Goal: Obtain resource: Obtain resource

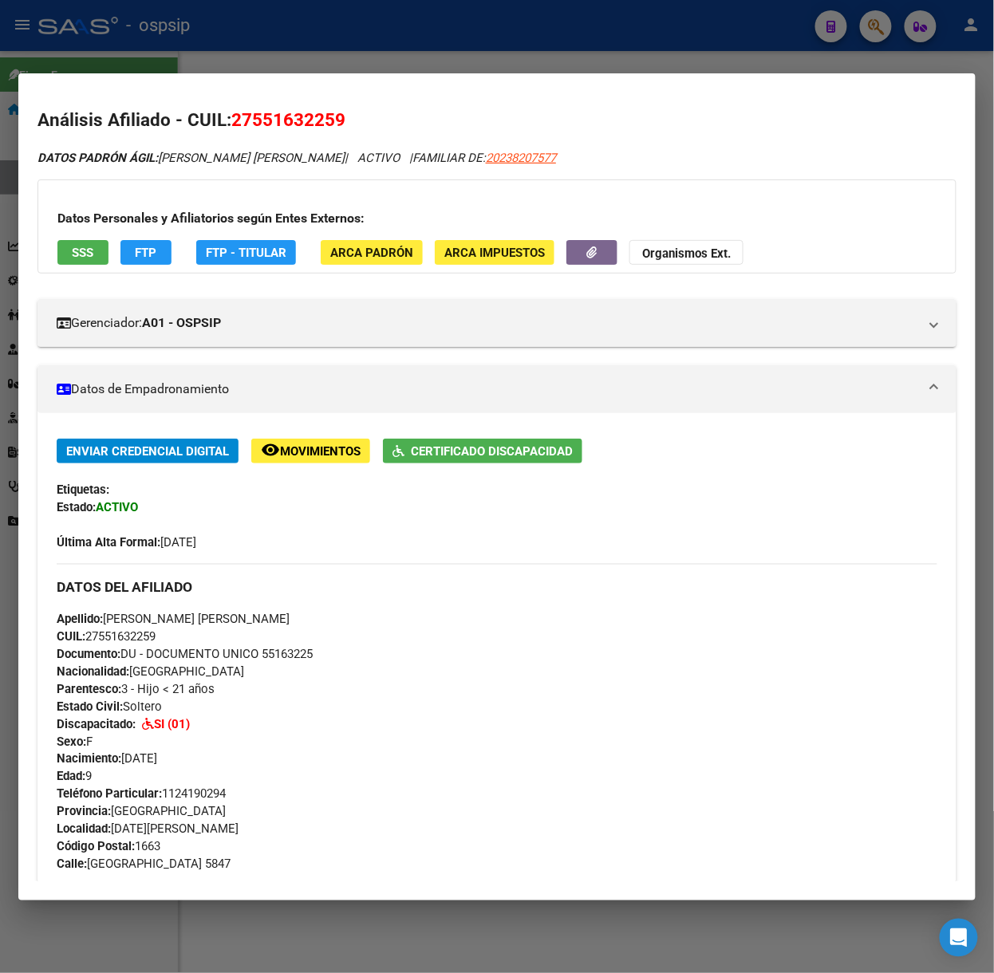
scroll to position [1060, 0]
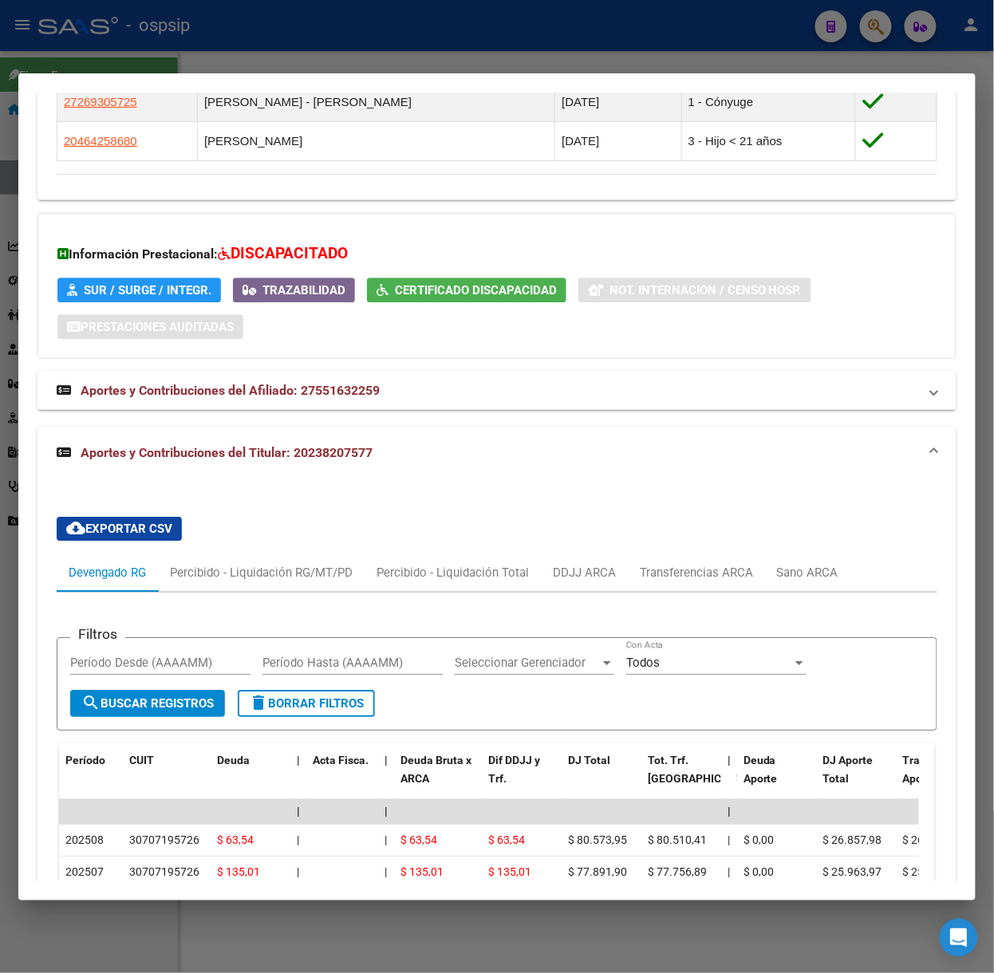
click at [460, 61] on div at bounding box center [497, 486] width 994 height 973
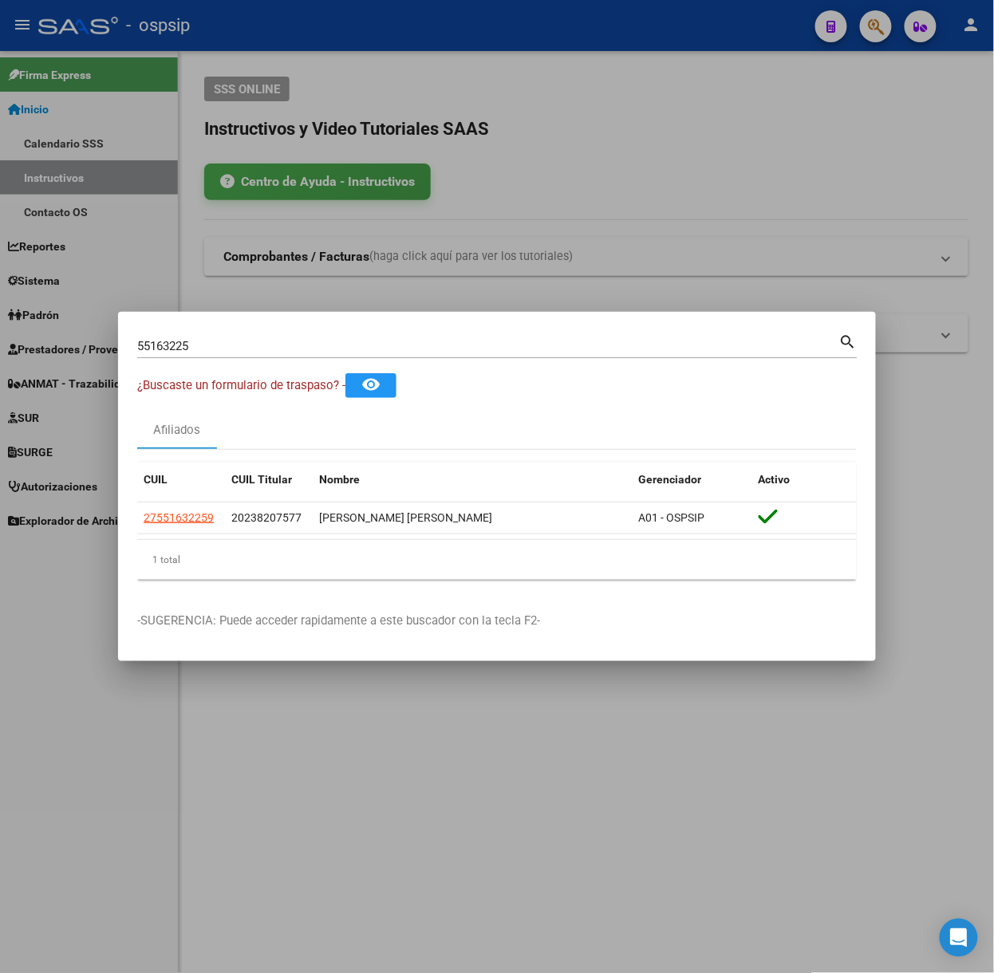
click at [523, 342] on input "55163225" at bounding box center [488, 346] width 702 height 14
type input "50895457"
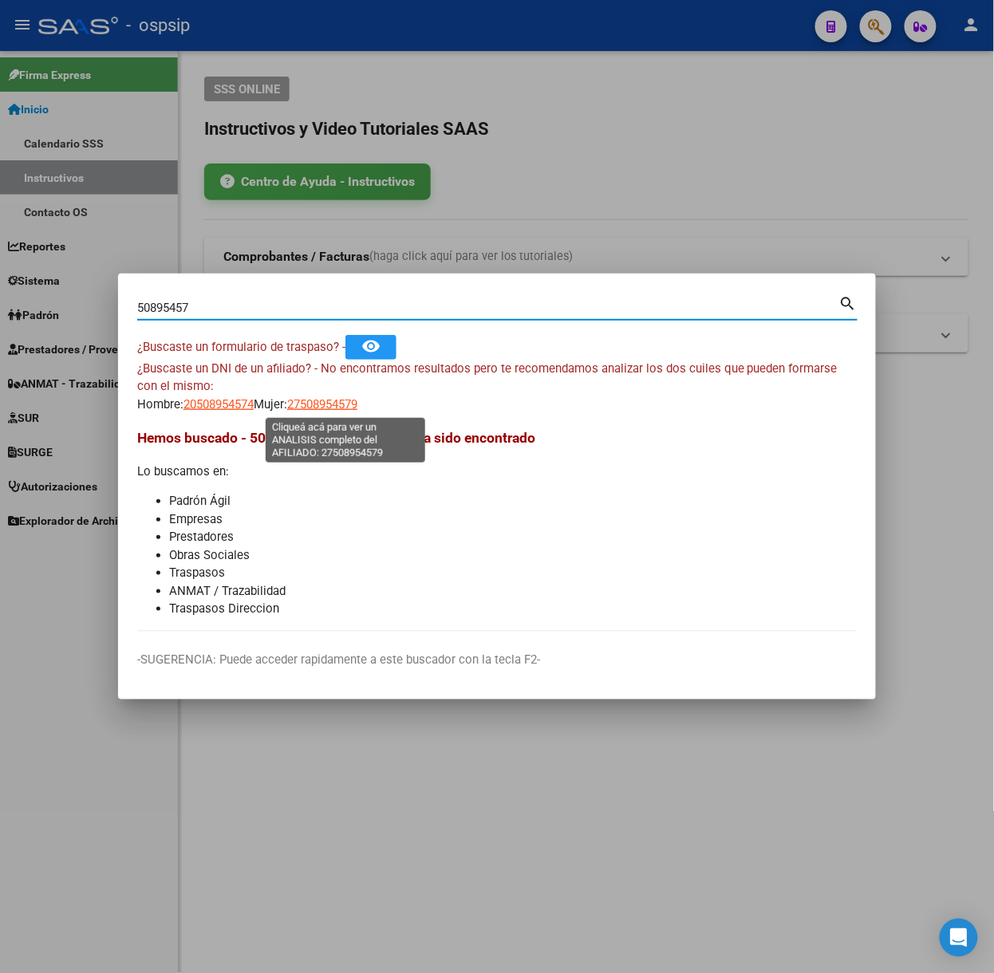
click at [354, 403] on span "27508954579" at bounding box center [322, 404] width 70 height 14
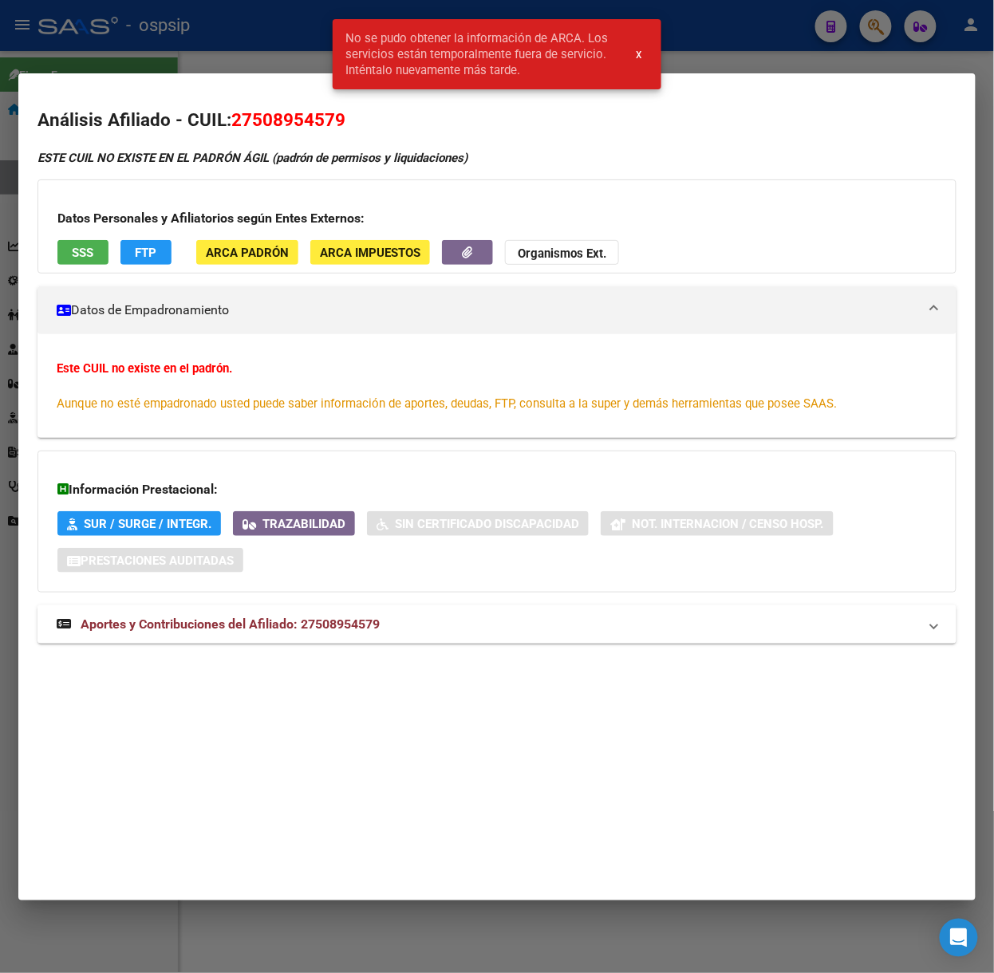
click at [403, 636] on mat-expansion-panel-header "Aportes y Contribuciones del Afiliado: 27508954579" at bounding box center [496, 625] width 919 height 38
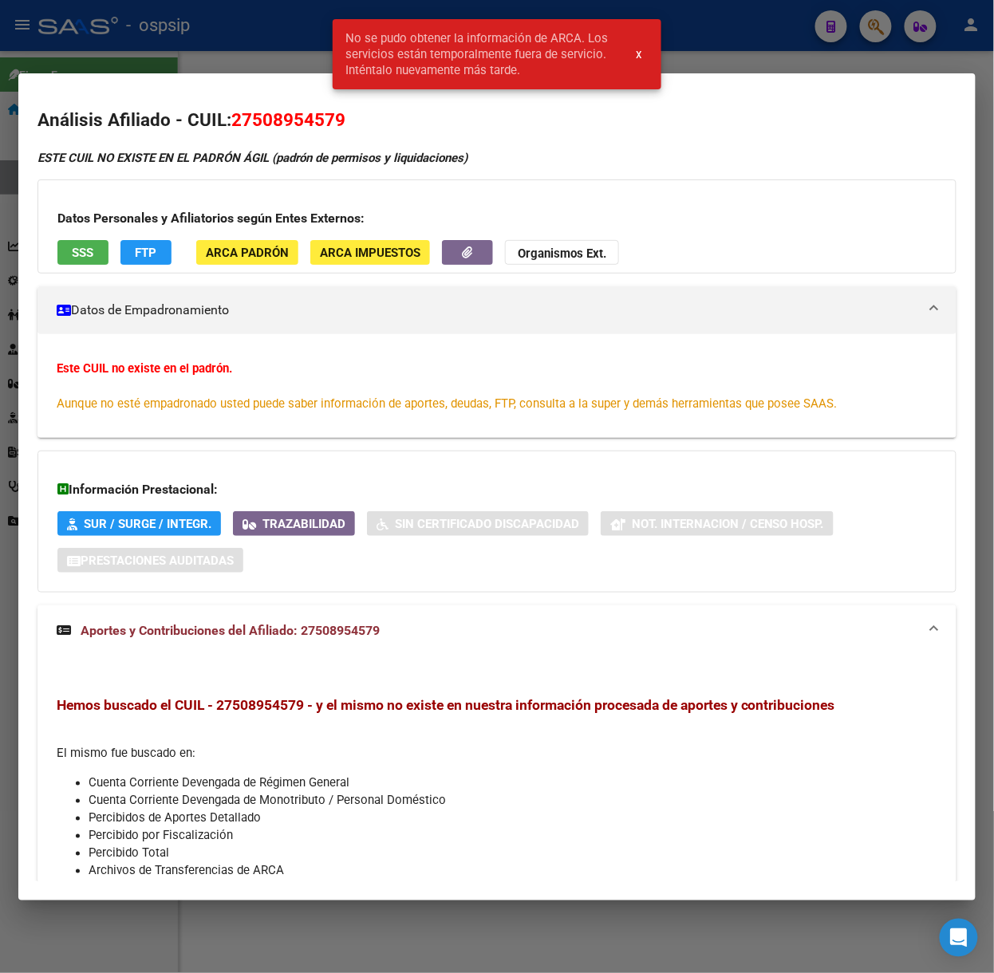
click at [238, 26] on div at bounding box center [497, 486] width 994 height 973
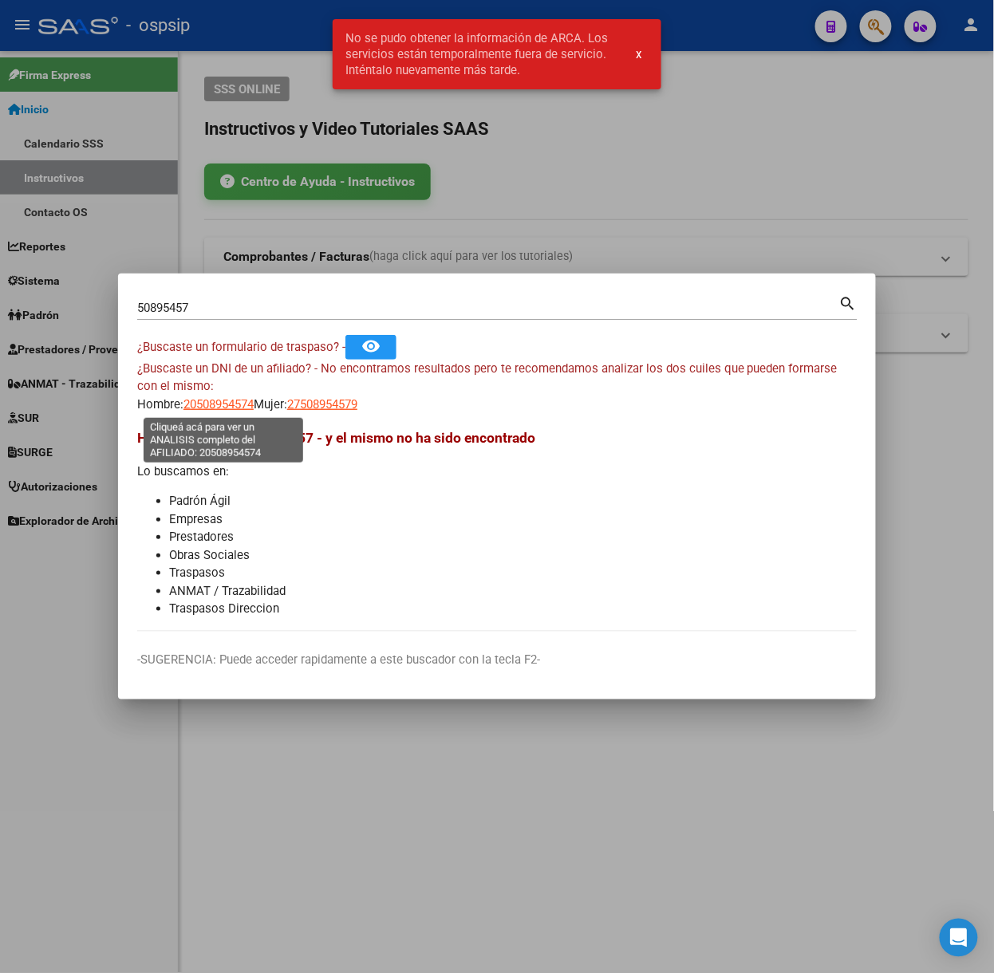
click at [249, 397] on span "20508954574" at bounding box center [218, 404] width 70 height 14
type textarea "20508954574"
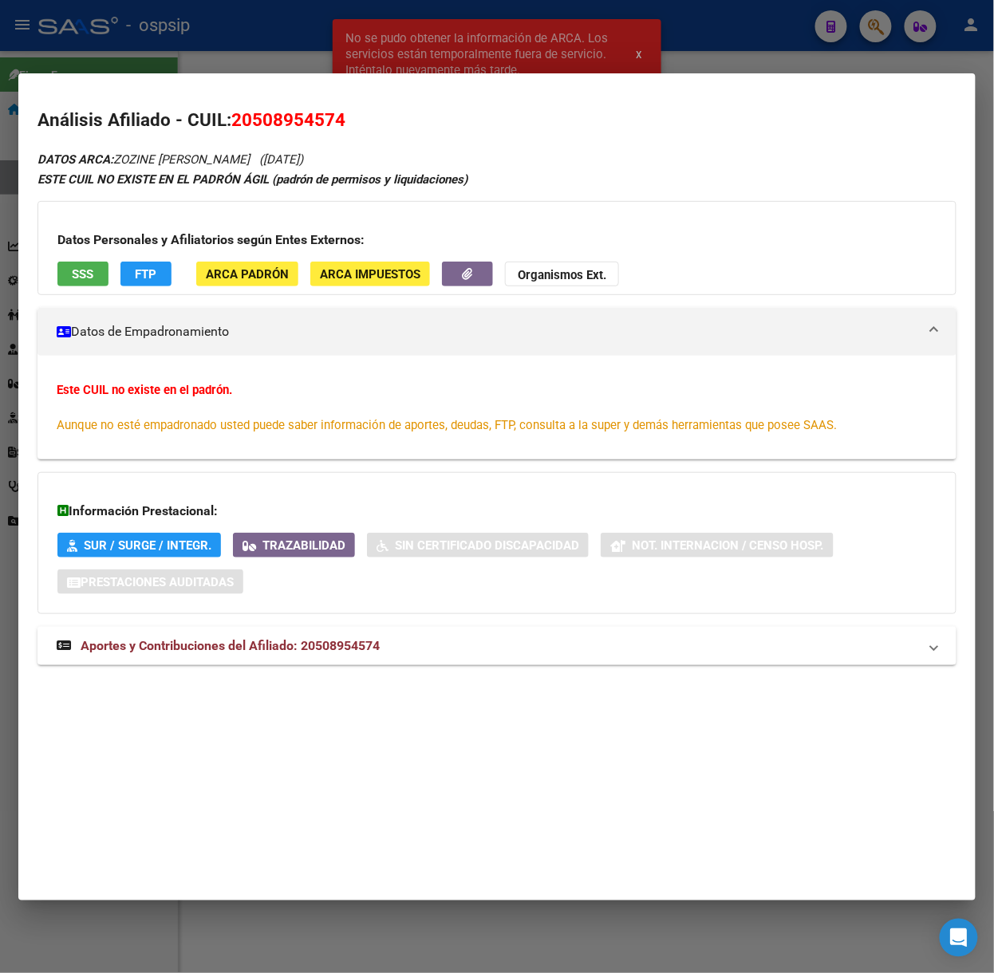
click at [437, 642] on mat-panel-title "Aportes y Contribuciones del Afiliado: 20508954574" at bounding box center [488, 646] width 862 height 19
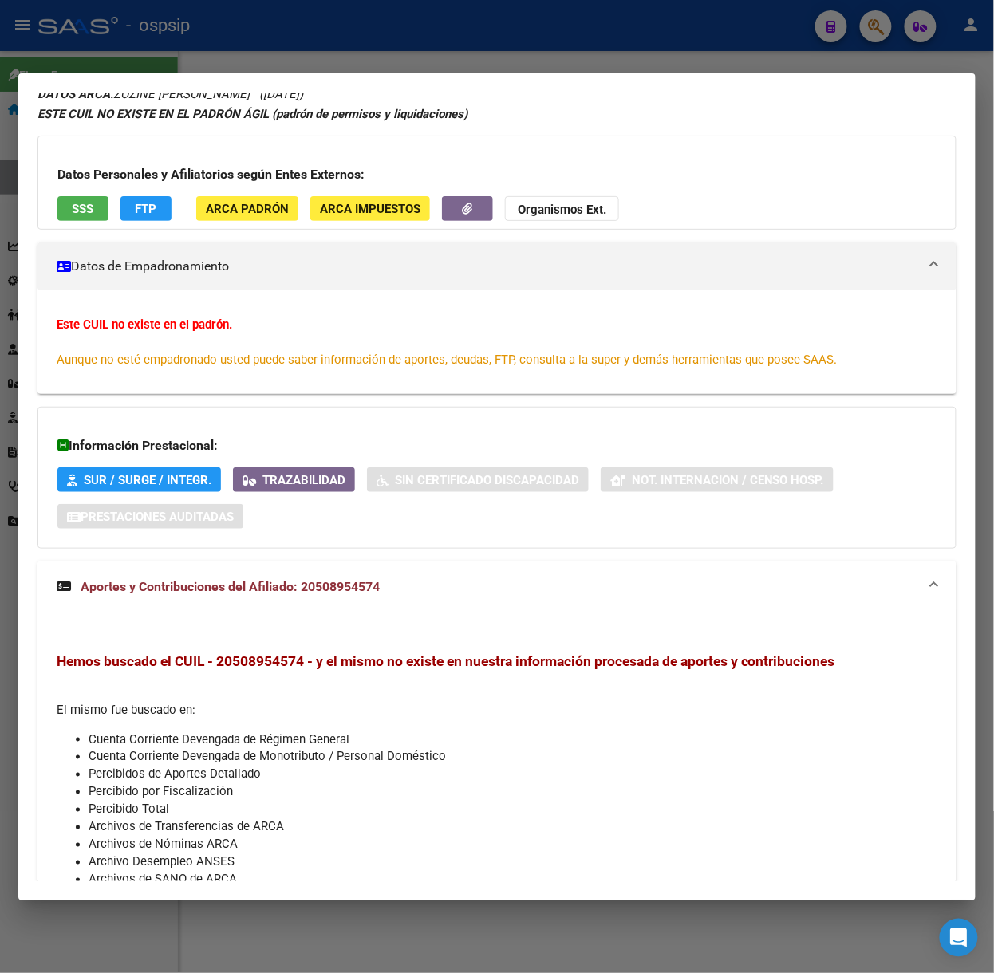
scroll to position [0, 0]
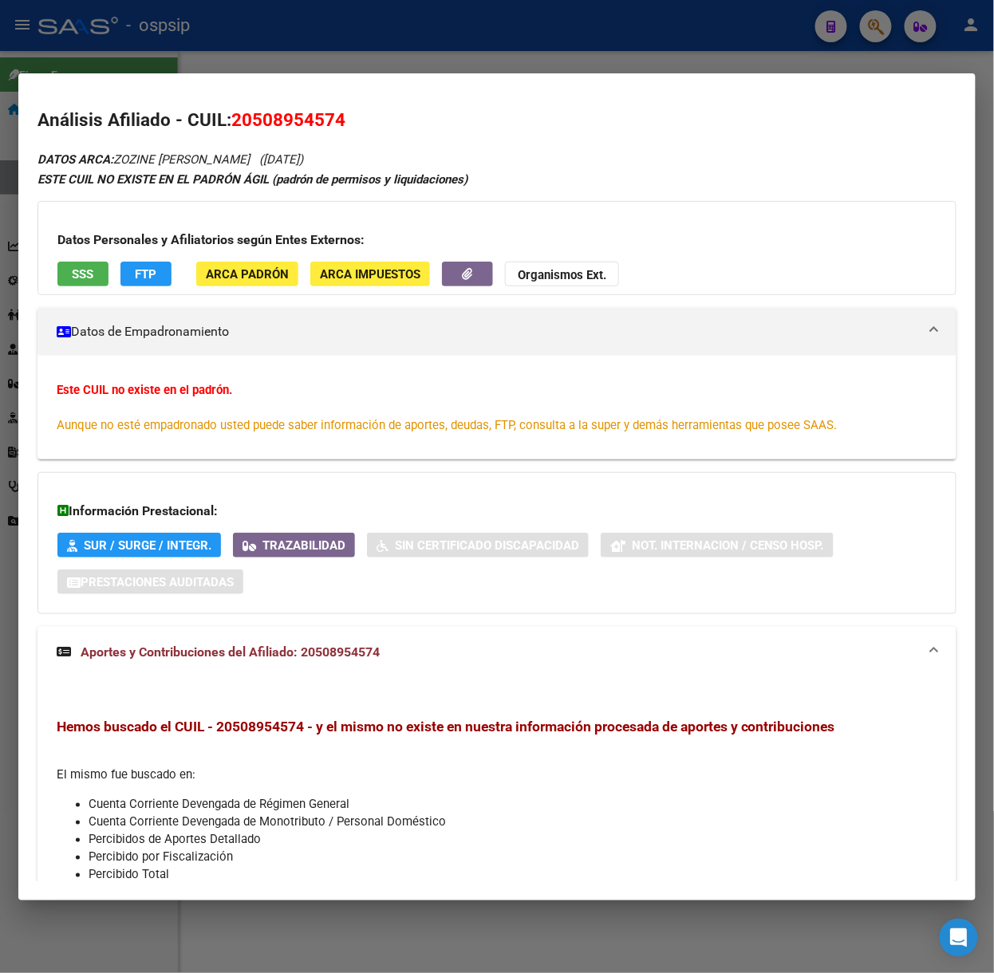
click at [77, 267] on span "SSS" at bounding box center [84, 274] width 22 height 14
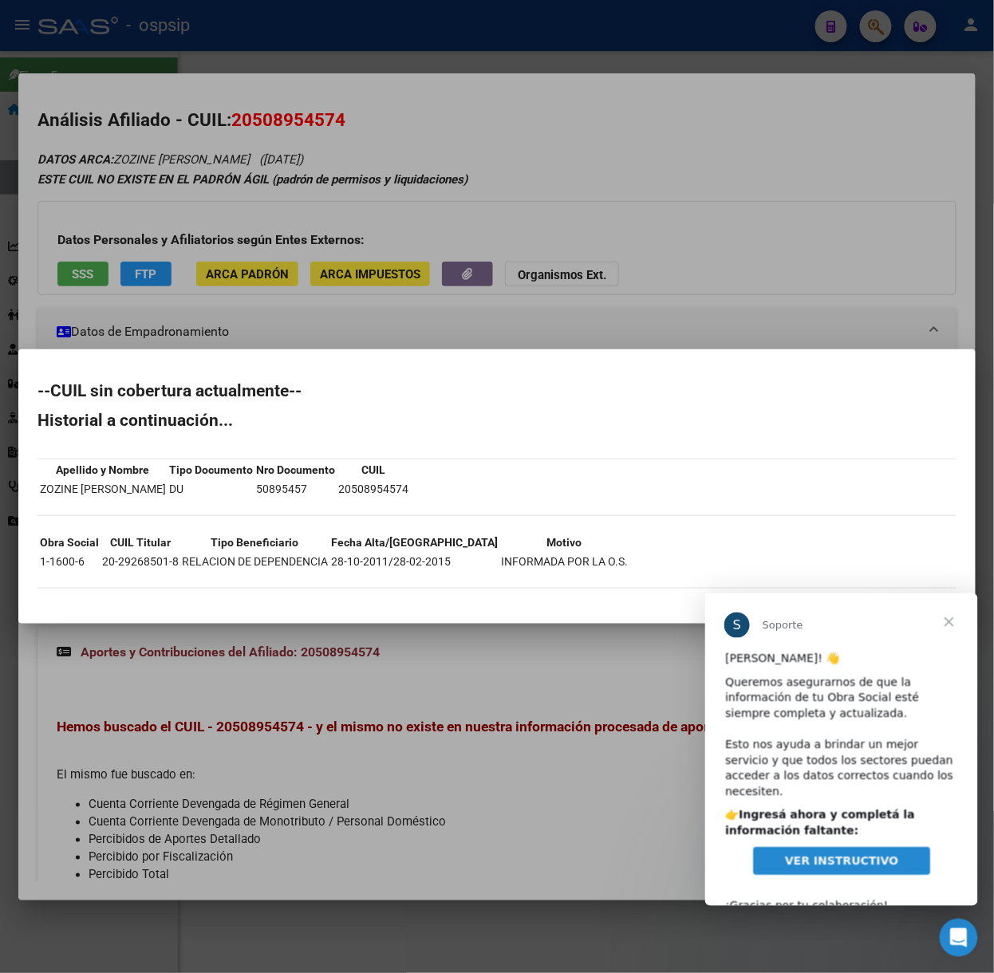
click at [186, 212] on div at bounding box center [497, 486] width 994 height 973
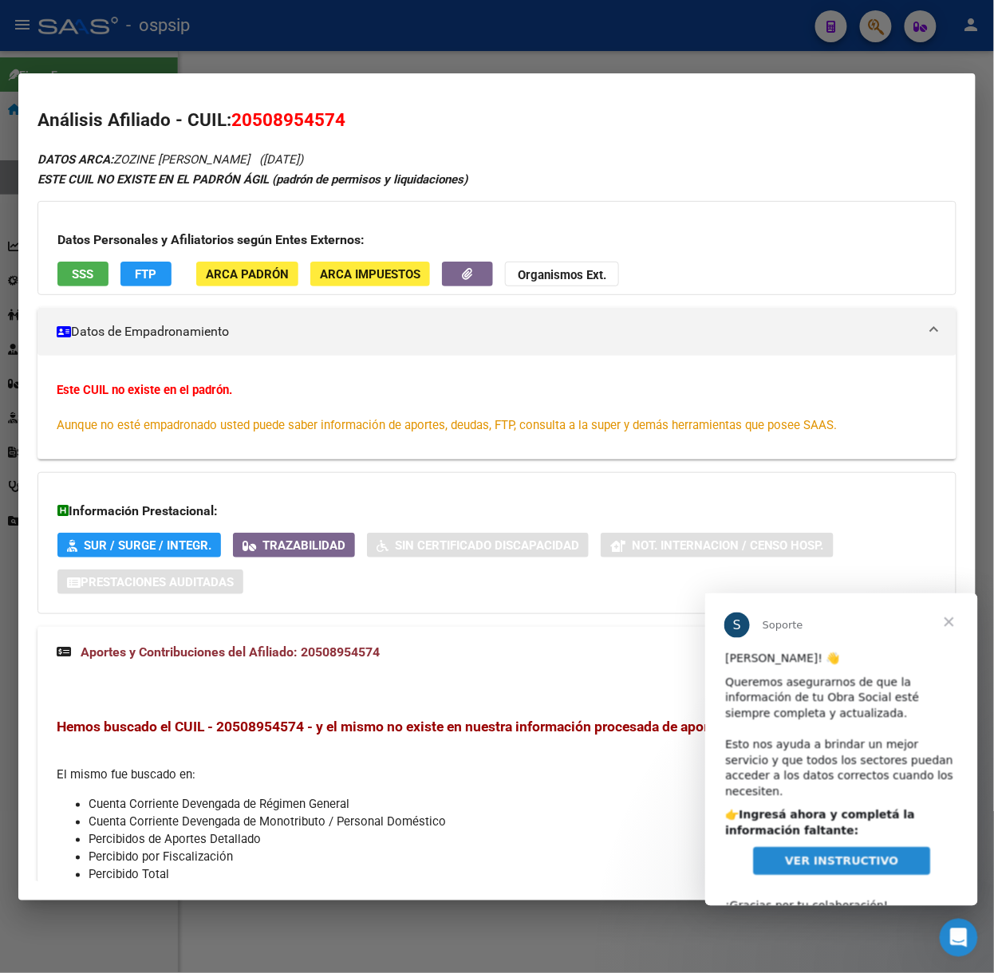
click at [214, 10] on div at bounding box center [497, 486] width 994 height 973
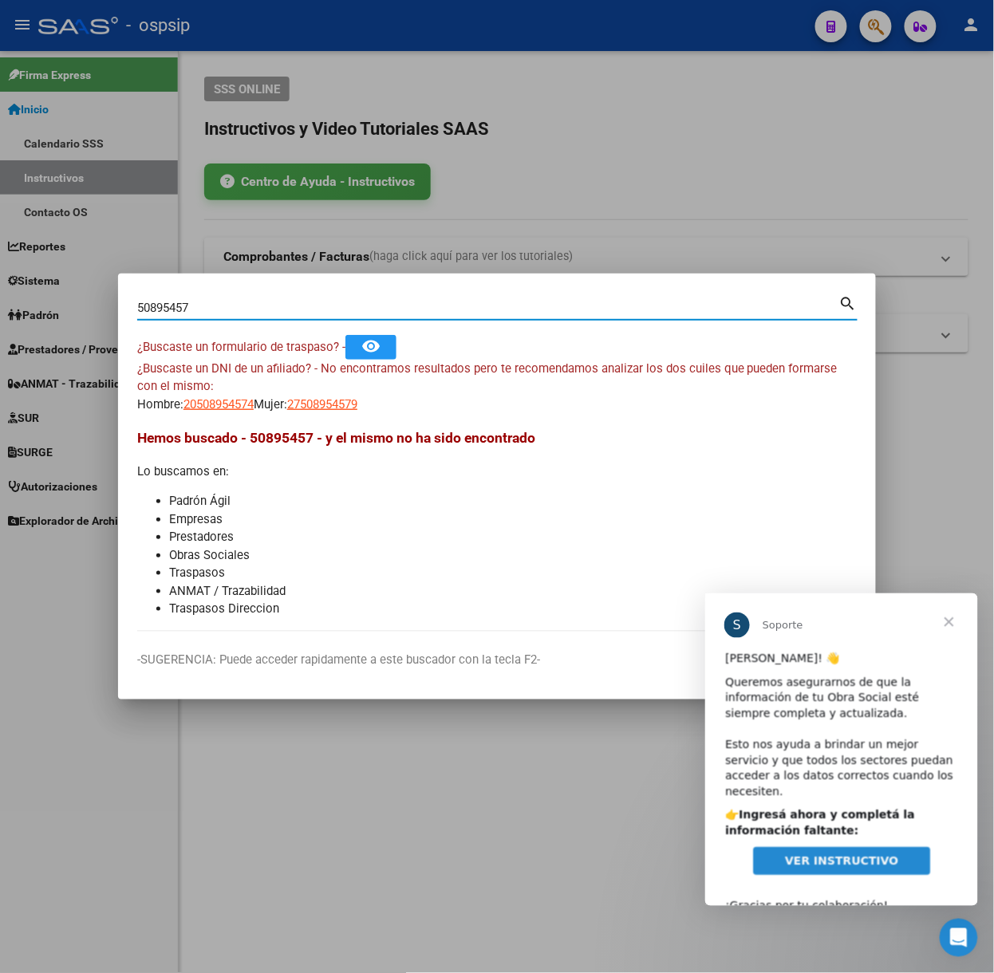
click at [468, 308] on input "50895457" at bounding box center [488, 308] width 702 height 14
click at [468, 307] on input "50895457" at bounding box center [488, 308] width 702 height 14
click at [943, 623] on span "Cerrar" at bounding box center [948, 621] width 57 height 57
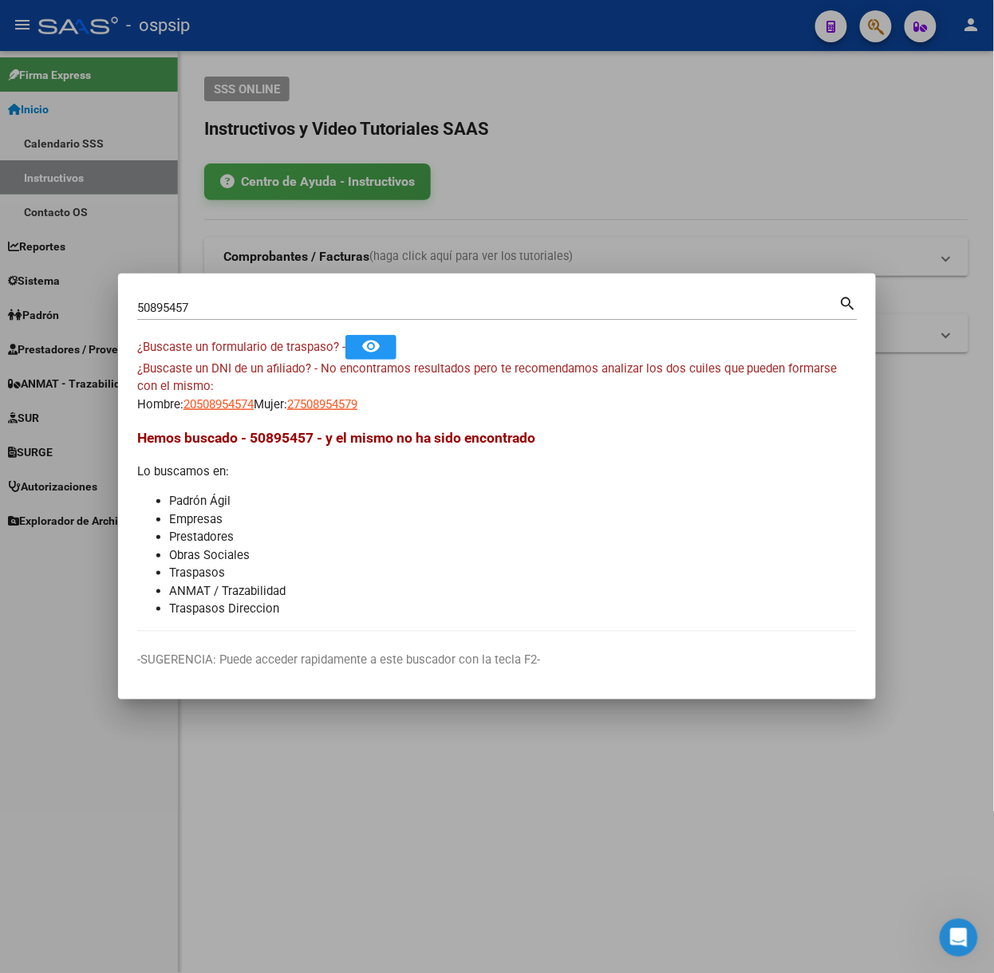
click at [243, 297] on div "50895457 Buscar (apellido, dni, [PERSON_NAME], nro traspaso, cuit, obra social)" at bounding box center [488, 308] width 702 height 24
click at [250, 310] on input "50895457" at bounding box center [488, 308] width 702 height 14
type input "49421846"
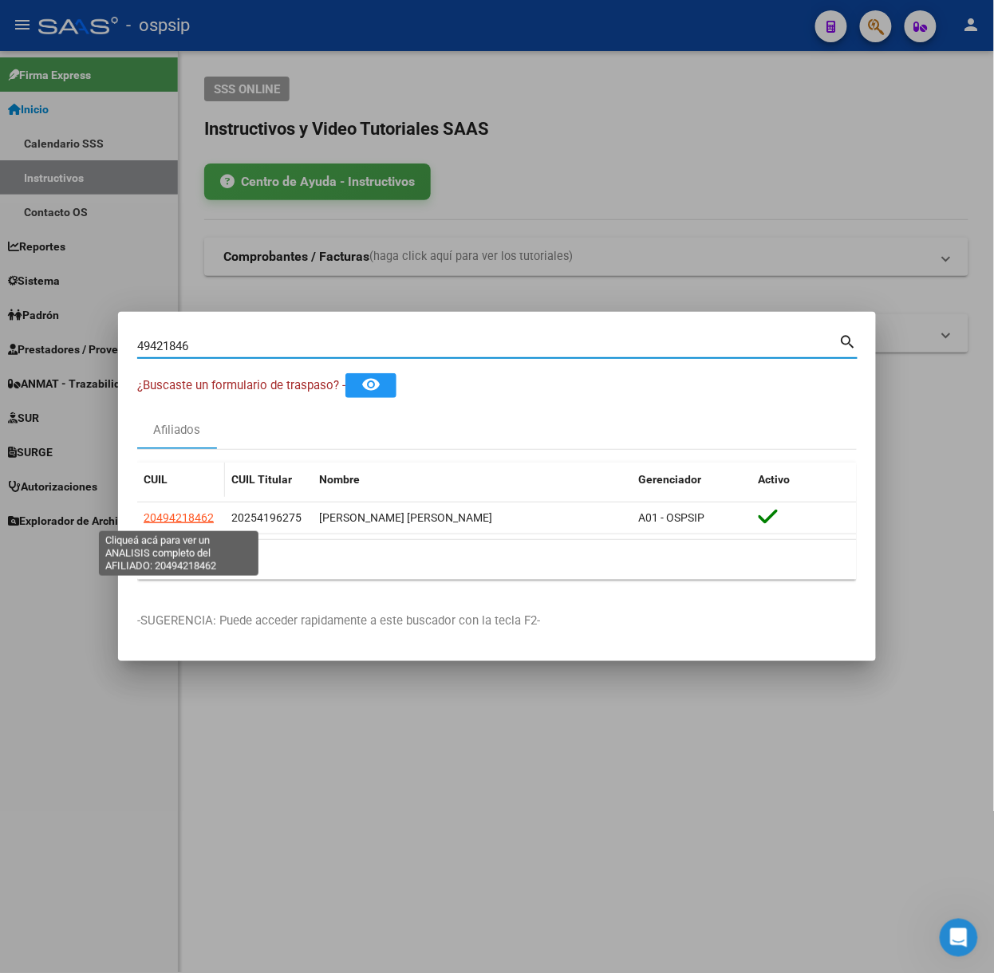
click at [174, 517] on span "20494218462" at bounding box center [179, 517] width 70 height 13
type textarea "20494218462"
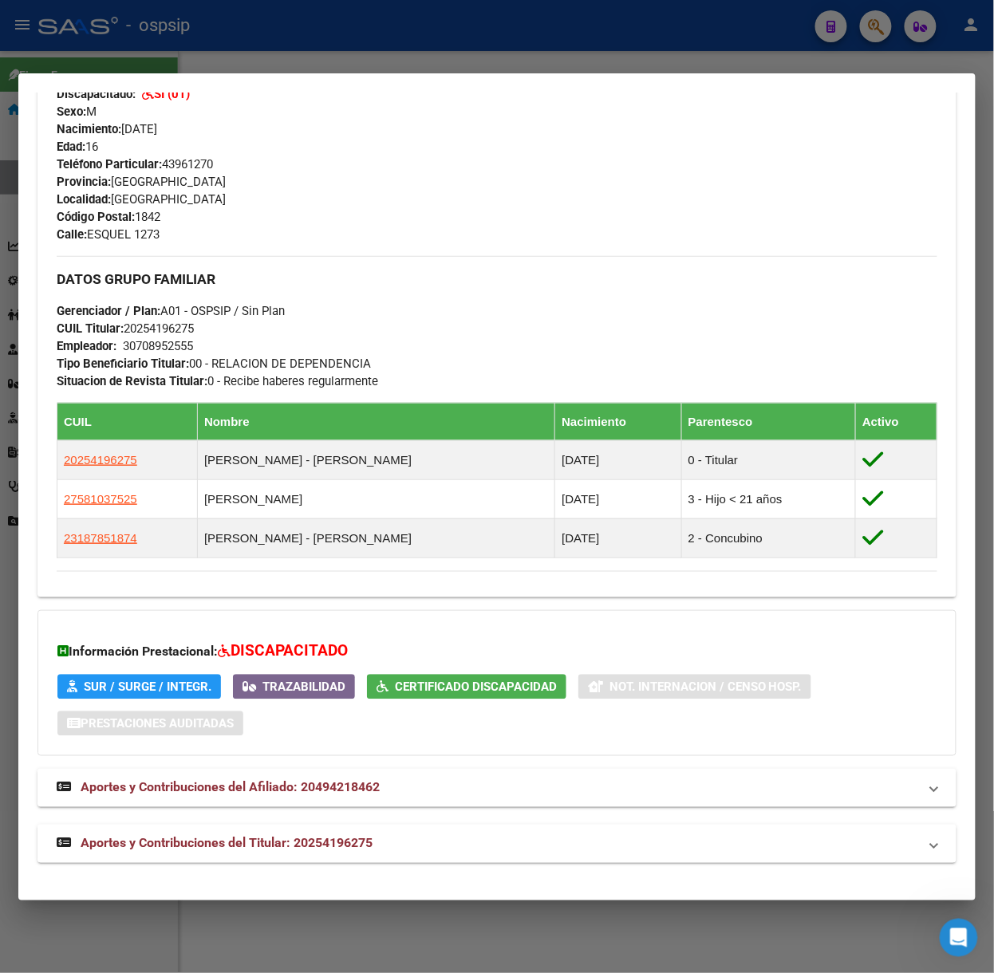
click at [345, 828] on mat-expansion-panel-header "Aportes y Contribuciones del Titular: 20254196275" at bounding box center [496, 844] width 919 height 38
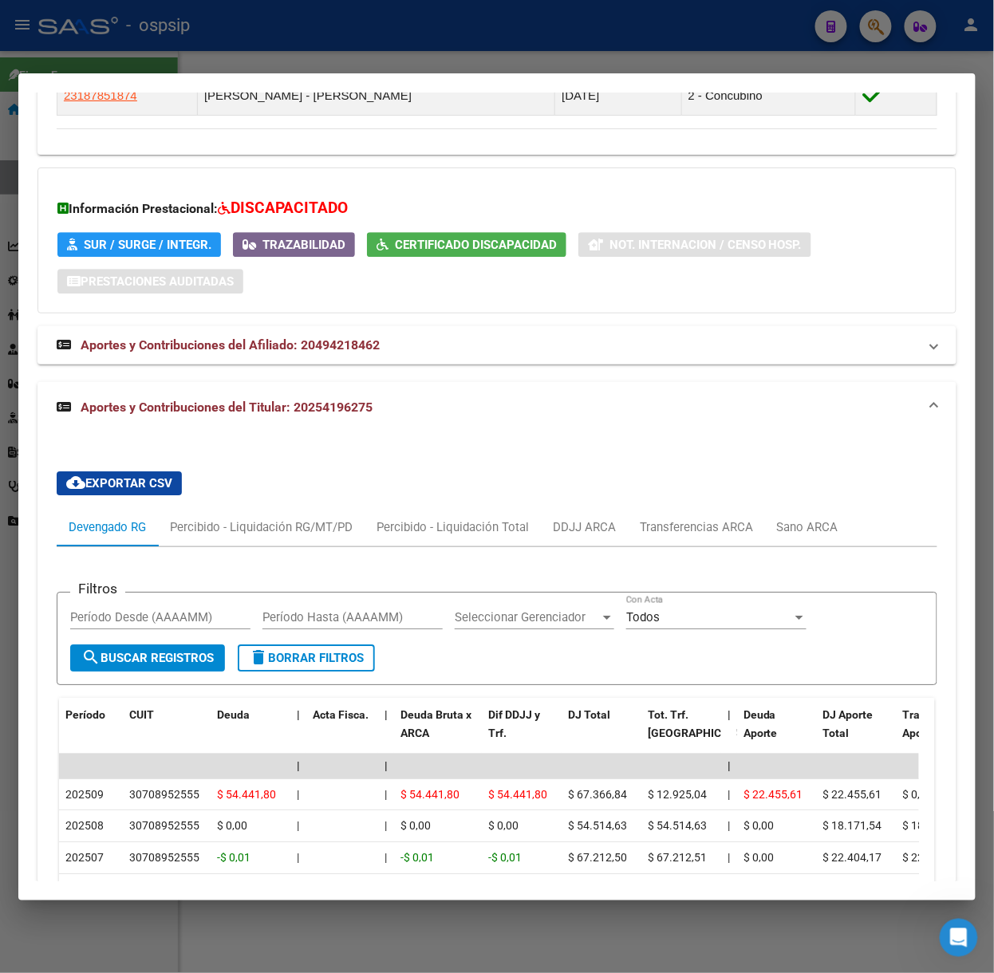
scroll to position [1411, 0]
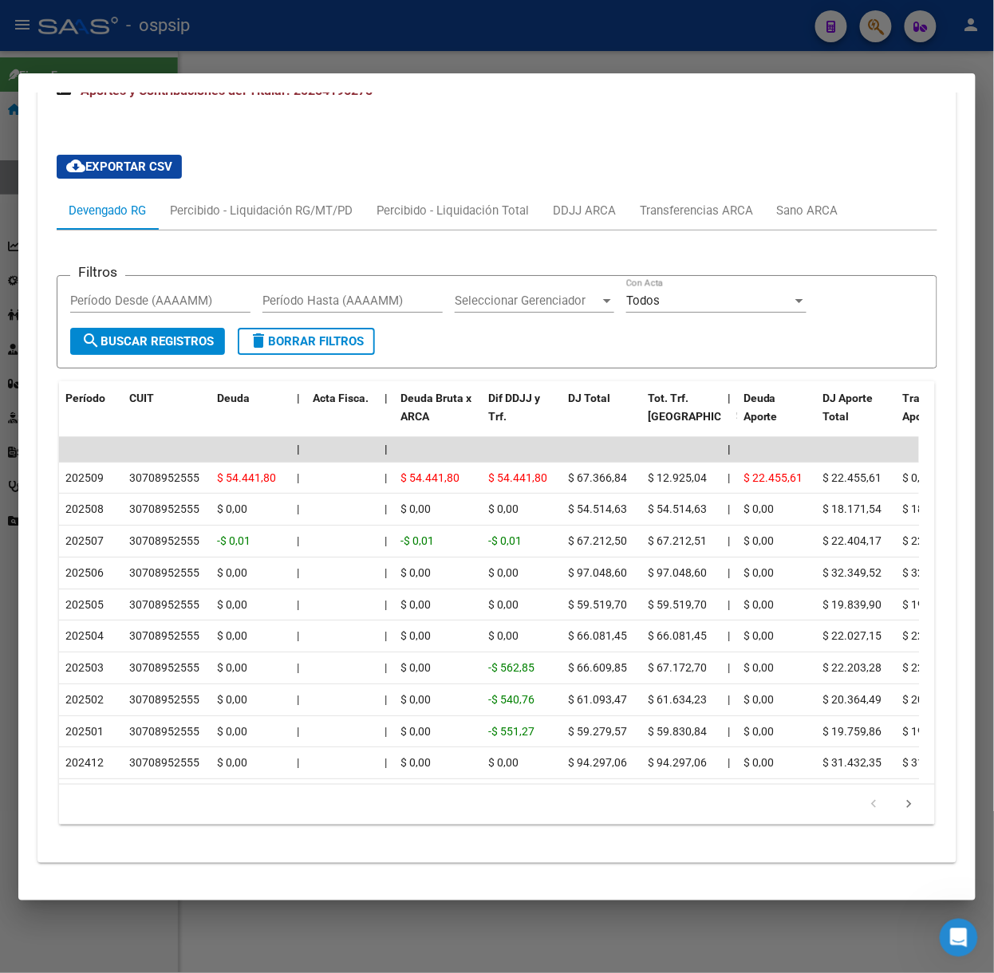
click at [342, 35] on div at bounding box center [497, 486] width 994 height 973
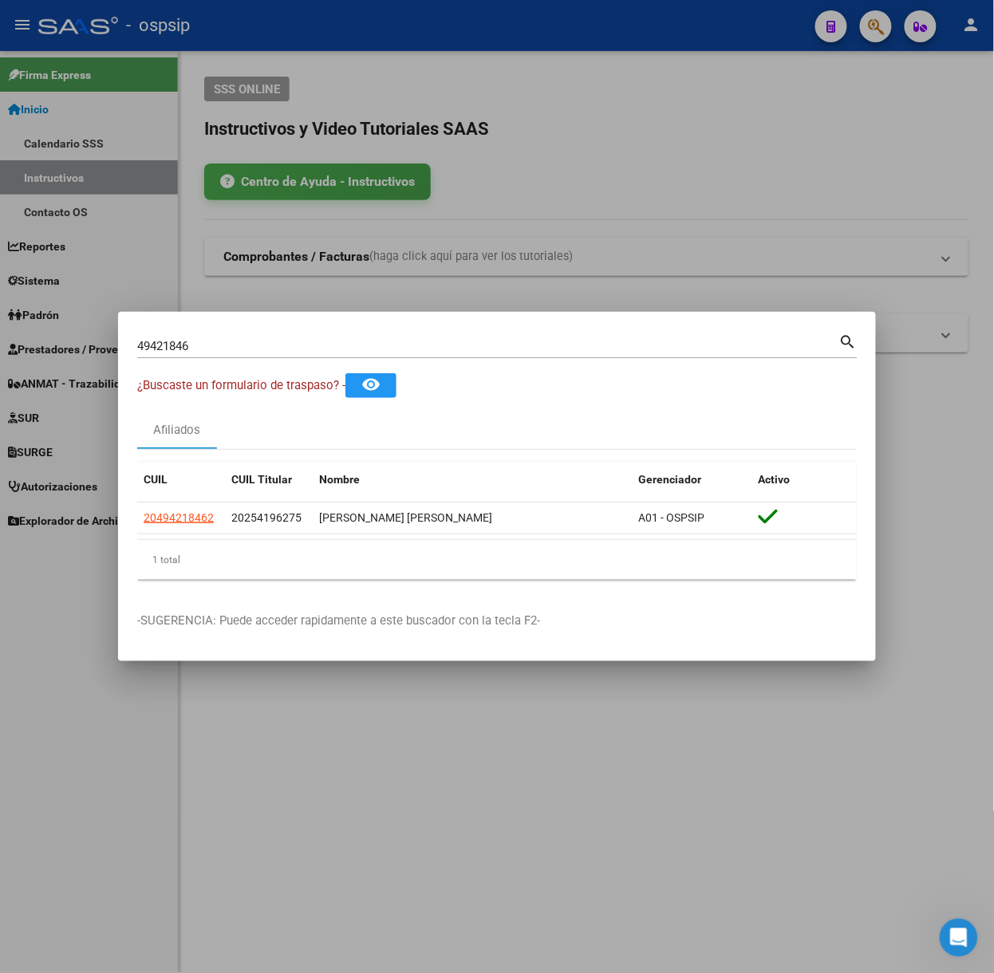
click at [294, 343] on input "49421846" at bounding box center [488, 346] width 702 height 14
type input "51120413"
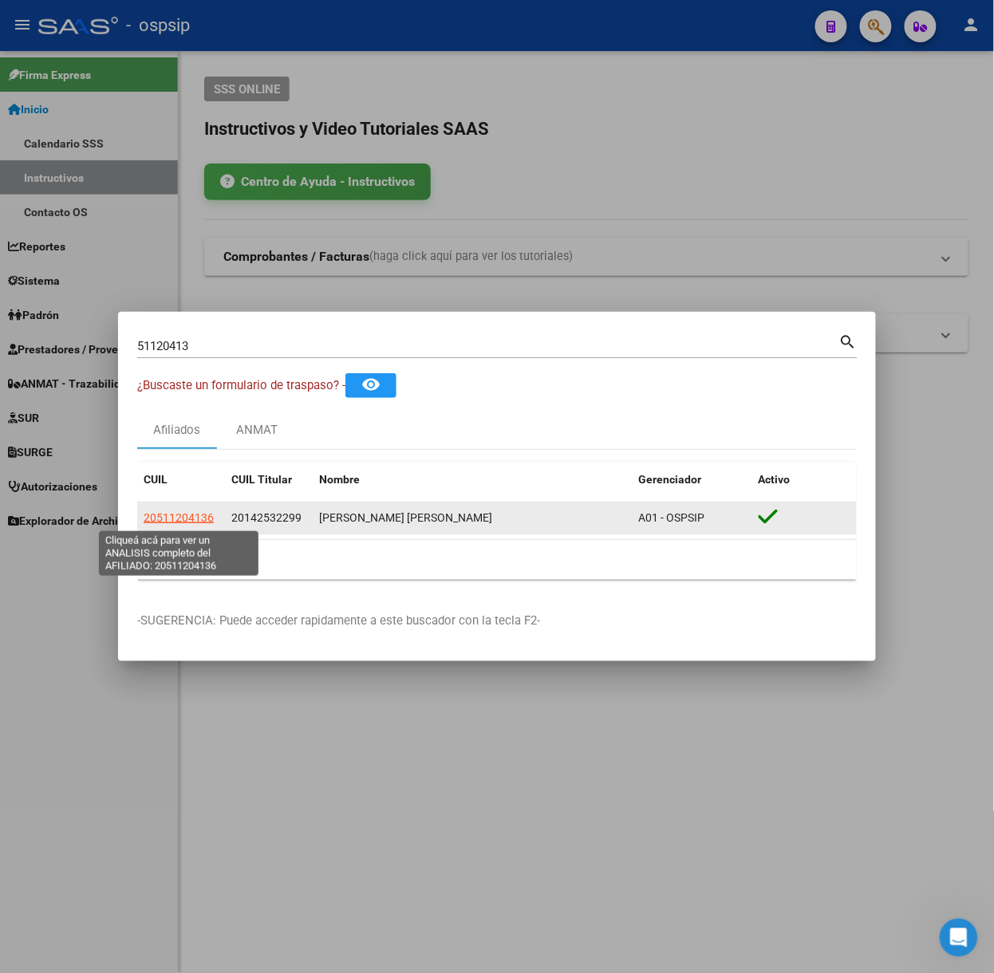
click at [185, 522] on span "20511204136" at bounding box center [179, 517] width 70 height 13
type textarea "20511204136"
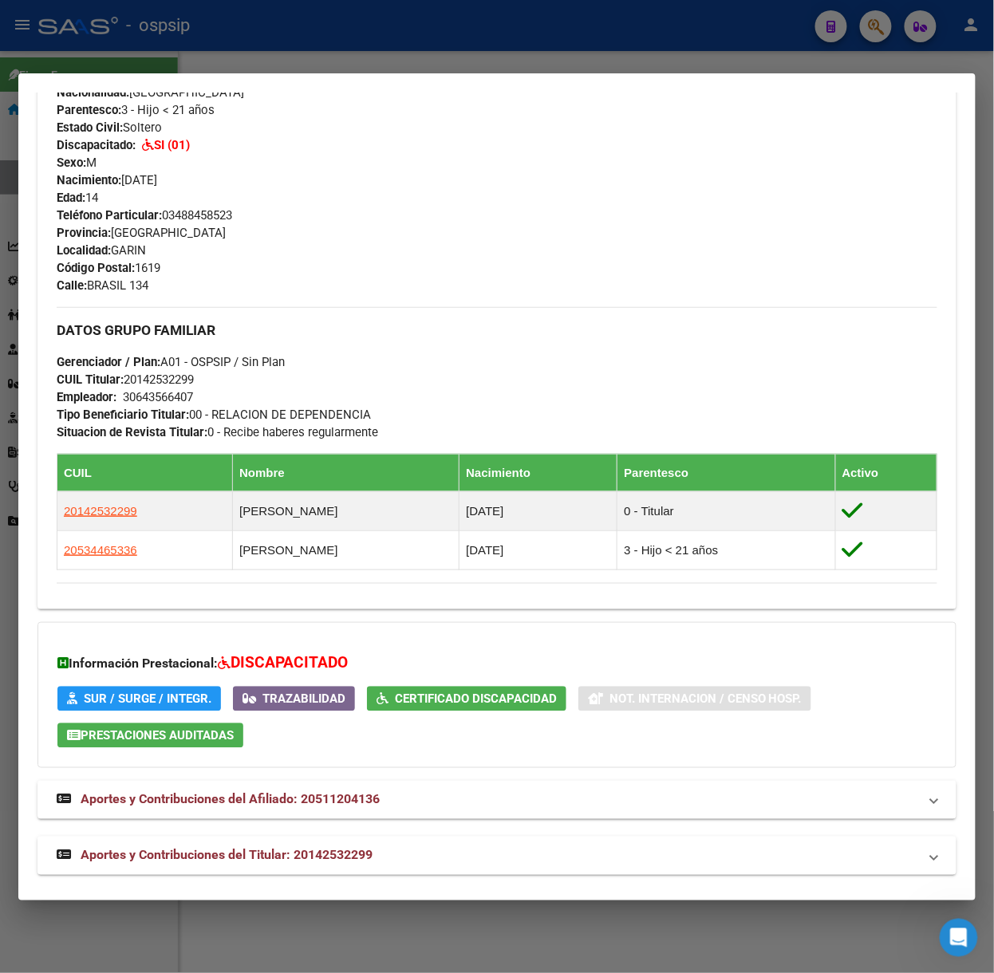
click at [383, 858] on mat-panel-title "Aportes y Contribuciones del Titular: 20142532299" at bounding box center [488, 855] width 862 height 19
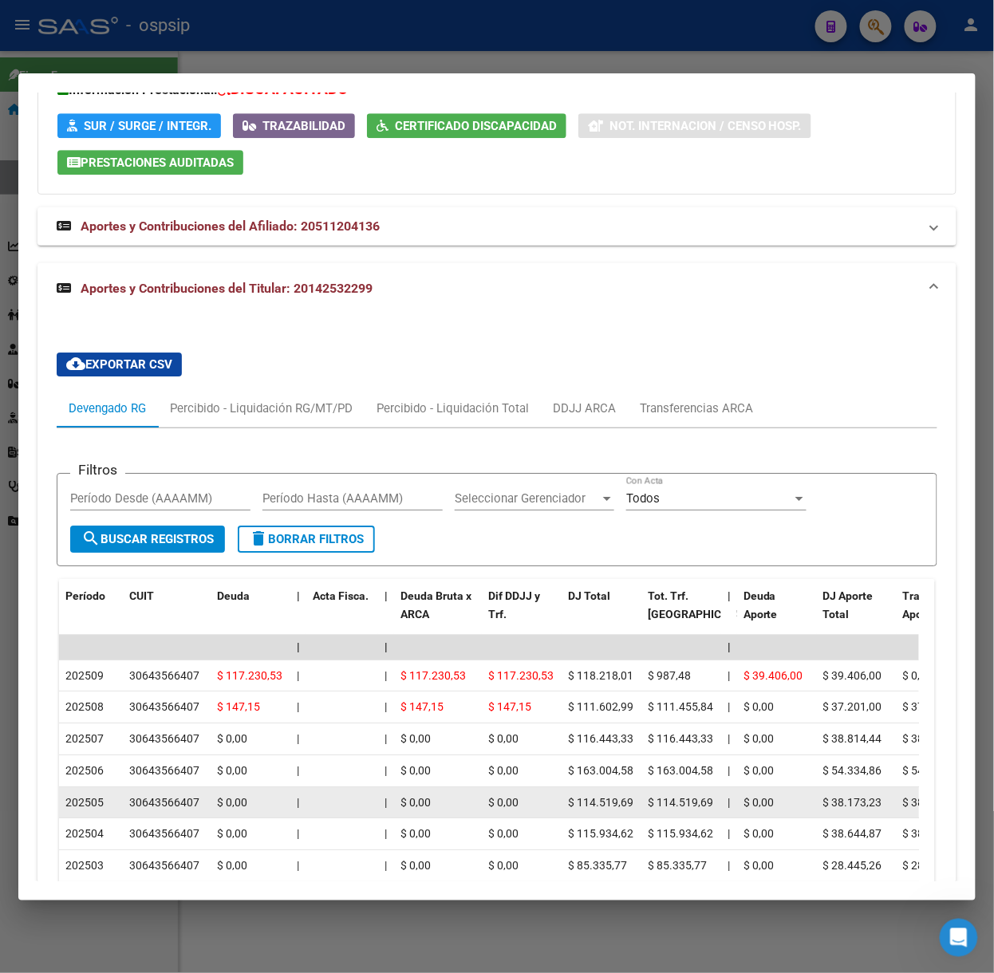
scroll to position [1371, 0]
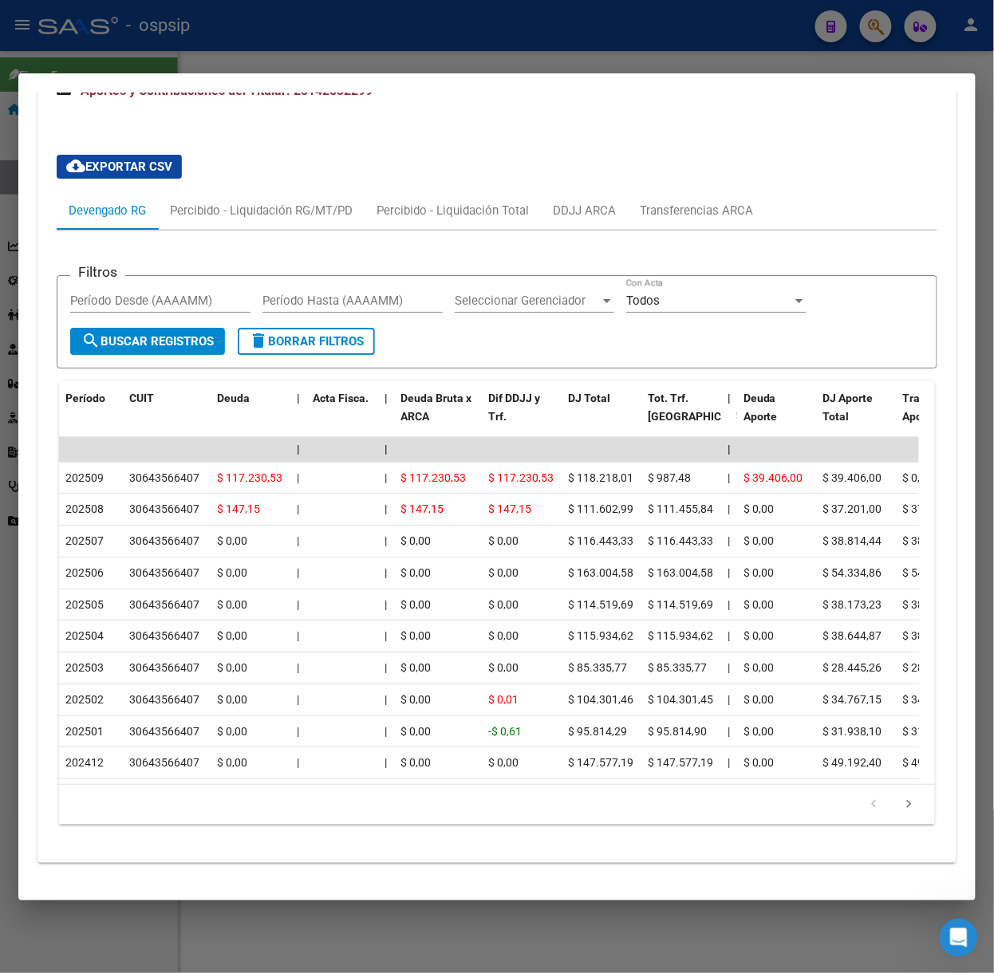
click at [182, 51] on div at bounding box center [497, 486] width 994 height 973
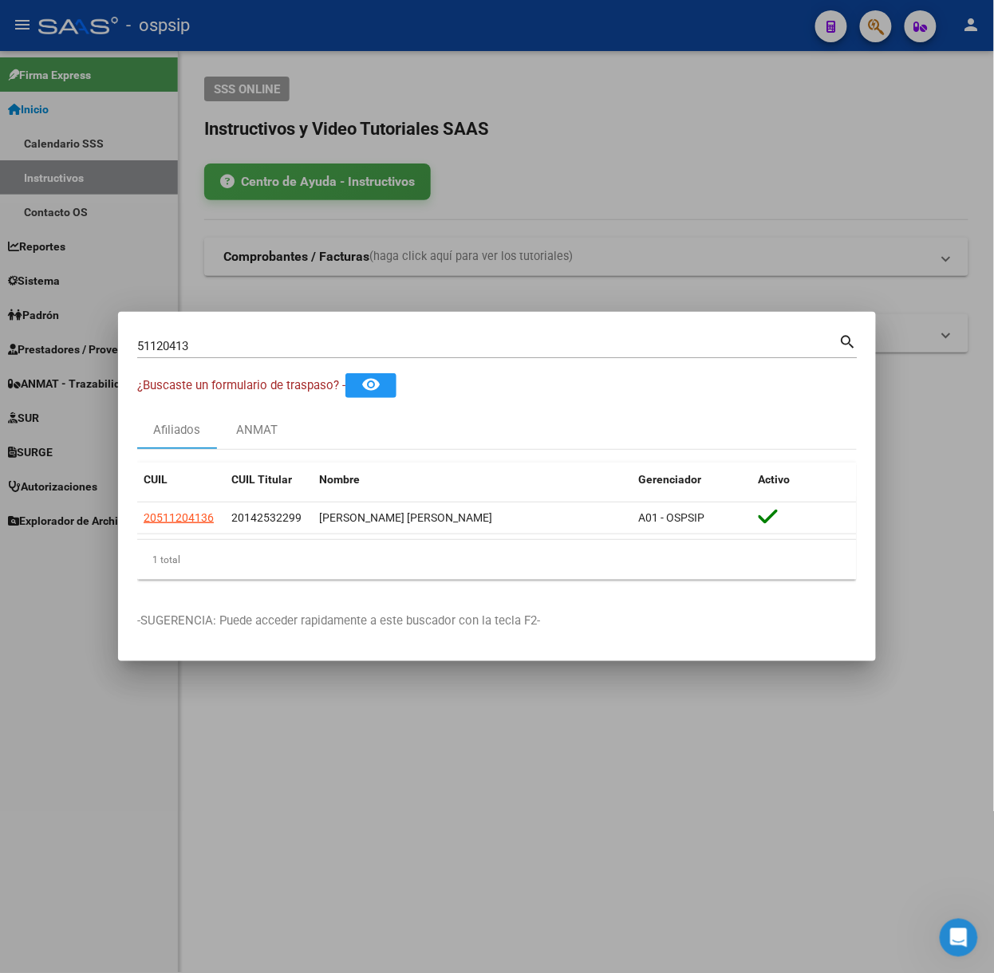
click at [230, 349] on input "51120413" at bounding box center [488, 346] width 702 height 14
type input "49421846"
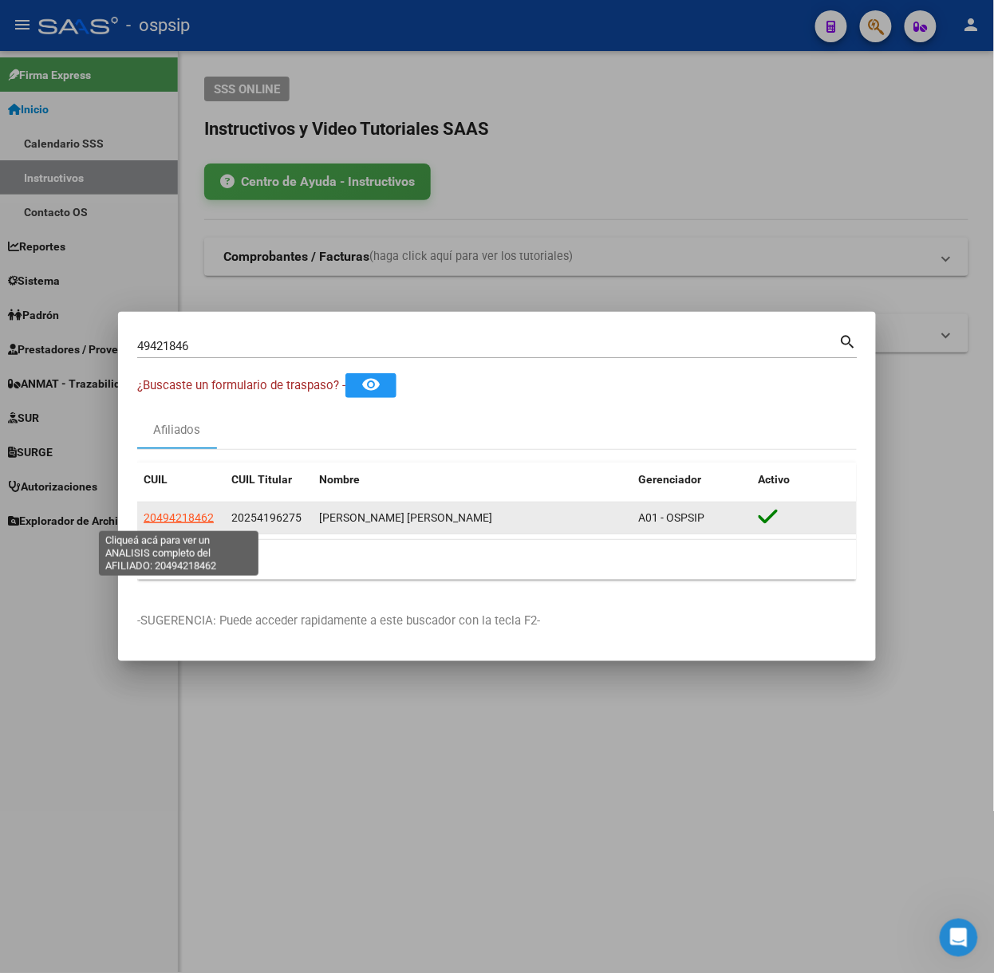
click at [203, 520] on span "20494218462" at bounding box center [179, 517] width 70 height 13
type textarea "20494218462"
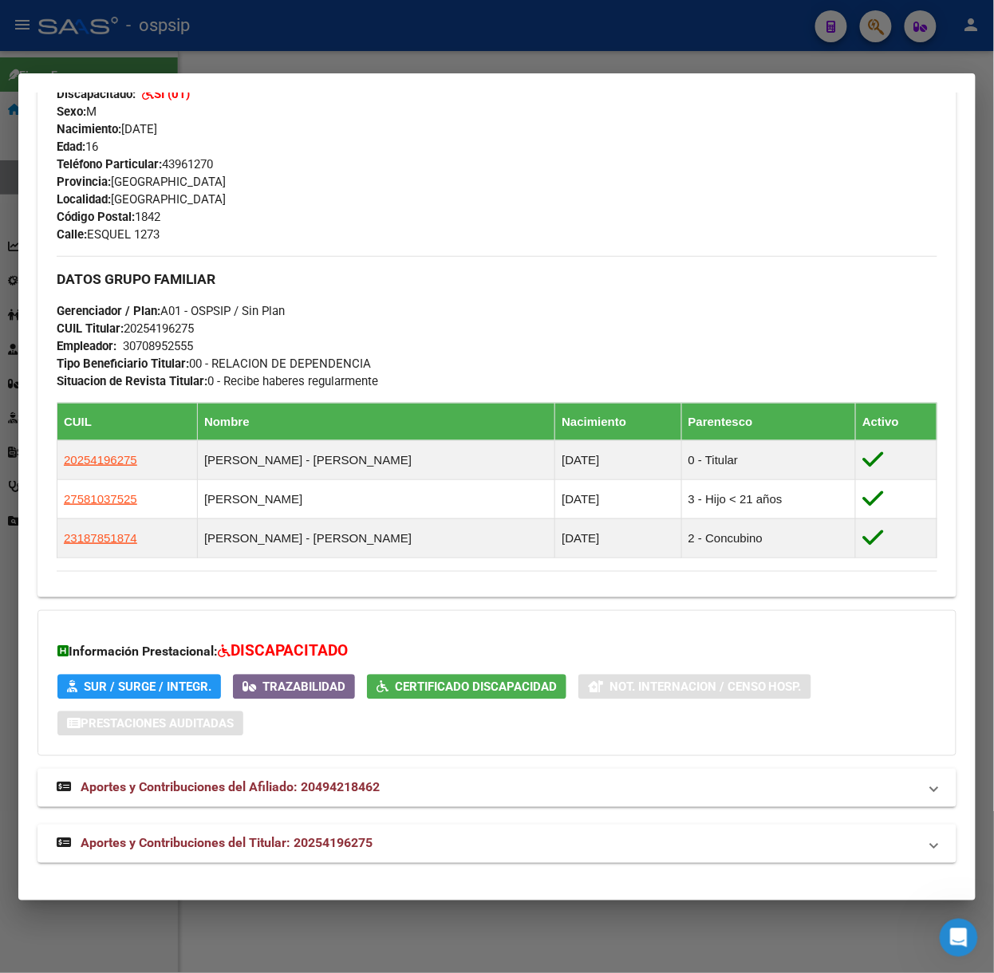
click at [447, 836] on mat-panel-title "Aportes y Contribuciones del Titular: 20254196275" at bounding box center [488, 844] width 862 height 19
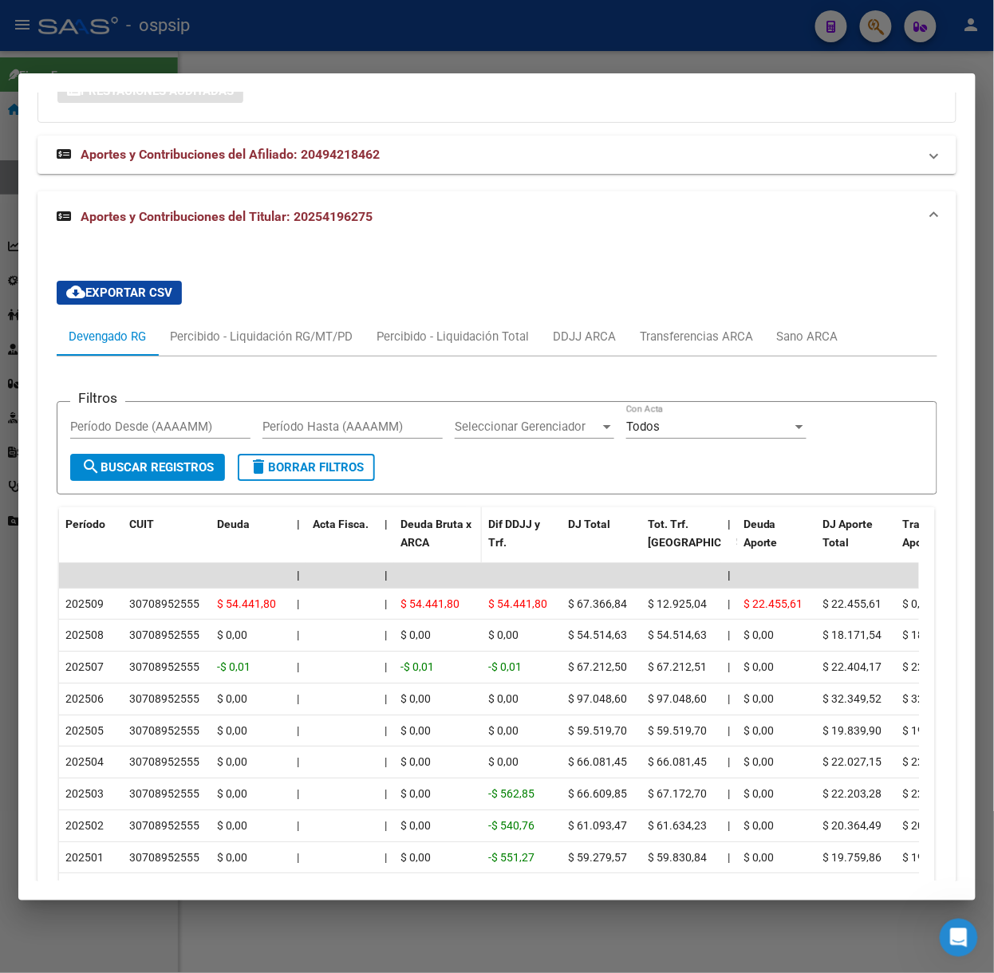
scroll to position [1411, 0]
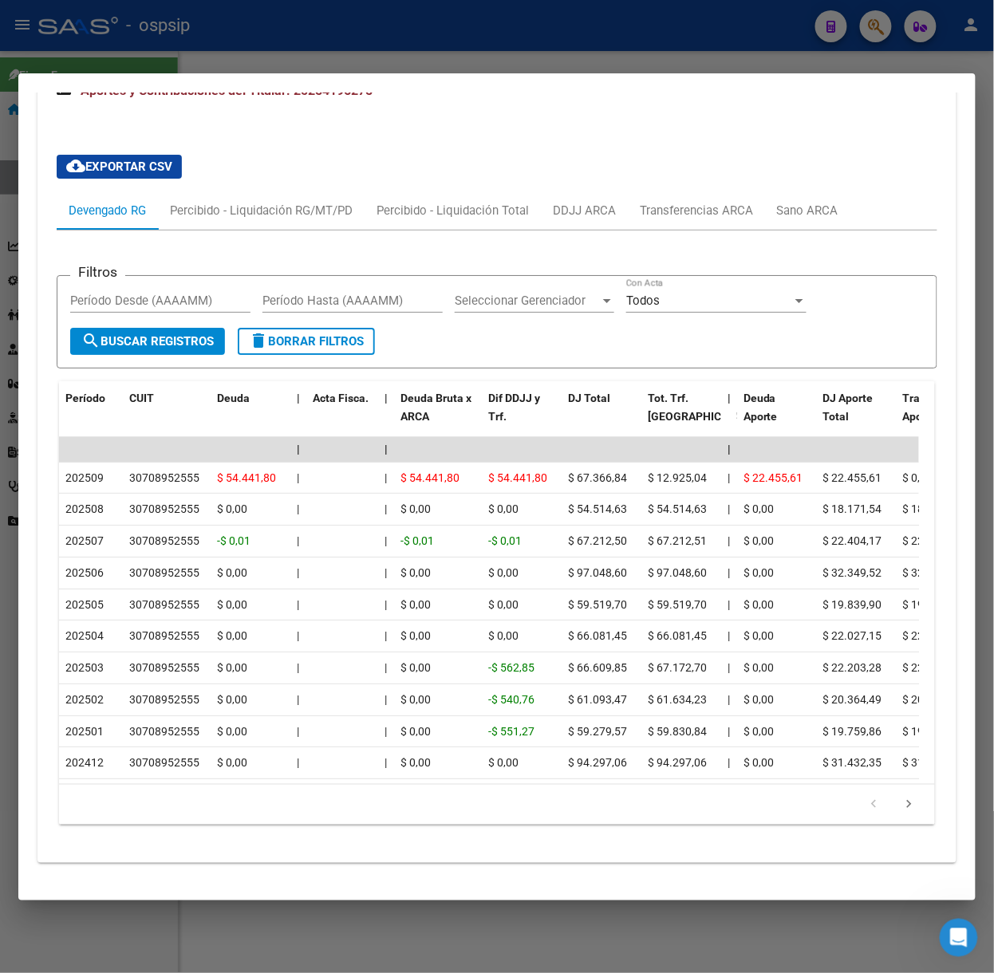
drag, startPoint x: 263, startPoint y: 39, endPoint x: 270, endPoint y: 105, distance: 66.5
click at [263, 40] on div at bounding box center [497, 486] width 994 height 973
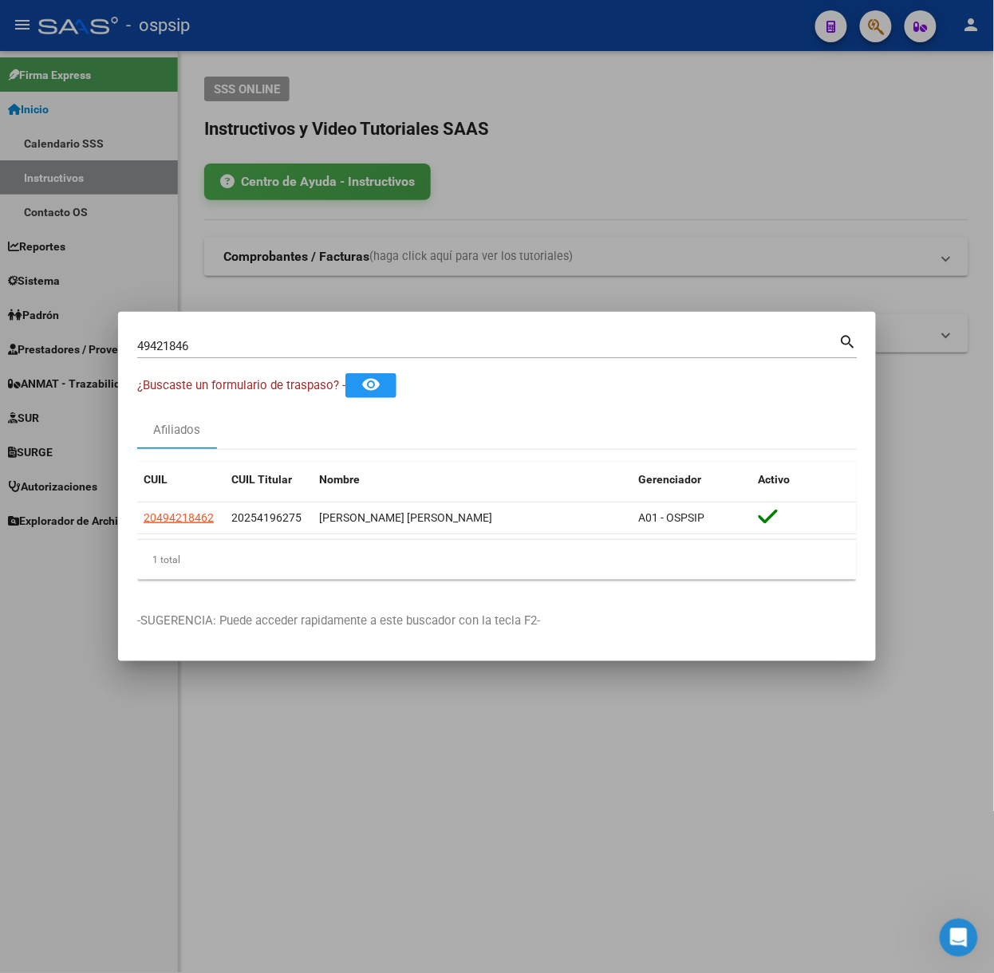
click at [270, 349] on input "49421846" at bounding box center [488, 346] width 702 height 14
type input "70617831"
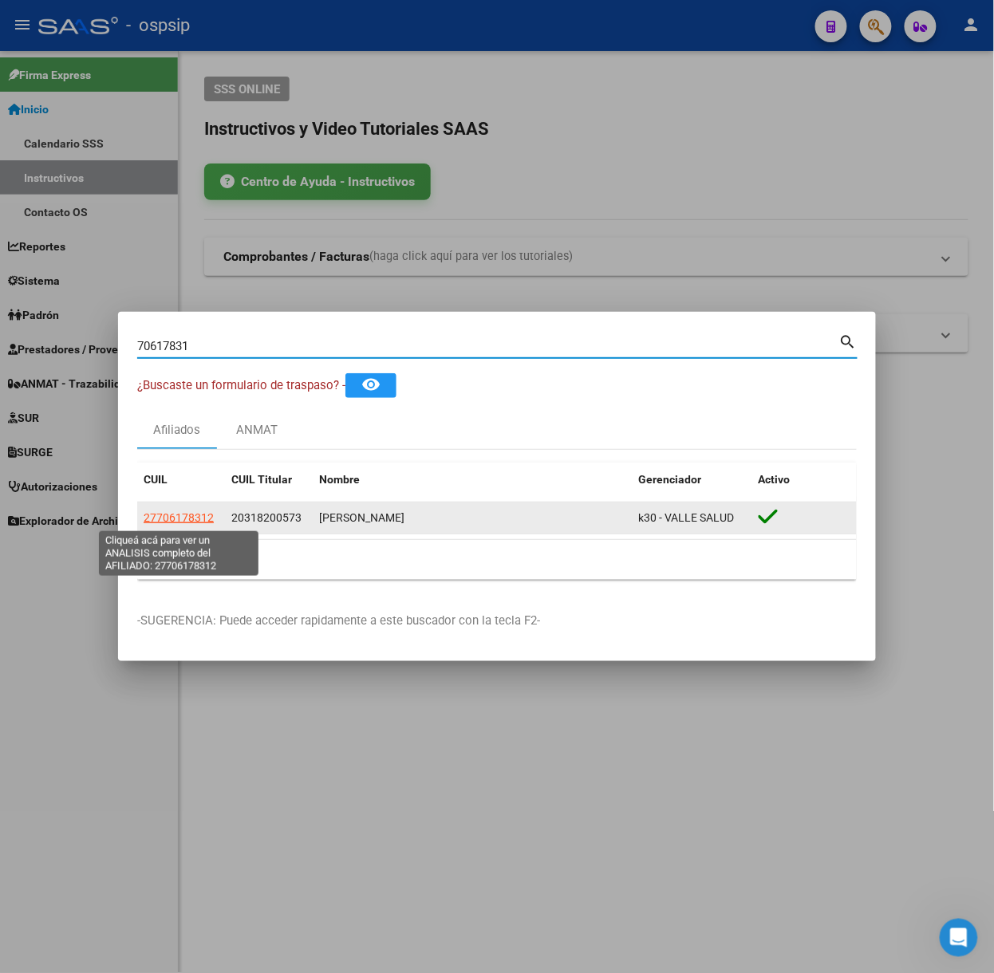
click at [166, 514] on span "27706178312" at bounding box center [179, 517] width 70 height 13
type textarea "27706178312"
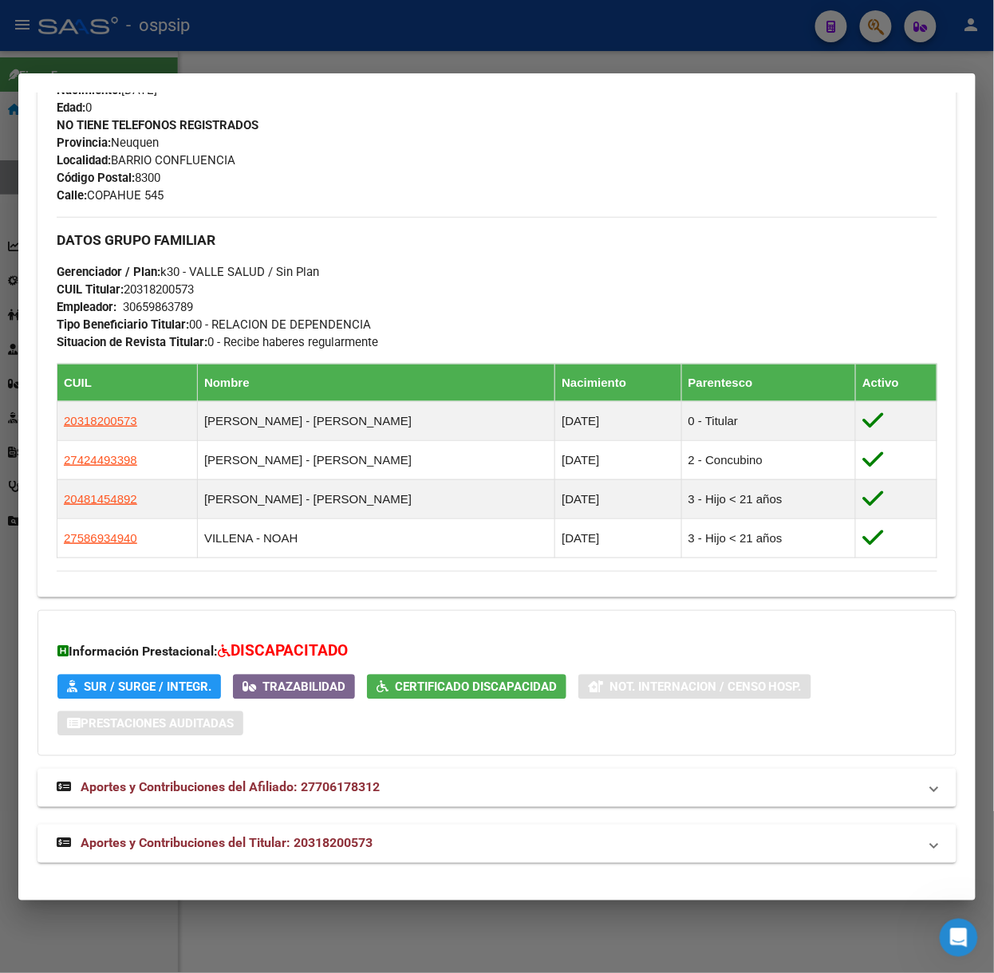
click at [389, 846] on mat-panel-title "Aportes y Contribuciones del Titular: 20318200573" at bounding box center [488, 844] width 862 height 19
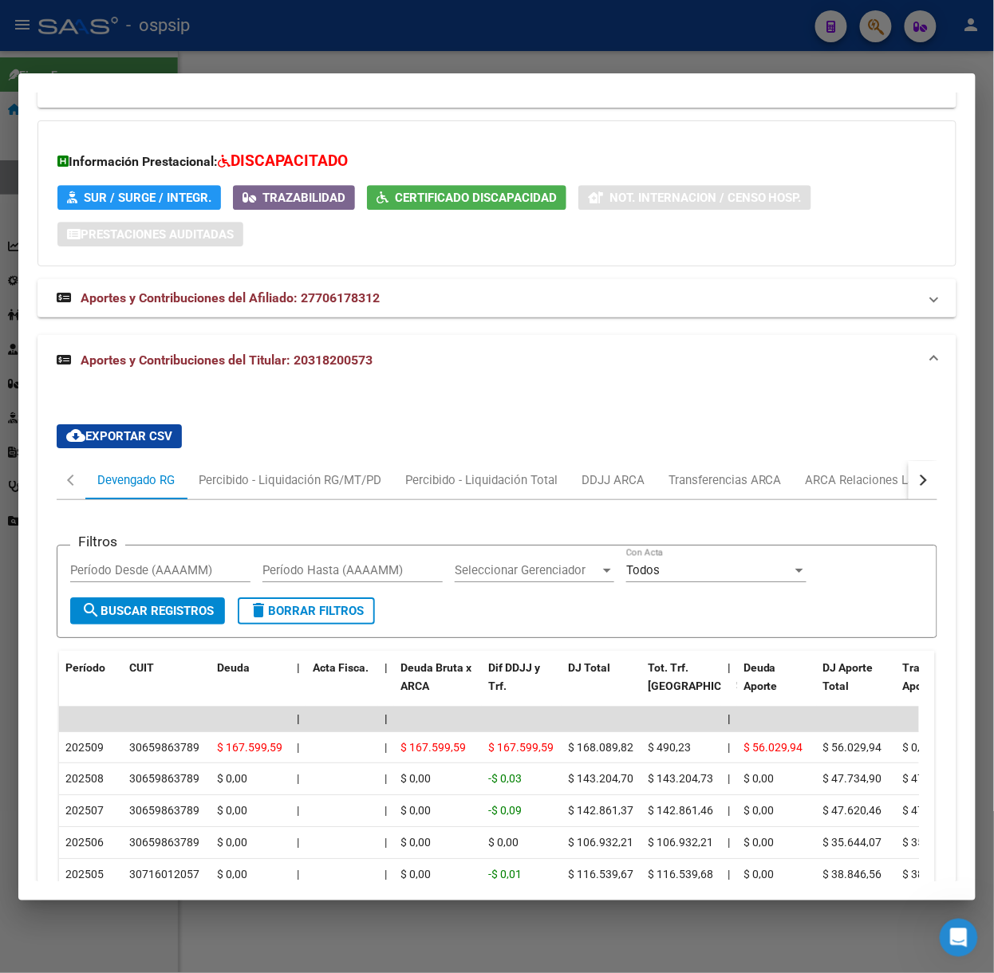
scroll to position [1280, 0]
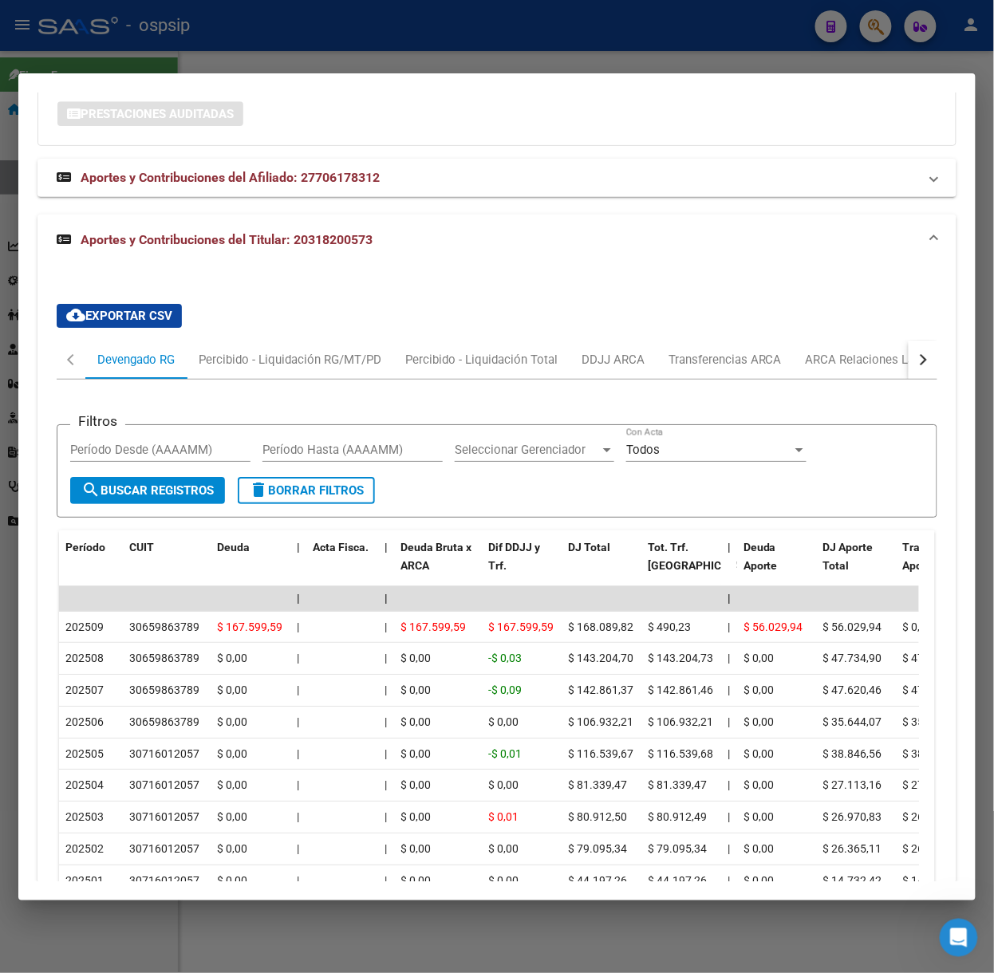
click at [214, 39] on div at bounding box center [497, 486] width 994 height 973
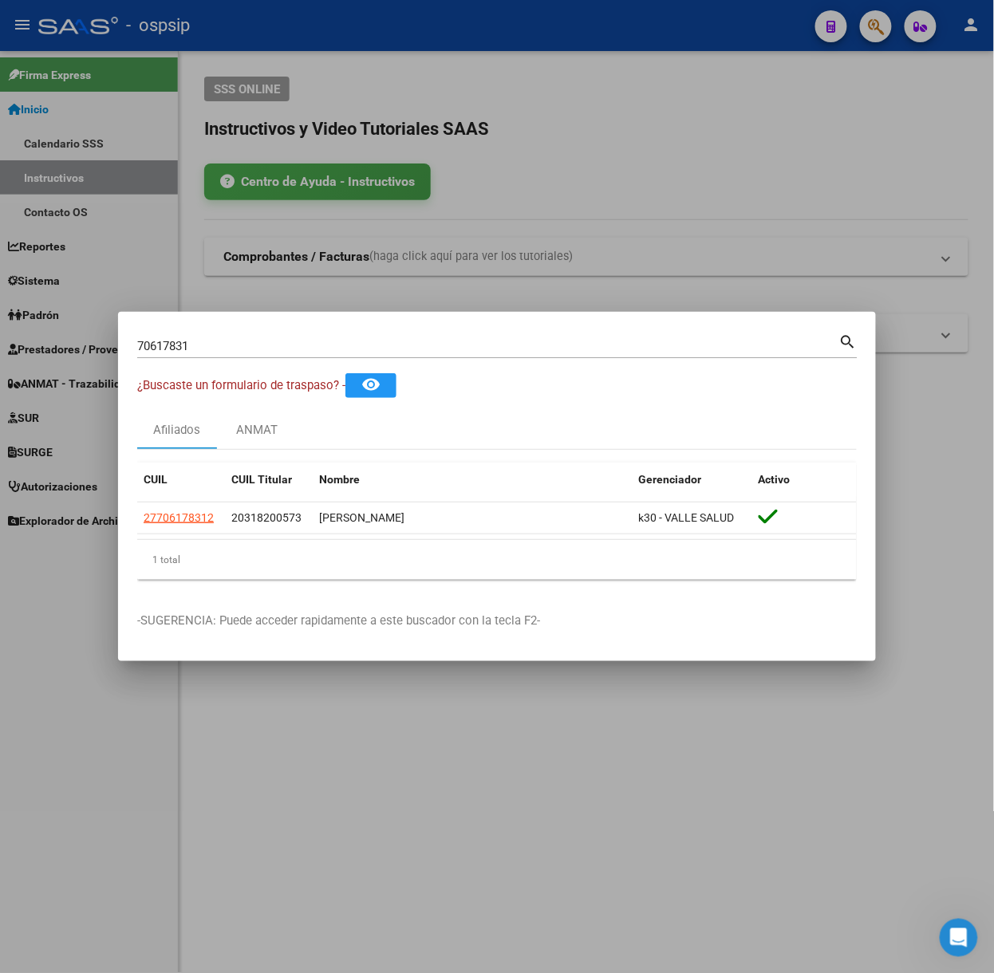
click at [223, 345] on input "70617831" at bounding box center [488, 346] width 702 height 14
type input "51584882"
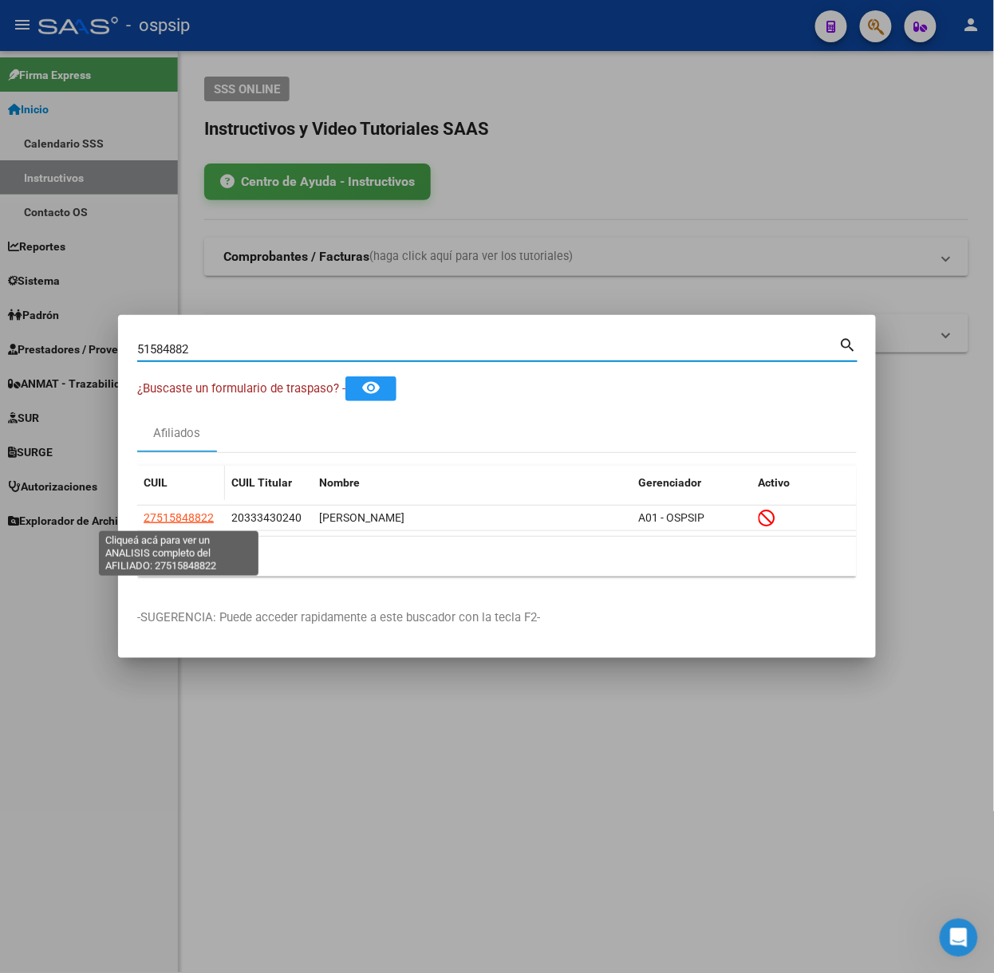
click at [171, 515] on span "27515848822" at bounding box center [179, 517] width 70 height 13
type textarea "27515848822"
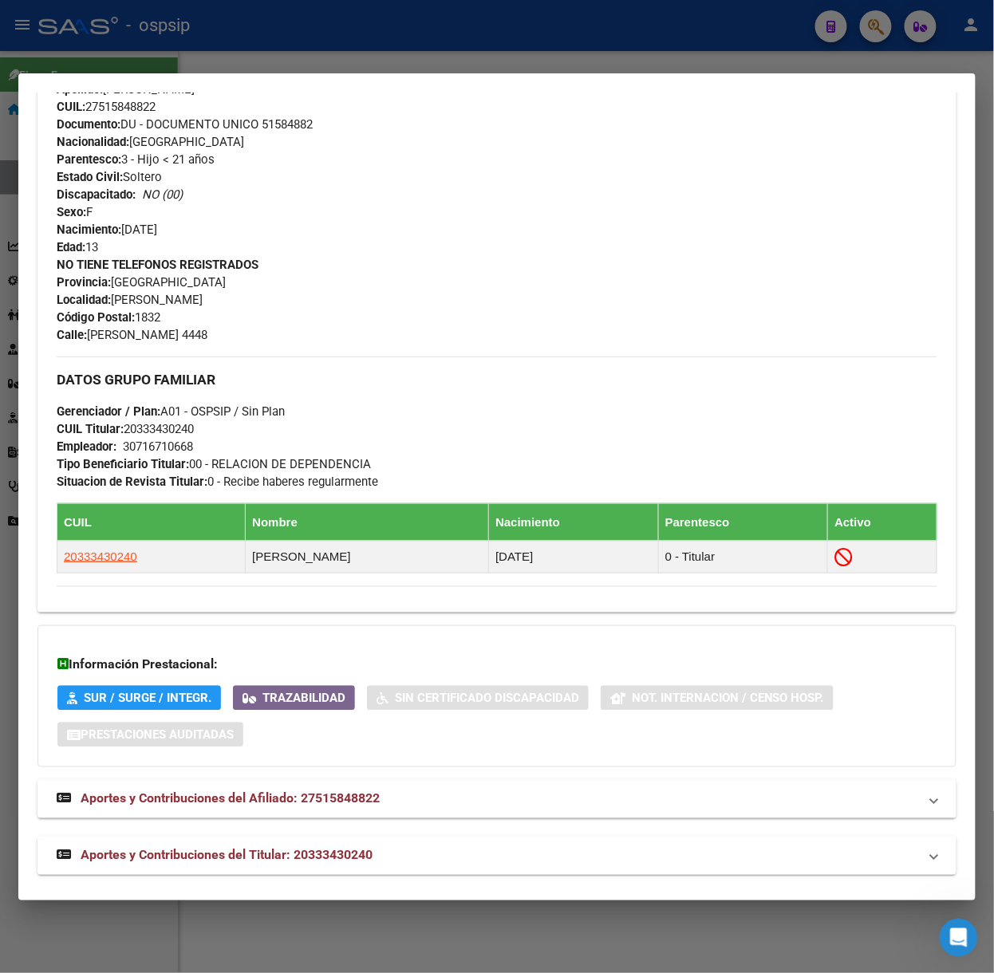
click at [422, 857] on mat-panel-title "Aportes y Contribuciones del Titular: 20333430240" at bounding box center [488, 855] width 862 height 19
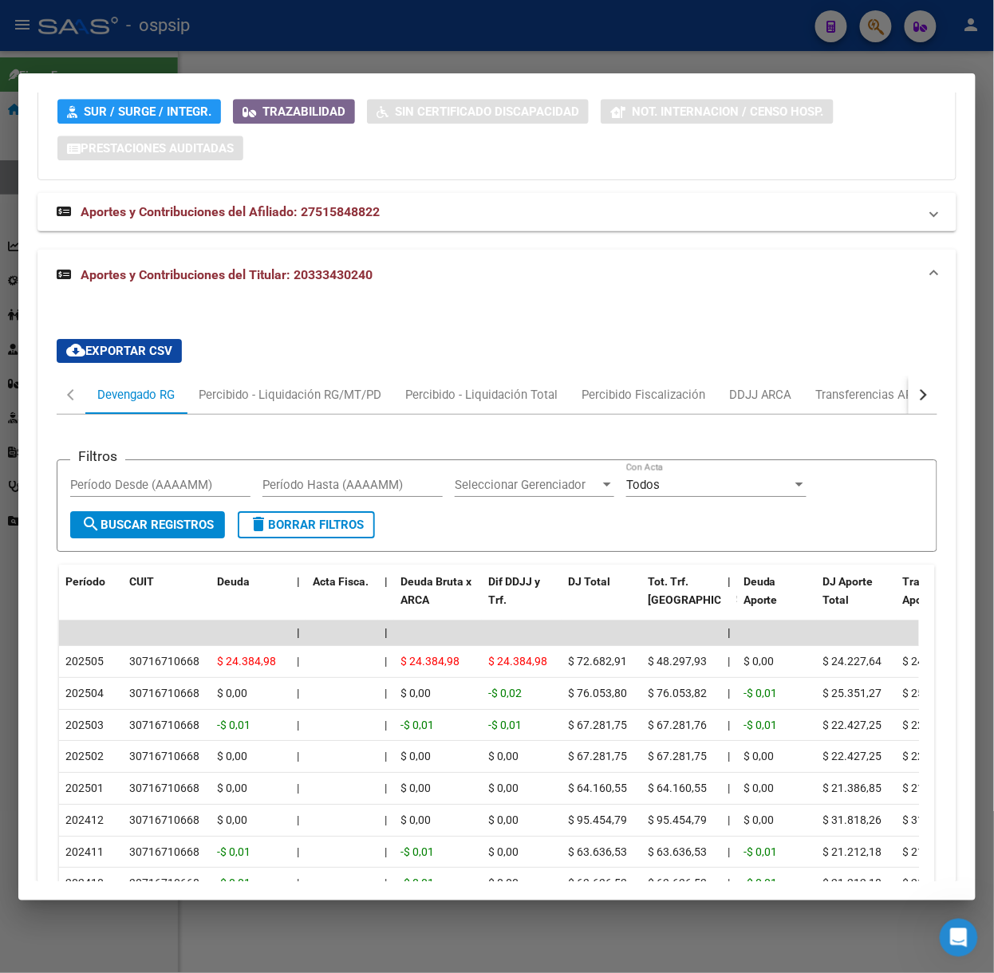
scroll to position [1374, 0]
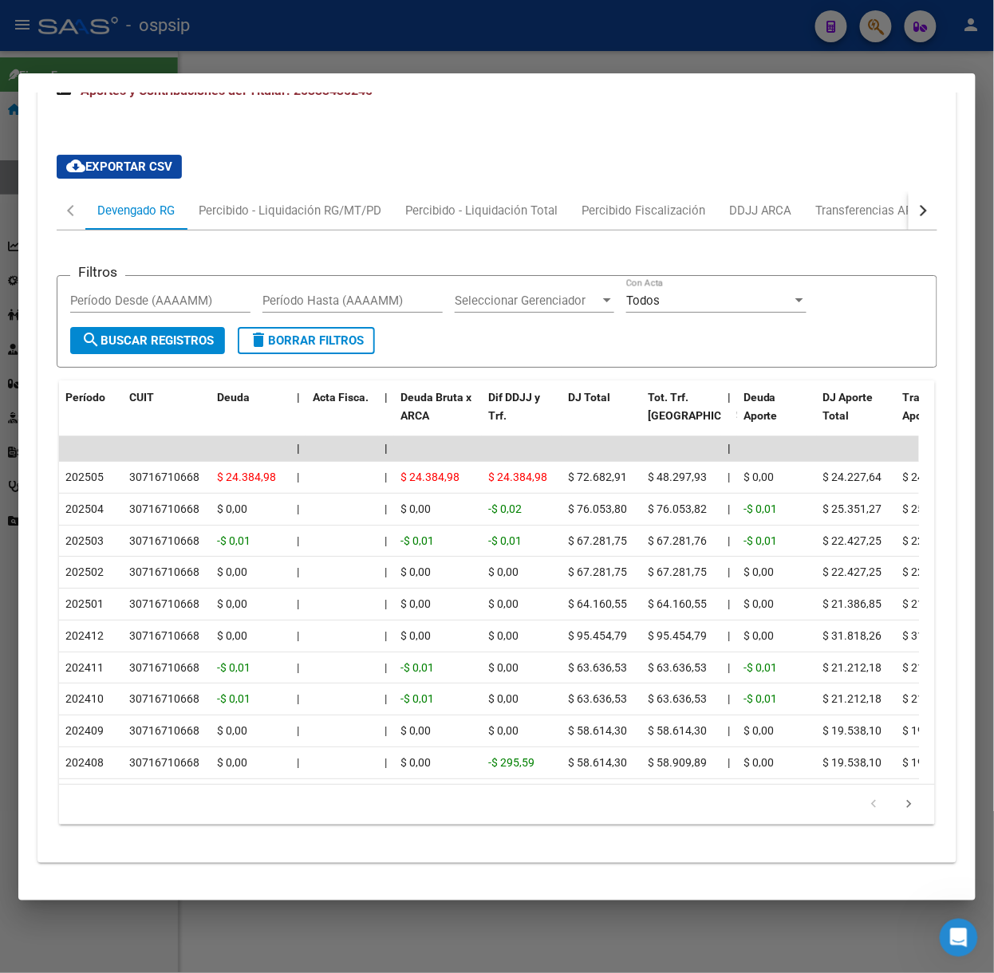
click at [910, 191] on button "button" at bounding box center [923, 210] width 29 height 38
click at [874, 202] on div "ARCA Relaciones Laborales" at bounding box center [811, 211] width 149 height 18
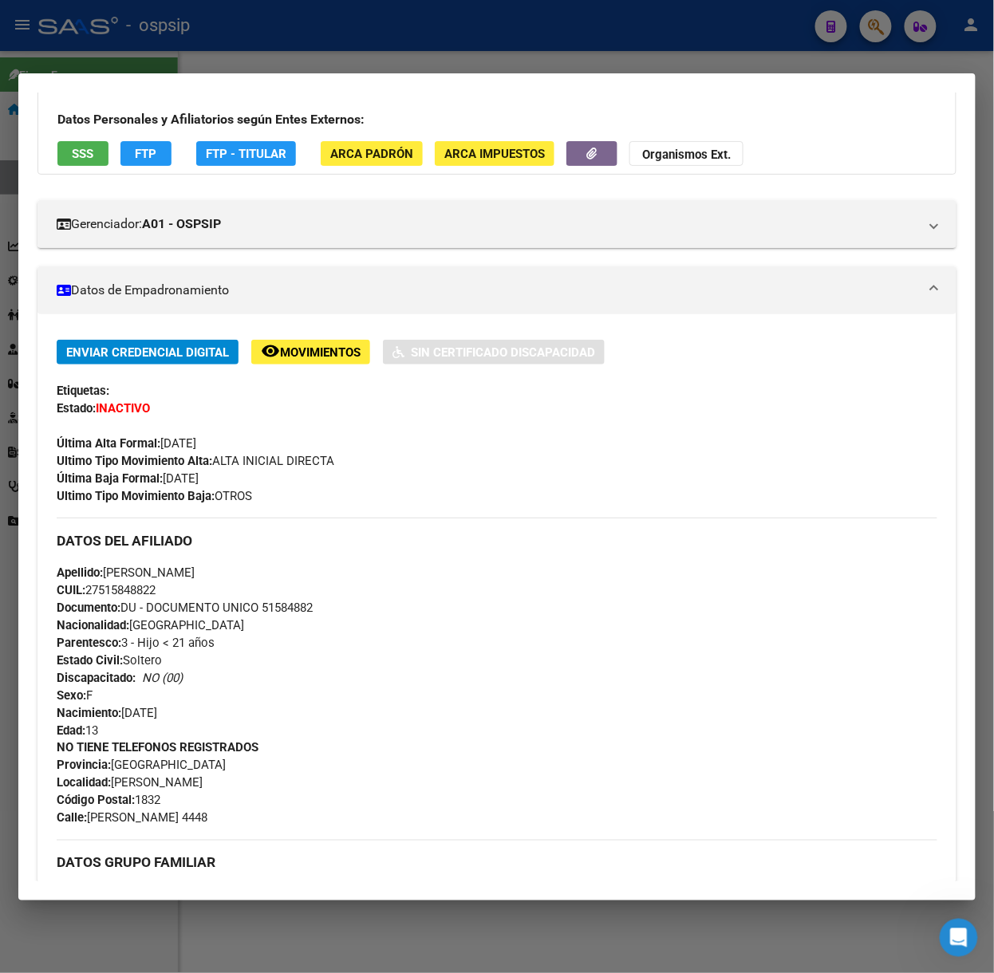
scroll to position [0, 0]
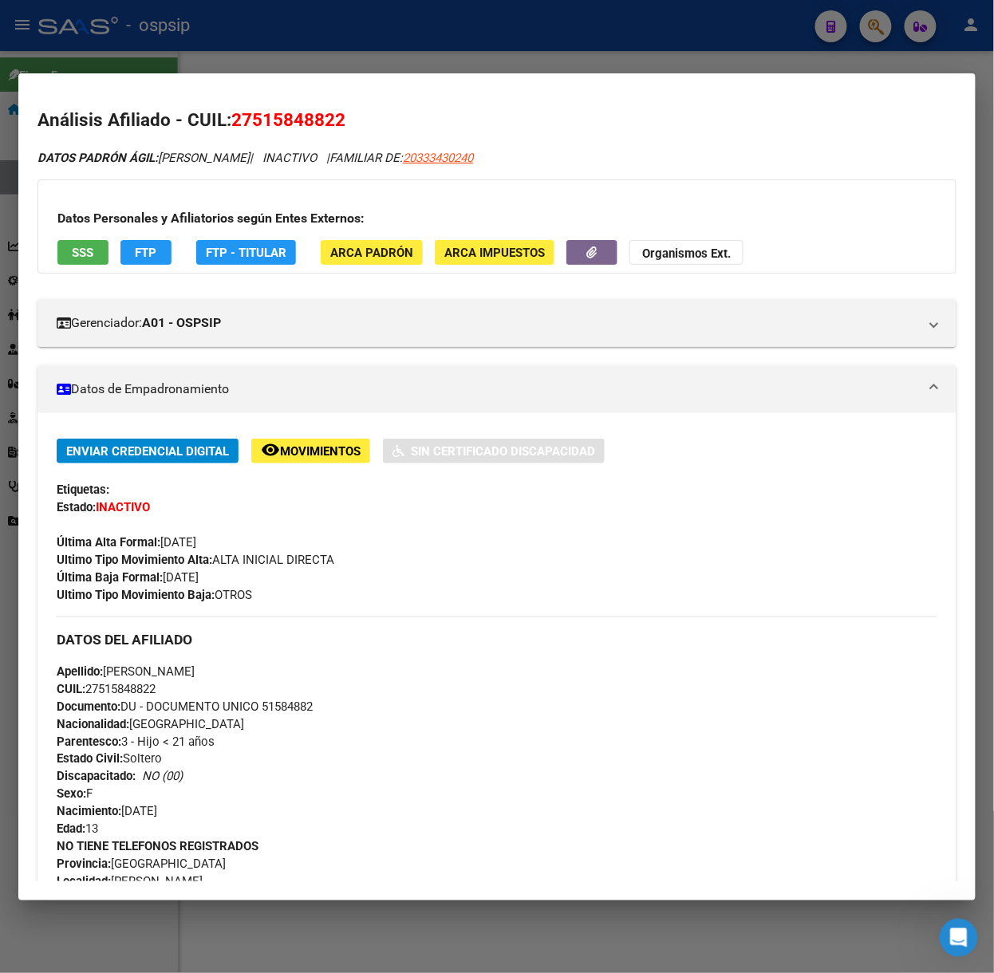
click at [91, 246] on span "SSS" at bounding box center [84, 253] width 22 height 14
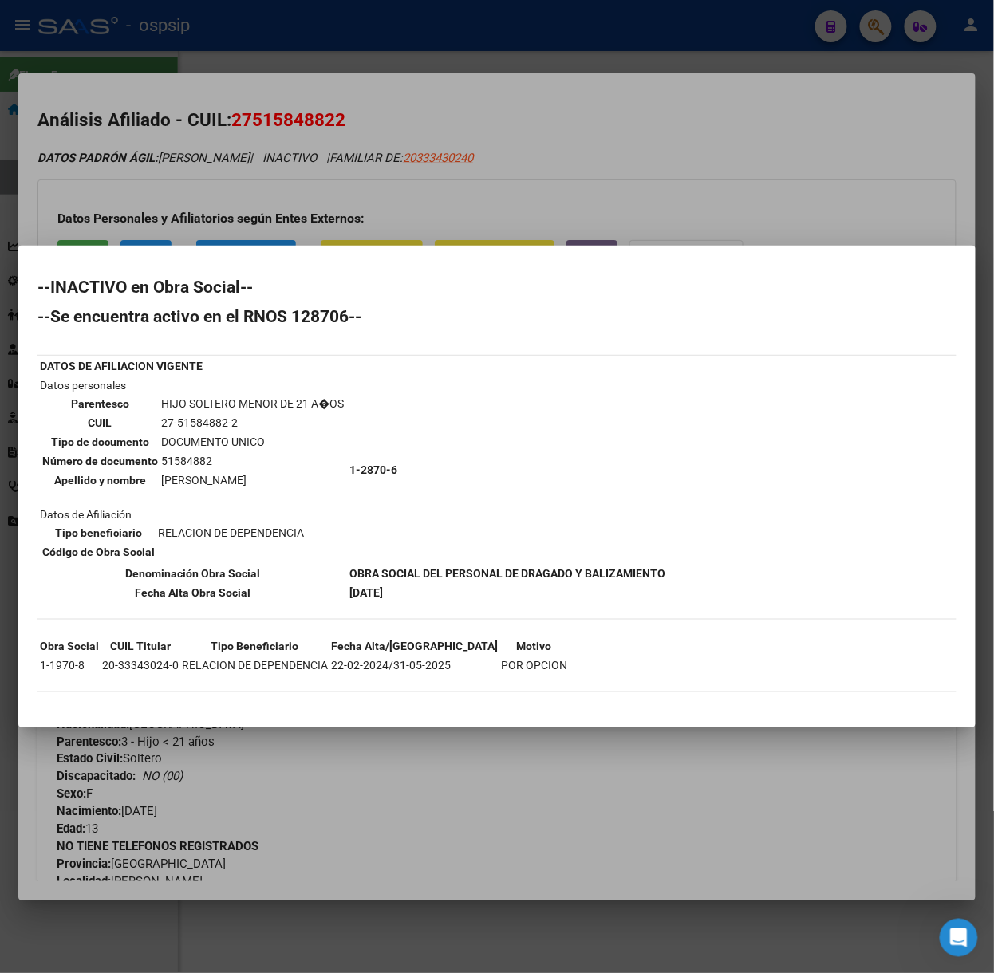
drag, startPoint x: 204, startPoint y: 191, endPoint x: 6, endPoint y: 230, distance: 201.5
click at [203, 189] on div at bounding box center [497, 486] width 994 height 973
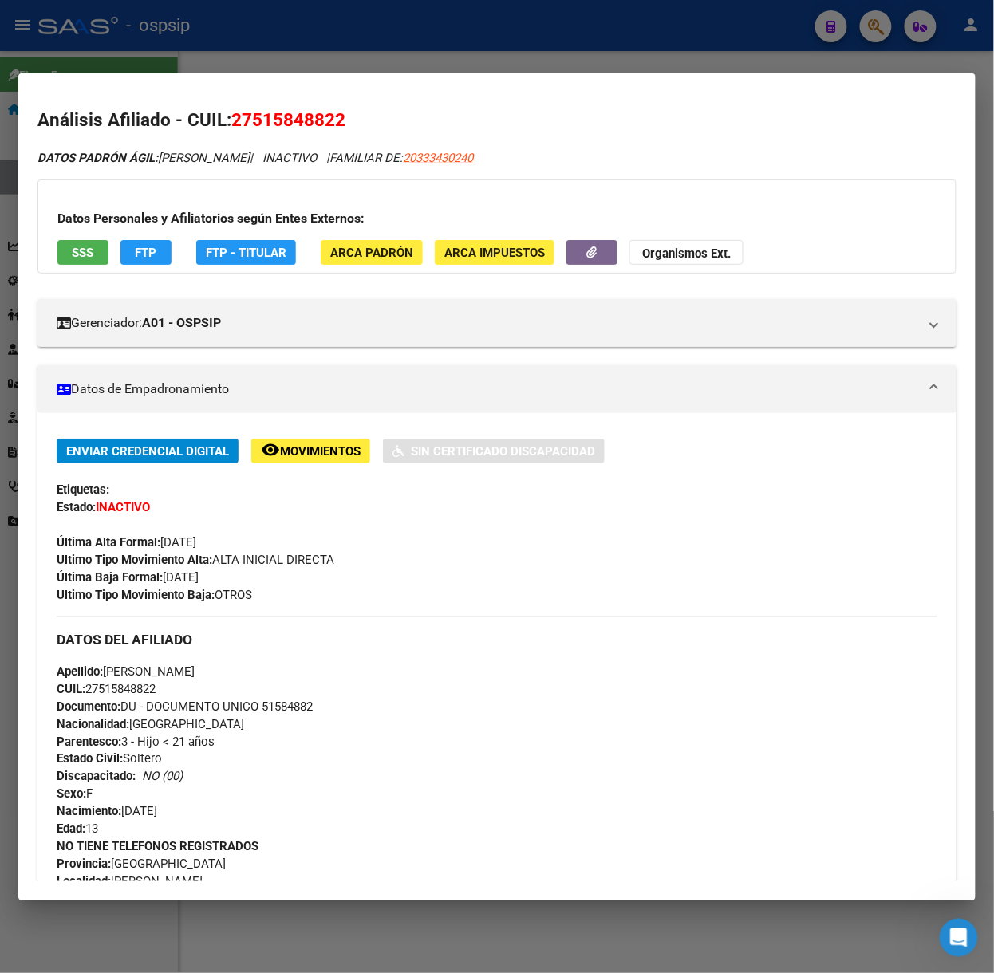
drag, startPoint x: 164, startPoint y: 68, endPoint x: 187, endPoint y: 173, distance: 107.7
click at [164, 68] on div at bounding box center [497, 486] width 994 height 973
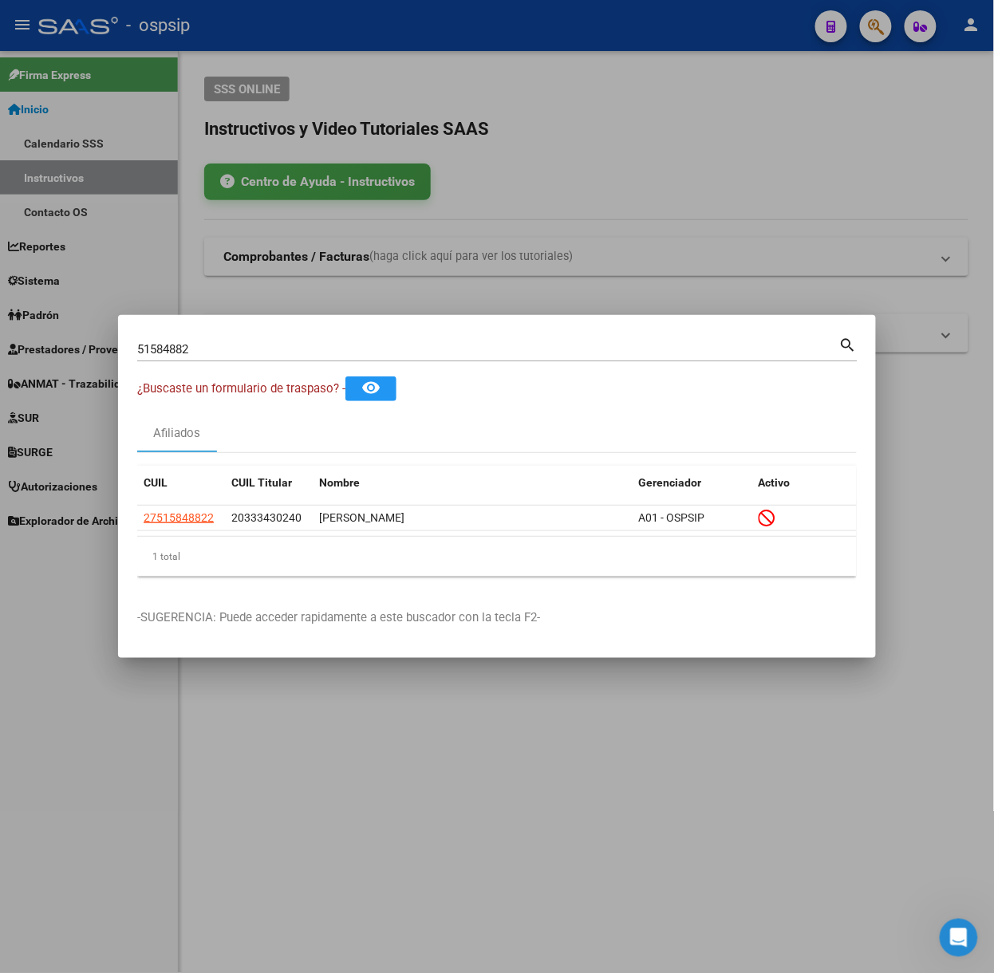
click at [218, 356] on input "51584882" at bounding box center [488, 349] width 702 height 14
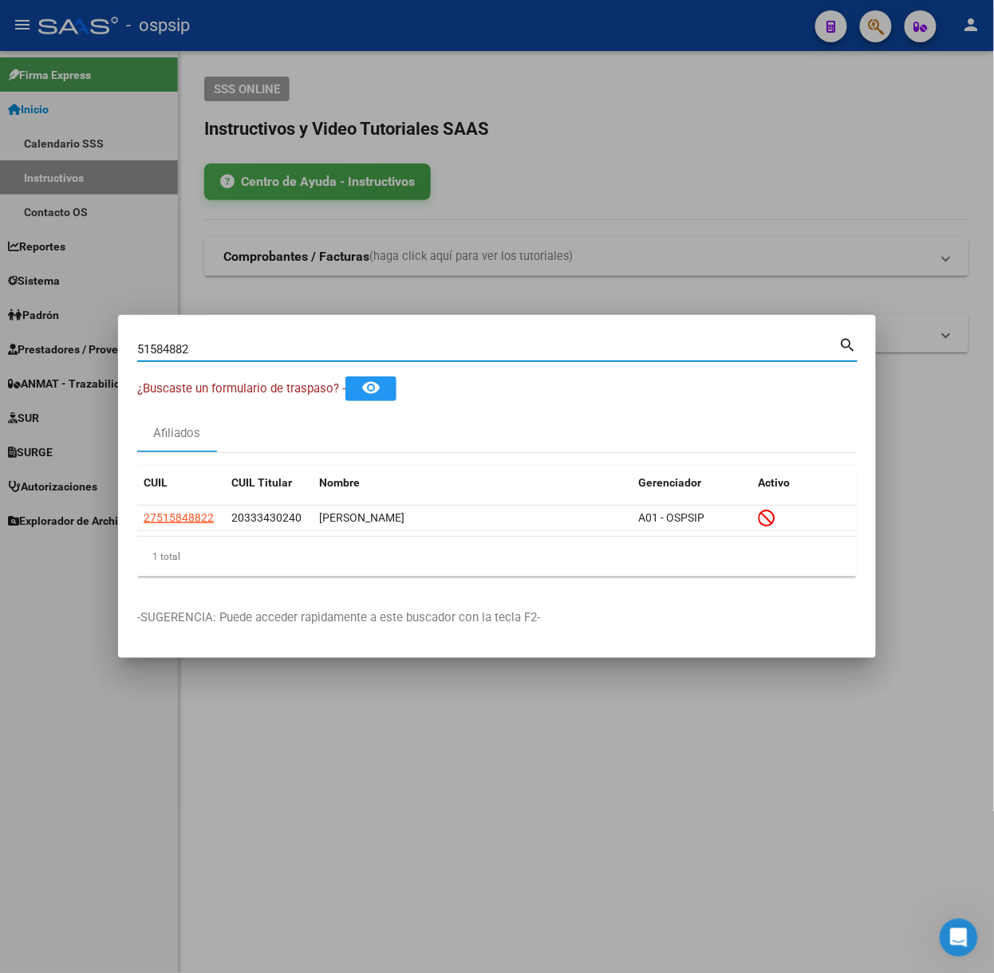
click at [218, 356] on input "51584882" at bounding box center [488, 349] width 702 height 14
type input "52713086"
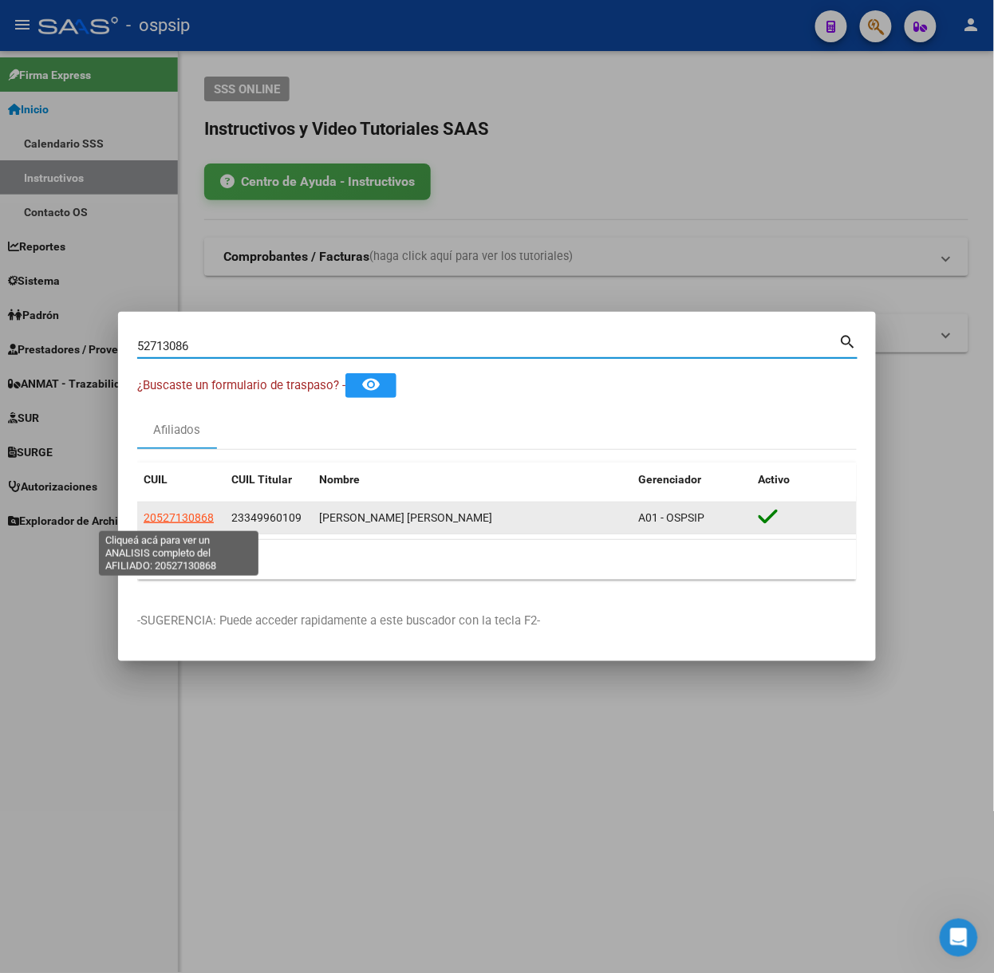
click at [192, 520] on span "20527130868" at bounding box center [179, 517] width 70 height 13
type textarea "20527130868"
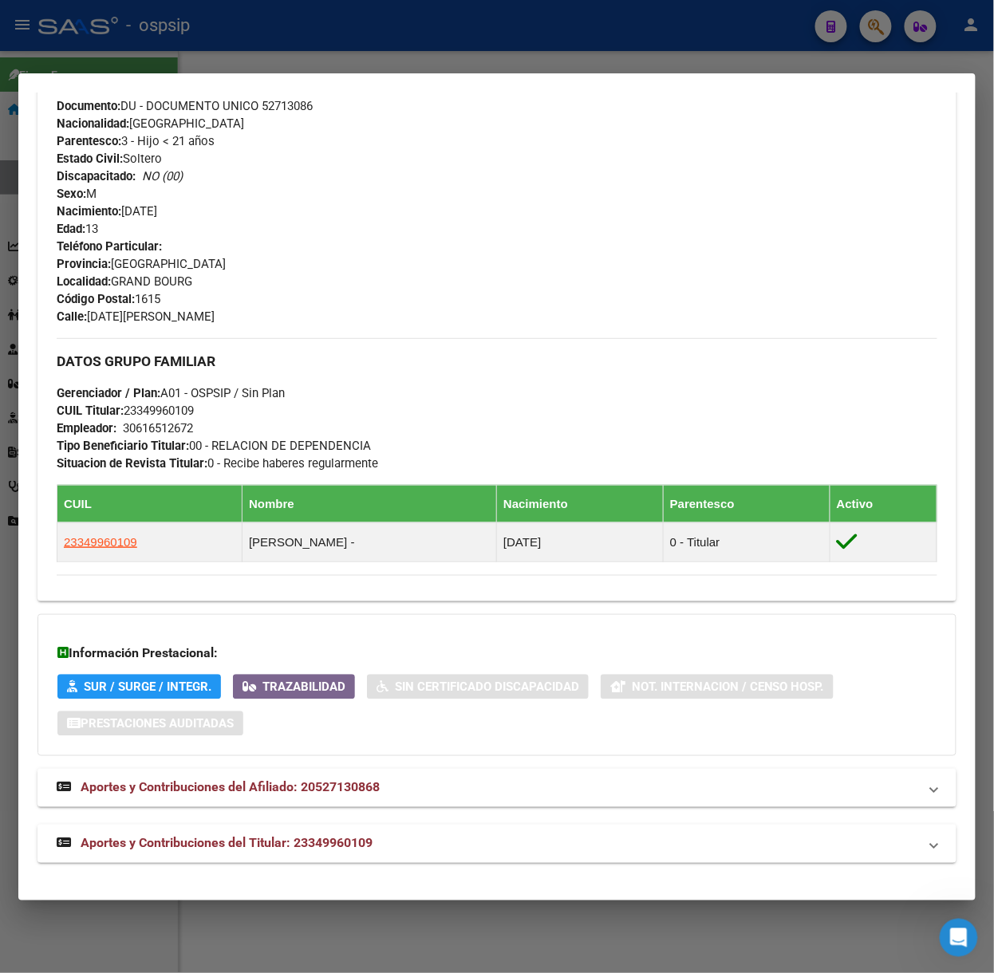
click at [302, 846] on span "Aportes y Contribuciones del Titular: 23349960109" at bounding box center [227, 843] width 292 height 15
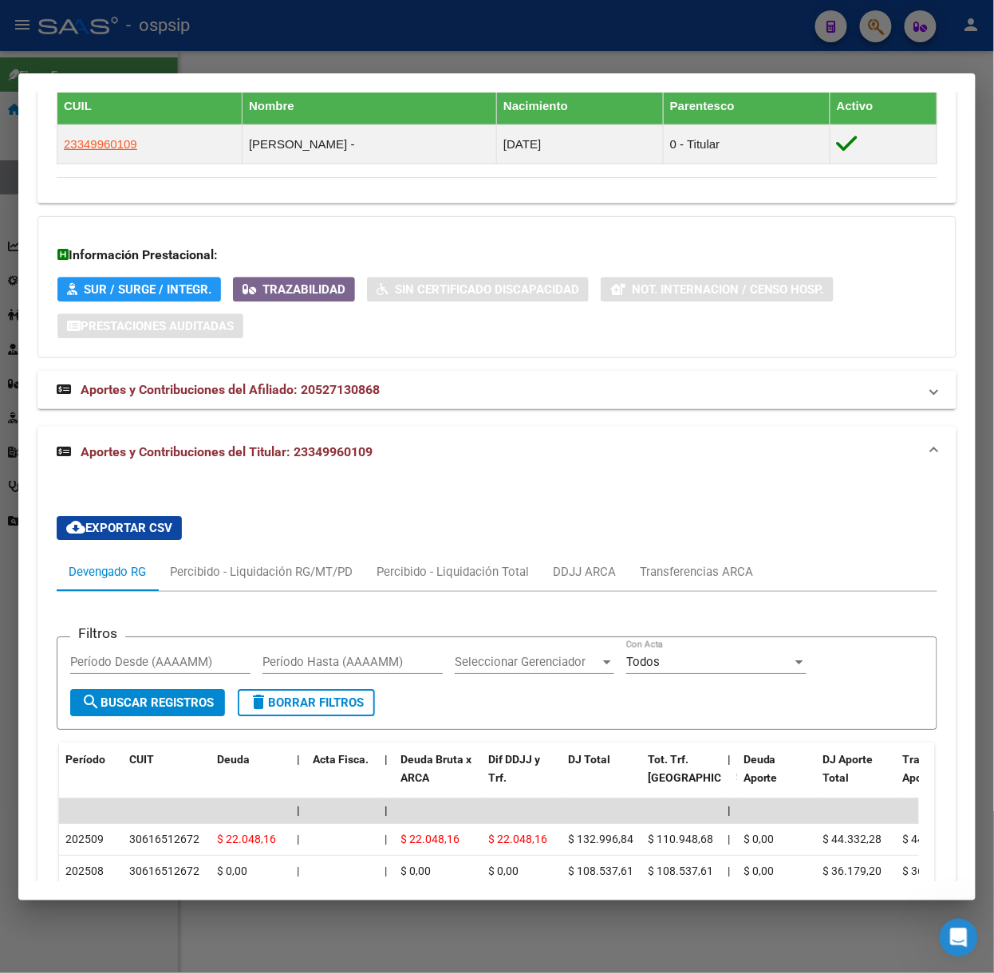
scroll to position [1224, 0]
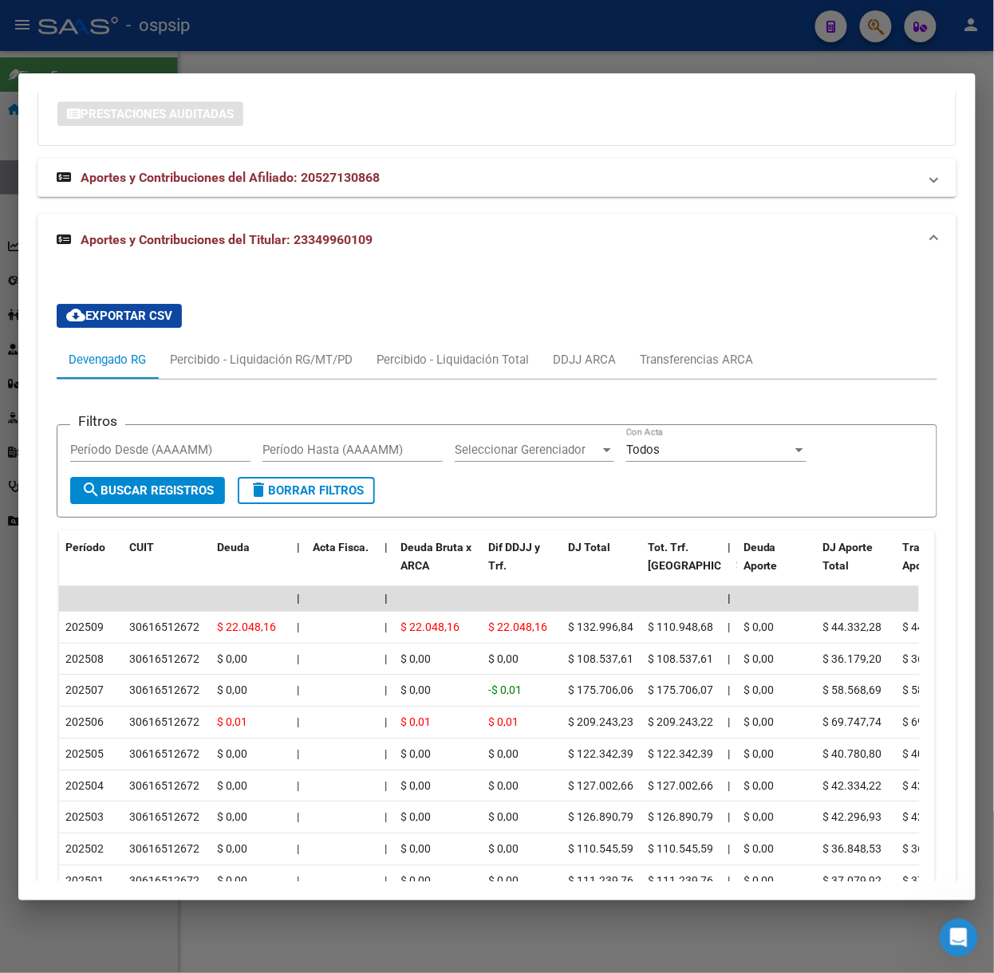
click at [150, 64] on div at bounding box center [497, 486] width 994 height 973
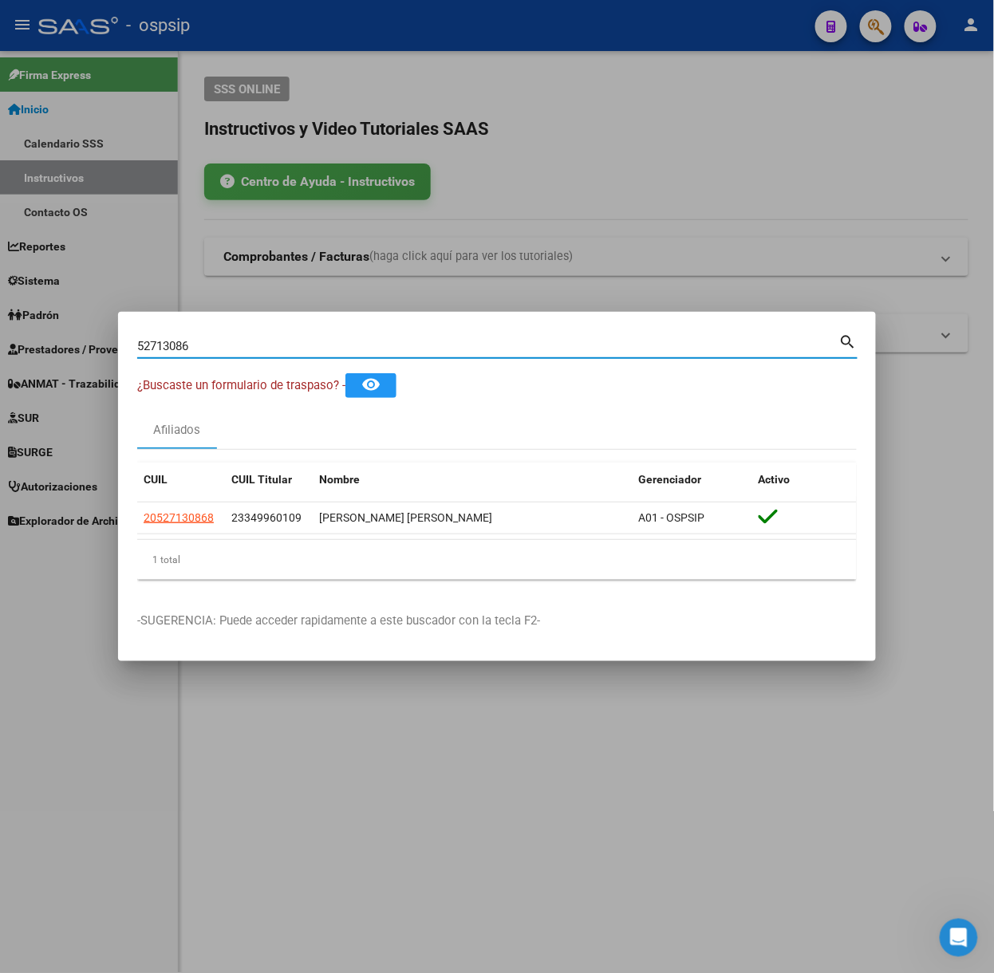
click at [203, 346] on input "52713086" at bounding box center [488, 346] width 702 height 14
type input "59592800"
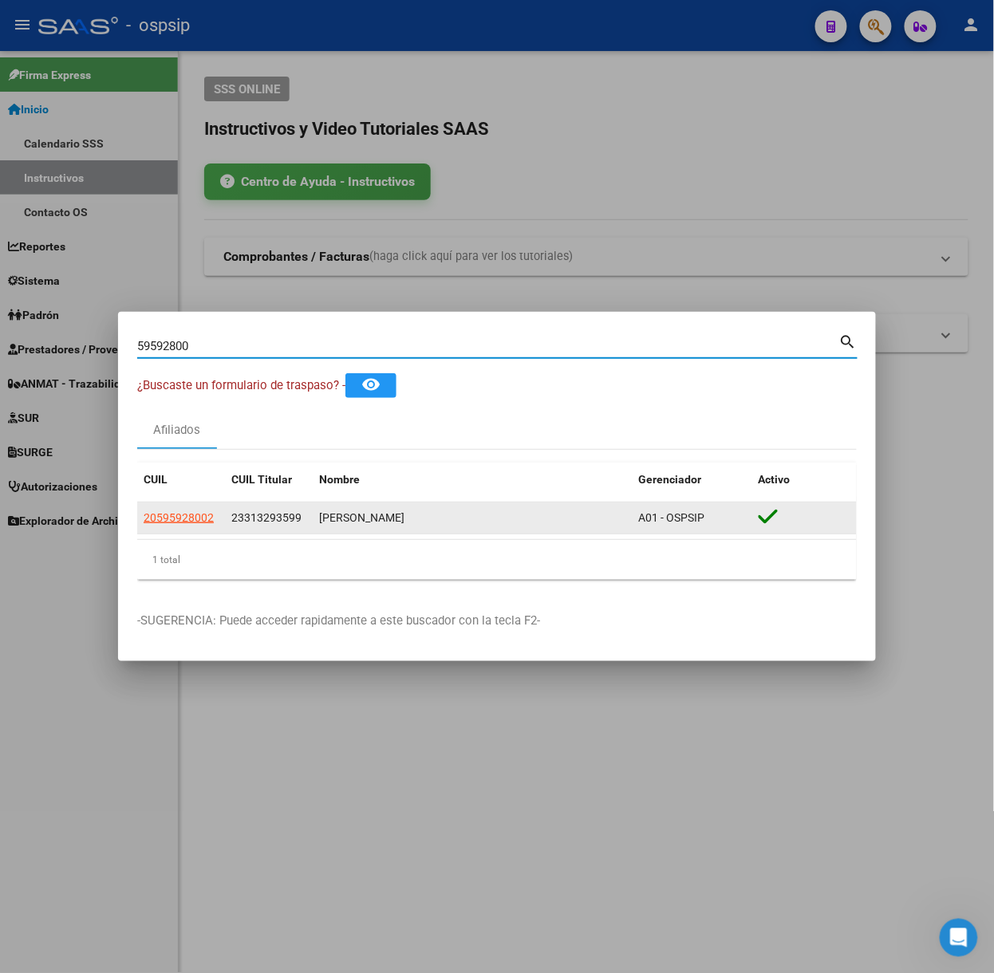
click at [172, 530] on datatable-body-cell "20595928002" at bounding box center [181, 518] width 88 height 31
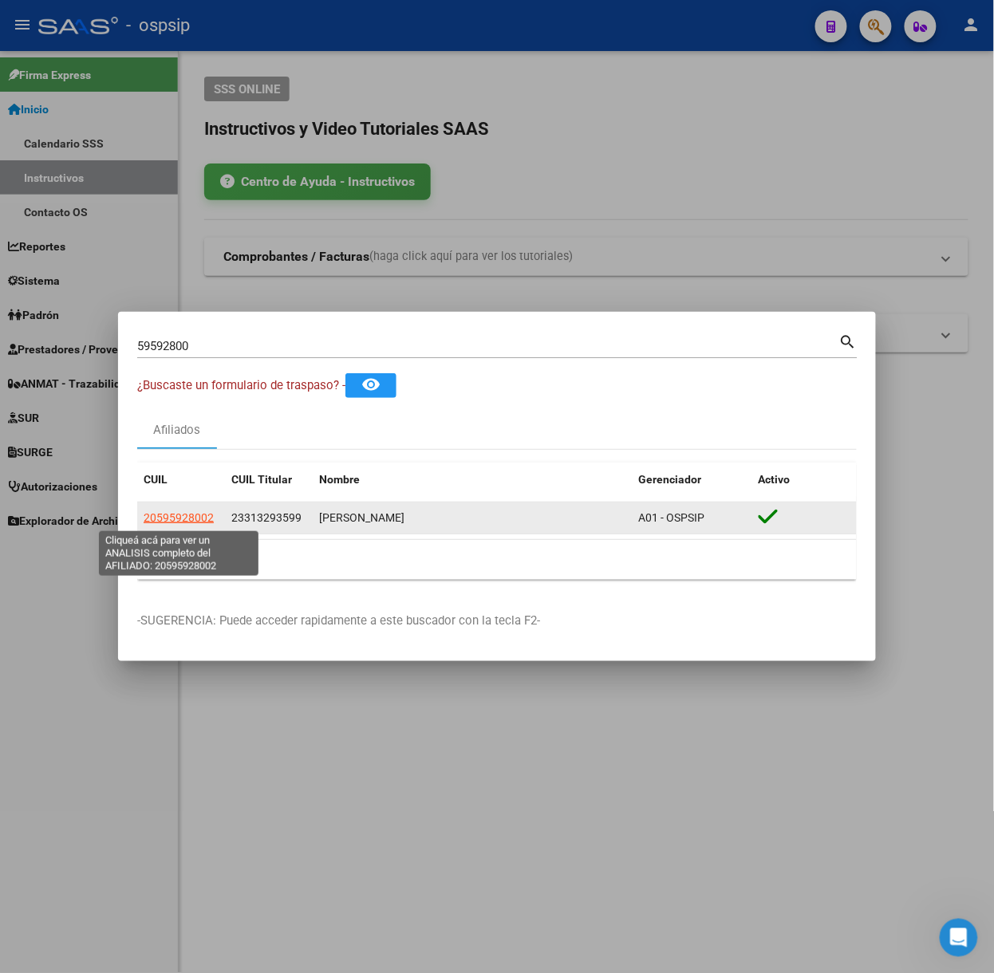
click at [173, 524] on span "20595928002" at bounding box center [179, 517] width 70 height 13
type textarea "20595928002"
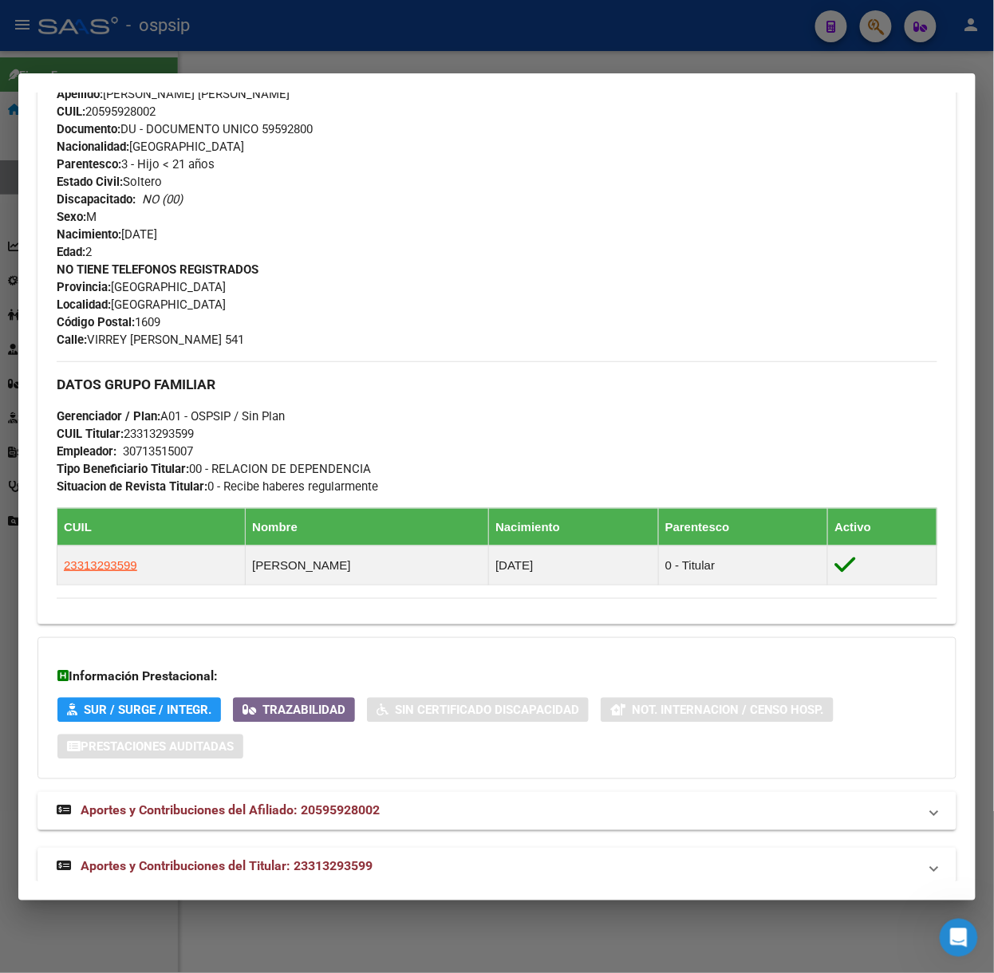
scroll to position [568, 0]
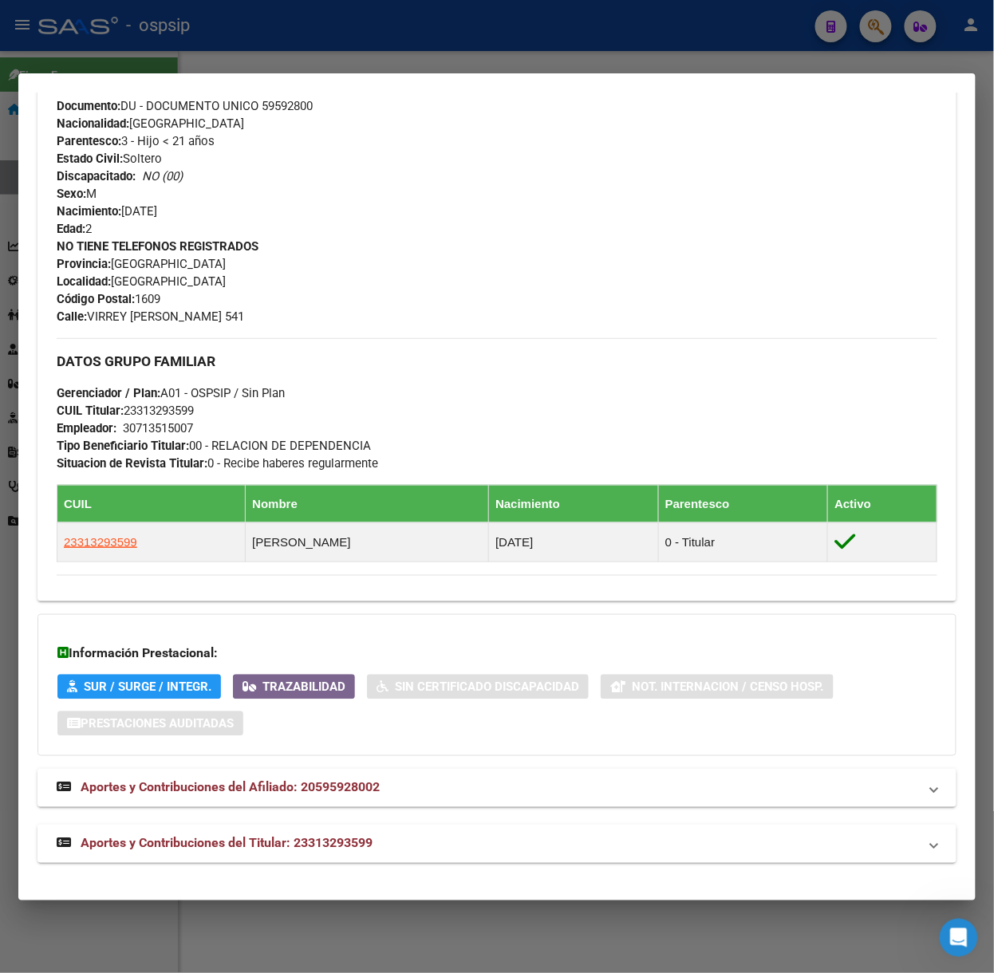
click at [335, 837] on span "Aportes y Contribuciones del Titular: 23313293599" at bounding box center [227, 843] width 292 height 15
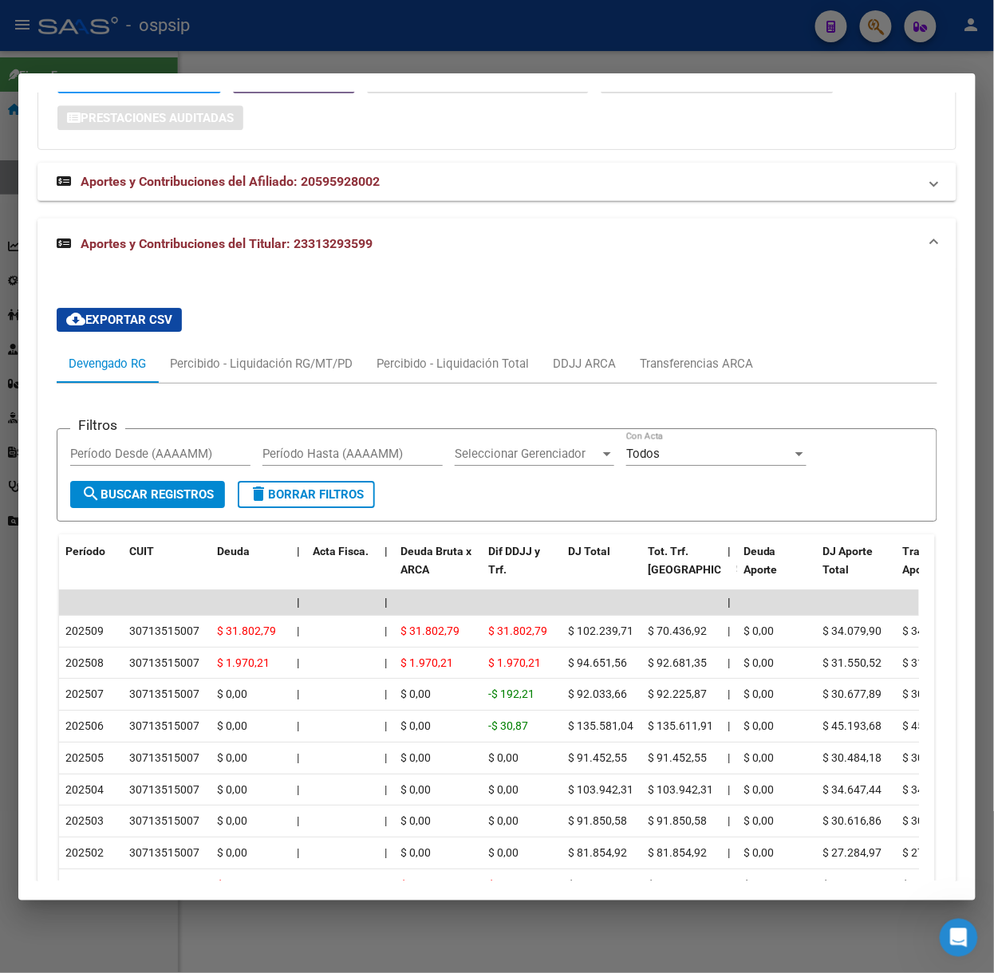
scroll to position [1176, 0]
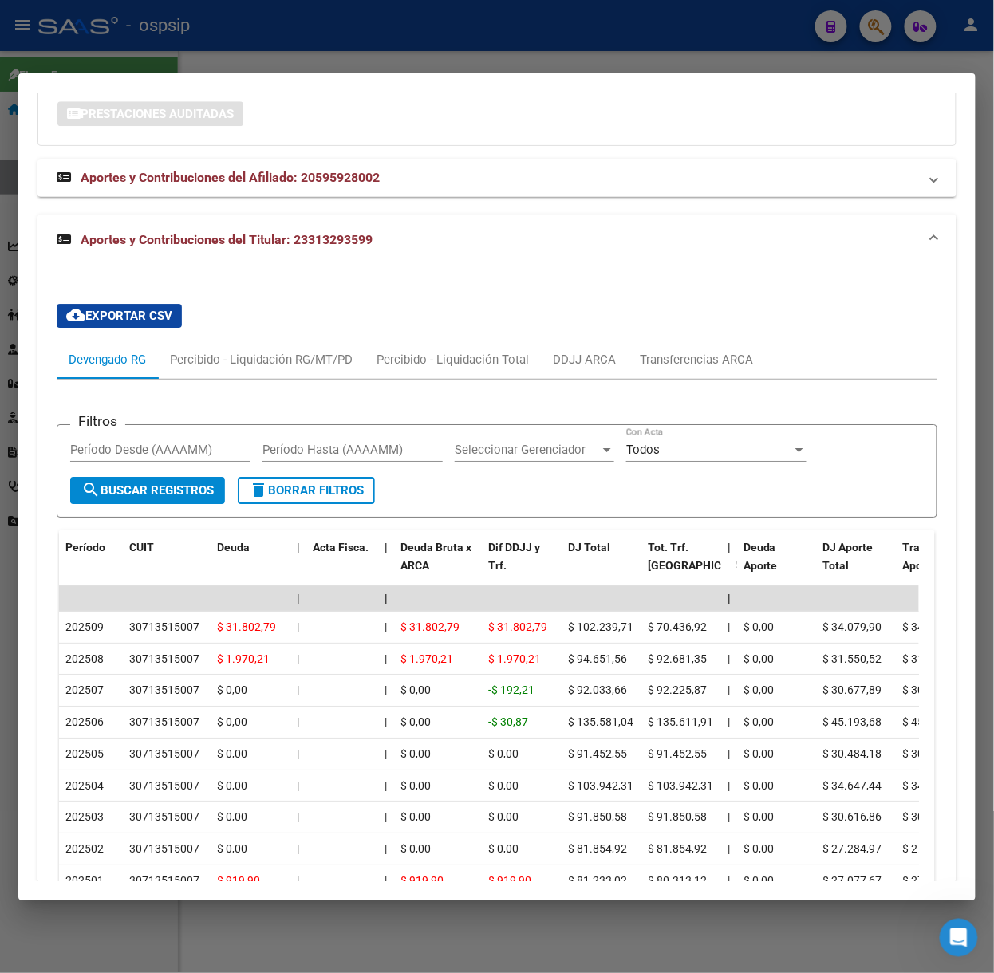
click at [352, 59] on div at bounding box center [497, 486] width 994 height 973
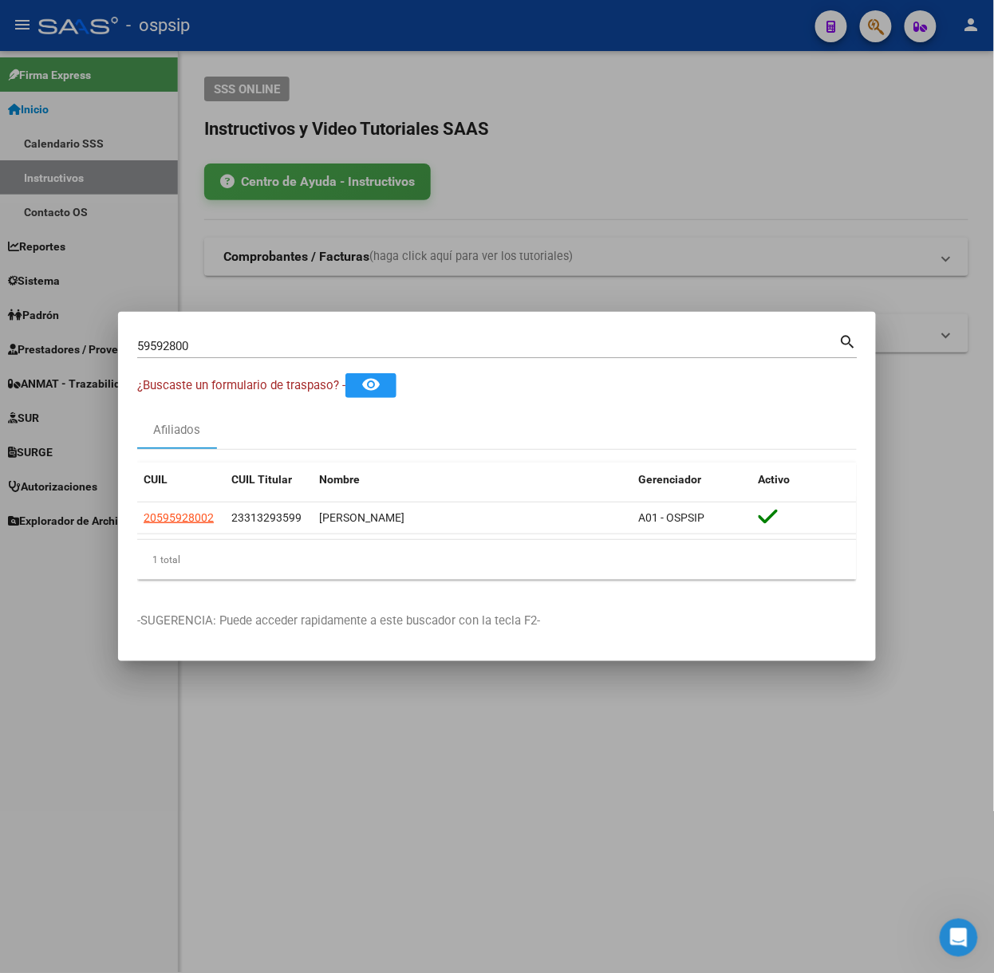
click at [265, 343] on input "59592800" at bounding box center [488, 346] width 702 height 14
type input "59722418"
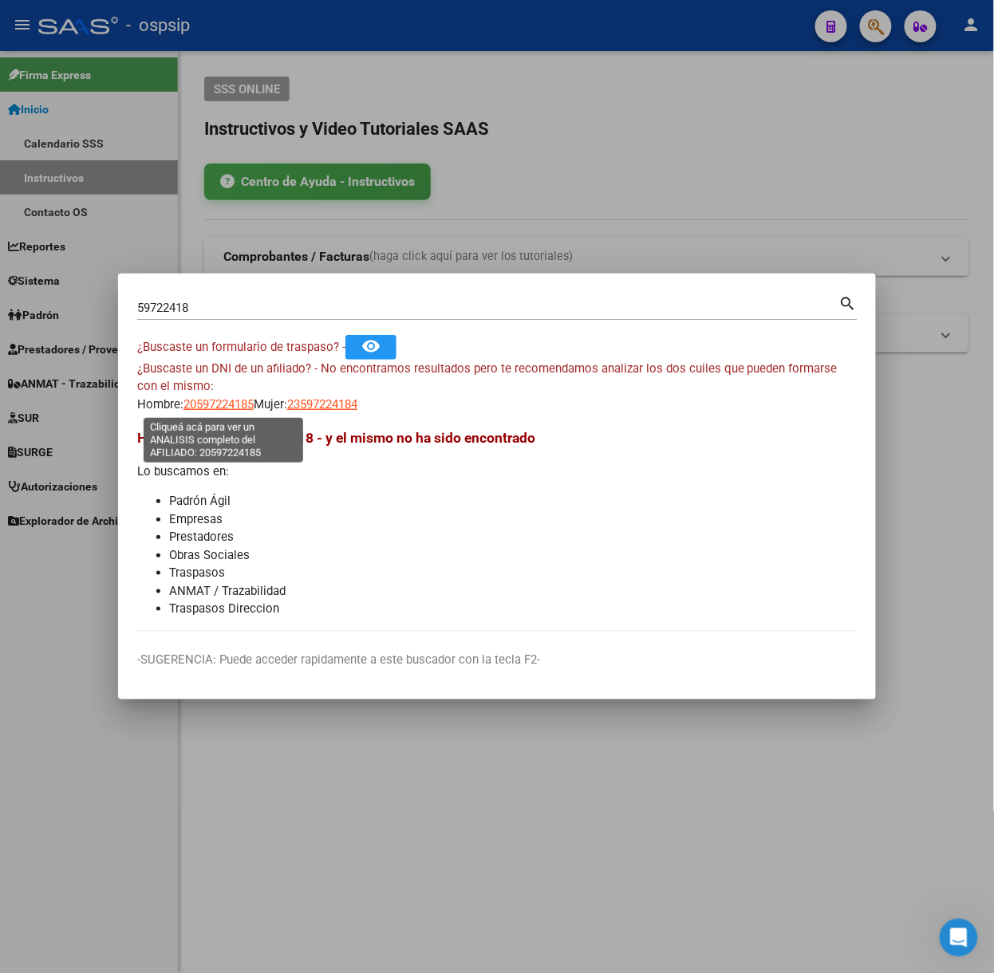
click at [215, 405] on span "20597224185" at bounding box center [218, 404] width 70 height 14
type textarea "20597224185"
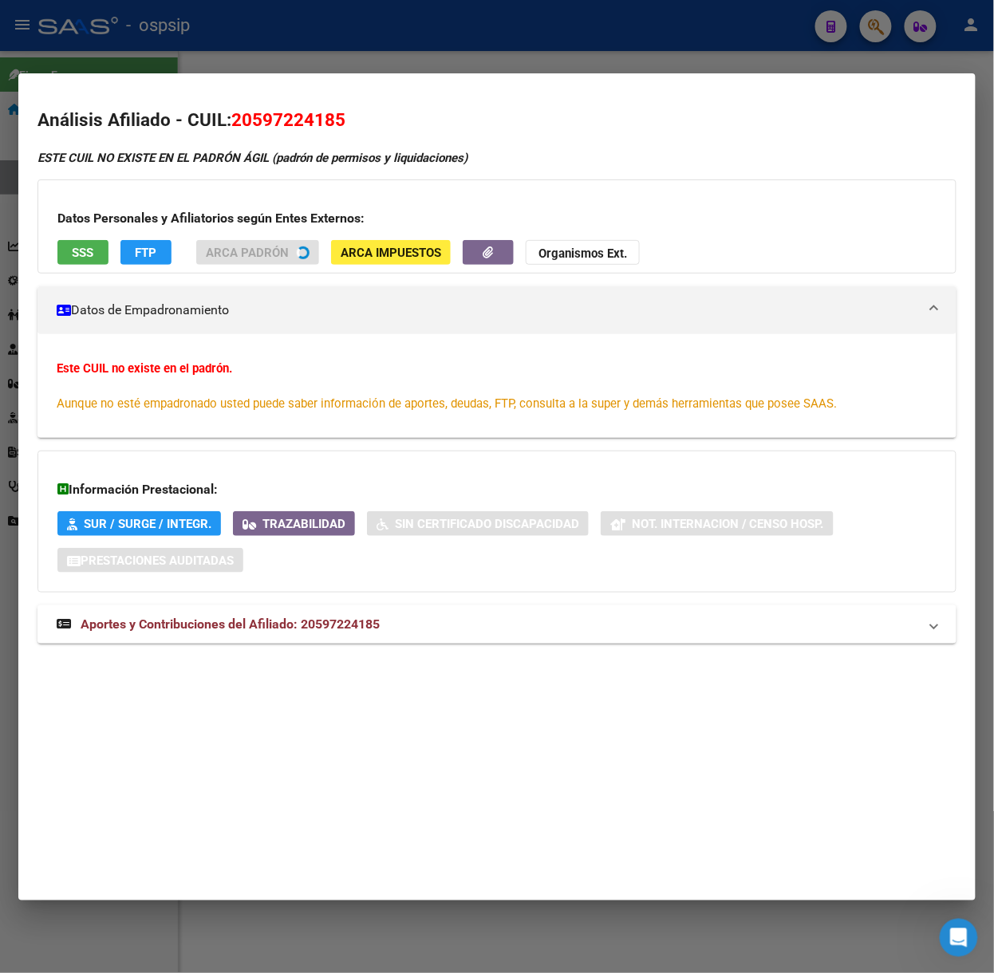
click at [330, 637] on mat-expansion-panel-header "Aportes y Contribuciones del Afiliado: 20597224185" at bounding box center [496, 625] width 919 height 38
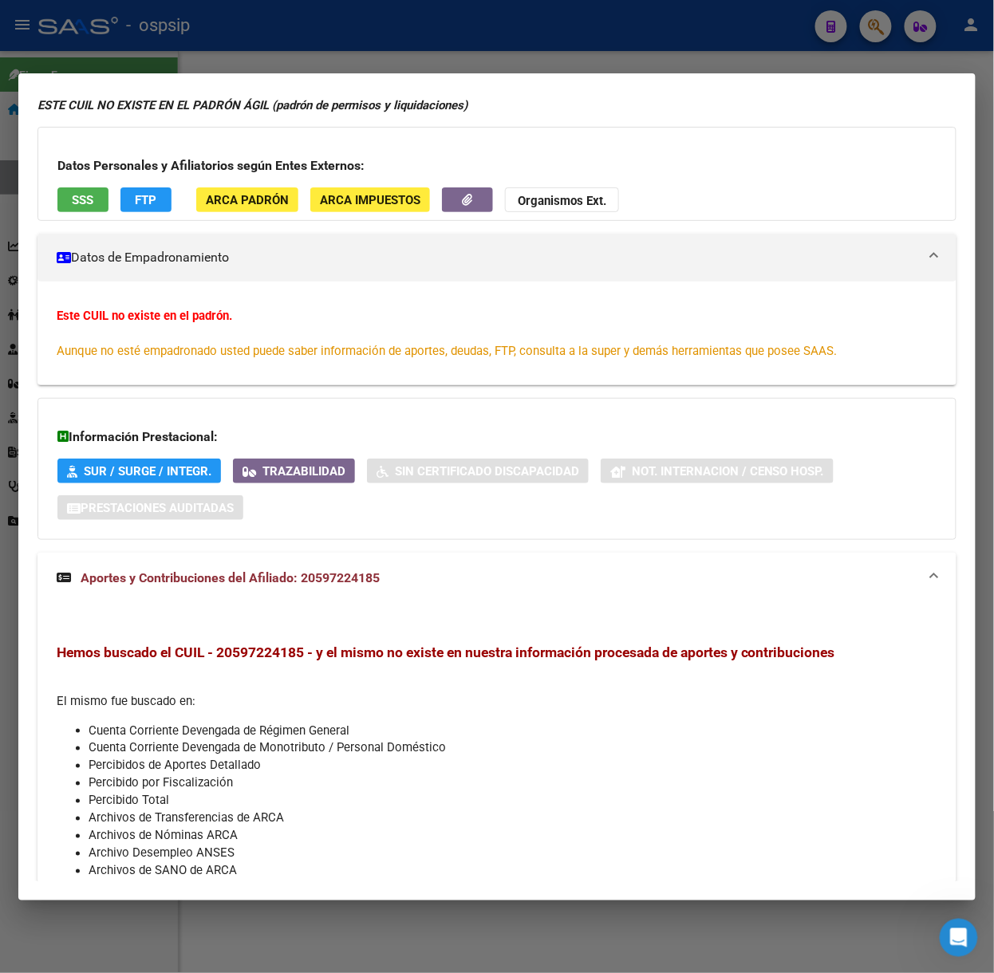
scroll to position [0, 0]
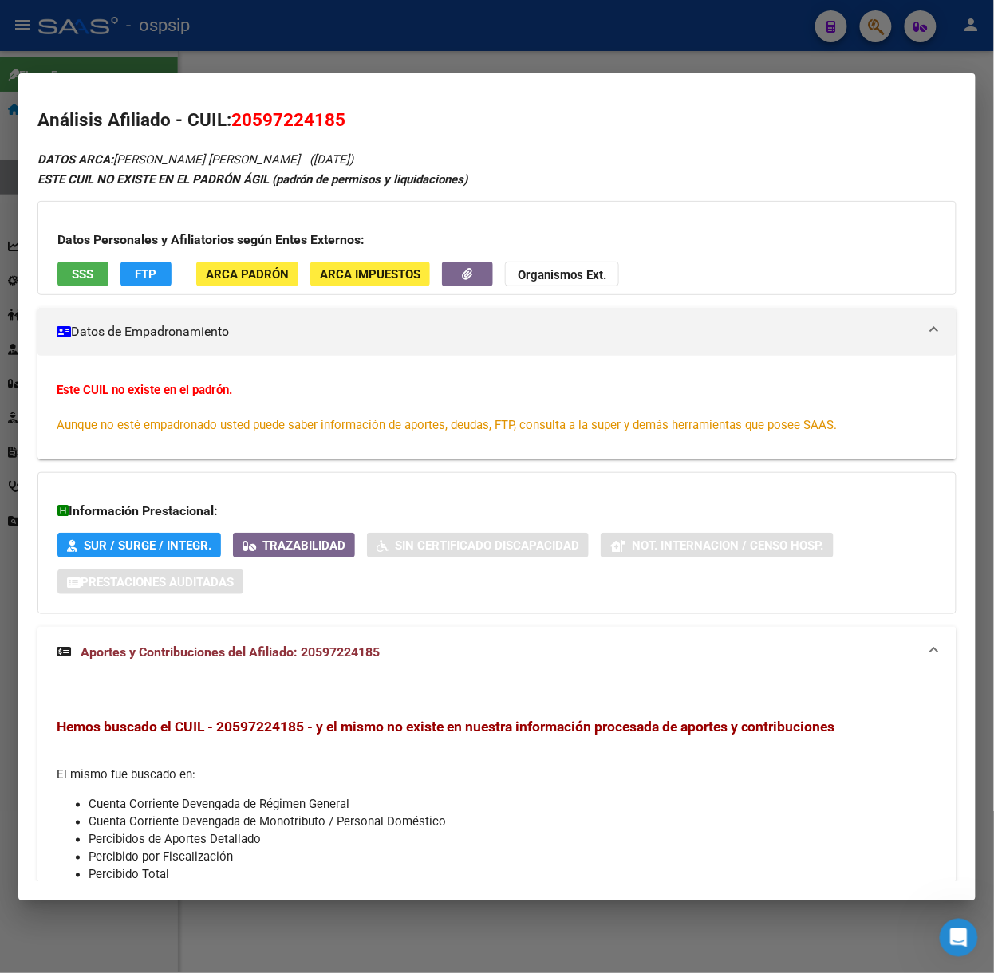
click at [89, 274] on span "SSS" at bounding box center [84, 274] width 22 height 14
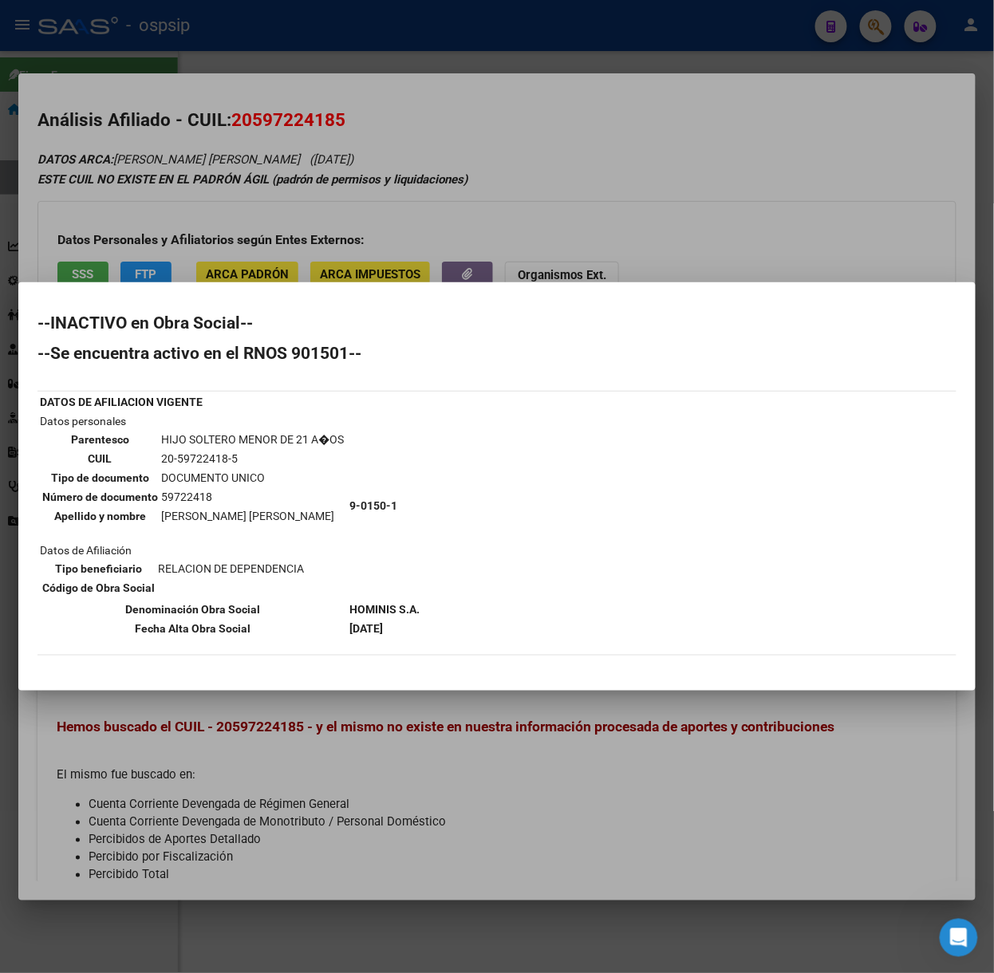
click at [214, 201] on div at bounding box center [497, 486] width 994 height 973
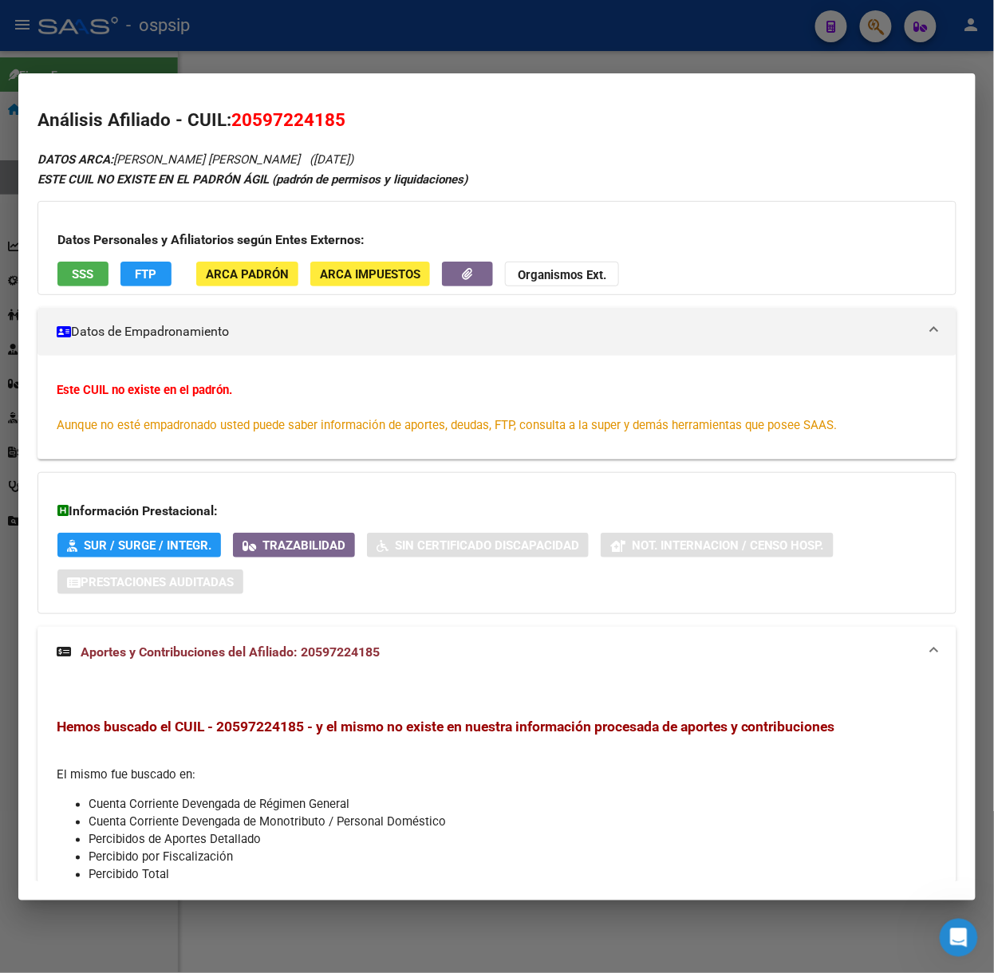
click at [273, 59] on div at bounding box center [497, 486] width 994 height 973
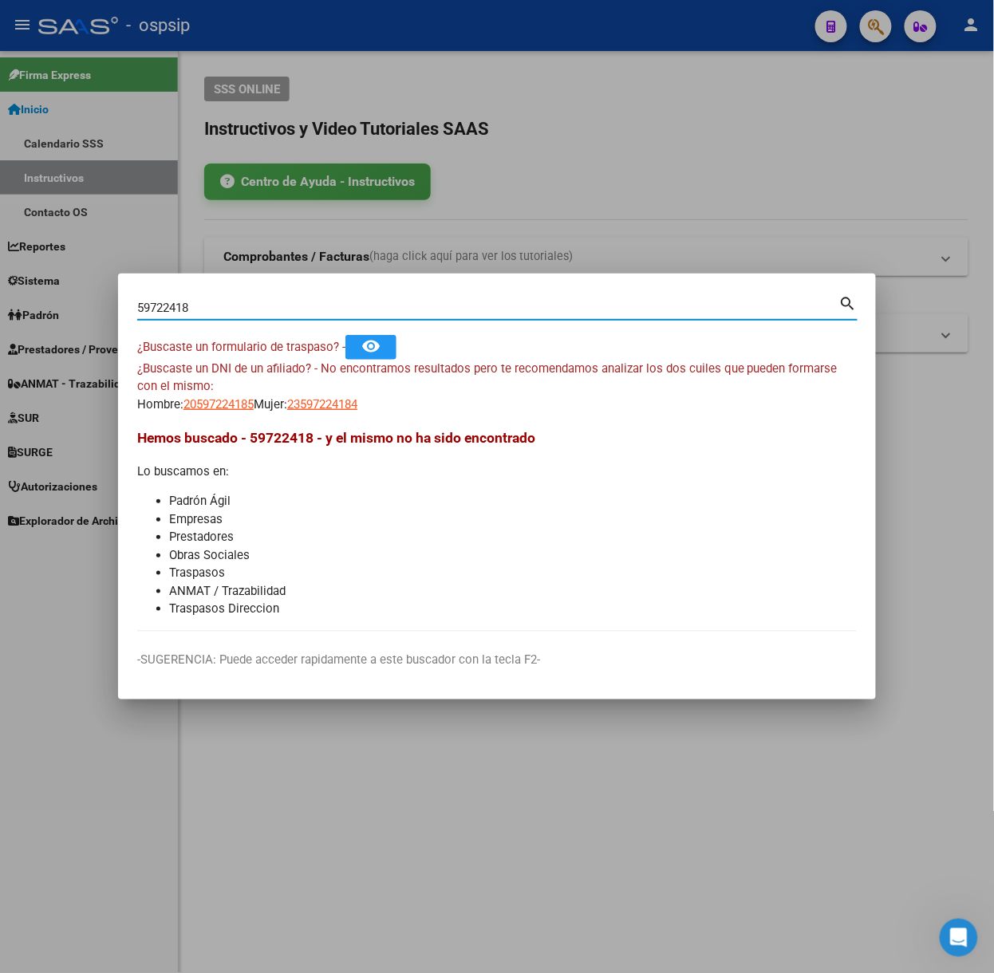
click at [215, 314] on input "59722418" at bounding box center [488, 308] width 702 height 14
type input "55106900"
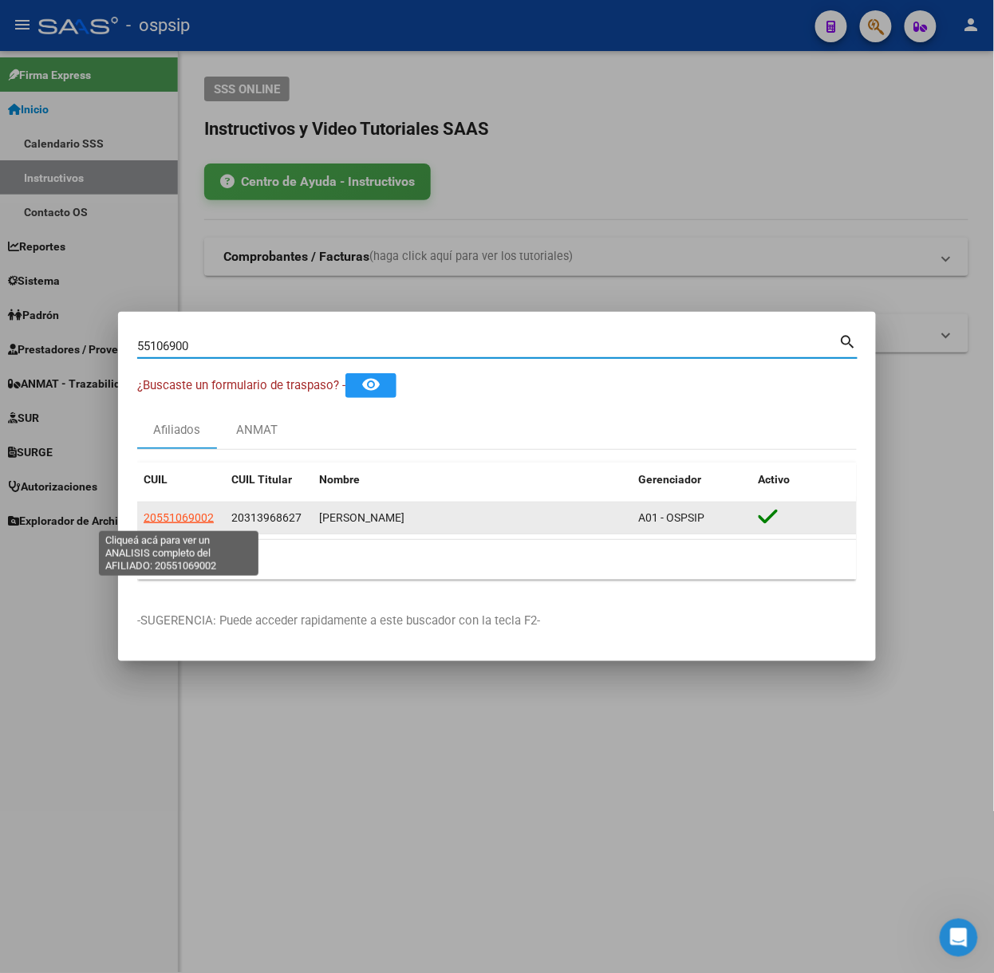
click at [182, 518] on span "20551069002" at bounding box center [179, 517] width 70 height 13
type textarea "20551069002"
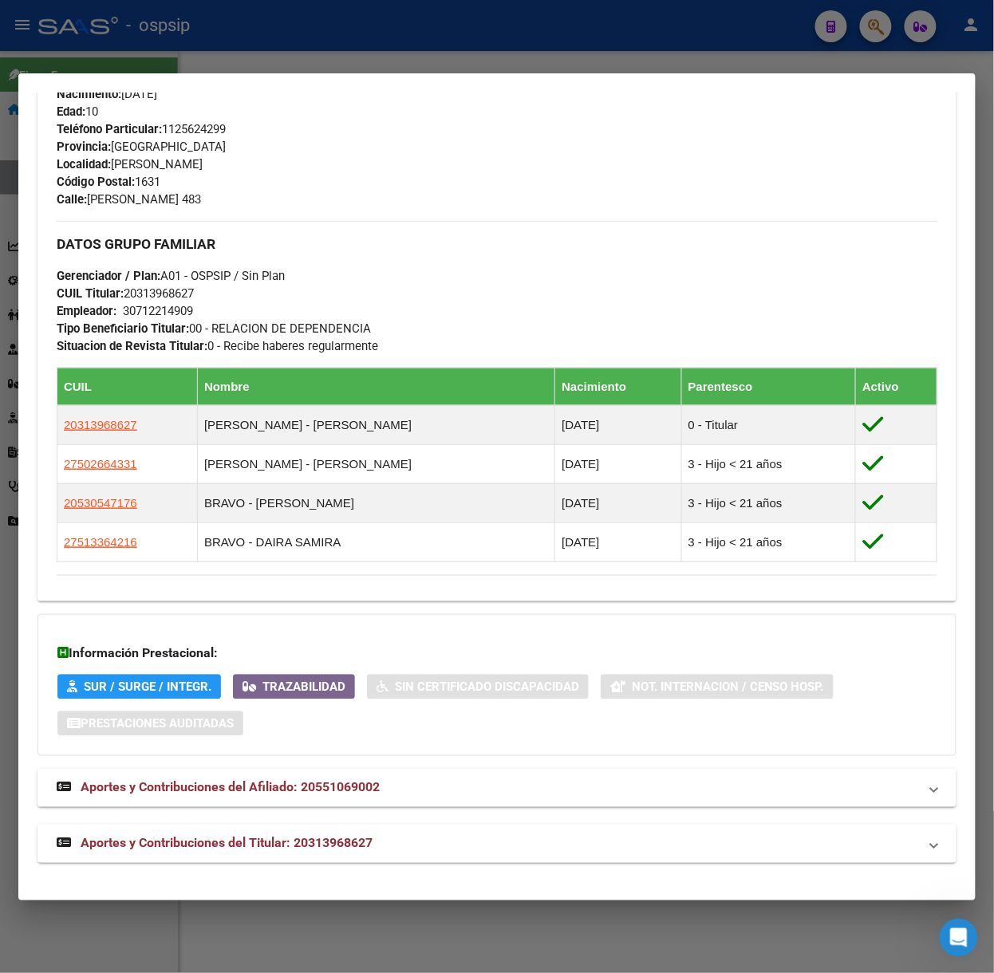
click at [423, 854] on mat-expansion-panel-header "Aportes y Contribuciones del Titular: 20313968627" at bounding box center [496, 844] width 919 height 38
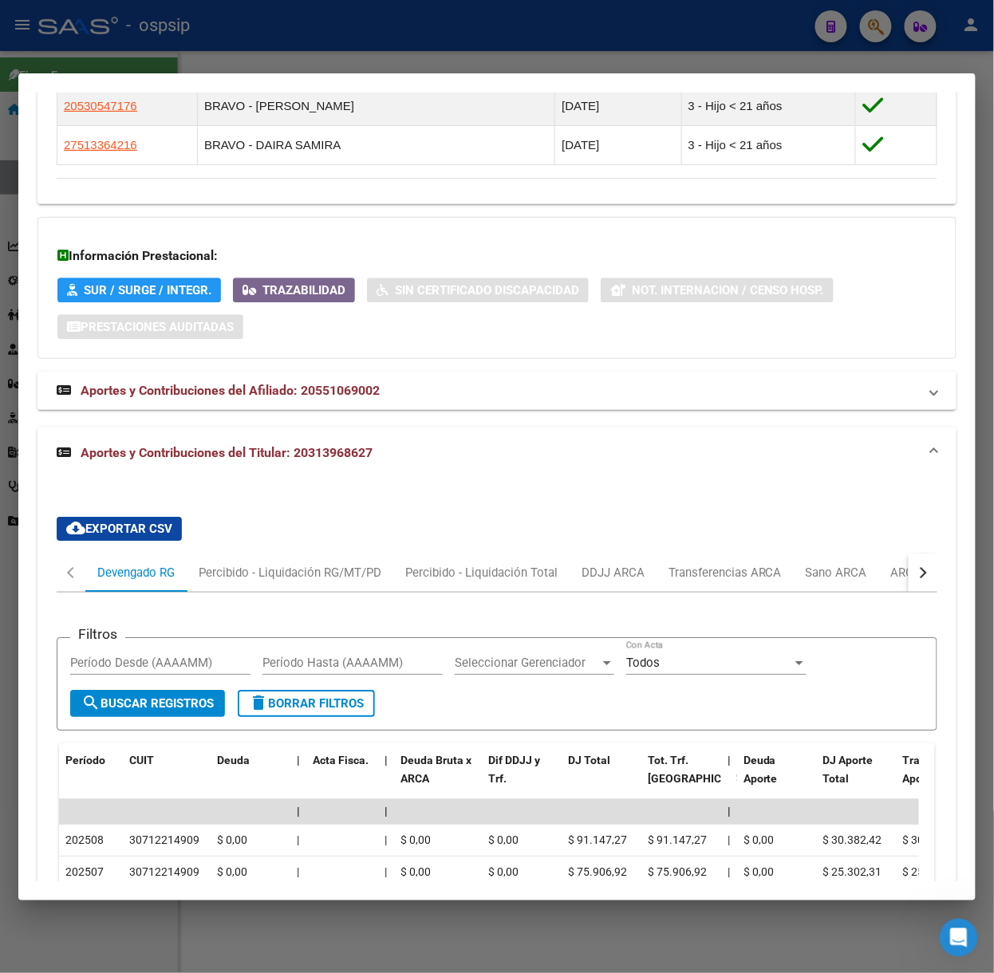
scroll to position [1275, 0]
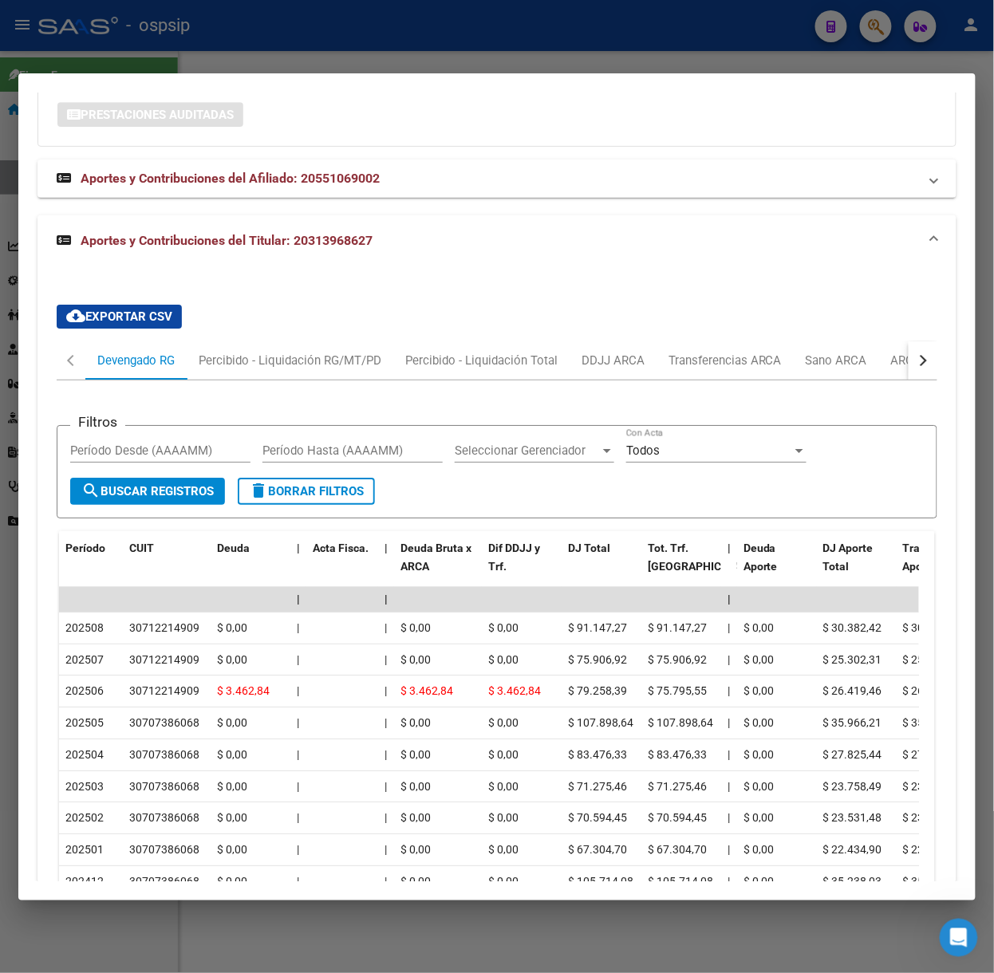
click at [431, 32] on div at bounding box center [497, 486] width 994 height 973
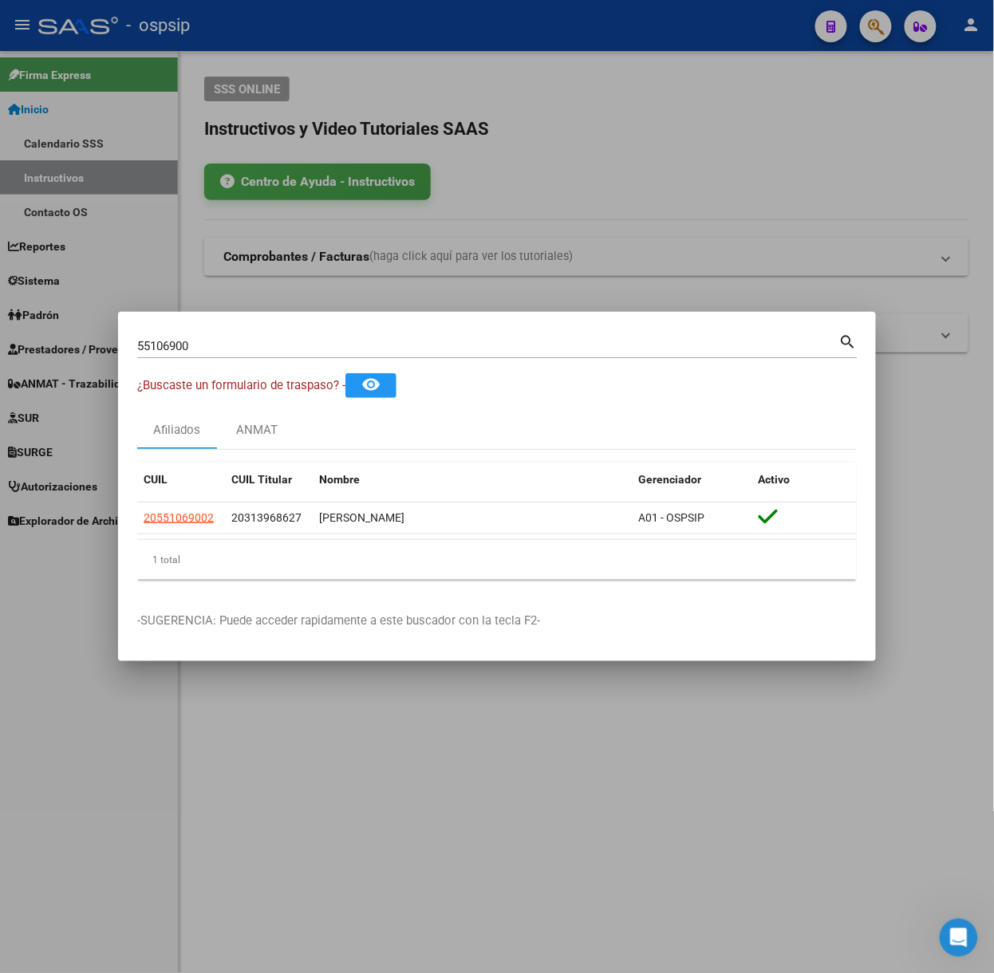
click at [339, 332] on div "55106900 Buscar (apellido, dni, cuil, nro traspaso, cuit, obra social) search" at bounding box center [497, 344] width 720 height 27
click at [335, 352] on input "55106900" at bounding box center [488, 346] width 702 height 14
type input "55685668"
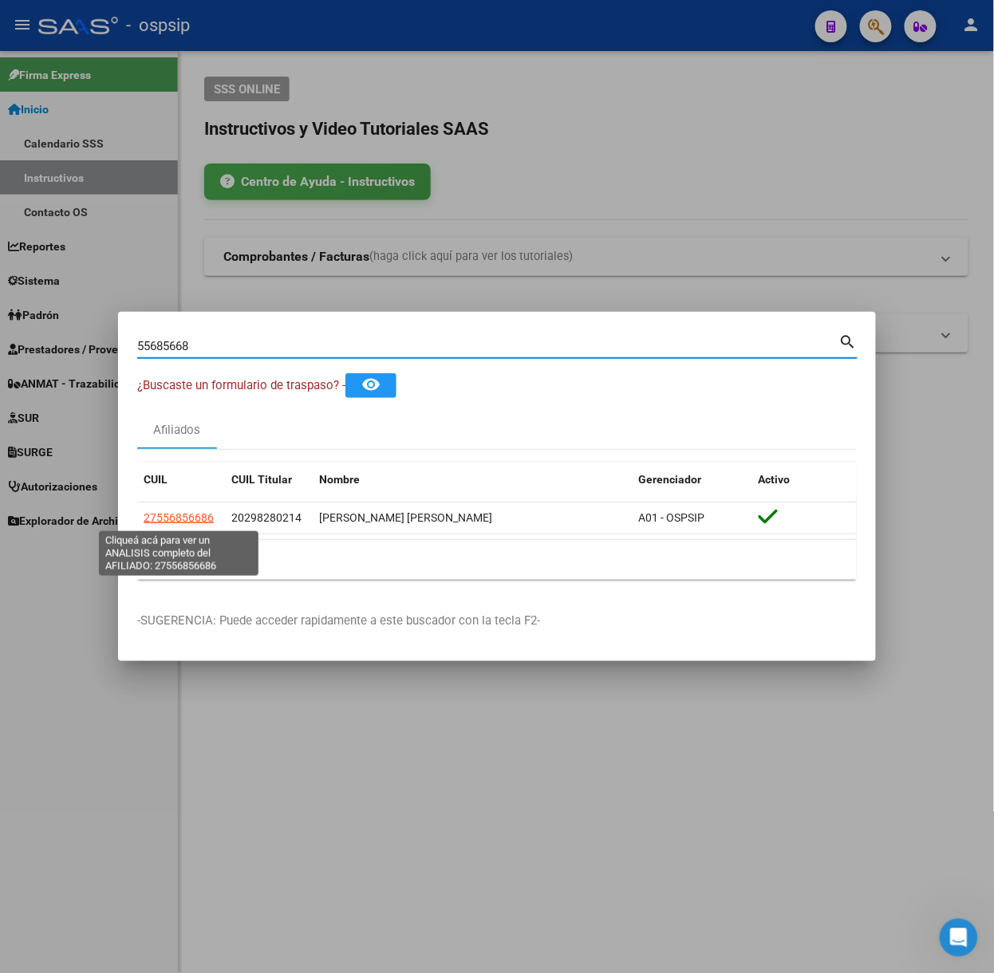
click at [192, 524] on span "27556856686" at bounding box center [179, 517] width 70 height 13
type textarea "27556856686"
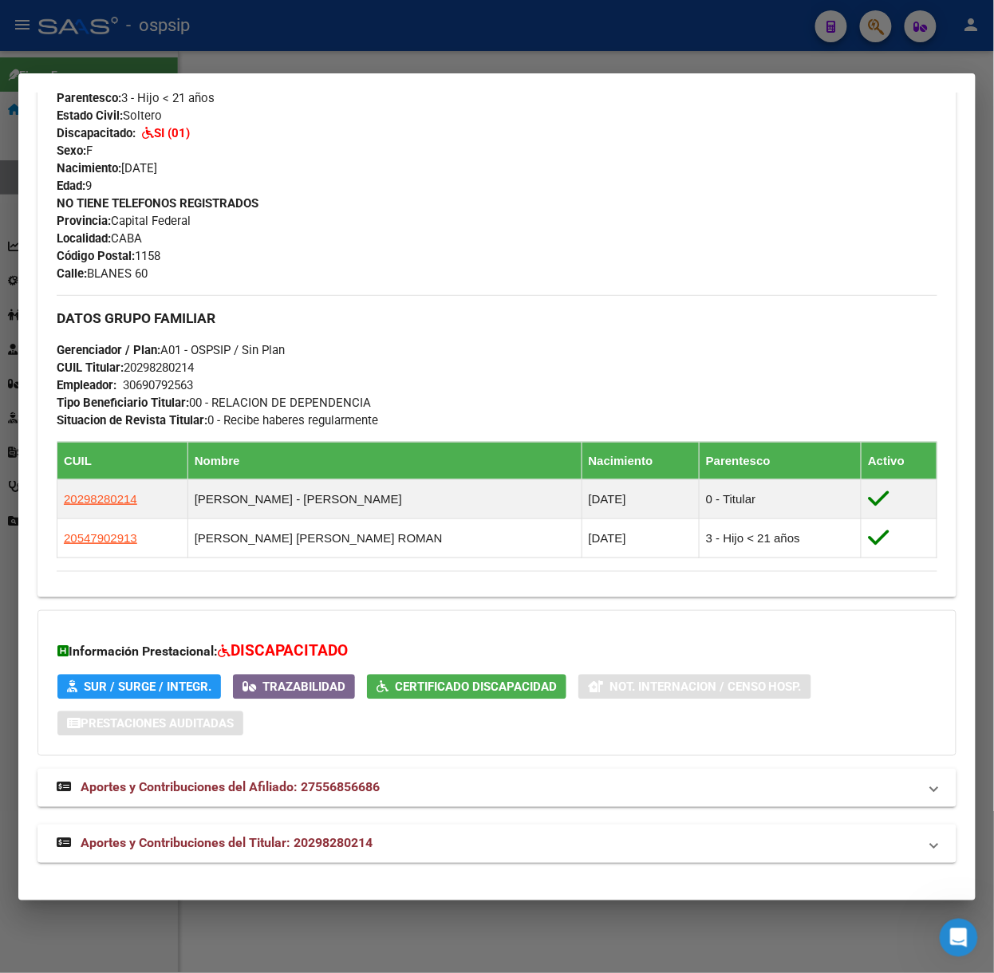
click at [365, 847] on span "Aportes y Contribuciones del Titular: 20298280214" at bounding box center [227, 843] width 292 height 15
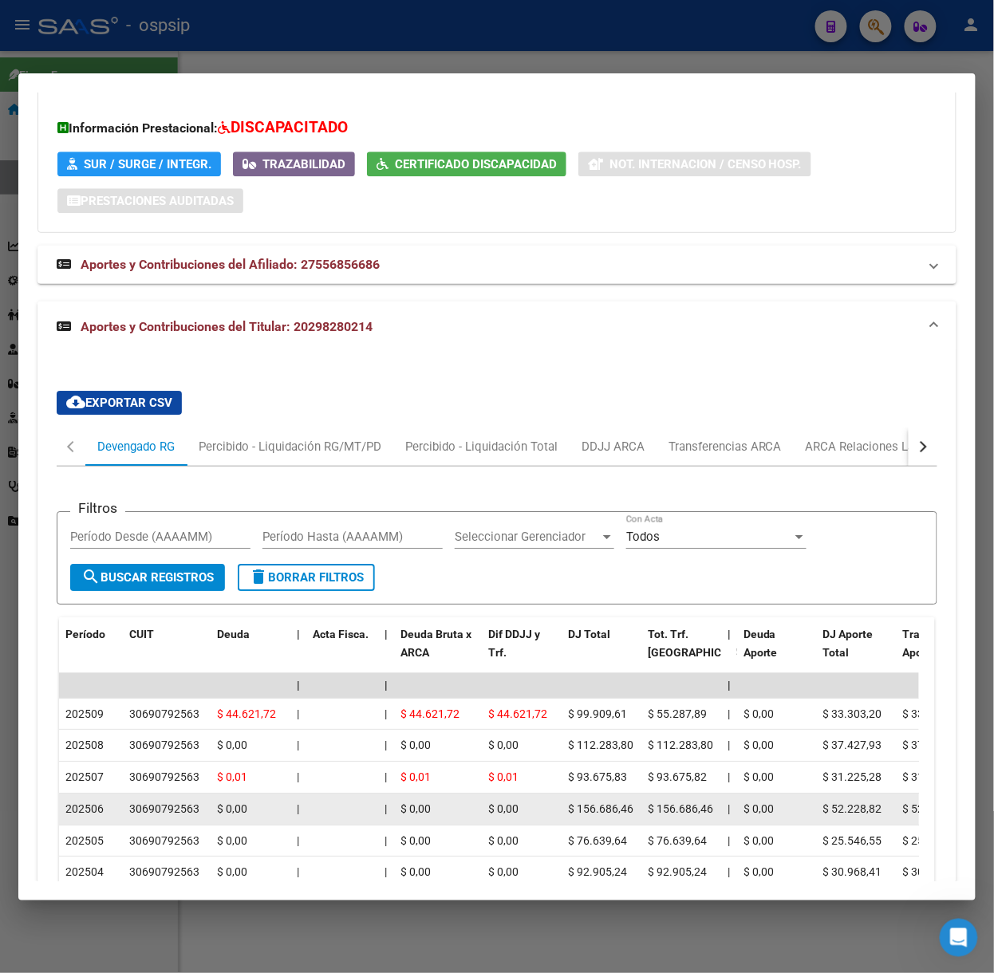
scroll to position [1307, 0]
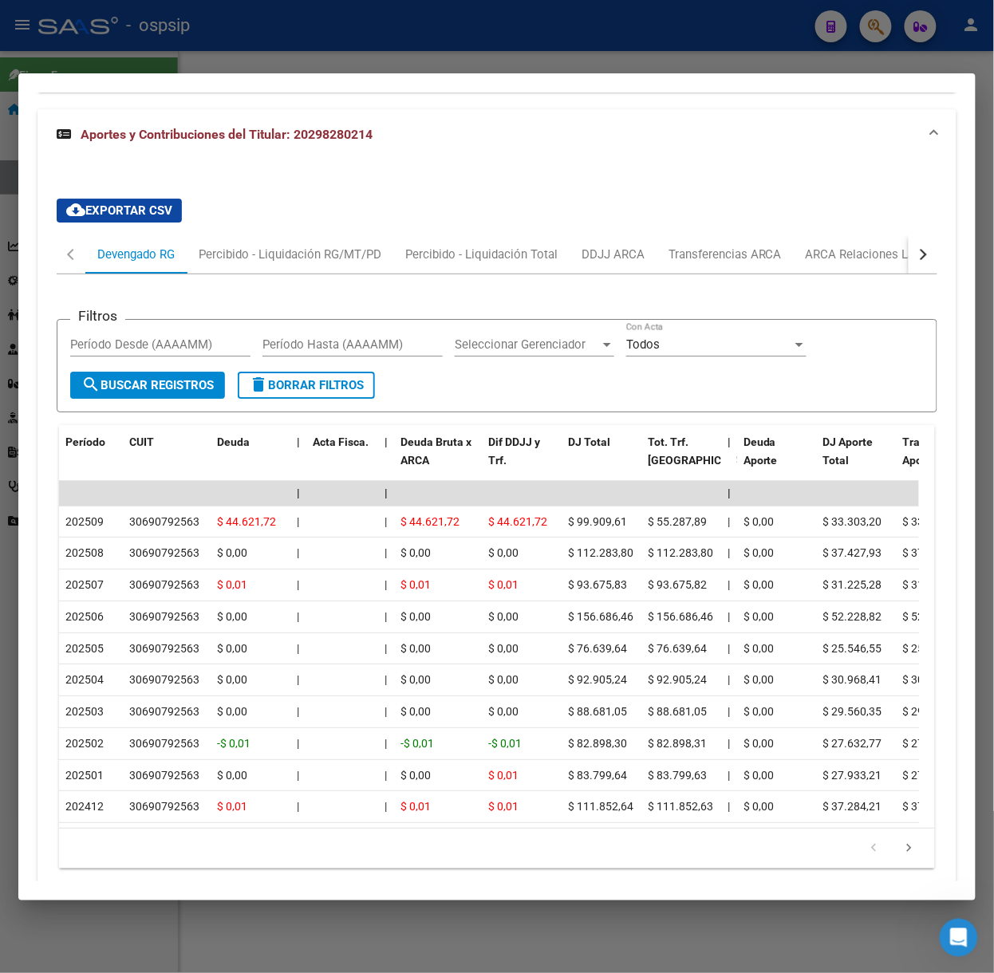
click at [284, 30] on div at bounding box center [497, 486] width 994 height 973
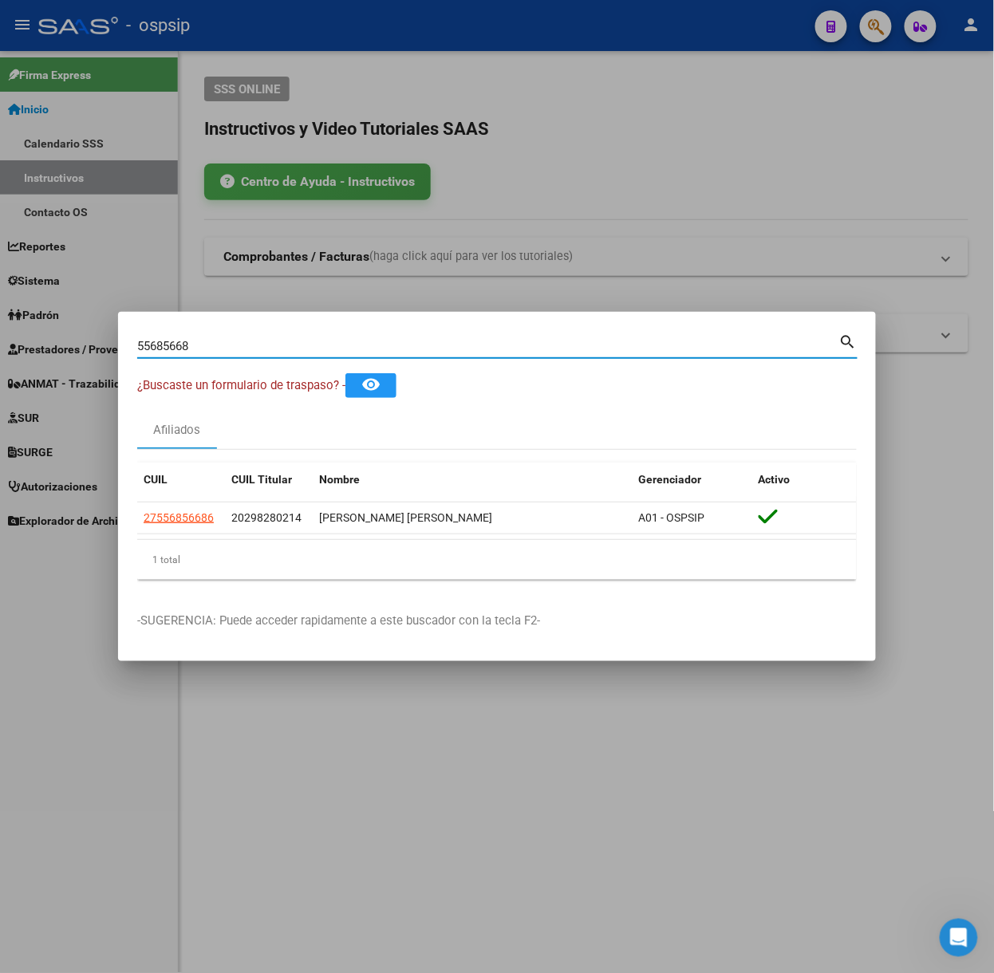
click at [256, 345] on input "55685668" at bounding box center [488, 346] width 702 height 14
type input "56766045"
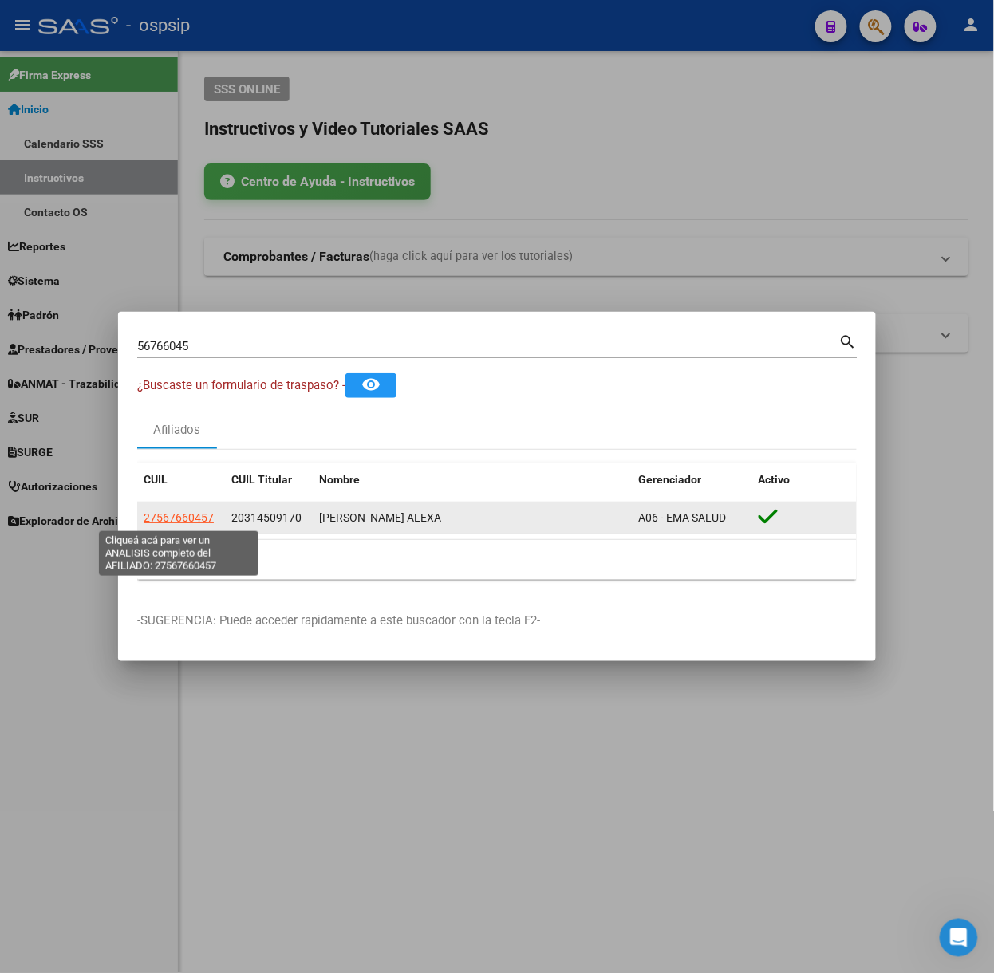
click at [179, 515] on span "27567660457" at bounding box center [179, 517] width 70 height 13
type textarea "27567660457"
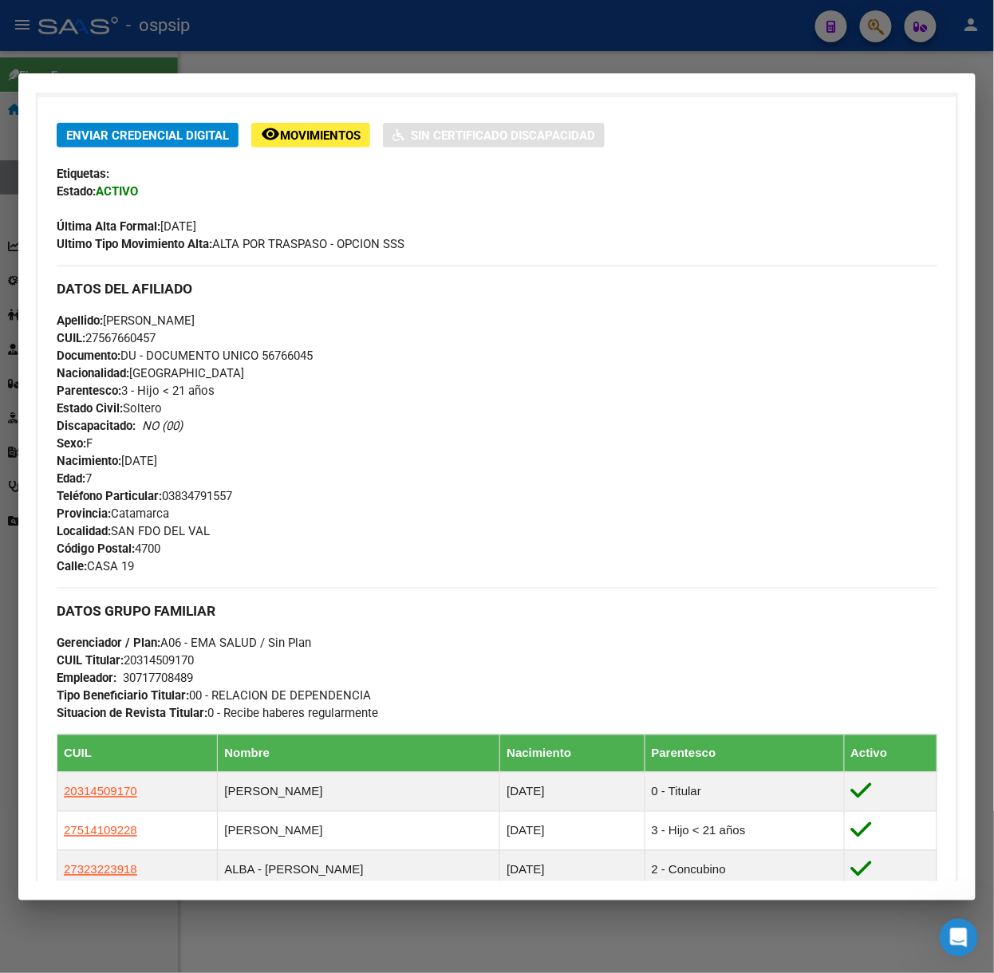
scroll to position [632, 0]
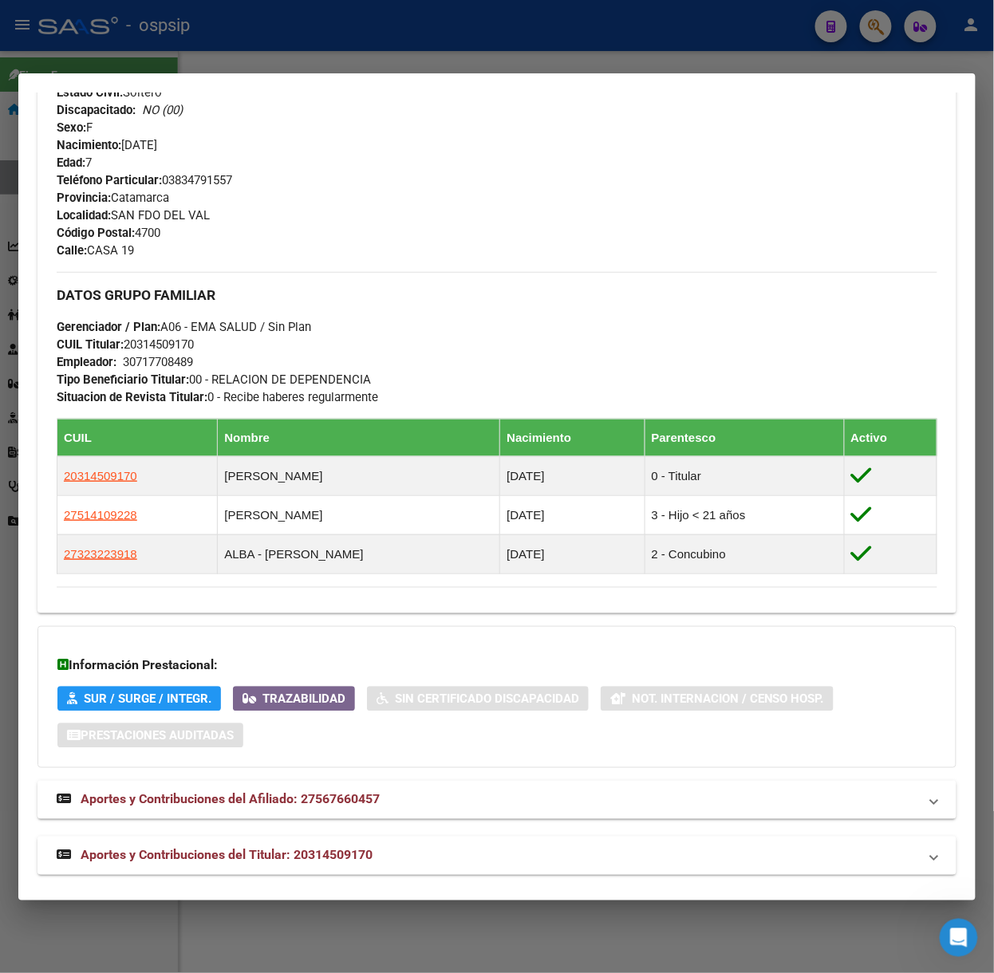
click at [263, 838] on mat-expansion-panel-header "Aportes y Contribuciones del Titular: 20314509170" at bounding box center [496, 856] width 919 height 38
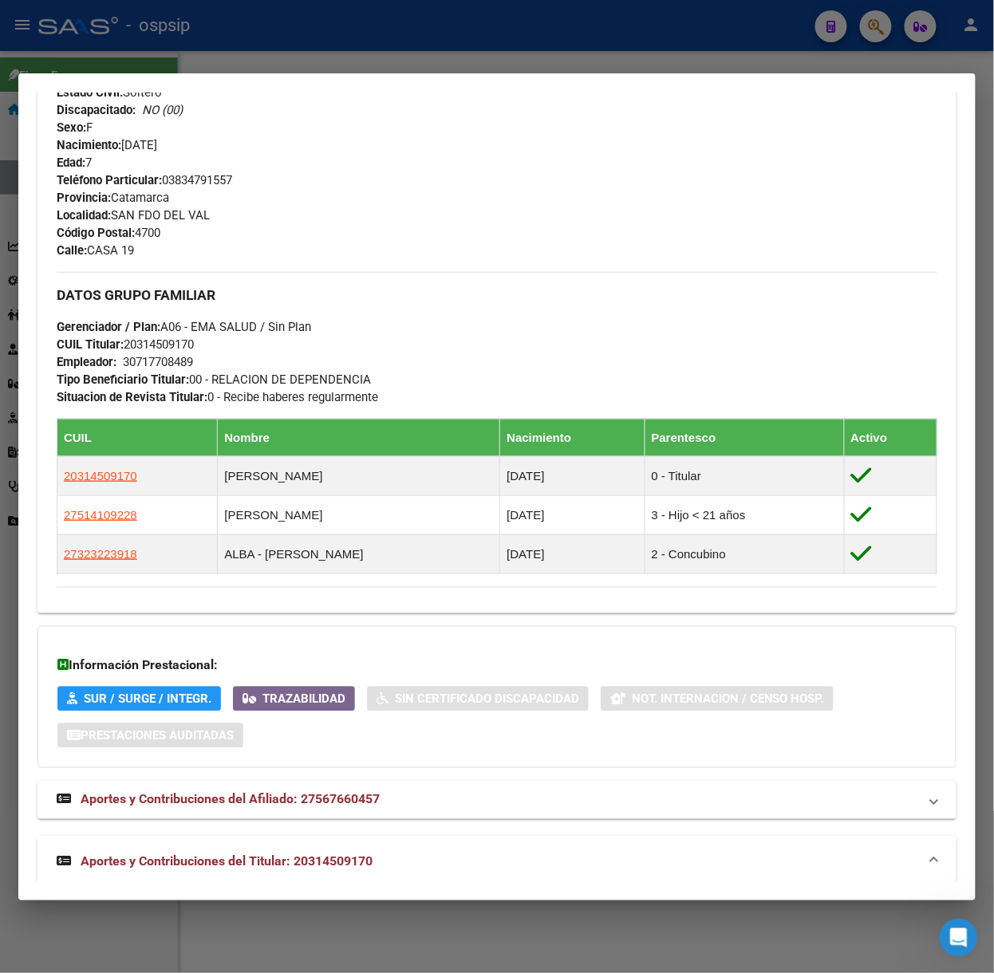
click at [285, 858] on span "Aportes y Contribuciones del Titular: 20314509170" at bounding box center [227, 861] width 292 height 15
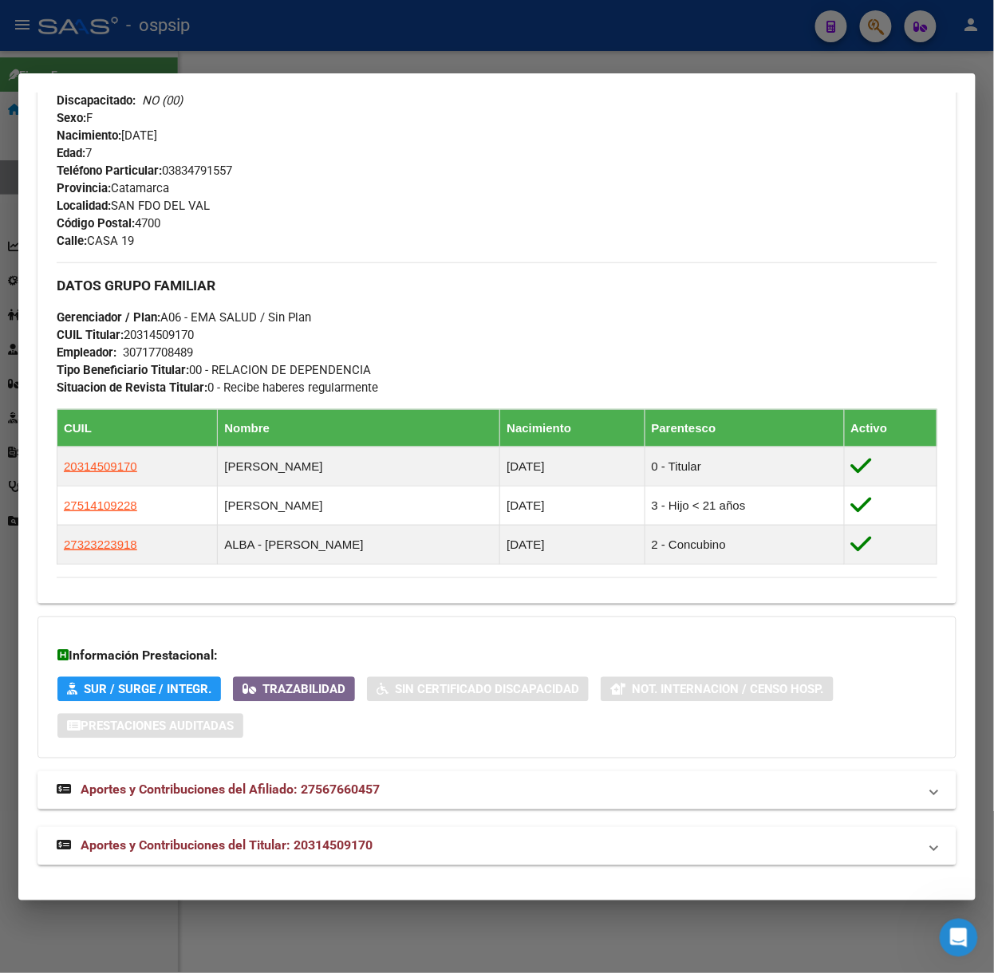
scroll to position [645, 0]
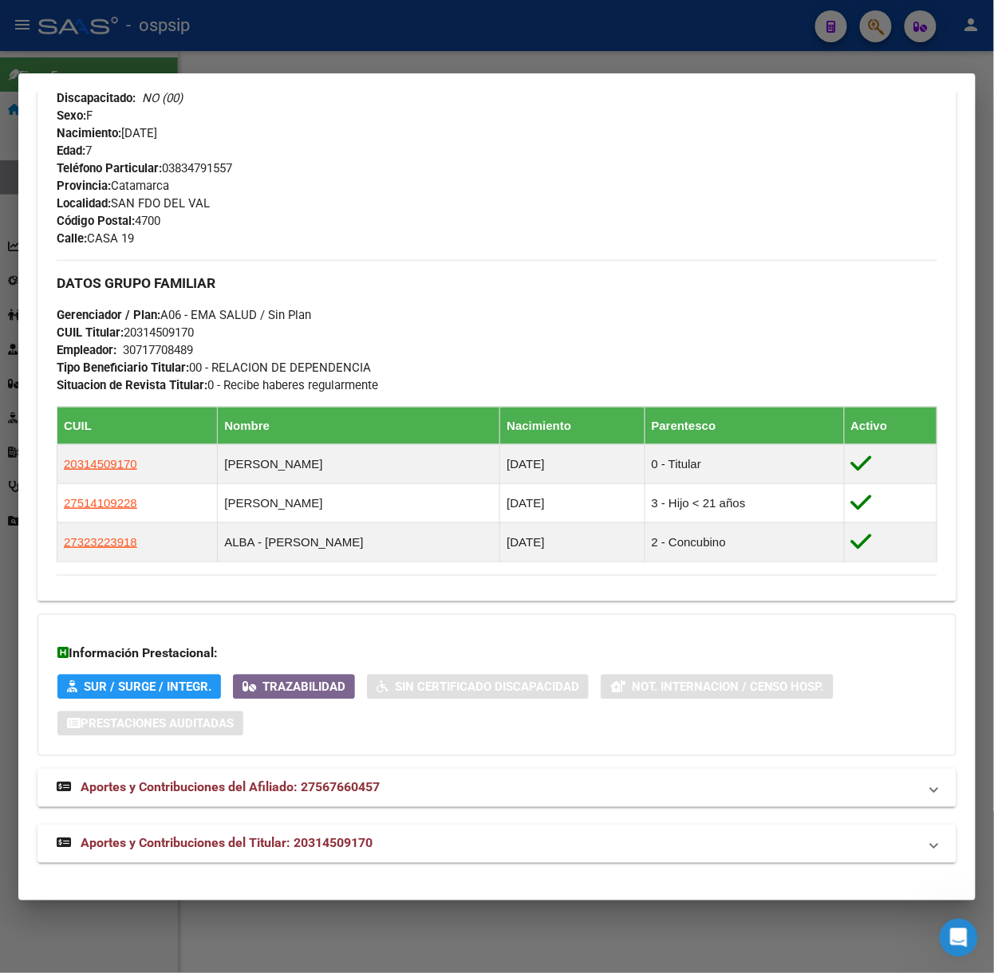
click at [521, 870] on div "Análisis Afiliado - CUIL: 27567660457 DATOS [PERSON_NAME] ÁGIL: [PERSON_NAME] A…" at bounding box center [496, 172] width 919 height 1419
click at [539, 837] on mat-panel-title "Aportes y Contribuciones del Titular: 20314509170" at bounding box center [488, 844] width 862 height 19
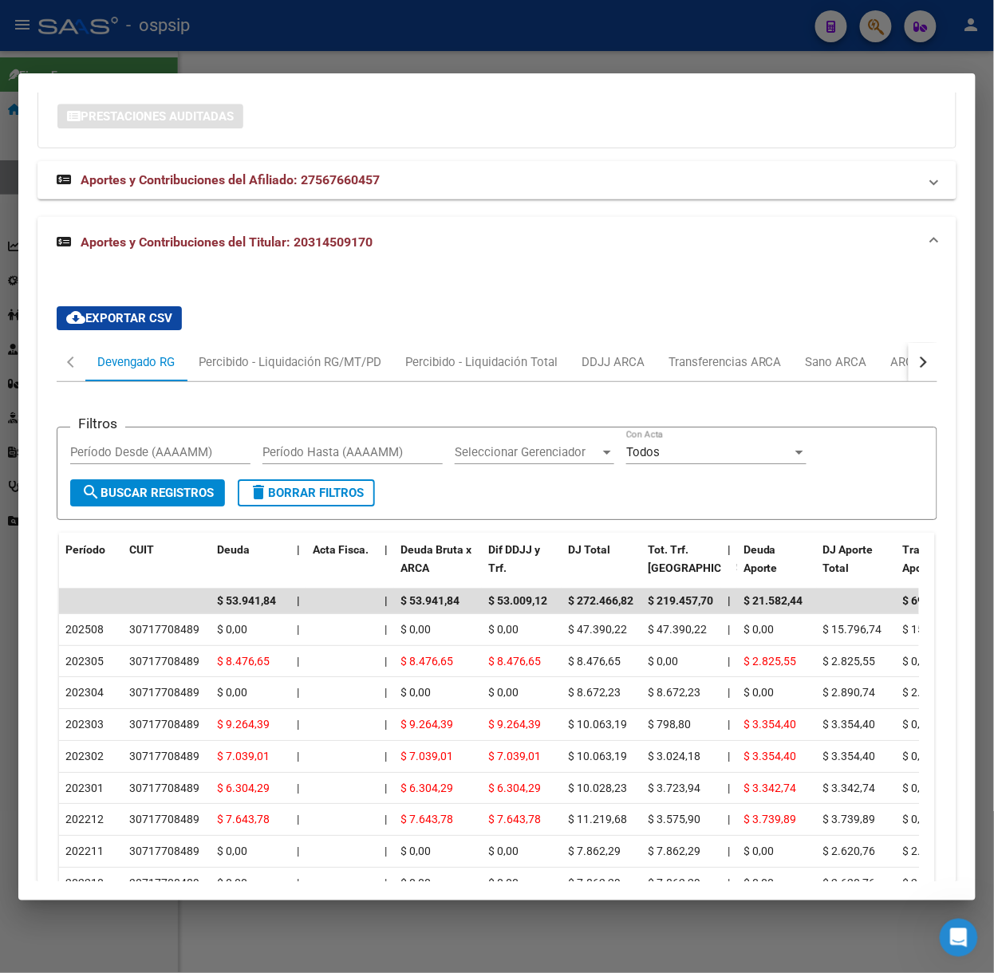
scroll to position [1254, 0]
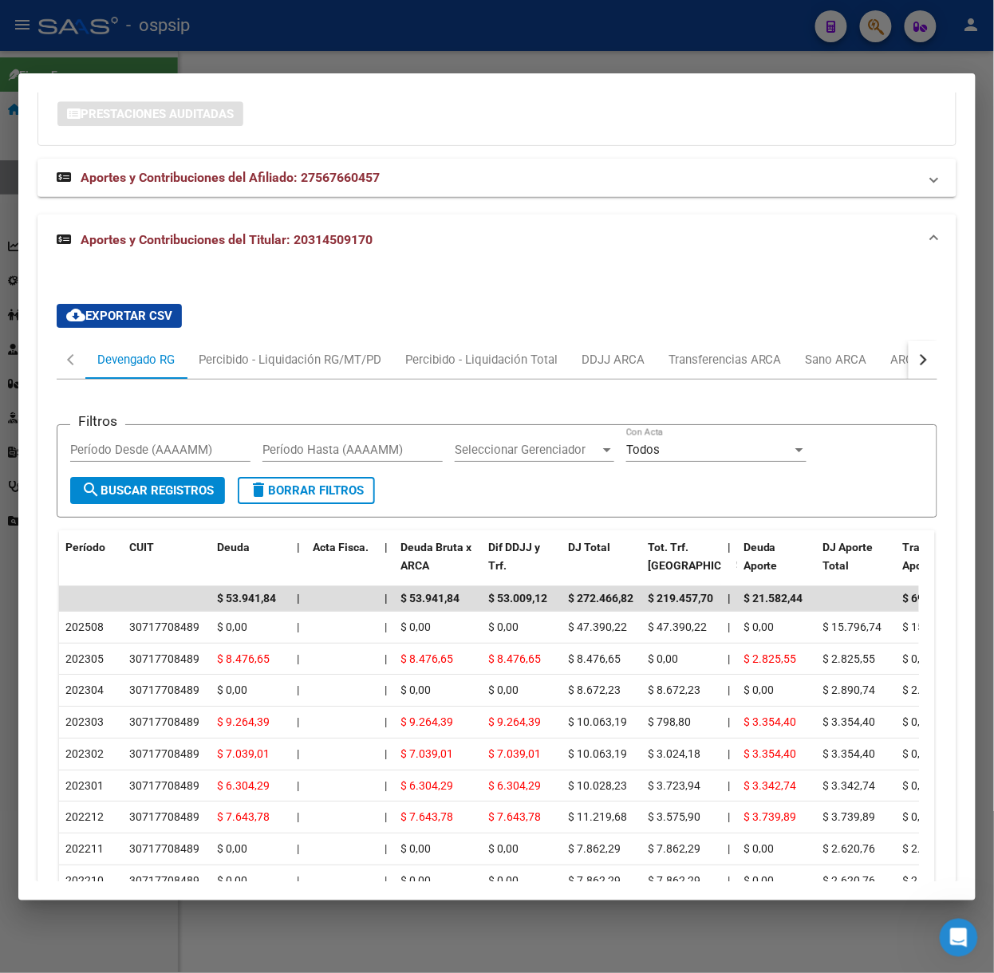
click at [397, 34] on div at bounding box center [497, 486] width 994 height 973
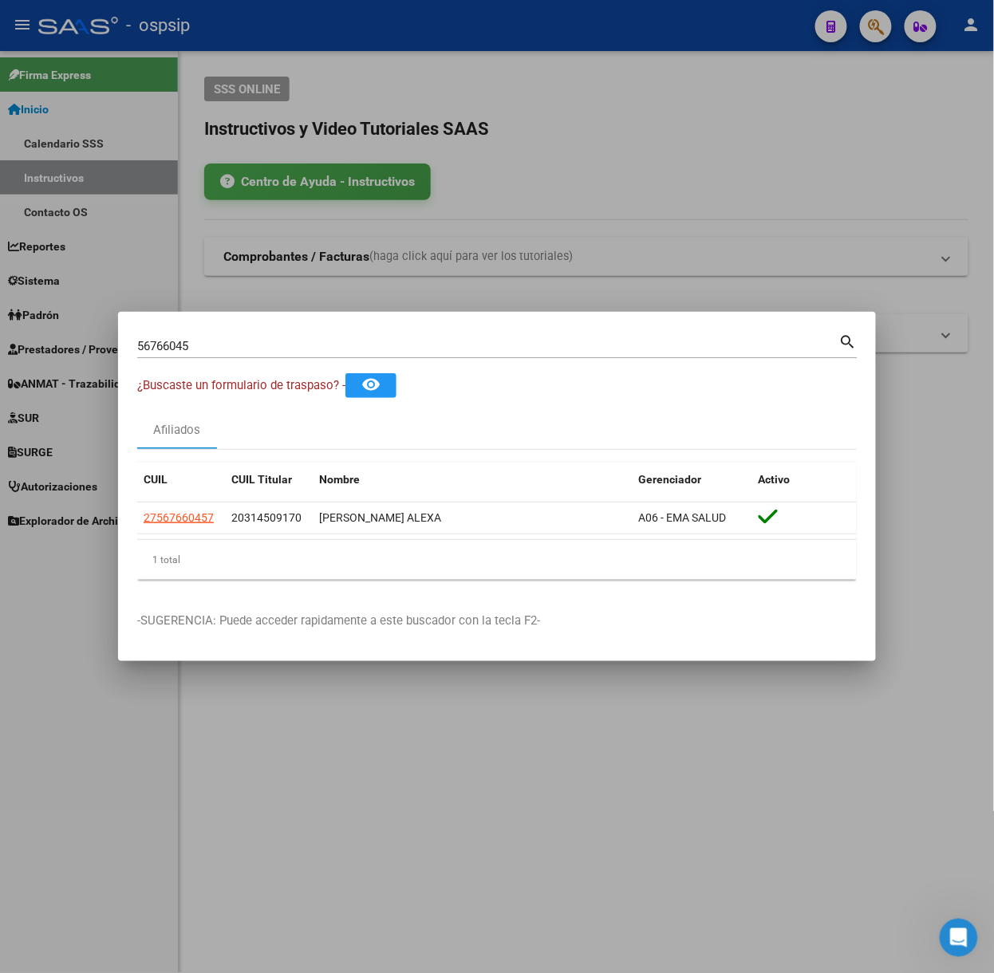
click at [278, 352] on input "56766045" at bounding box center [488, 346] width 702 height 14
type input "53589769"
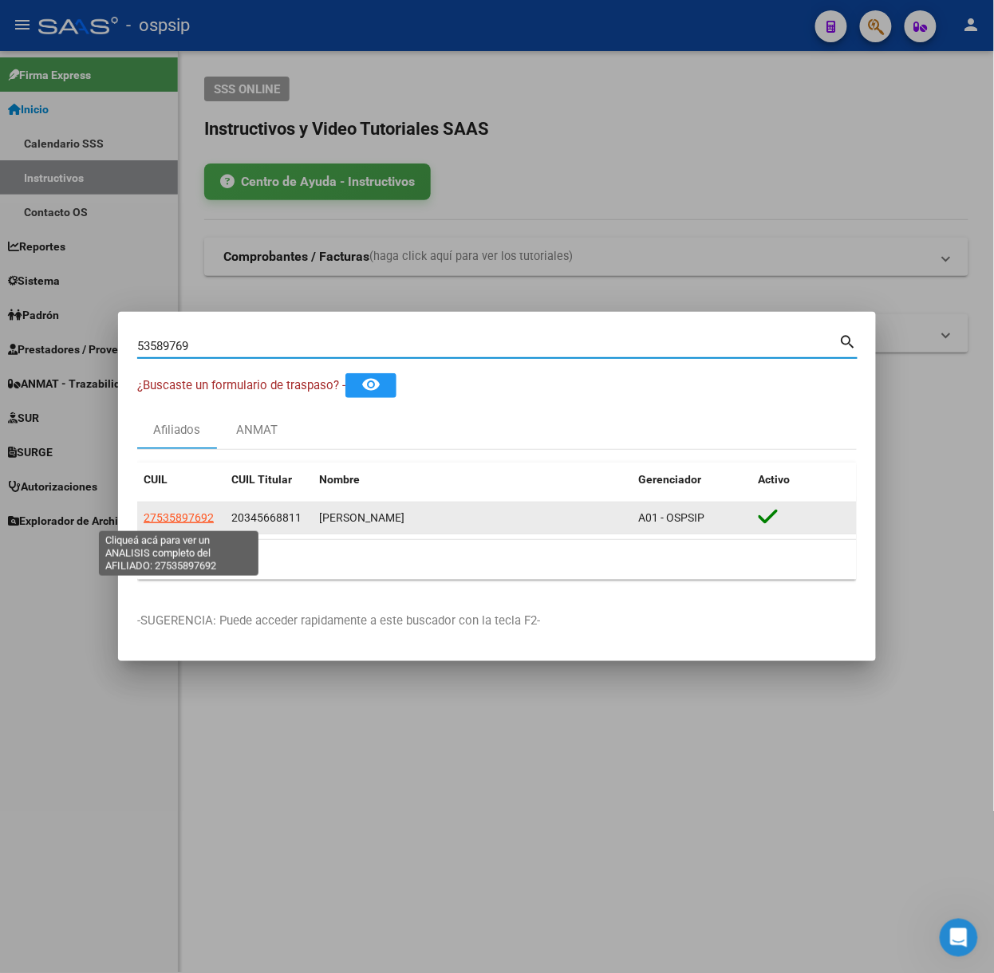
click at [171, 514] on span "27535897692" at bounding box center [179, 517] width 70 height 13
type textarea "27535897692"
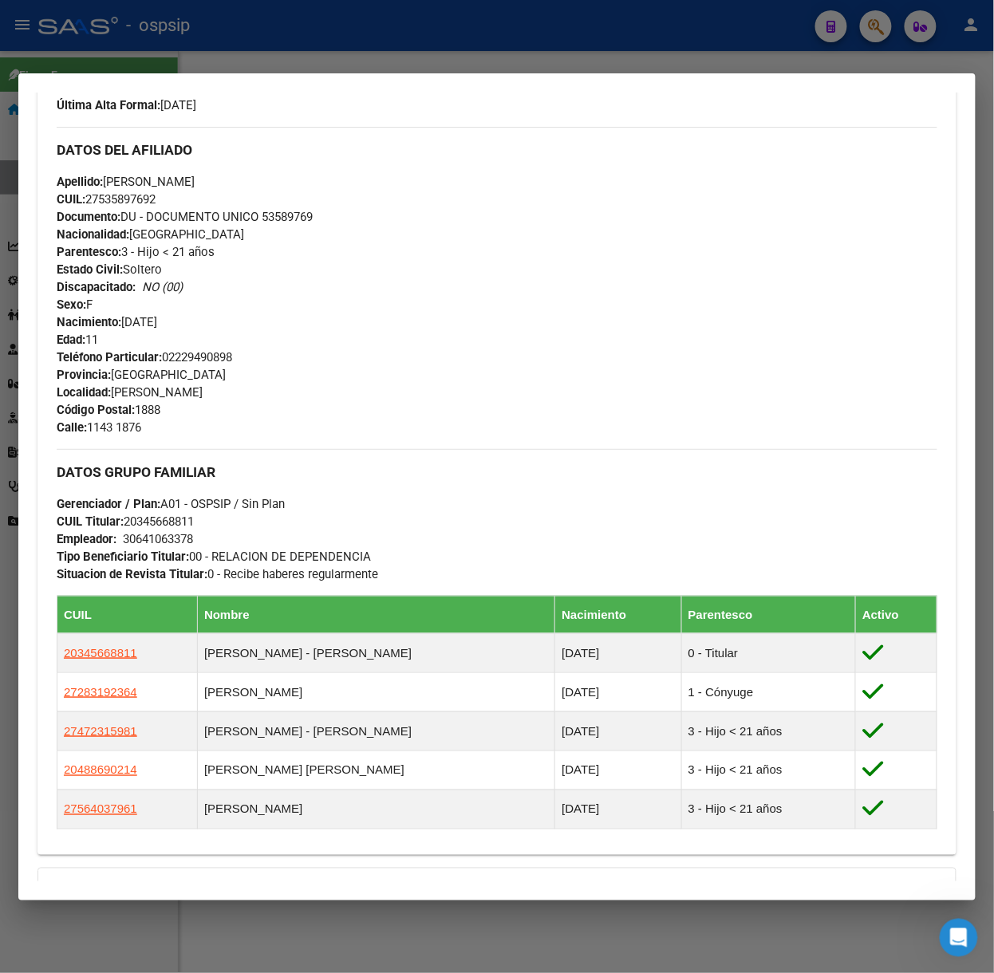
scroll to position [693, 0]
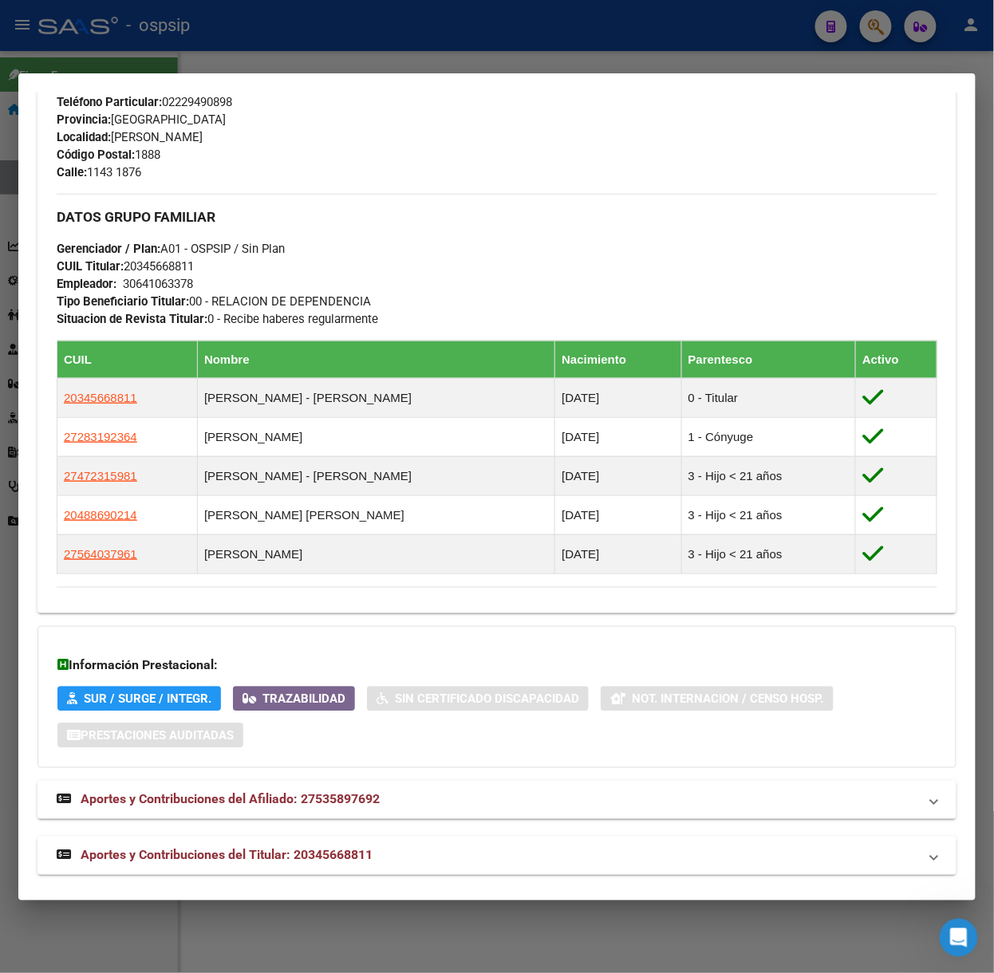
drag, startPoint x: 416, startPoint y: 866, endPoint x: 409, endPoint y: 840, distance: 26.5
click at [415, 866] on mat-panel-title "Aportes y Contribuciones del Titular: 20345668811" at bounding box center [488, 855] width 862 height 19
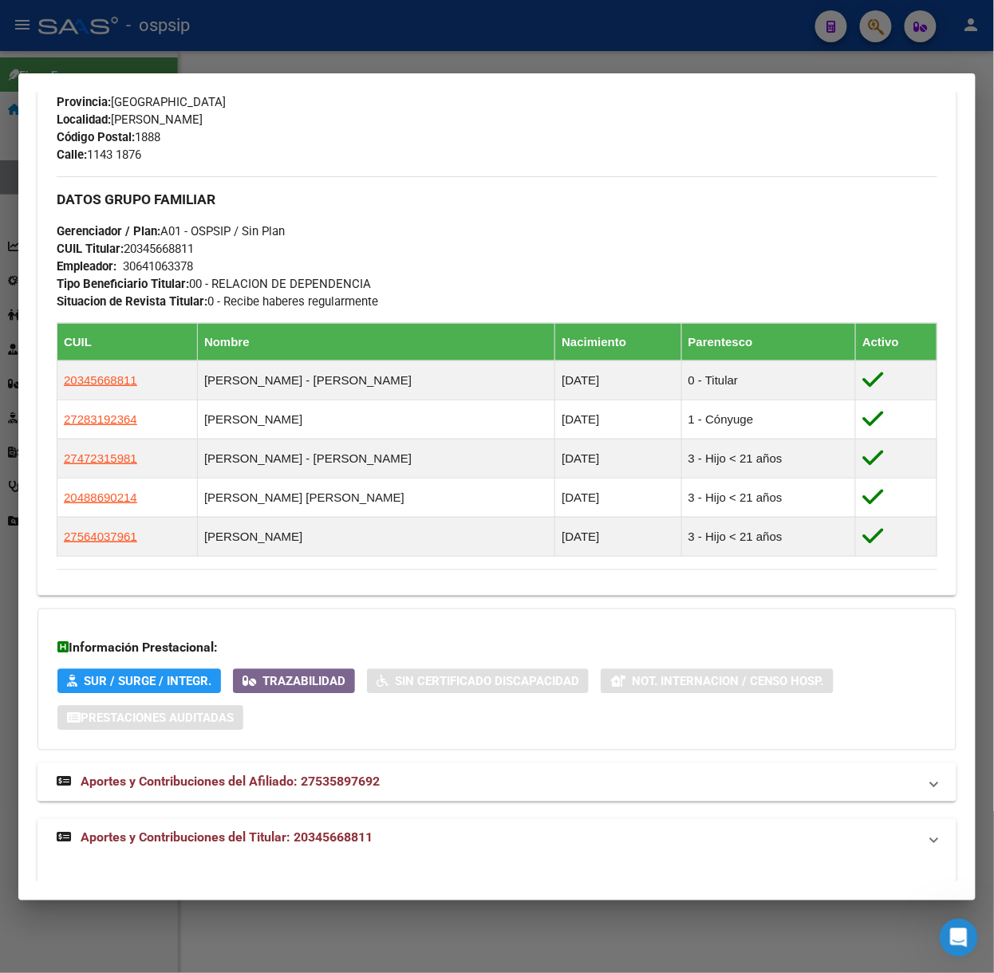
scroll to position [705, 0]
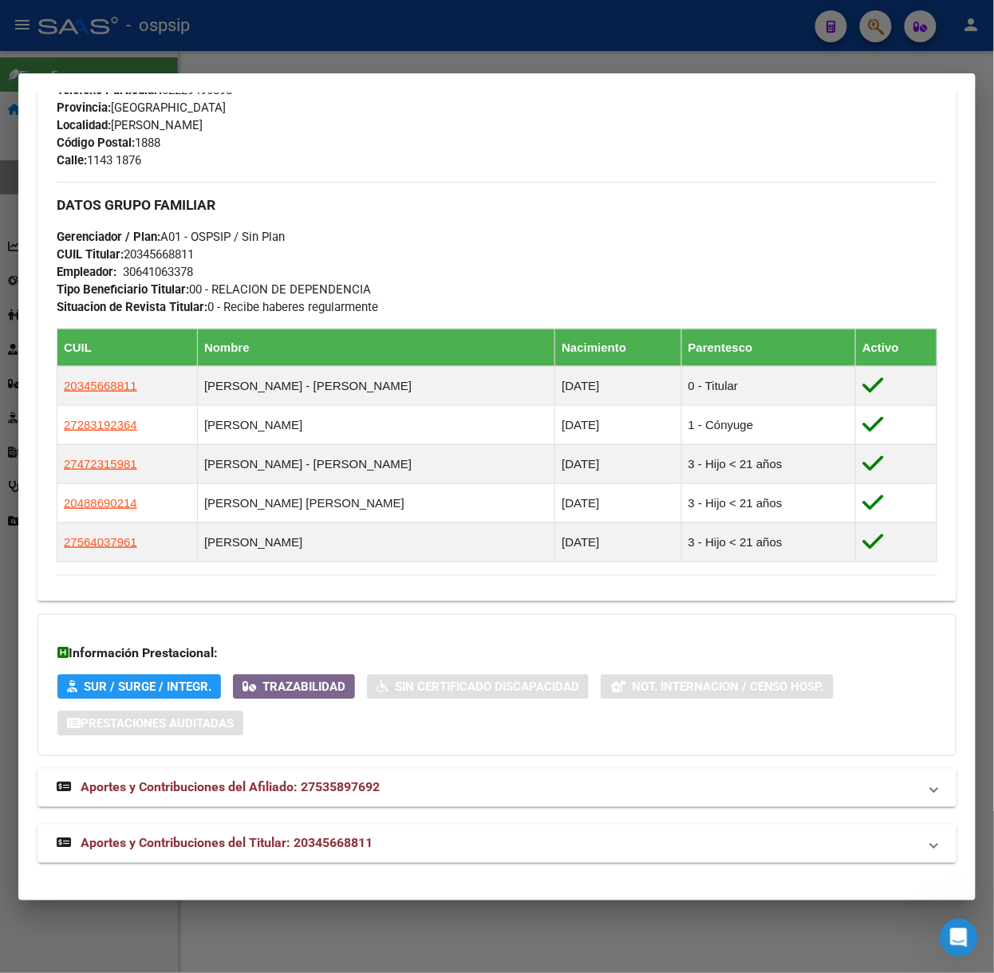
click at [509, 42] on div at bounding box center [497, 486] width 994 height 973
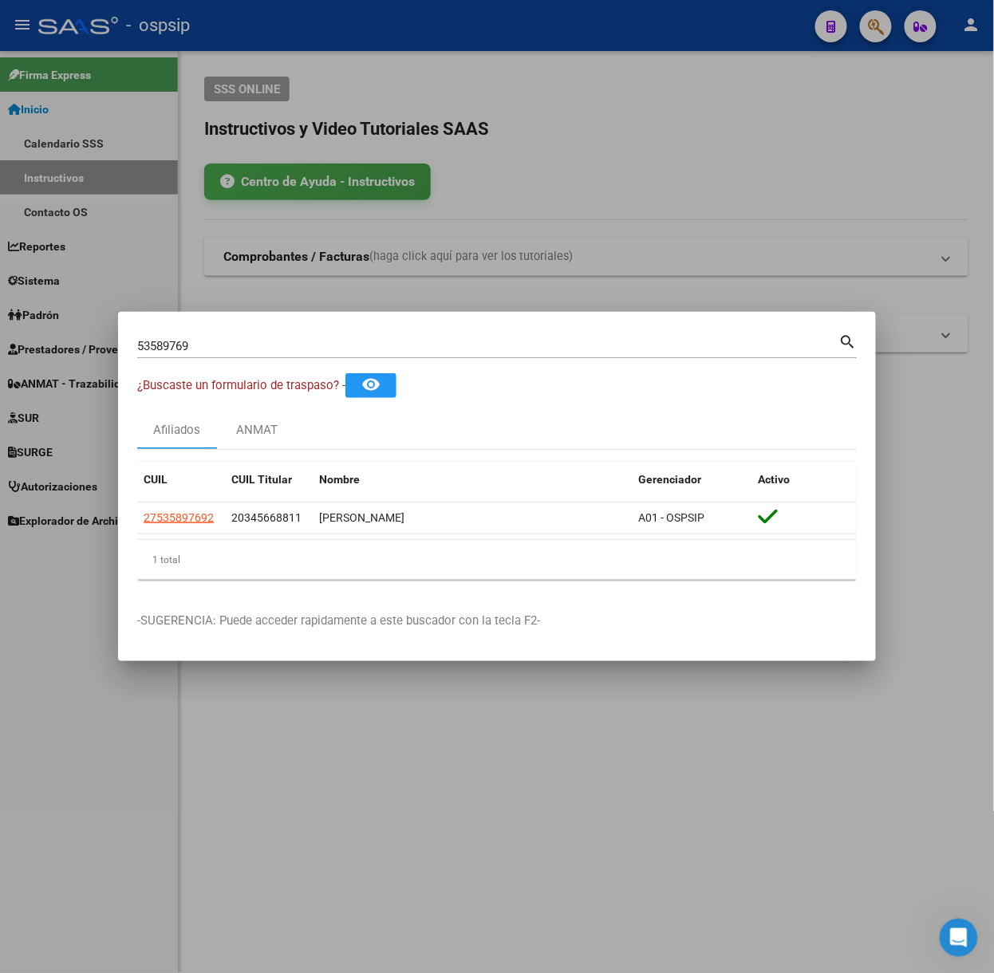
click at [374, 361] on div "53589769 Buscar (apellido, dni, [PERSON_NAME], [PERSON_NAME], cuit, obra social…" at bounding box center [497, 352] width 720 height 42
click at [377, 345] on input "53589769" at bounding box center [488, 346] width 702 height 14
type input "53718381"
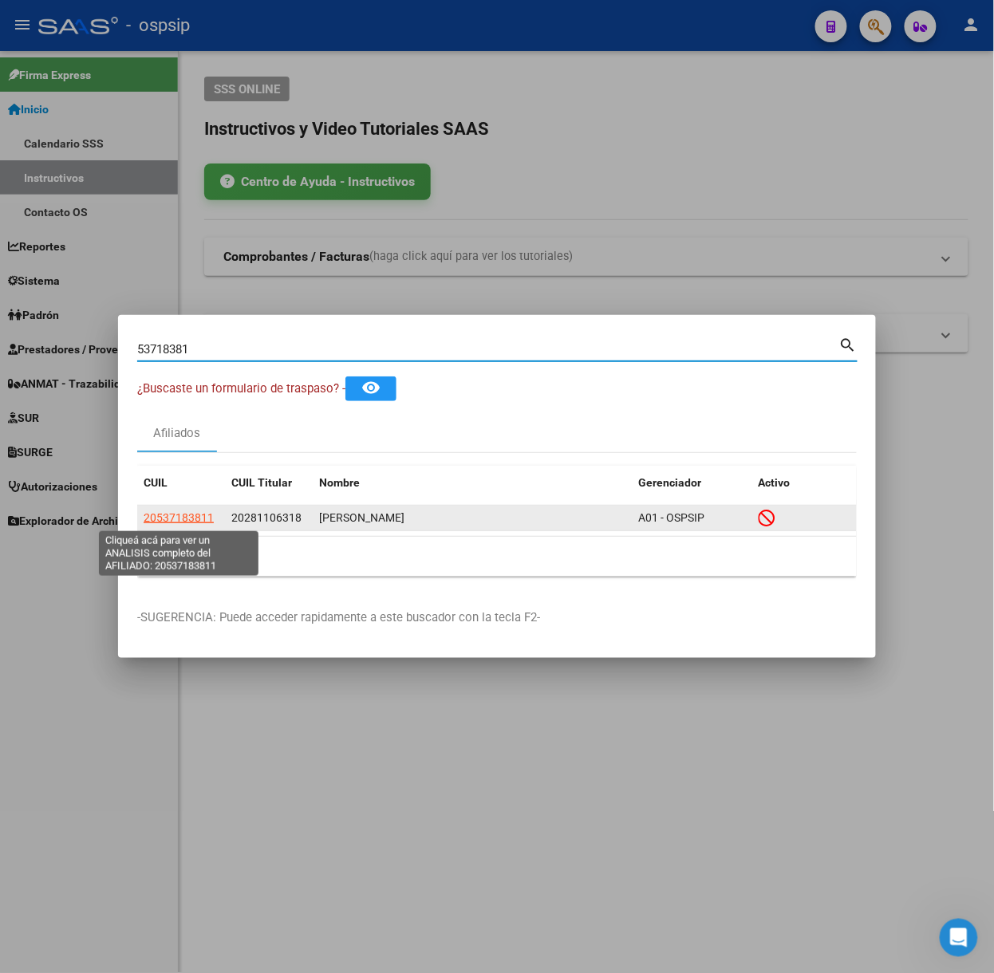
click at [192, 514] on span "20537183811" at bounding box center [179, 517] width 70 height 13
type textarea "20537183811"
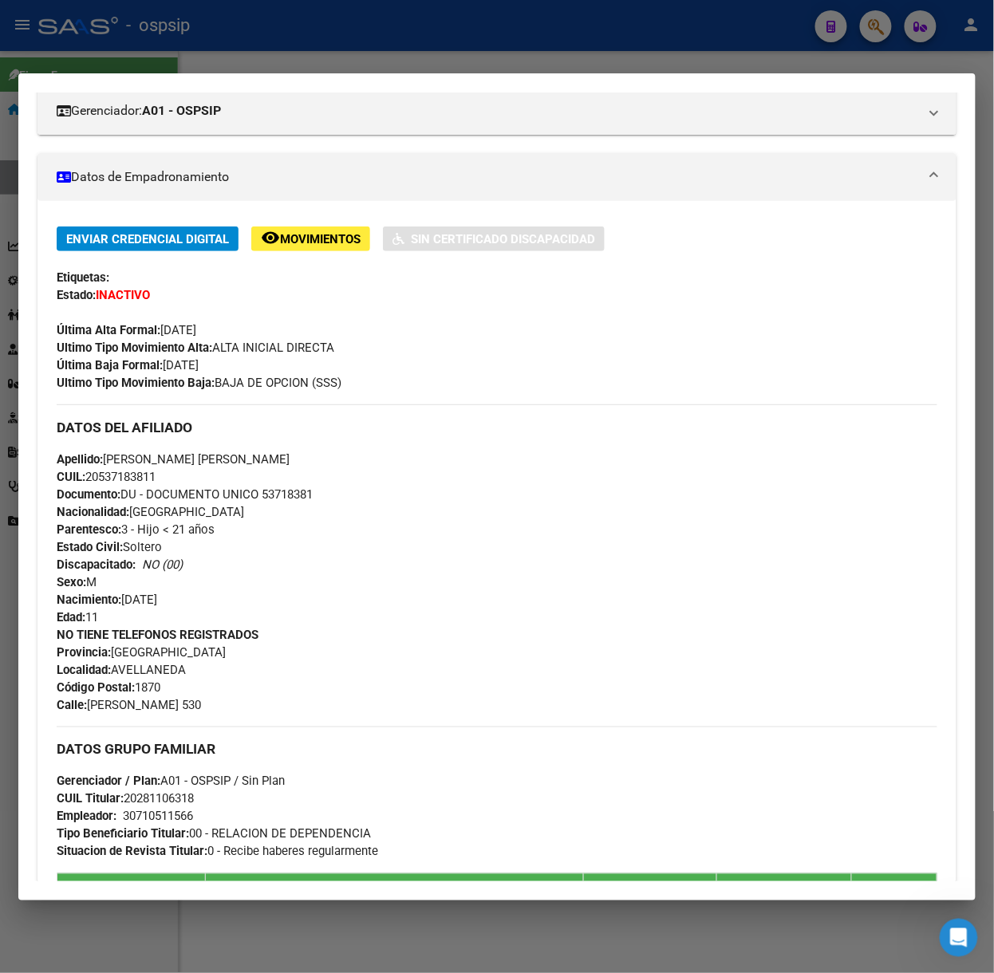
scroll to position [0, 0]
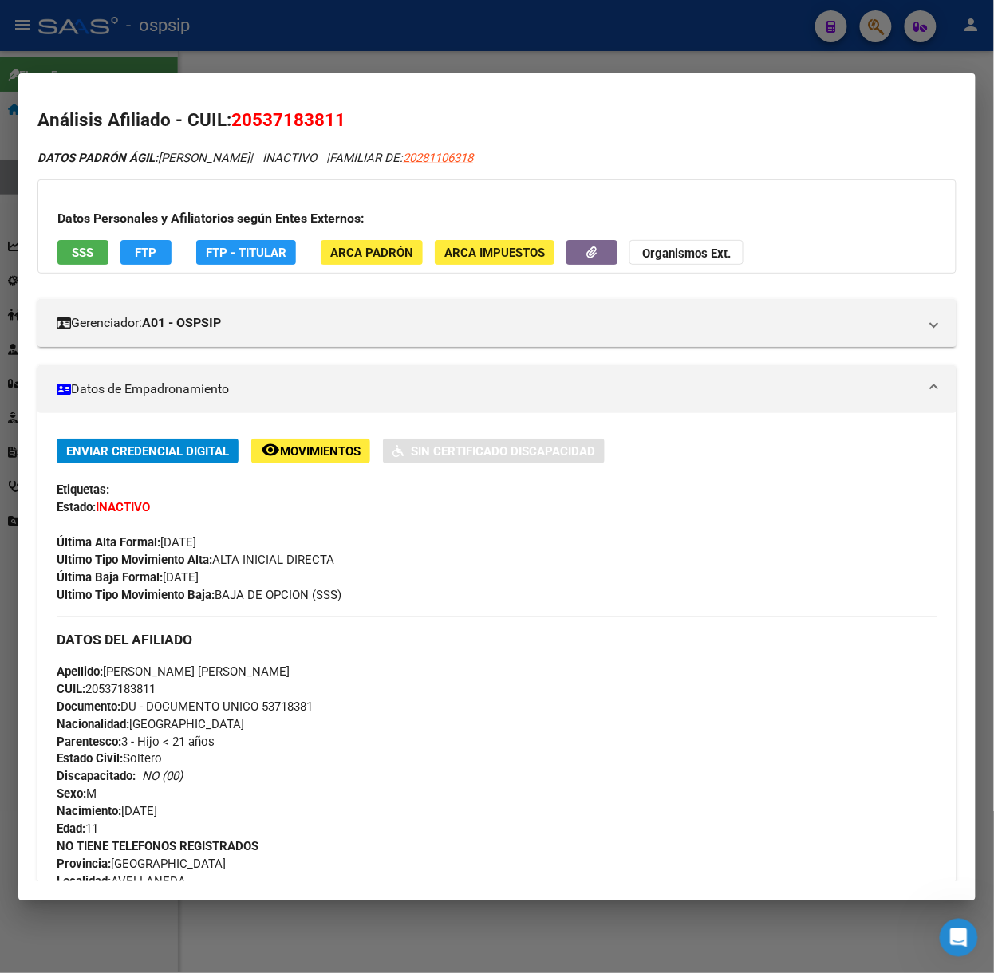
click at [93, 260] on button "SSS" at bounding box center [82, 252] width 51 height 25
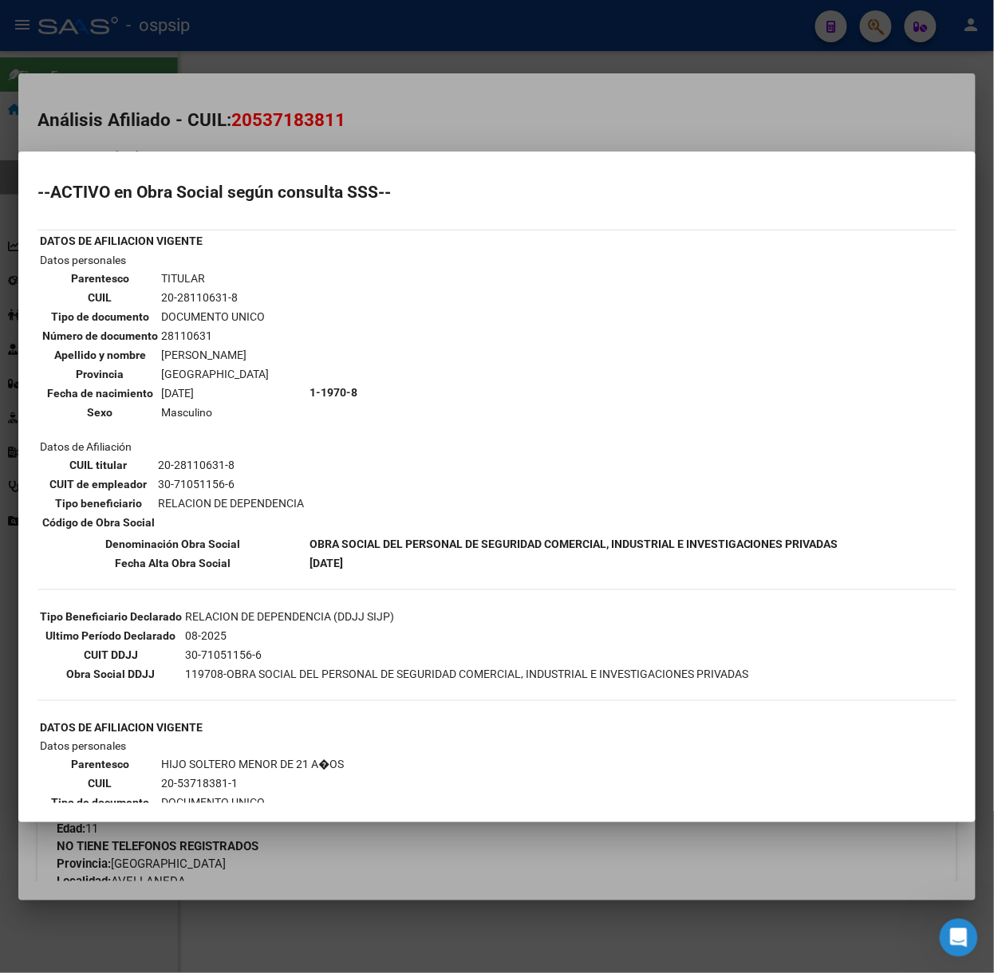
click at [284, 109] on div at bounding box center [497, 486] width 994 height 973
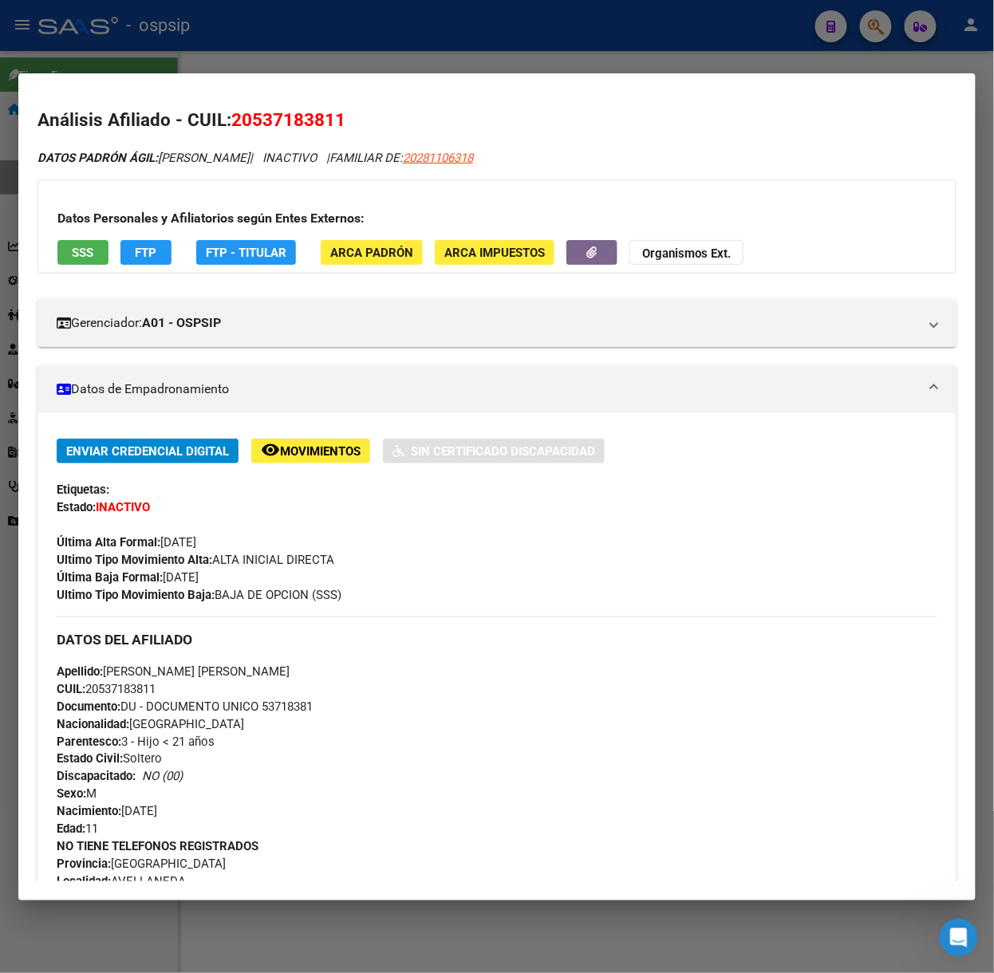
click at [203, 32] on div at bounding box center [497, 486] width 994 height 973
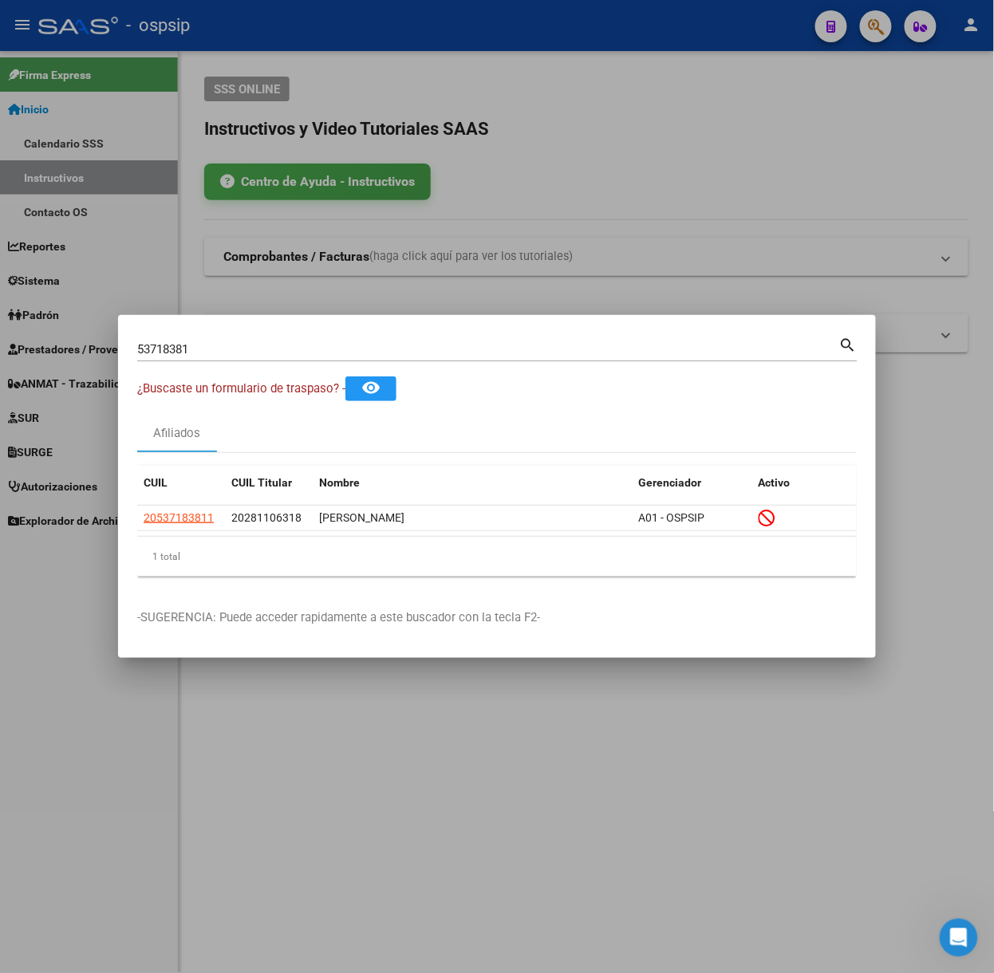
click at [305, 358] on div "53718381 Buscar (apellido, dni, [PERSON_NAME], nro traspaso, cuit, obra social)" at bounding box center [488, 349] width 702 height 24
click at [302, 352] on div "53718381 Buscar (apellido, dni, [PERSON_NAME], nro traspaso, cuit, obra social)" at bounding box center [488, 349] width 702 height 24
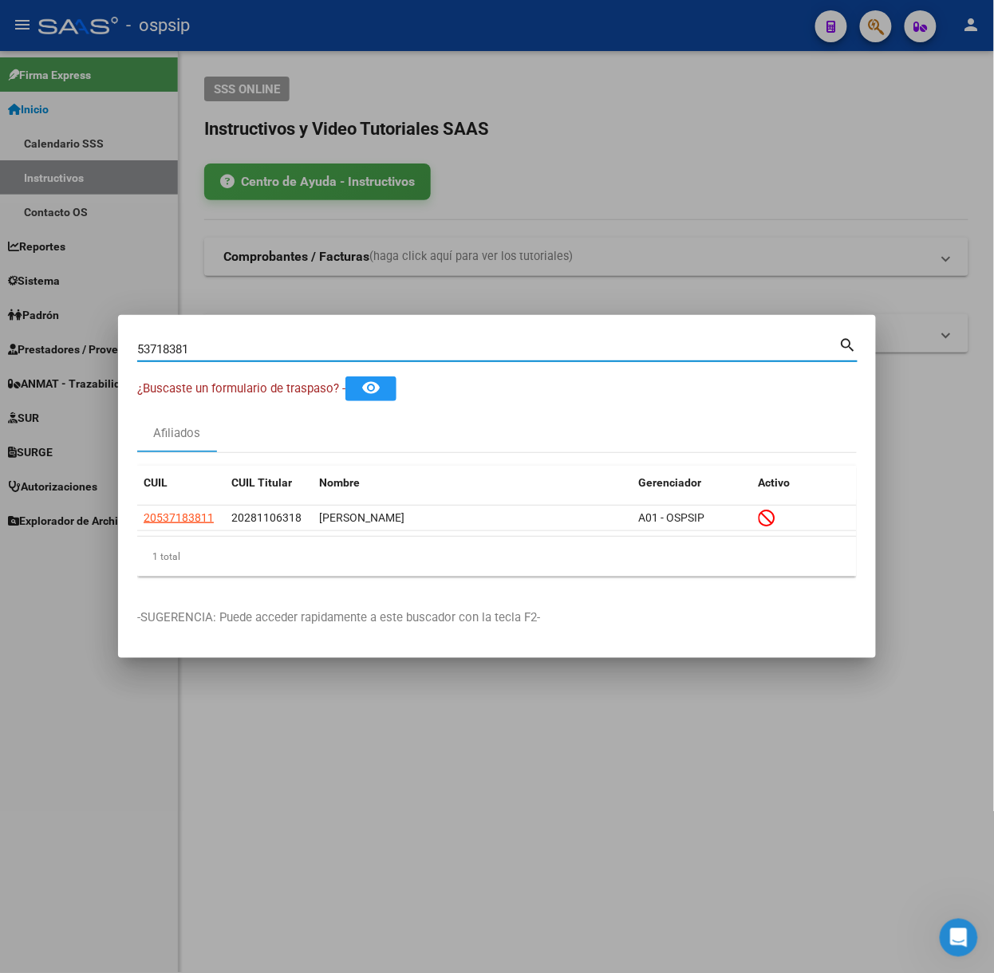
click at [300, 342] on input "53718381" at bounding box center [488, 349] width 702 height 14
type input "58924223"
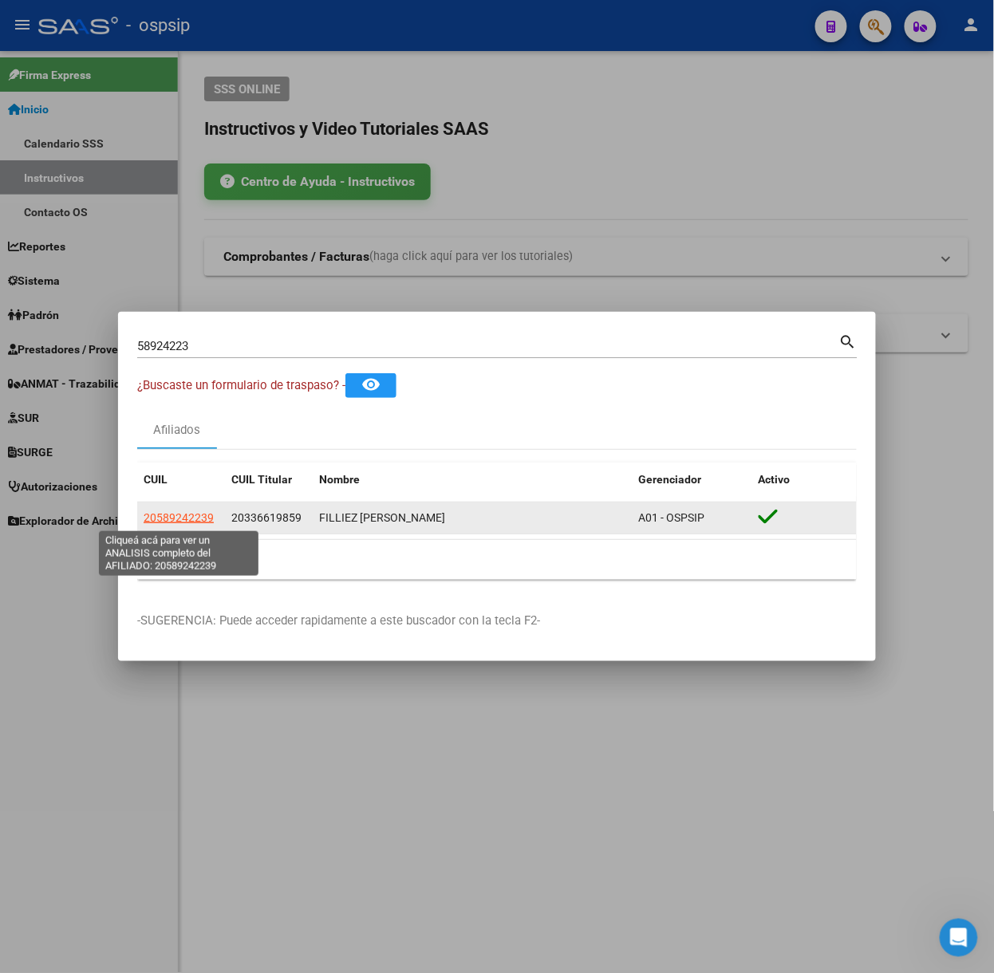
click at [211, 512] on span "20589242239" at bounding box center [179, 517] width 70 height 13
type textarea "20589242239"
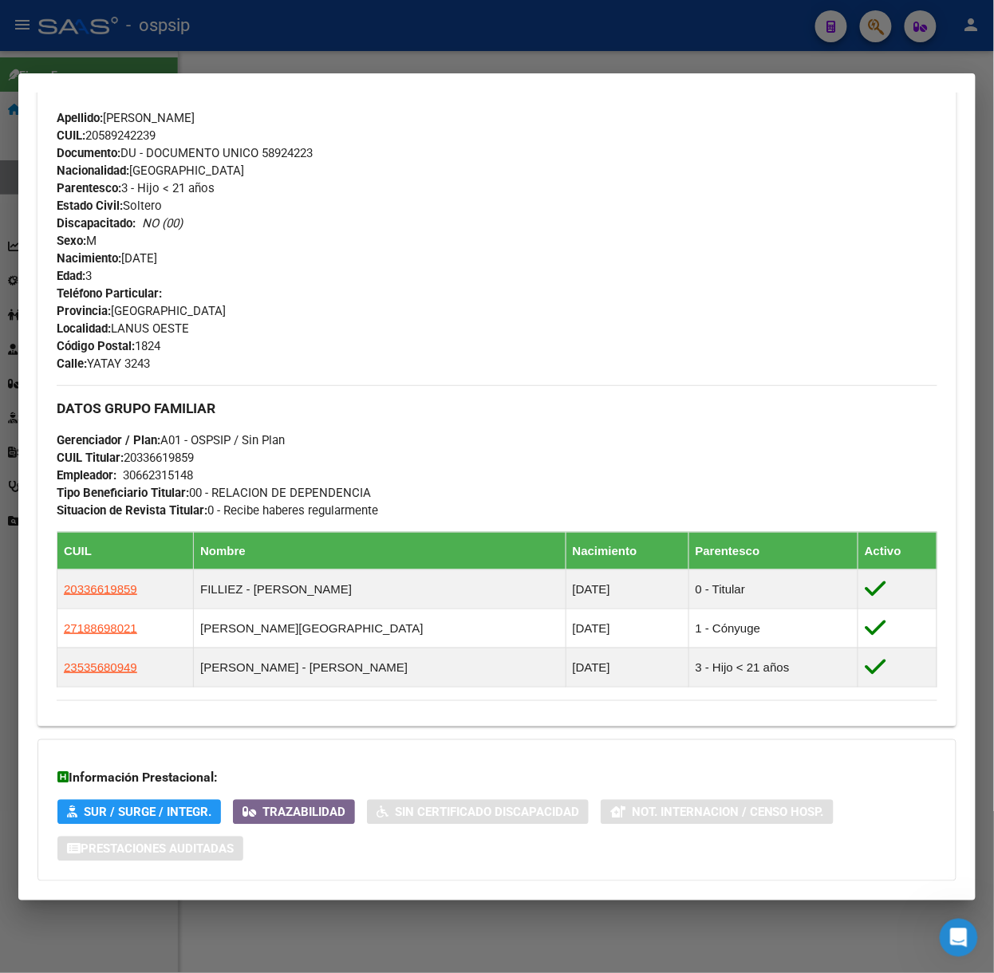
scroll to position [658, 0]
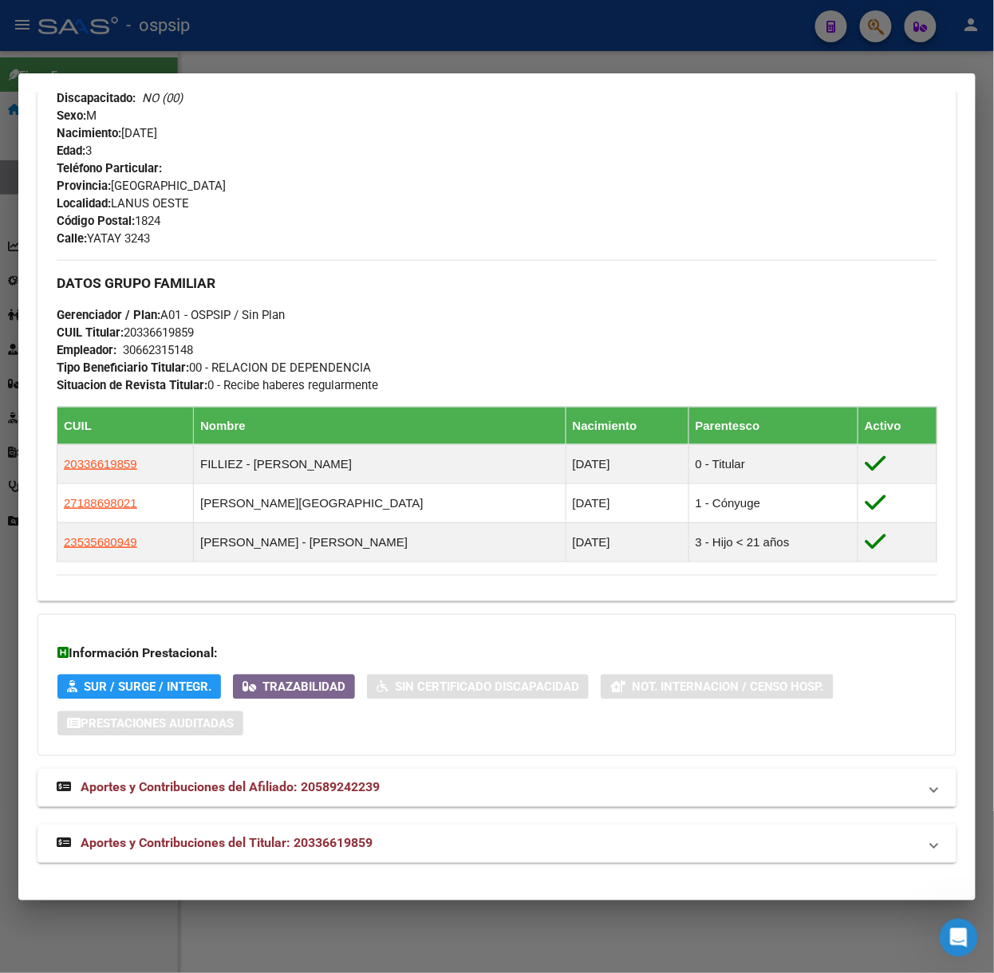
click at [278, 837] on span "Aportes y Contribuciones del Titular: 20336619859" at bounding box center [227, 843] width 292 height 15
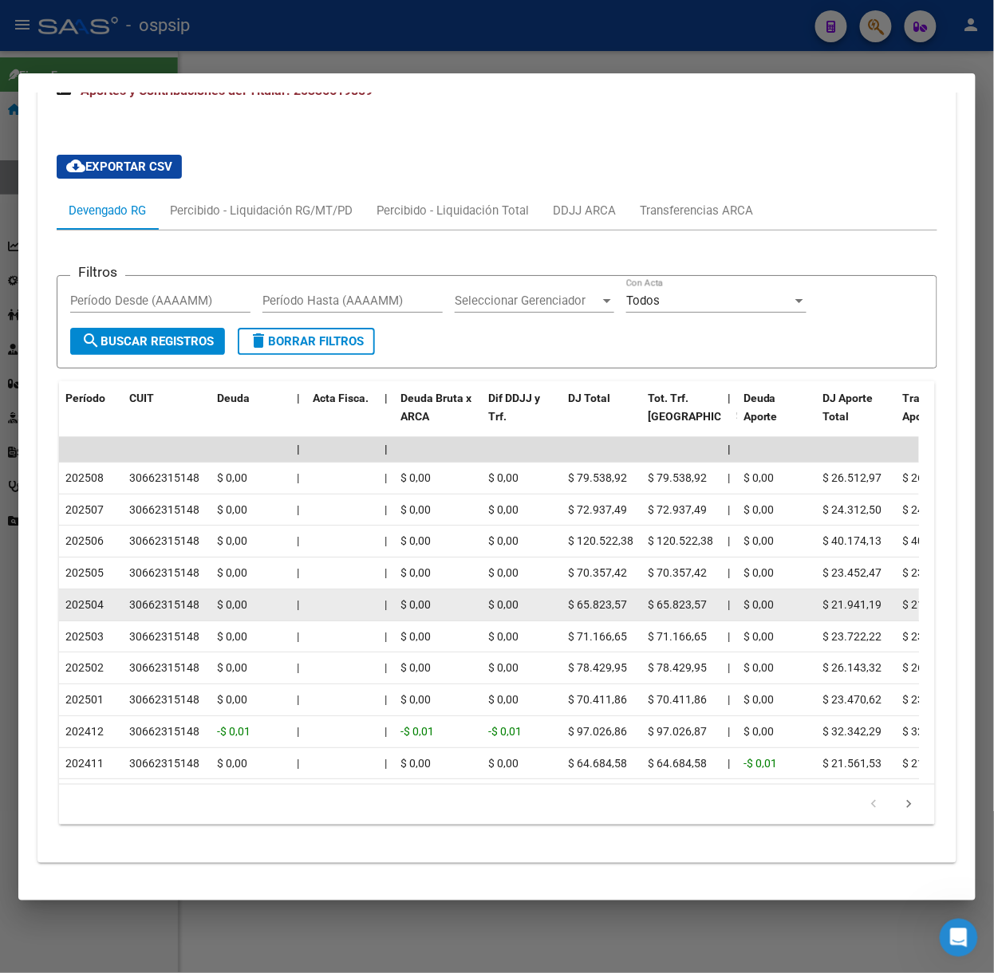
scroll to position [1437, 0]
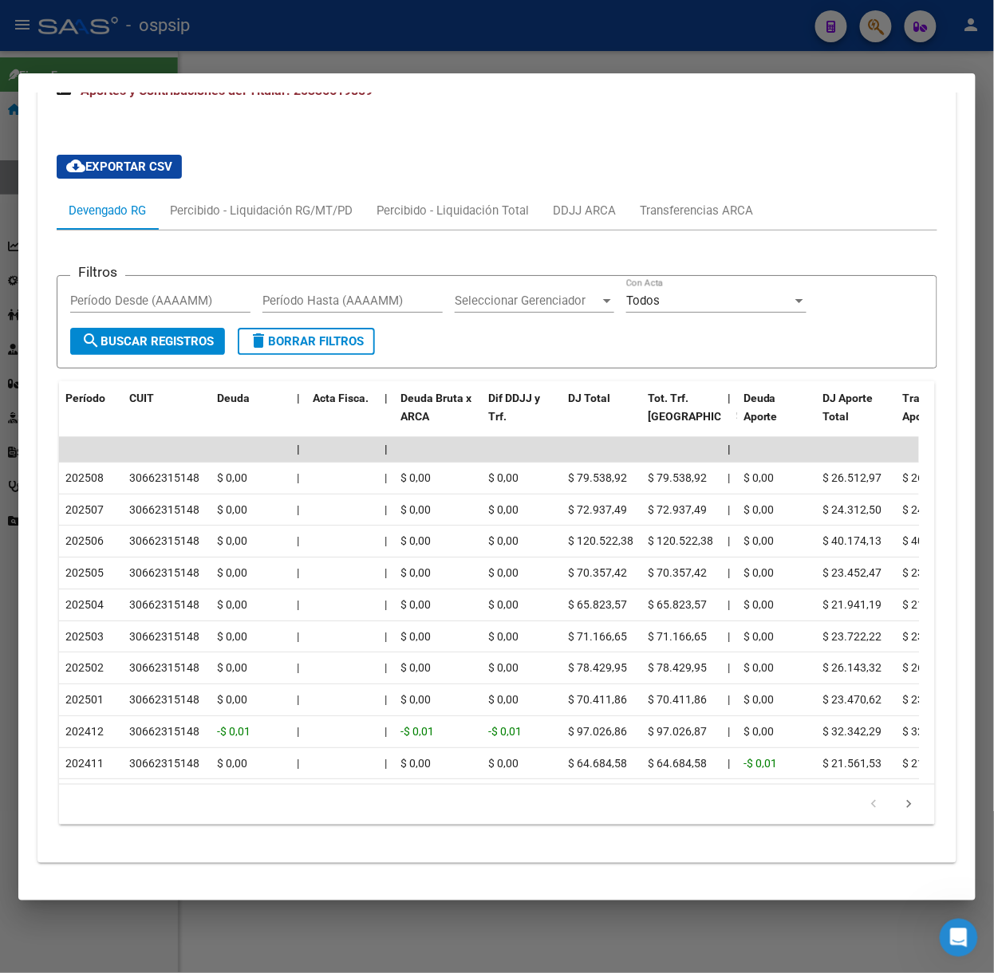
click at [281, 70] on div at bounding box center [497, 486] width 994 height 973
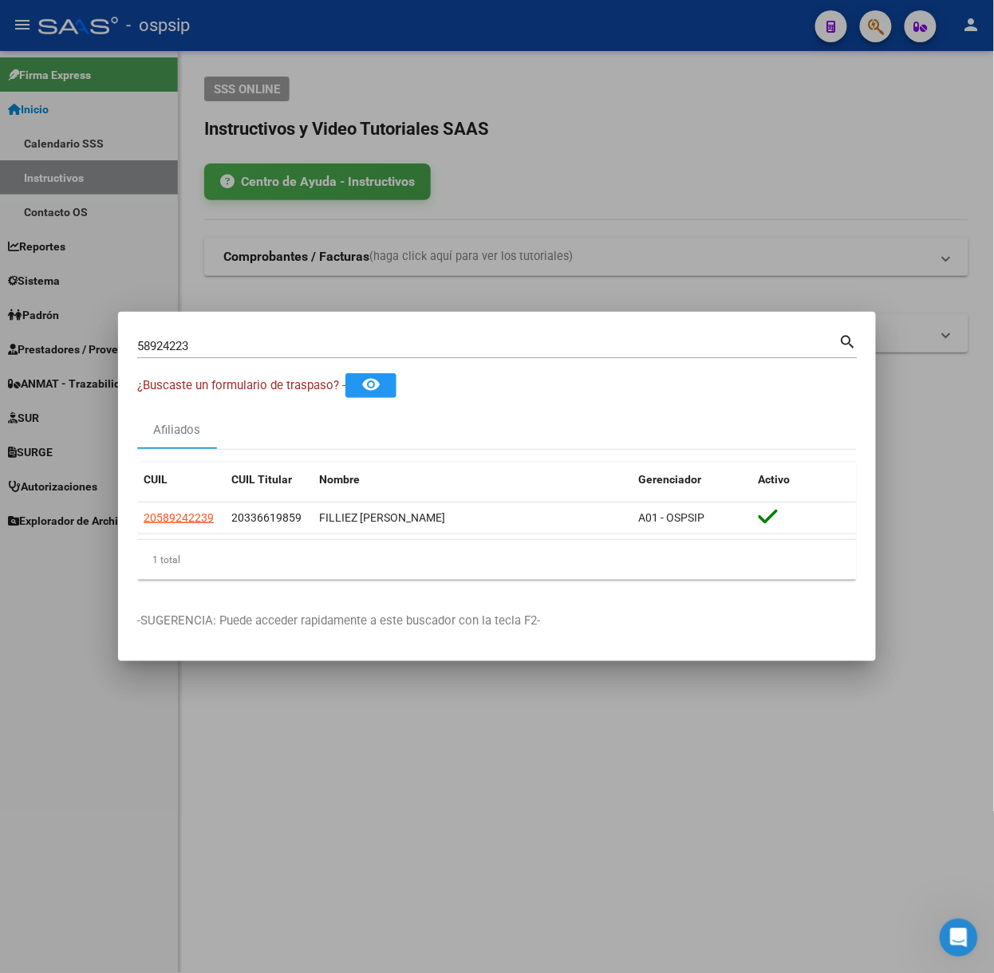
click at [234, 343] on input "58924223" at bounding box center [488, 346] width 702 height 14
type input "53972548"
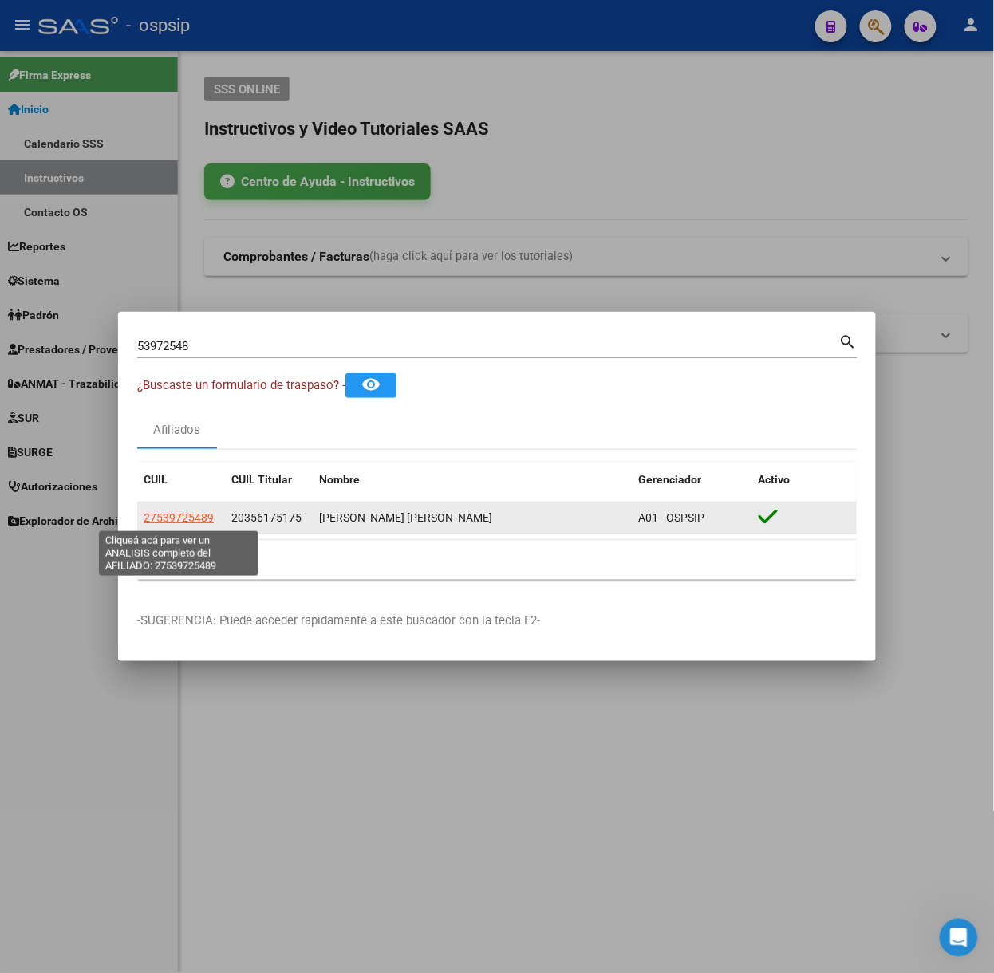
click at [195, 514] on span "27539725489" at bounding box center [179, 517] width 70 height 13
type textarea "27539725489"
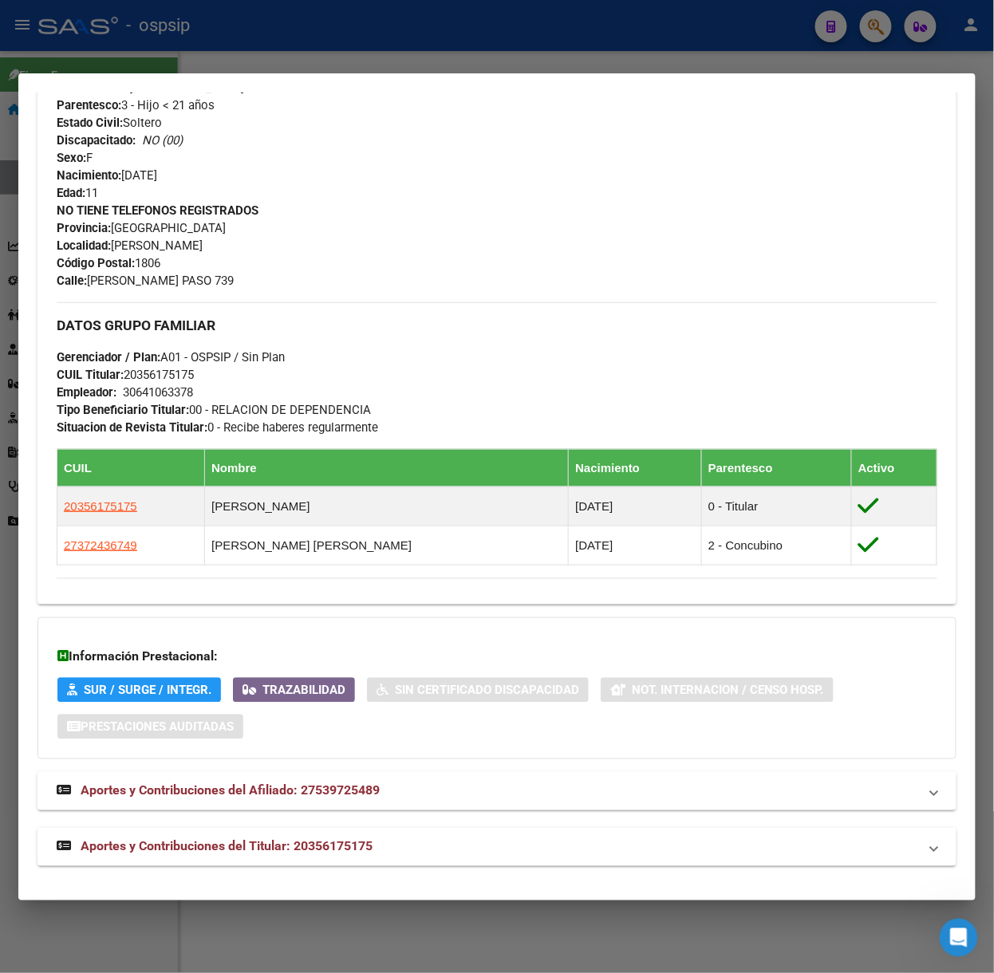
scroll to position [606, 0]
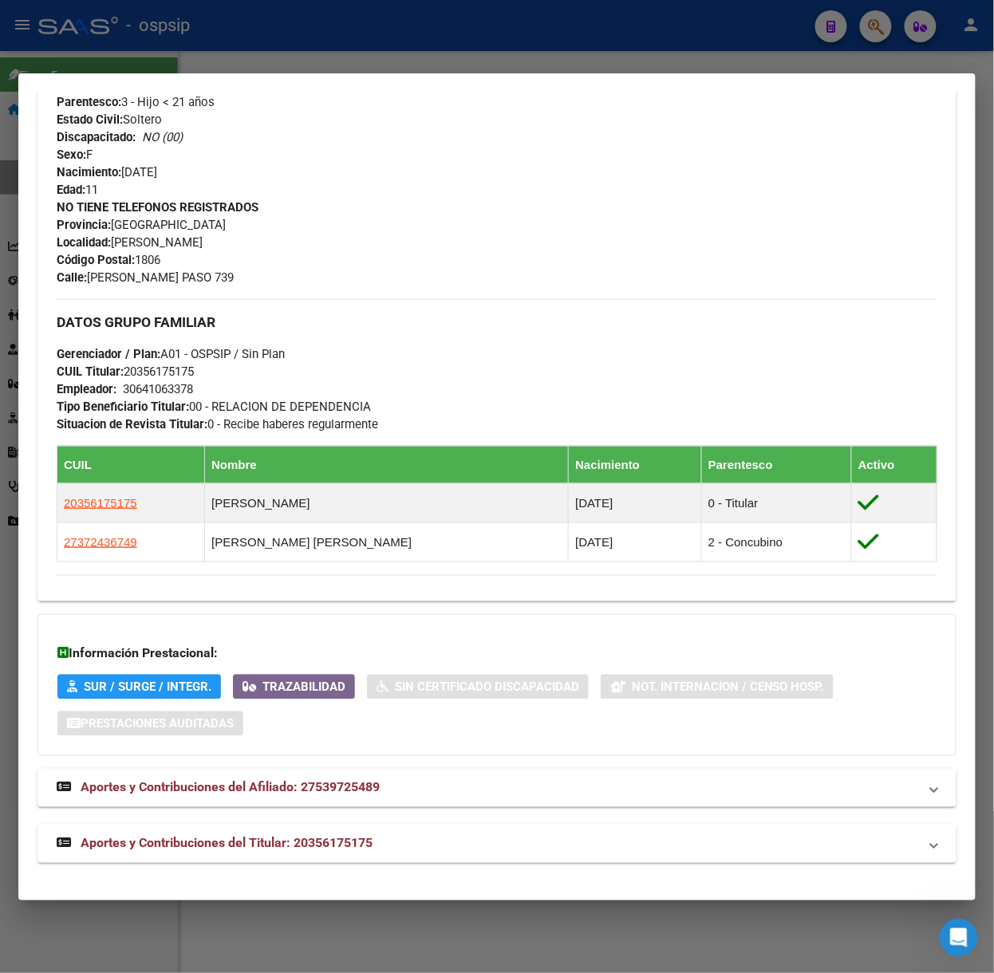
click at [289, 828] on mat-expansion-panel-header "Aportes y Contribuciones del Titular: 20356175175" at bounding box center [496, 844] width 919 height 38
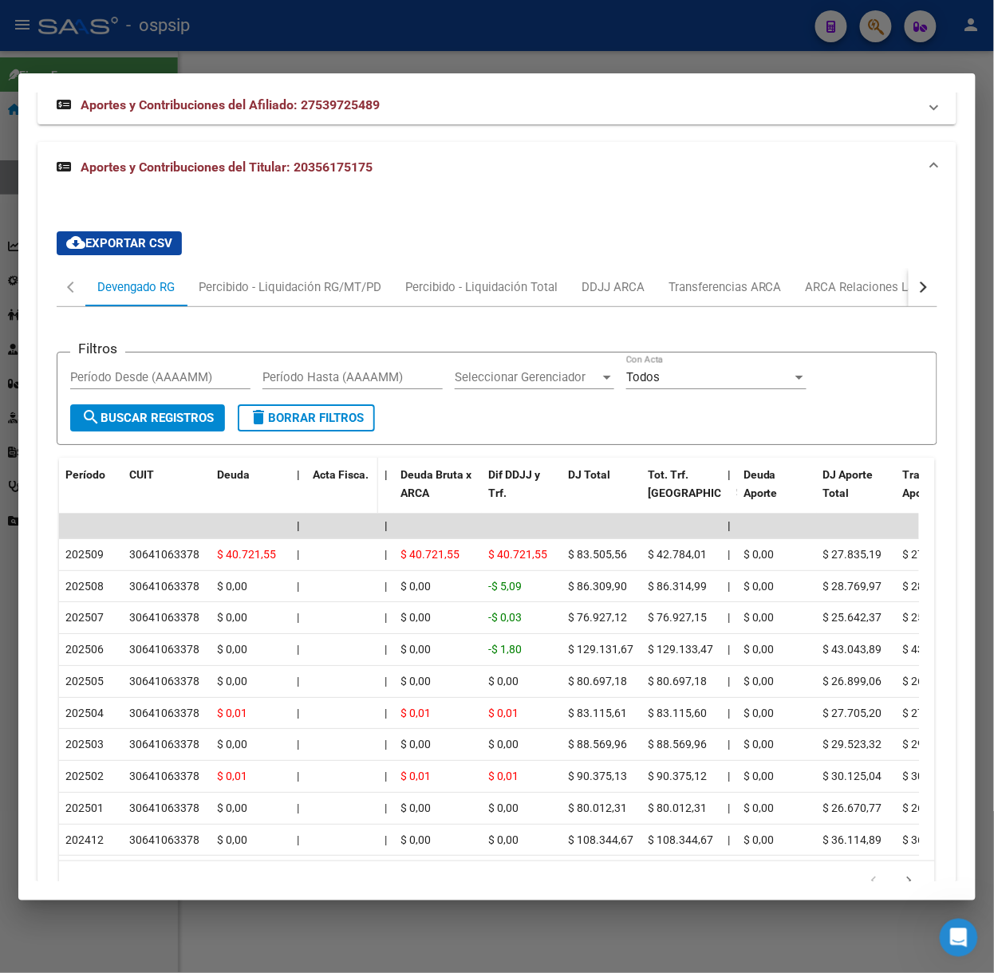
scroll to position [1385, 0]
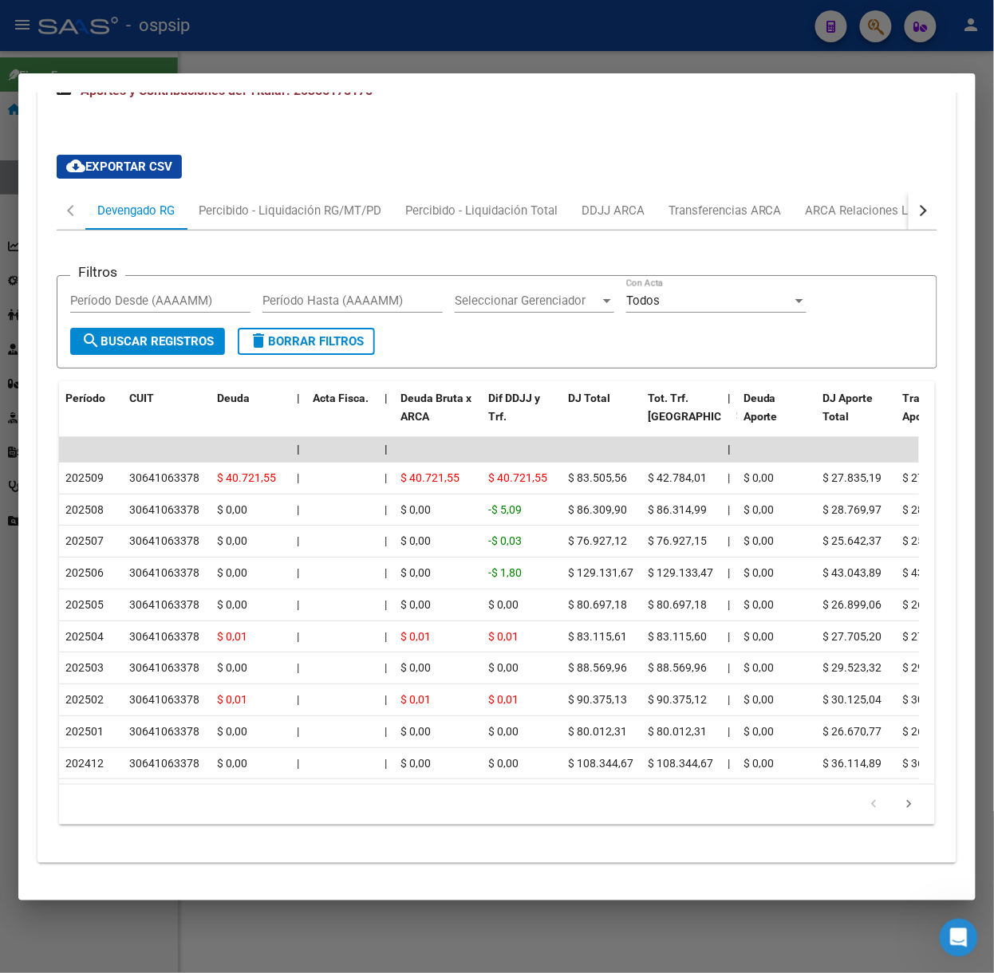
click at [357, 41] on div at bounding box center [497, 486] width 994 height 973
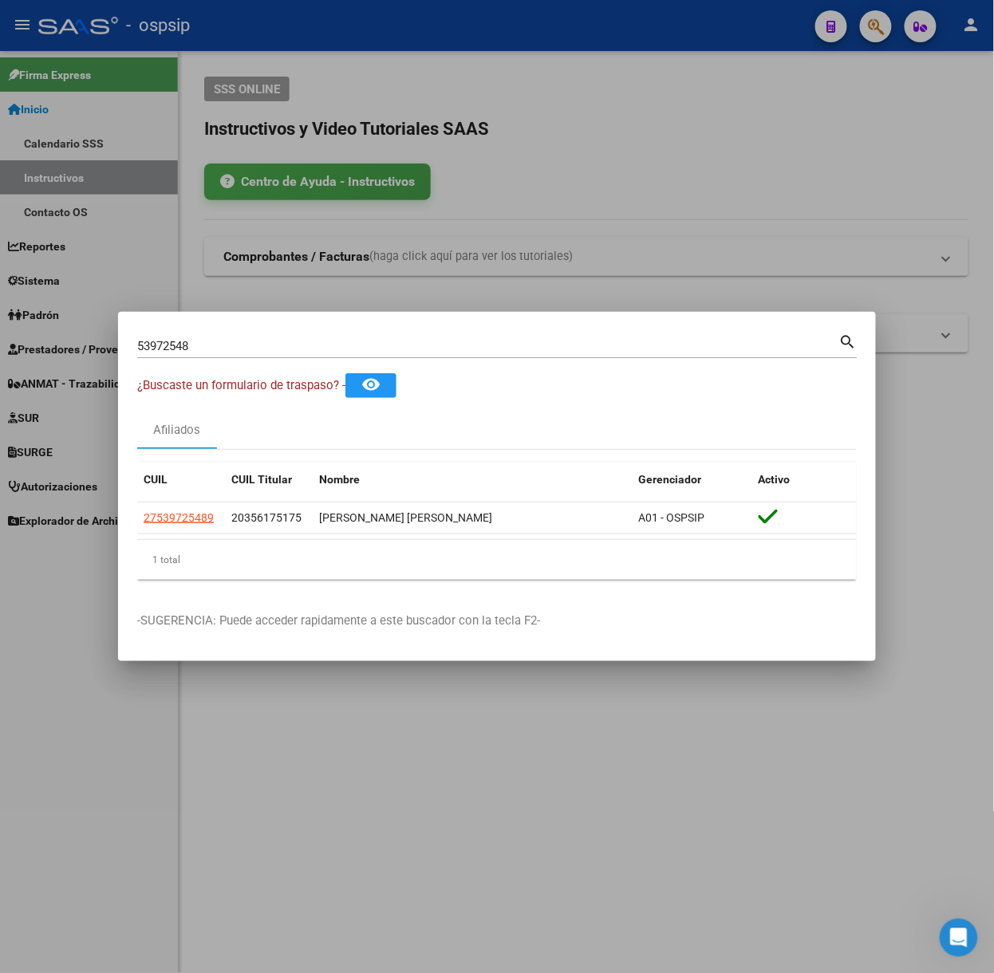
click at [221, 349] on input "53972548" at bounding box center [488, 346] width 702 height 14
type input "70582898"
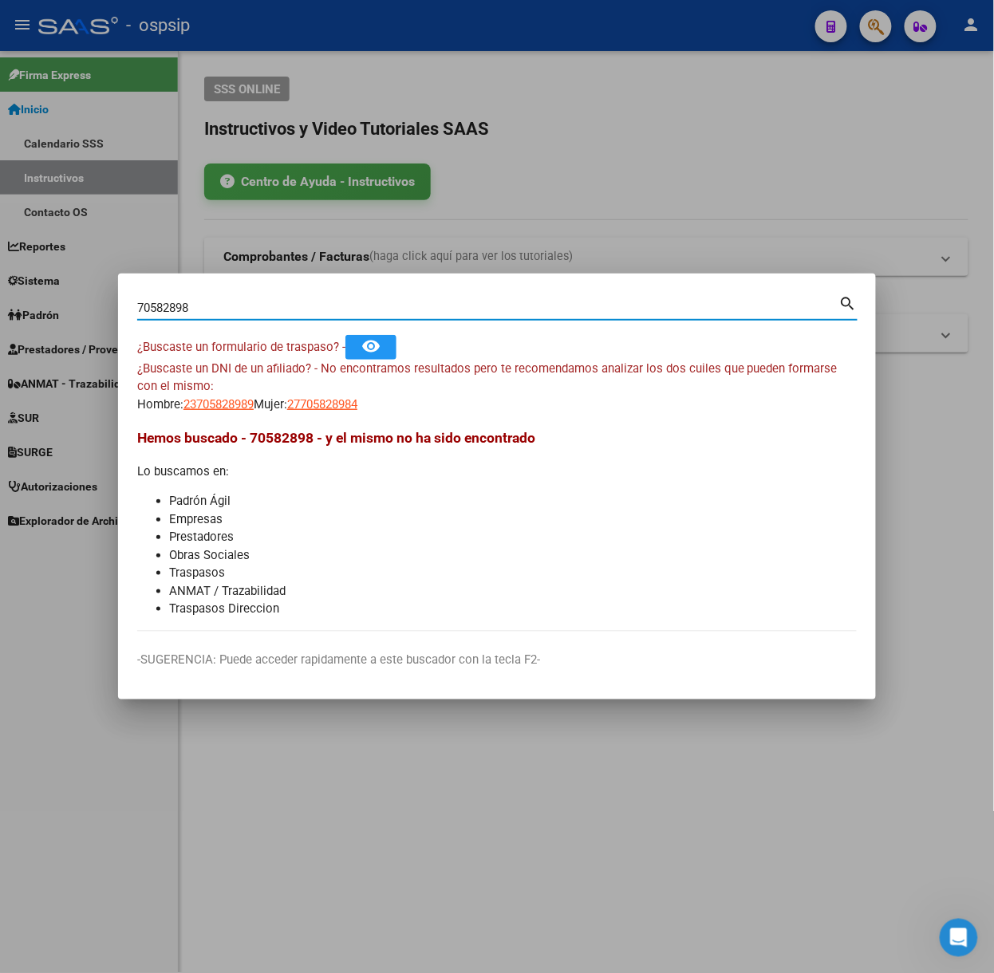
click at [219, 386] on div "¿Buscaste un DNI de un afiliado? - No encontramos resultados pero te recomendam…" at bounding box center [497, 387] width 720 height 54
click at [227, 396] on app-link-go-to "23705828989" at bounding box center [218, 405] width 70 height 18
click at [238, 402] on span "23705828989" at bounding box center [218, 404] width 70 height 14
copy span "8"
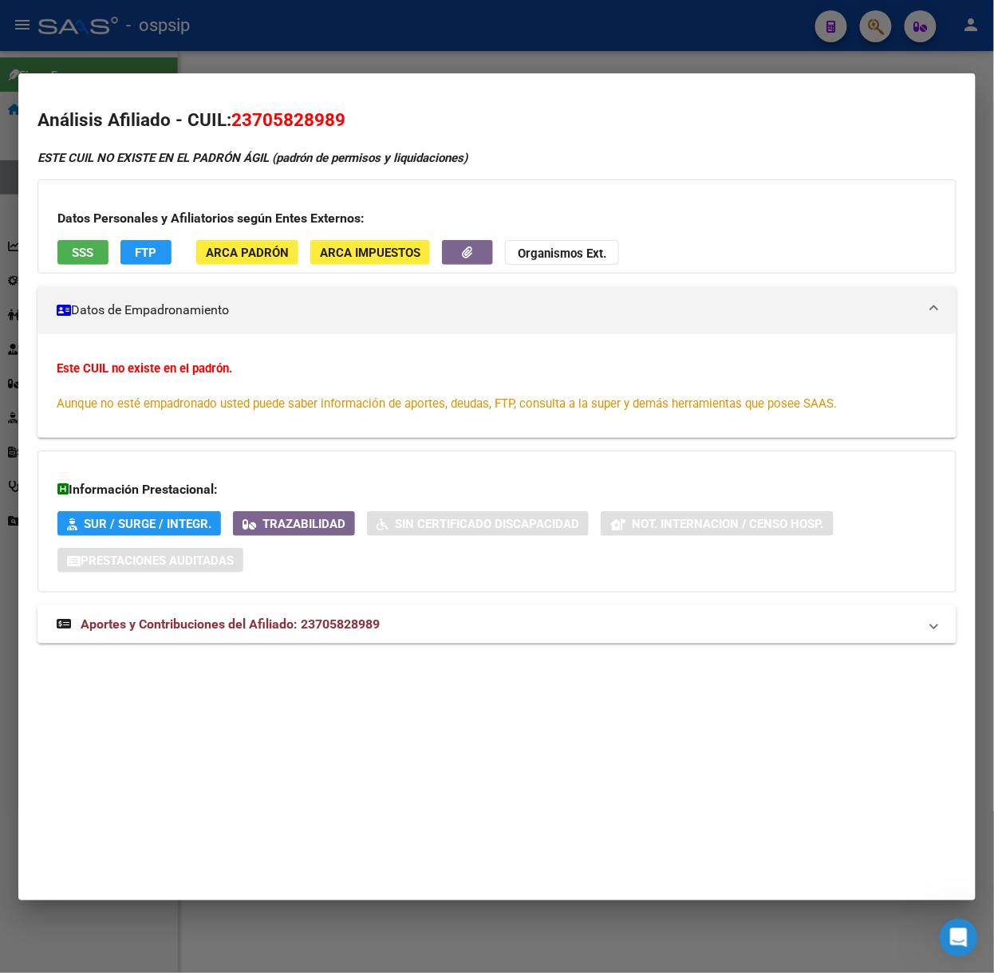
click at [297, 62] on div at bounding box center [497, 486] width 994 height 973
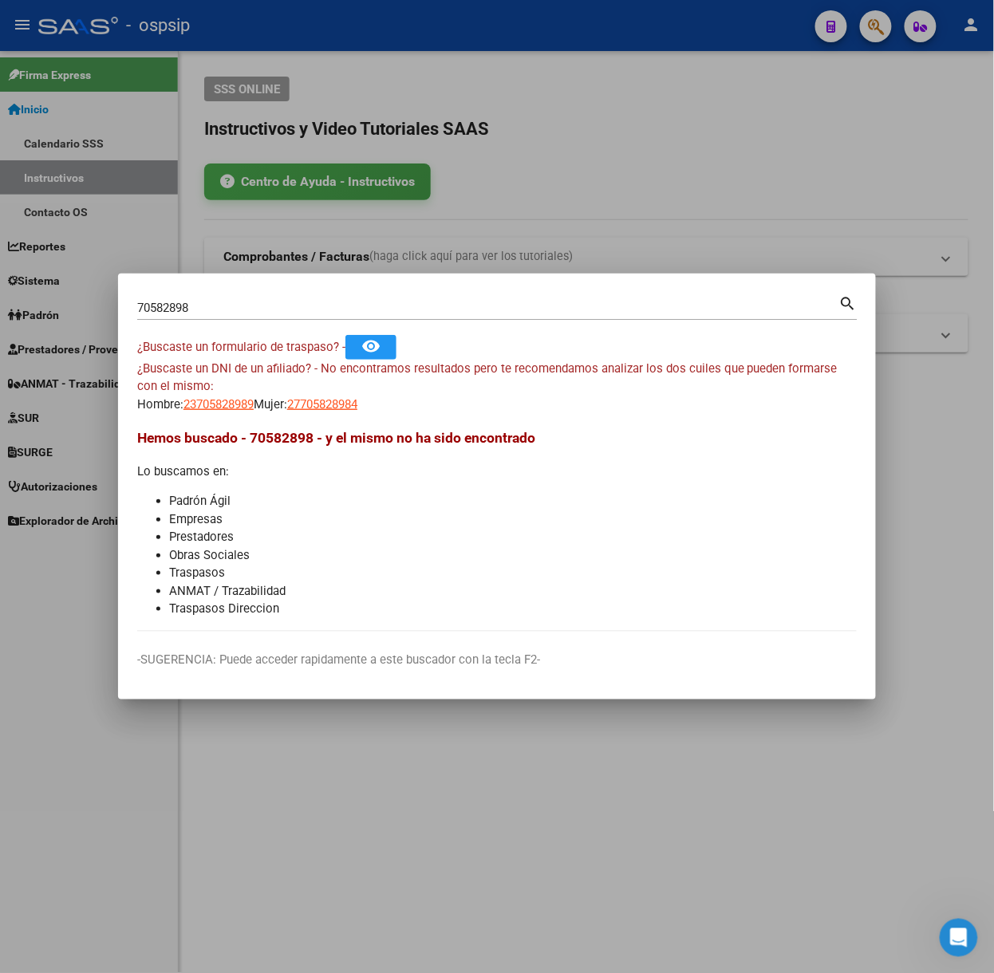
click at [352, 412] on app-link-go-to "27705828984" at bounding box center [322, 405] width 70 height 18
click at [348, 407] on span "27705828984" at bounding box center [322, 404] width 70 height 14
type textarea "27705828984"
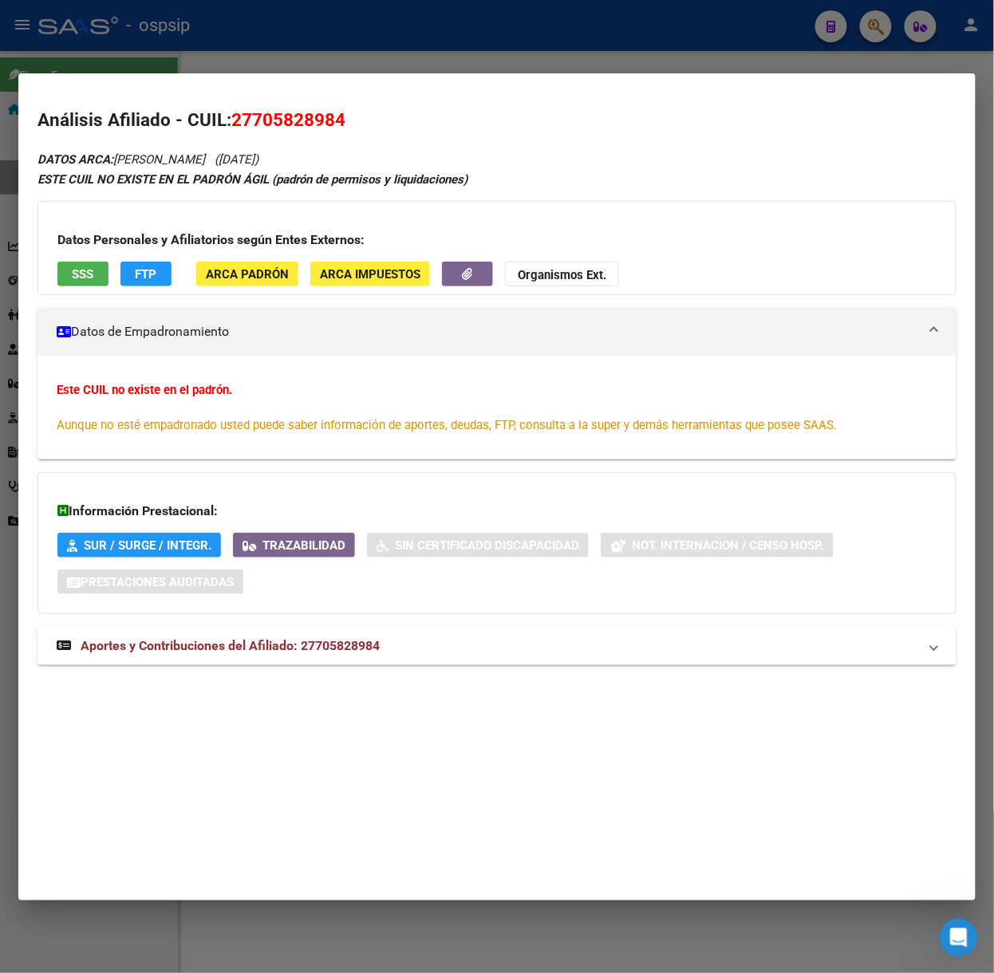
click at [365, 637] on mat-expansion-panel-header "Aportes y Contribuciones del Afiliado: 27705828984" at bounding box center [496, 646] width 919 height 38
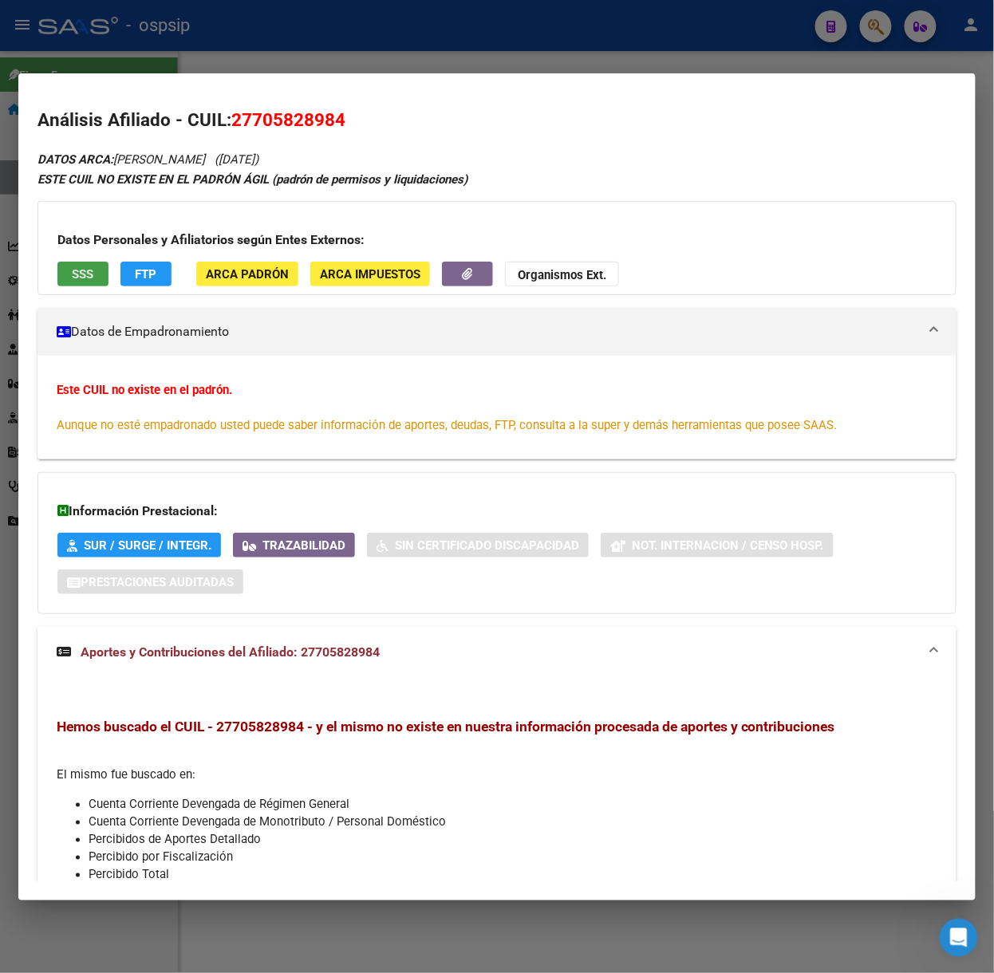
click at [96, 266] on button "SSS" at bounding box center [82, 274] width 51 height 25
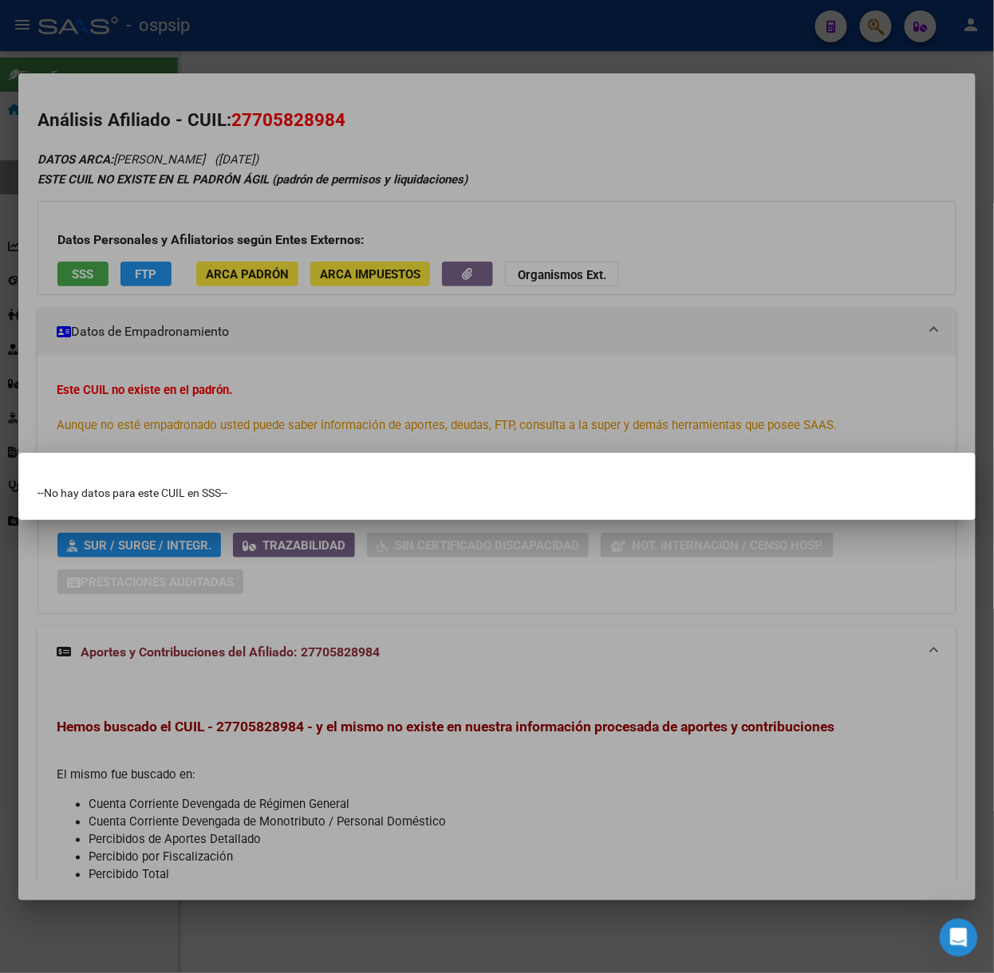
click at [109, 252] on div at bounding box center [497, 486] width 994 height 973
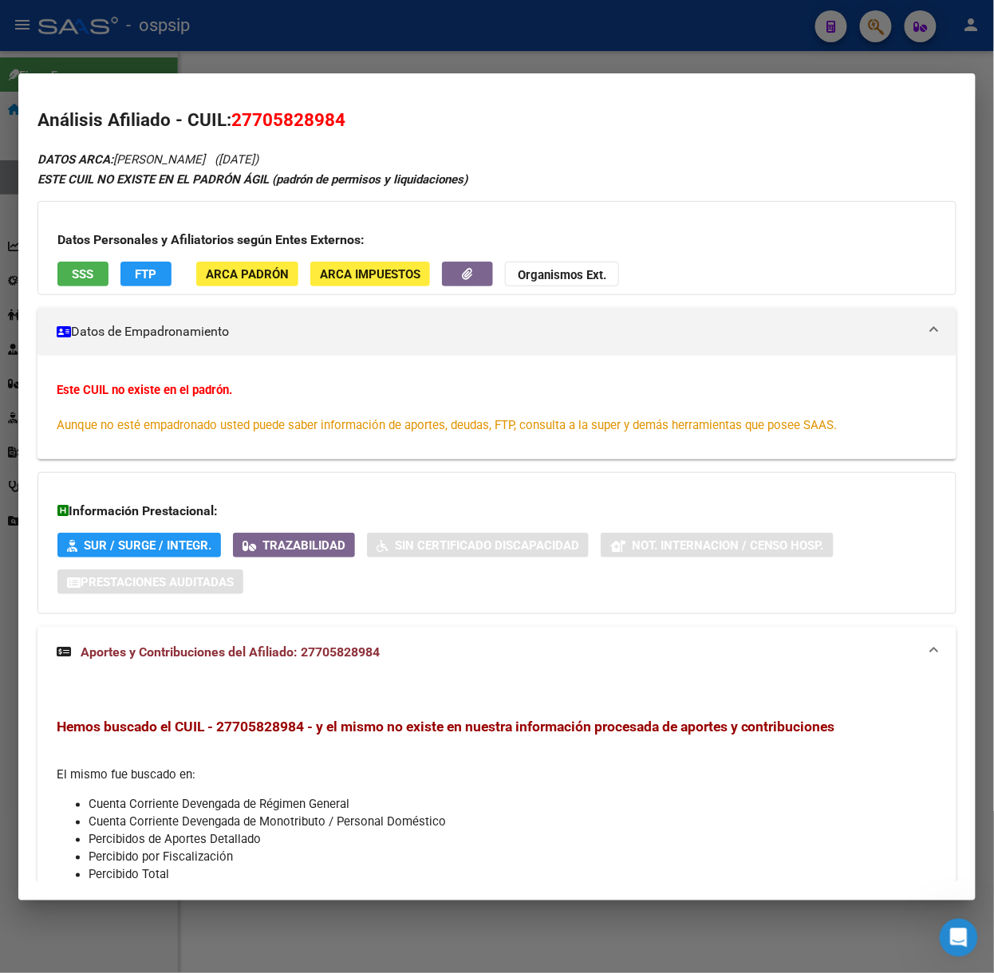
click at [163, 73] on mat-dialog-container "Análisis Afiliado - CUIL: 27705828984 DATOS ARCA: [PERSON_NAME] ([DATE]) ESTE C…" at bounding box center [496, 486] width 957 height 827
click at [204, 65] on div at bounding box center [497, 486] width 994 height 973
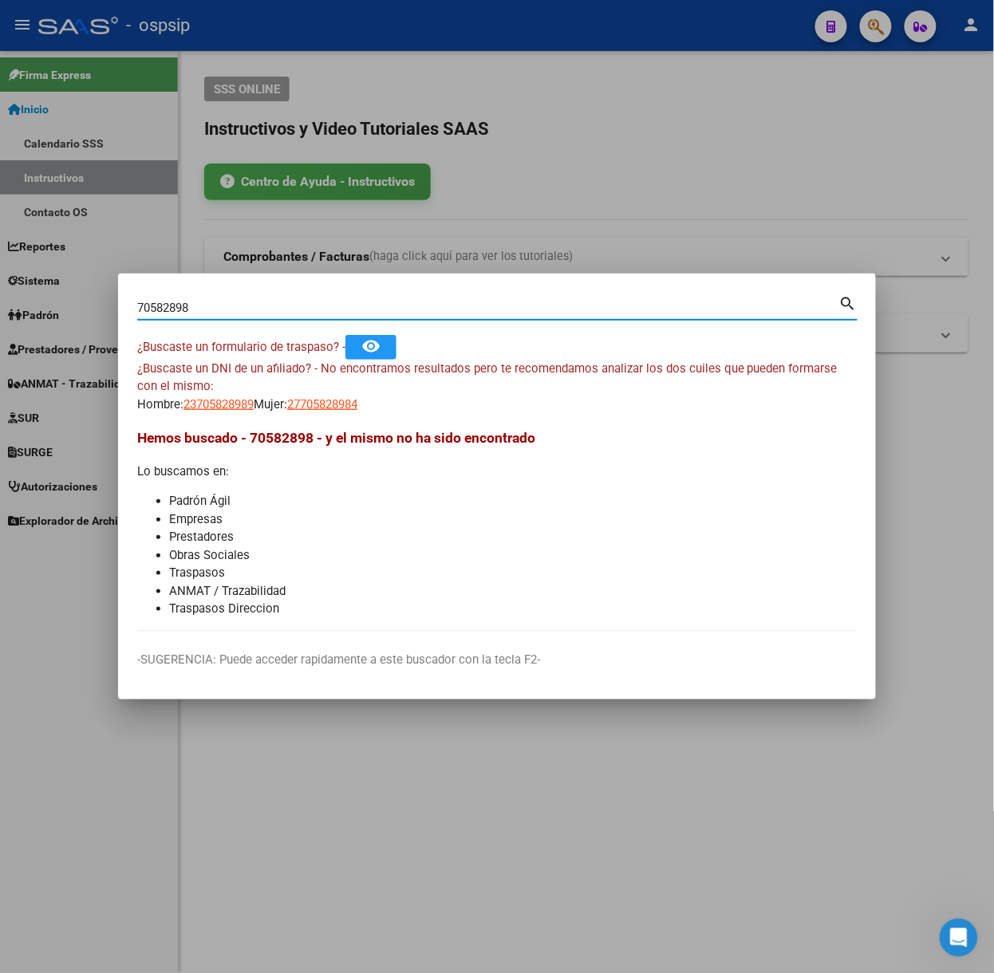
click at [240, 313] on input "70582898" at bounding box center [488, 308] width 702 height 14
type input "70335517"
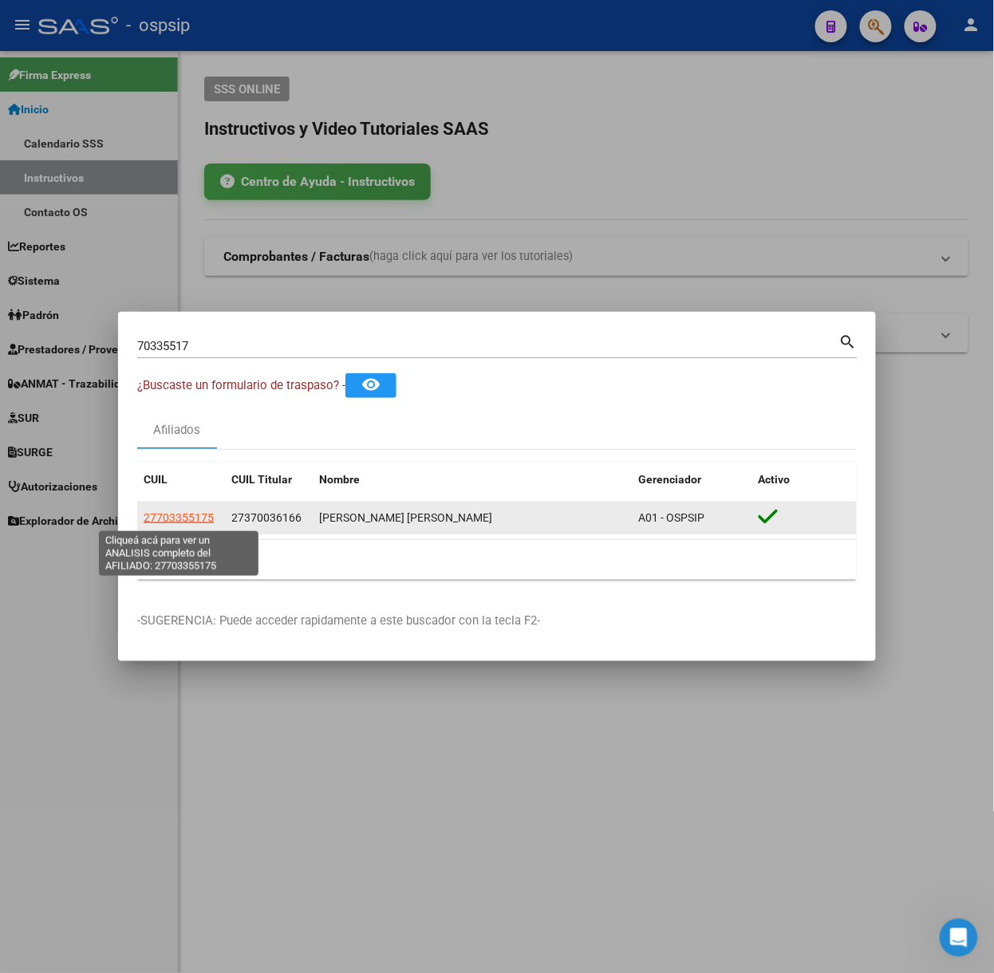
click at [163, 515] on span "27703355175" at bounding box center [179, 517] width 70 height 13
type textarea "27703355175"
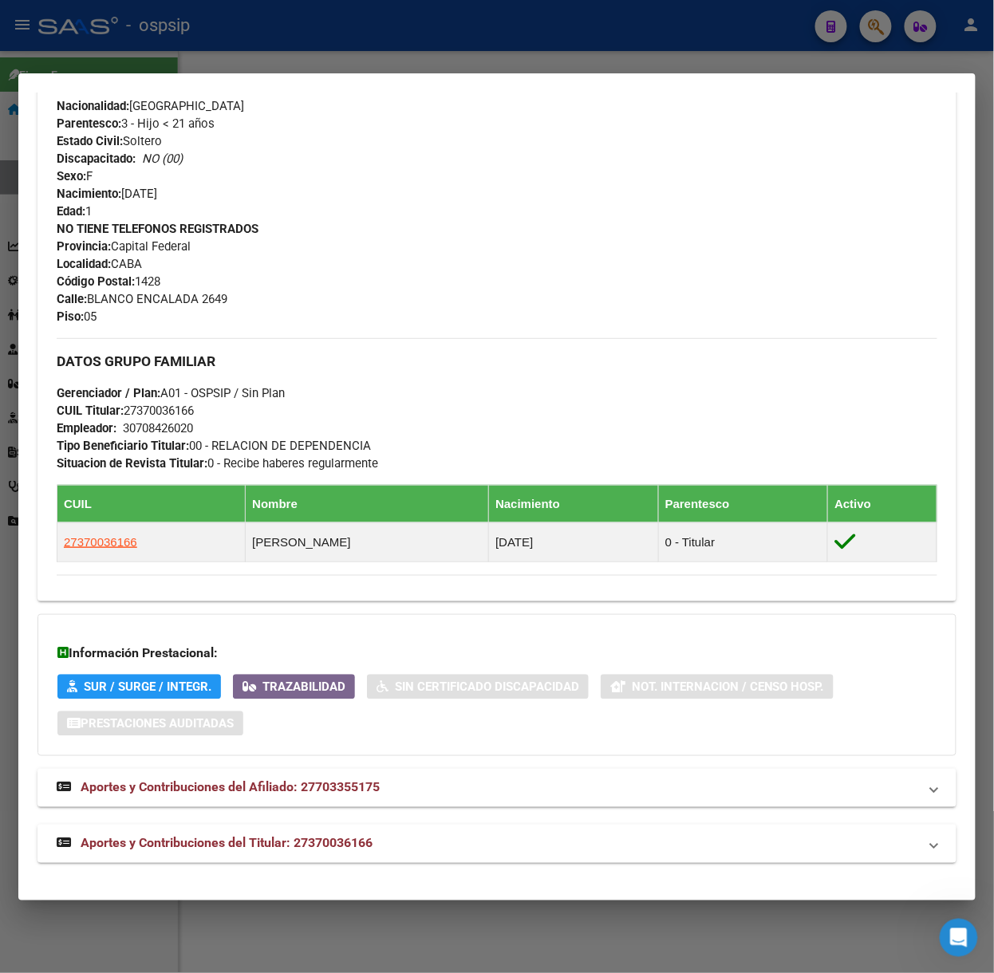
click at [368, 828] on mat-expansion-panel-header "Aportes y Contribuciones del Titular: 27370036166" at bounding box center [496, 844] width 919 height 38
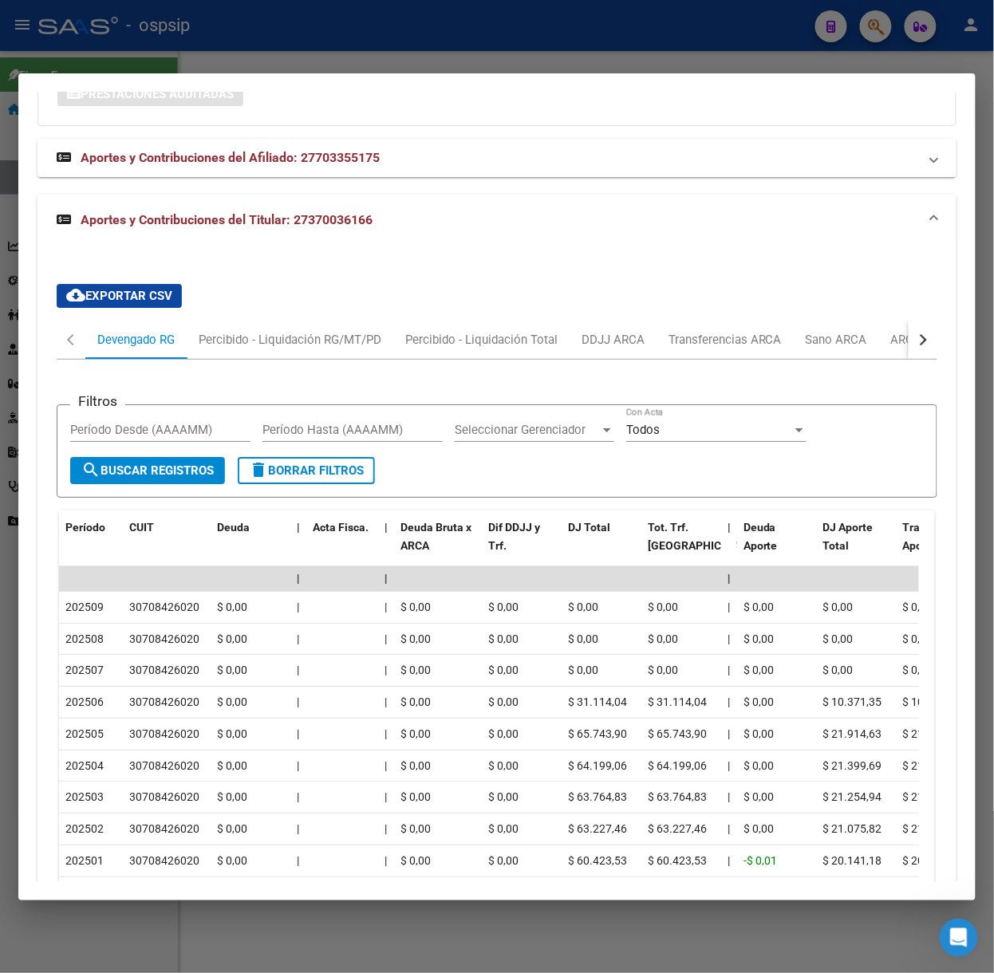
scroll to position [1363, 0]
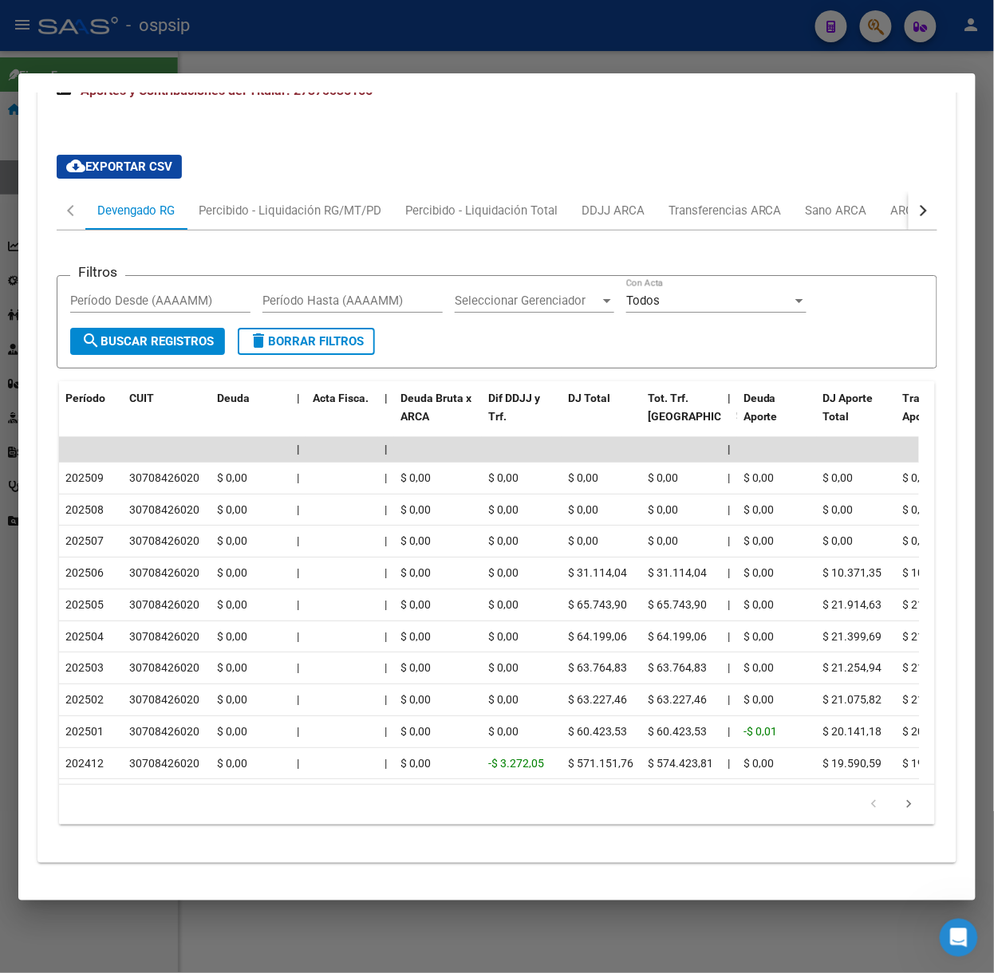
click at [339, 57] on div at bounding box center [497, 486] width 994 height 973
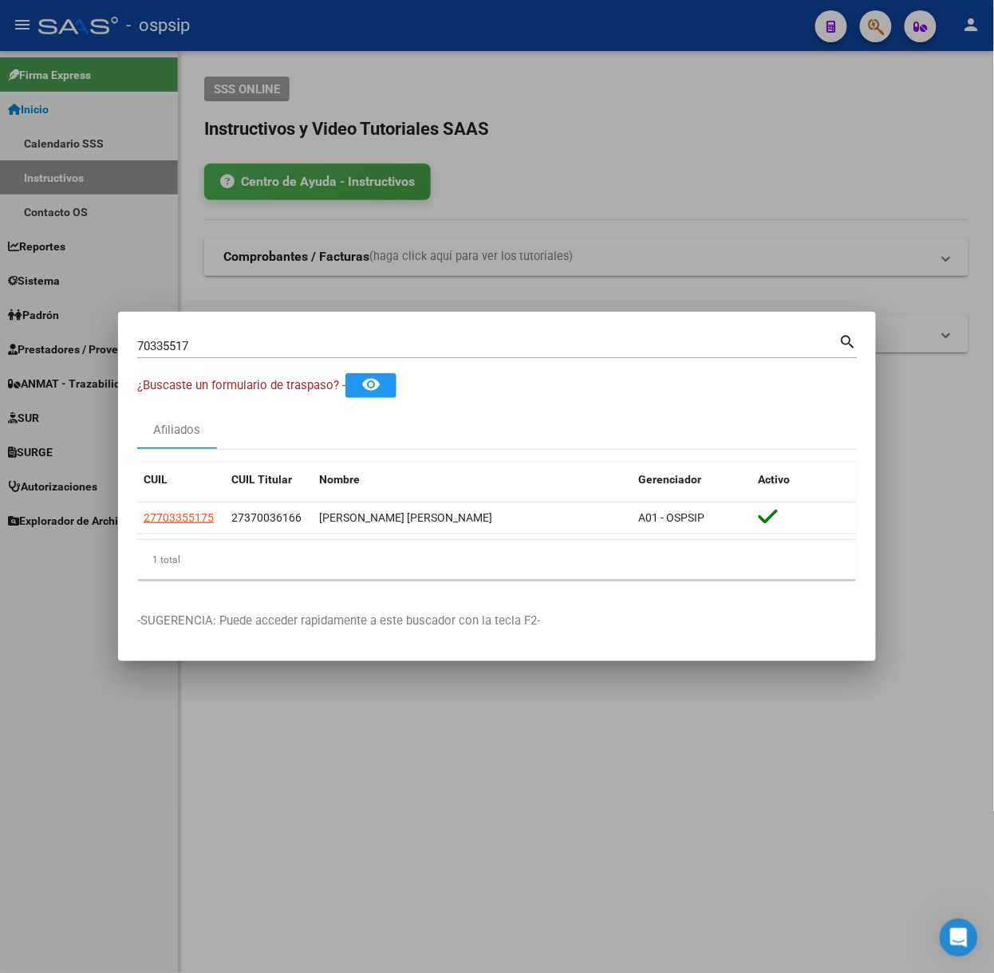
click at [260, 358] on div "70335517 Buscar (apellido, dni, [PERSON_NAME], nro traspaso, cuit, obra social)…" at bounding box center [497, 352] width 720 height 42
click at [258, 351] on input "70335517" at bounding box center [488, 346] width 702 height 14
type input "55003231"
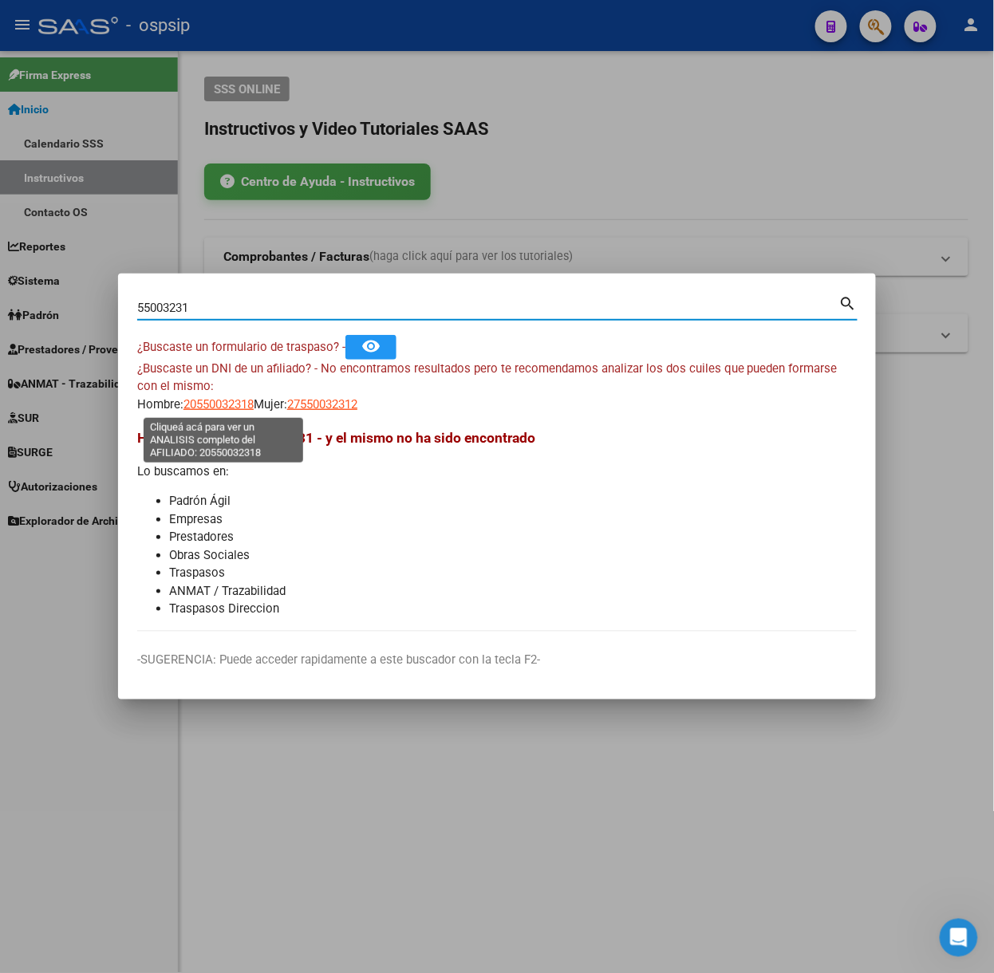
click at [227, 409] on span "20550032318" at bounding box center [218, 404] width 70 height 14
type textarea "20550032318"
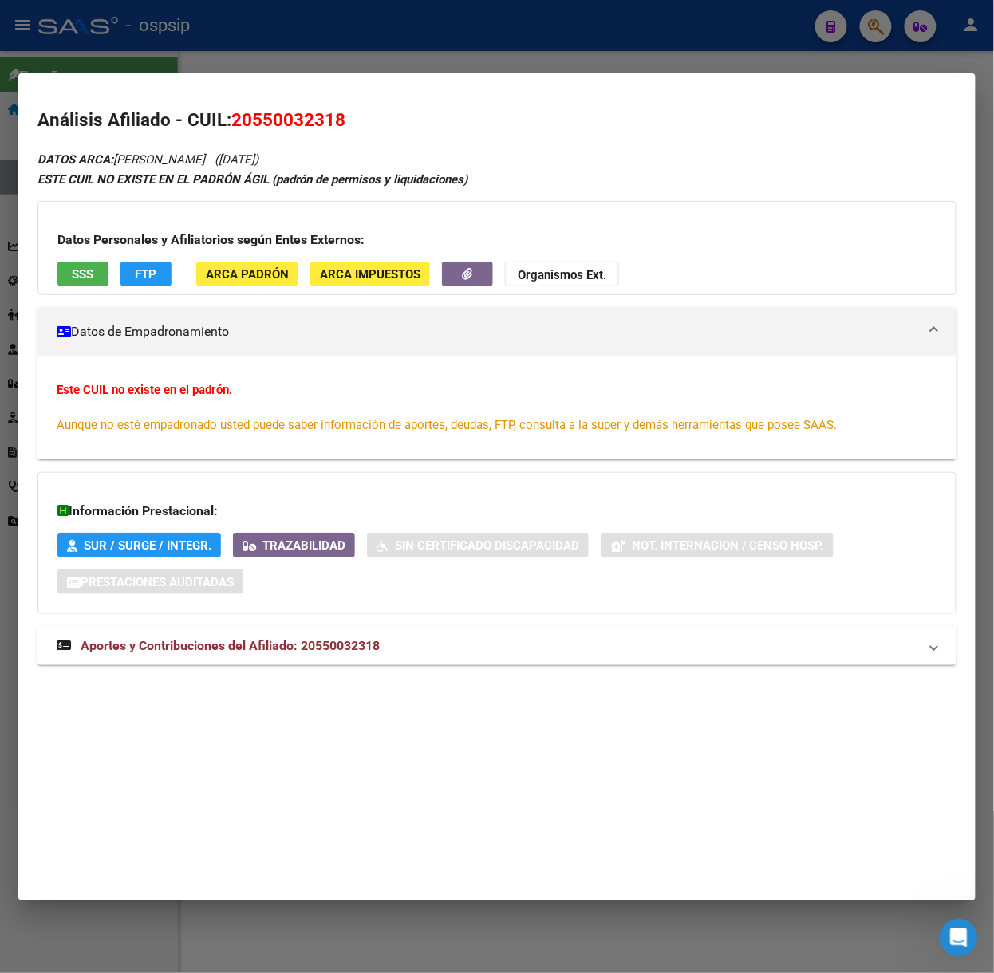
click at [268, 641] on span "Aportes y Contribuciones del Afiliado: 20550032318" at bounding box center [230, 645] width 299 height 15
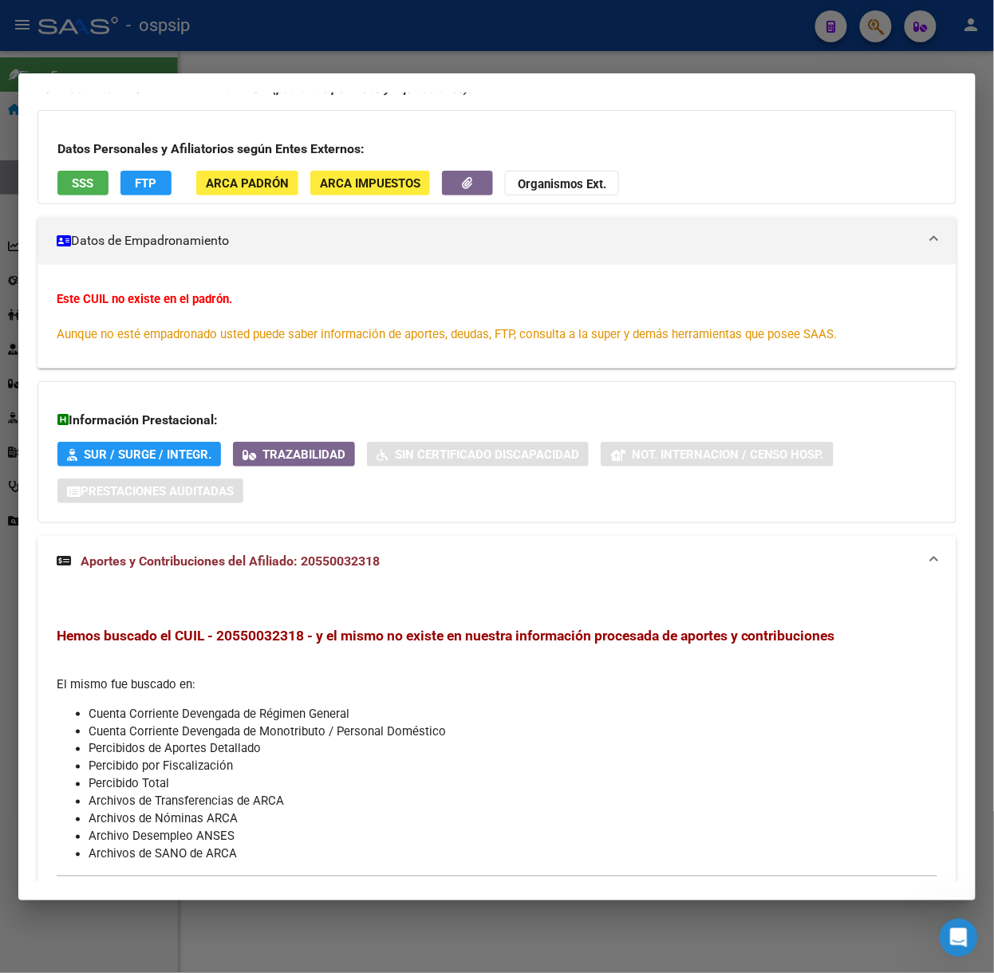
scroll to position [0, 0]
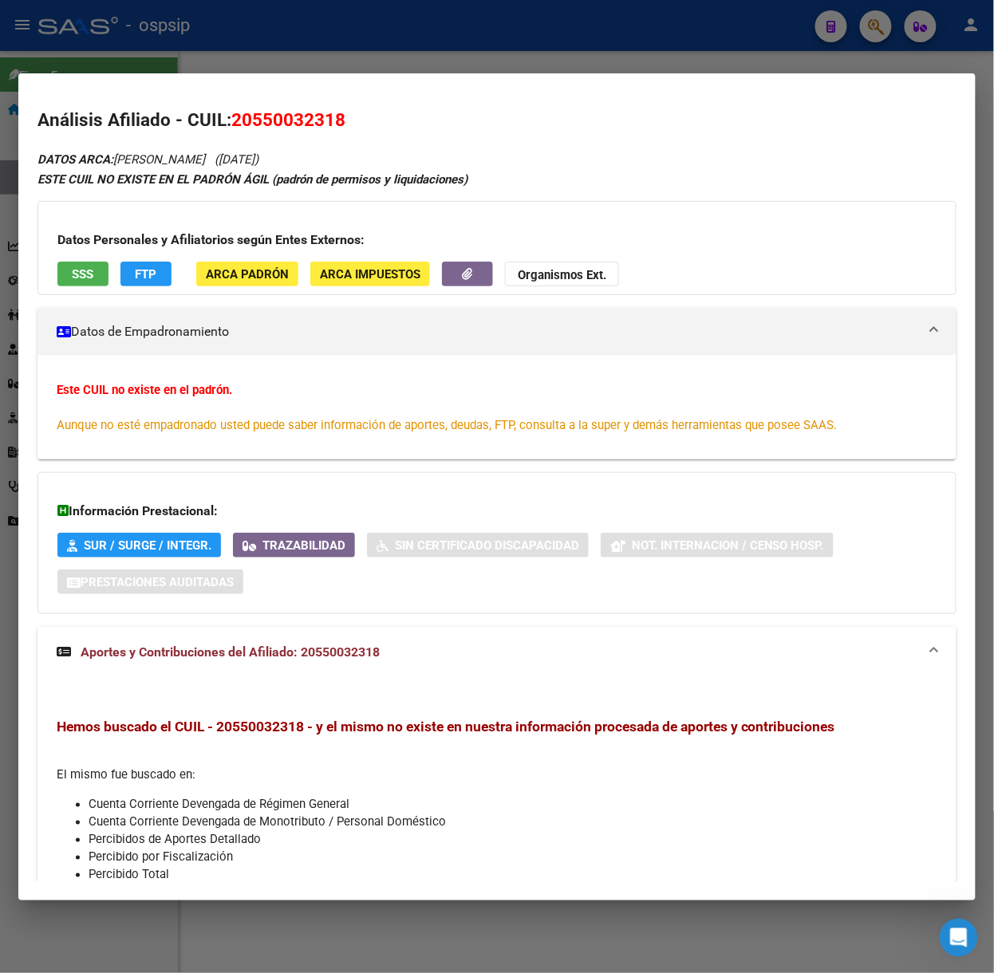
click at [97, 282] on button "SSS" at bounding box center [82, 274] width 51 height 25
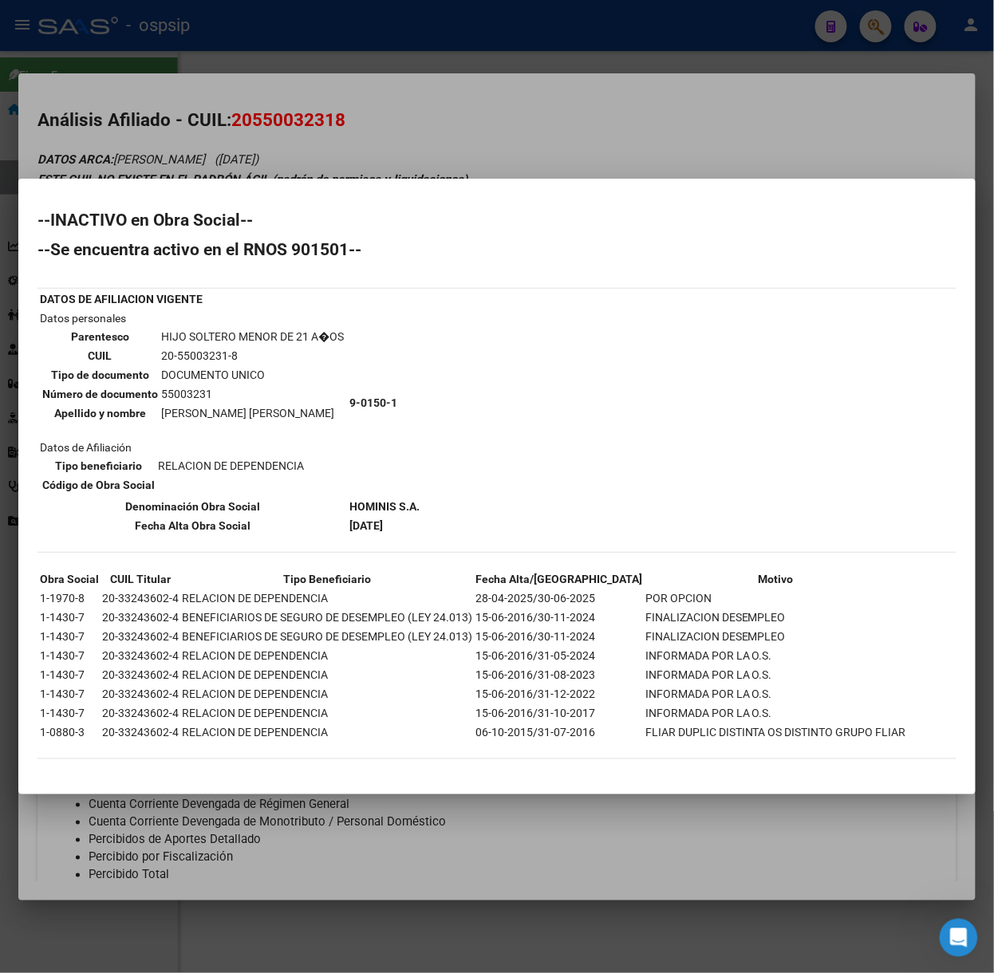
click at [212, 177] on div at bounding box center [497, 486] width 994 height 973
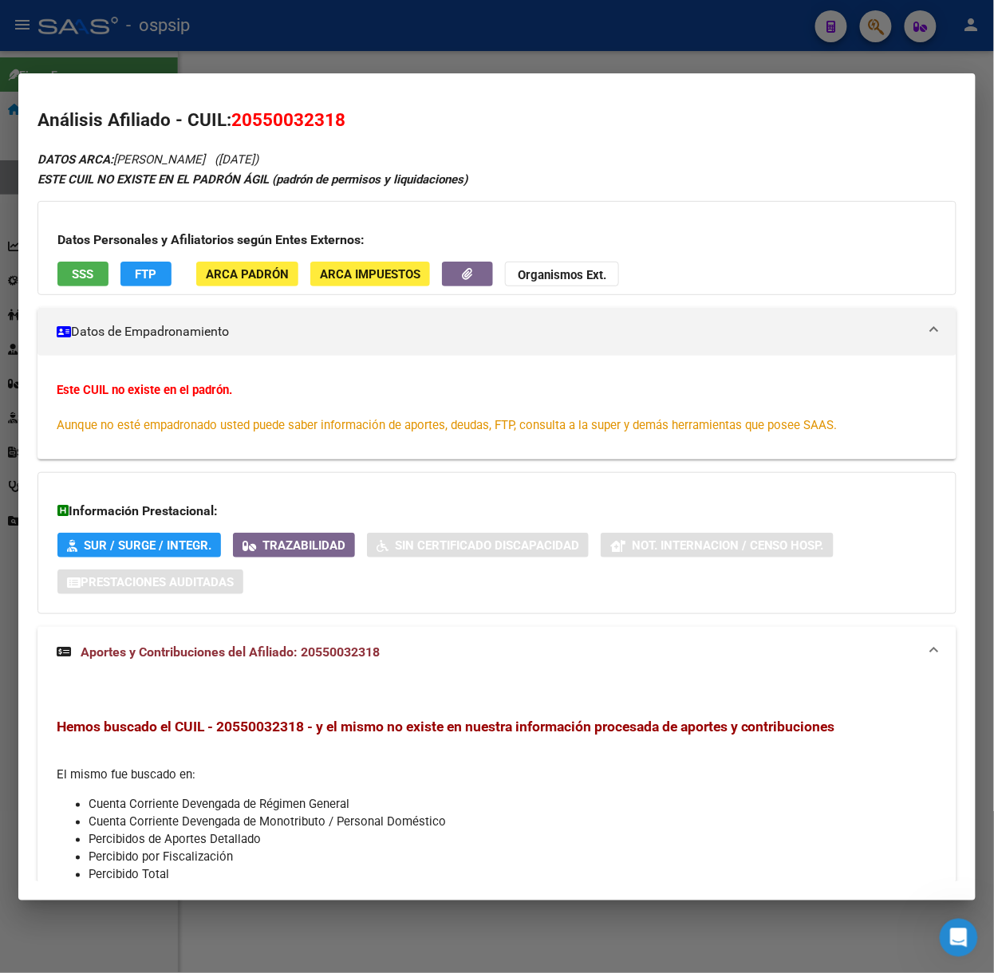
click at [249, 40] on div at bounding box center [497, 486] width 994 height 973
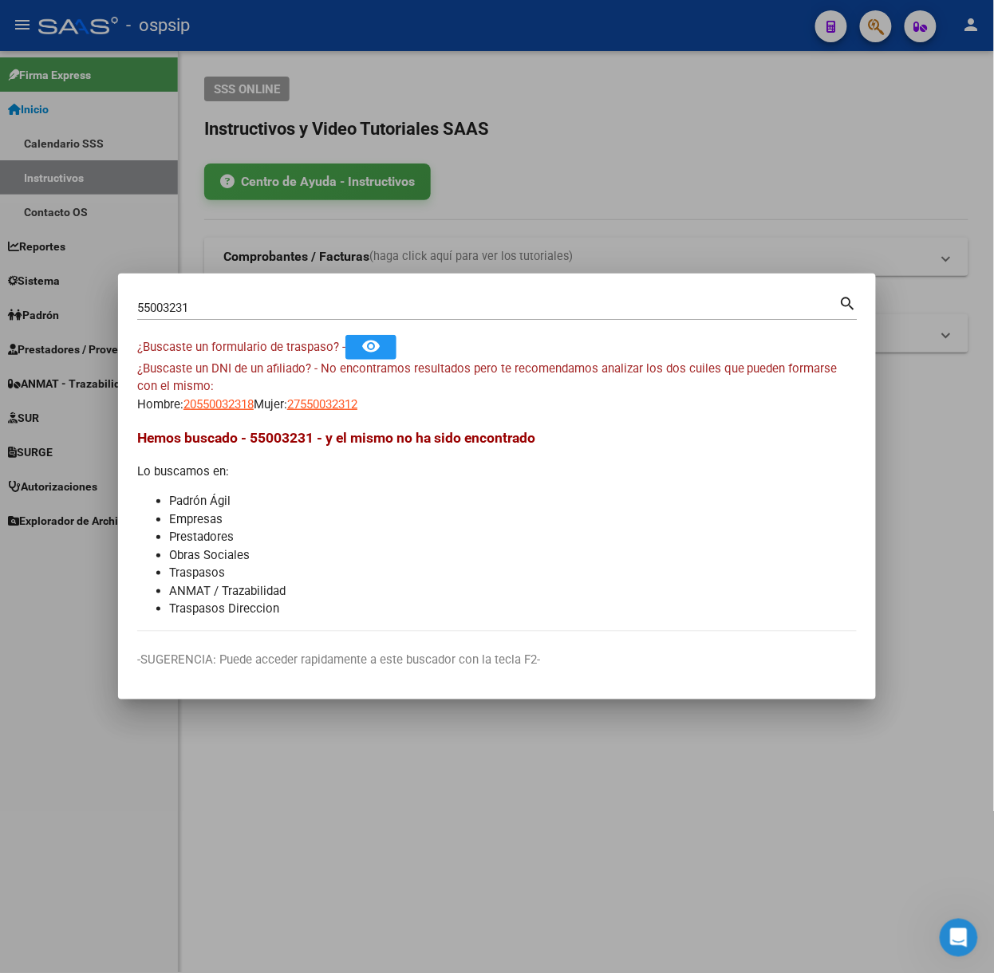
click at [332, 313] on input "55003231" at bounding box center [488, 308] width 702 height 14
type input "38305180"
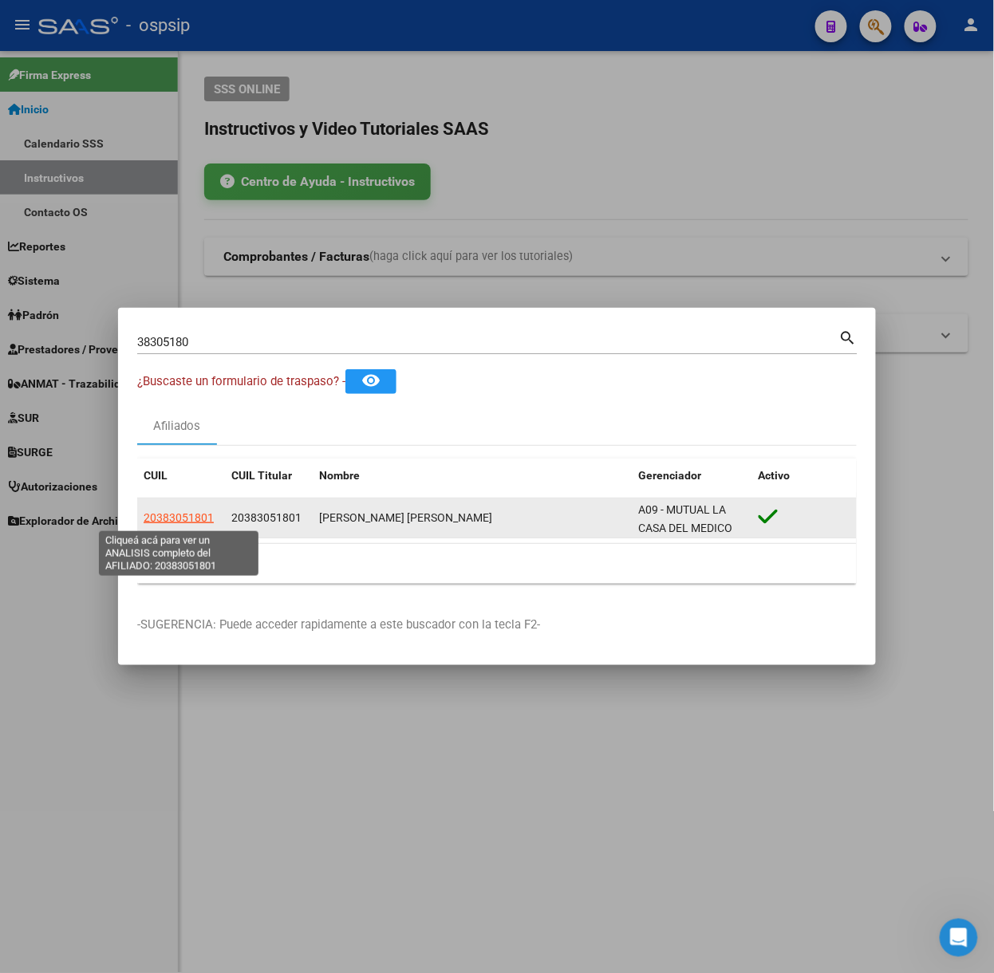
click at [176, 515] on span "20383051801" at bounding box center [179, 517] width 70 height 13
type textarea "20383051801"
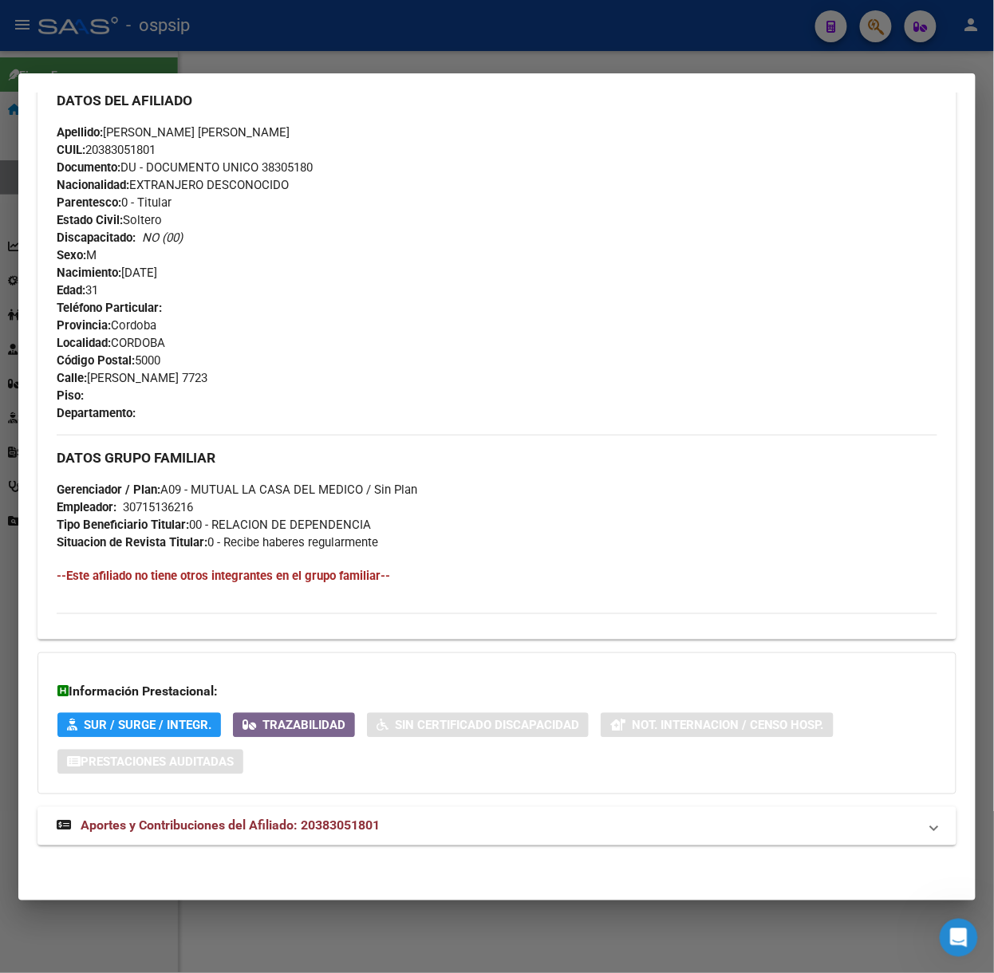
click at [330, 836] on mat-expansion-panel-header "Aportes y Contribuciones del Afiliado: 20383051801" at bounding box center [496, 826] width 919 height 38
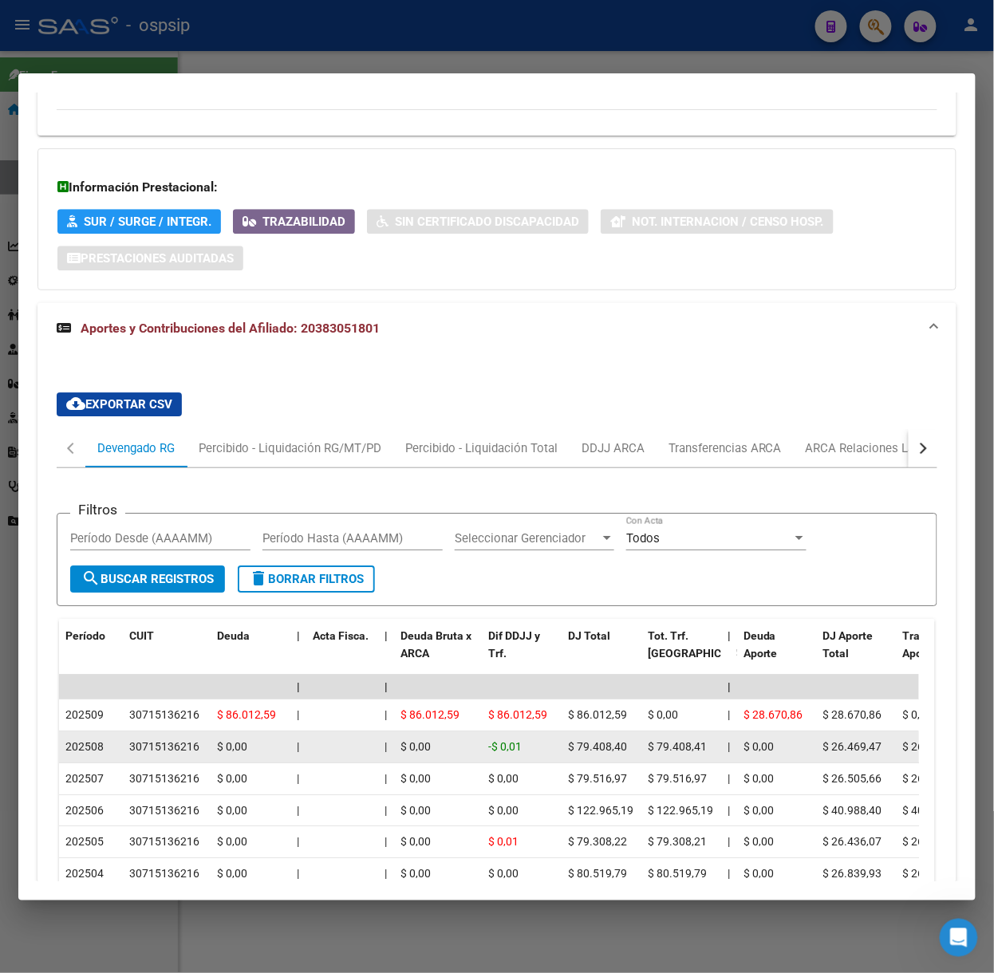
scroll to position [1162, 0]
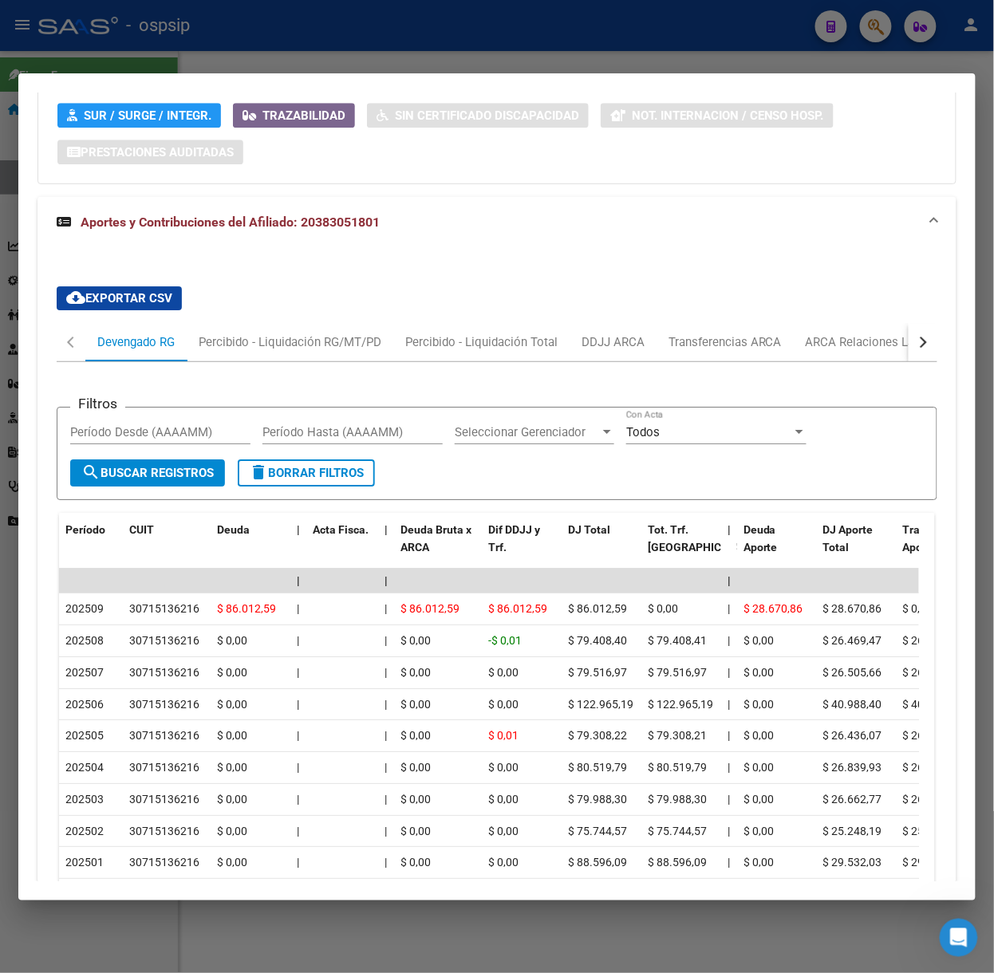
click at [137, 24] on div at bounding box center [497, 486] width 994 height 973
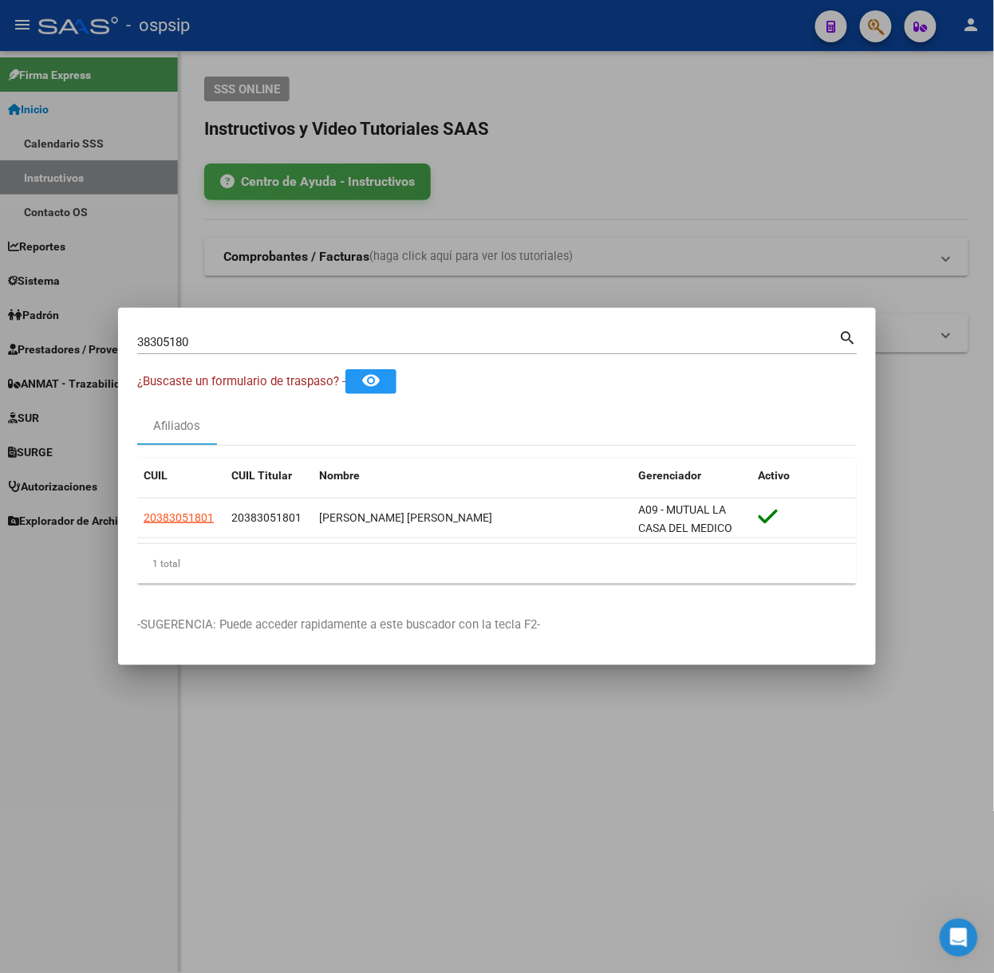
click at [201, 332] on div "38305180 Buscar (apellido, dni, cuil, nro traspaso, cuit, obra social)" at bounding box center [488, 342] width 702 height 24
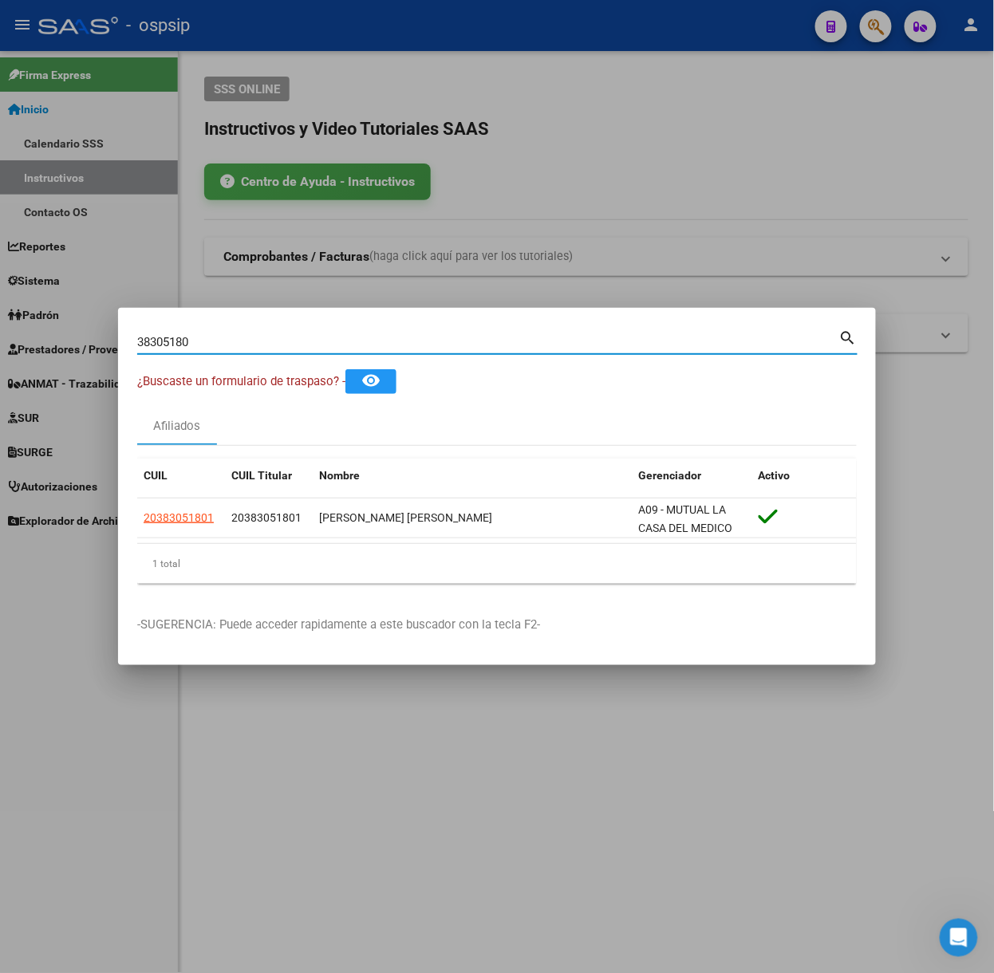
click at [219, 341] on input "38305180" at bounding box center [488, 342] width 702 height 14
type input "29625465"
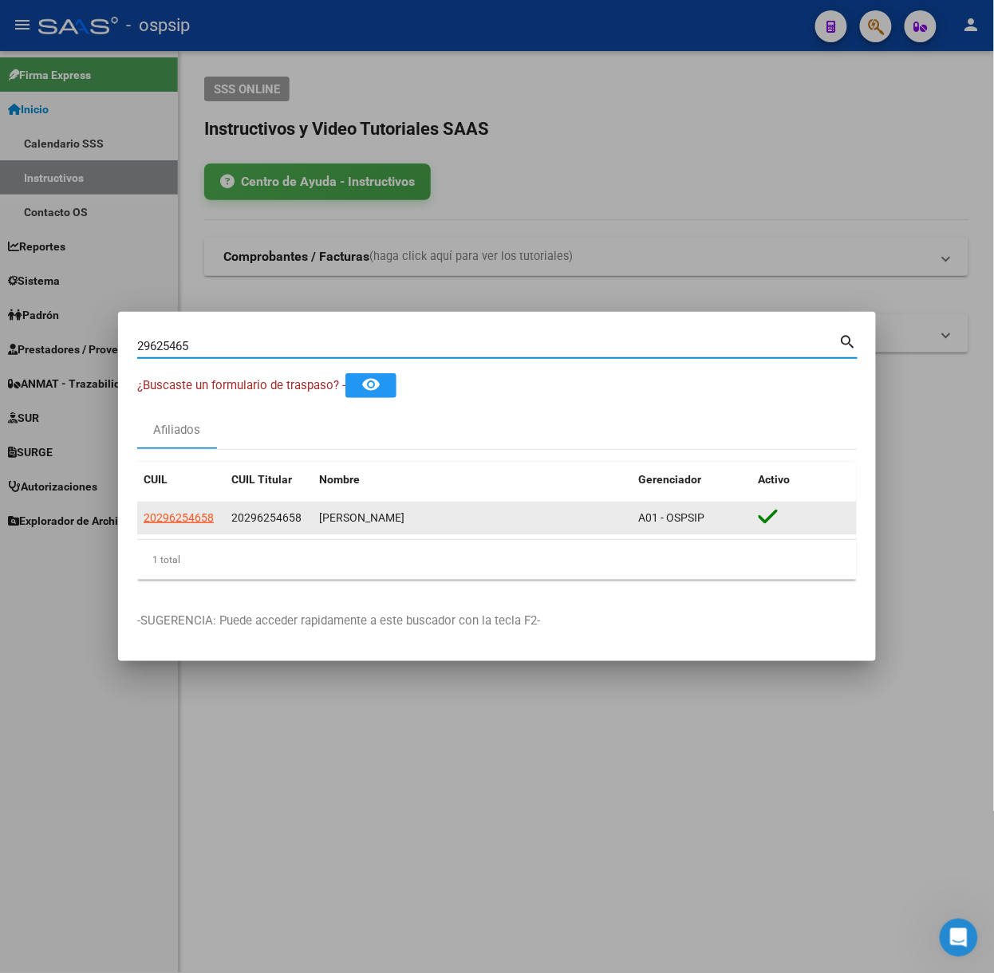
click at [176, 527] on app-link-go-to "20296254658" at bounding box center [179, 518] width 70 height 18
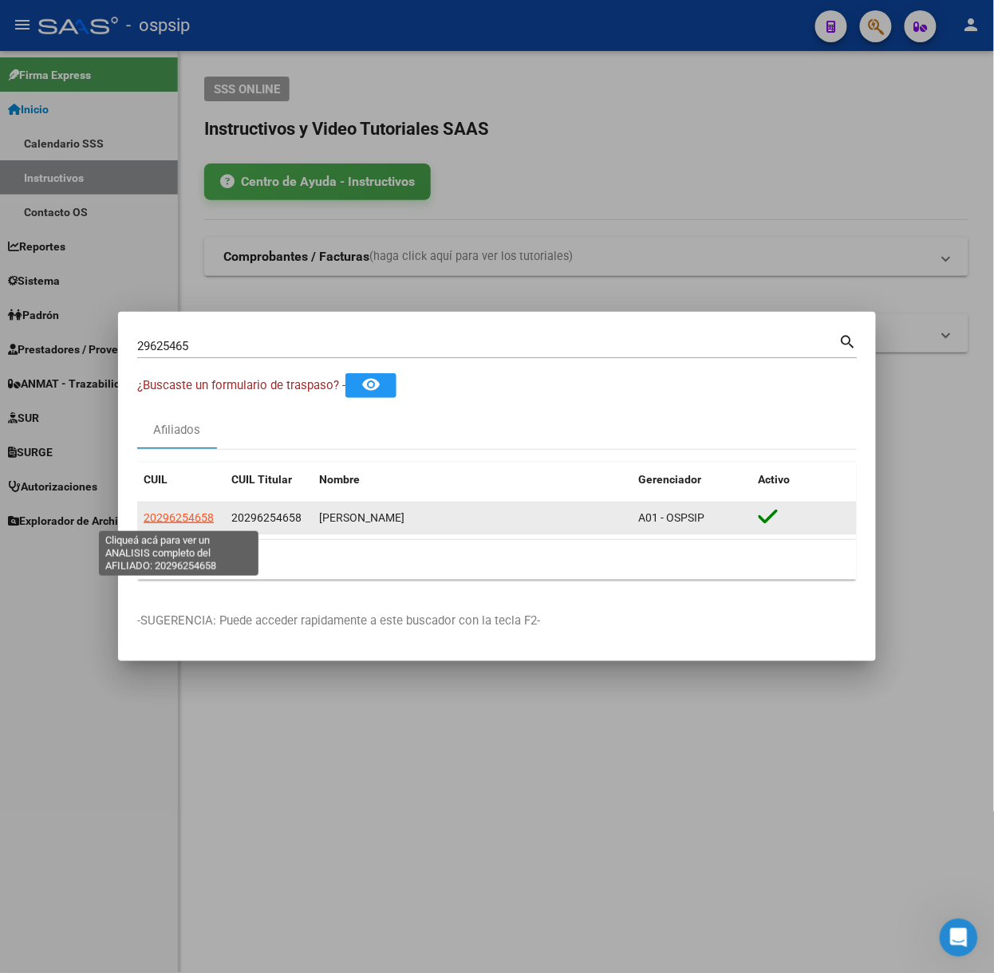
click at [180, 514] on span "20296254658" at bounding box center [179, 517] width 70 height 13
type textarea "20296254658"
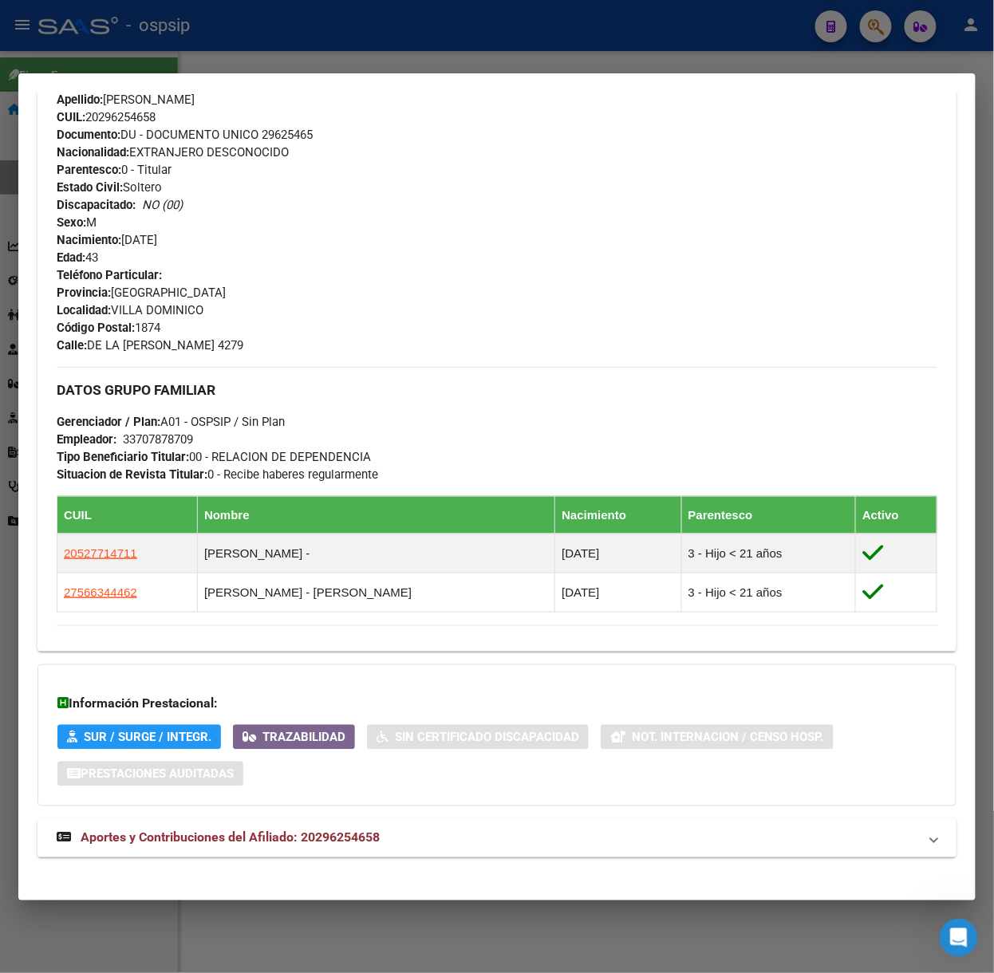
click at [323, 844] on span "Aportes y Contribuciones del Afiliado: 20296254658" at bounding box center [230, 838] width 299 height 15
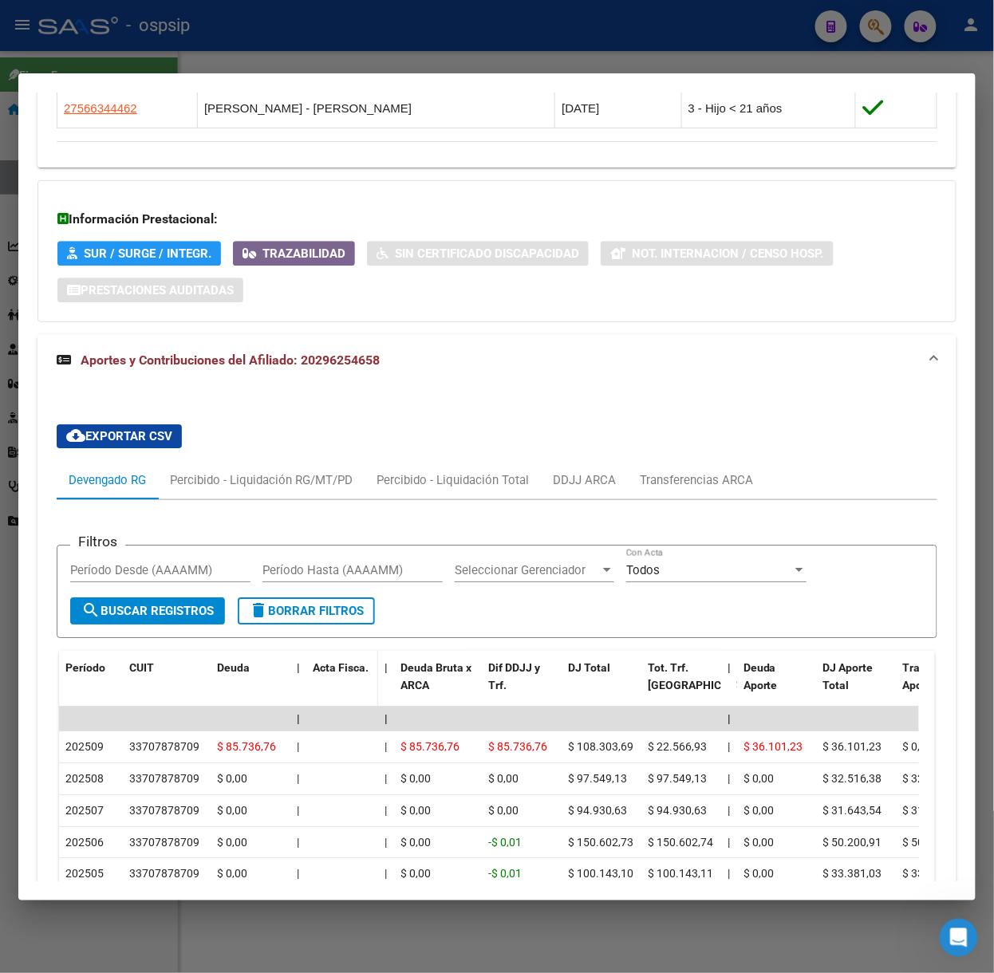
scroll to position [1066, 0]
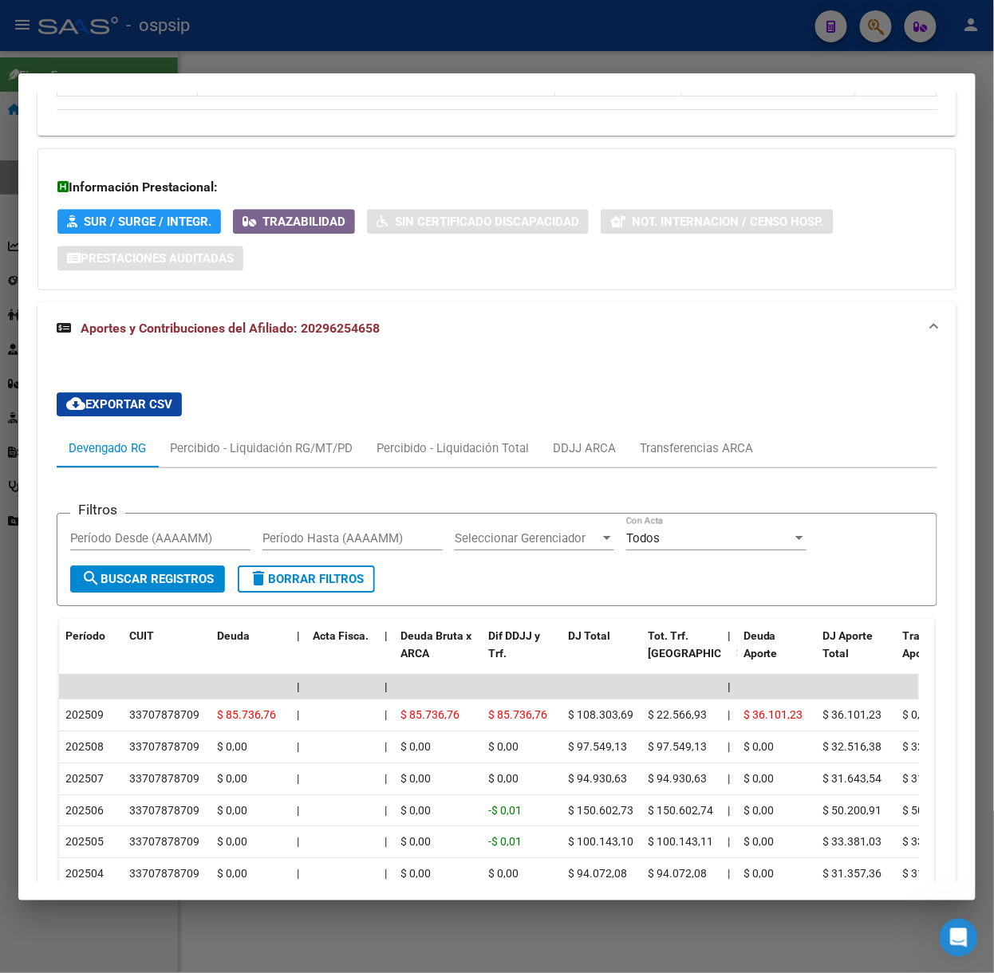
click at [219, 55] on div at bounding box center [497, 486] width 994 height 973
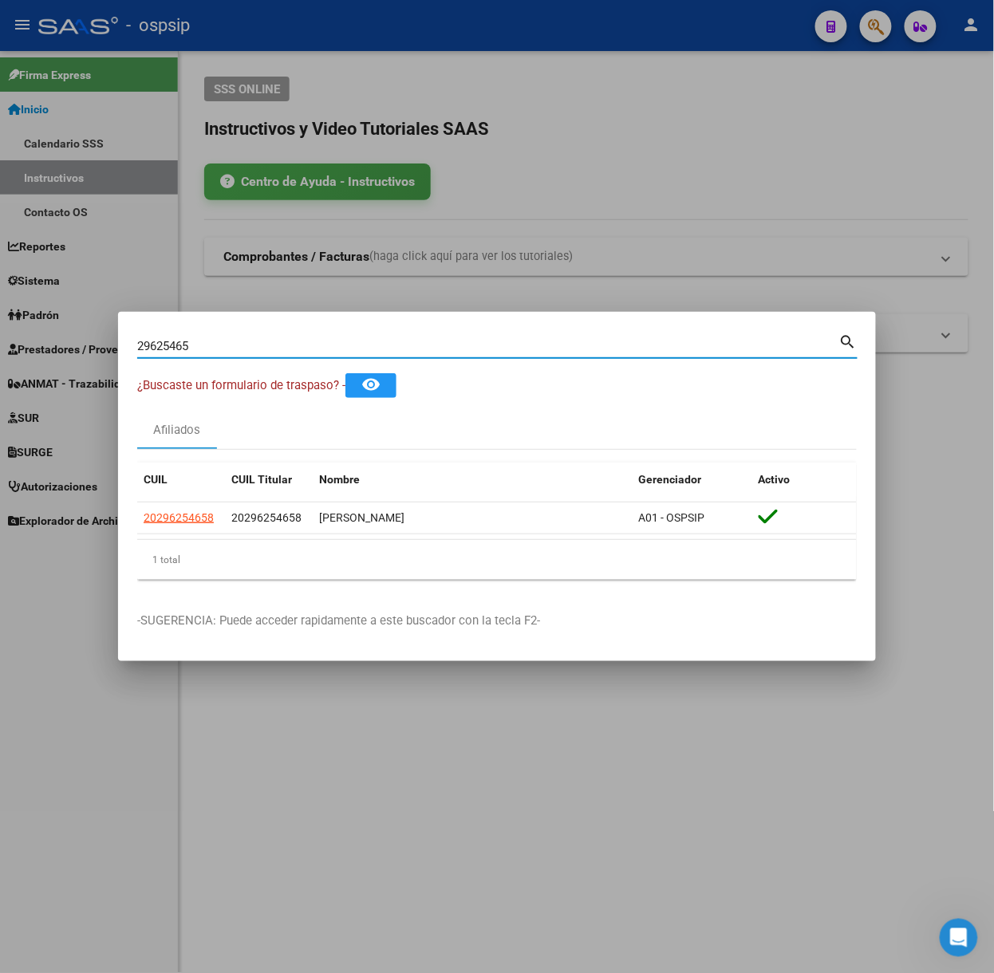
click at [317, 352] on input "29625465" at bounding box center [488, 346] width 702 height 14
type input "57390062"
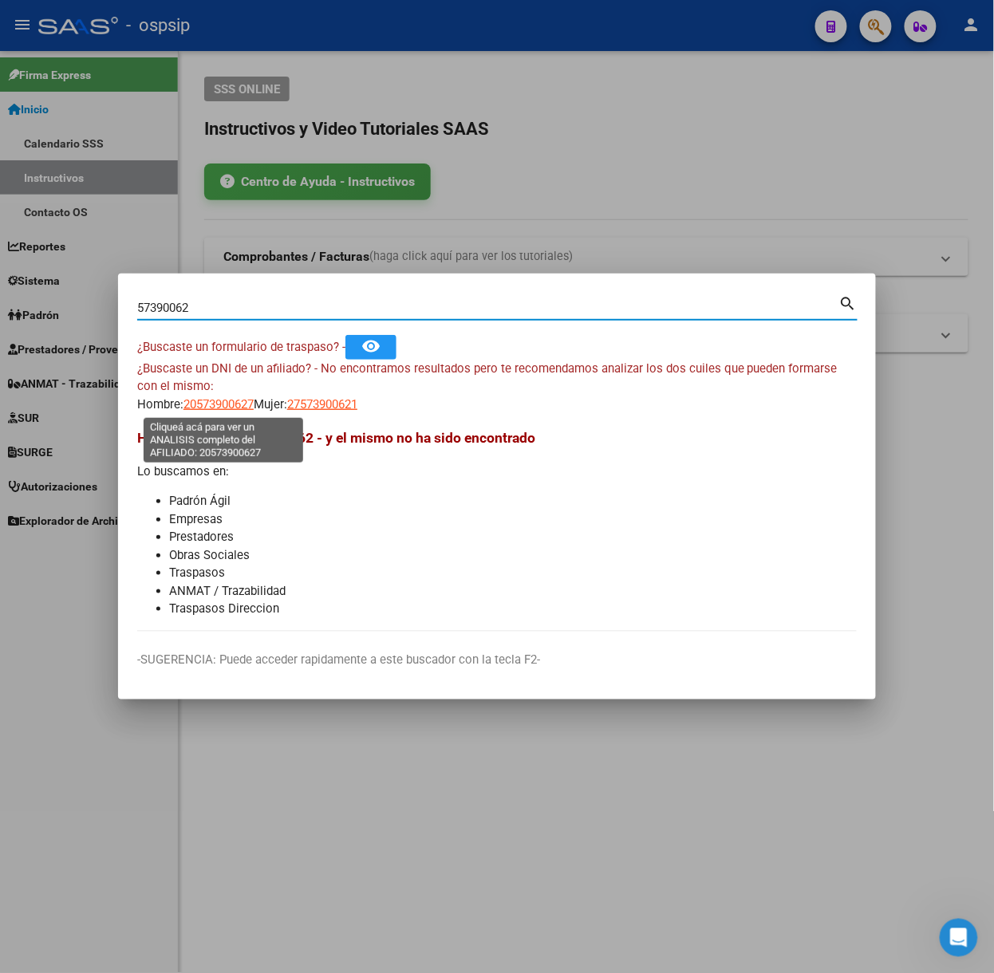
click at [222, 404] on span "20573900627" at bounding box center [218, 404] width 70 height 14
type textarea "20573900627"
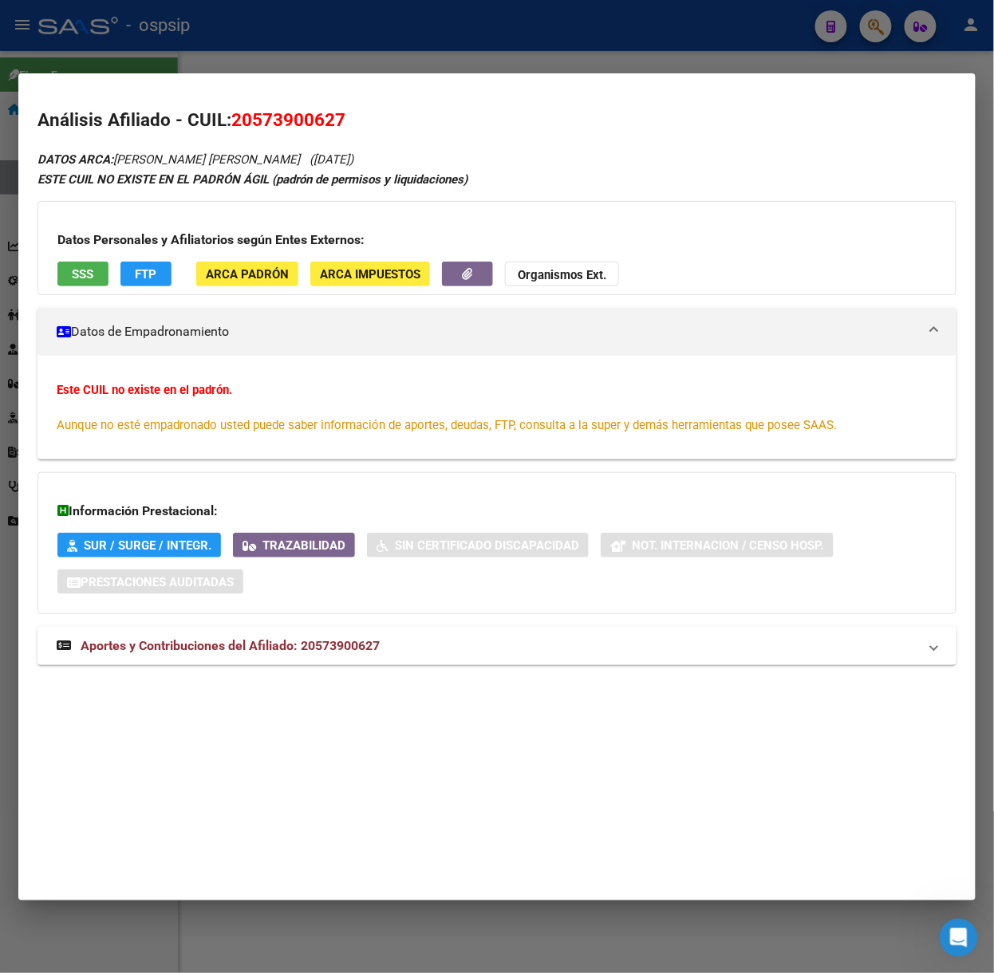
click at [306, 658] on mat-expansion-panel-header "Aportes y Contribuciones del Afiliado: 20573900627" at bounding box center [496, 646] width 919 height 38
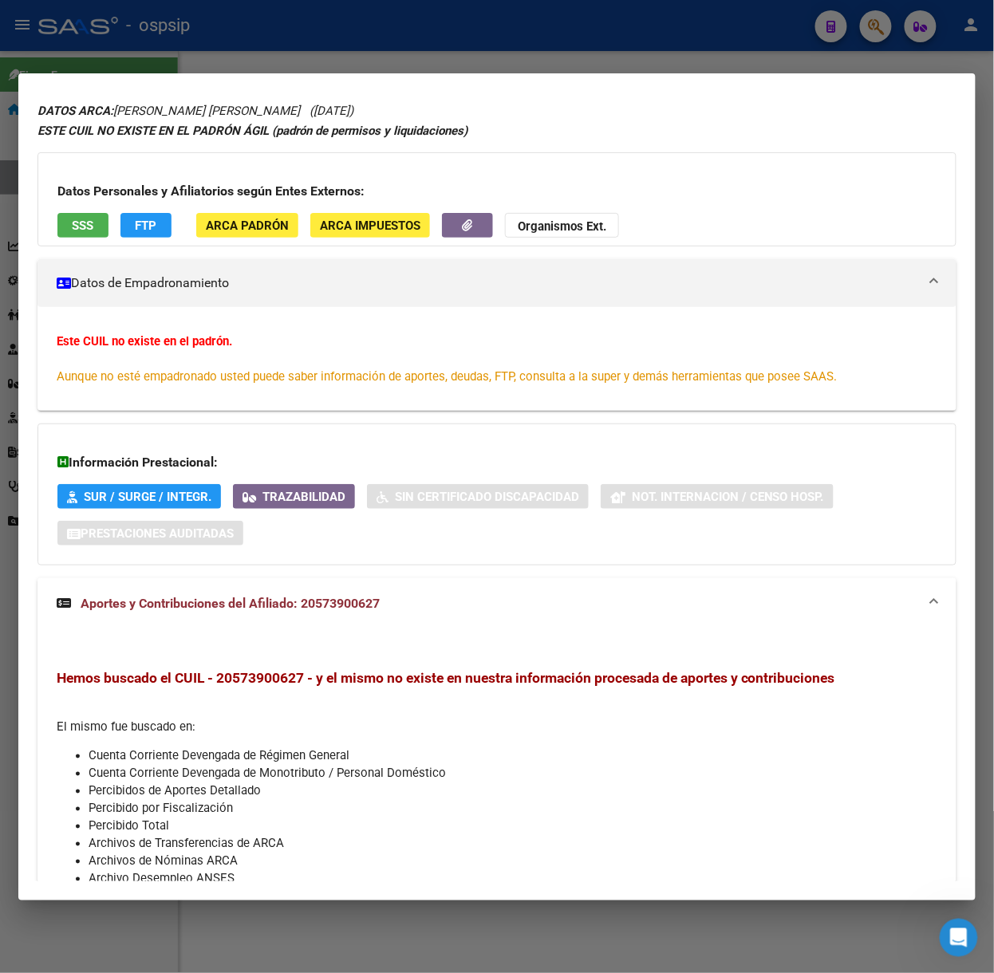
scroll to position [0, 0]
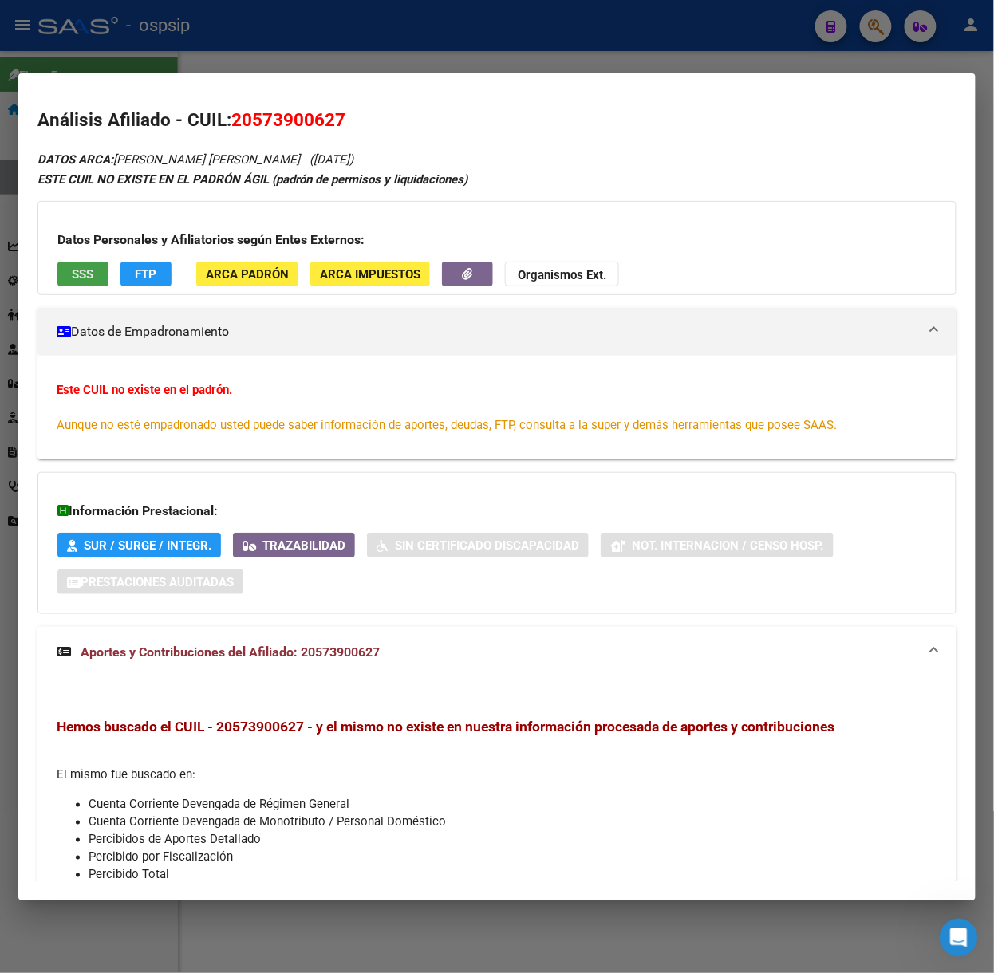
click at [73, 285] on button "SSS" at bounding box center [82, 274] width 51 height 25
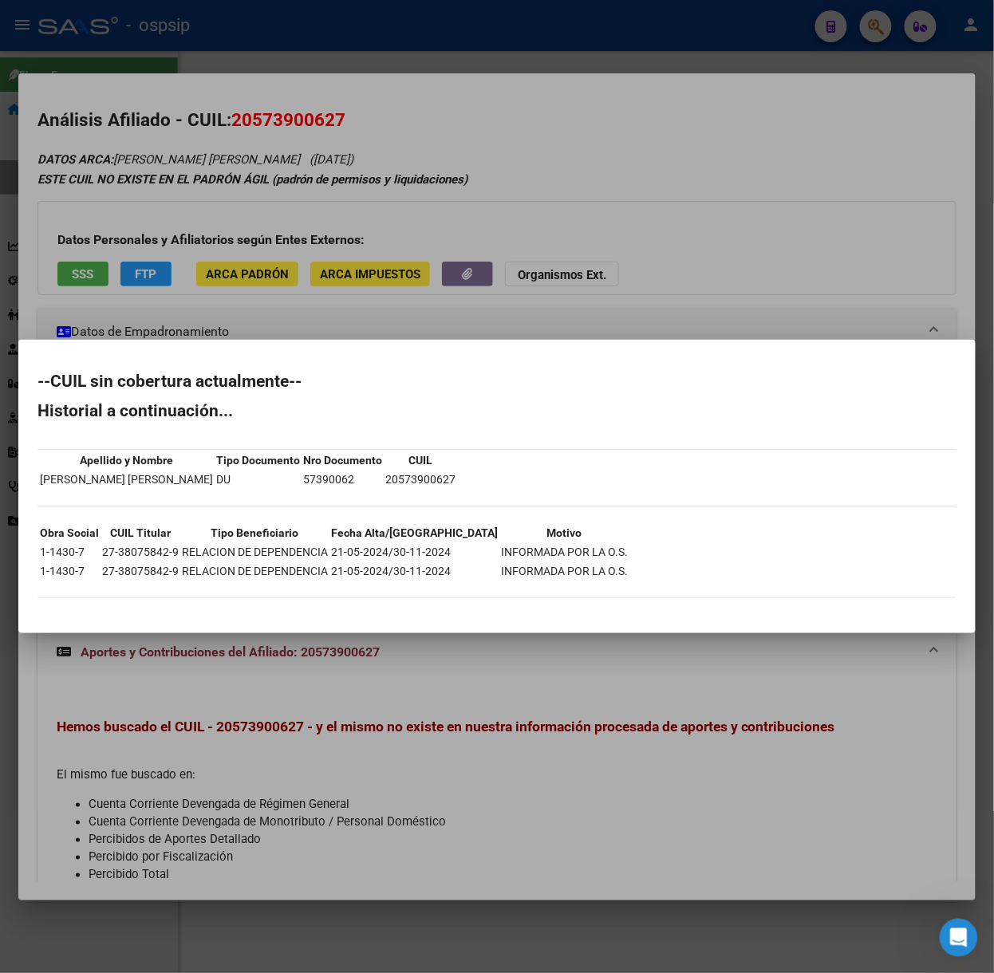
click at [134, 257] on div at bounding box center [497, 486] width 994 height 973
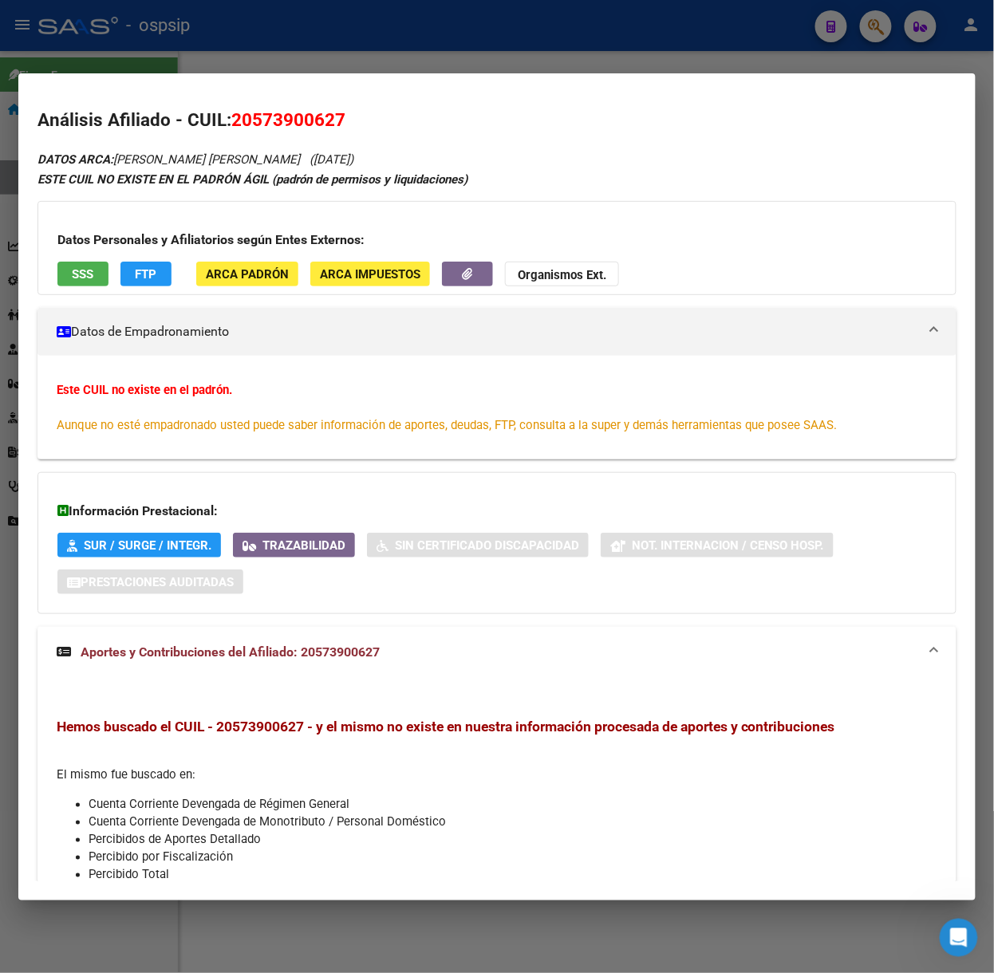
click at [174, 61] on div at bounding box center [497, 486] width 994 height 973
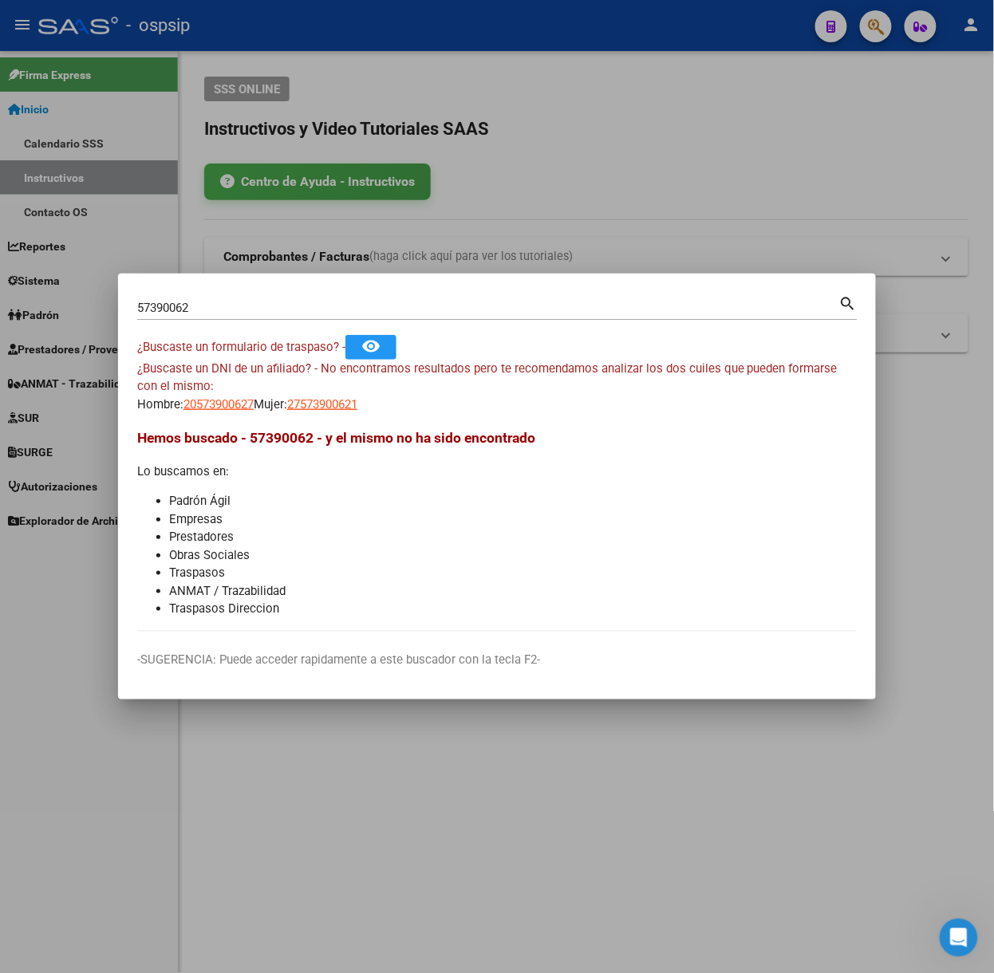
click at [218, 313] on input "57390062" at bounding box center [488, 308] width 702 height 14
type input "16900748"
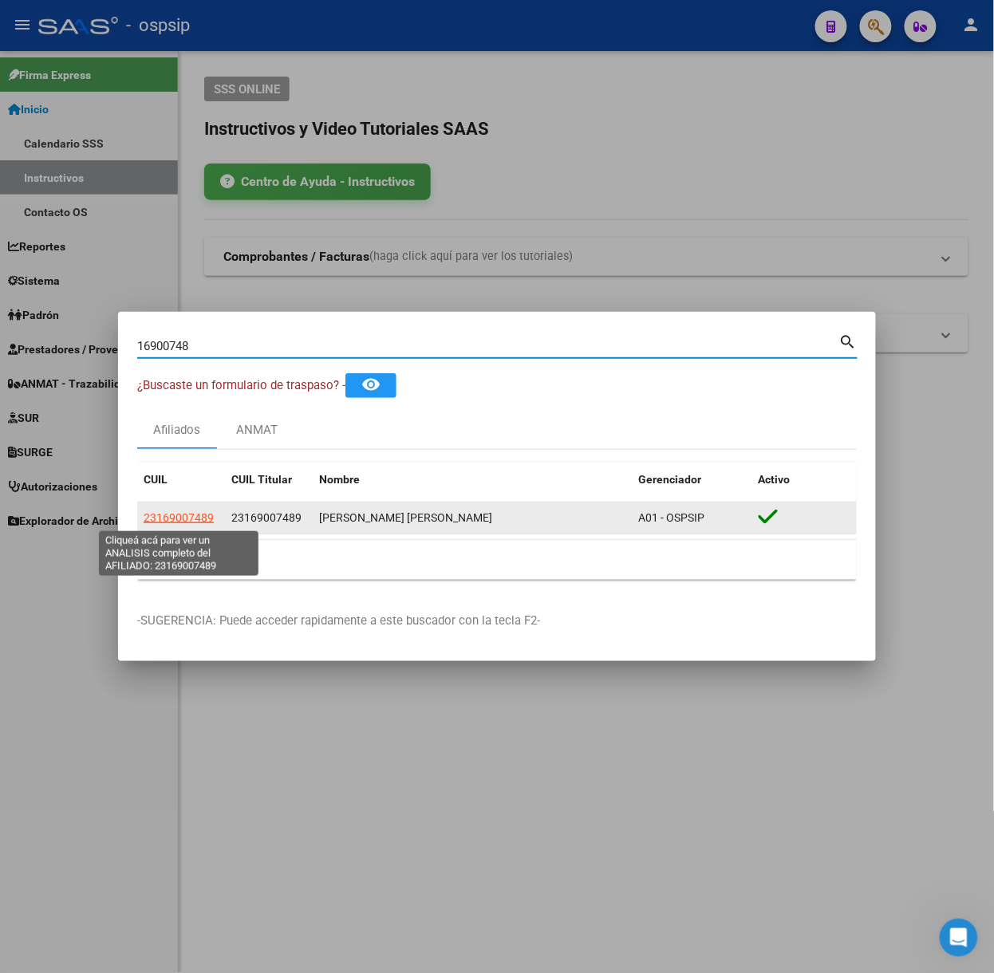
click at [160, 515] on span "23169007489" at bounding box center [179, 517] width 70 height 13
type textarea "23169007489"
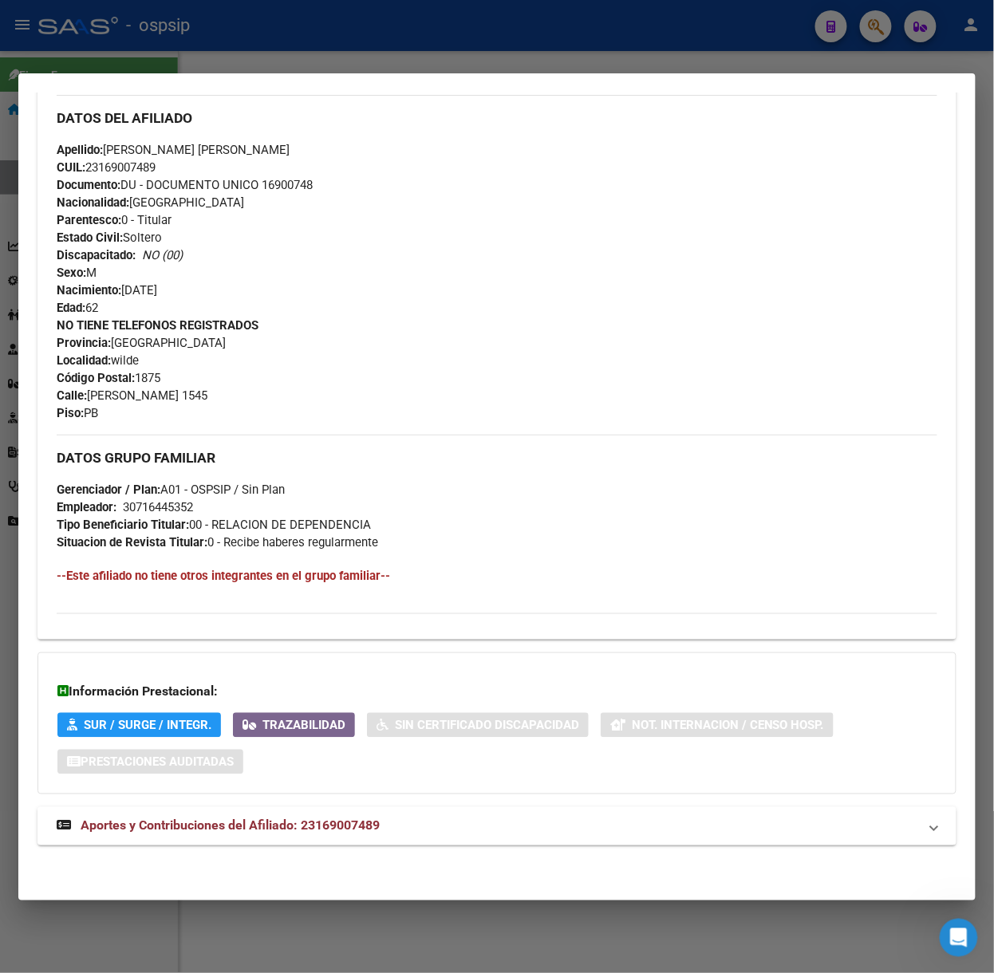
click at [294, 817] on strong "Aportes y Contribuciones del Afiliado: 23169007489" at bounding box center [218, 826] width 323 height 19
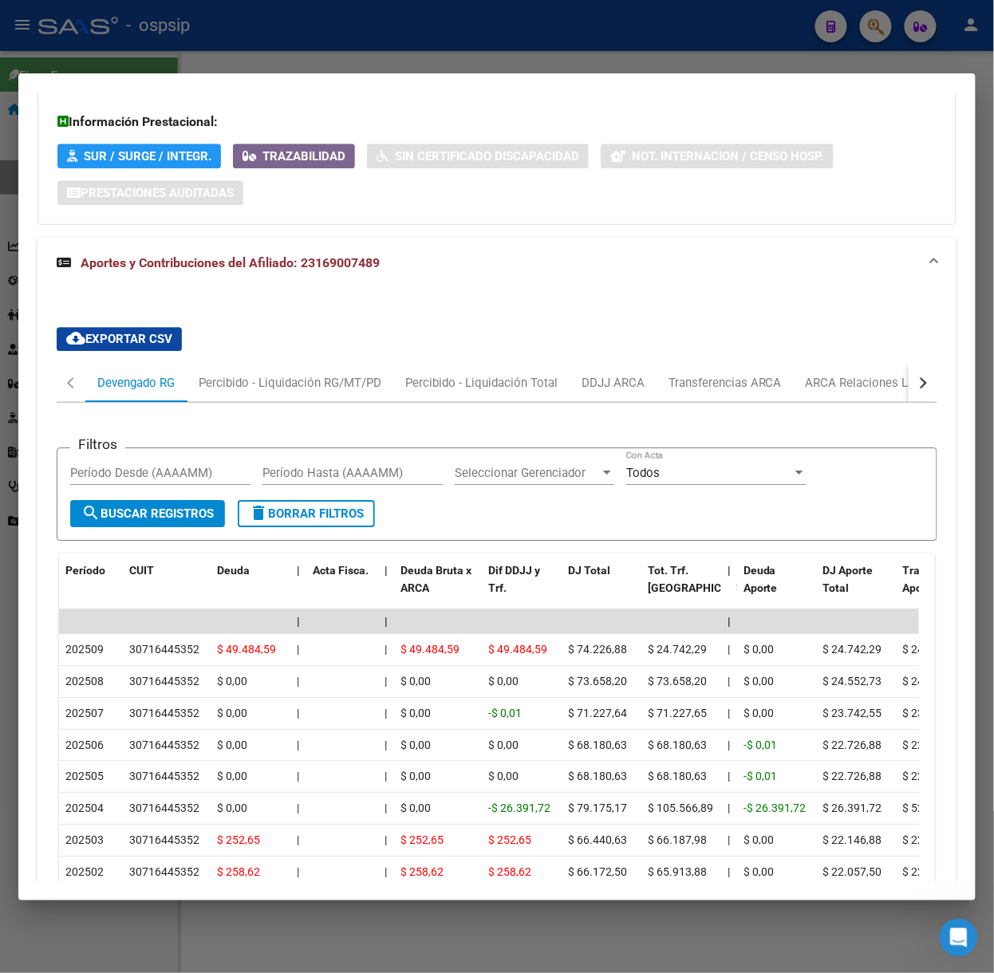
scroll to position [1249, 0]
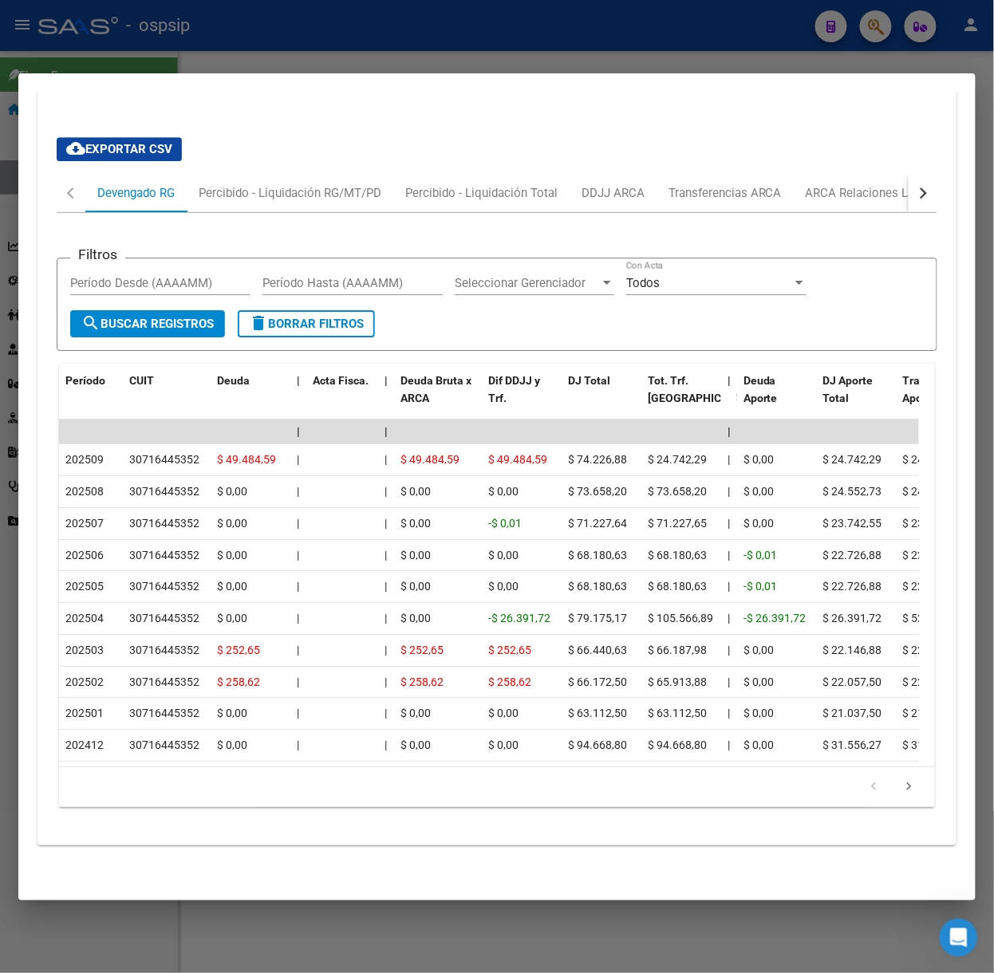
click at [278, 46] on div at bounding box center [497, 486] width 994 height 973
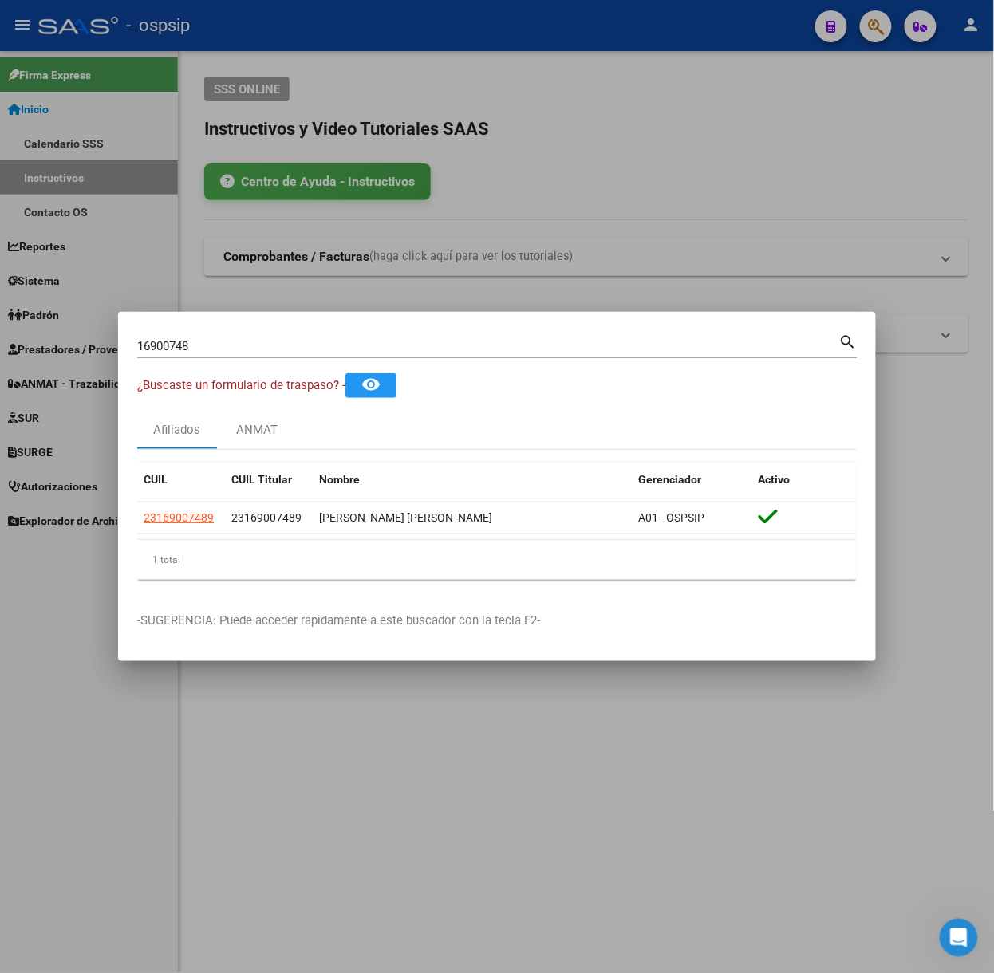
click at [233, 331] on div "16900748 Buscar (apellido, dni, cuil, [PERSON_NAME], cuit, obra social) search" at bounding box center [497, 344] width 720 height 27
click at [233, 334] on div "16900748 Buscar (apellido, dni, cuil, [PERSON_NAME], cuit, obra social)" at bounding box center [488, 346] width 702 height 24
click at [243, 339] on input "16900748" at bounding box center [488, 346] width 702 height 14
type input "2"
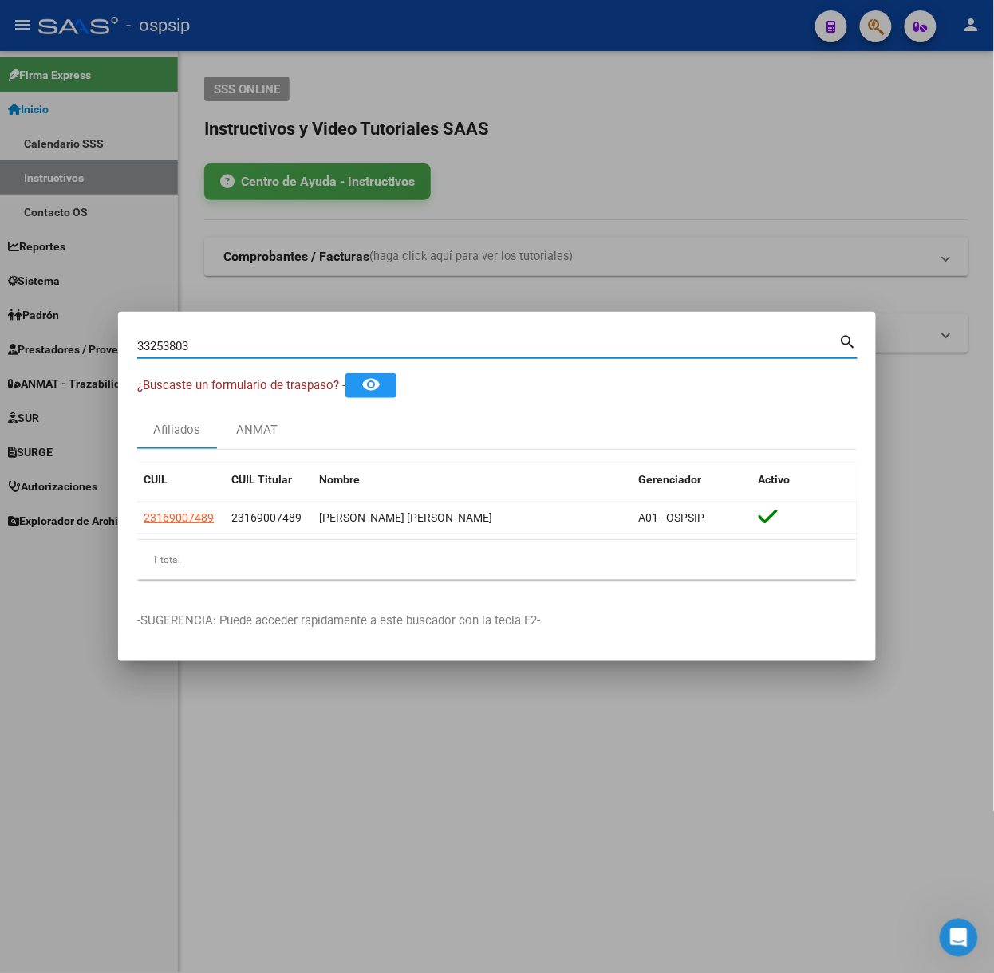
type input "33253803"
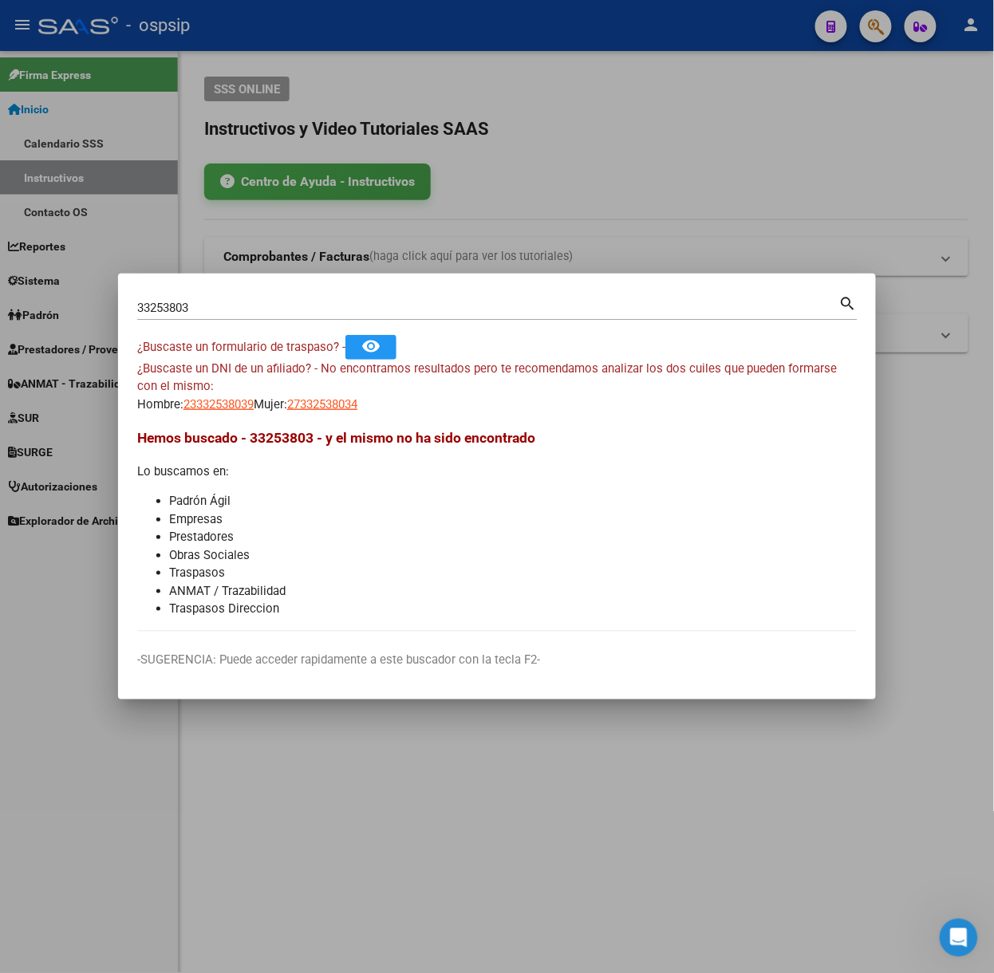
click at [291, 397] on div "¿Buscaste un DNI de un afiliado? - No encontramos resultados pero te recomendam…" at bounding box center [497, 387] width 720 height 54
click at [313, 405] on span "27332538034" at bounding box center [322, 404] width 70 height 14
type textarea "27332538034"
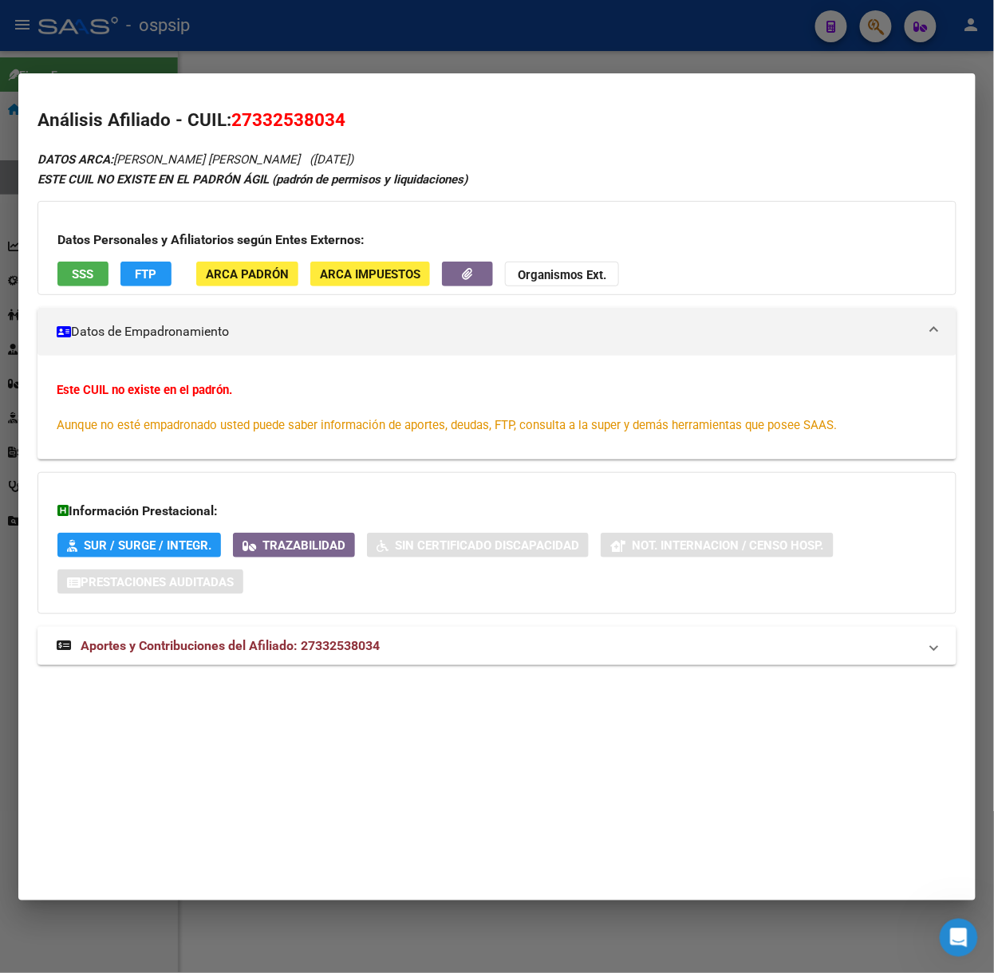
click at [377, 652] on span "Aportes y Contribuciones del Afiliado: 27332538034" at bounding box center [230, 645] width 299 height 15
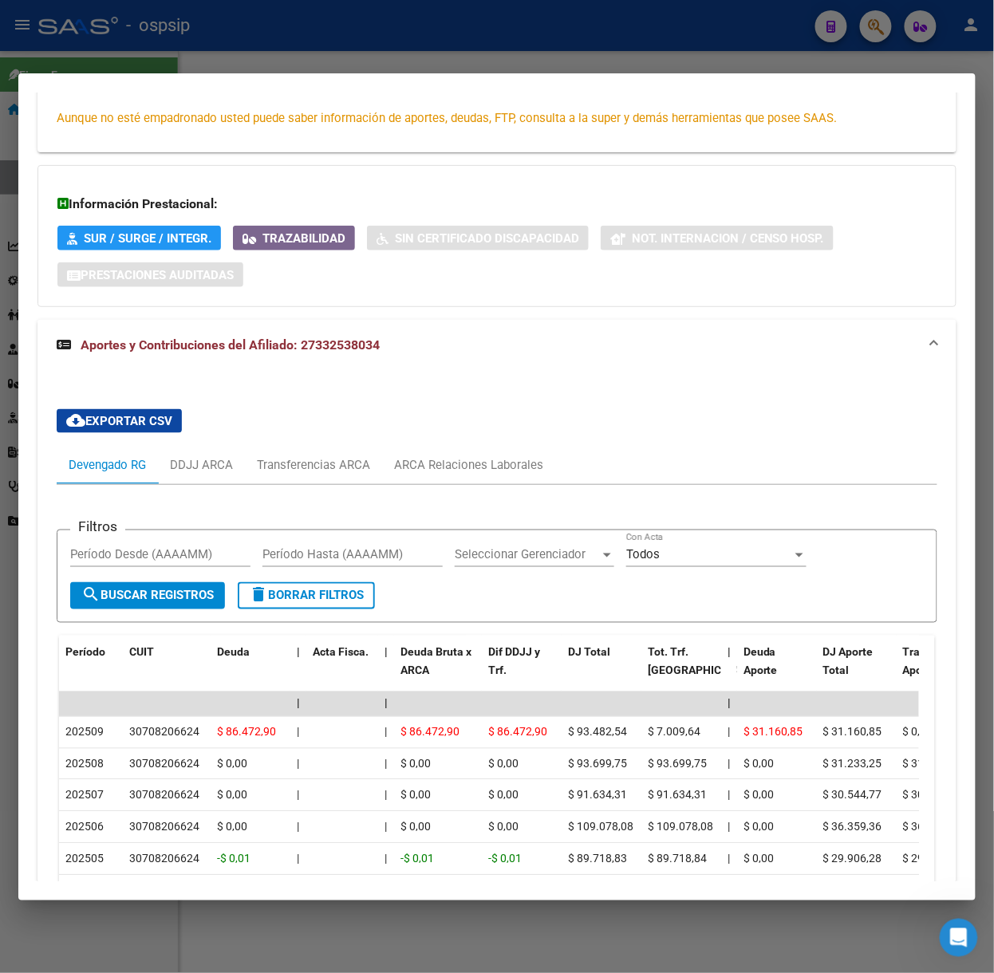
scroll to position [429, 0]
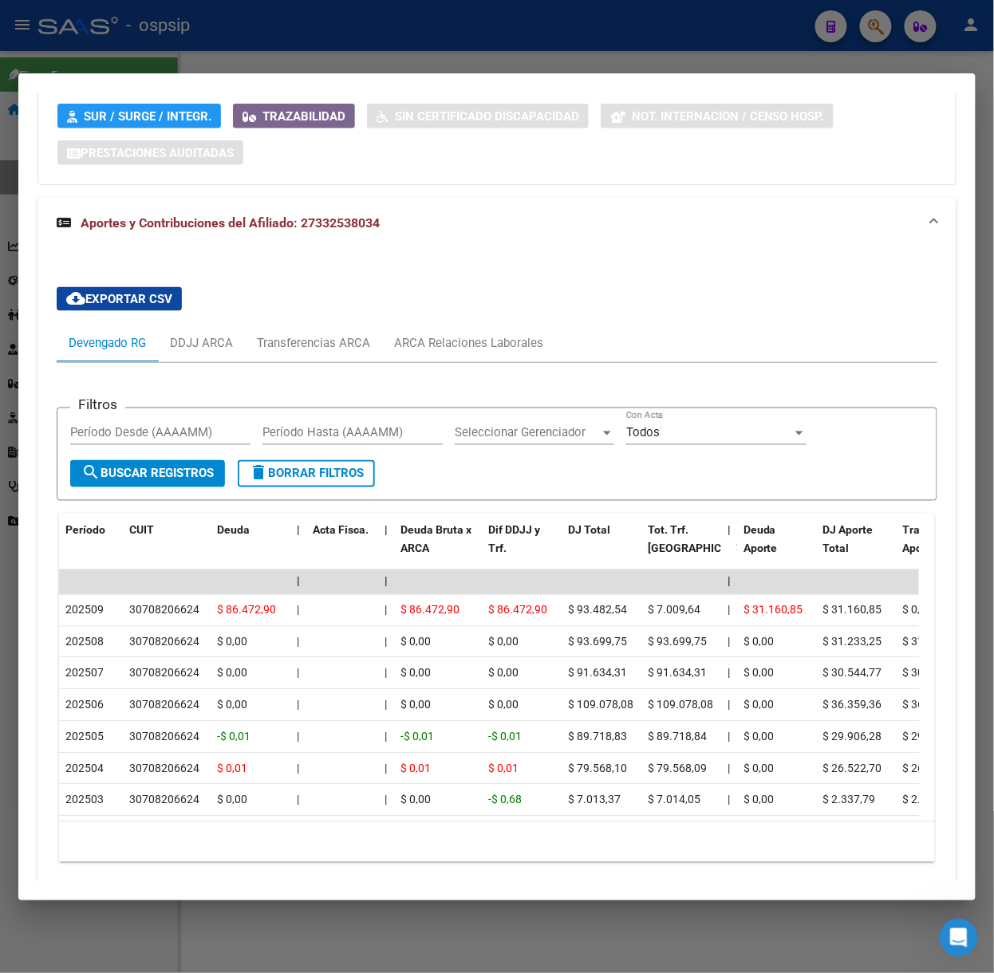
click at [195, 36] on div at bounding box center [497, 486] width 994 height 973
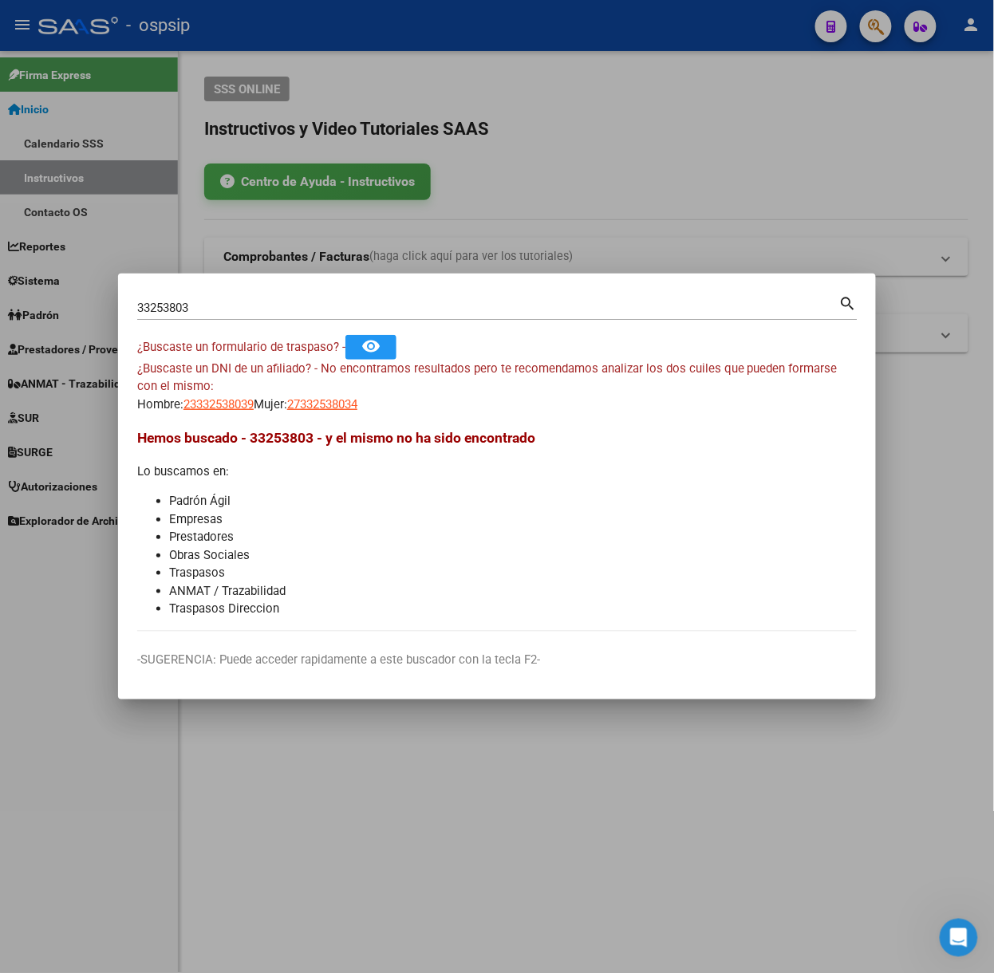
click at [202, 313] on input "33253803" at bounding box center [488, 308] width 702 height 14
type input "43511172"
click at [342, 409] on span "27435111721" at bounding box center [322, 404] width 70 height 14
type textarea "27435111721"
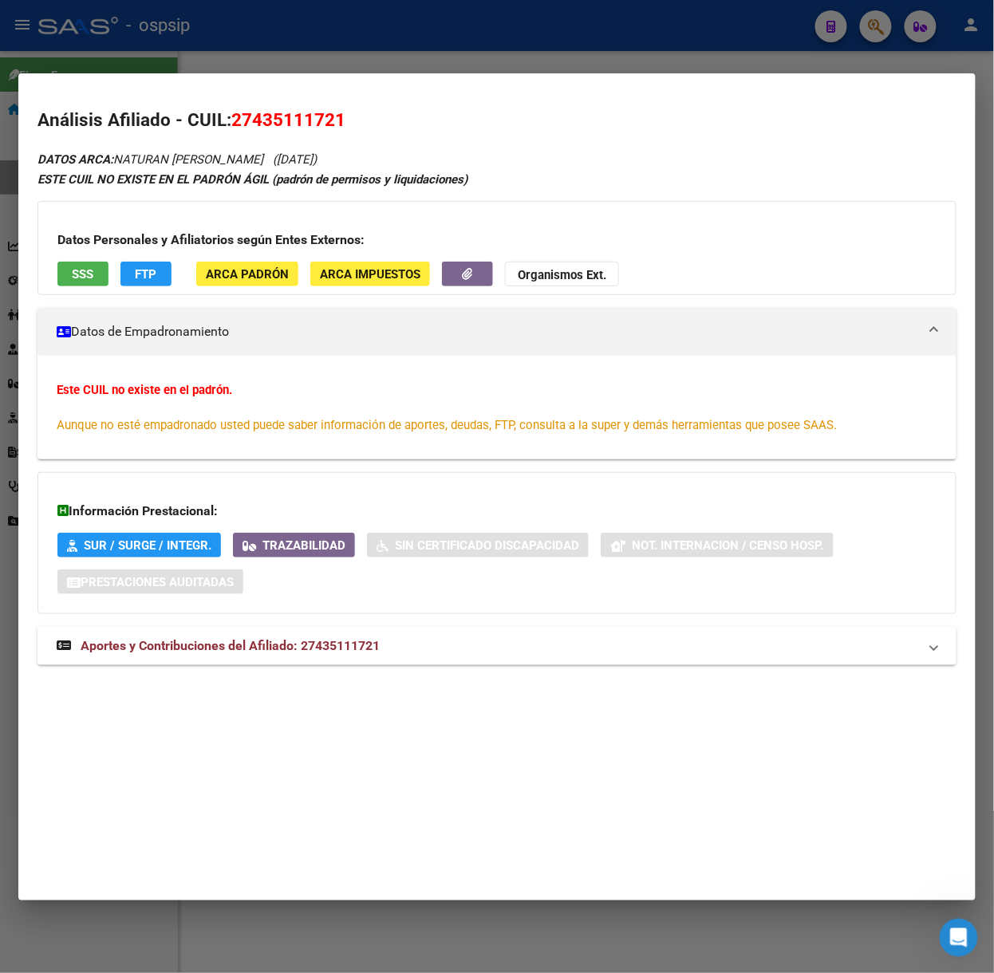
click at [338, 635] on mat-expansion-panel-header "Aportes y Contribuciones del Afiliado: 27435111721" at bounding box center [496, 646] width 919 height 38
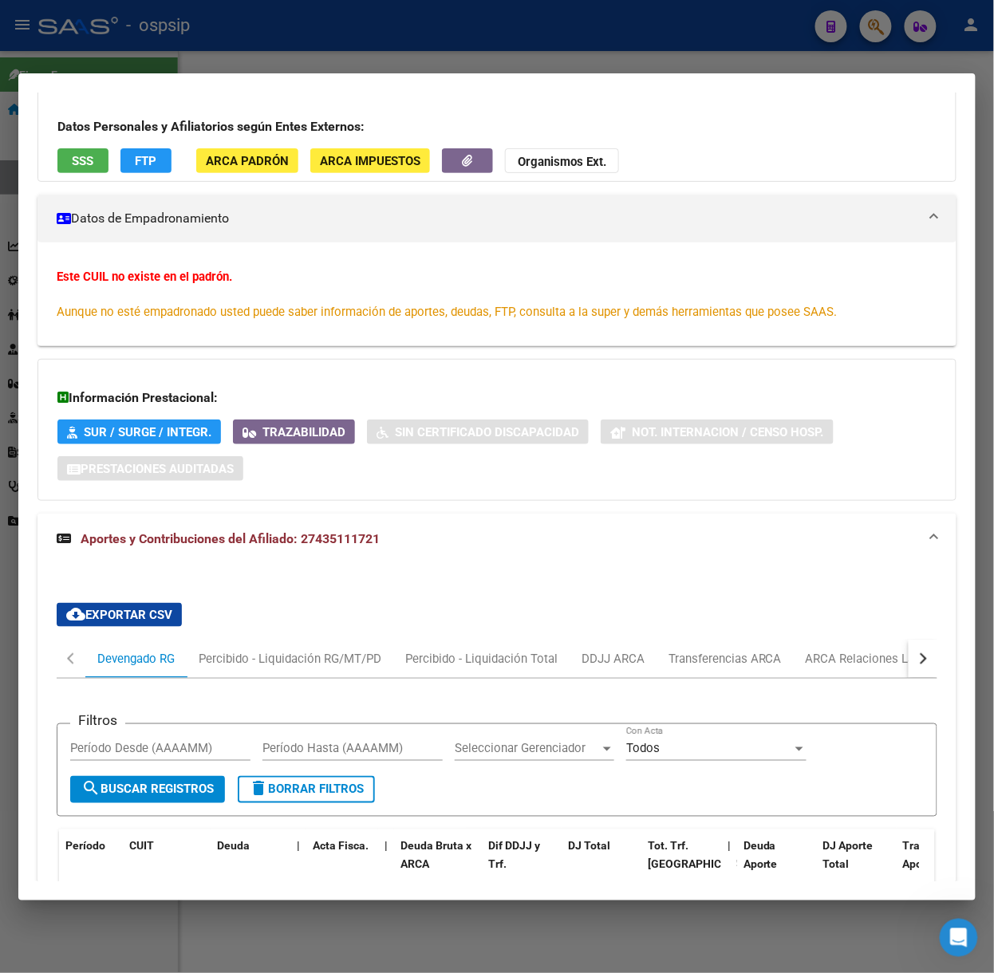
scroll to position [0, 0]
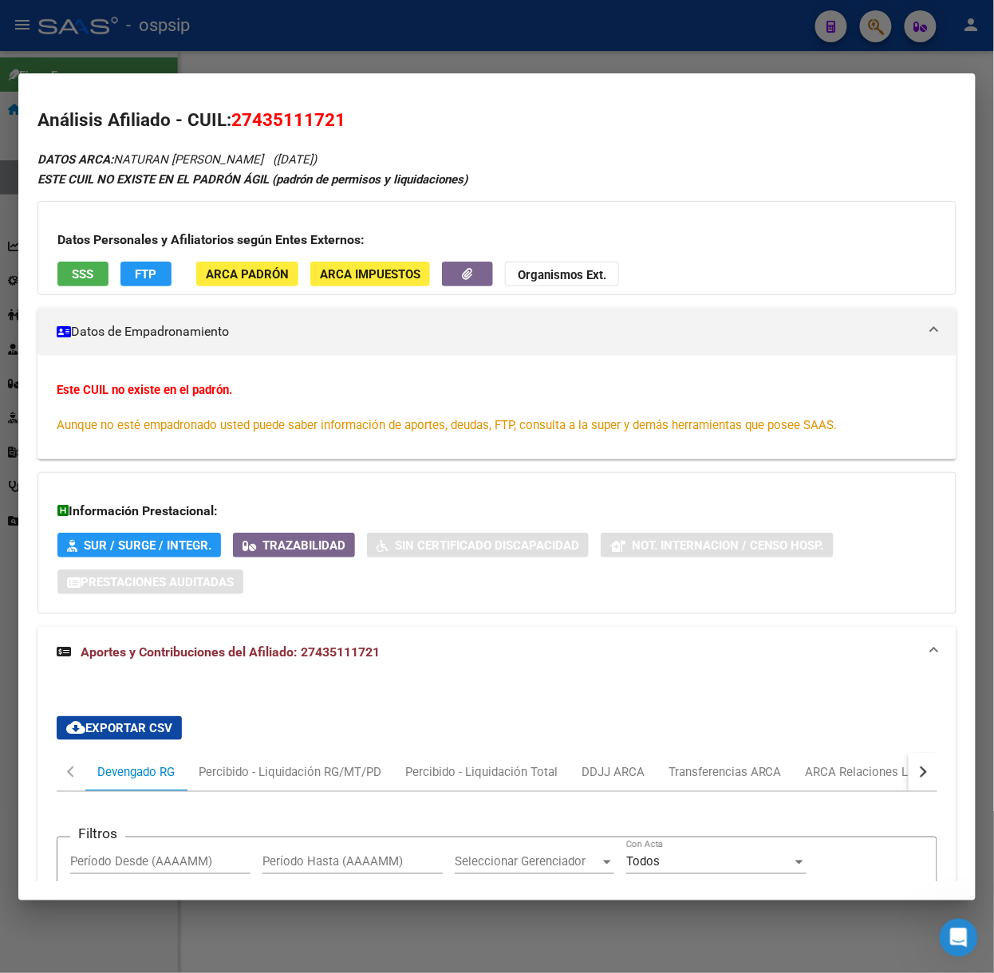
click at [73, 276] on span "SSS" at bounding box center [84, 274] width 22 height 14
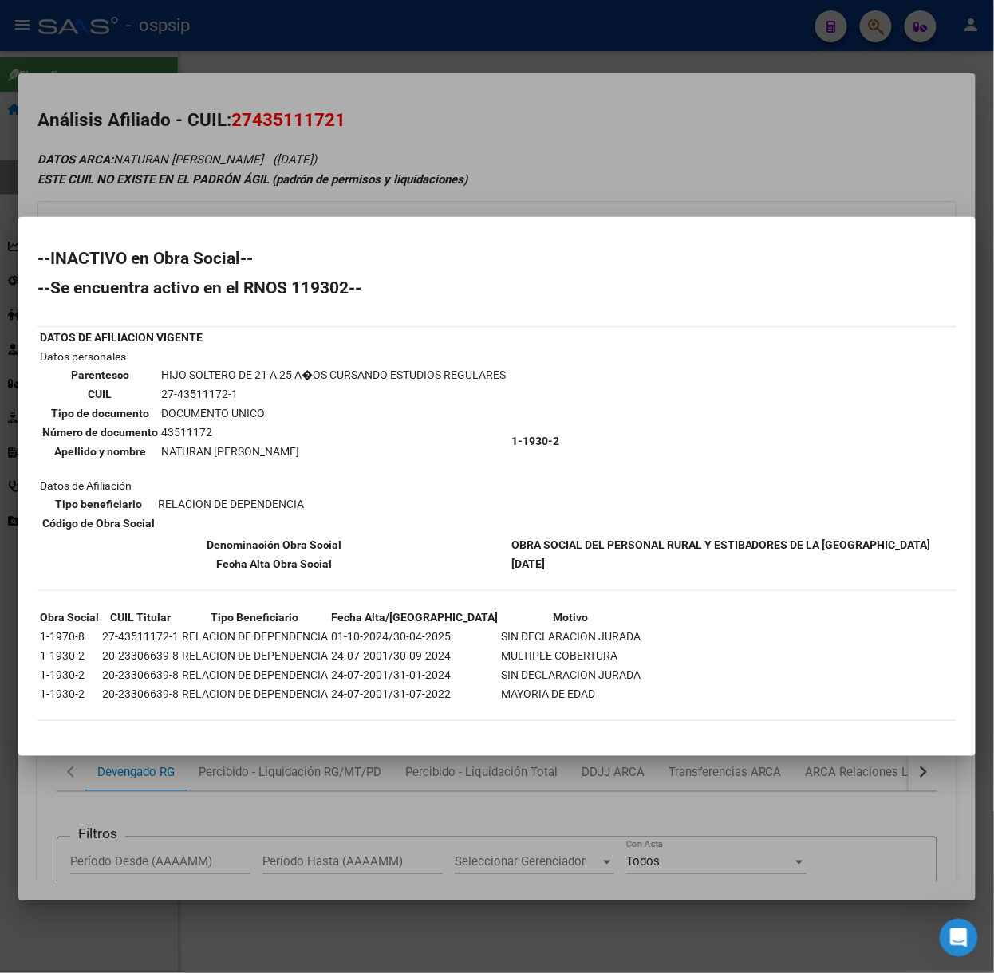
click at [307, 188] on div at bounding box center [497, 486] width 994 height 973
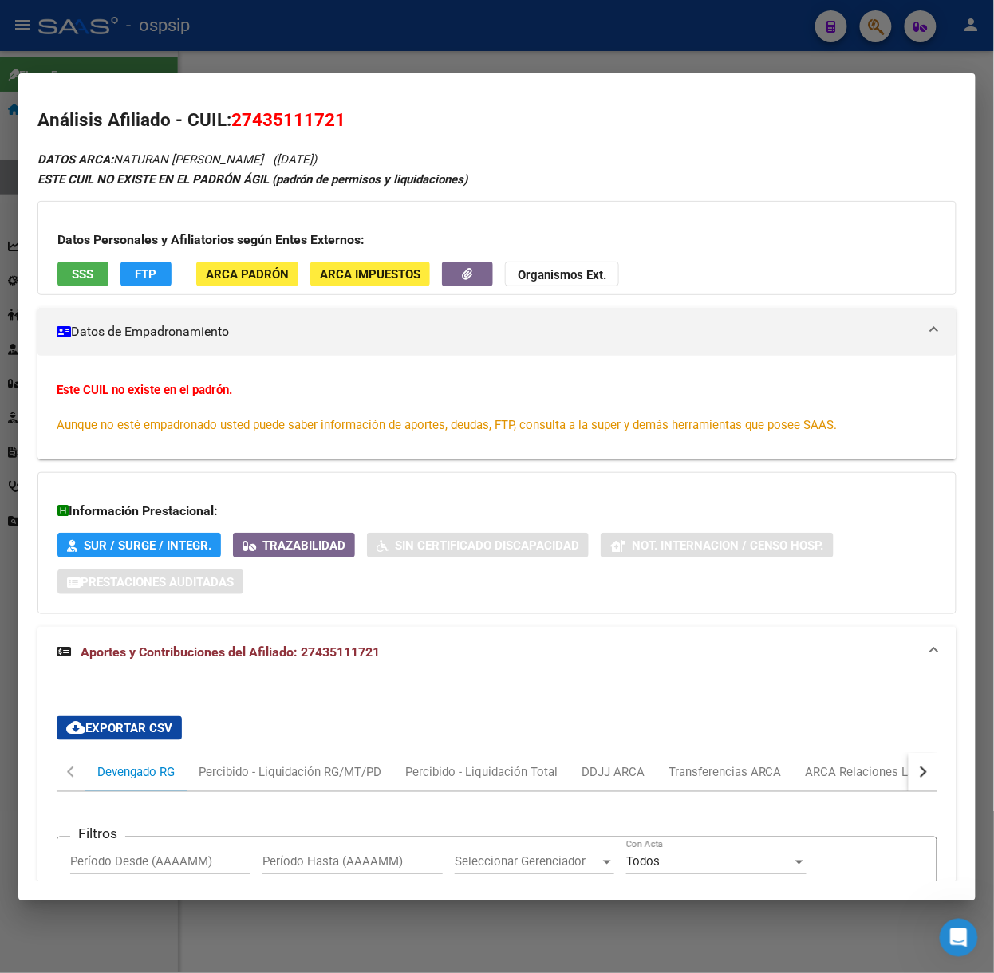
click at [78, 56] on div at bounding box center [497, 486] width 994 height 973
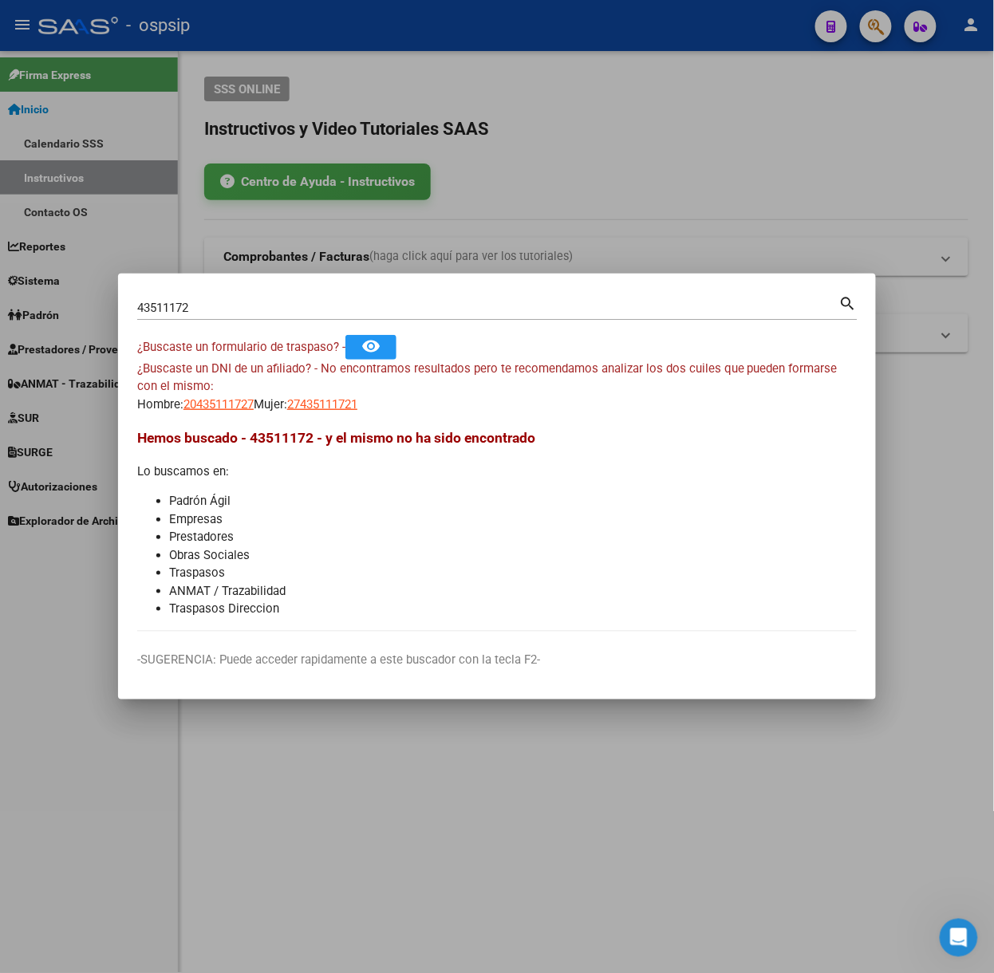
click at [227, 310] on input "43511172" at bounding box center [488, 308] width 702 height 14
type input "50533340"
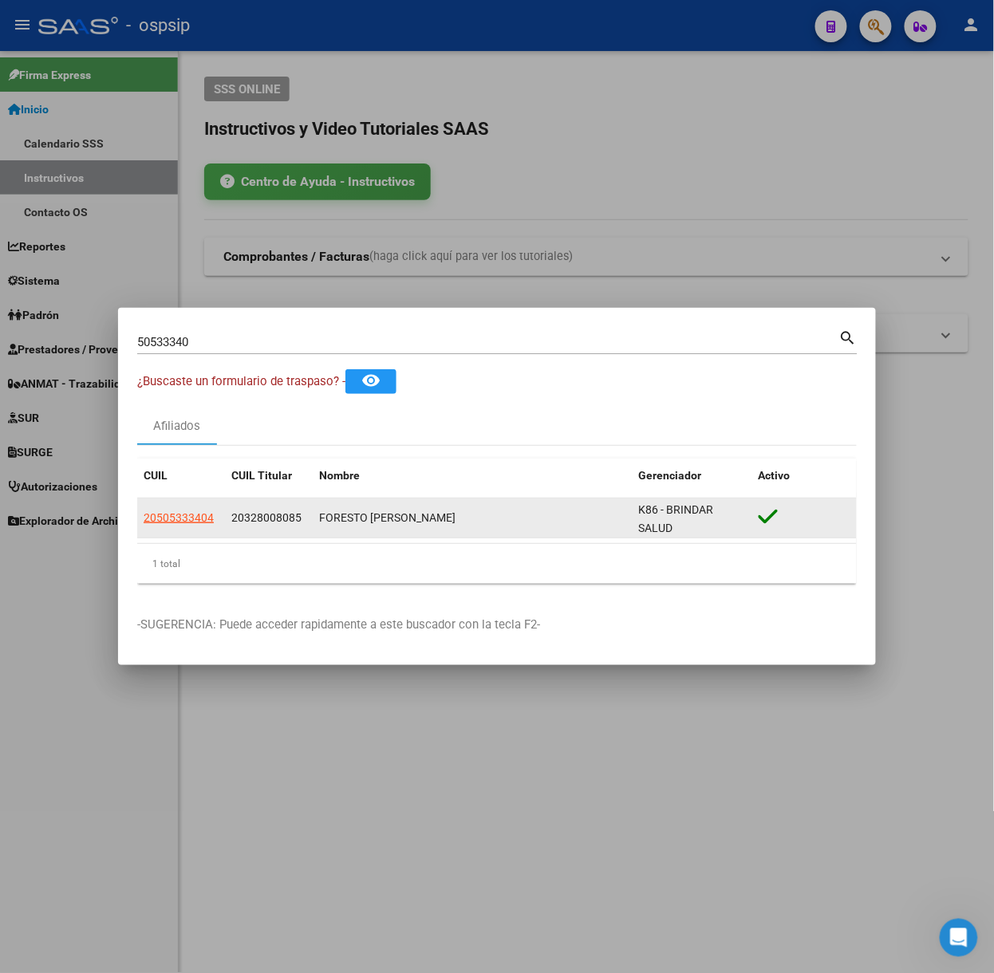
click at [164, 506] on datatable-body-cell "20505333404" at bounding box center [181, 518] width 88 height 39
click at [172, 514] on span "20505333404" at bounding box center [179, 517] width 70 height 13
type textarea "20505333404"
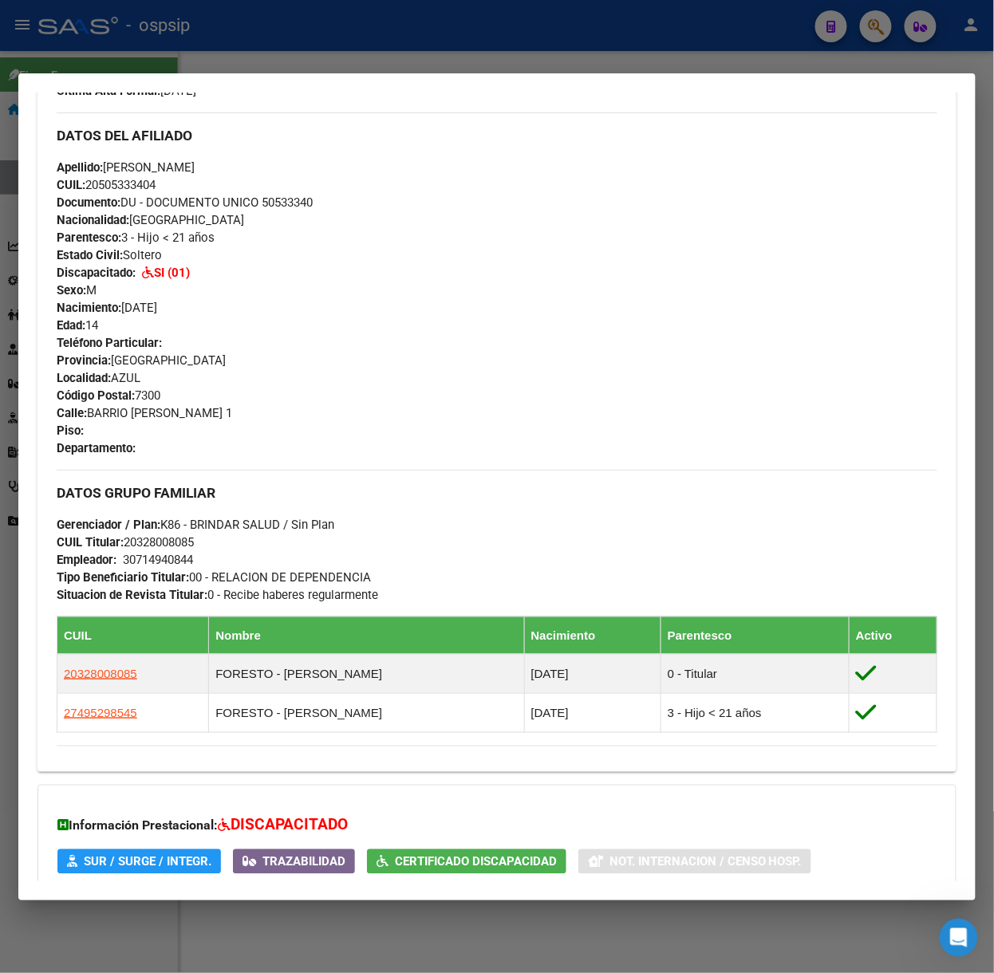
scroll to position [627, 0]
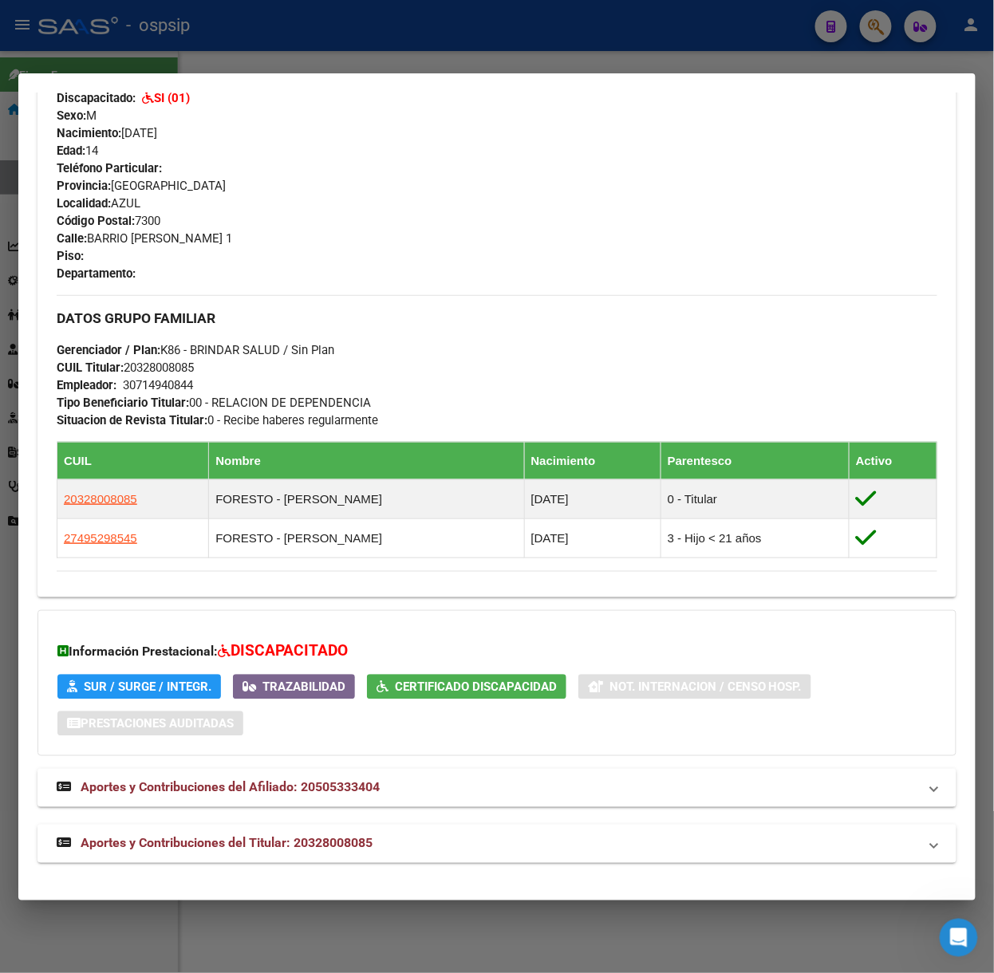
click at [330, 837] on mat-expansion-panel-header "Aportes y Contribuciones del Titular: 20328008085" at bounding box center [496, 844] width 919 height 38
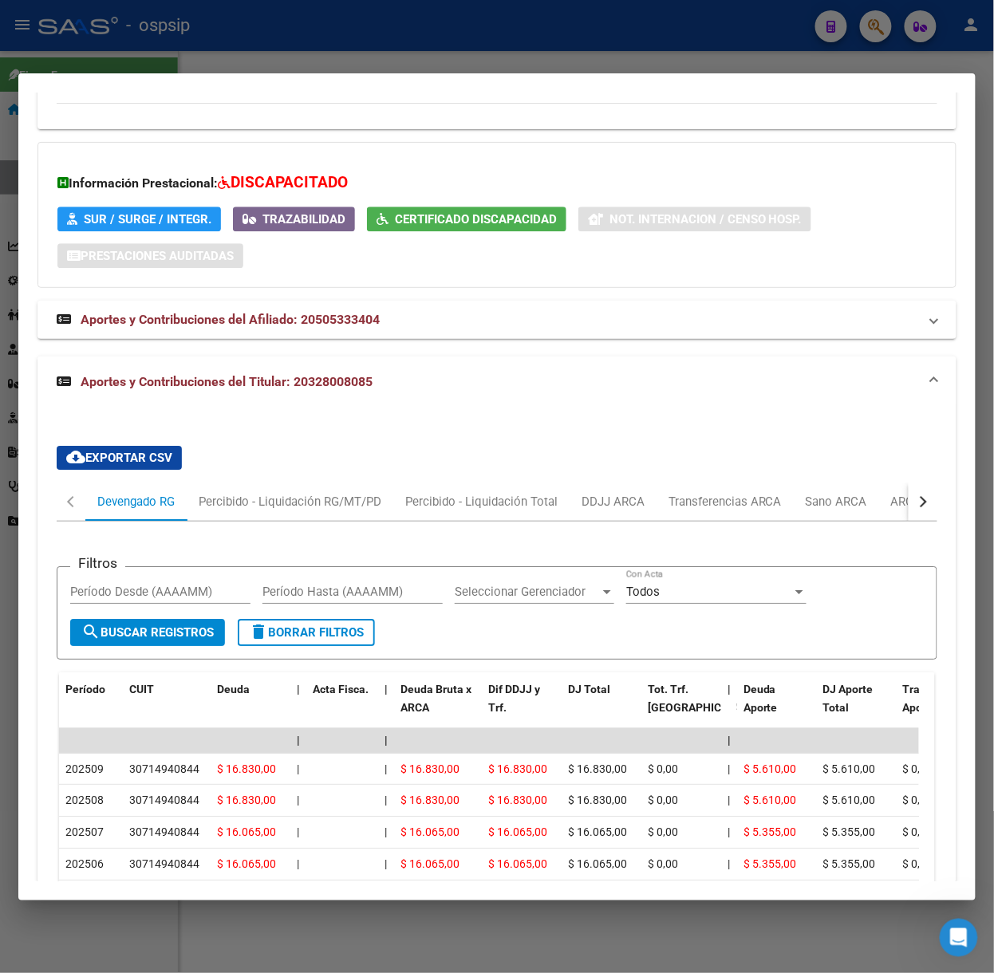
scroll to position [1130, 0]
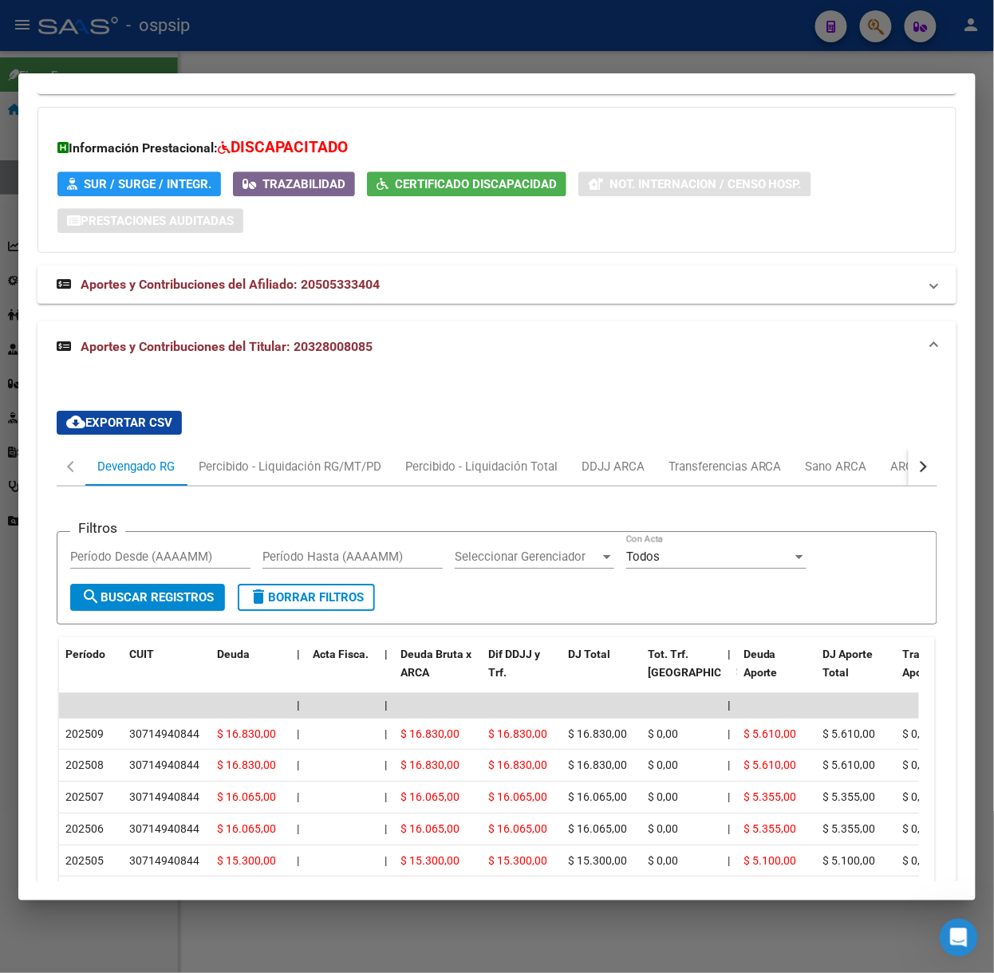
click at [182, 52] on div at bounding box center [497, 486] width 994 height 973
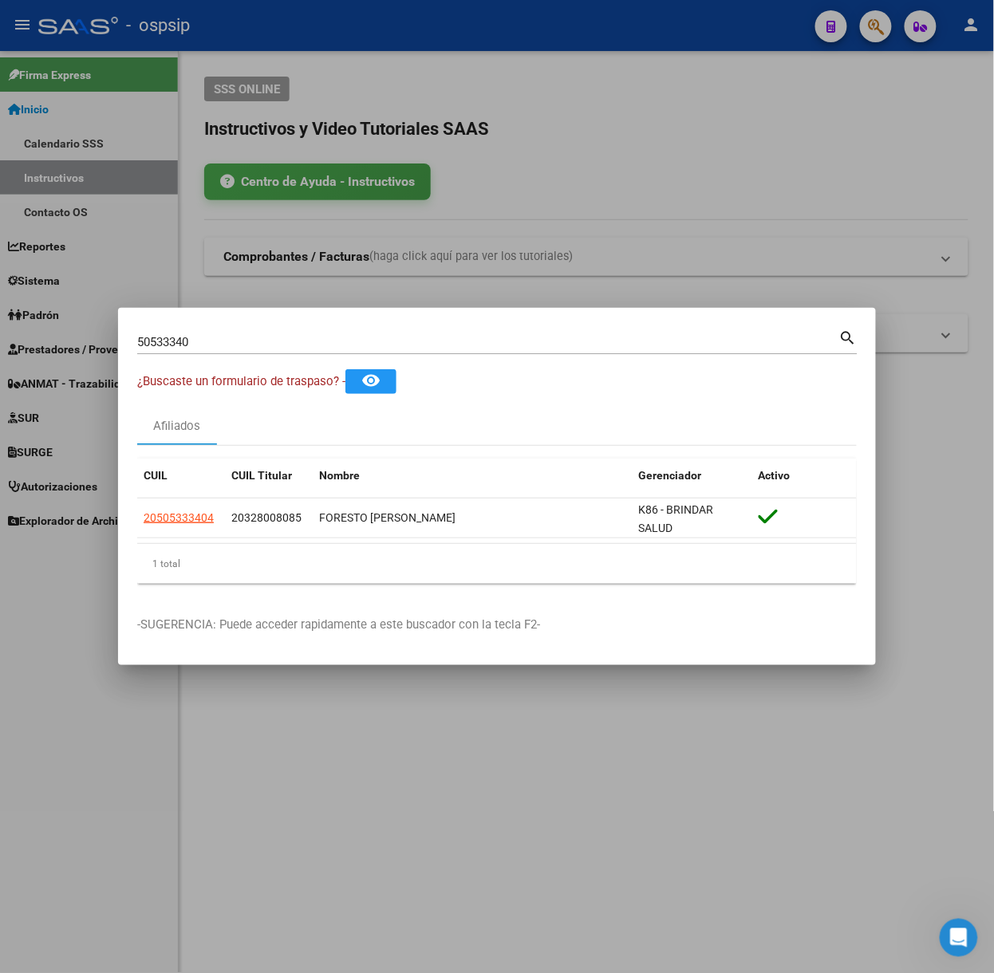
click at [218, 341] on input "50533340" at bounding box center [488, 342] width 702 height 14
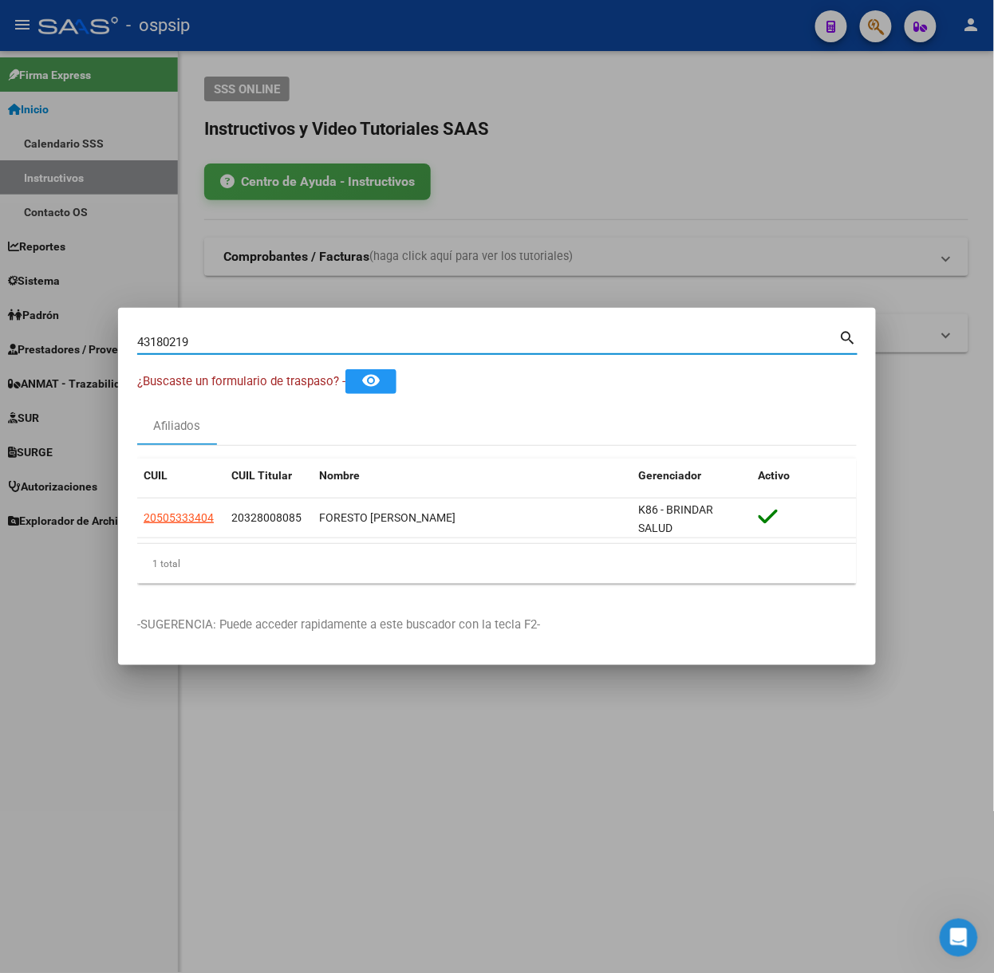
type input "43180219"
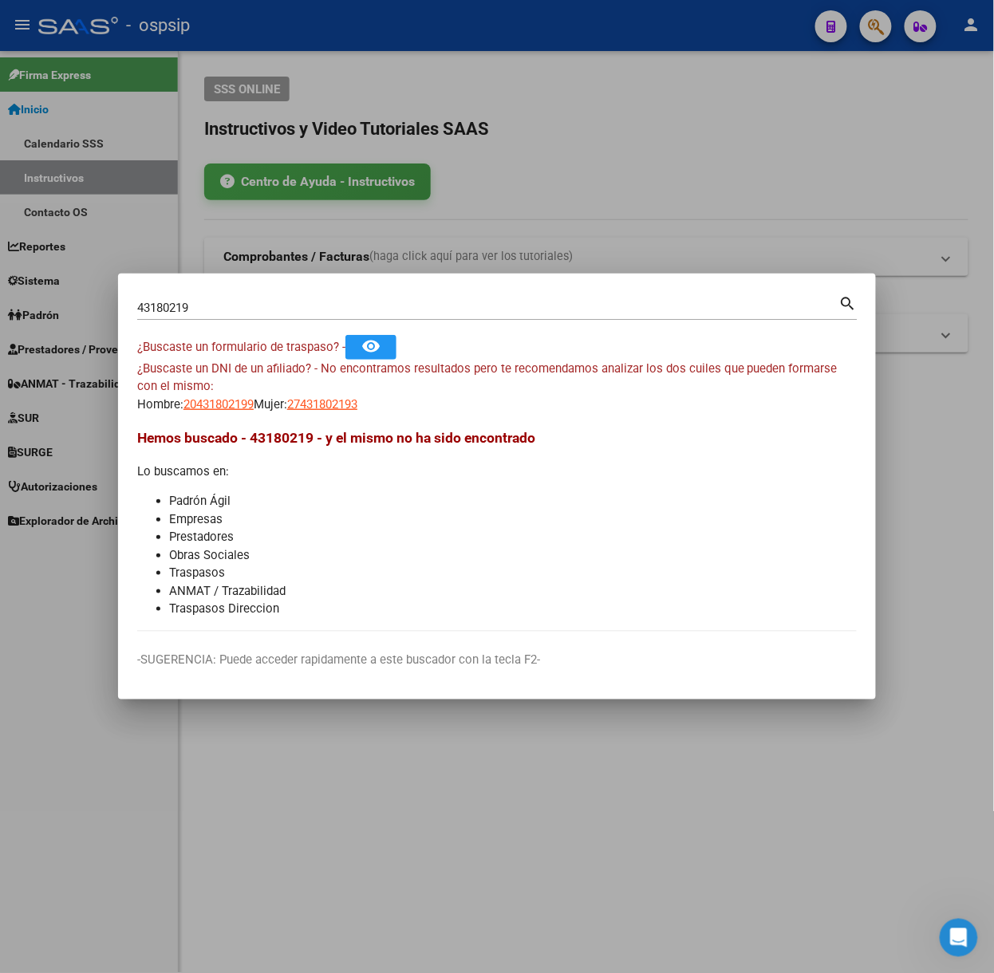
click at [211, 425] on mat-dialog-content "43180219 Buscar (apellido, dni, cuil, nro traspaso, cuit, obra social) search ¿…" at bounding box center [497, 462] width 758 height 339
click at [206, 410] on span "20431802199" at bounding box center [218, 404] width 70 height 14
type textarea "20431802199"
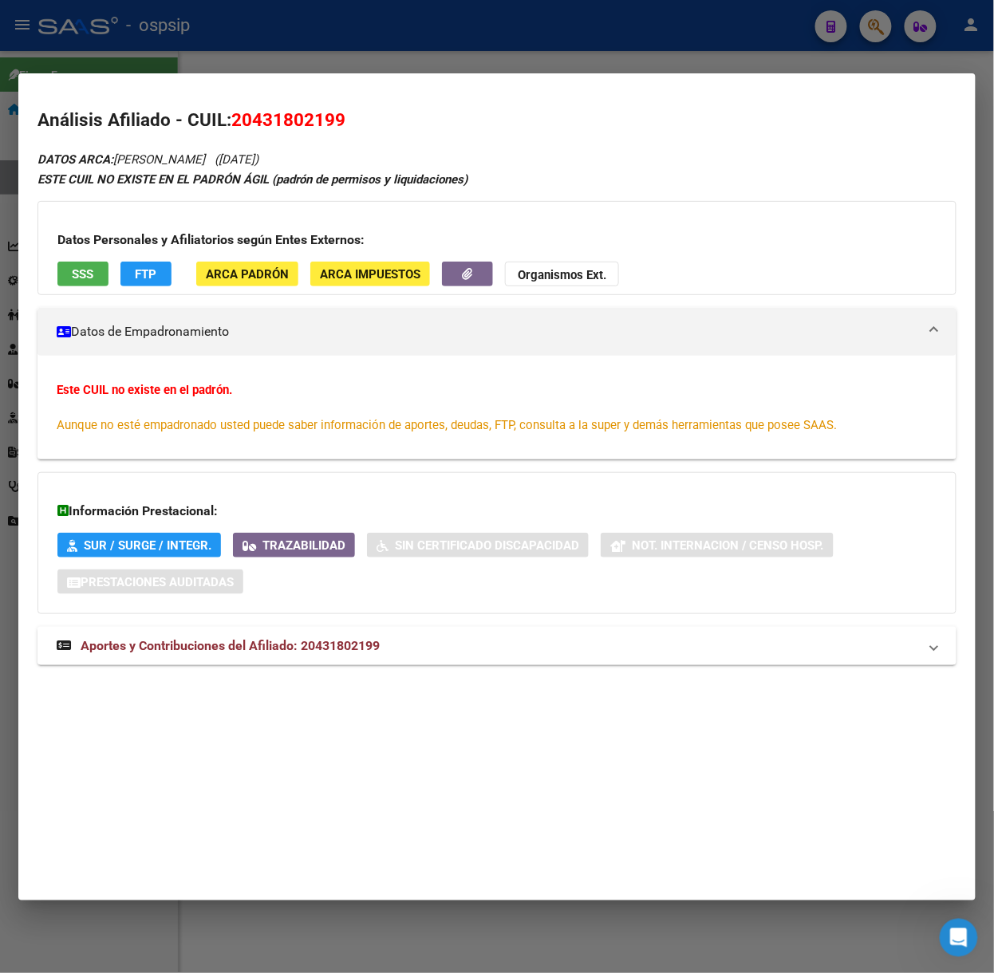
click at [333, 664] on mat-expansion-panel-header "Aportes y Contribuciones del Afiliado: 20431802199" at bounding box center [496, 646] width 919 height 38
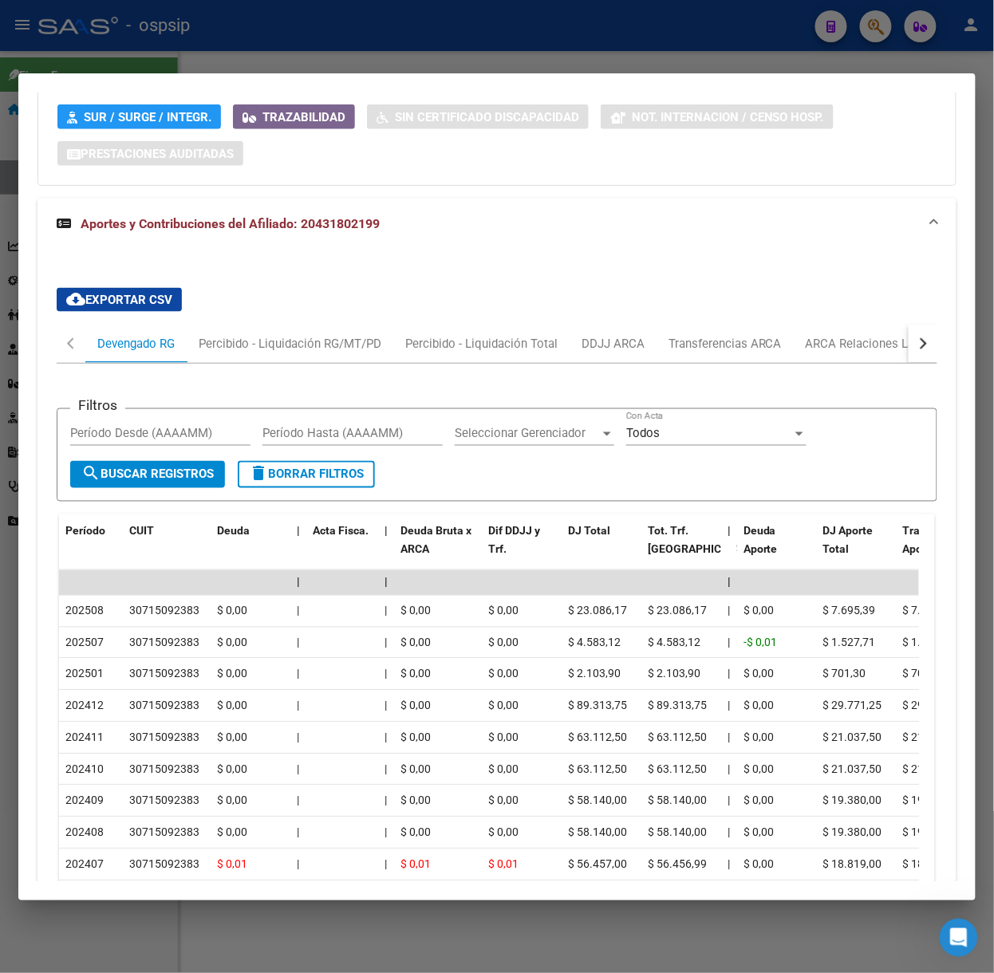
scroll to position [429, 0]
click at [180, 41] on div at bounding box center [497, 486] width 994 height 973
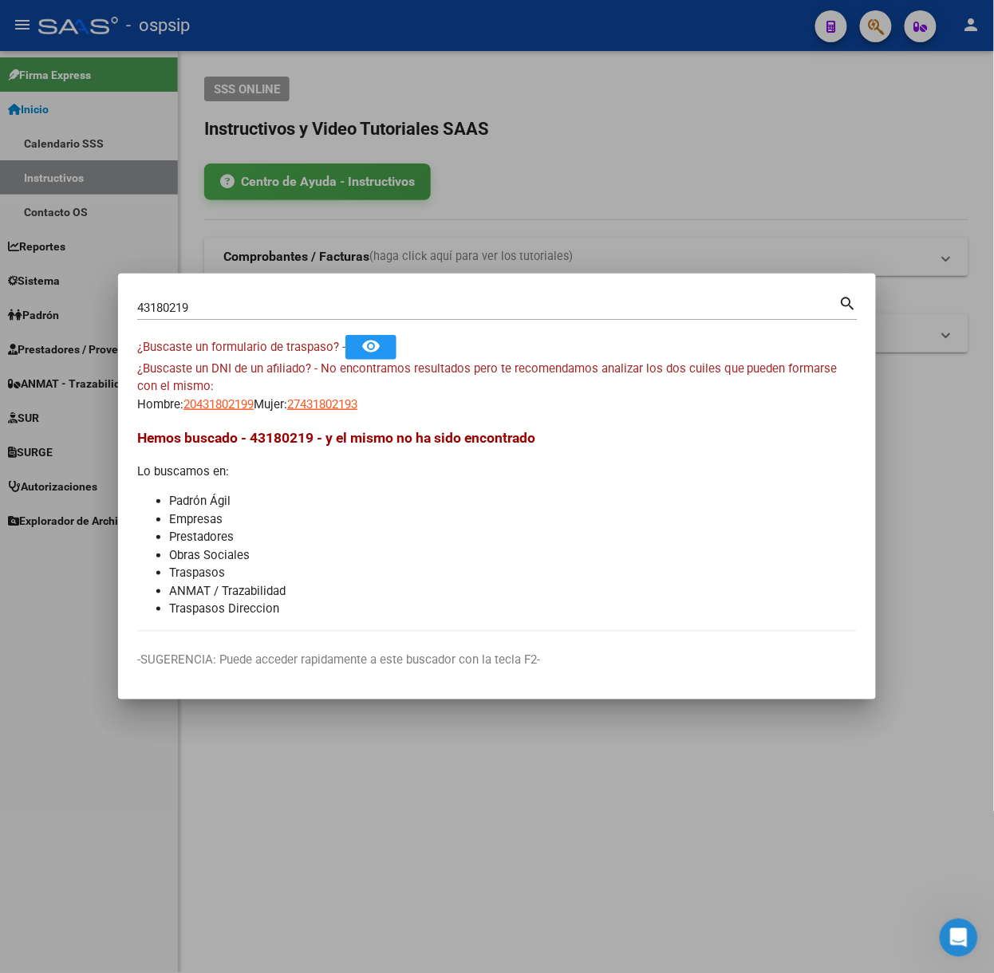
click at [289, 321] on div "43180219 Buscar (apellido, dni, cuil, nro traspaso, cuit, obra social) search" at bounding box center [497, 314] width 720 height 42
click at [288, 316] on div "43180219 Buscar (apellido, dni, [PERSON_NAME], nro traspaso, cuit, obra social)" at bounding box center [488, 308] width 702 height 24
click at [287, 314] on input "43180219" at bounding box center [488, 308] width 702 height 14
type input "58024899"
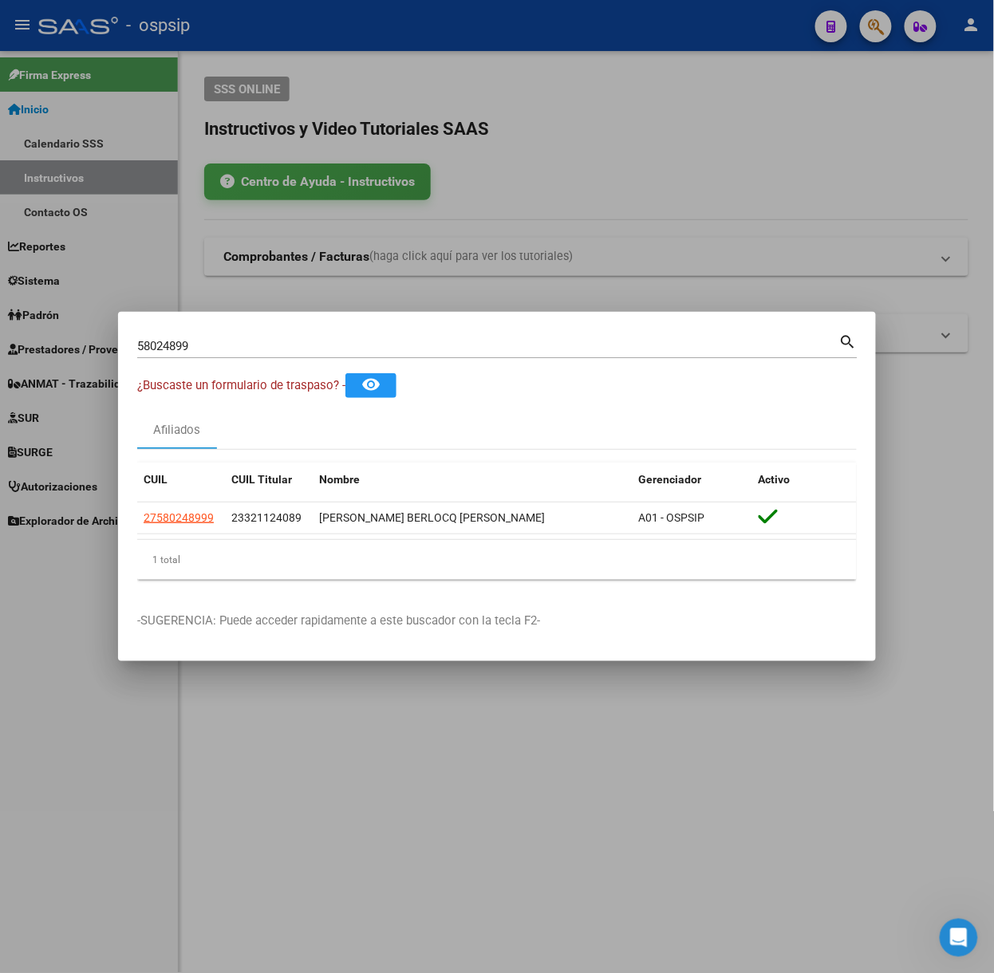
click at [186, 501] on datatable-header "CUIL CUIL Titular Nombre Gerenciador Activo" at bounding box center [497, 483] width 720 height 40
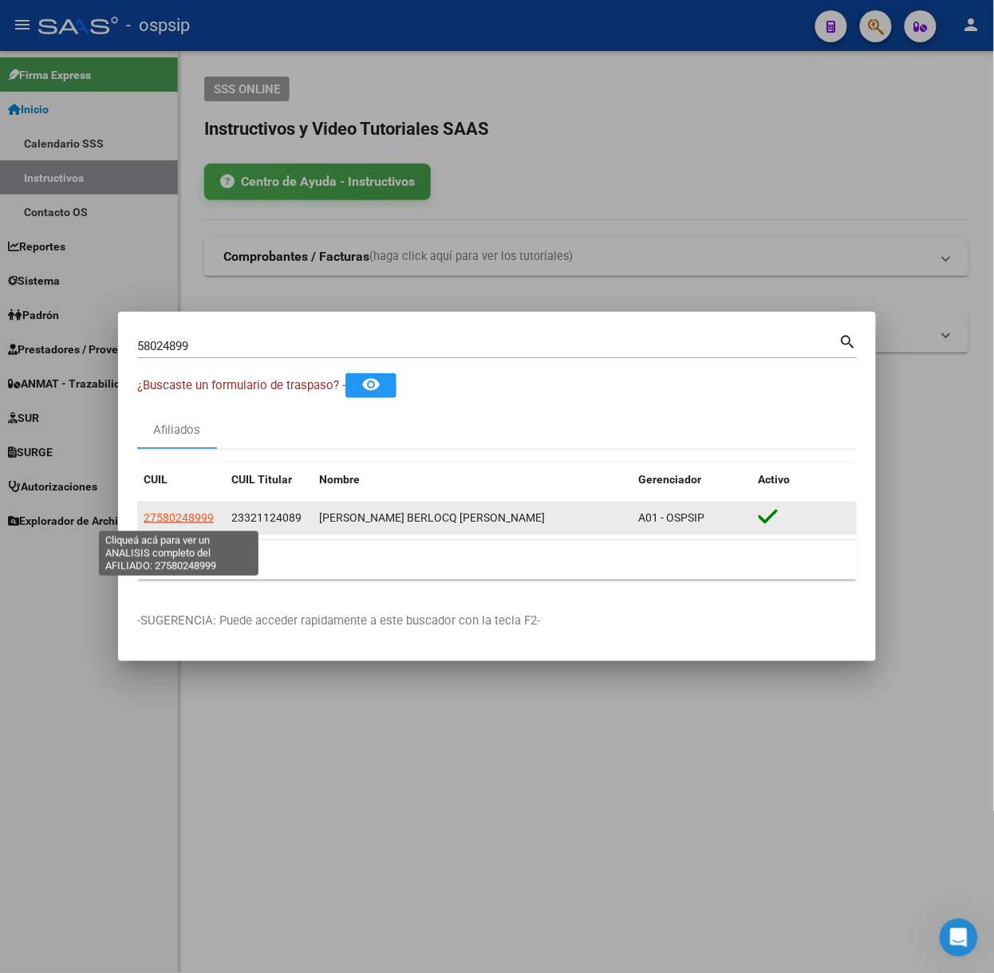
click at [183, 511] on span "27580248999" at bounding box center [179, 517] width 70 height 13
type textarea "27580248999"
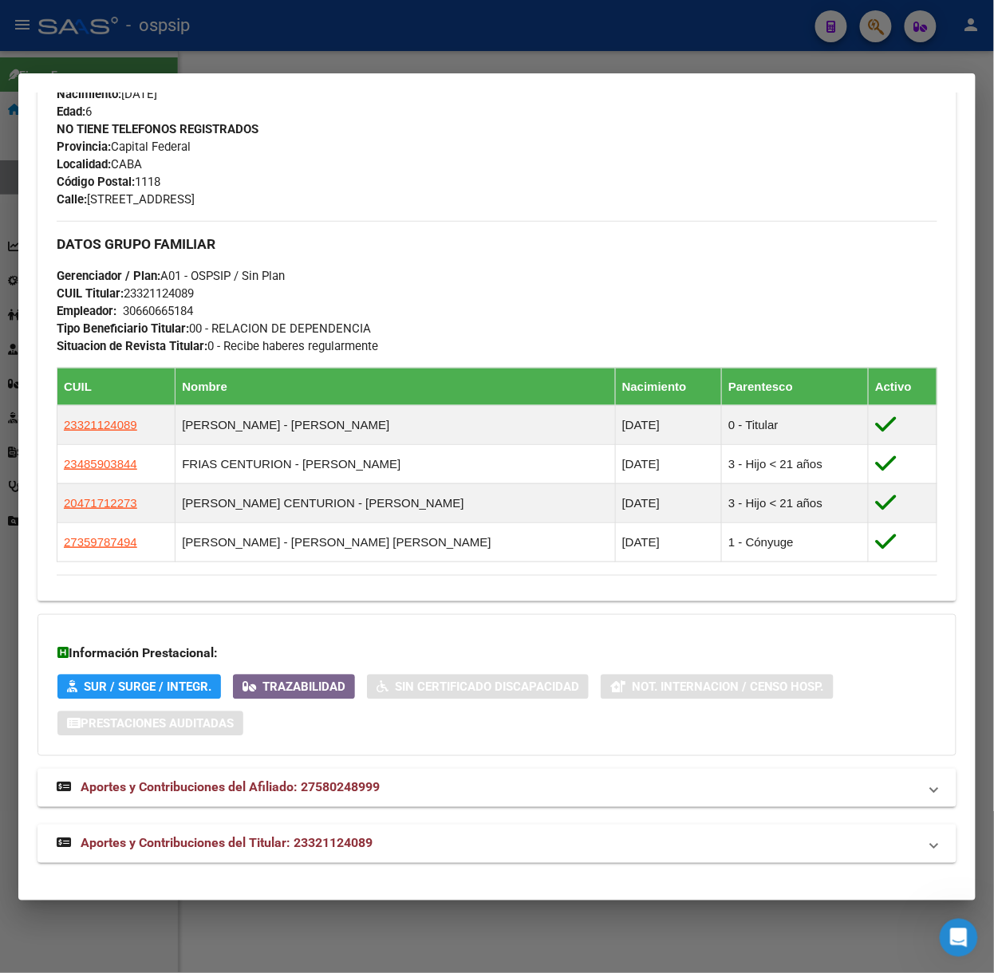
click at [306, 853] on strong "Aportes y Contribuciones del Titular: 23321124089" at bounding box center [215, 844] width 316 height 19
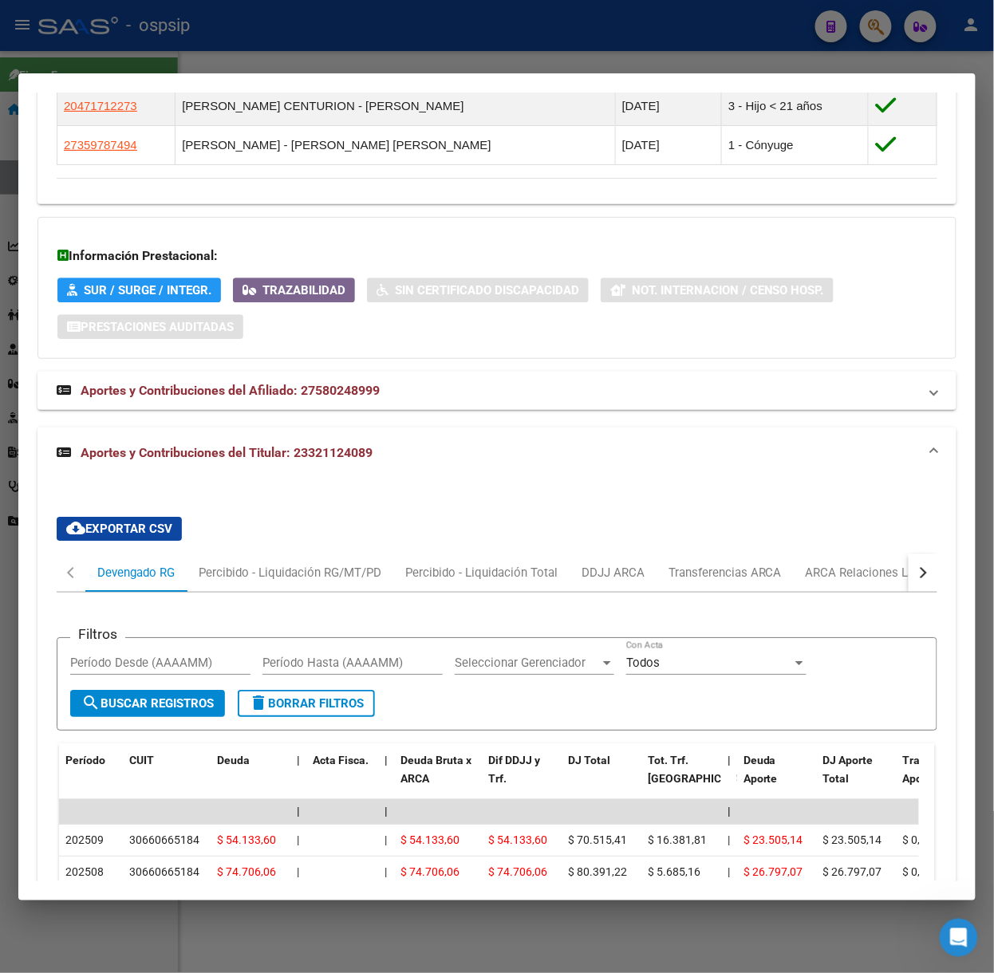
scroll to position [1293, 0]
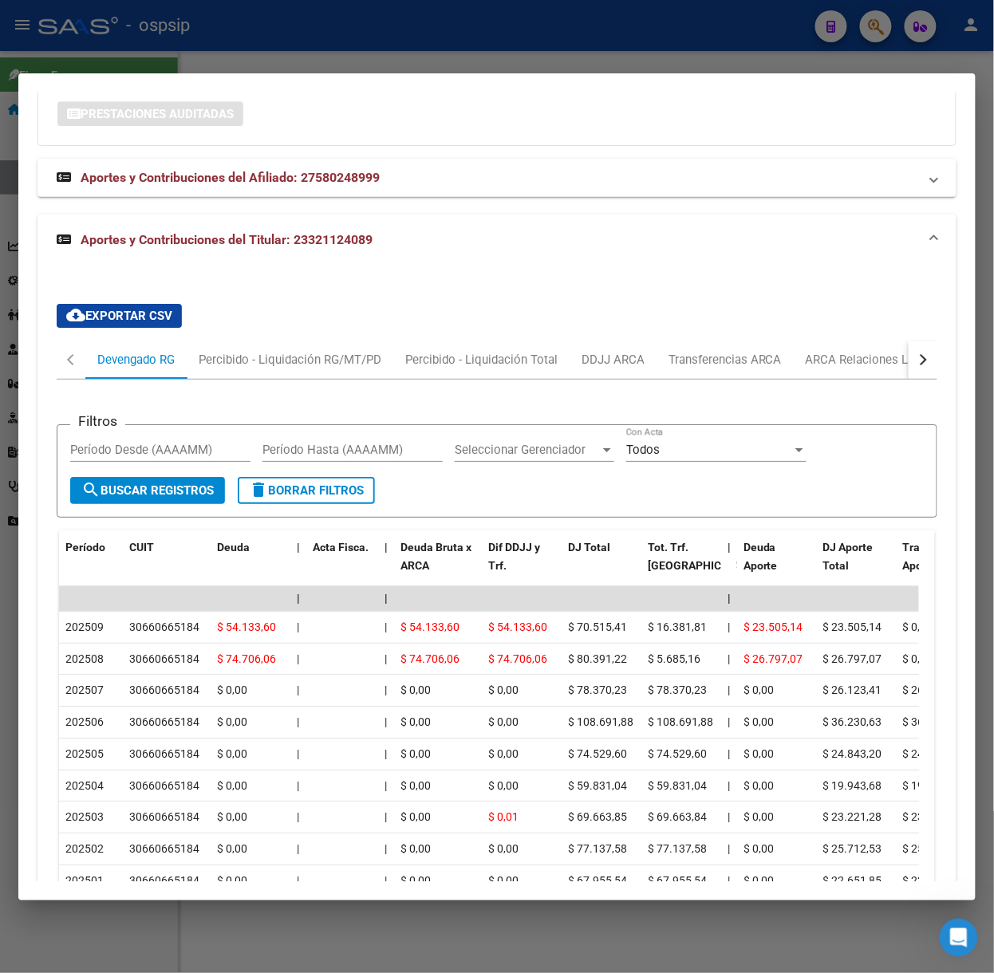
drag, startPoint x: 358, startPoint y: 45, endPoint x: 257, endPoint y: 199, distance: 184.3
click at [357, 45] on div at bounding box center [497, 486] width 994 height 973
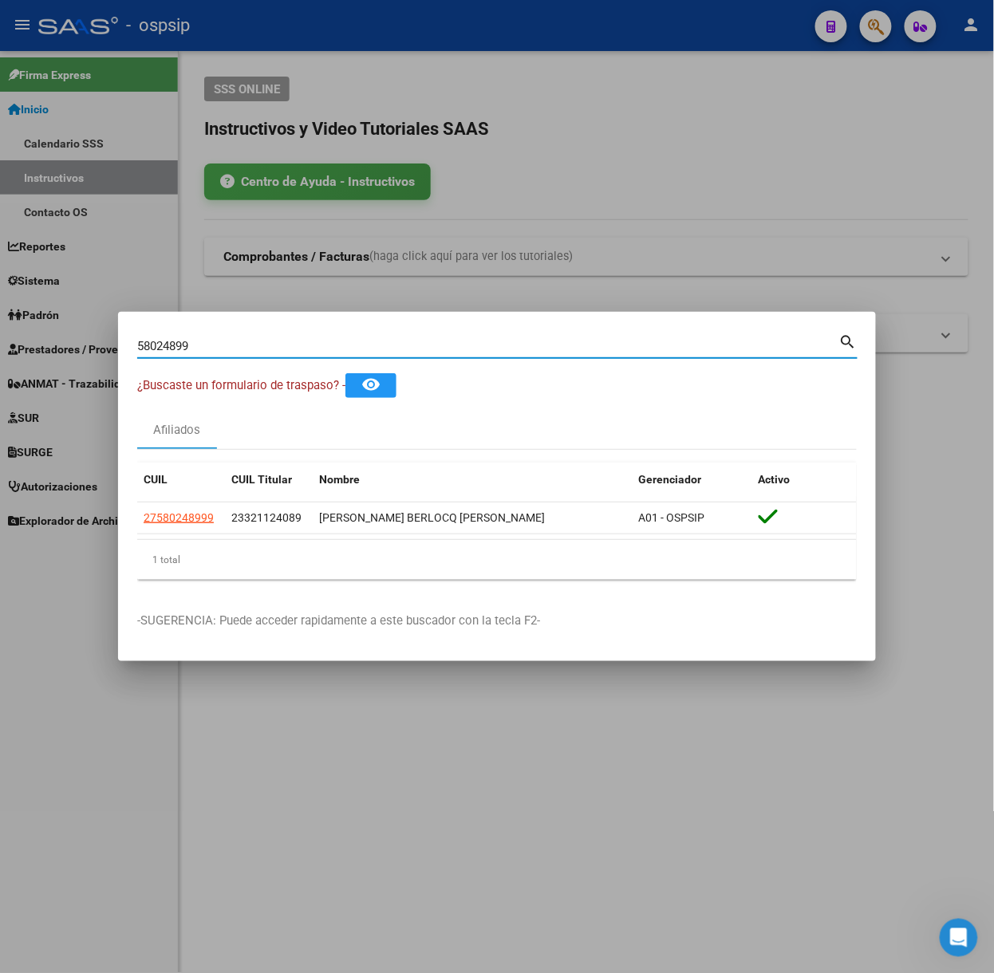
click at [238, 346] on input "58024899" at bounding box center [488, 346] width 702 height 14
type input "20367032"
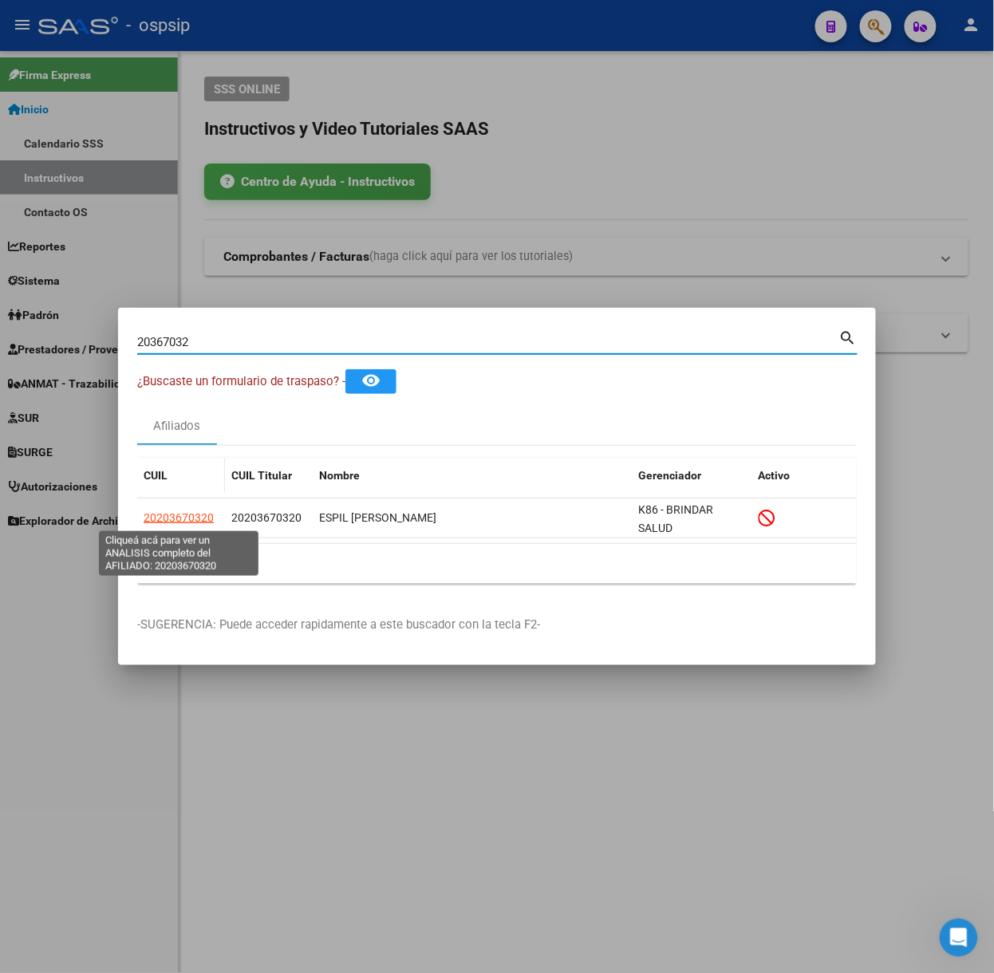
click at [212, 520] on span "20203670320" at bounding box center [179, 517] width 70 height 13
type textarea "20203670320"
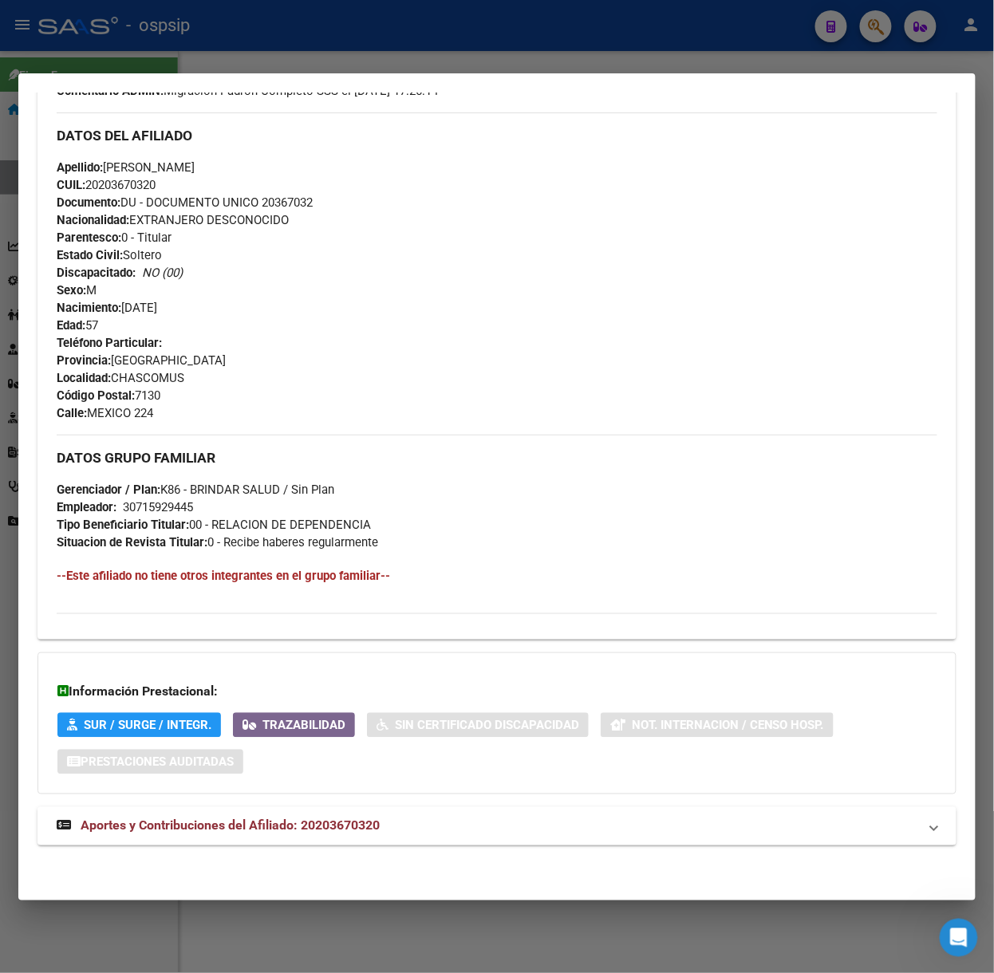
click at [320, 815] on mat-expansion-panel-header "Aportes y Contribuciones del Afiliado: 20203670320" at bounding box center [496, 826] width 919 height 38
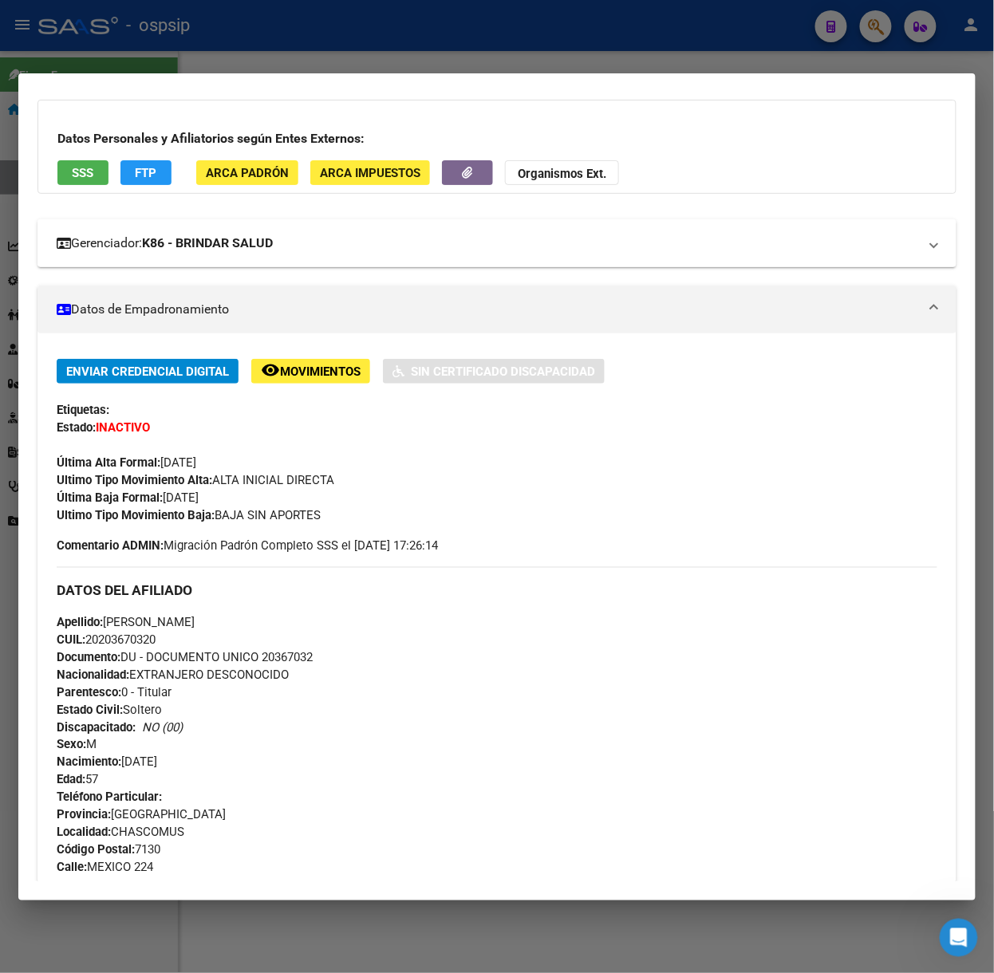
scroll to position [0, 0]
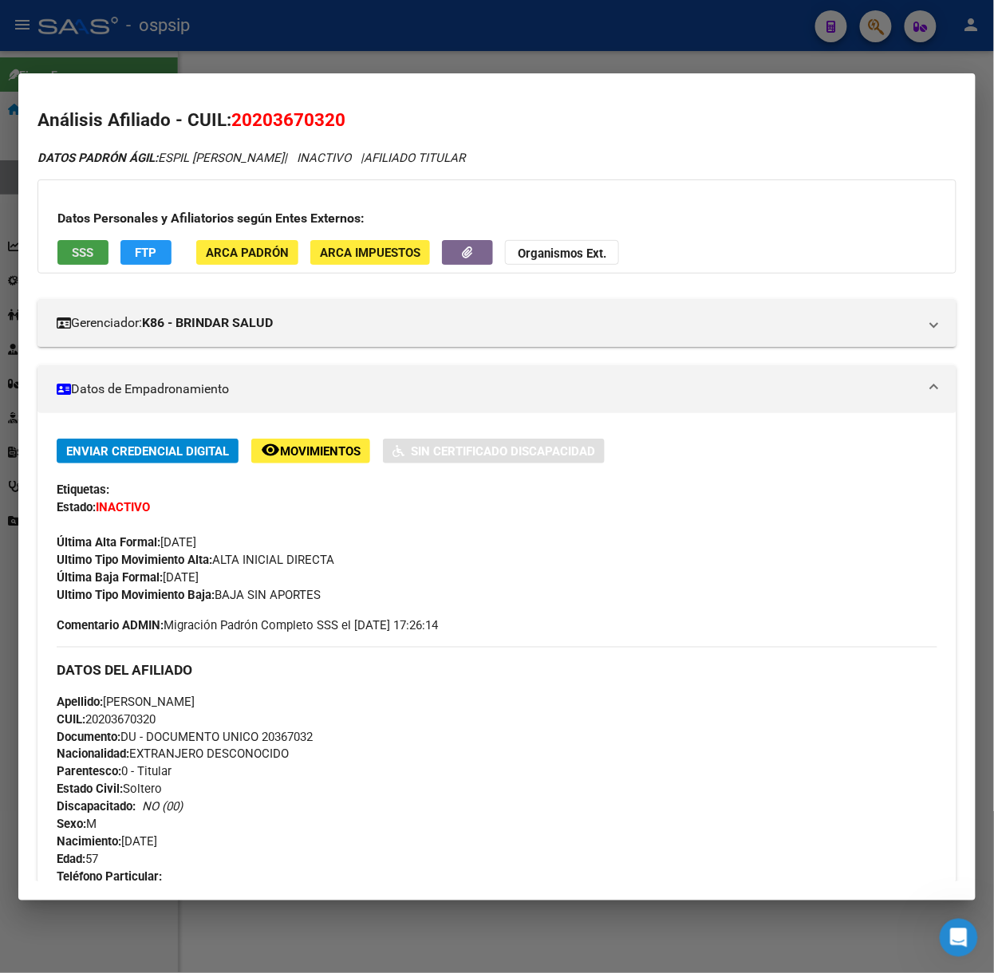
click at [93, 256] on span "SSS" at bounding box center [84, 253] width 22 height 14
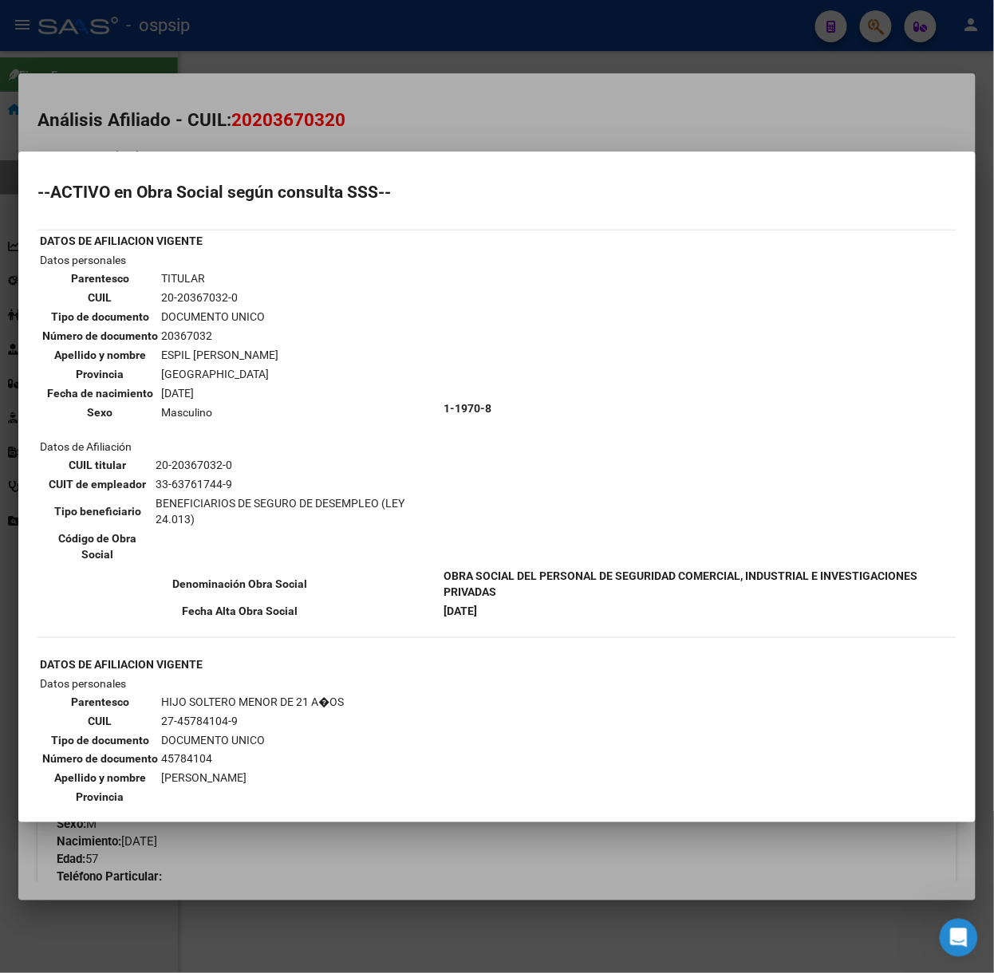
click at [262, 131] on div at bounding box center [497, 486] width 994 height 973
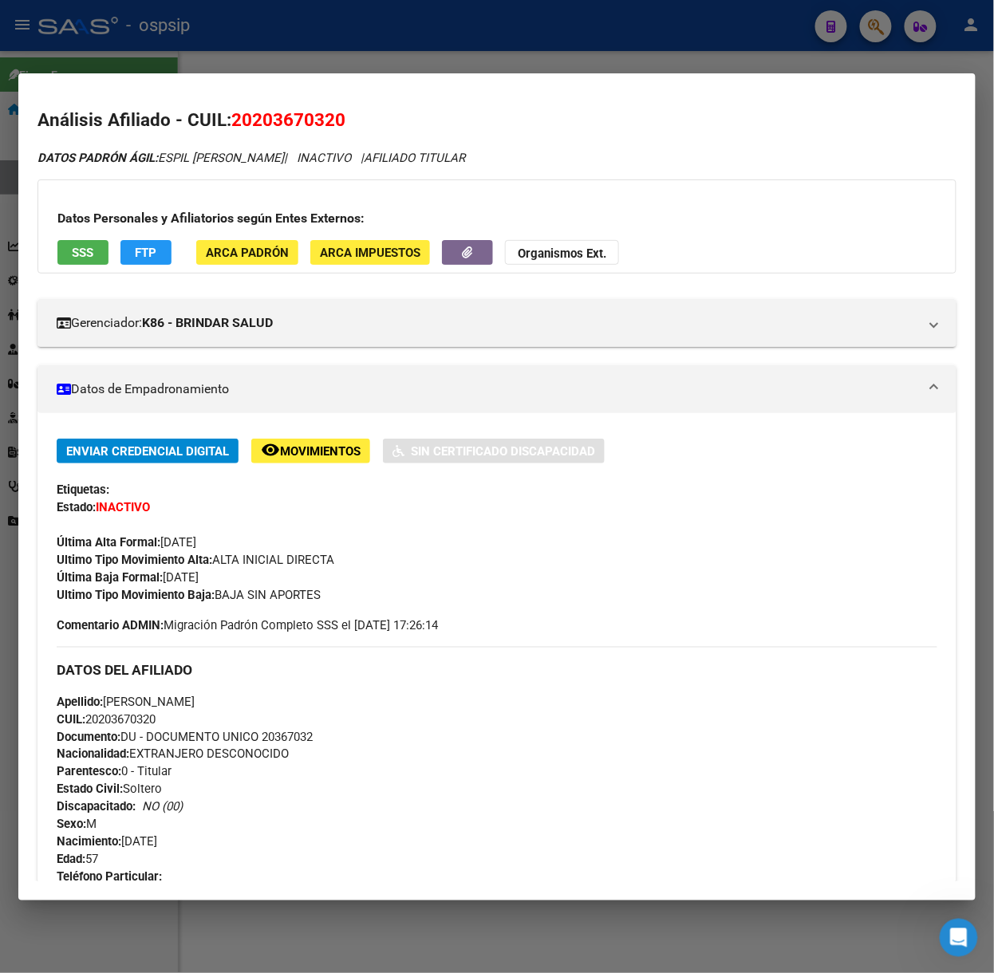
click at [448, 58] on div at bounding box center [497, 486] width 994 height 973
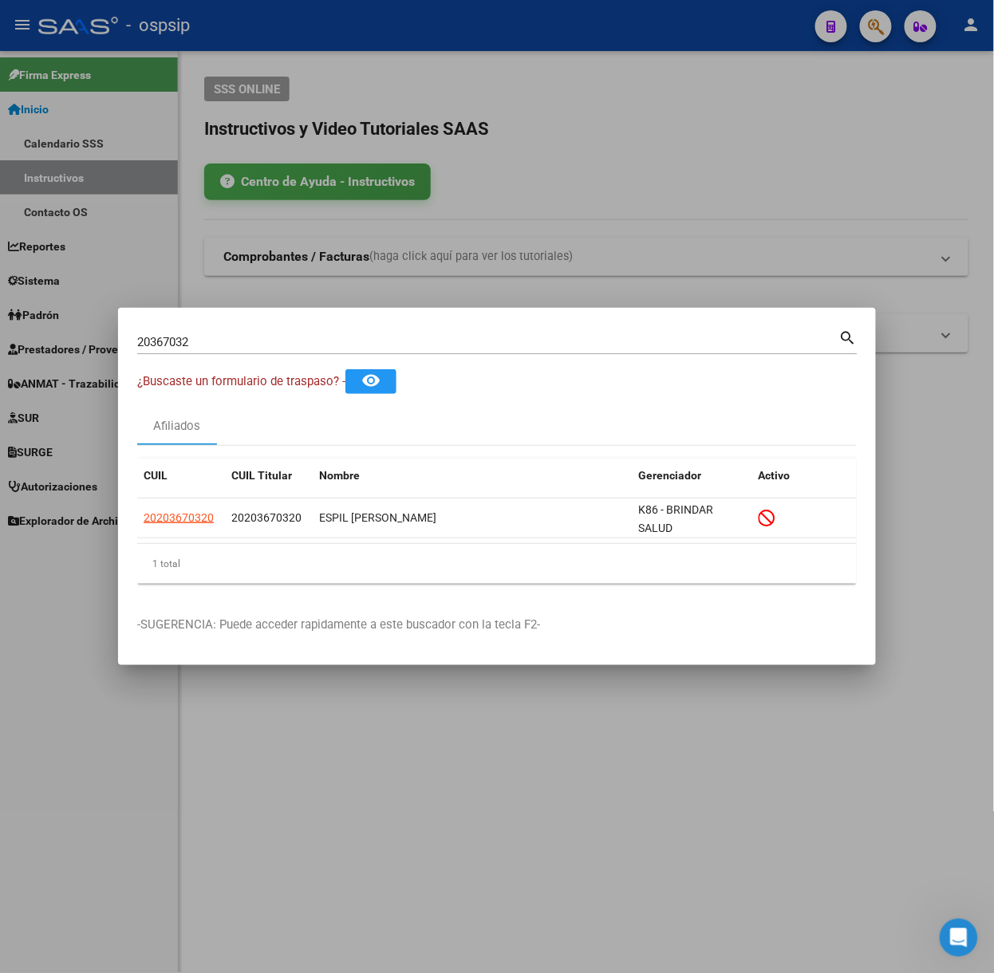
click at [402, 333] on div "20367032 Buscar (apellido, dni, [PERSON_NAME], nro traspaso, cuit, obra social)" at bounding box center [488, 342] width 702 height 24
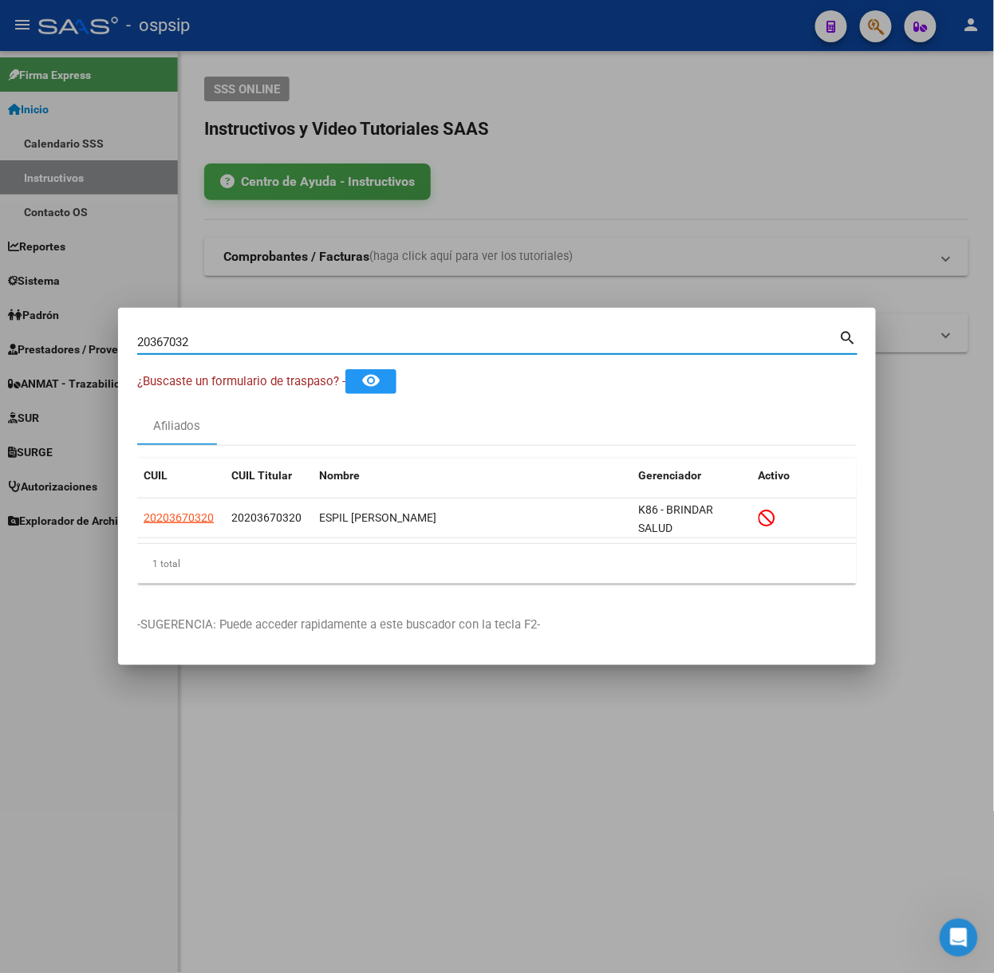
click at [404, 343] on input "20367032" at bounding box center [488, 342] width 702 height 14
type input "29555486"
click at [191, 514] on span "20295554860" at bounding box center [179, 517] width 70 height 13
type textarea "20295554860"
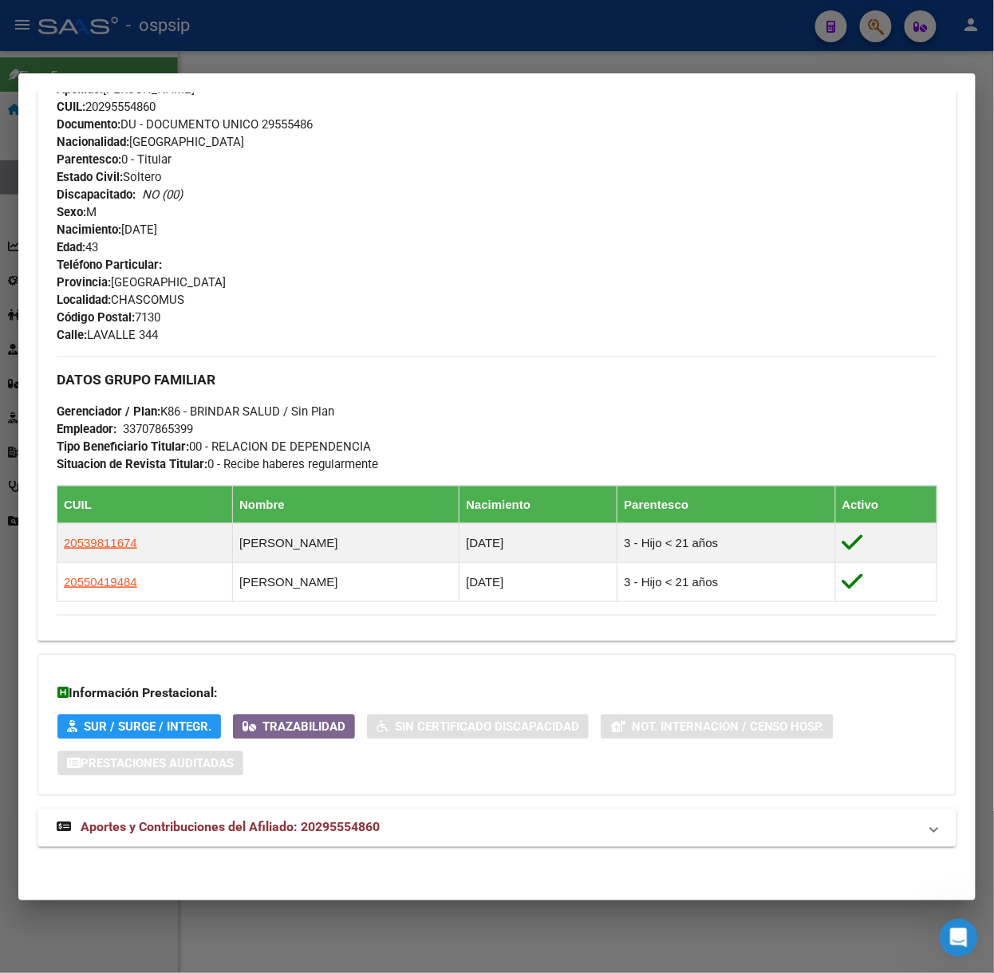
scroll to position [563, 0]
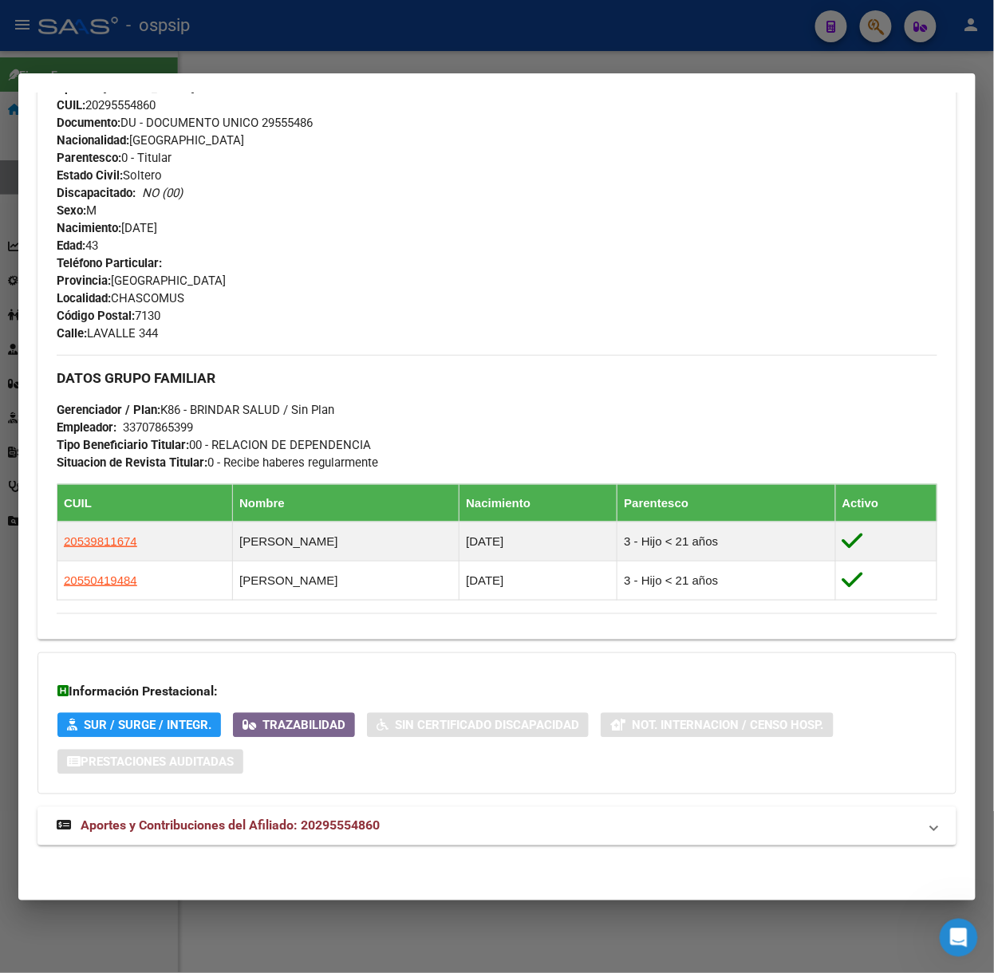
click at [333, 827] on span "Aportes y Contribuciones del Afiliado: 20295554860" at bounding box center [230, 826] width 299 height 15
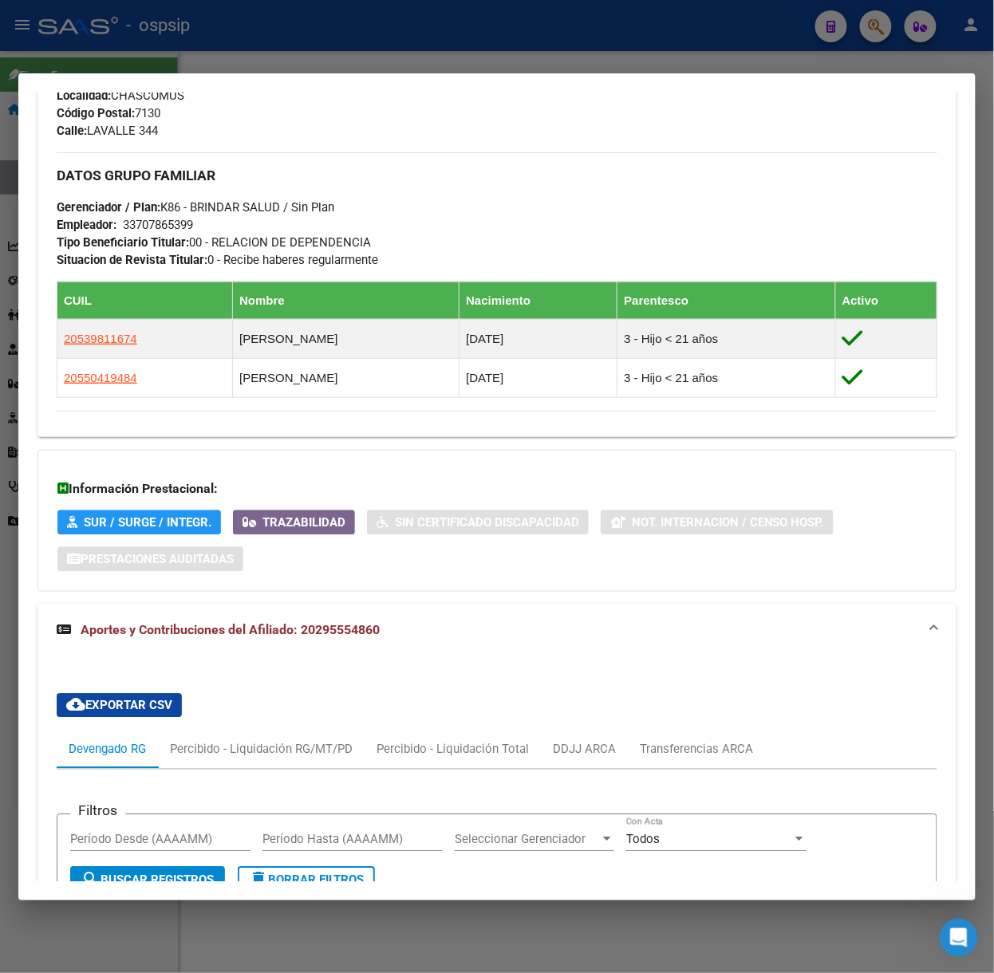
scroll to position [989, 0]
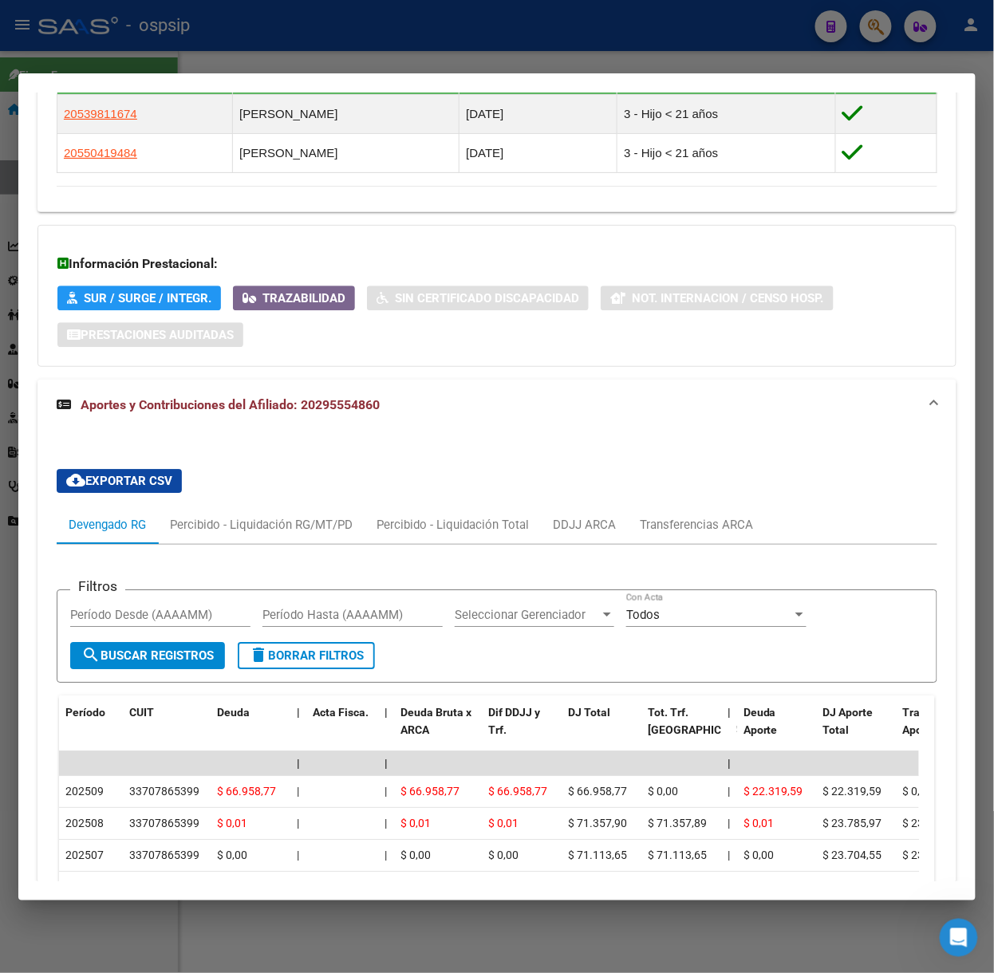
click at [289, 22] on div at bounding box center [497, 486] width 994 height 973
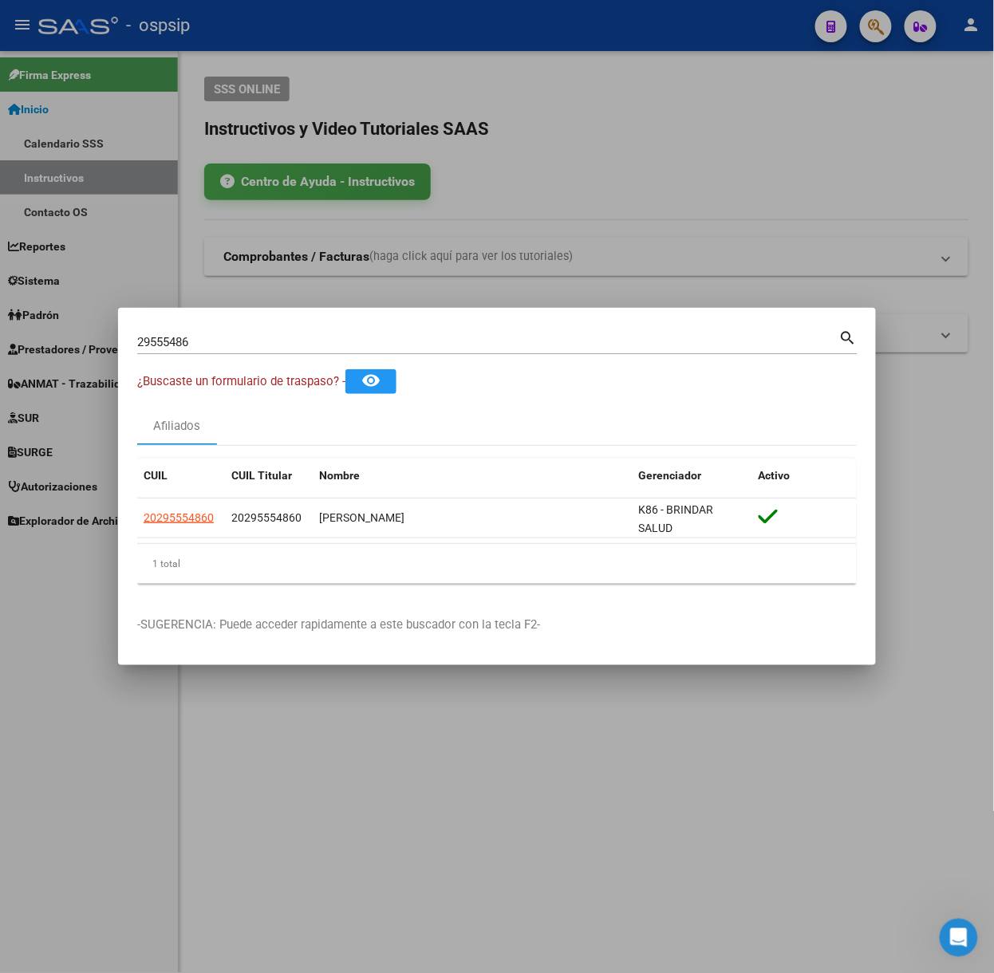
click at [335, 342] on input "29555486" at bounding box center [488, 342] width 702 height 14
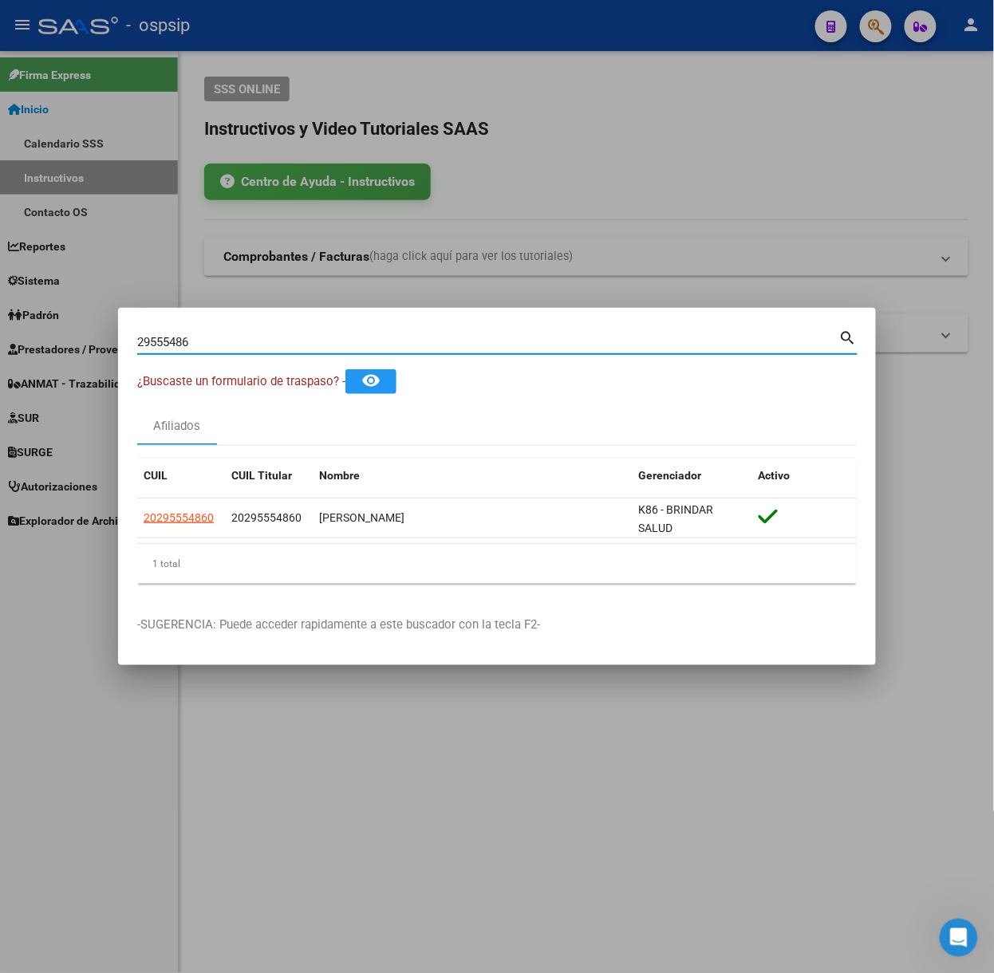
click at [335, 342] on input "29555486" at bounding box center [488, 342] width 702 height 14
type input "50682098"
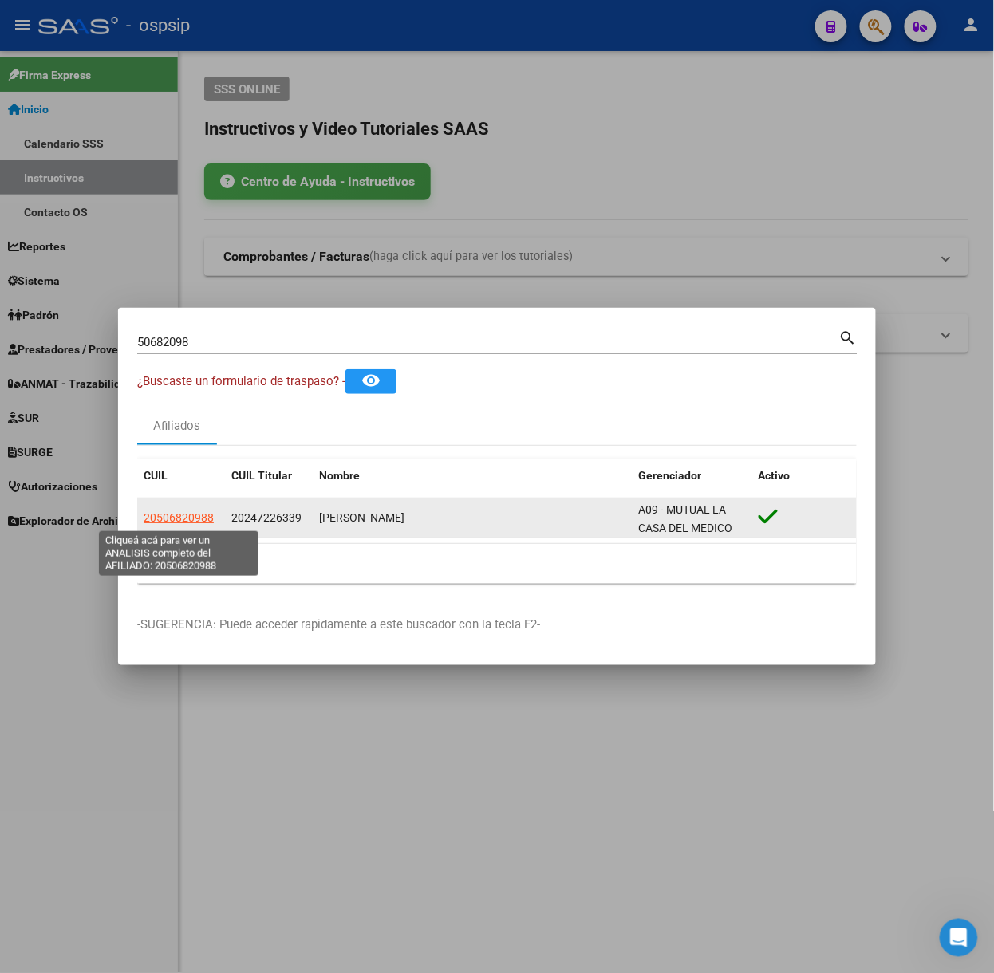
click at [195, 515] on span "20506820988" at bounding box center [179, 517] width 70 height 13
copy span "9"
type textarea "20506820988"
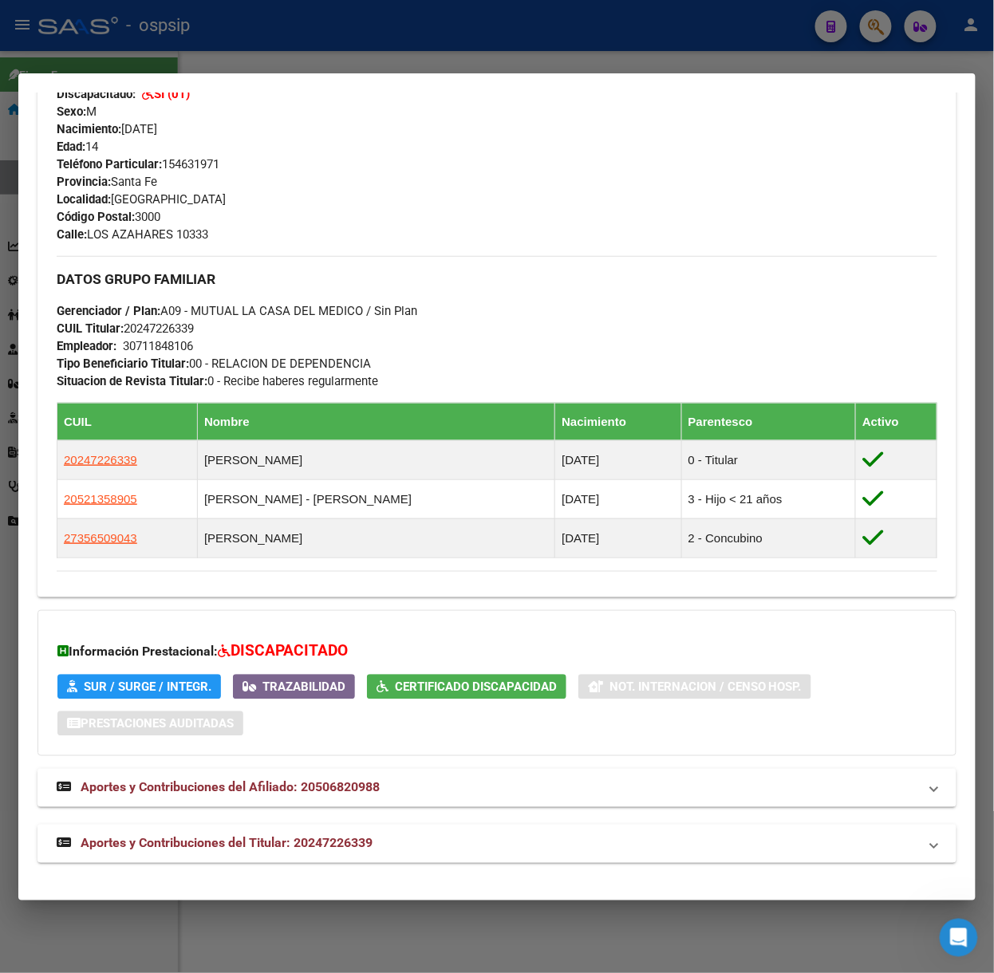
click at [311, 846] on span "Aportes y Contribuciones del Titular: 20247226339" at bounding box center [227, 843] width 292 height 15
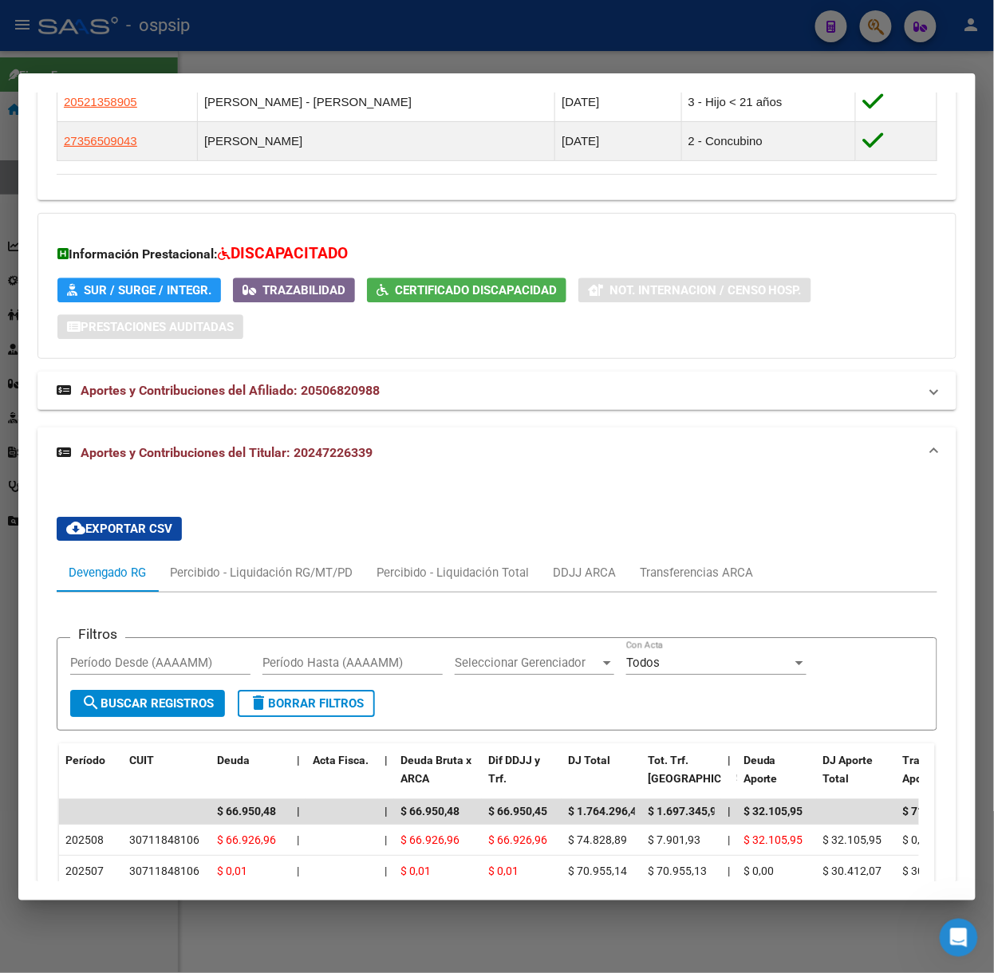
scroll to position [1411, 0]
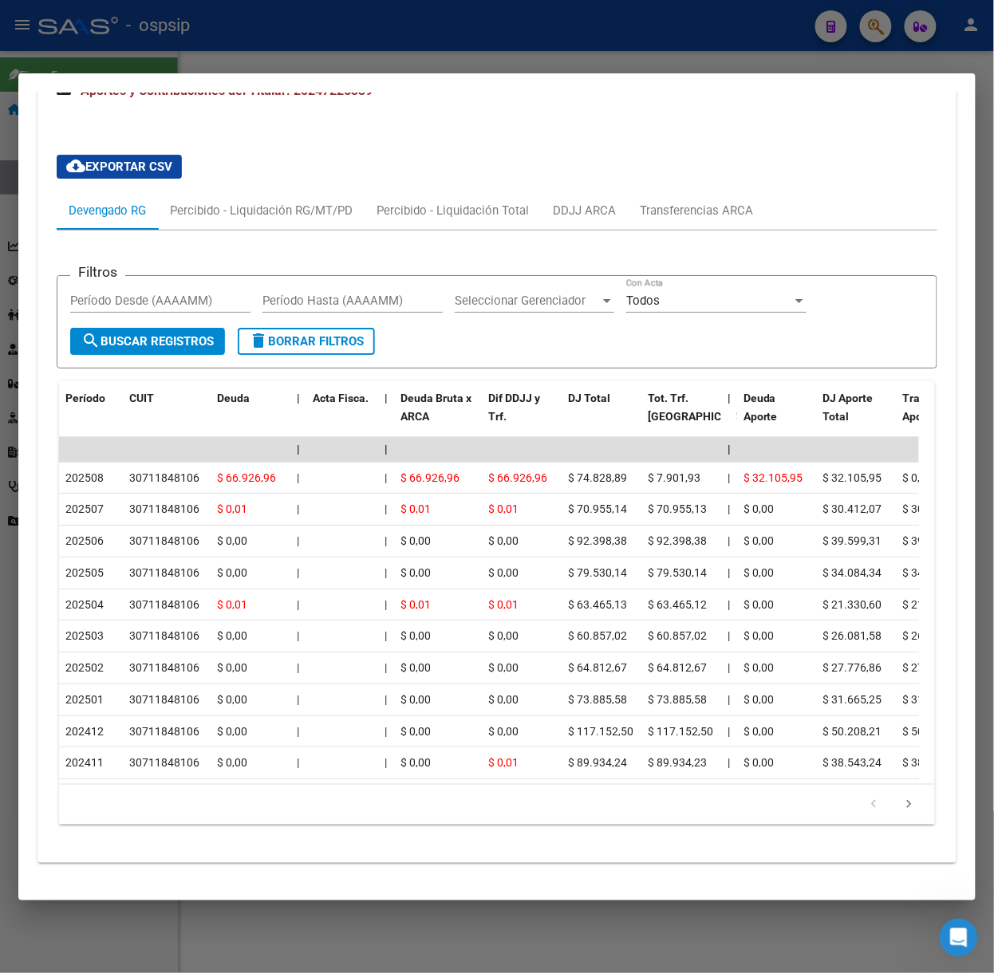
click at [112, 41] on div at bounding box center [497, 486] width 994 height 973
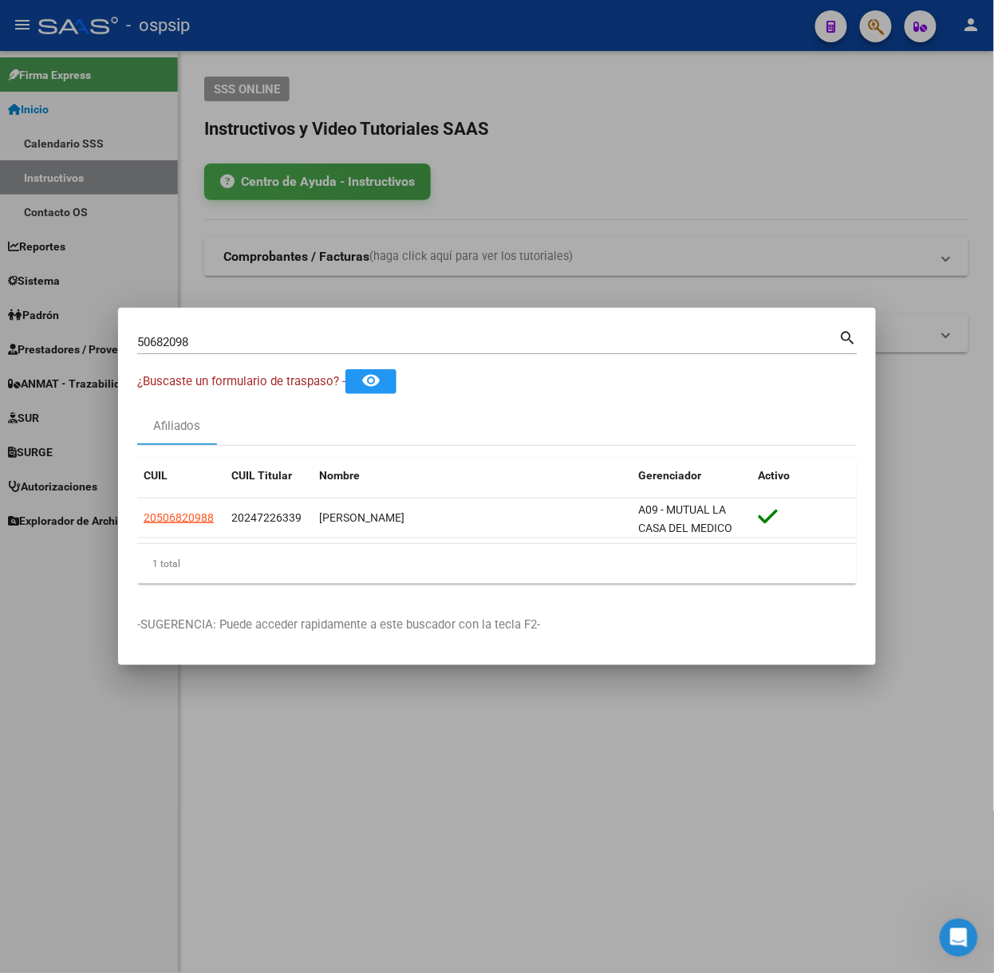
click at [196, 333] on div "50682098 Buscar (apellido, dni, cuil, [PERSON_NAME], cuit, obra social)" at bounding box center [488, 342] width 702 height 24
click at [199, 333] on div "50682098 Buscar (apellido, dni, cuil, [PERSON_NAME], cuit, obra social)" at bounding box center [488, 342] width 702 height 24
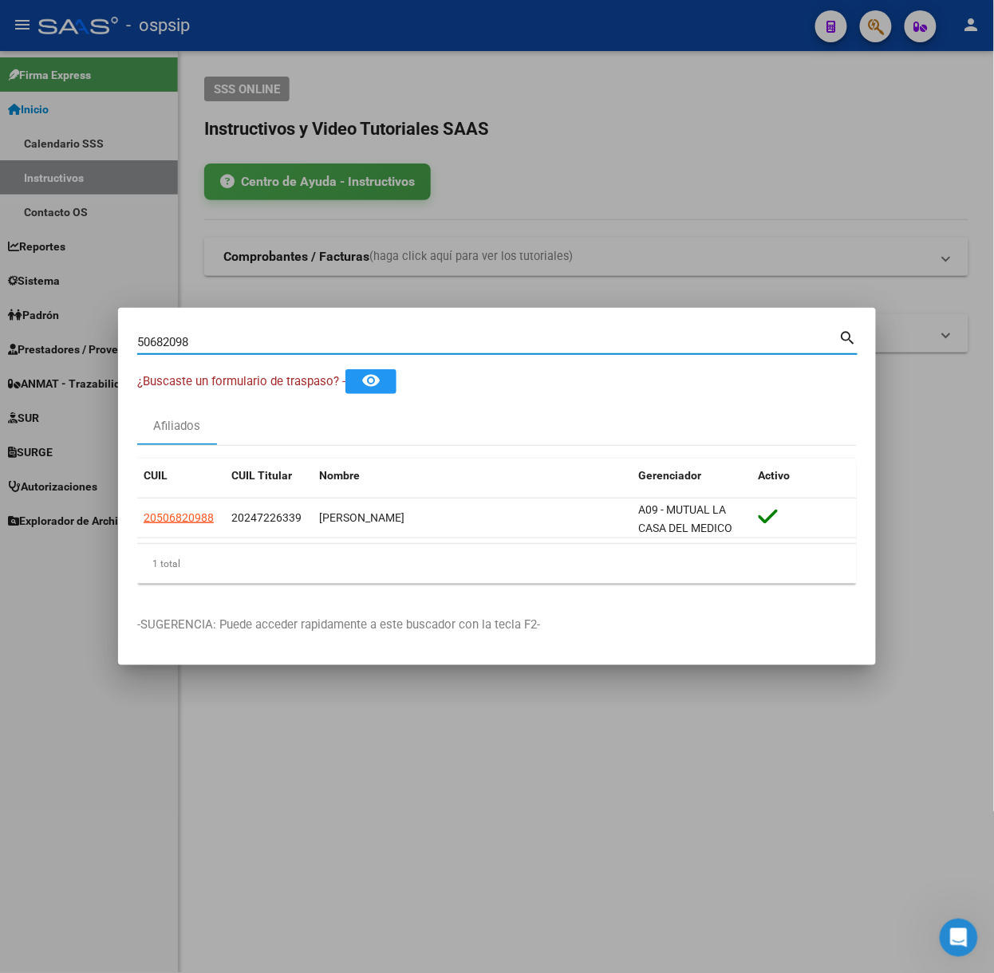
click at [209, 343] on input "50682098" at bounding box center [488, 342] width 702 height 14
type input "59859417"
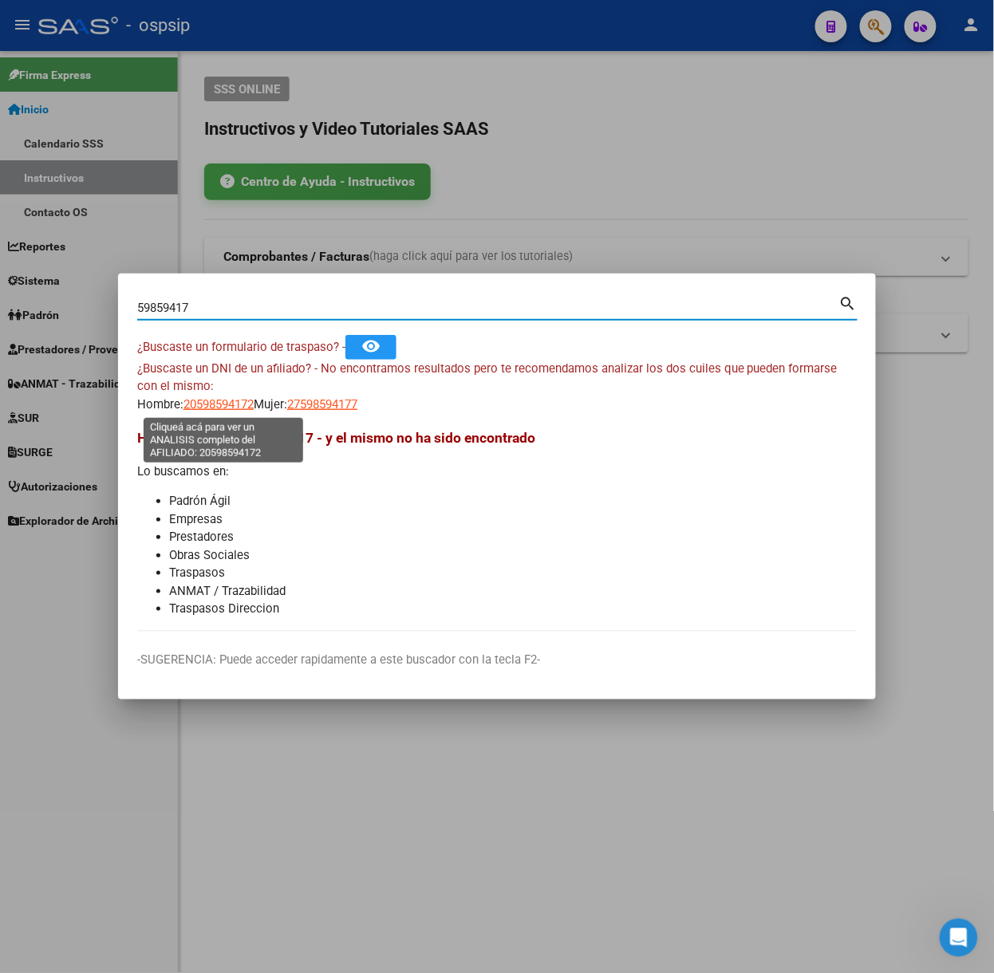
click at [240, 410] on span "20598594172" at bounding box center [218, 404] width 70 height 14
type textarea "20598594172"
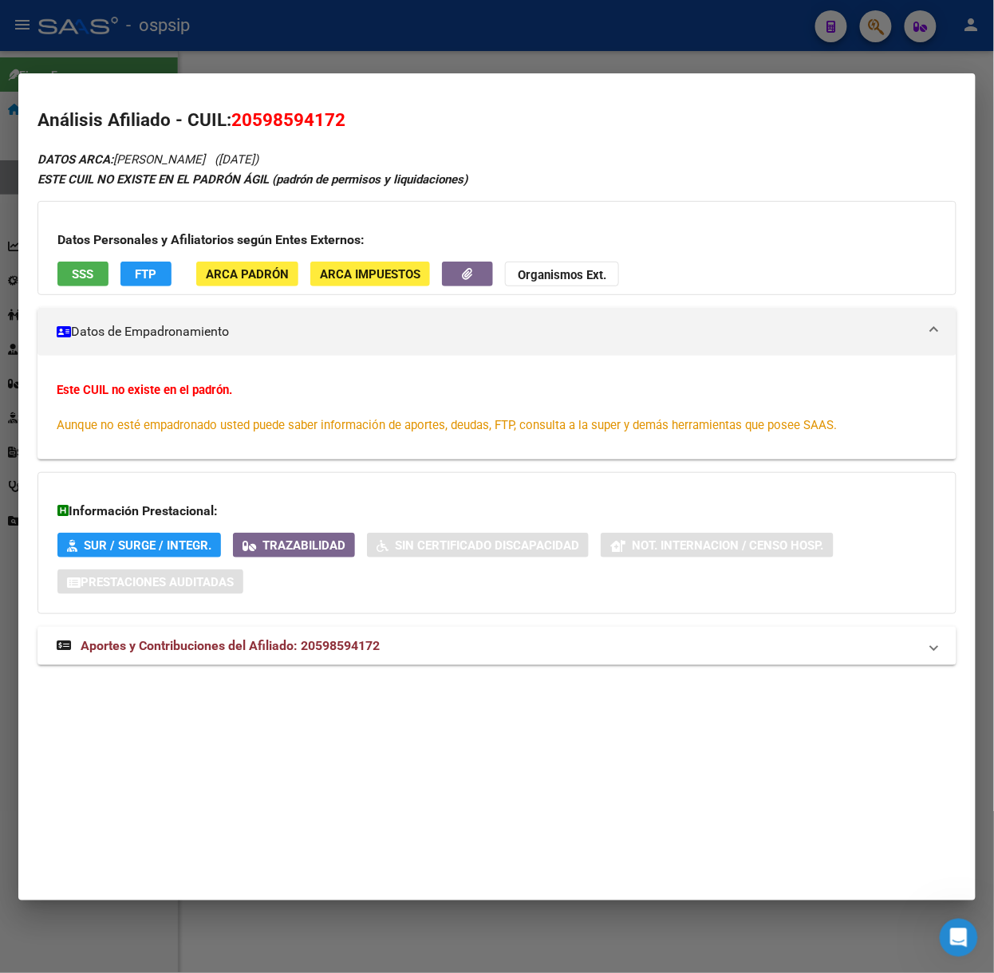
click at [294, 672] on div "DATOS ARCA: [PERSON_NAME] ([DATE]) ESTE CUIL NO EXISTE EN EL PADRÓN ÁGIL (padró…" at bounding box center [496, 416] width 919 height 535
click at [286, 635] on mat-expansion-panel-header "Aportes y Contribuciones del Afiliado: 20598594172" at bounding box center [496, 646] width 919 height 38
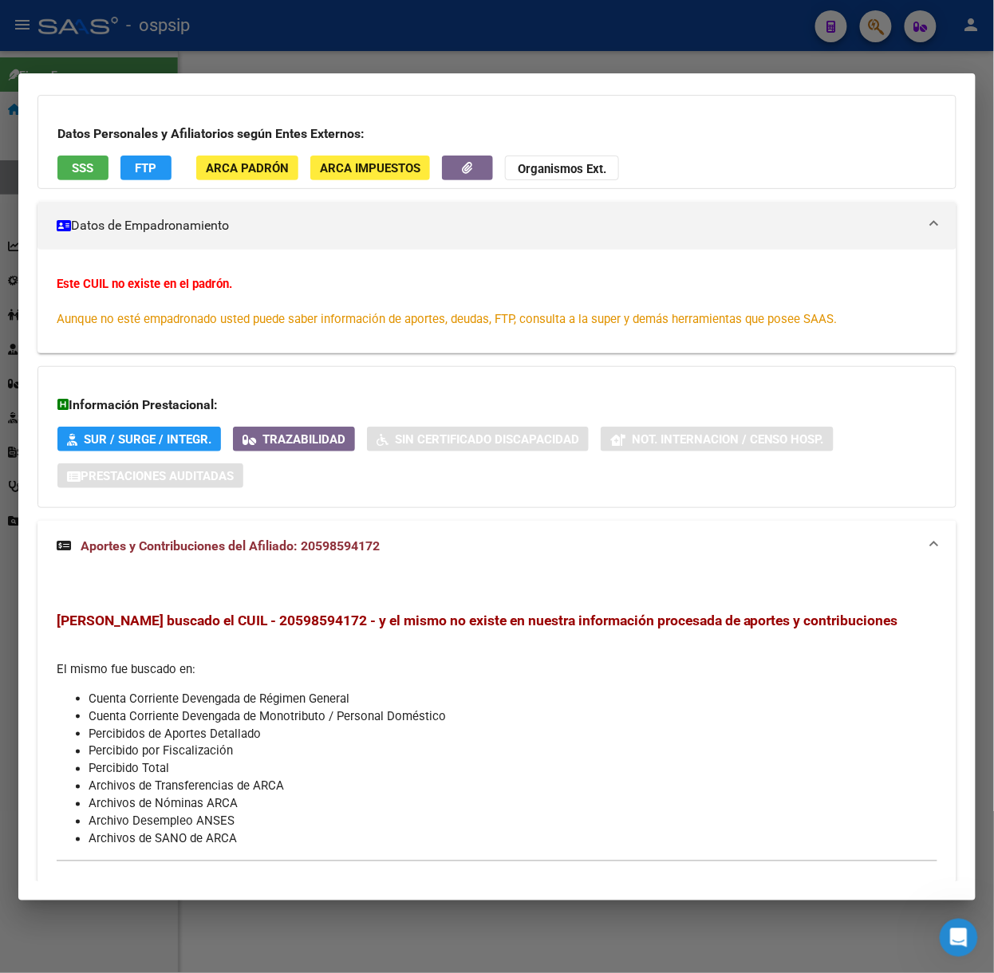
scroll to position [0, 0]
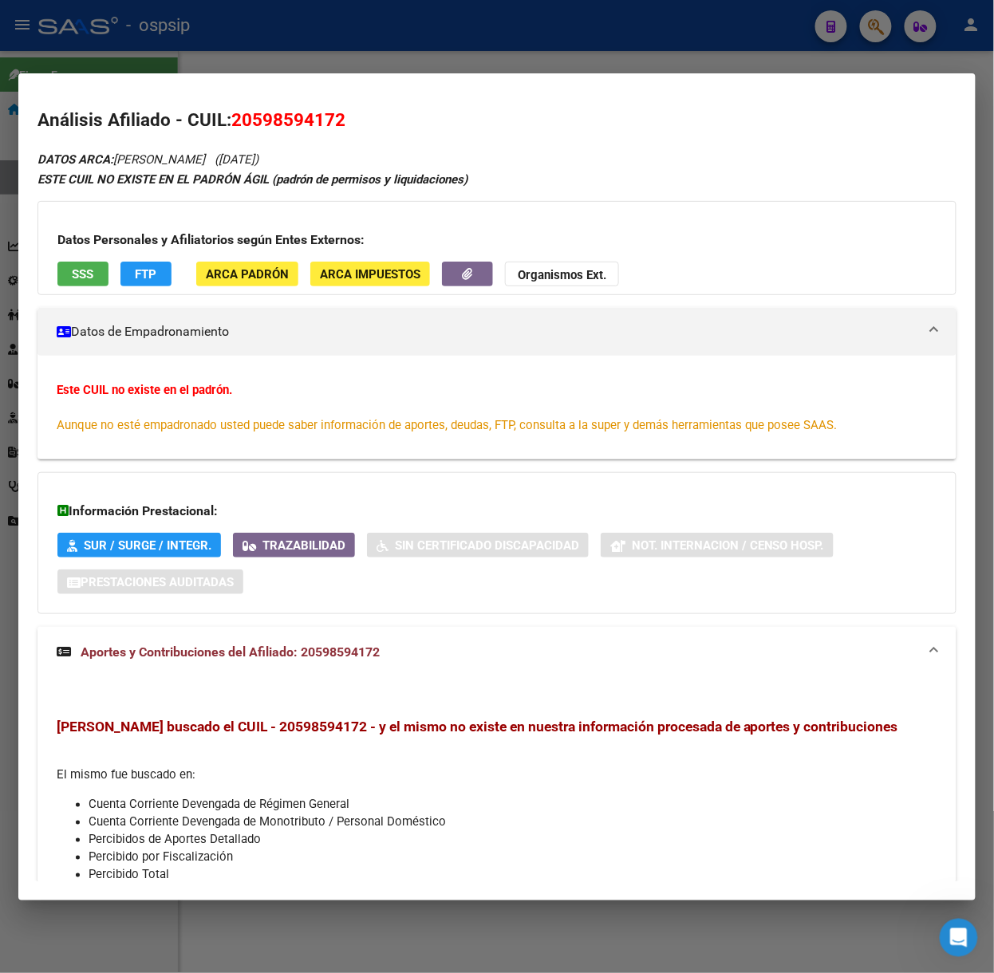
click at [96, 282] on button "SSS" at bounding box center [82, 274] width 51 height 25
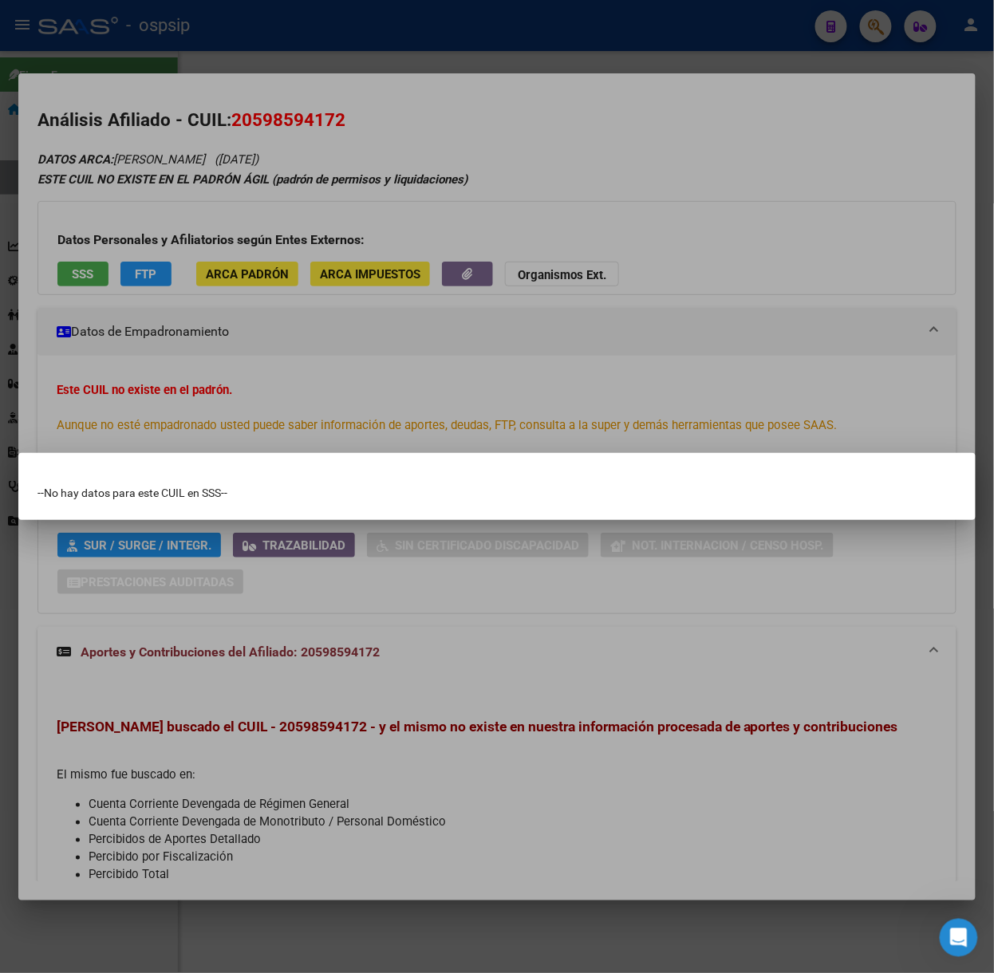
click at [96, 282] on div at bounding box center [497, 486] width 994 height 973
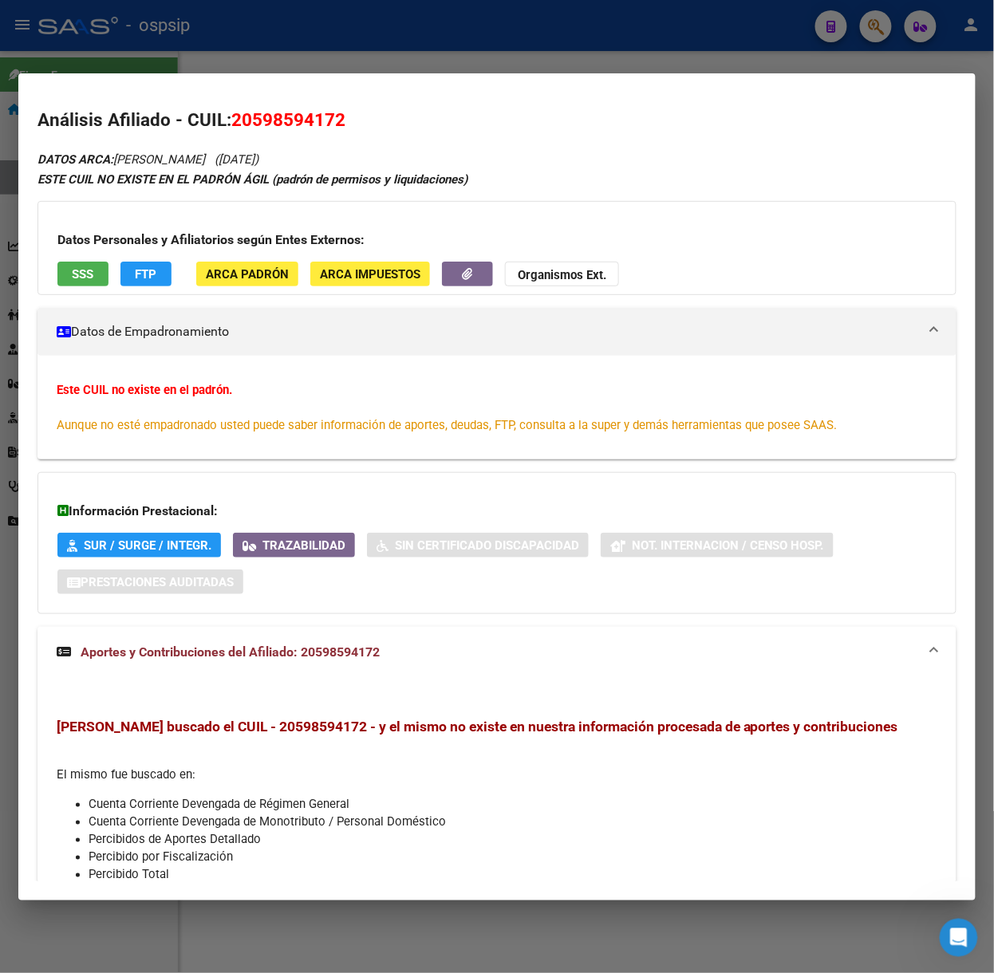
drag, startPoint x: 230, startPoint y: 34, endPoint x: 262, endPoint y: 152, distance: 122.3
click at [230, 34] on div at bounding box center [497, 486] width 994 height 973
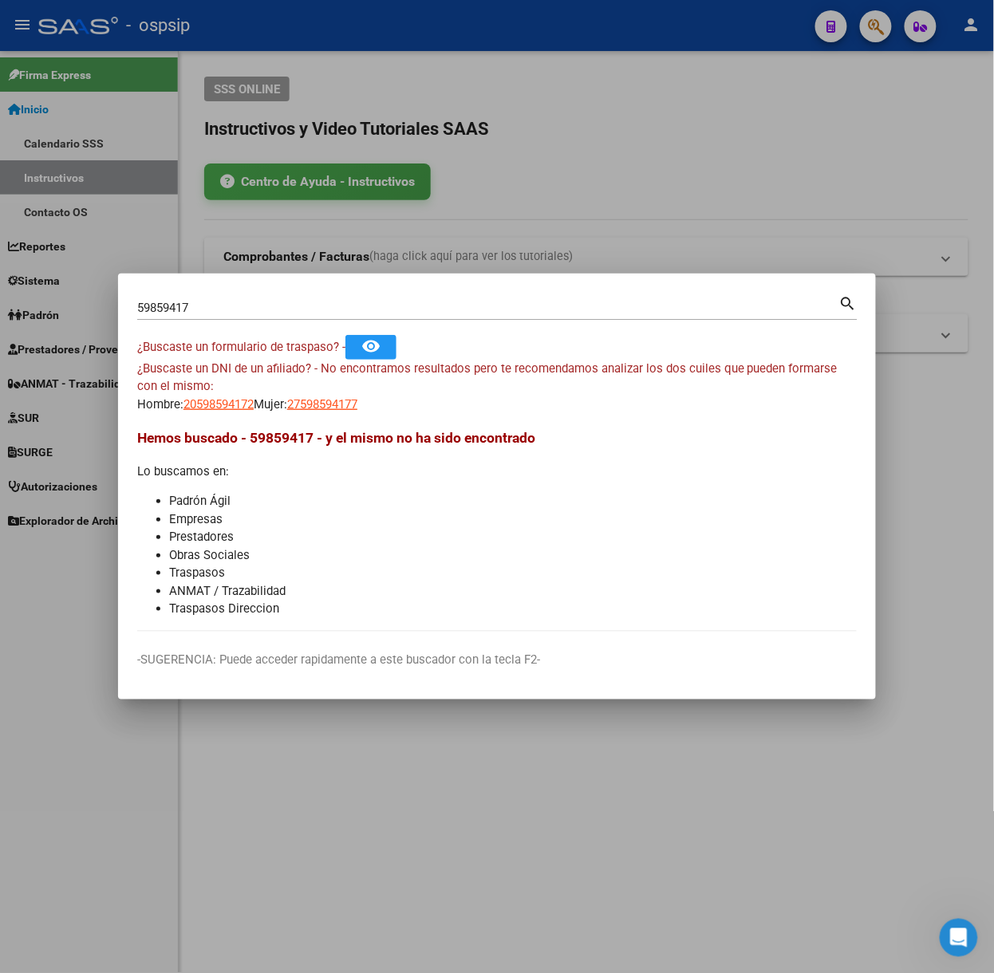
click at [225, 317] on div "59859417 Buscar (apellido, dni, [PERSON_NAME], [PERSON_NAME], cuit, obra social)" at bounding box center [488, 308] width 702 height 24
click at [222, 314] on input "59859417" at bounding box center [488, 308] width 702 height 14
type input "57042719"
click at [195, 397] on span "23570427199" at bounding box center [218, 404] width 70 height 14
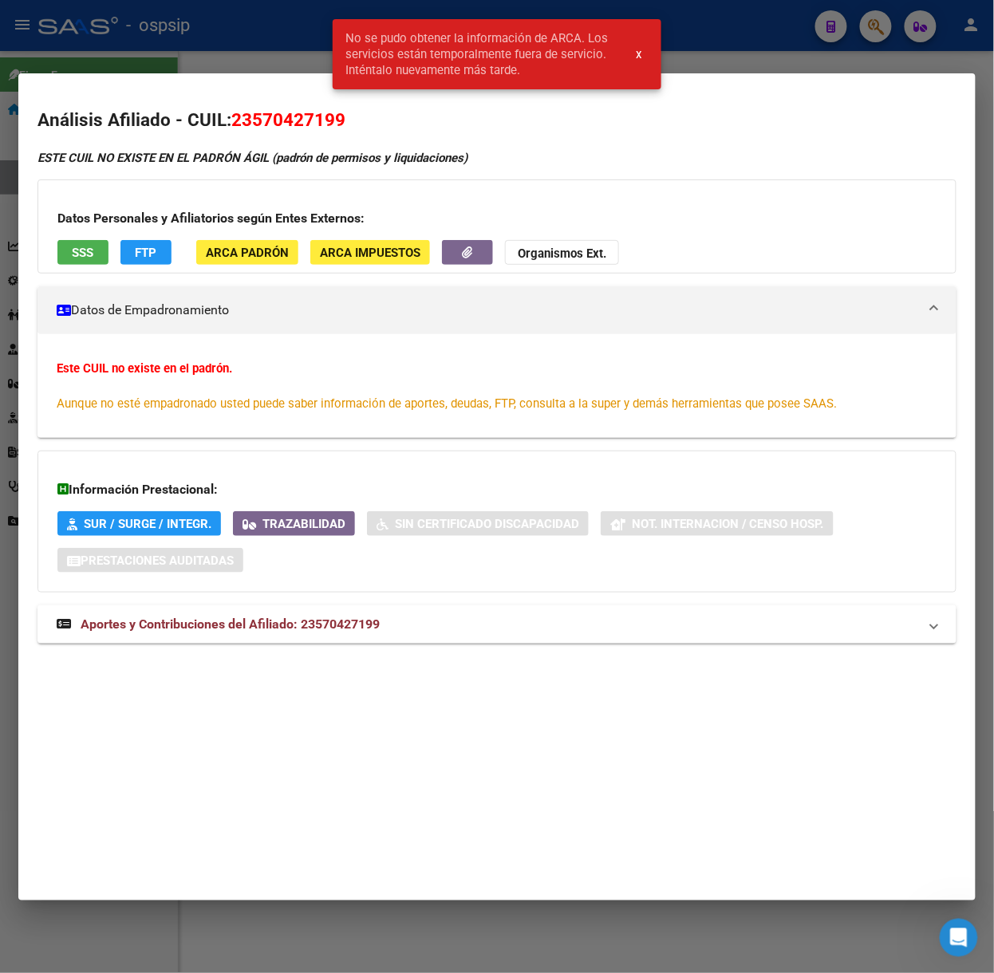
click at [183, 53] on div at bounding box center [497, 486] width 994 height 973
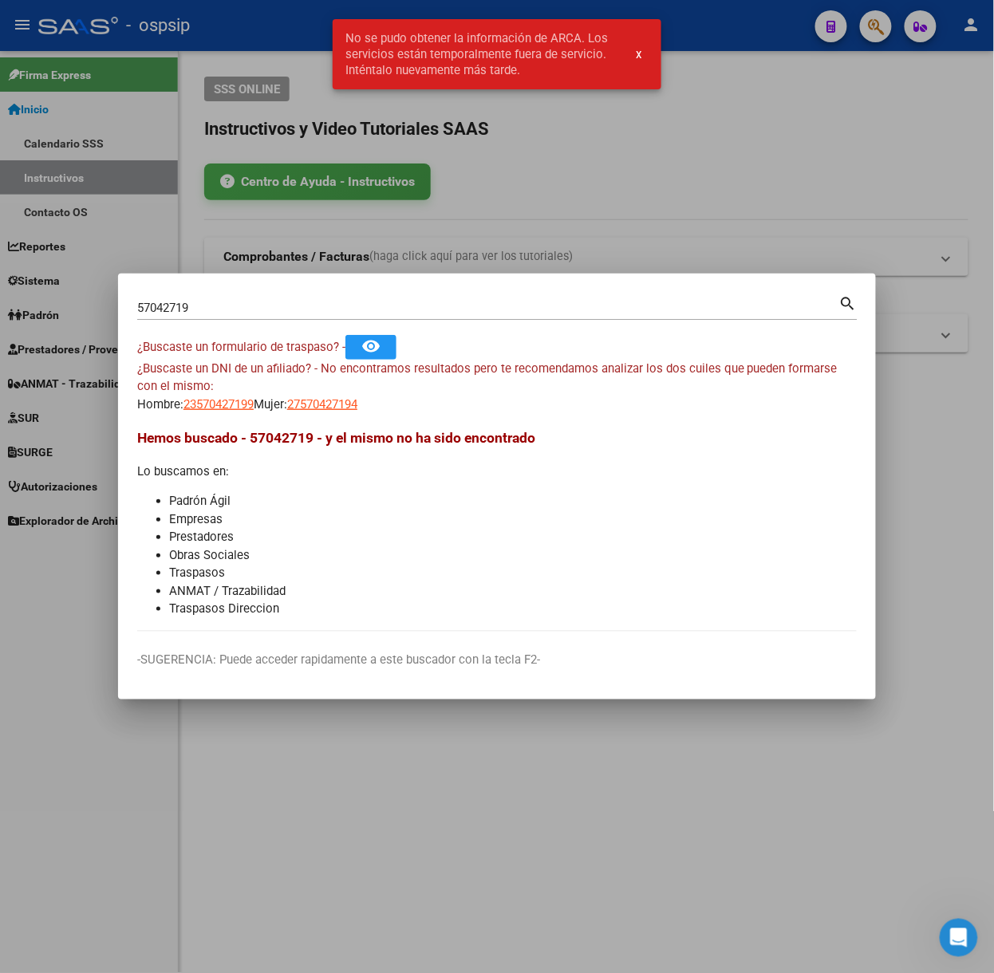
click at [339, 404] on span "27570427194" at bounding box center [322, 404] width 70 height 14
type textarea "27570427194"
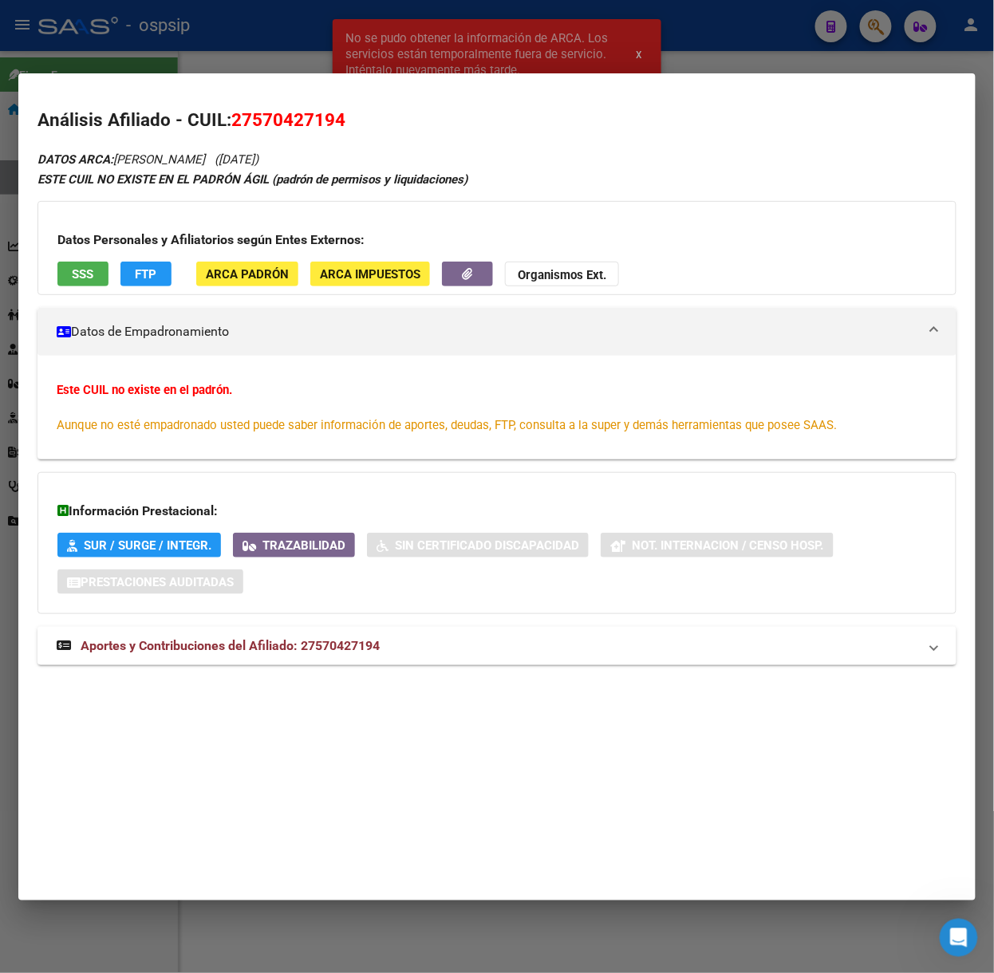
click at [354, 633] on mat-expansion-panel-header "Aportes y Contribuciones del Afiliado: 27570427194" at bounding box center [496, 646] width 919 height 38
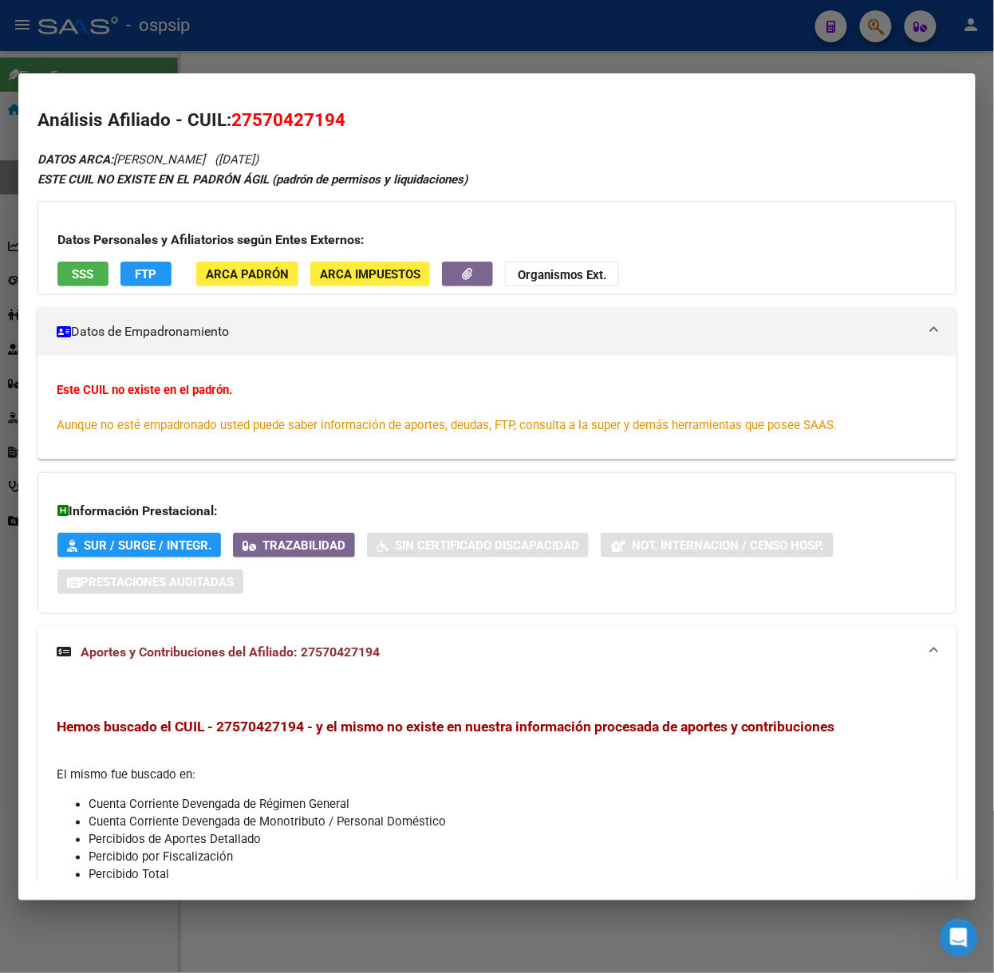
click at [96, 290] on div "Datos Personales y Afiliatorios según Entes Externos: SSS FTP ARCA Padrón ARCA …" at bounding box center [496, 248] width 919 height 94
click at [93, 285] on button "SSS" at bounding box center [82, 274] width 51 height 25
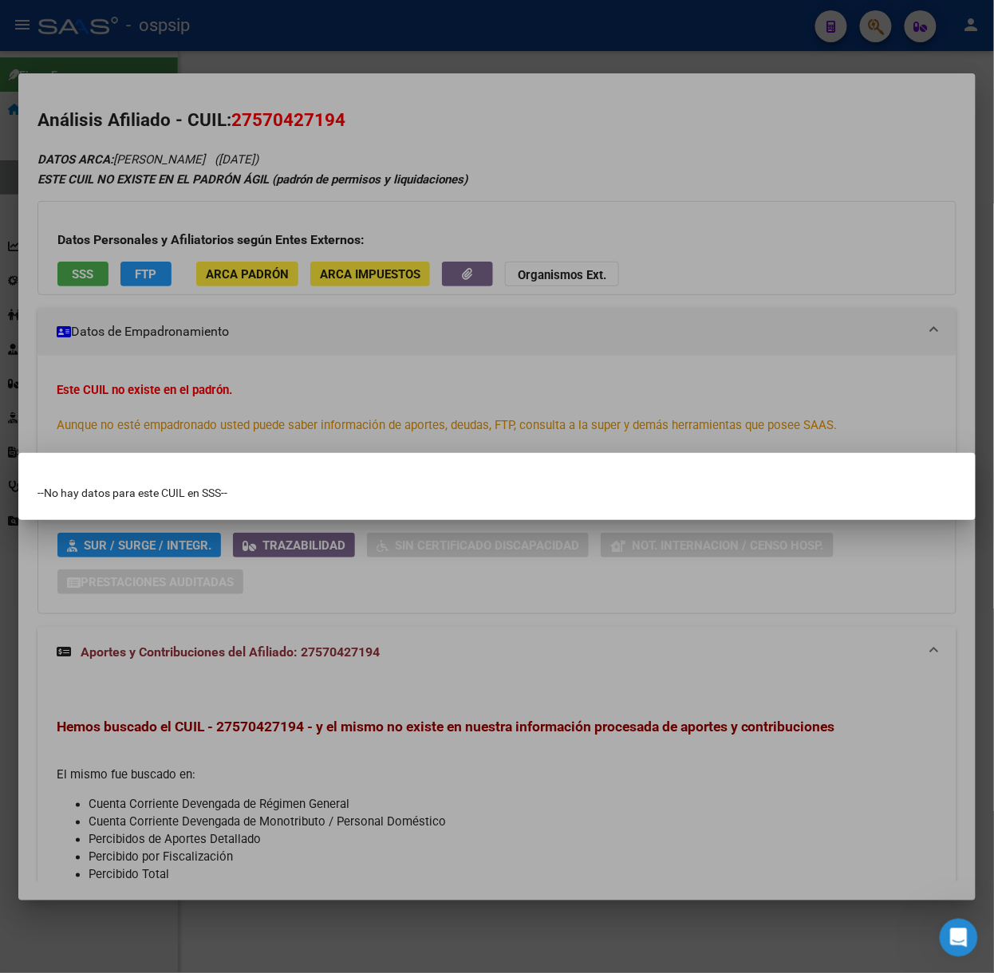
click at [148, 222] on div at bounding box center [497, 486] width 994 height 973
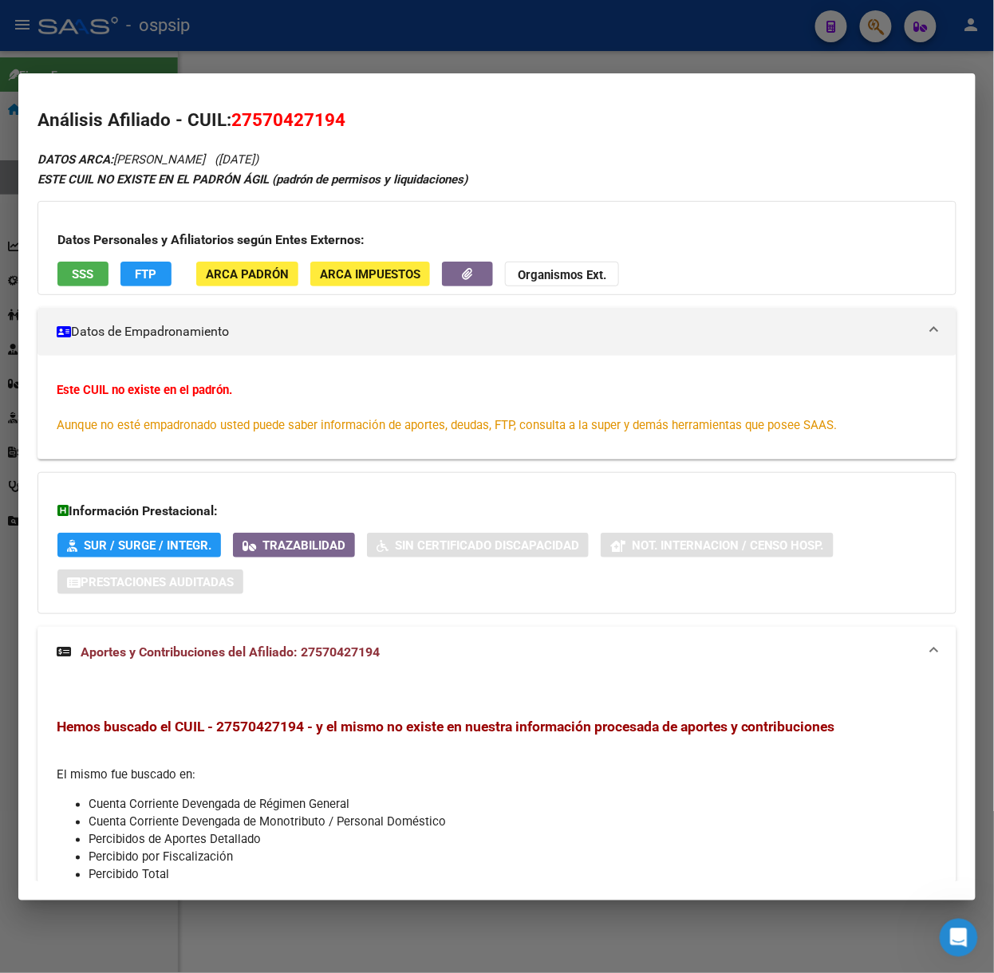
click at [304, 53] on div at bounding box center [497, 486] width 994 height 973
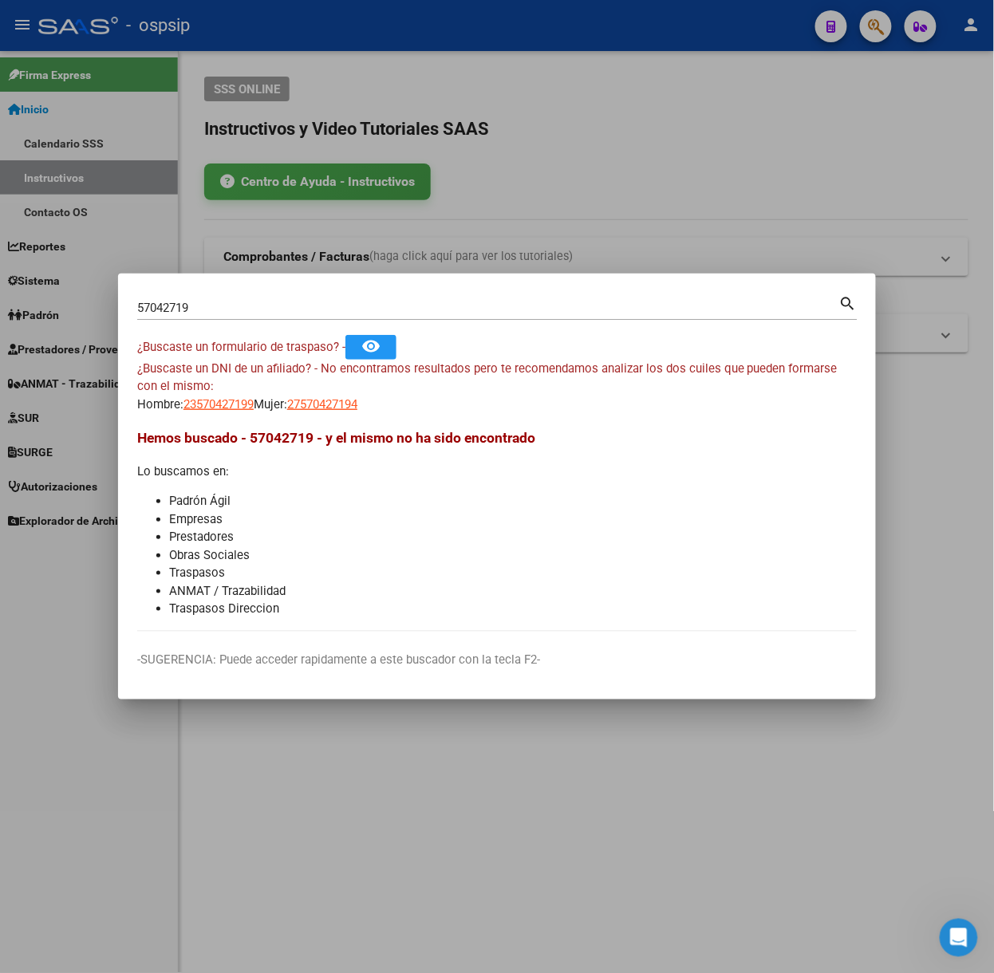
click at [265, 314] on input "57042719" at bounding box center [488, 308] width 702 height 14
type input "70478381"
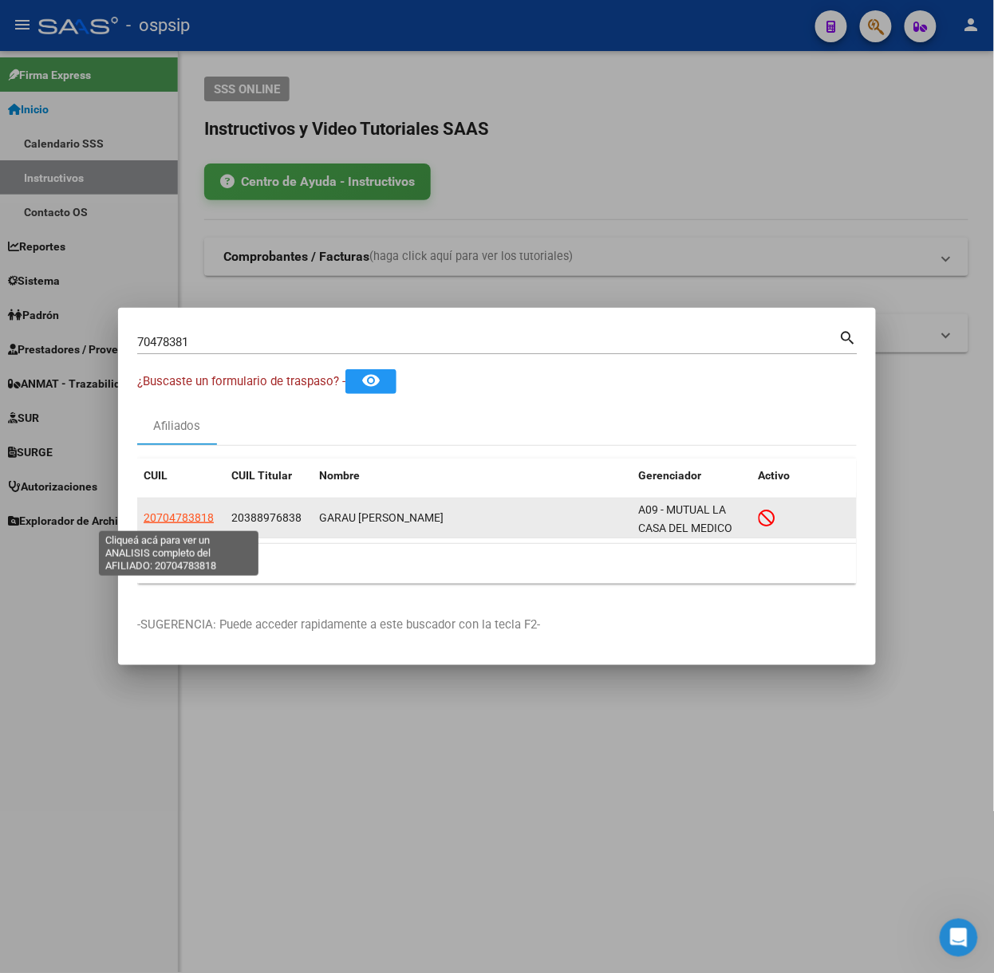
click at [195, 515] on span "20704783818" at bounding box center [179, 517] width 70 height 13
type textarea "20704783818"
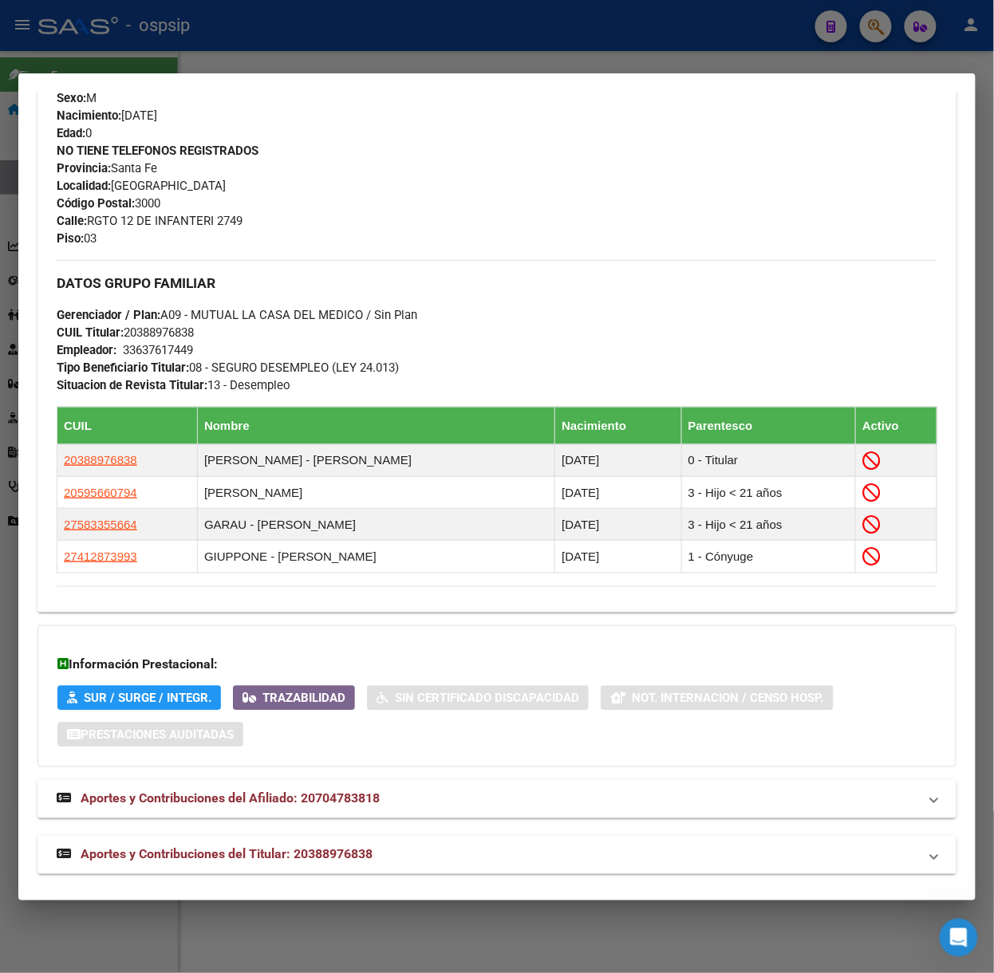
scroll to position [697, 0]
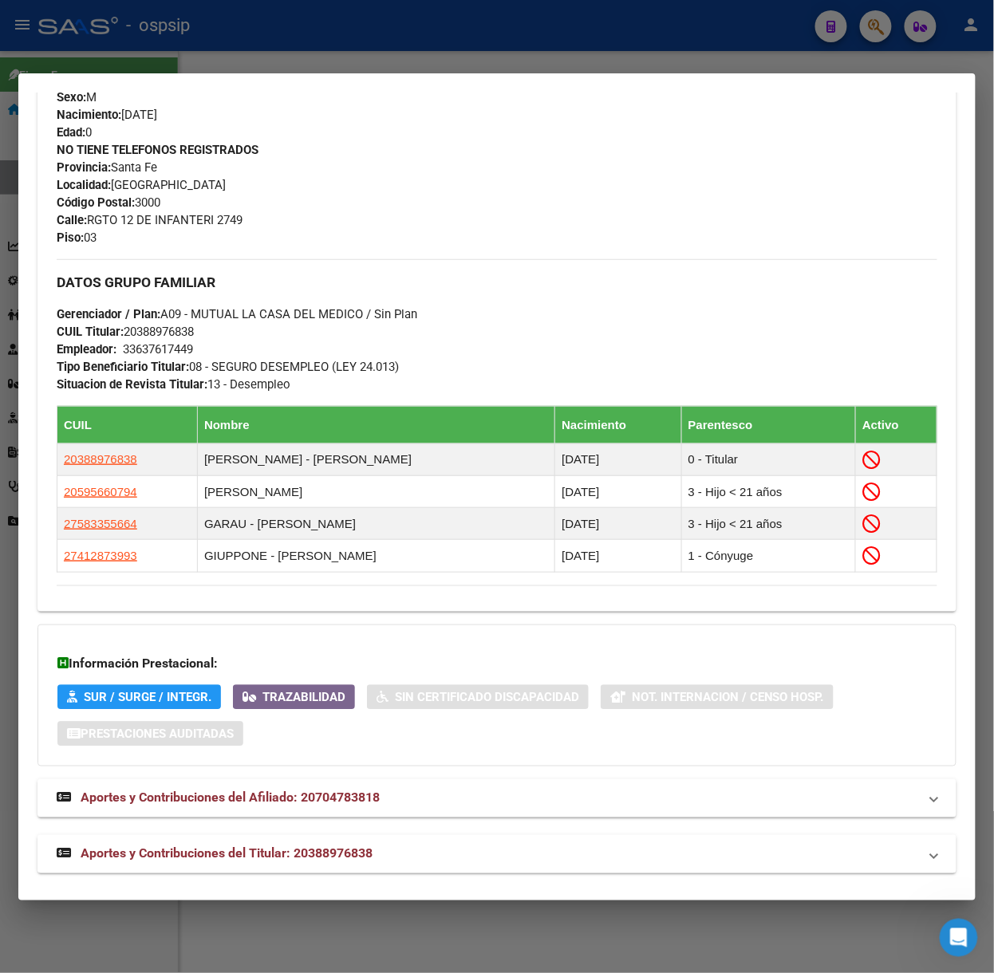
click at [373, 862] on span "Aportes y Contribuciones del Titular: 20388976838" at bounding box center [227, 853] width 292 height 15
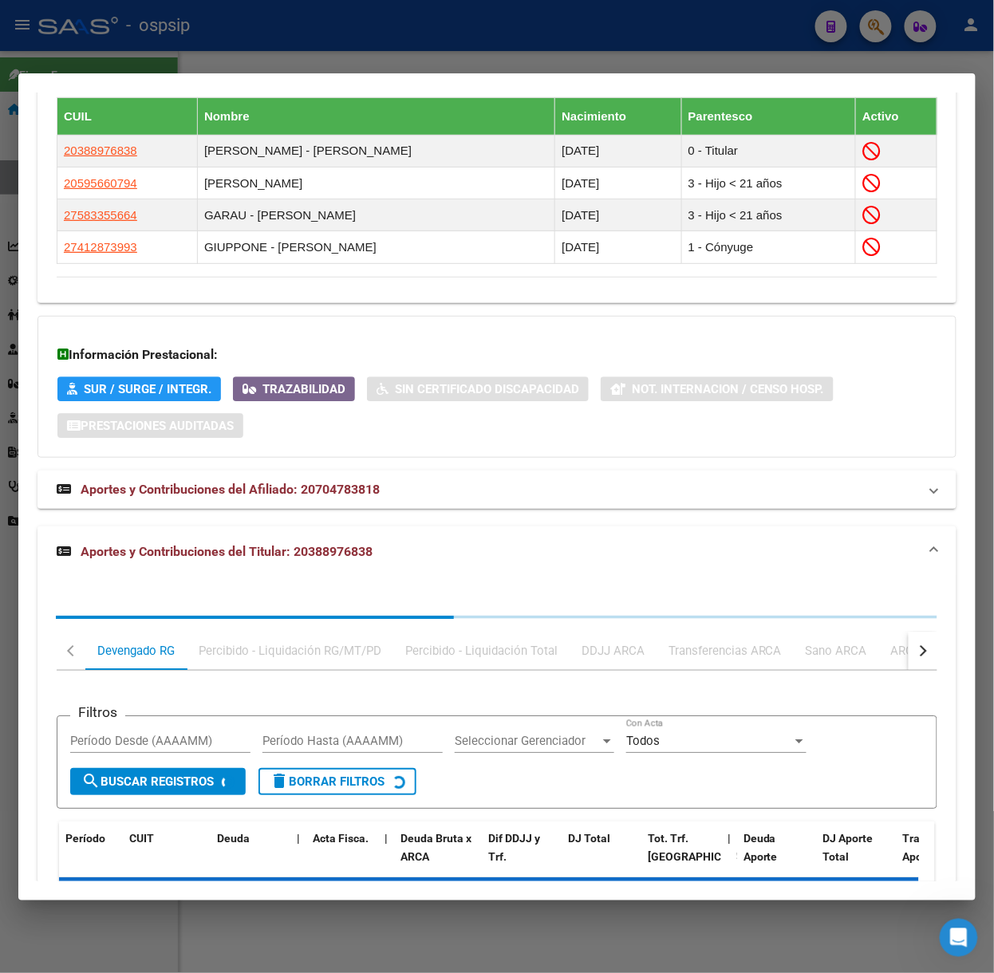
scroll to position [1106, 0]
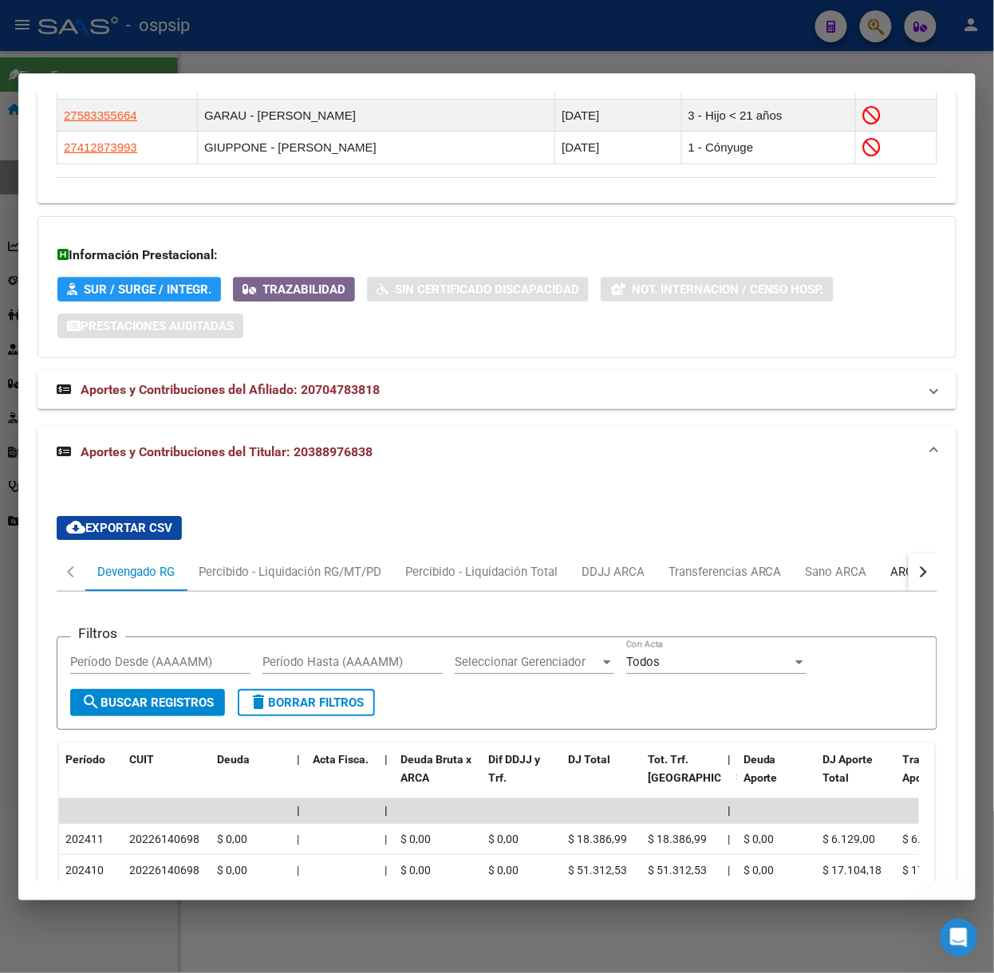
click at [884, 574] on div "ARCA Relaciones Laborales" at bounding box center [965, 572] width 173 height 38
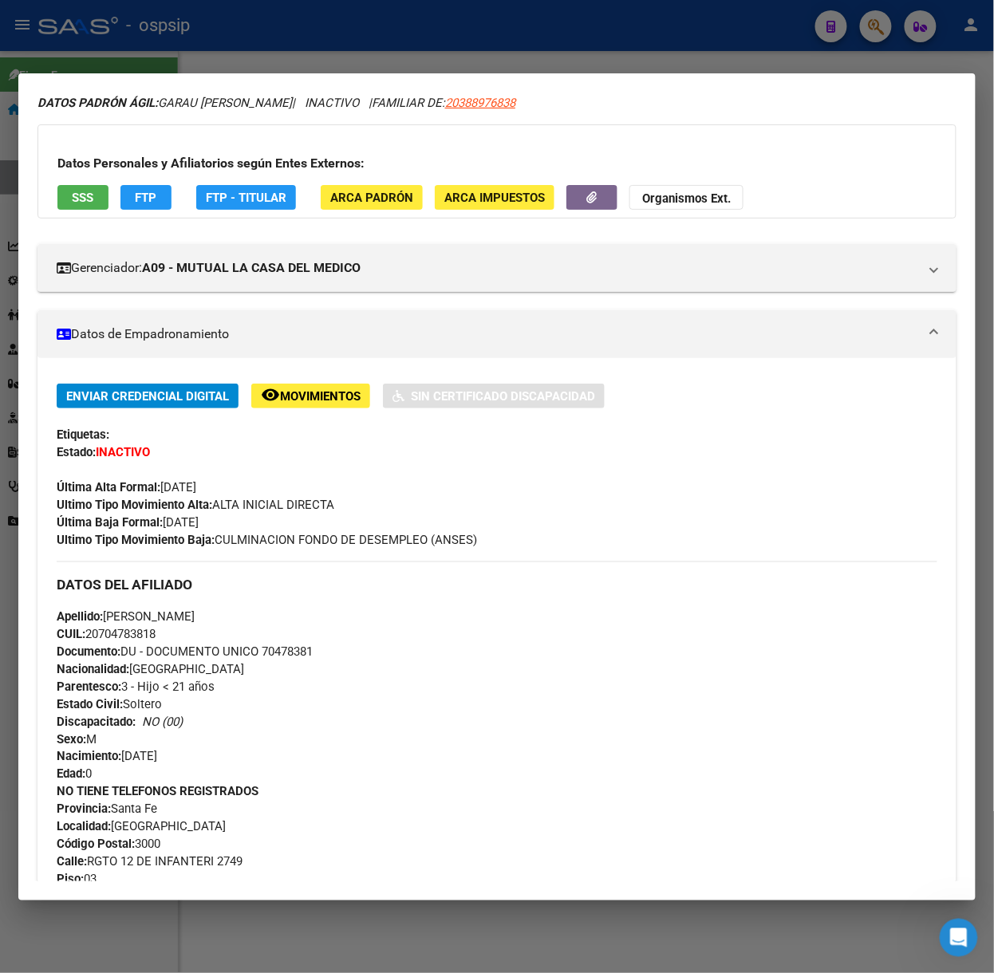
scroll to position [42, 0]
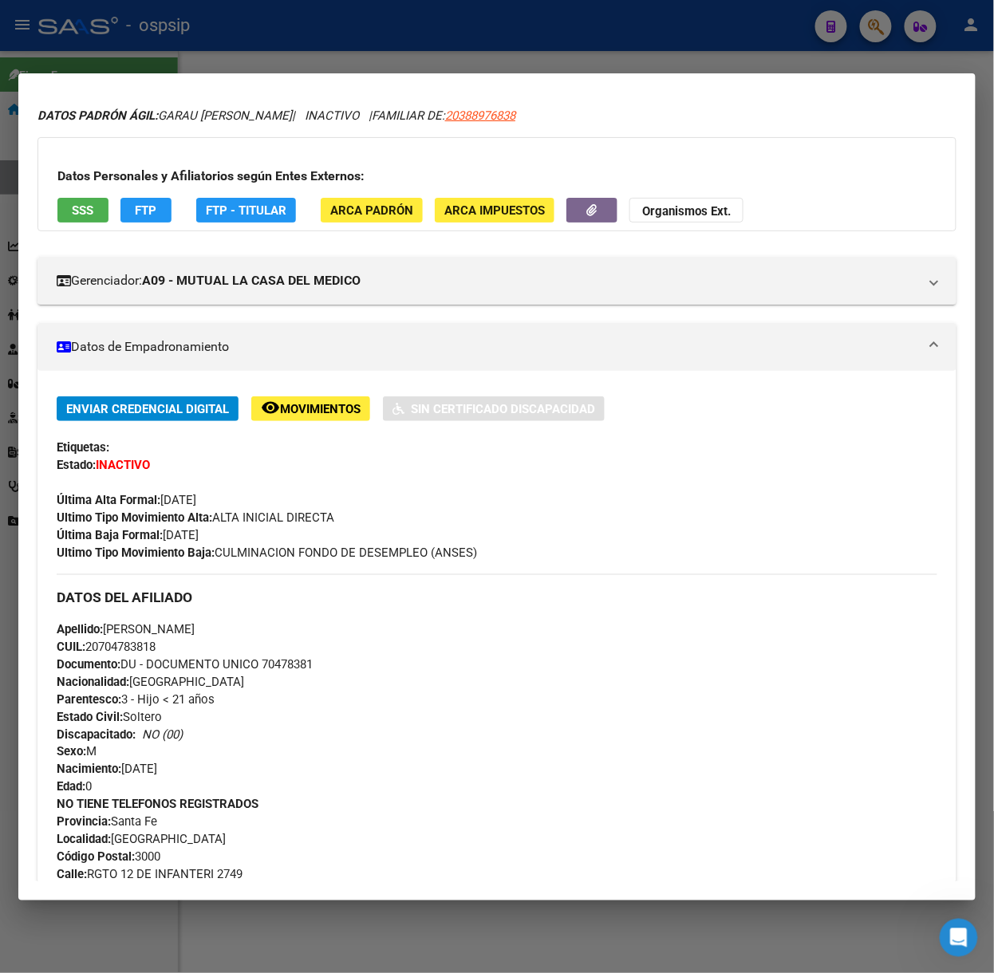
click at [97, 208] on button "SSS" at bounding box center [82, 210] width 51 height 25
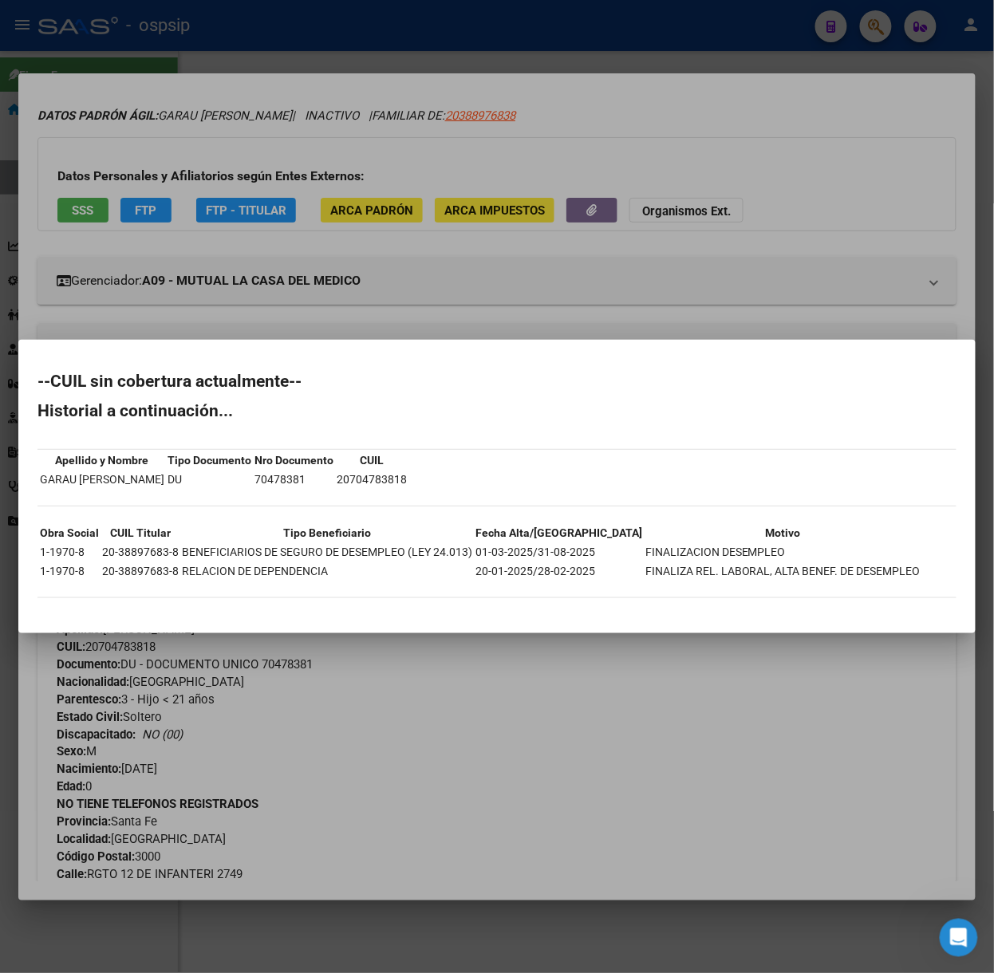
click at [272, 215] on div at bounding box center [497, 486] width 994 height 973
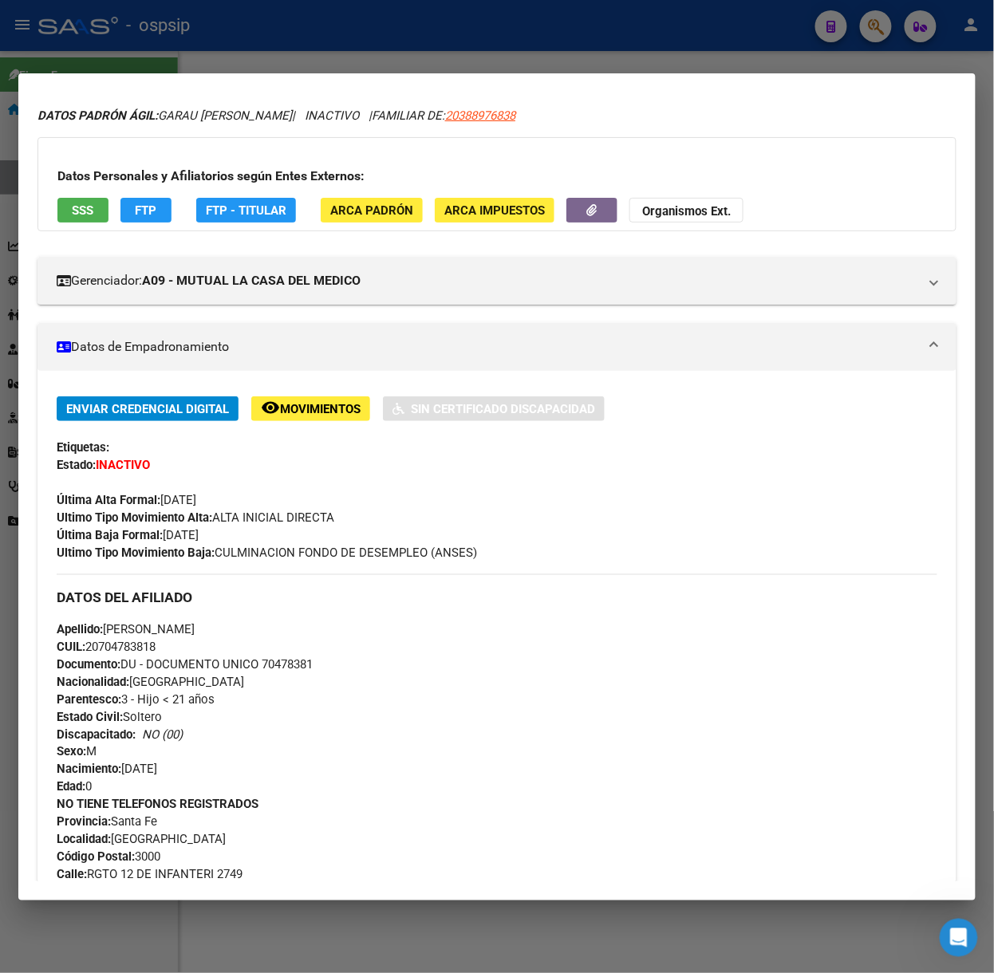
click at [301, 77] on mat-dialog-container "Análisis Afiliado - CUIL: 20704783818 DATOS [PERSON_NAME] ÁGIL: GARAU [PERSON_N…" at bounding box center [496, 486] width 957 height 827
click at [257, 73] on mat-dialog-container "Análisis Afiliado - CUIL: 20704783818 DATOS [PERSON_NAME] ÁGIL: GARAU [PERSON_N…" at bounding box center [496, 486] width 957 height 827
click at [227, 53] on div at bounding box center [497, 486] width 994 height 973
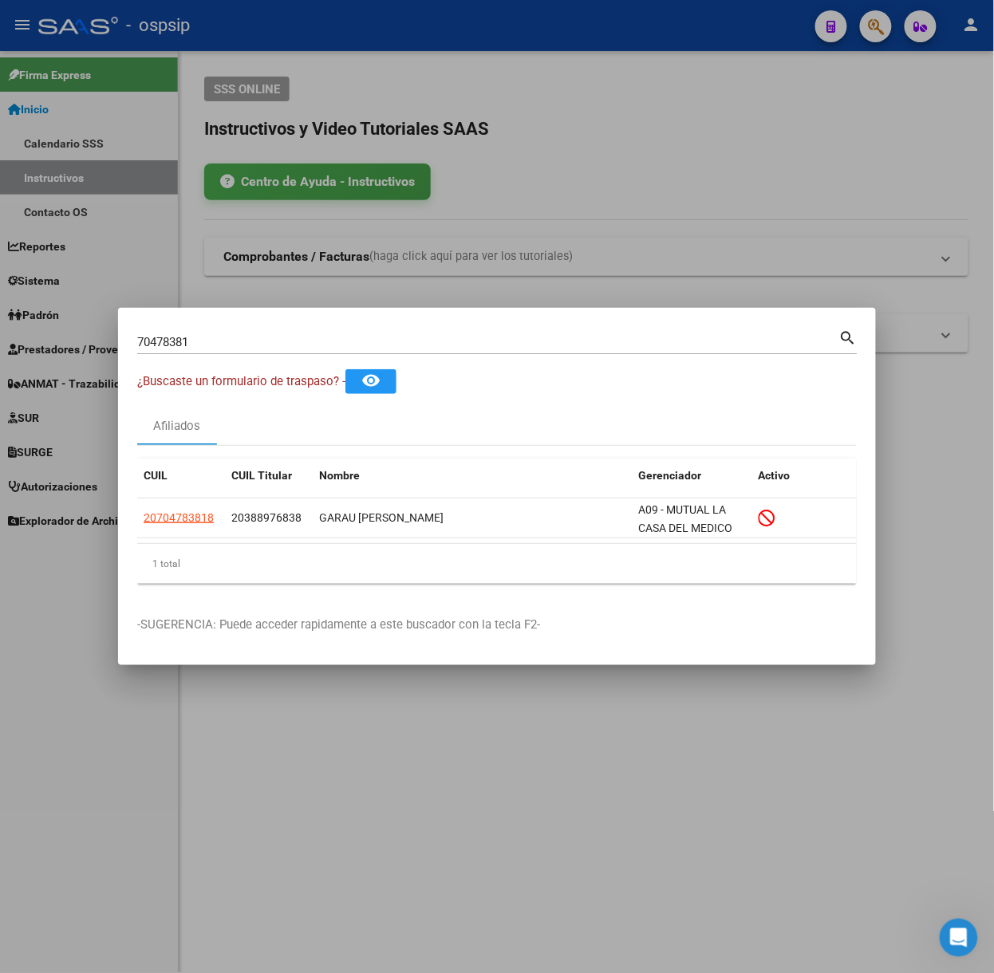
click at [249, 335] on input "70478381" at bounding box center [488, 342] width 702 height 14
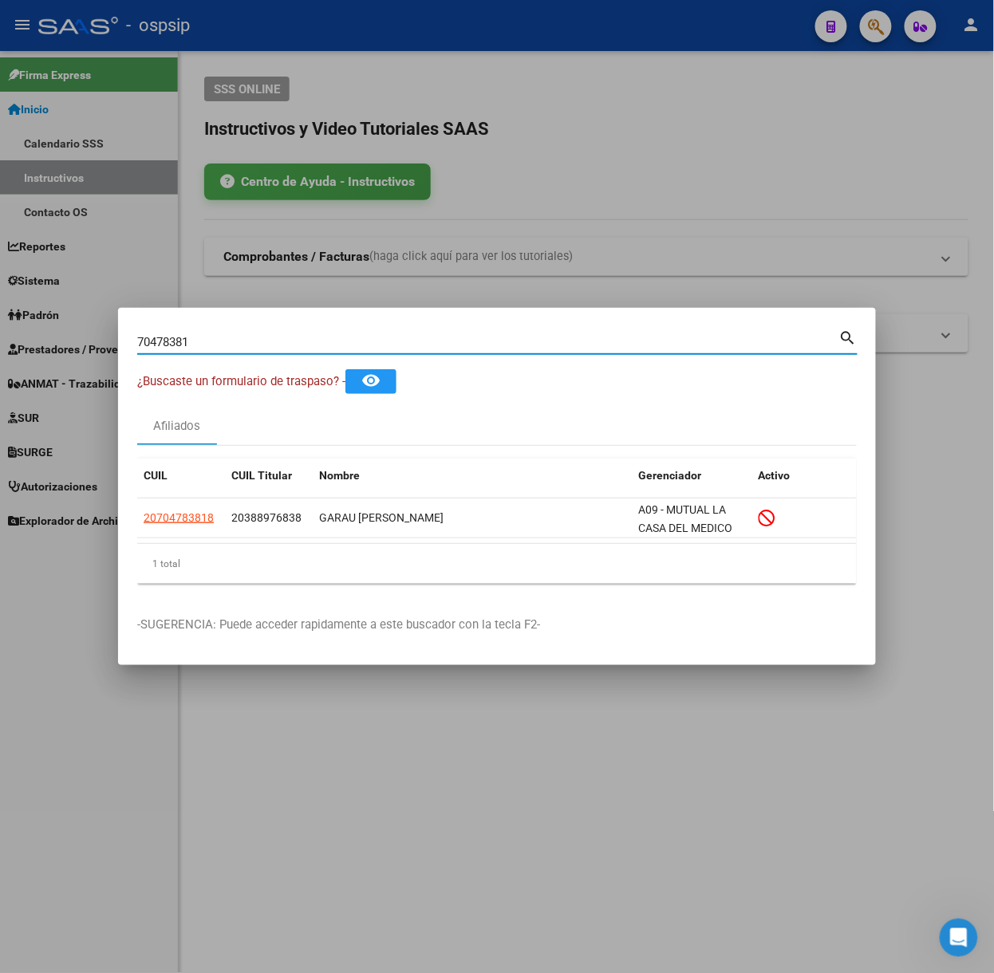
click at [249, 335] on input "70478381" at bounding box center [488, 342] width 702 height 14
type input "56162590"
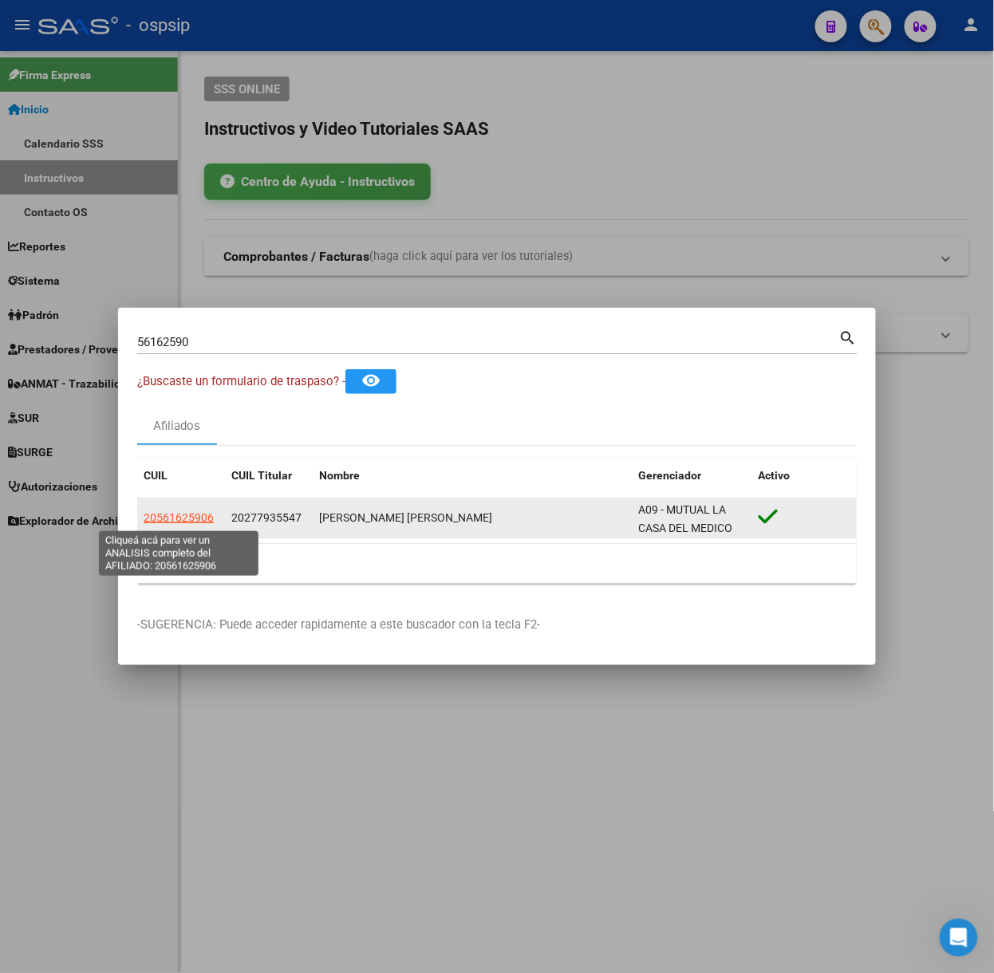
click at [170, 514] on span "20561625906" at bounding box center [179, 517] width 70 height 13
type textarea "20561625906"
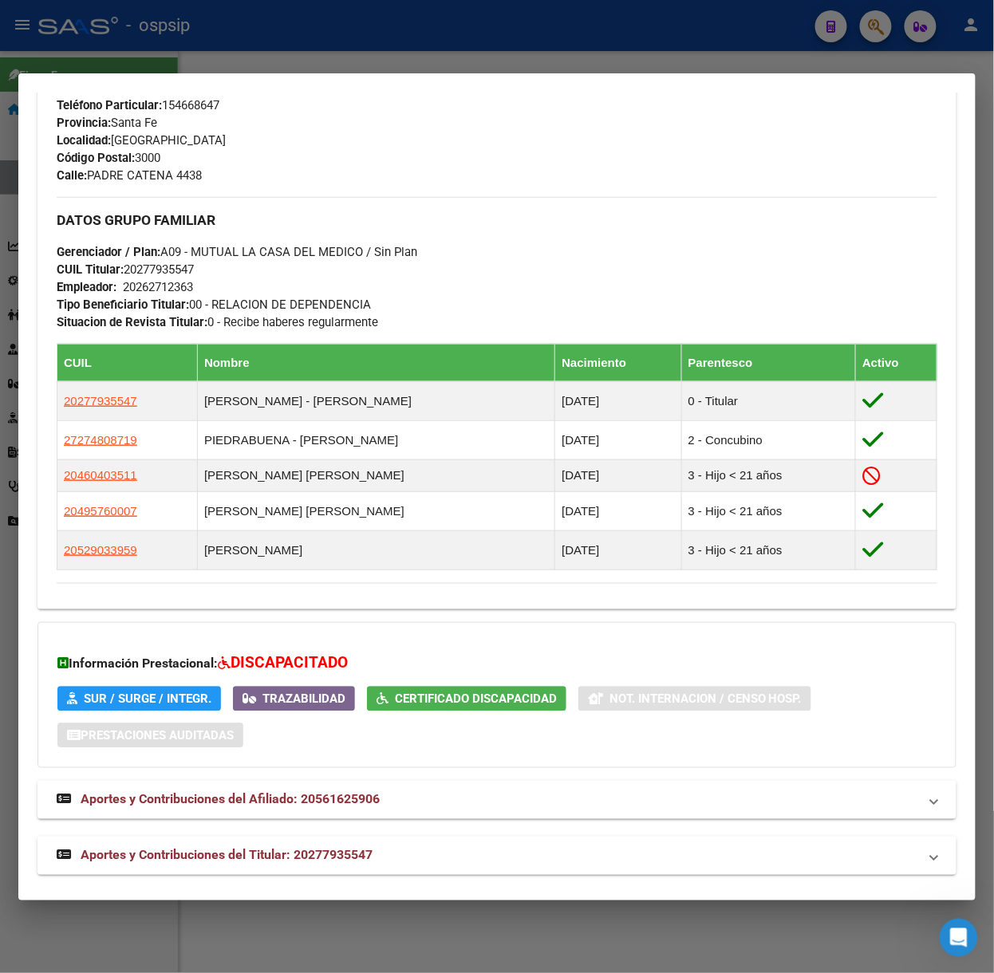
click at [337, 853] on span "Aportes y Contribuciones del Titular: 20277935547" at bounding box center [227, 855] width 292 height 15
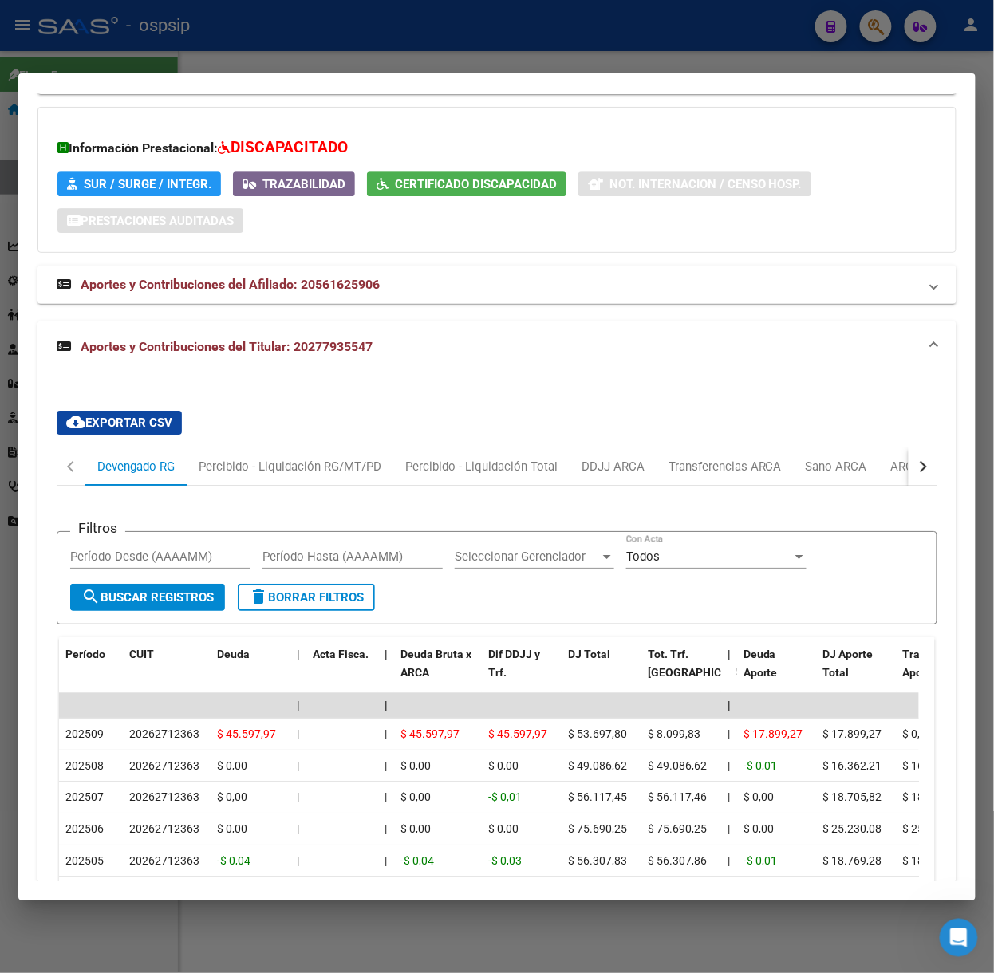
scroll to position [1312, 0]
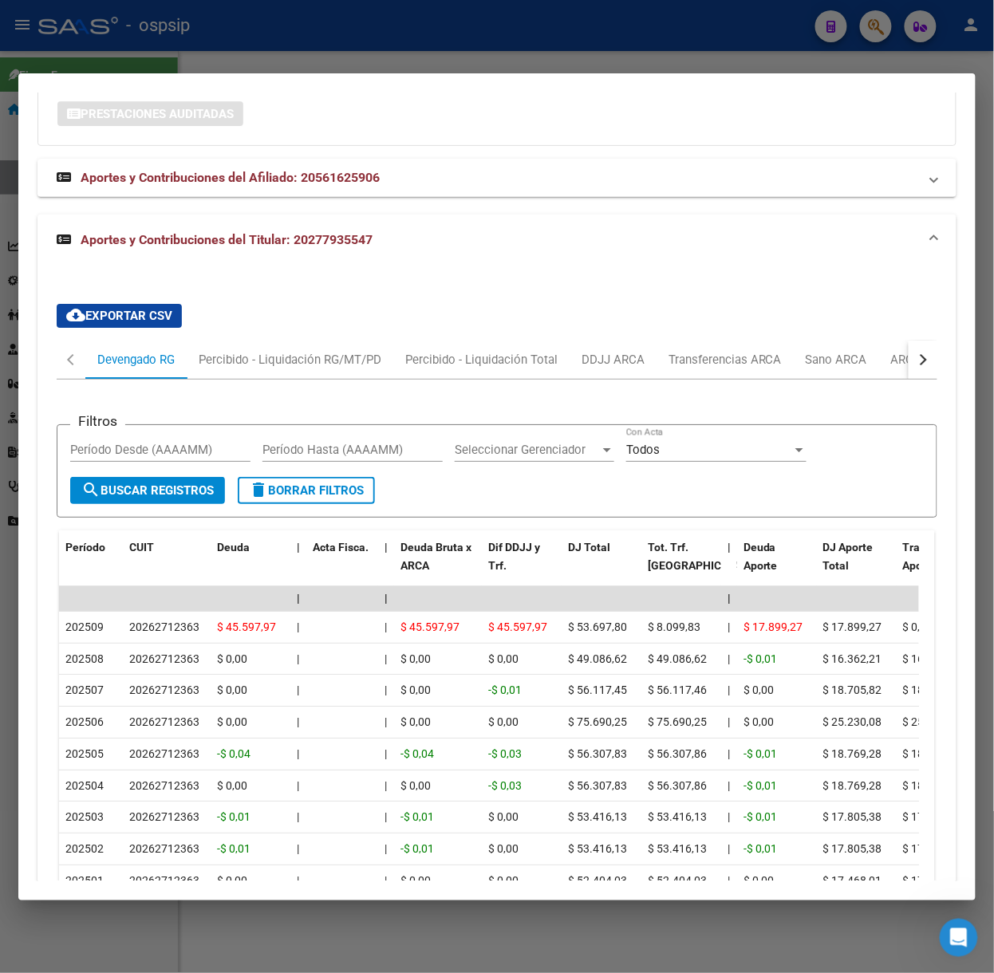
click at [349, 78] on mat-dialog-container "Análisis Afiliado - CUIL: 20561625906 DATOS [PERSON_NAME] ÁGIL: [PERSON_NAME] […" at bounding box center [496, 486] width 957 height 827
click at [314, 67] on div at bounding box center [497, 486] width 994 height 973
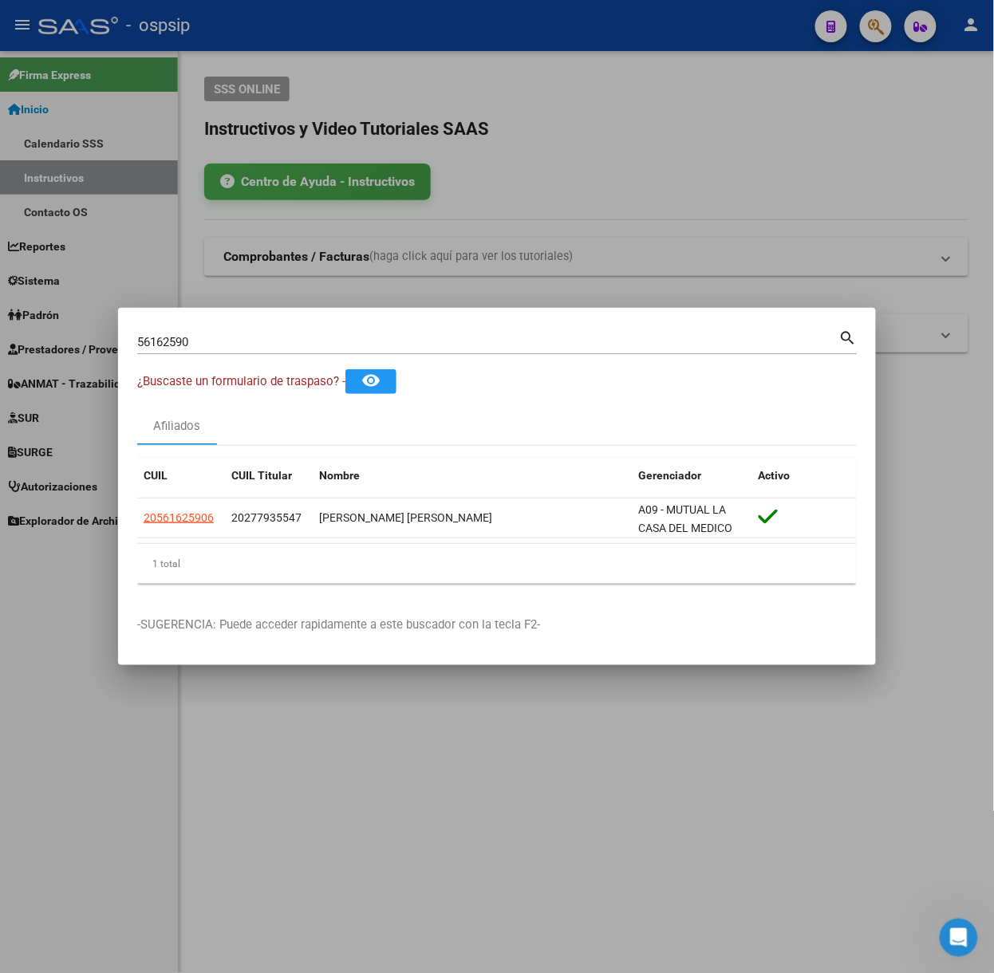
click at [225, 345] on input "56162590" at bounding box center [488, 342] width 702 height 14
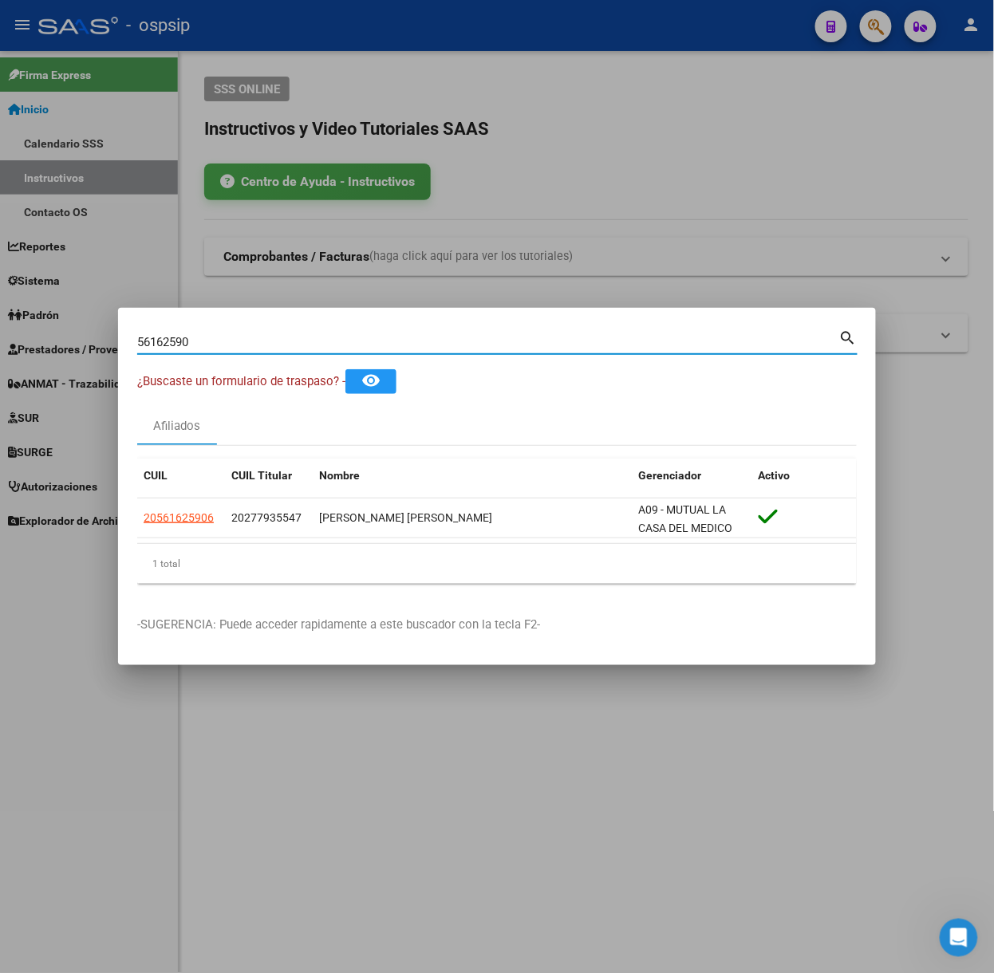
click at [225, 345] on input "56162590" at bounding box center [488, 342] width 702 height 14
type input "59222355"
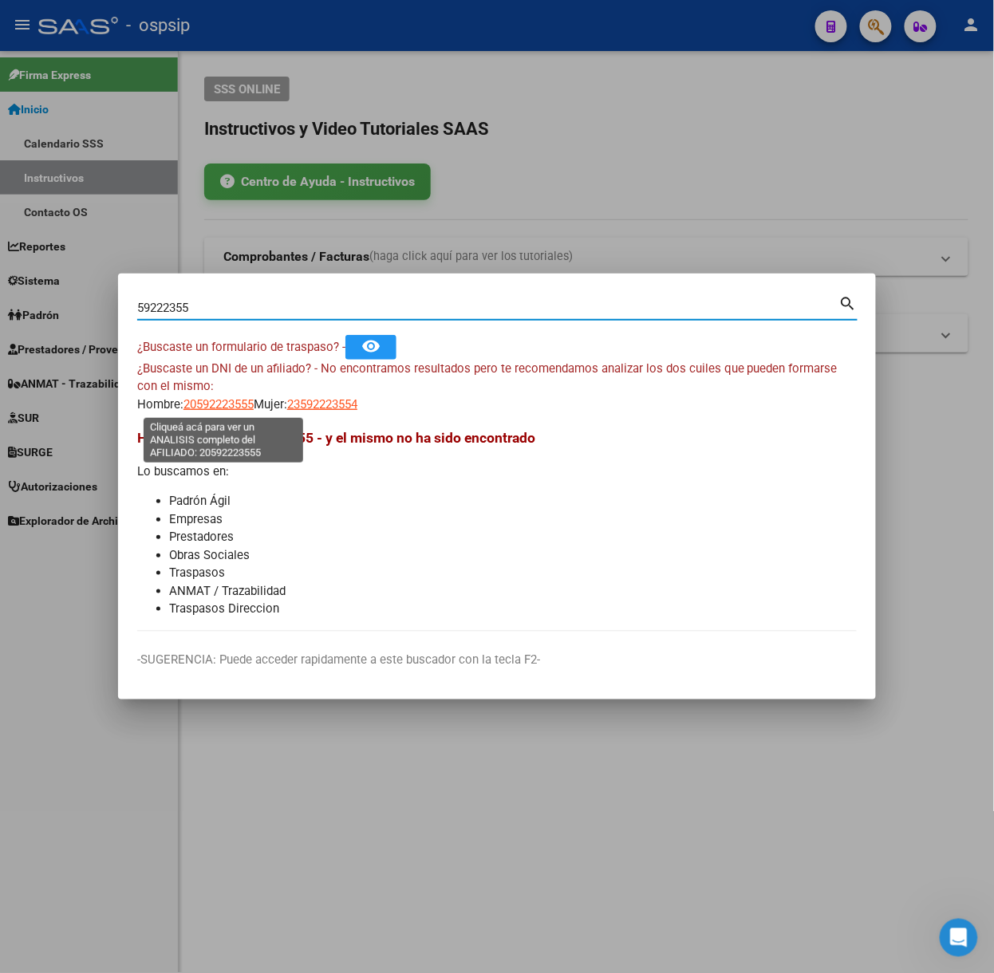
click at [195, 405] on span "20592223555" at bounding box center [218, 404] width 70 height 14
type textarea "20592223555"
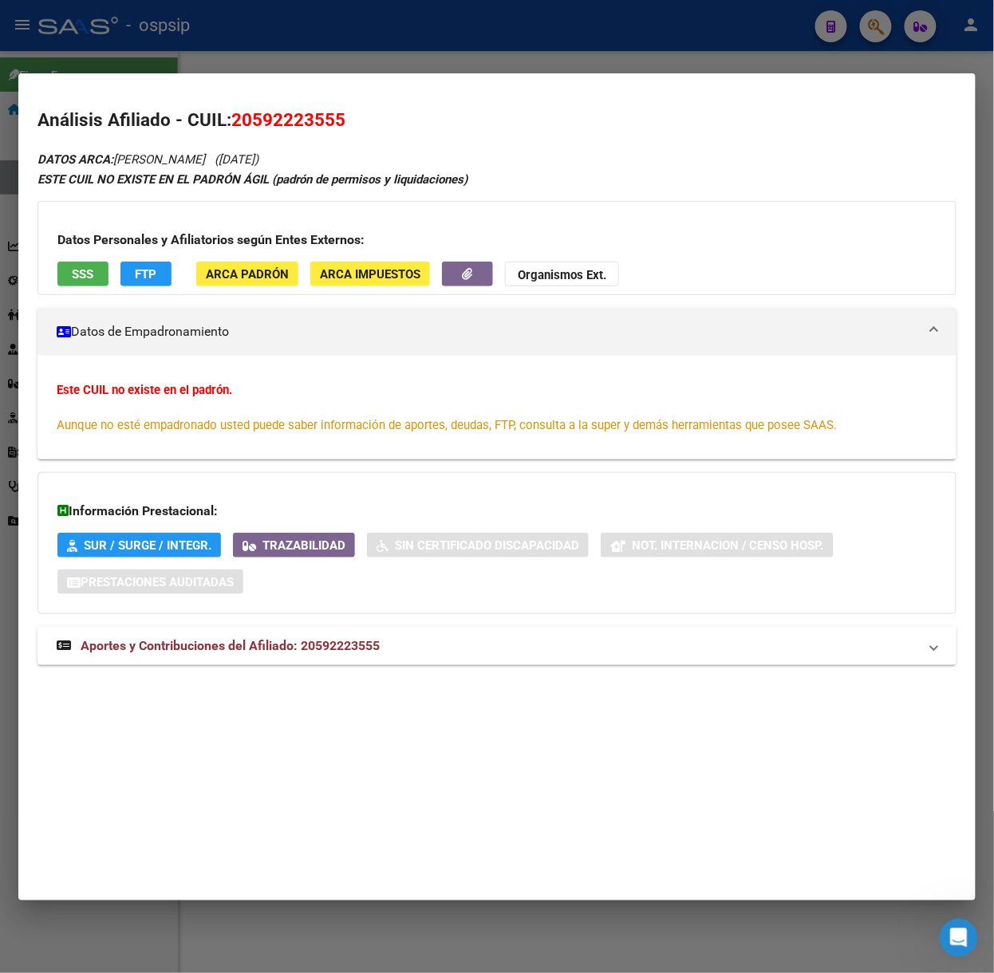
click at [266, 656] on strong "Aportes y Contribuciones del Afiliado: 20592223555" at bounding box center [218, 646] width 323 height 19
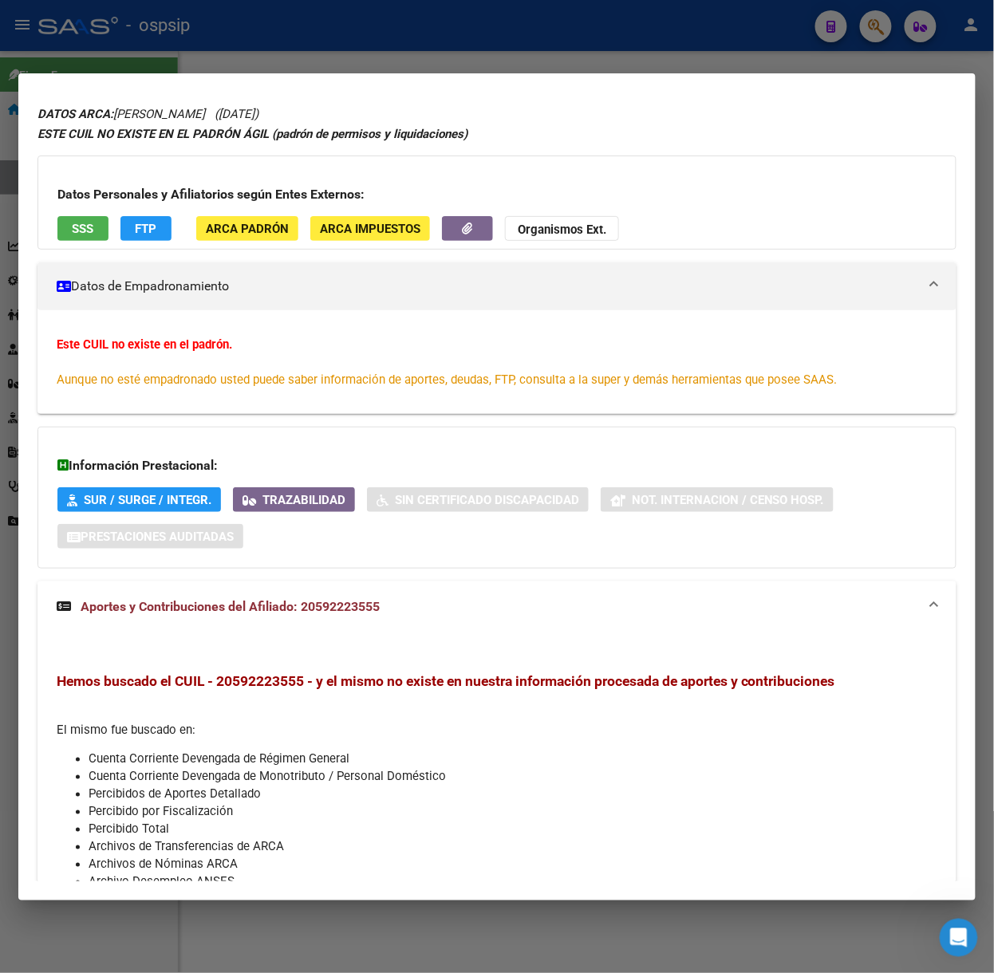
scroll to position [0, 0]
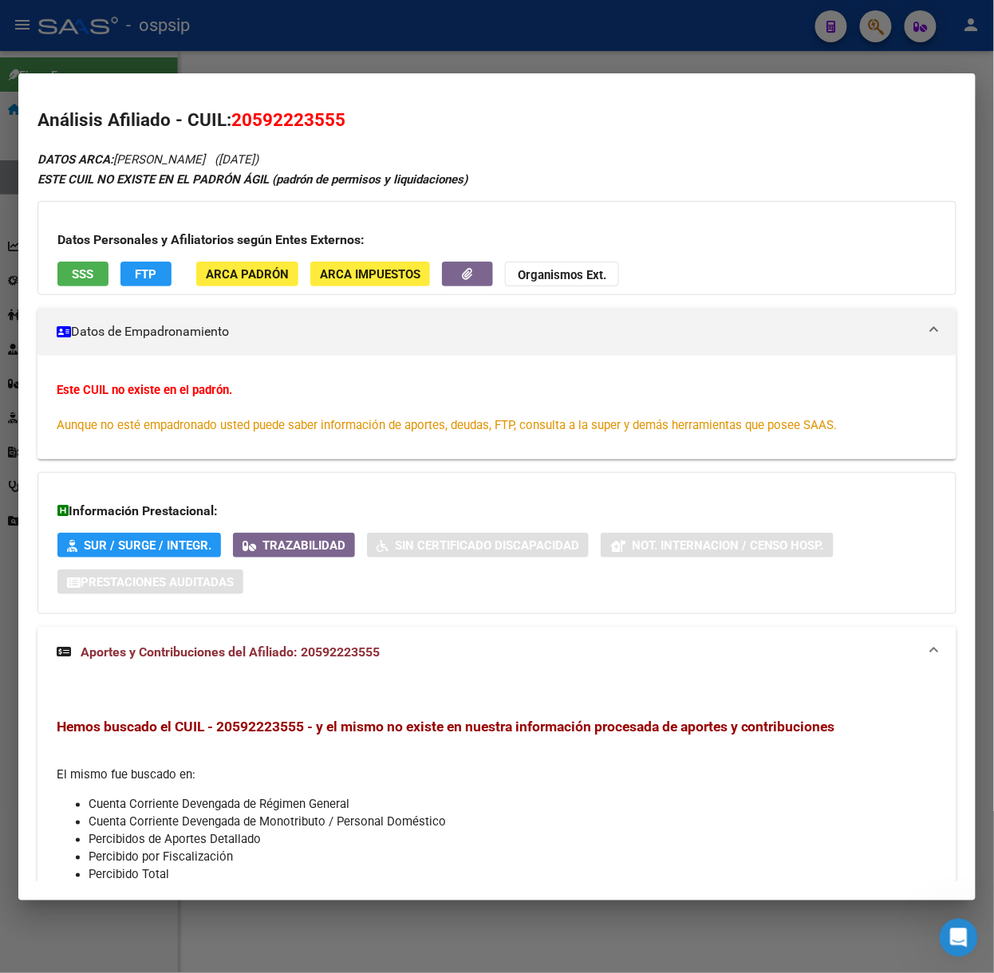
click at [93, 260] on div "Datos Personales y Afiliatorios según Entes Externos: SSS FTP ARCA Padrón ARCA …" at bounding box center [496, 248] width 919 height 94
click at [71, 276] on button "SSS" at bounding box center [82, 274] width 51 height 25
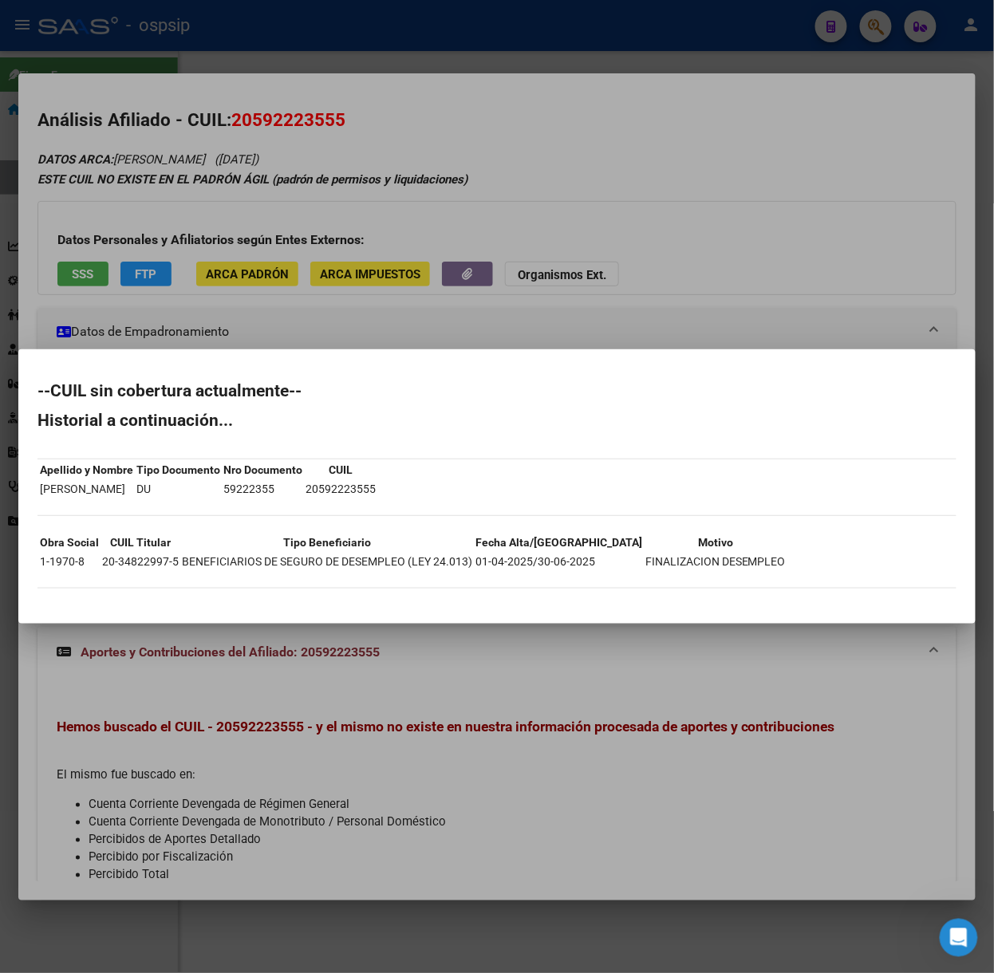
click at [106, 132] on div at bounding box center [497, 486] width 994 height 973
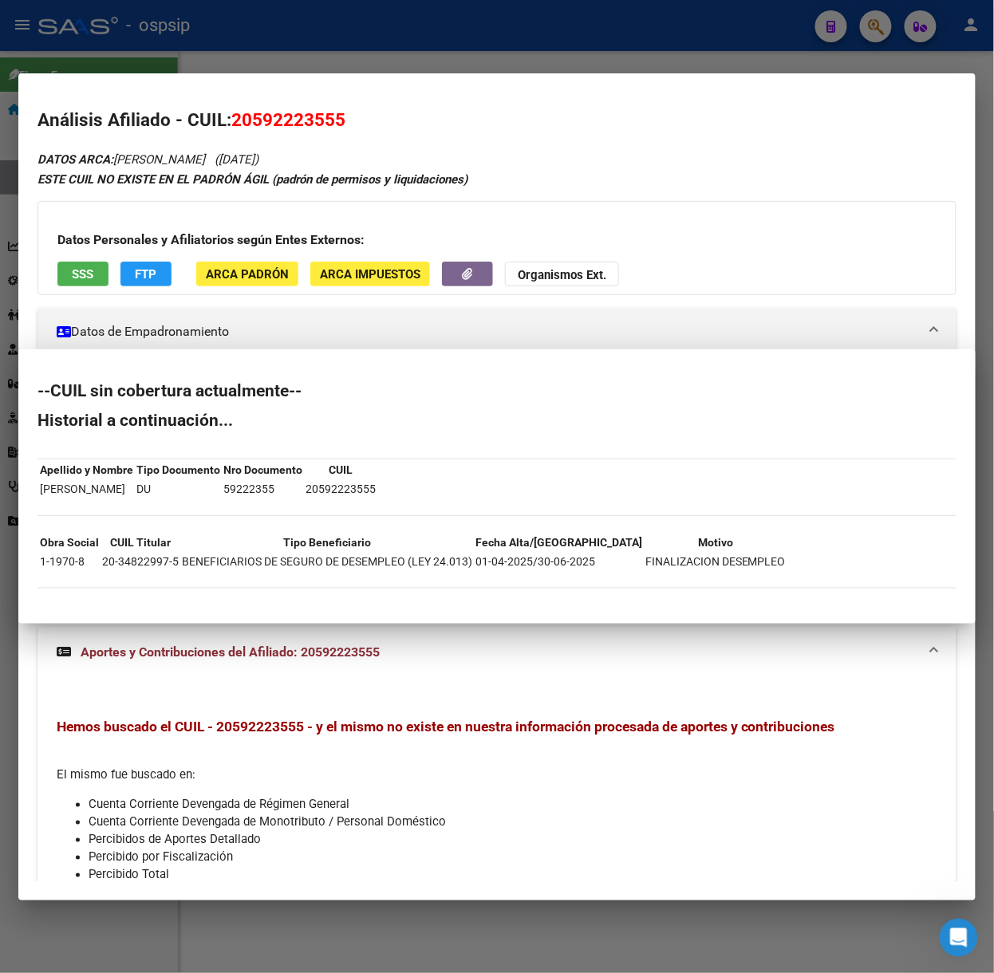
click at [180, 14] on div at bounding box center [497, 486] width 994 height 973
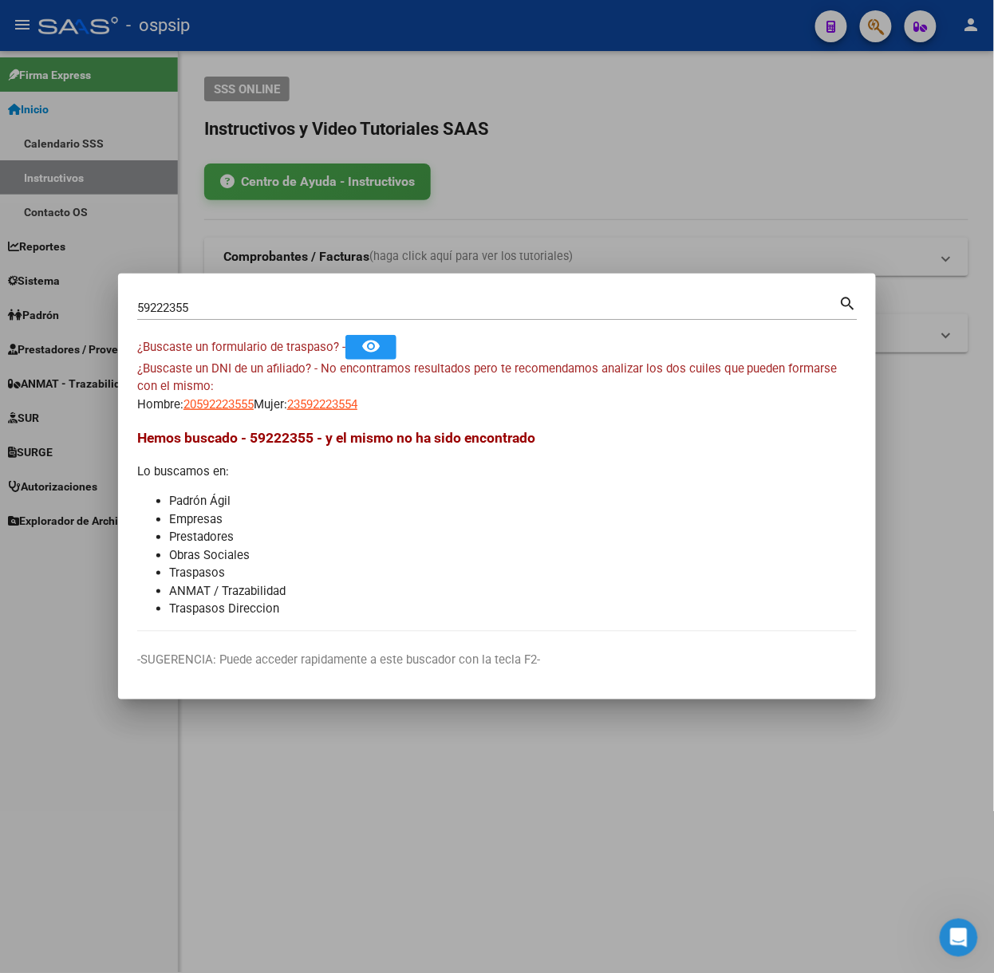
click at [186, 308] on input "59222355" at bounding box center [488, 308] width 702 height 14
type input "57459480"
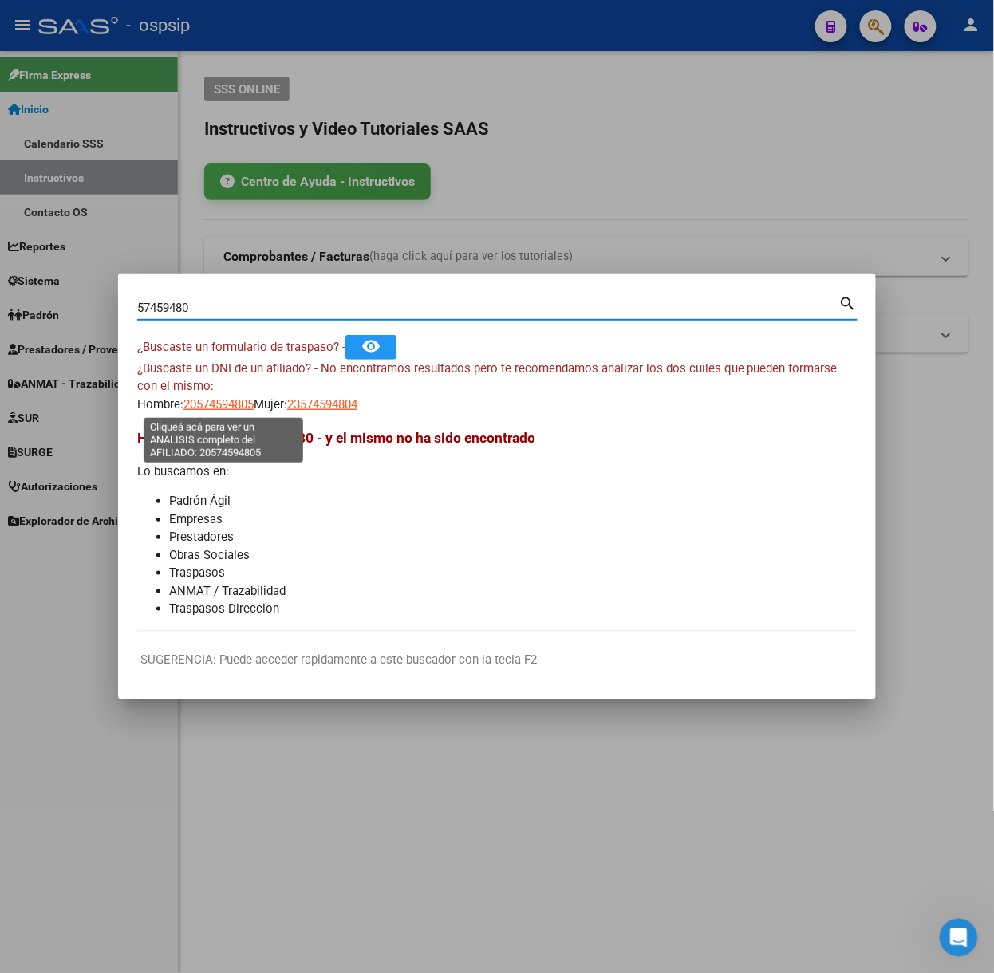
click at [195, 405] on span "20574594805" at bounding box center [218, 404] width 70 height 14
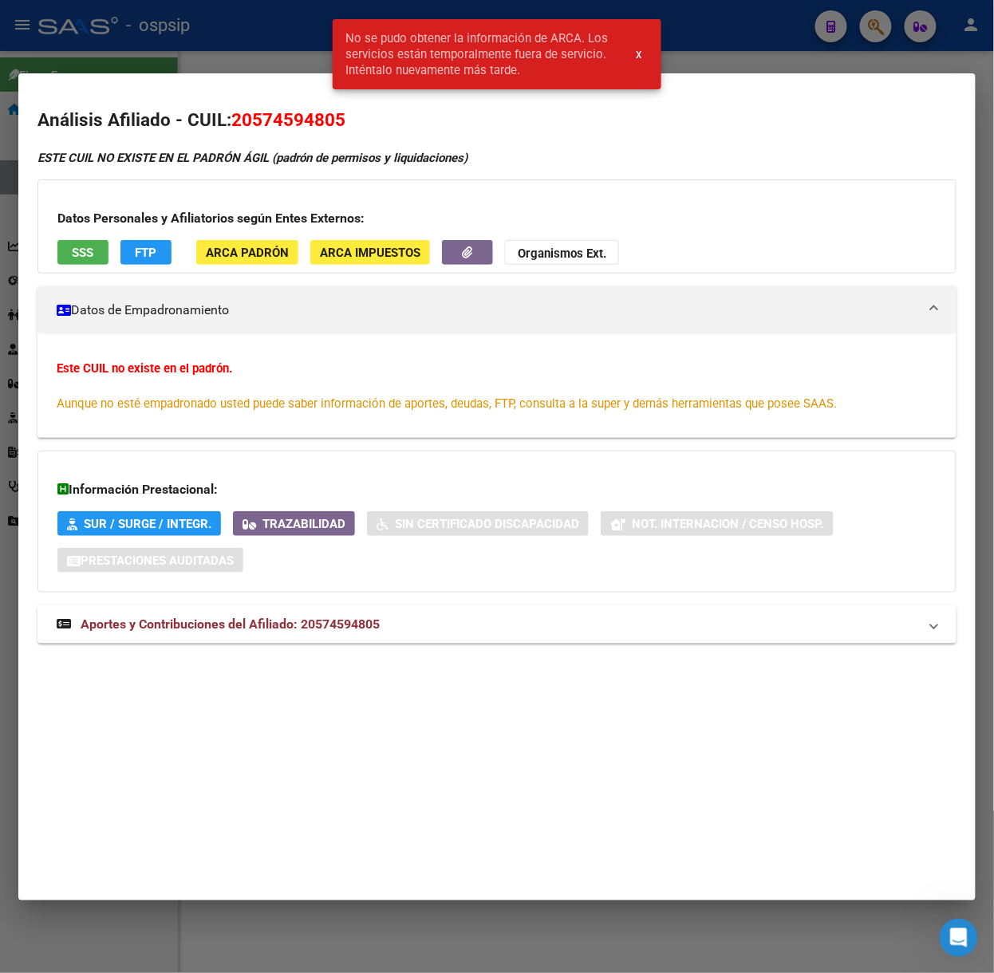
click at [207, 14] on div at bounding box center [497, 486] width 994 height 973
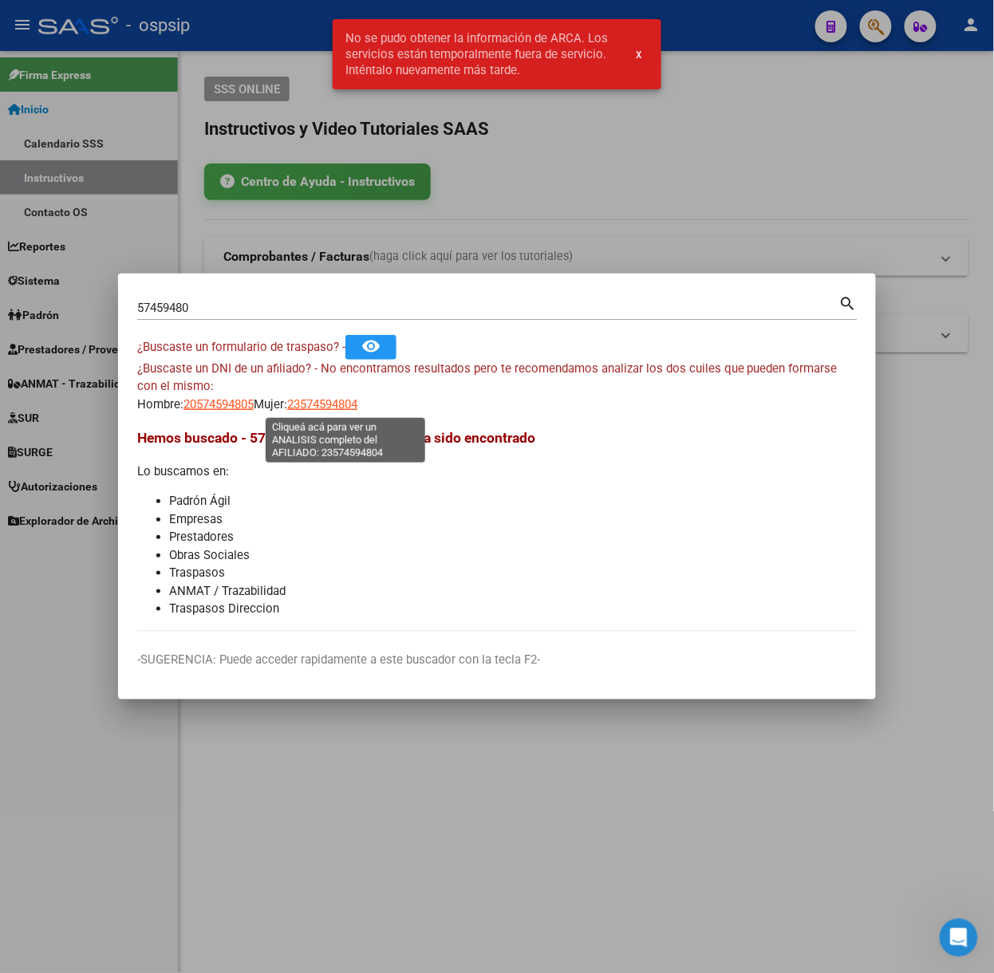
click at [345, 397] on span "23574594804" at bounding box center [322, 404] width 70 height 14
type textarea "23574594804"
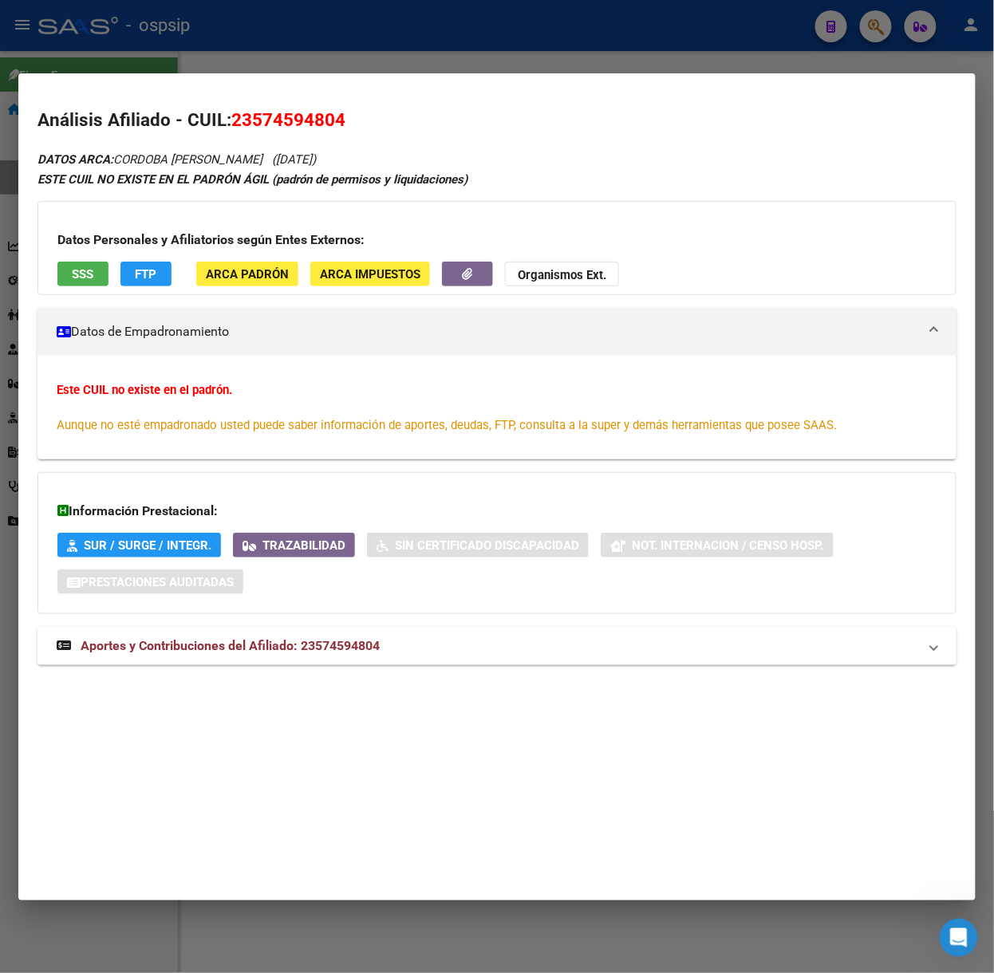
click at [281, 637] on mat-expansion-panel-header "Aportes y Contribuciones del Afiliado: 23574594804" at bounding box center [496, 646] width 919 height 38
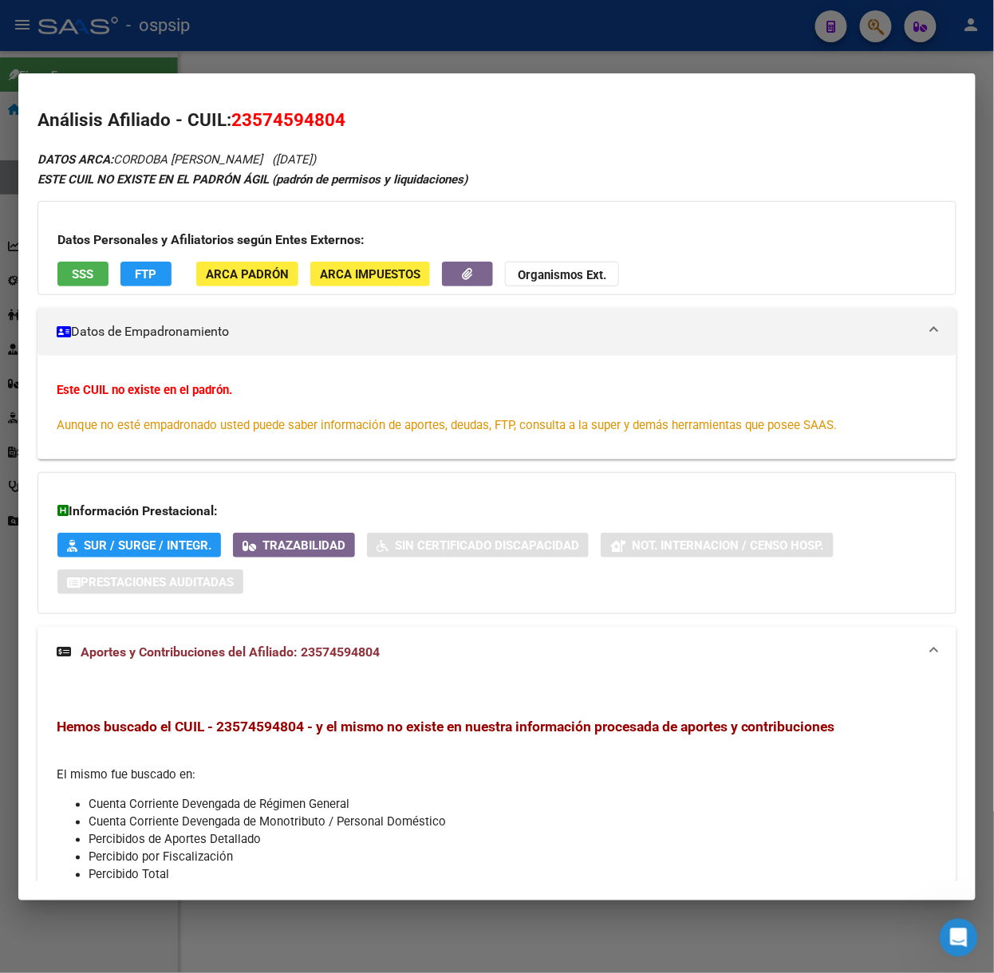
click at [96, 295] on div "Datos Personales y Afiliatorios según Entes Externos: SSS FTP ARCA Padrón ARCA …" at bounding box center [496, 248] width 919 height 94
click at [93, 288] on div "Datos Personales y Afiliatorios según Entes Externos: SSS FTP ARCA Padrón ARCA …" at bounding box center [496, 248] width 919 height 94
click at [85, 275] on span "SSS" at bounding box center [84, 274] width 22 height 14
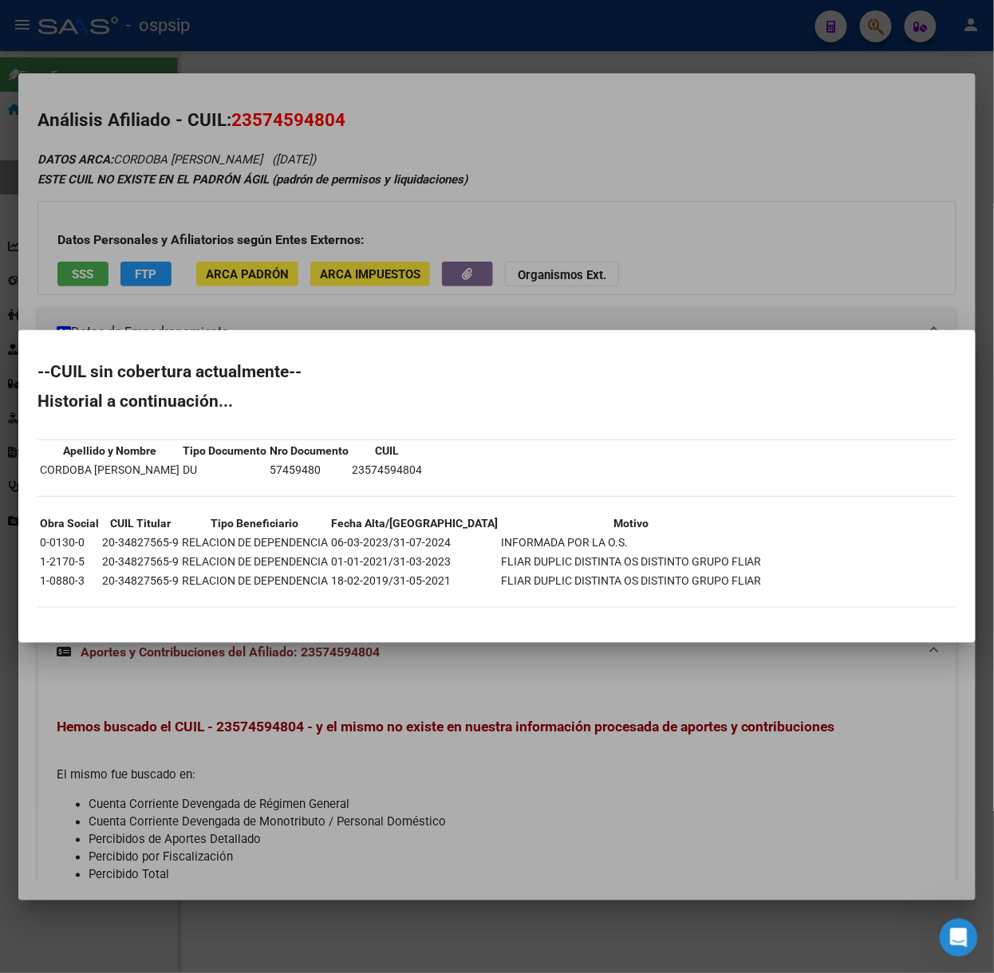
click at [85, 275] on div at bounding box center [497, 486] width 994 height 973
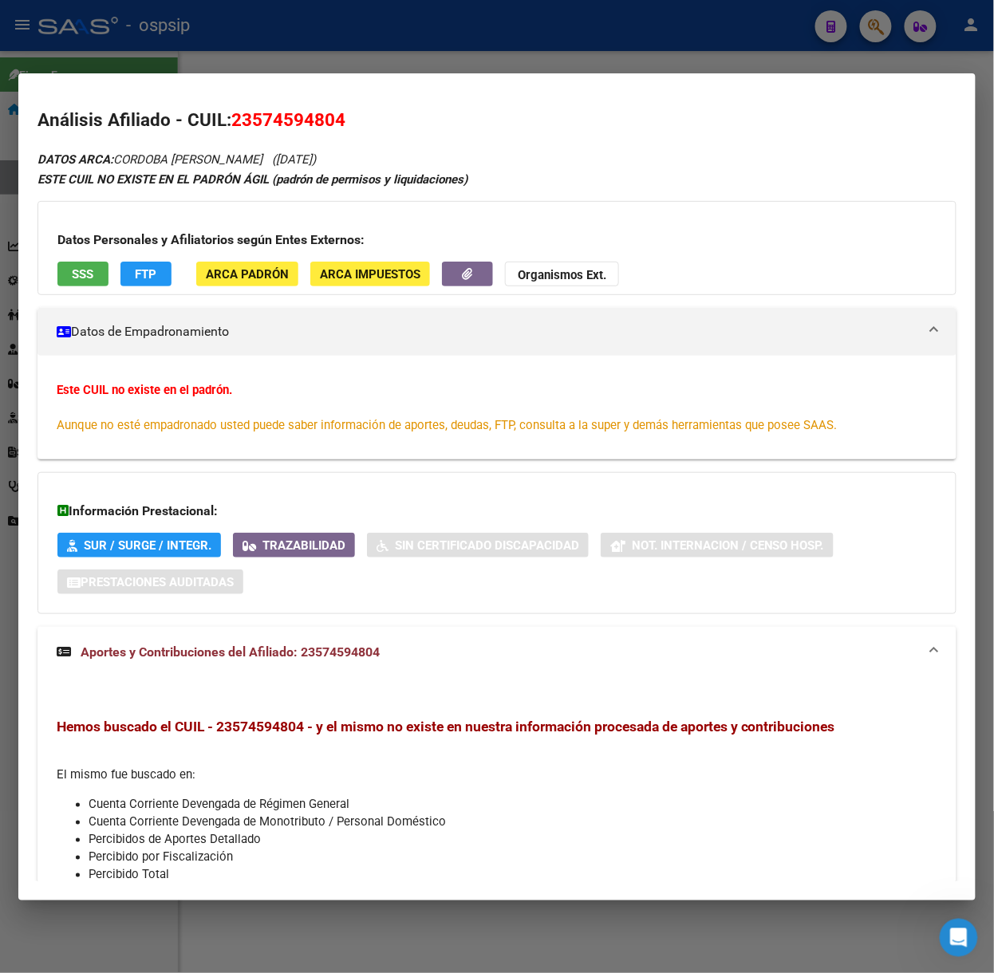
click at [39, 53] on div at bounding box center [497, 486] width 994 height 973
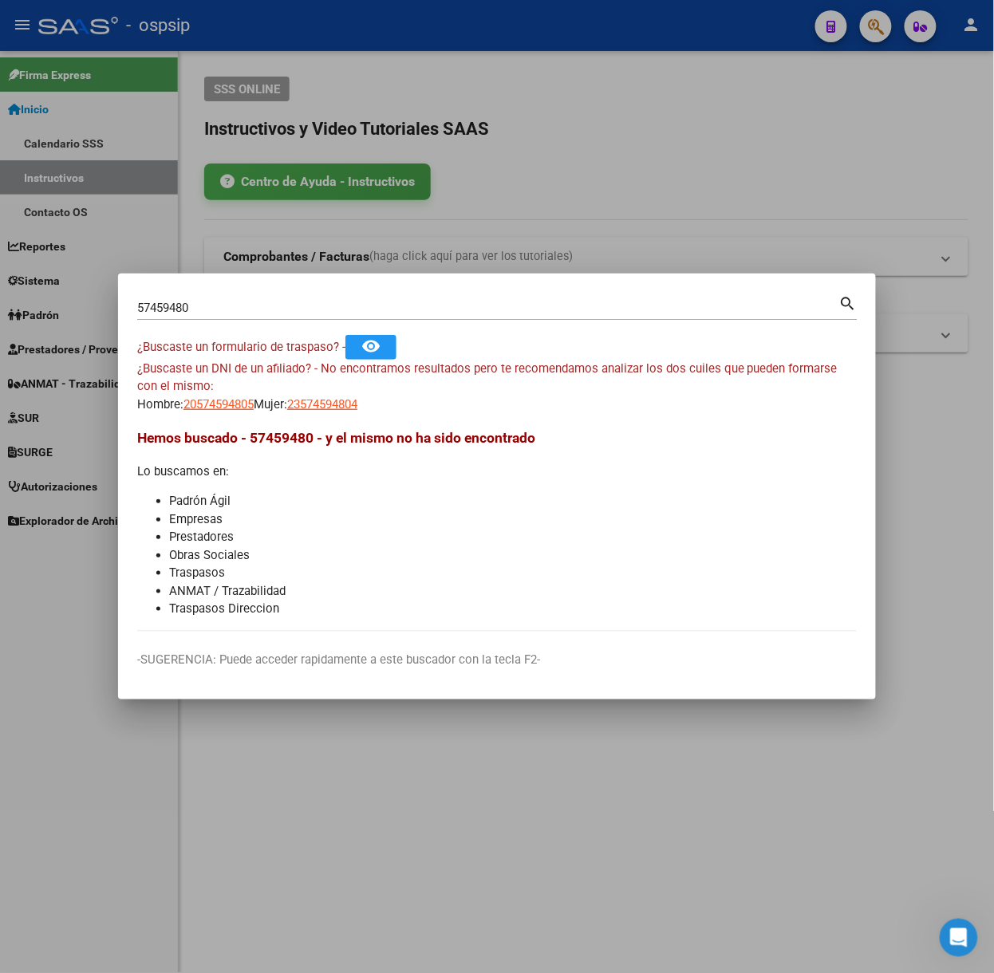
click at [278, 306] on input "57459480" at bounding box center [488, 308] width 702 height 14
type input "59566079"
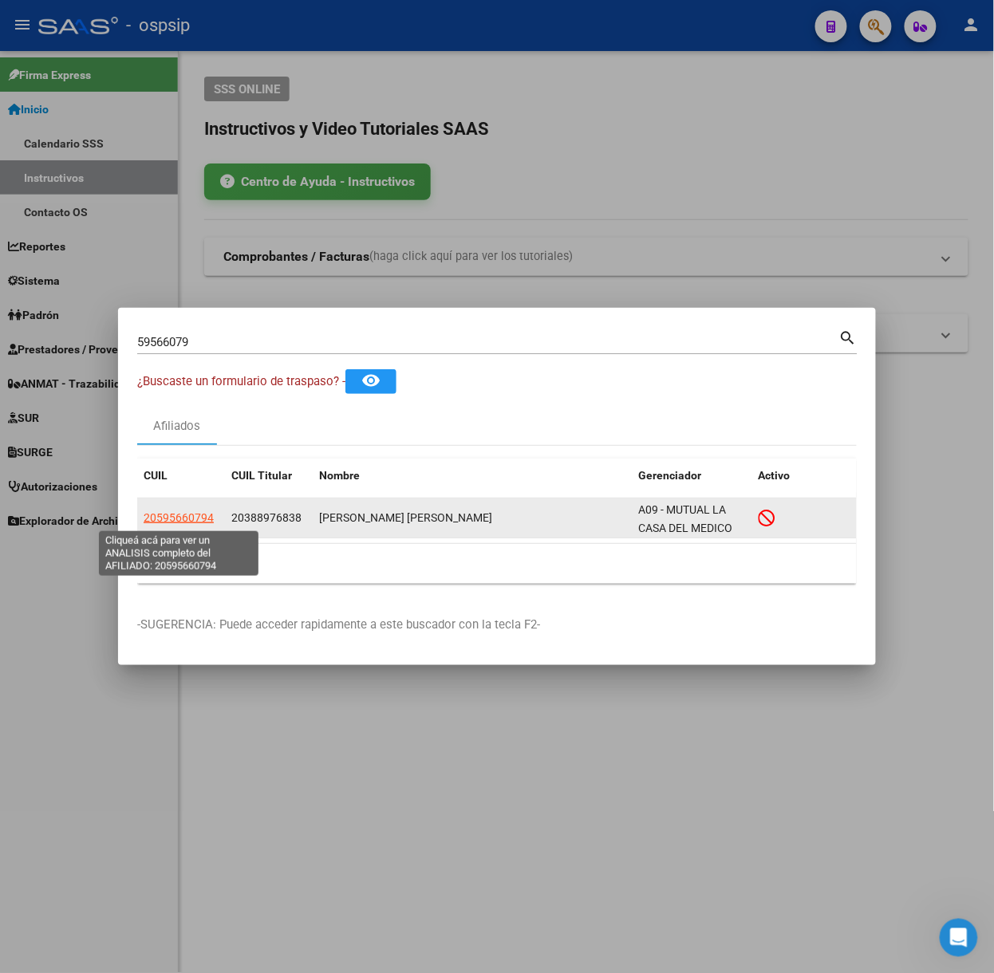
click at [163, 518] on span "20595660794" at bounding box center [179, 517] width 70 height 13
type textarea "20595660794"
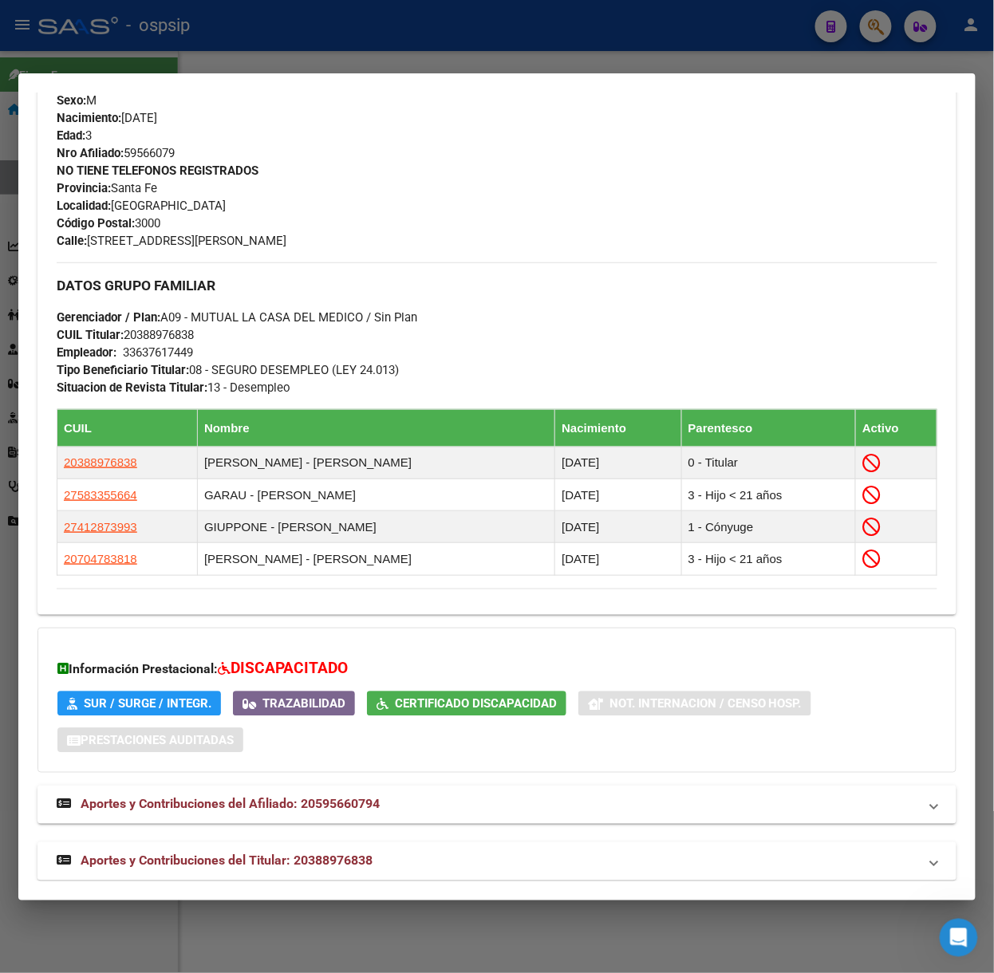
scroll to position [697, 0]
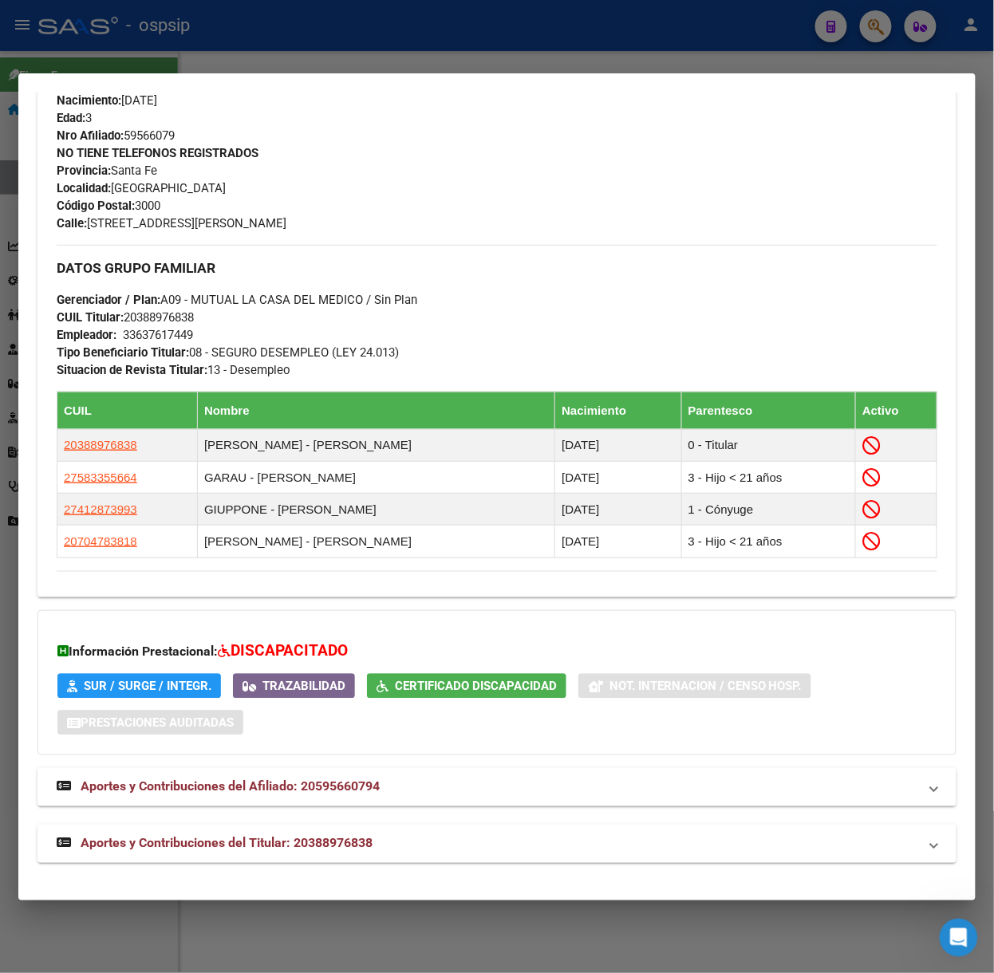
click at [270, 850] on span "Aportes y Contribuciones del Titular: 20388976838" at bounding box center [227, 843] width 292 height 15
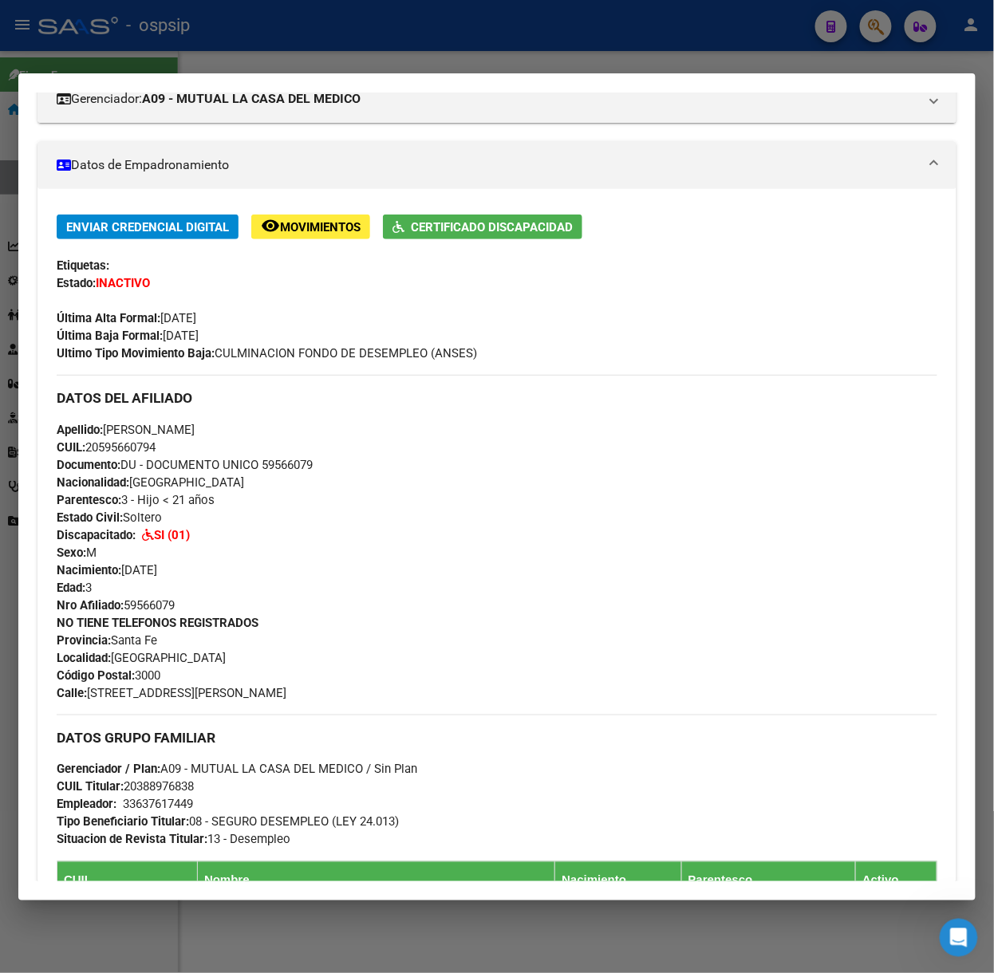
scroll to position [0, 0]
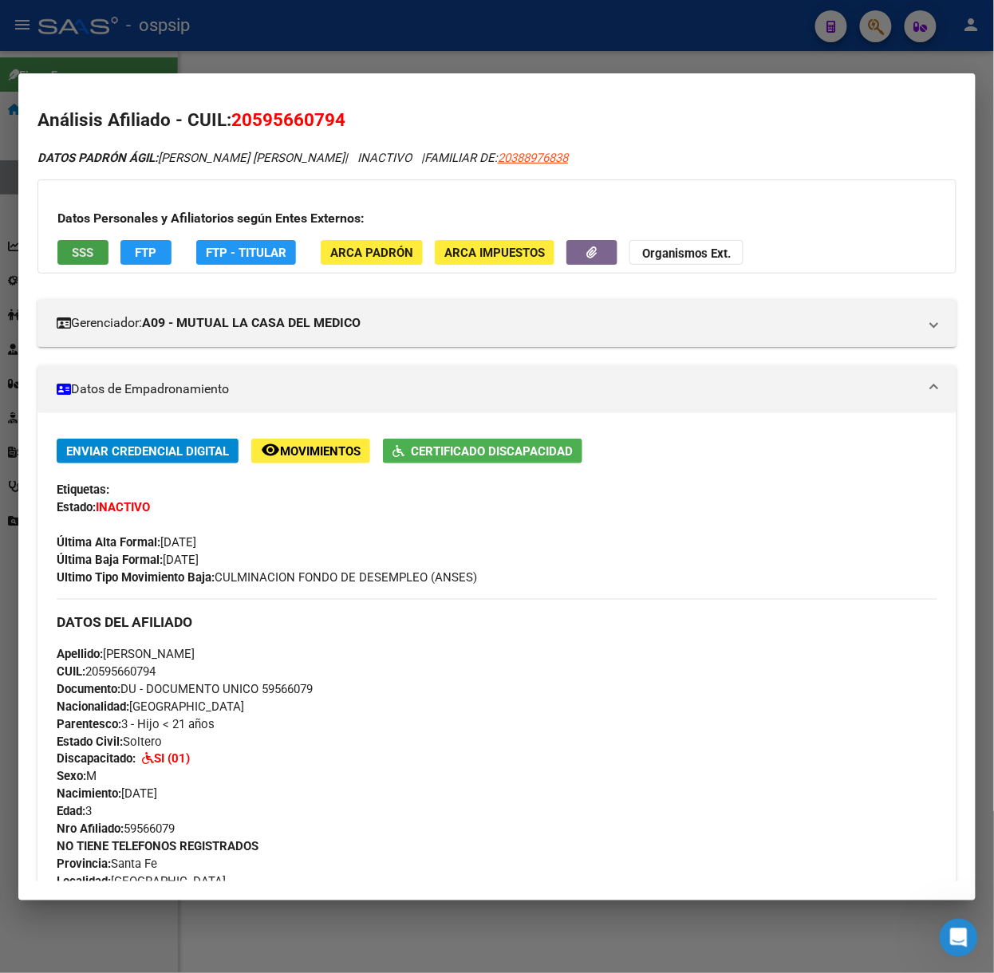
click at [87, 251] on span "SSS" at bounding box center [84, 253] width 22 height 14
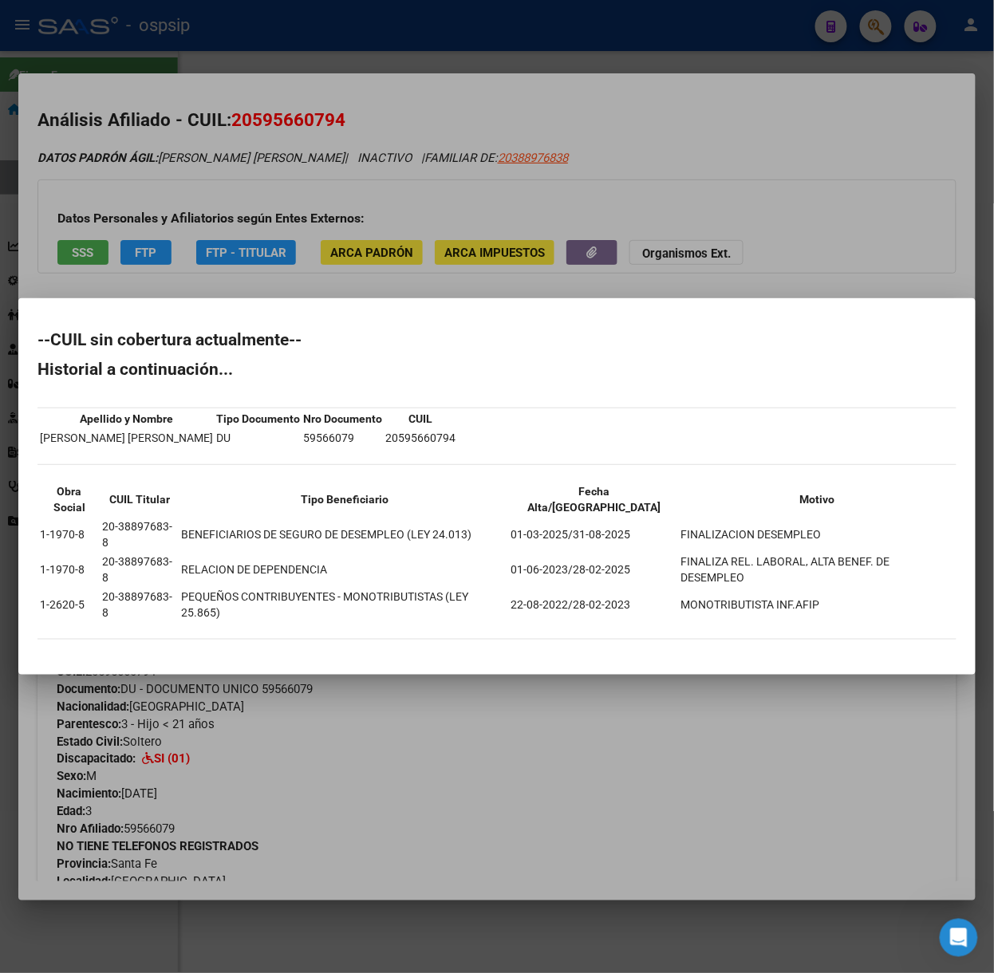
click at [268, 278] on div at bounding box center [497, 486] width 994 height 973
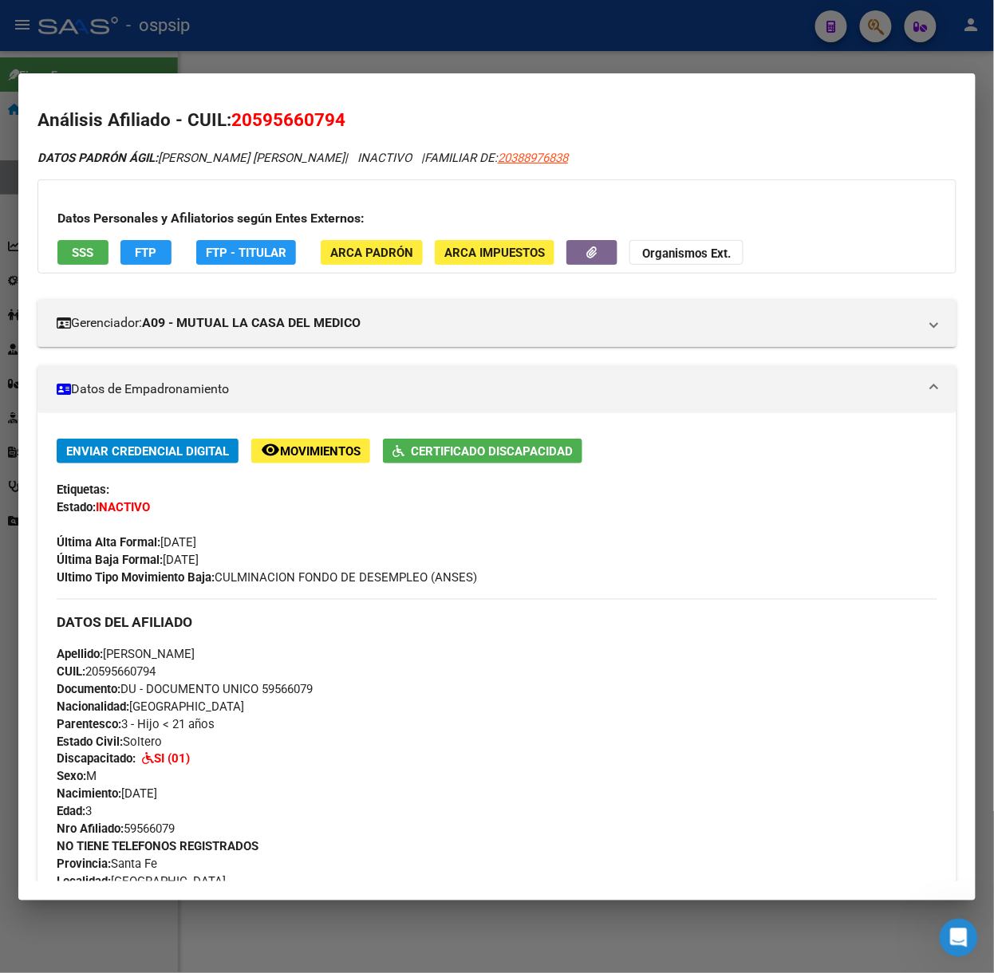
click at [224, 48] on div at bounding box center [497, 486] width 994 height 973
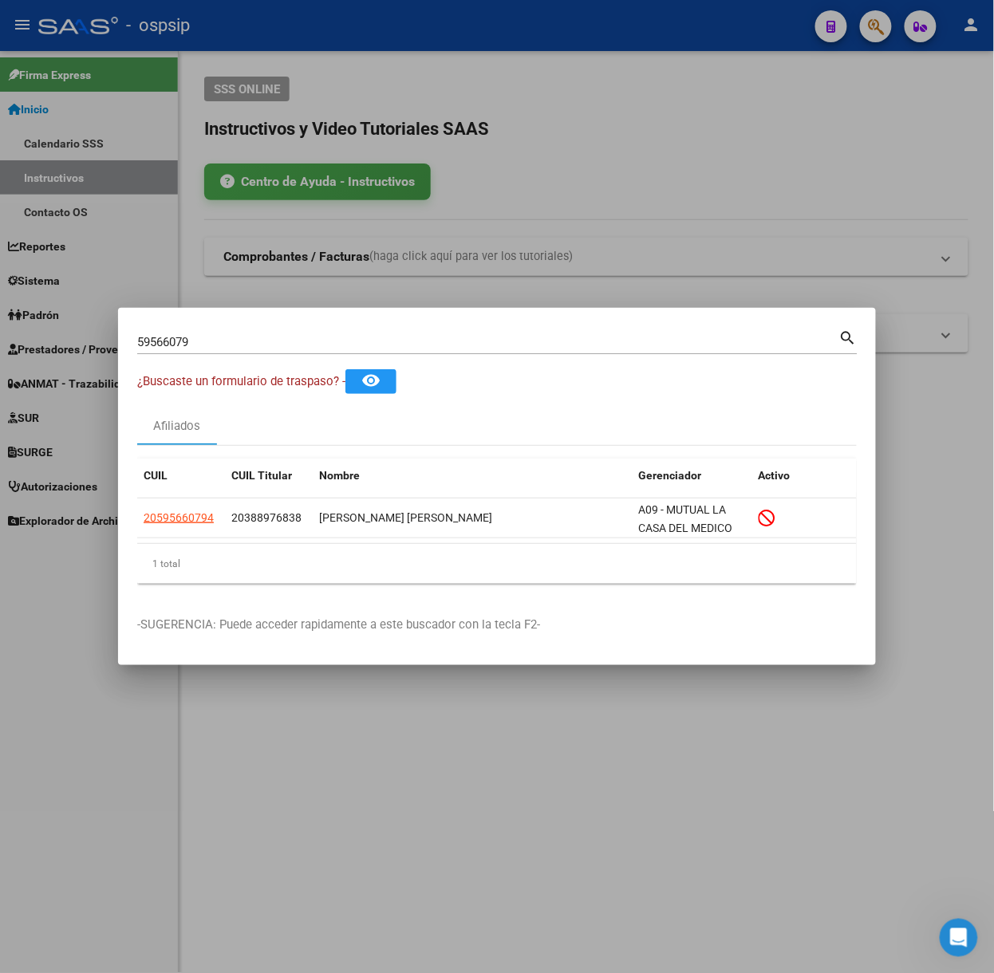
drag, startPoint x: 247, startPoint y: 326, endPoint x: 250, endPoint y: 339, distance: 13.0
click at [249, 327] on div "59566079 Buscar (apellido, dni, [PERSON_NAME], [PERSON_NAME], cuit, obra social…" at bounding box center [497, 340] width 720 height 27
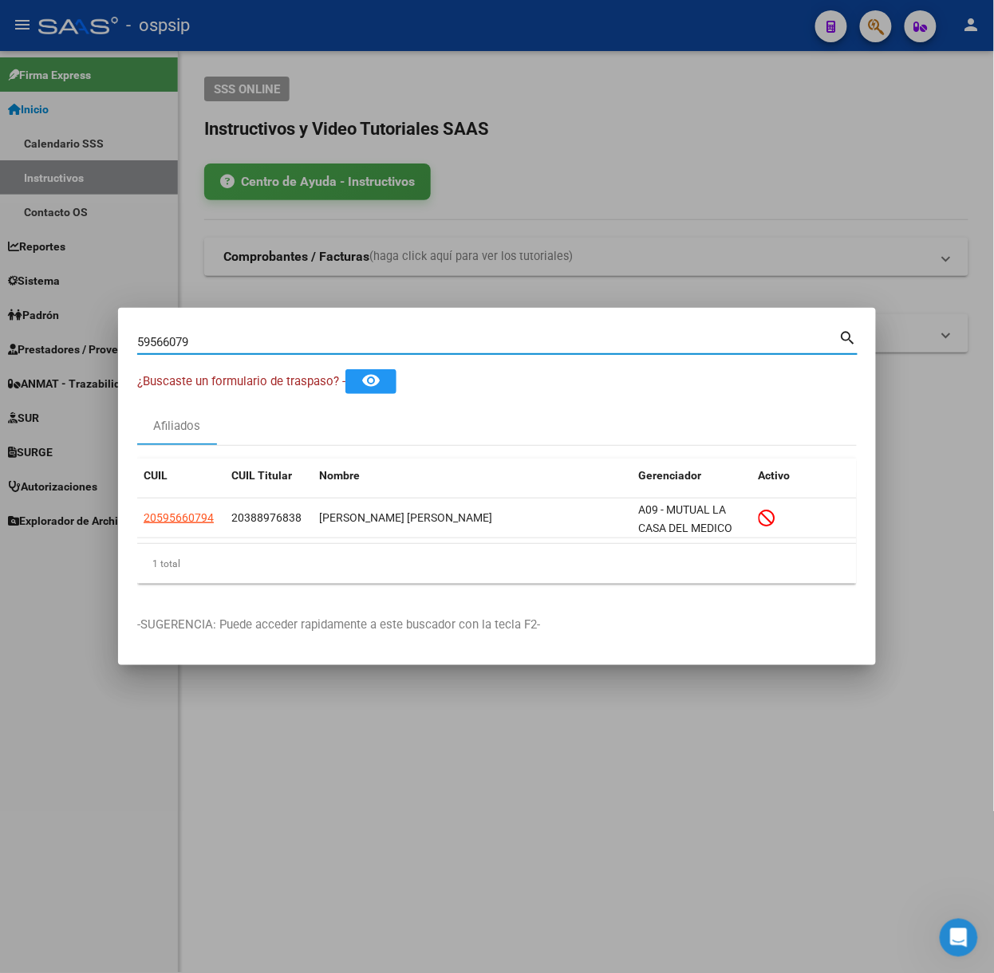
click at [250, 339] on input "59566079" at bounding box center [488, 342] width 702 height 14
type input "50682098"
click at [193, 527] on app-link-go-to "20506820988" at bounding box center [179, 518] width 70 height 18
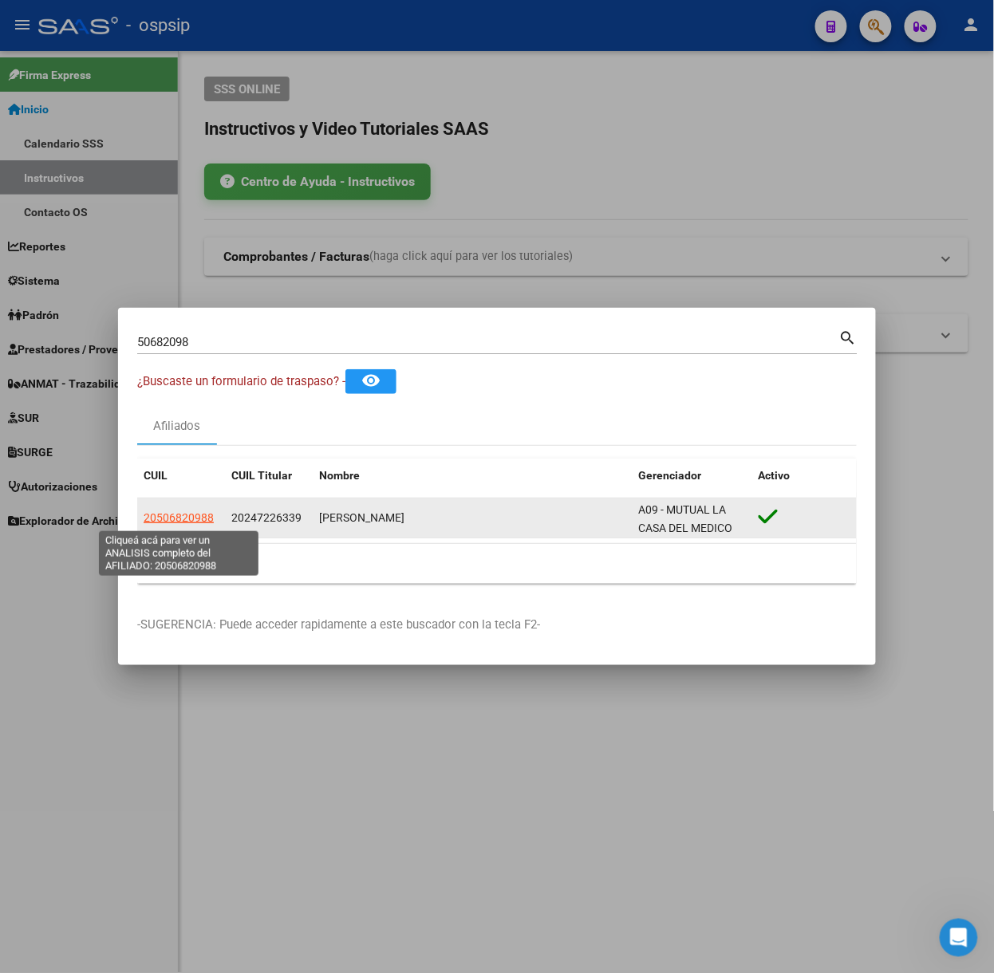
click at [188, 519] on span "20506820988" at bounding box center [179, 517] width 70 height 13
type textarea "20506820988"
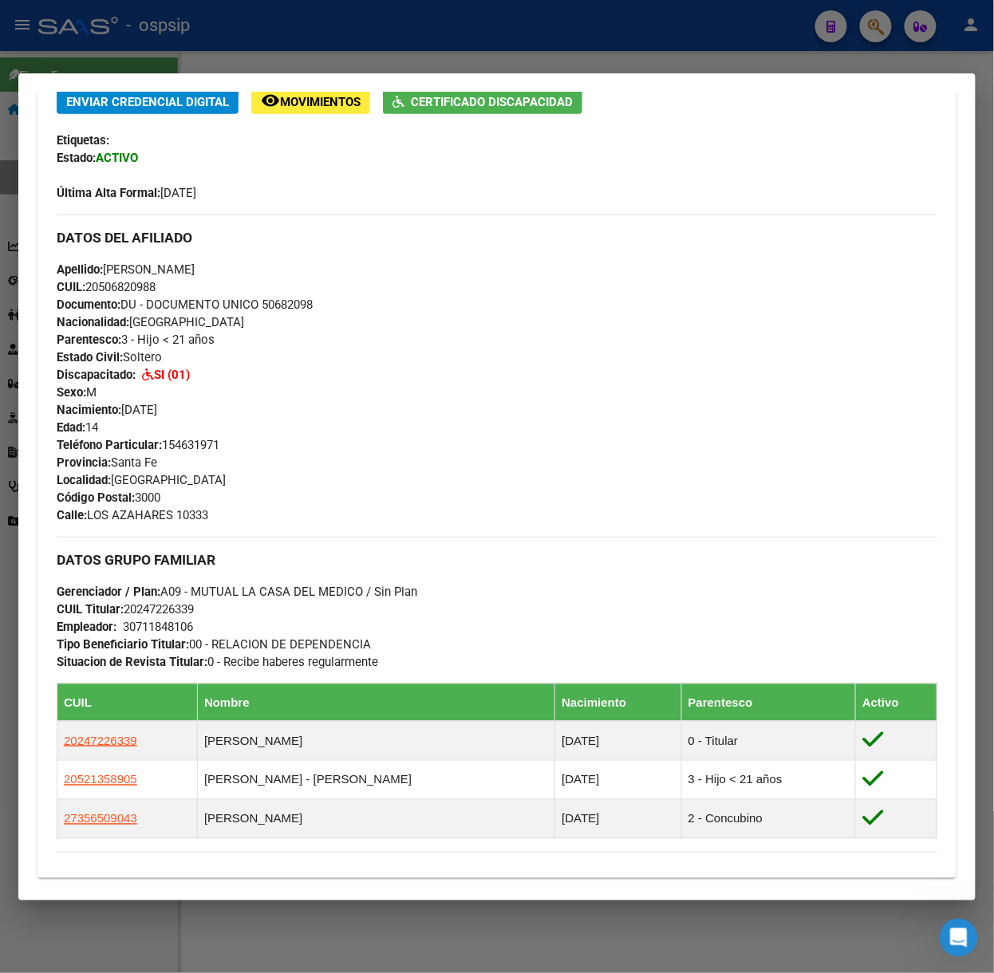
scroll to position [632, 0]
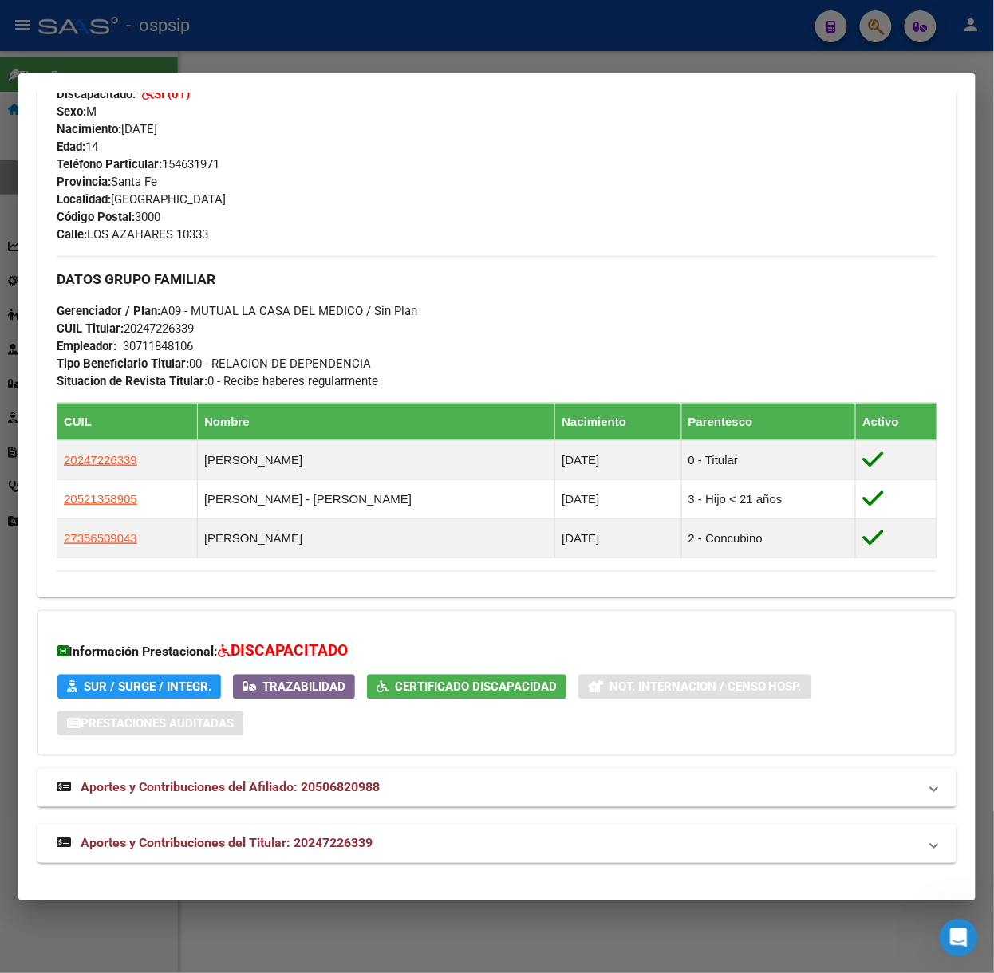
click at [241, 860] on mat-expansion-panel-header "Aportes y Contribuciones del Titular: 20247226339" at bounding box center [496, 844] width 919 height 38
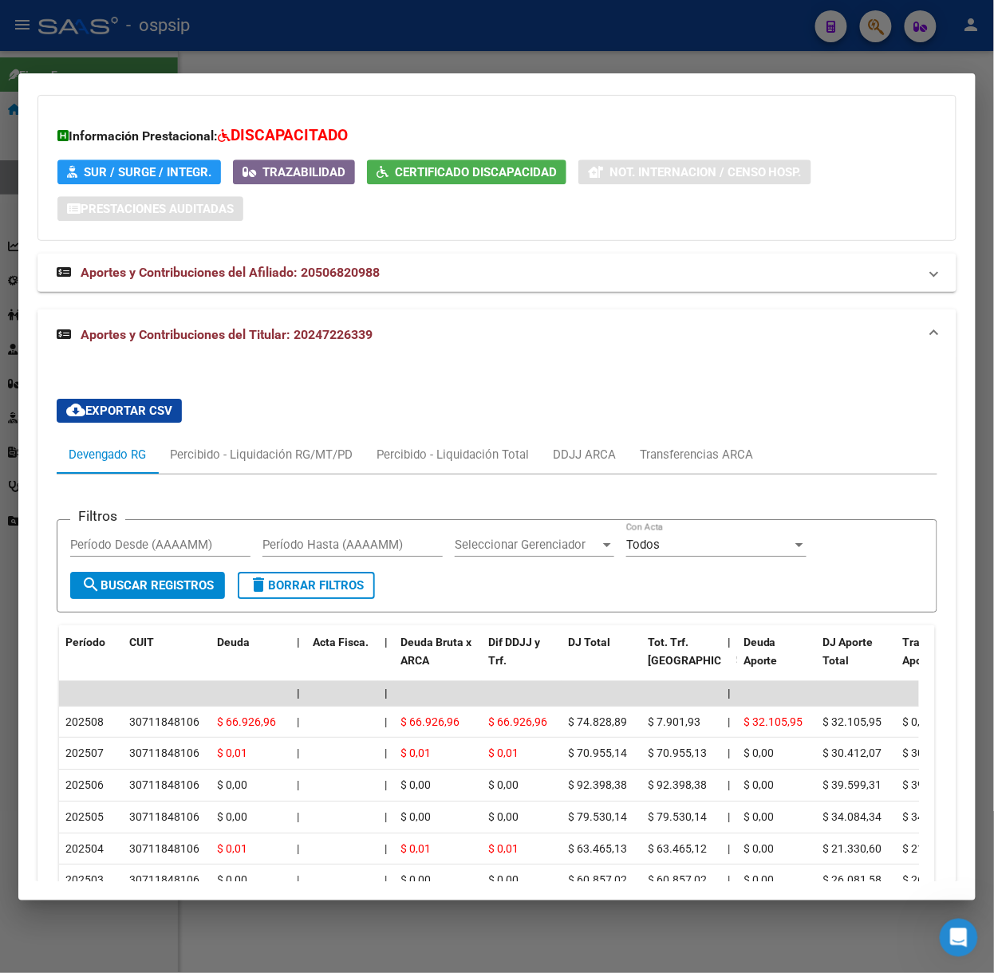
scroll to position [1240, 0]
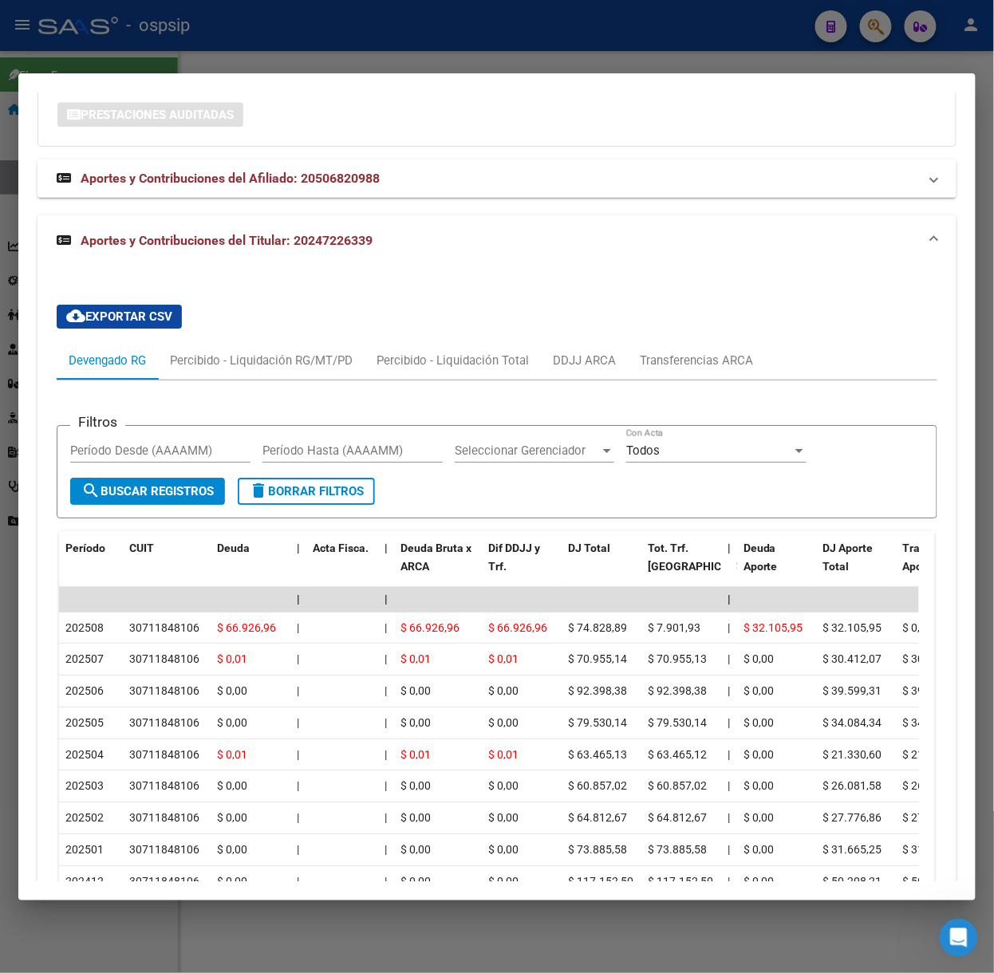
click at [151, 61] on div at bounding box center [497, 486] width 994 height 973
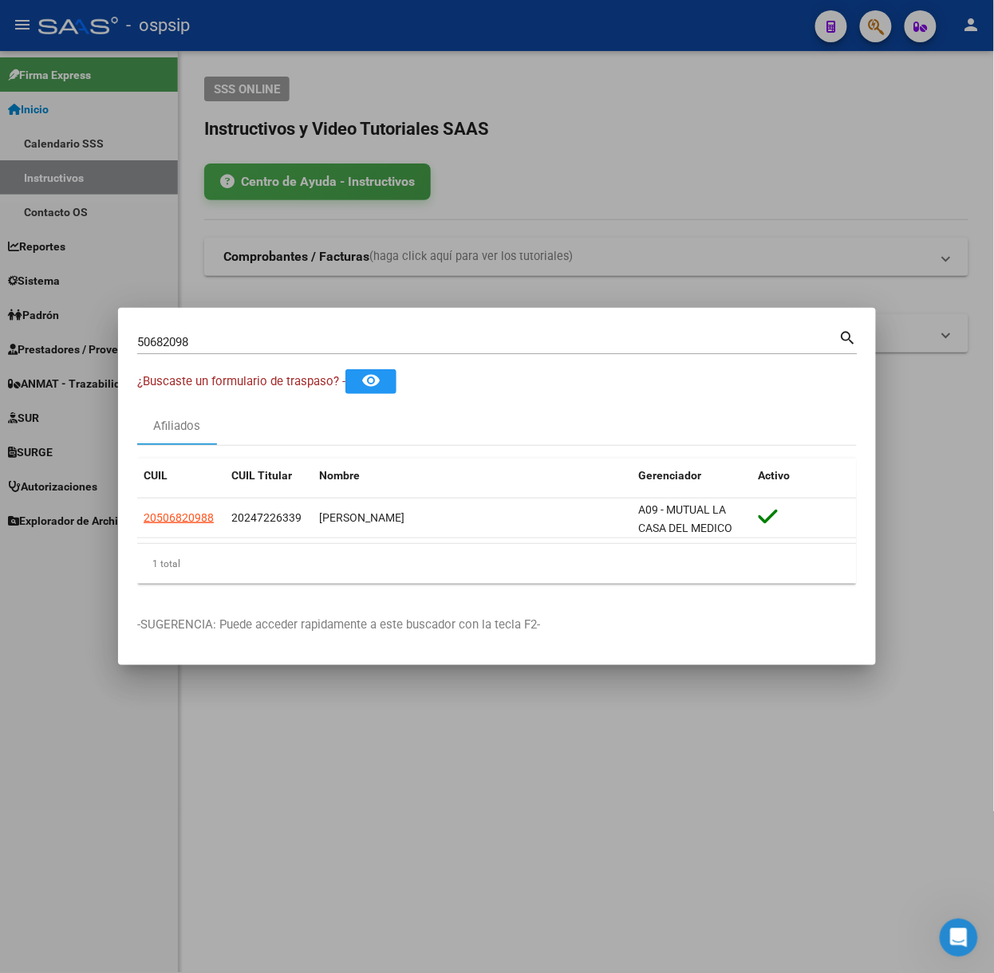
click at [190, 333] on div "50682098 Buscar (apellido, dni, cuil, [PERSON_NAME], cuit, obra social)" at bounding box center [488, 342] width 702 height 24
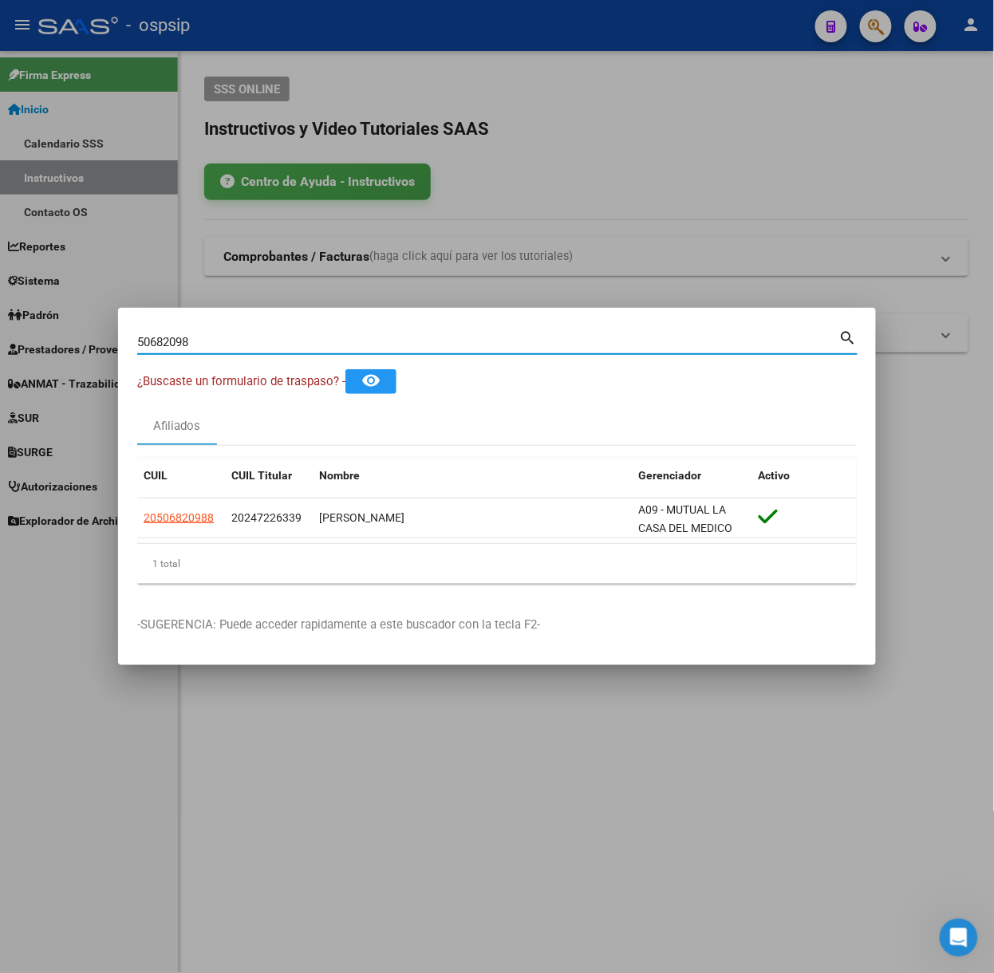
click at [209, 342] on input "50682098" at bounding box center [488, 342] width 702 height 14
type input "59222355"
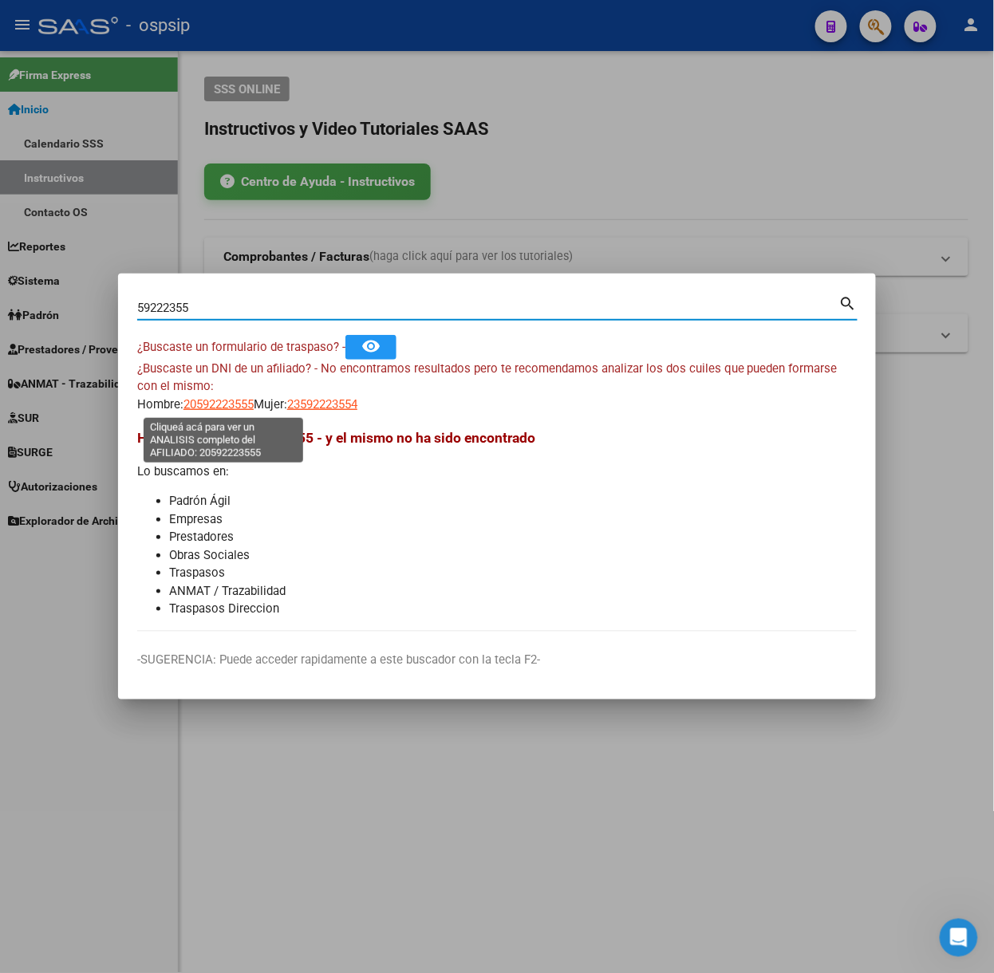
click at [219, 397] on span "20592223555" at bounding box center [218, 404] width 70 height 14
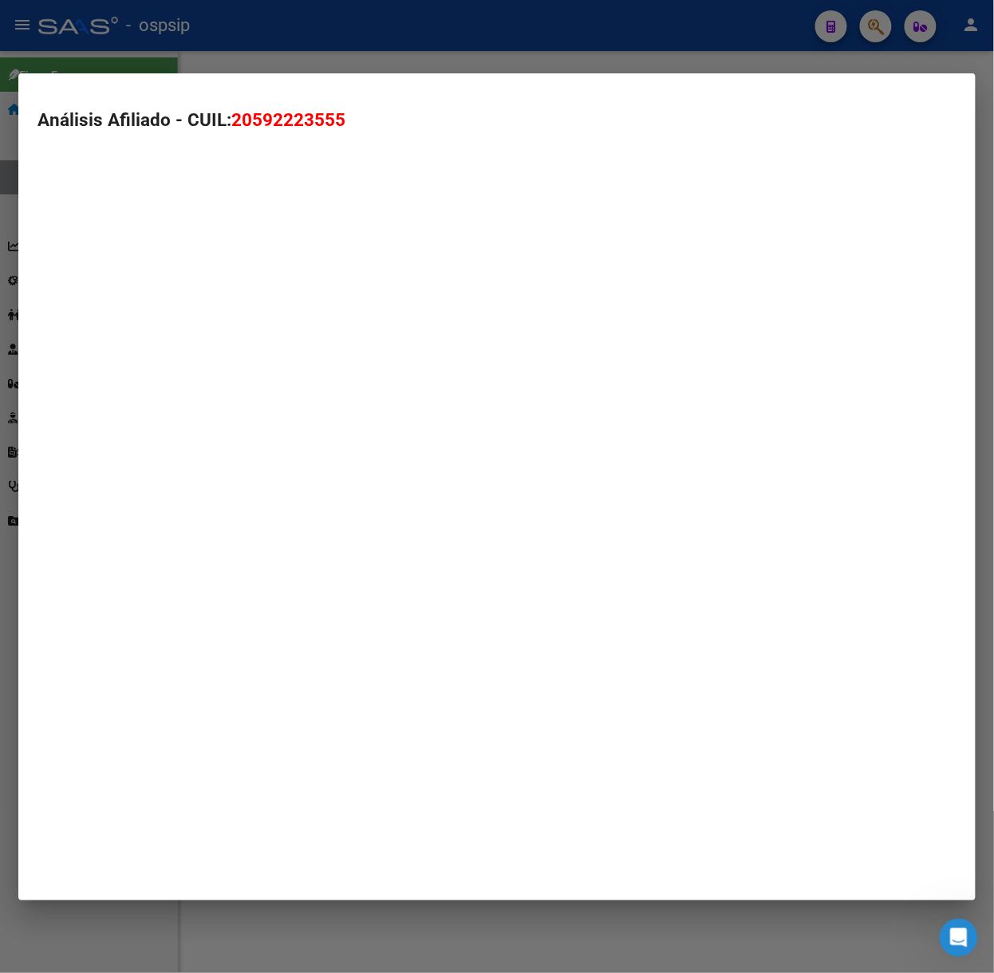
type textarea "20592223555"
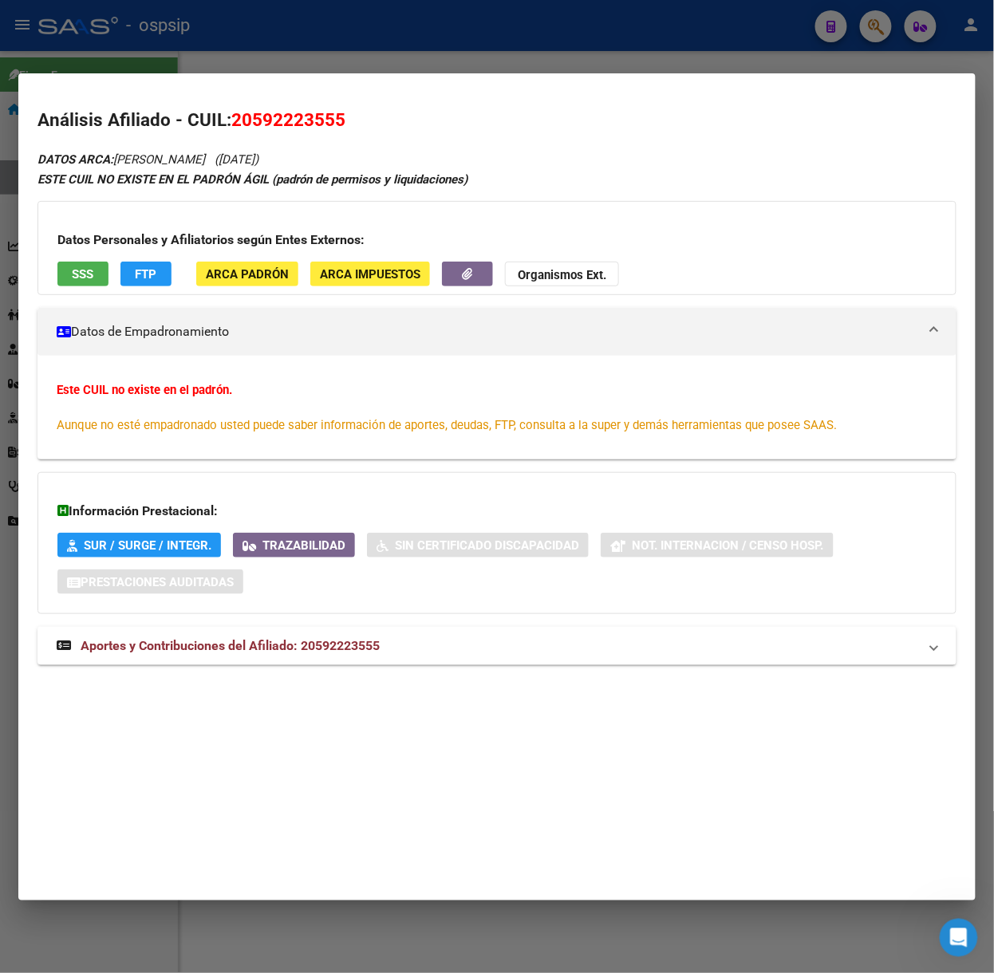
click at [294, 623] on div "DATOS ARCA: [PERSON_NAME] ([DATE]) ESTE CUIL NO EXISTE EN EL [PERSON_NAME] ÁGIL…" at bounding box center [496, 416] width 919 height 535
click at [313, 642] on span "Aportes y Contribuciones del Afiliado: 20592223555" at bounding box center [230, 645] width 299 height 15
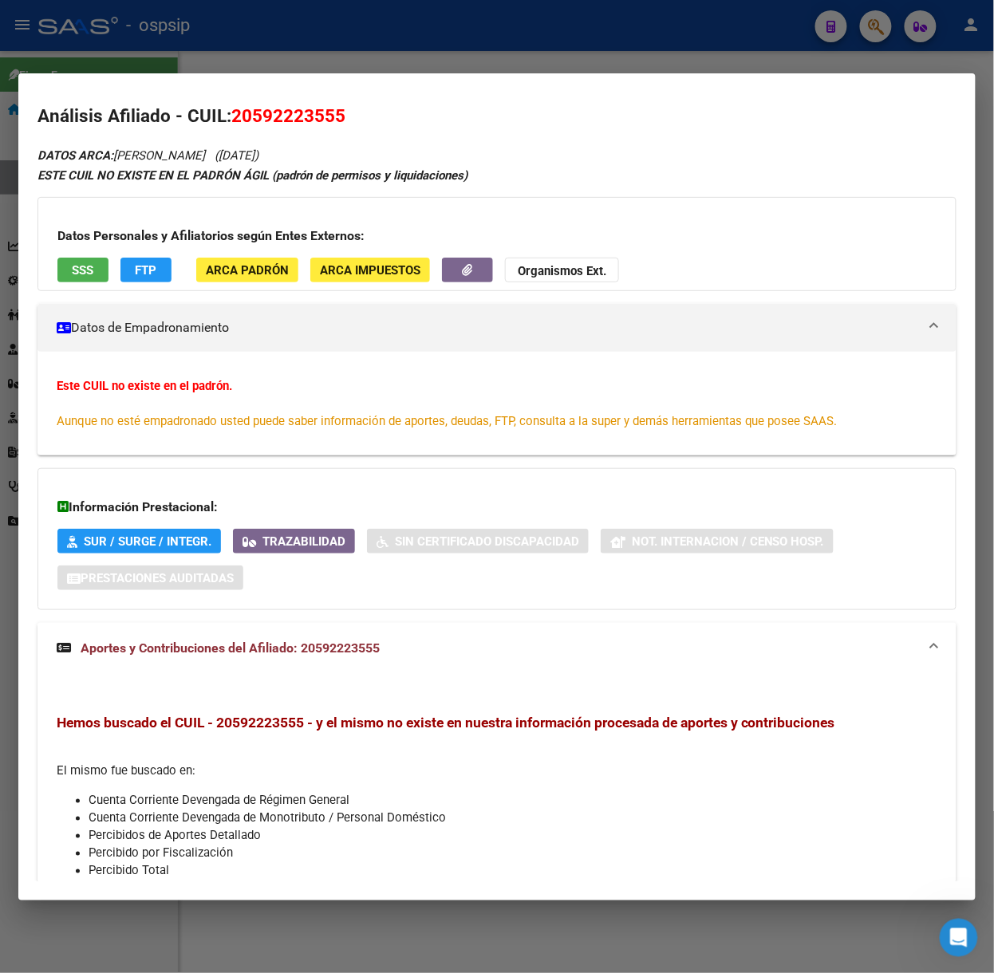
scroll to position [0, 0]
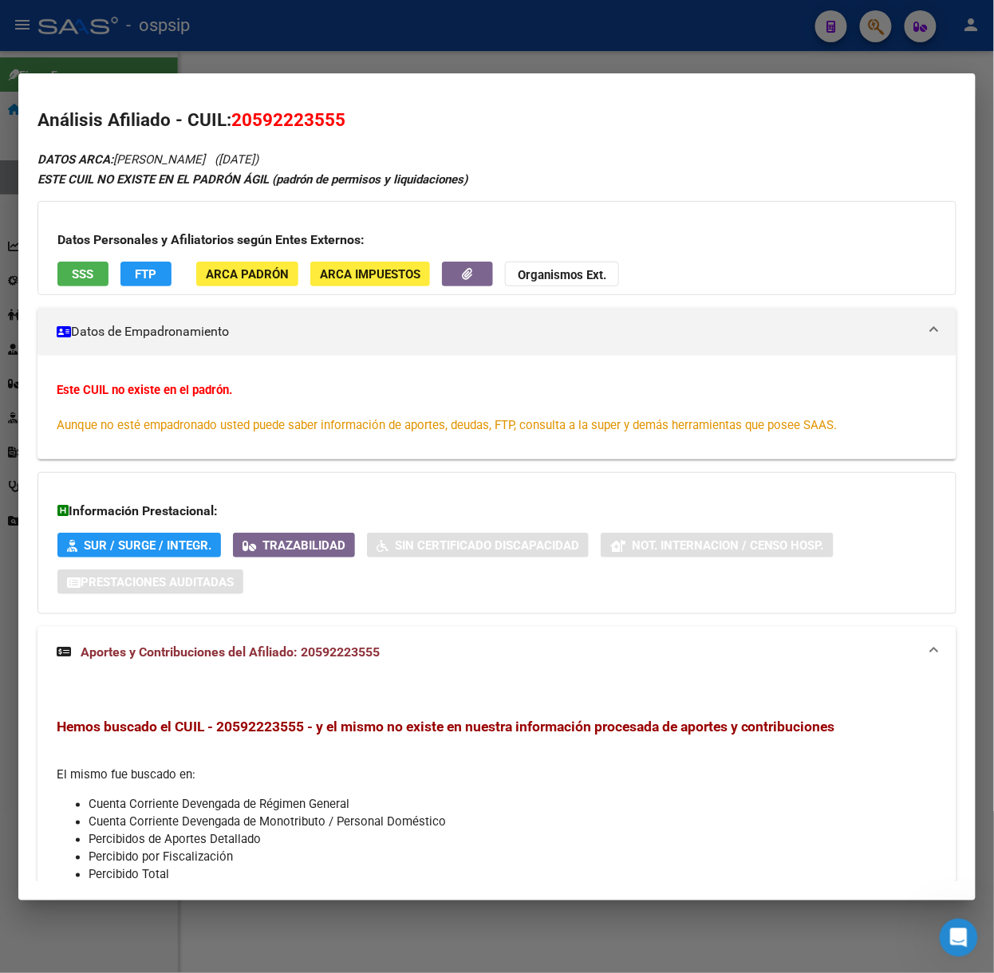
click at [81, 260] on div "Datos Personales y Afiliatorios según Entes Externos: SSS FTP ARCA Padrón ARCA …" at bounding box center [496, 248] width 919 height 94
click at [81, 273] on span "SSS" at bounding box center [84, 274] width 22 height 14
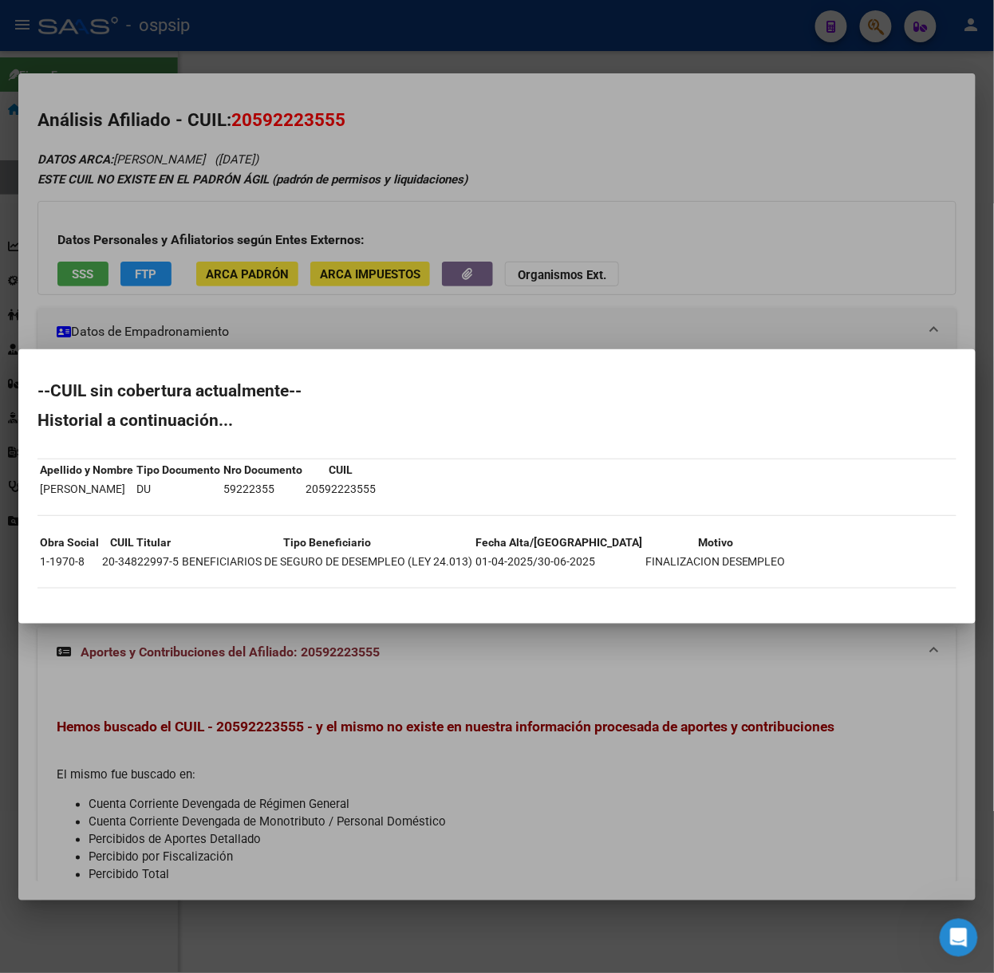
click at [109, 251] on div at bounding box center [497, 486] width 994 height 973
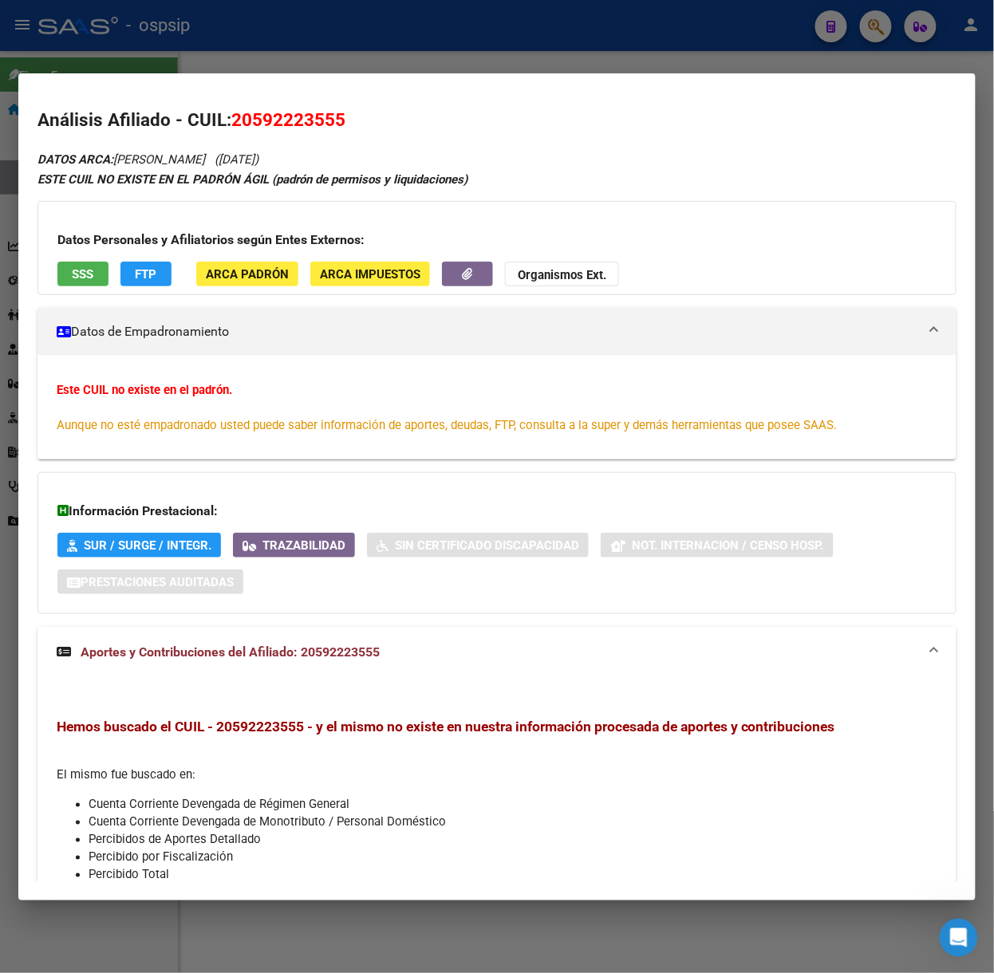
click at [156, 71] on div at bounding box center [497, 486] width 994 height 973
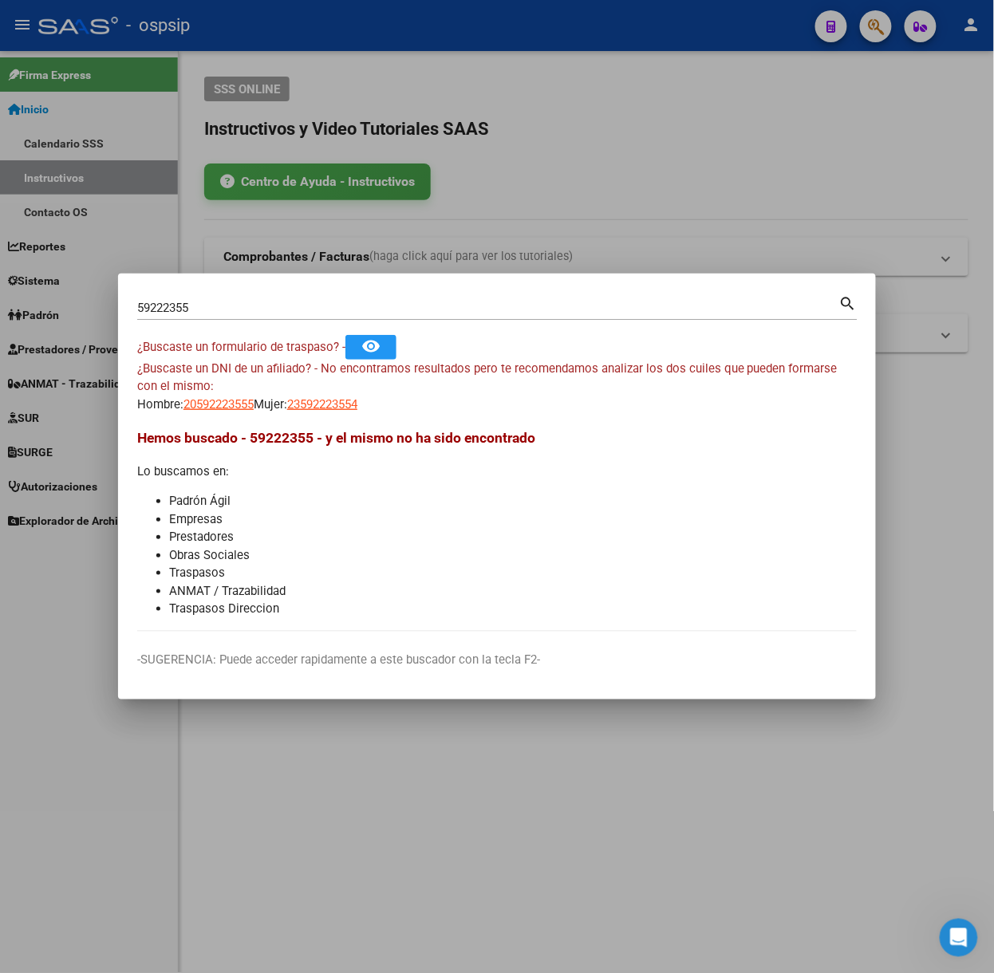
click at [199, 314] on input "59222355" at bounding box center [488, 308] width 702 height 14
type input "58488674"
click at [297, 393] on div "¿Buscaste un DNI de un afiliado? - No encontramos resultados pero te recomendam…" at bounding box center [497, 387] width 720 height 54
click at [311, 397] on span "27584886744" at bounding box center [322, 404] width 70 height 14
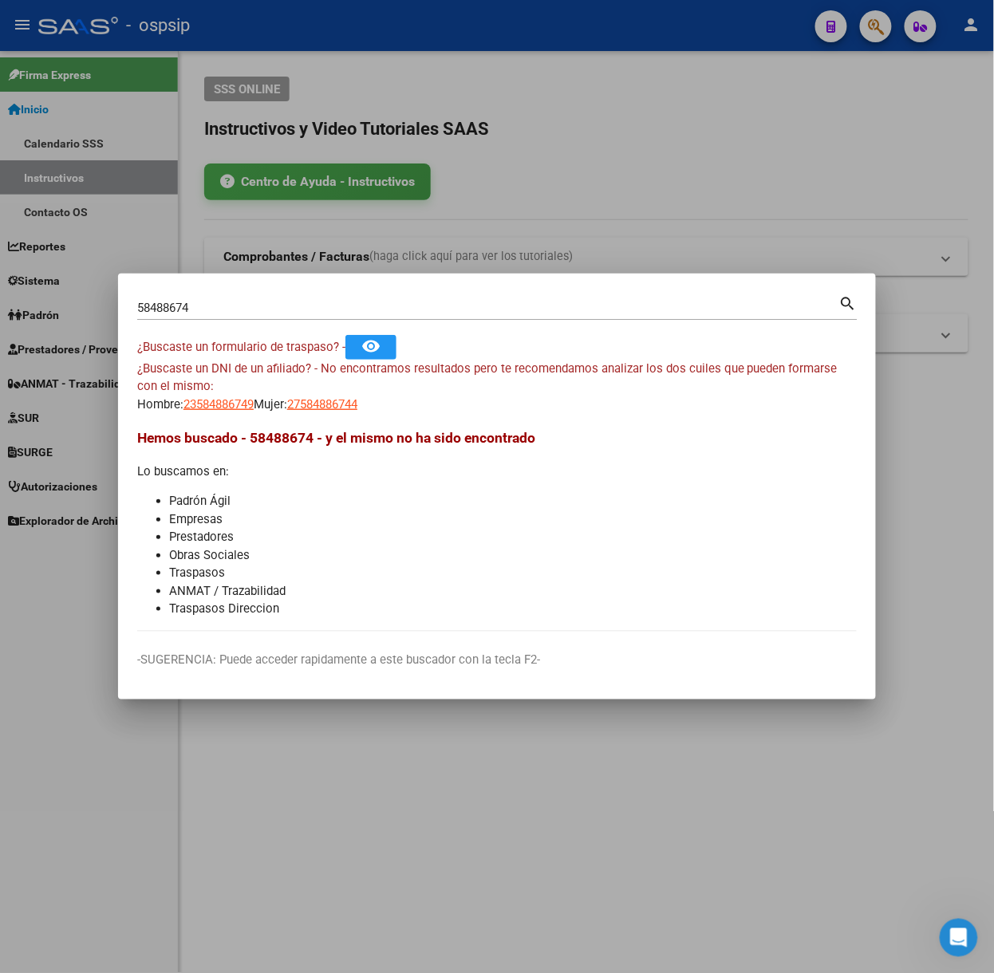
type textarea "27584886744"
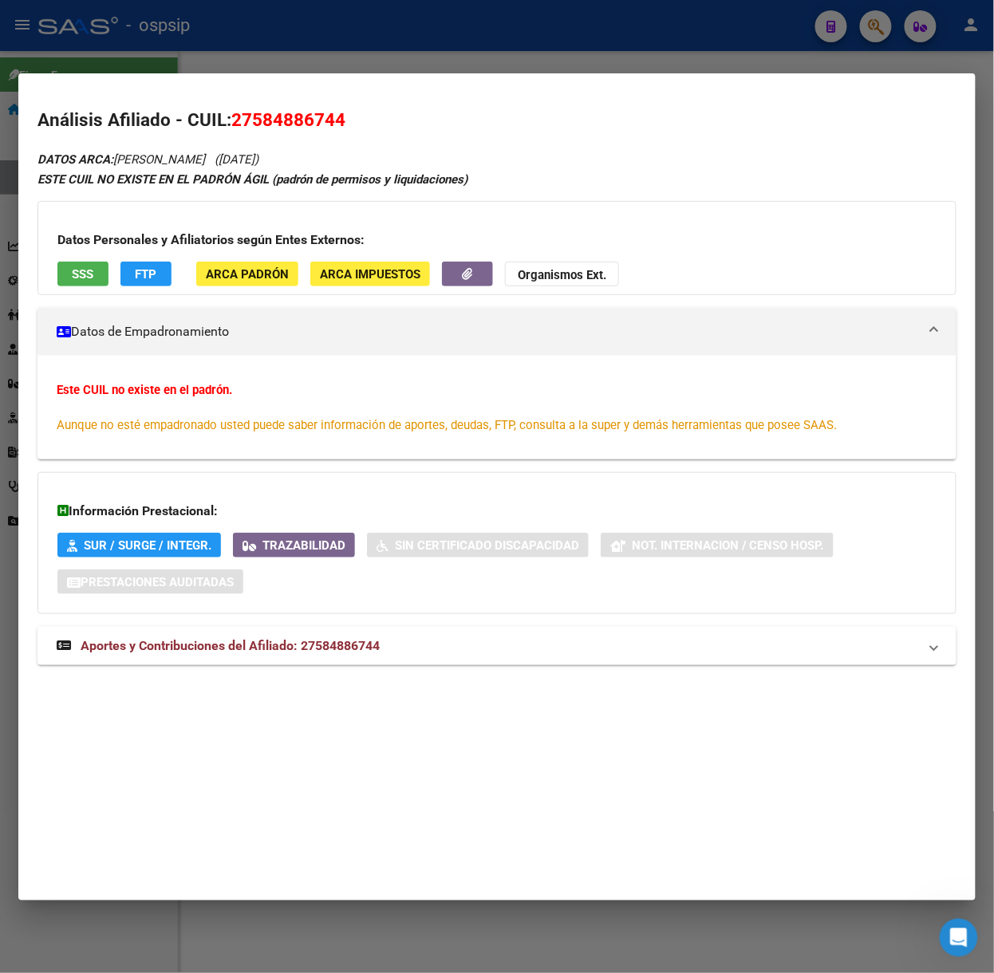
click at [346, 632] on mat-expansion-panel-header "Aportes y Contribuciones del Afiliado: 27584886744" at bounding box center [496, 646] width 919 height 38
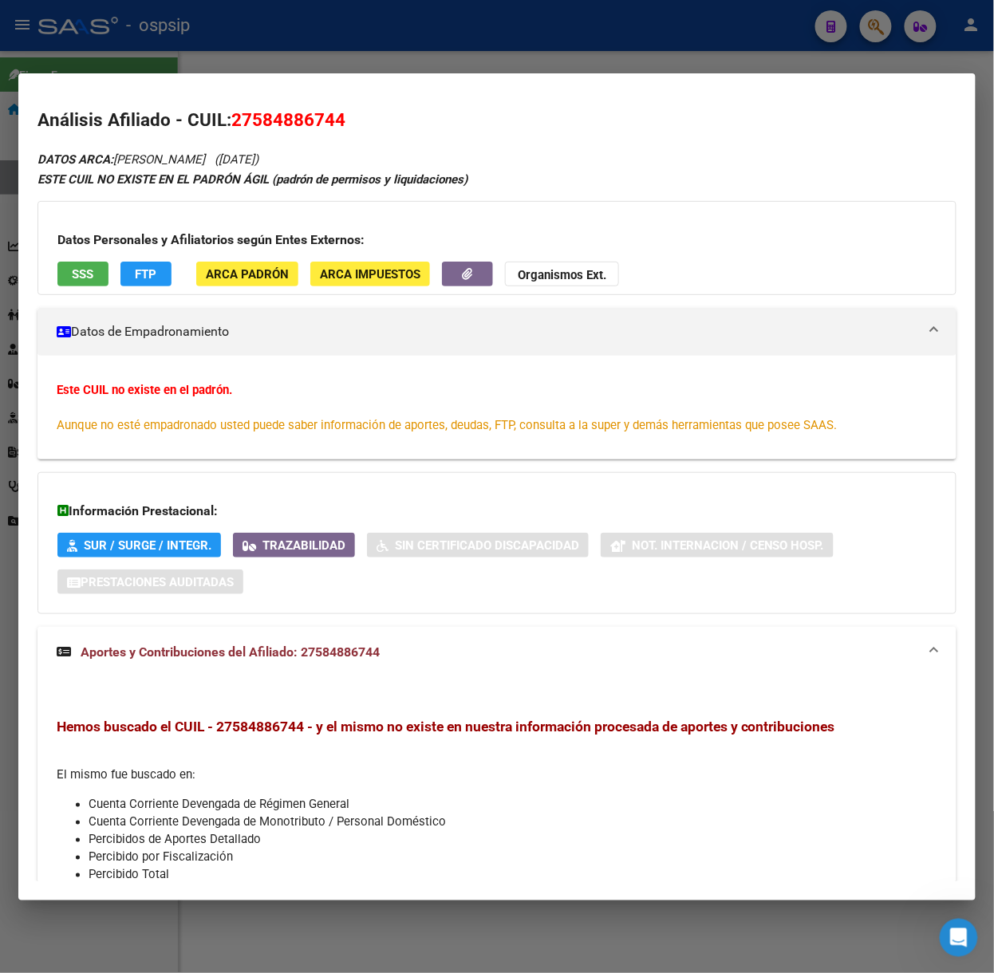
click at [84, 262] on button "SSS" at bounding box center [82, 274] width 51 height 25
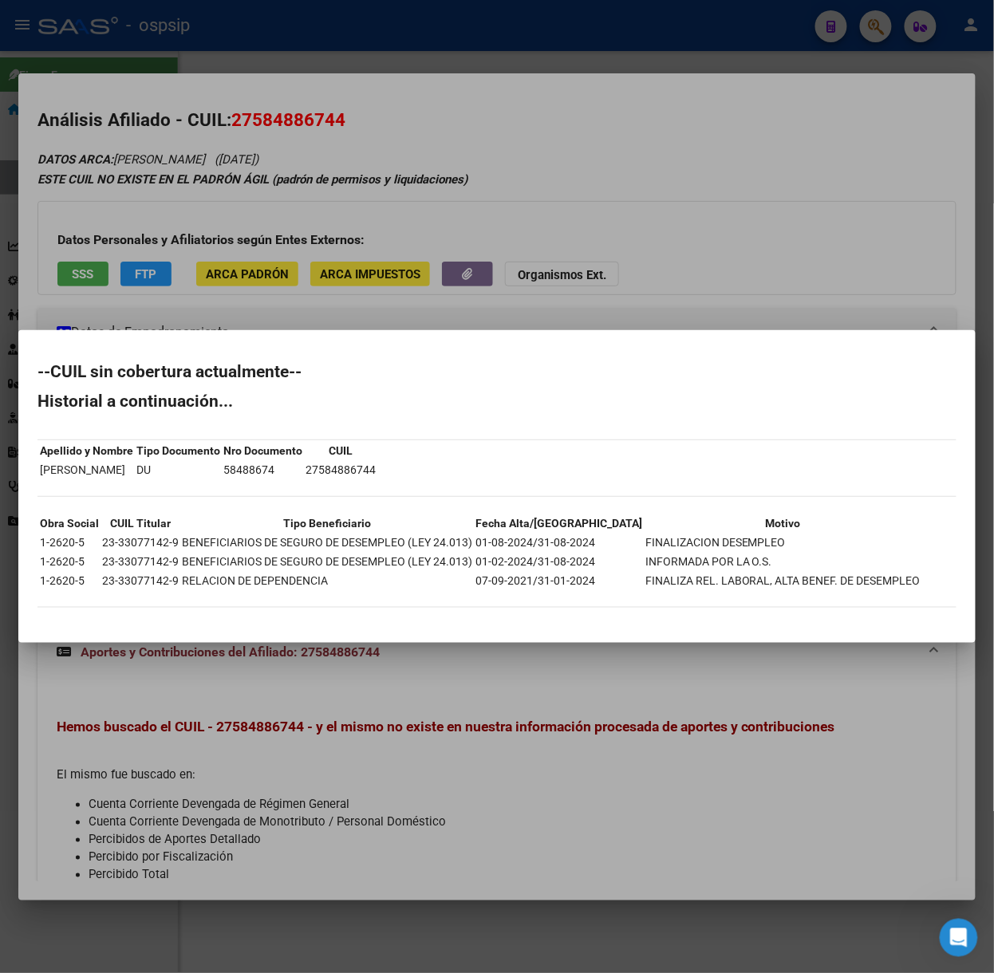
click at [147, 238] on div at bounding box center [497, 486] width 994 height 973
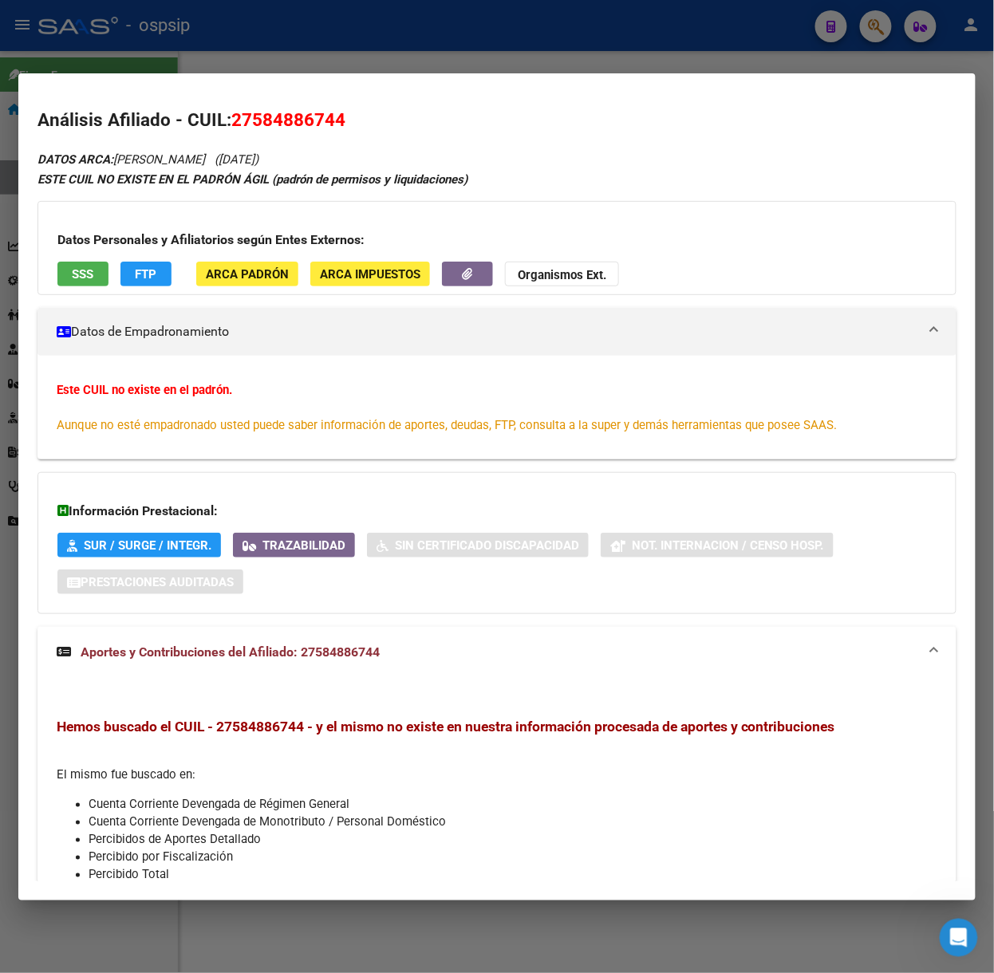
drag, startPoint x: 193, startPoint y: 14, endPoint x: 199, endPoint y: 122, distance: 108.7
click at [193, 14] on div at bounding box center [497, 486] width 994 height 973
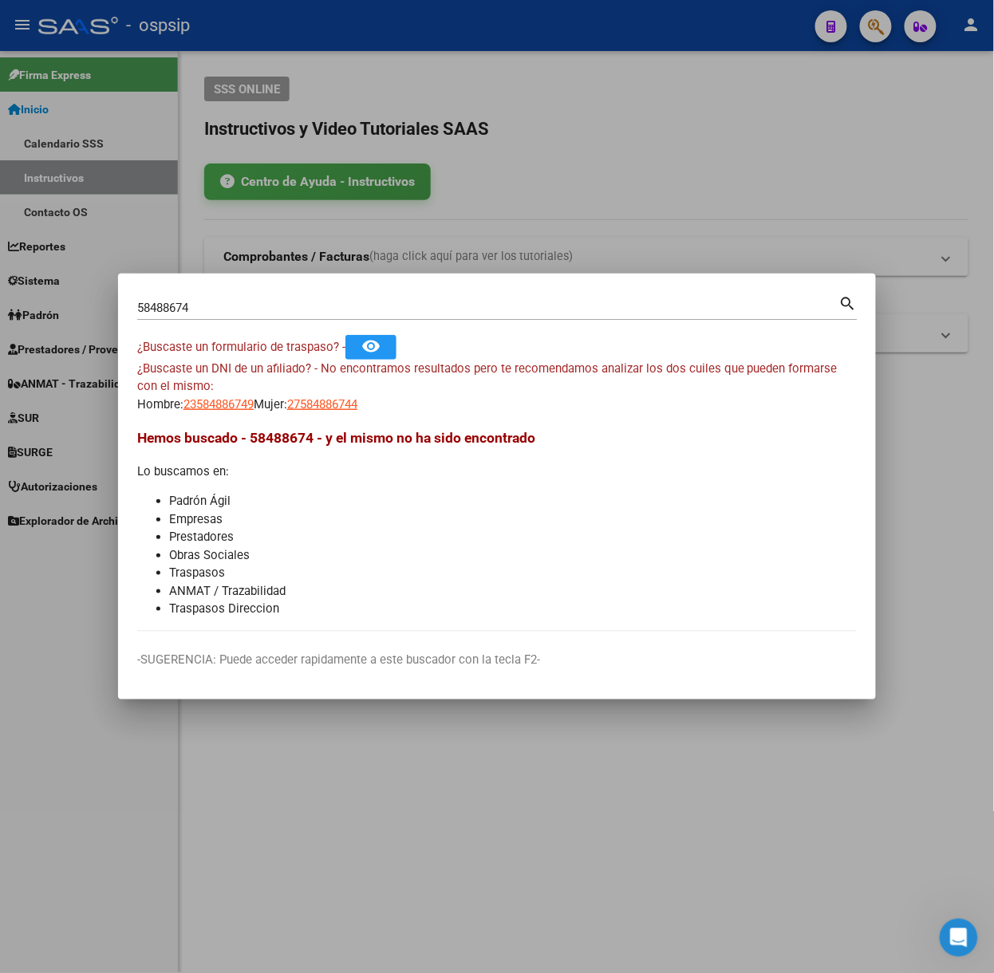
click at [214, 305] on input "58488674" at bounding box center [488, 308] width 702 height 14
type input "52903395"
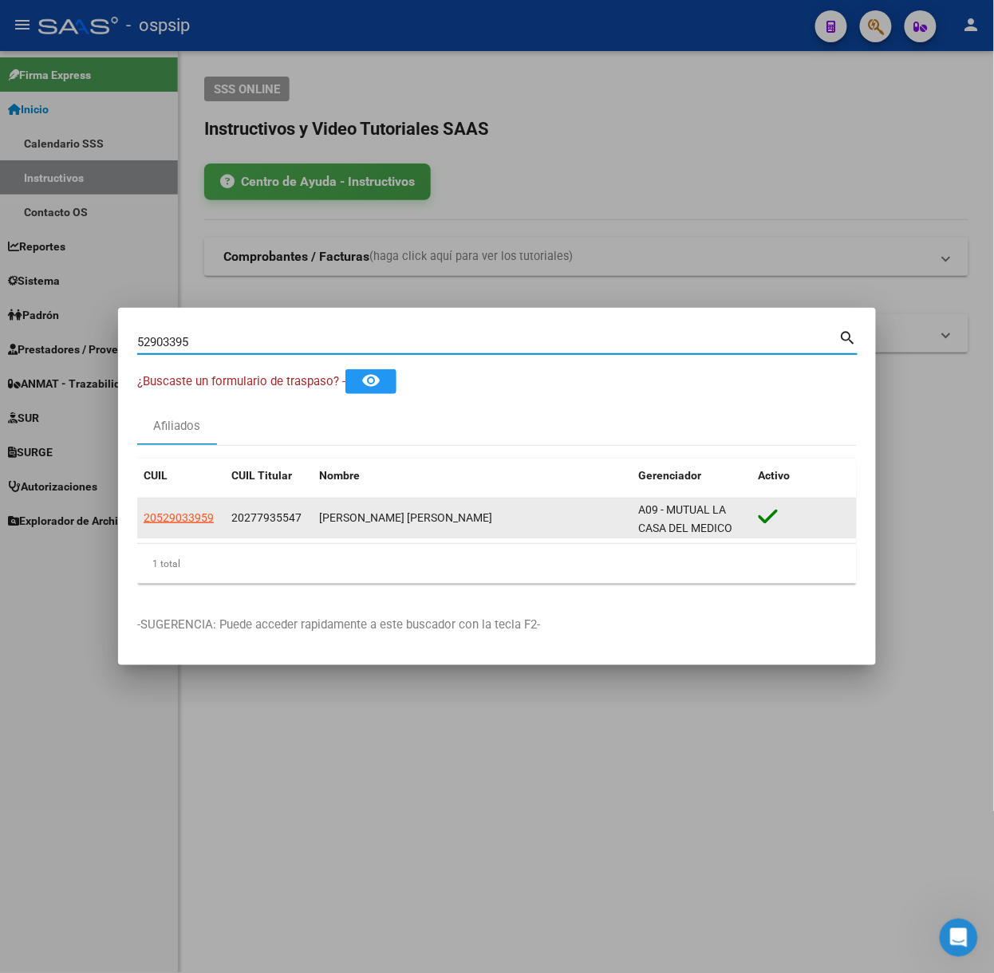
click at [191, 515] on span "20529033959" at bounding box center [179, 517] width 70 height 13
type textarea "20529033959"
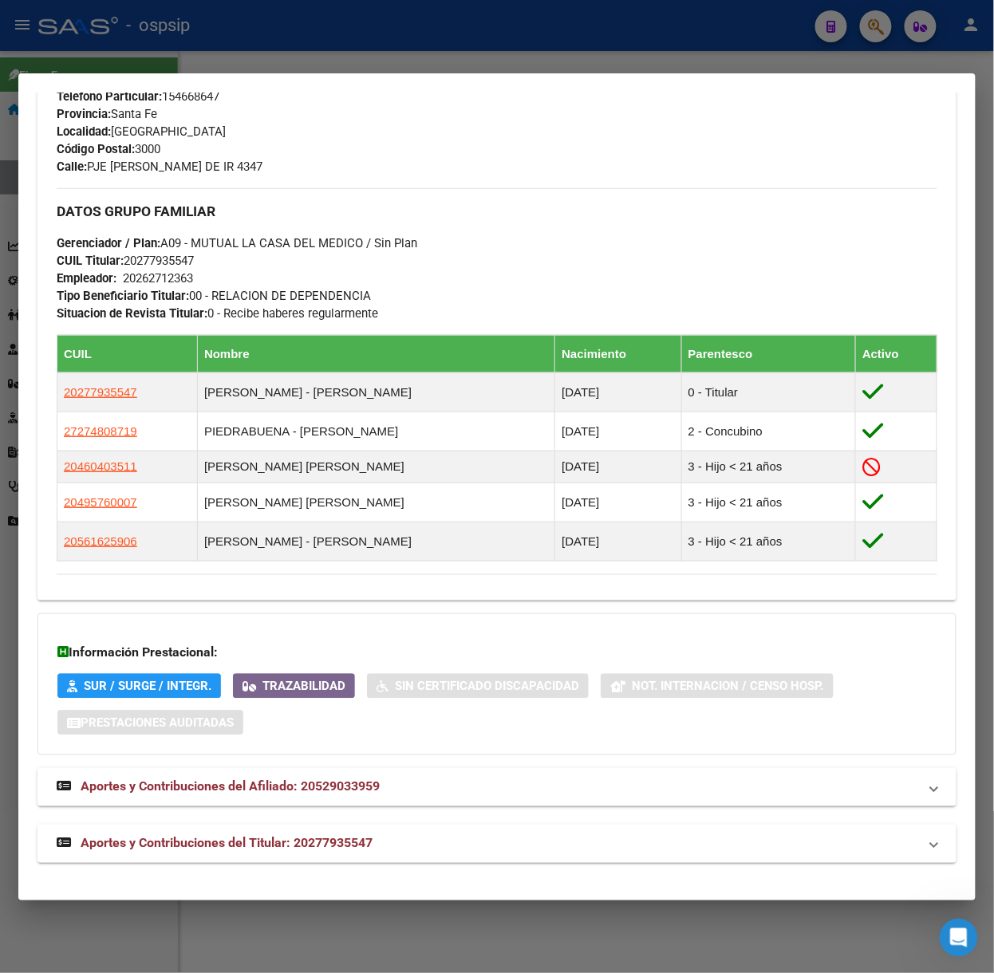
click at [330, 827] on mat-expansion-panel-header "Aportes y Contribuciones del Titular: 20277935547" at bounding box center [496, 844] width 919 height 38
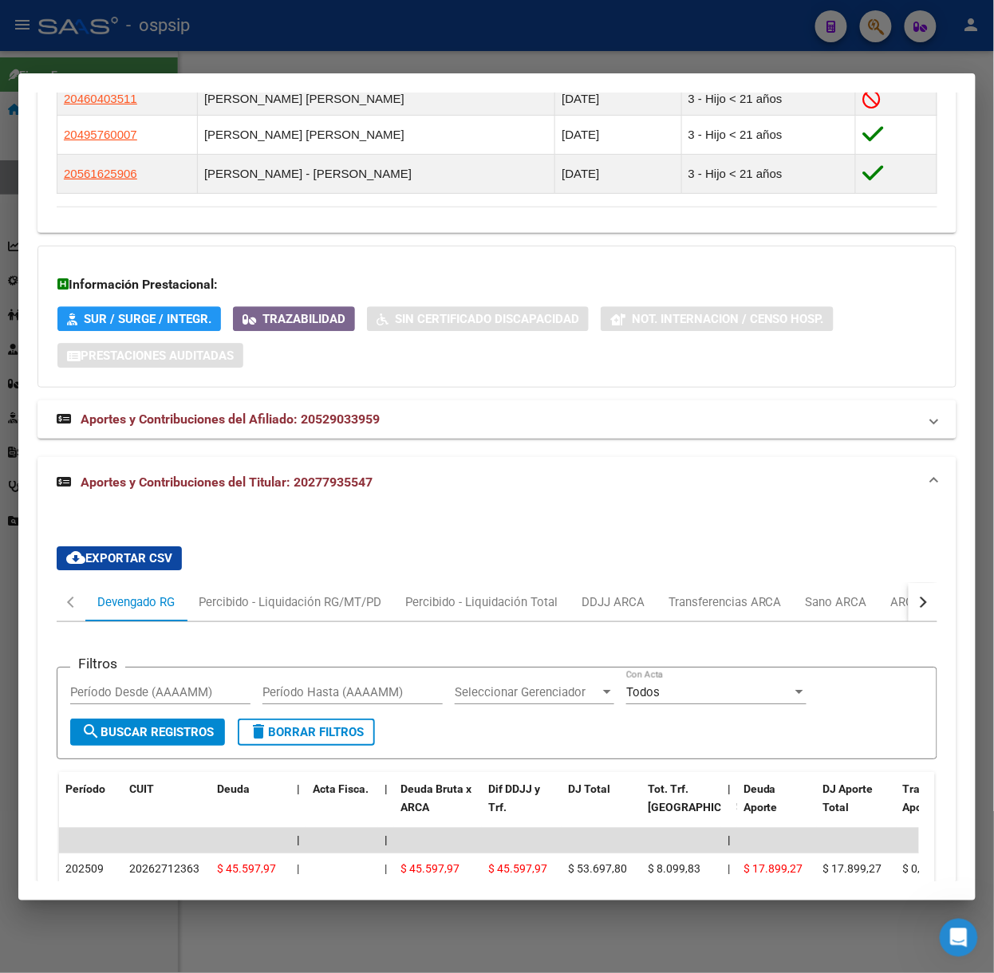
scroll to position [1415, 0]
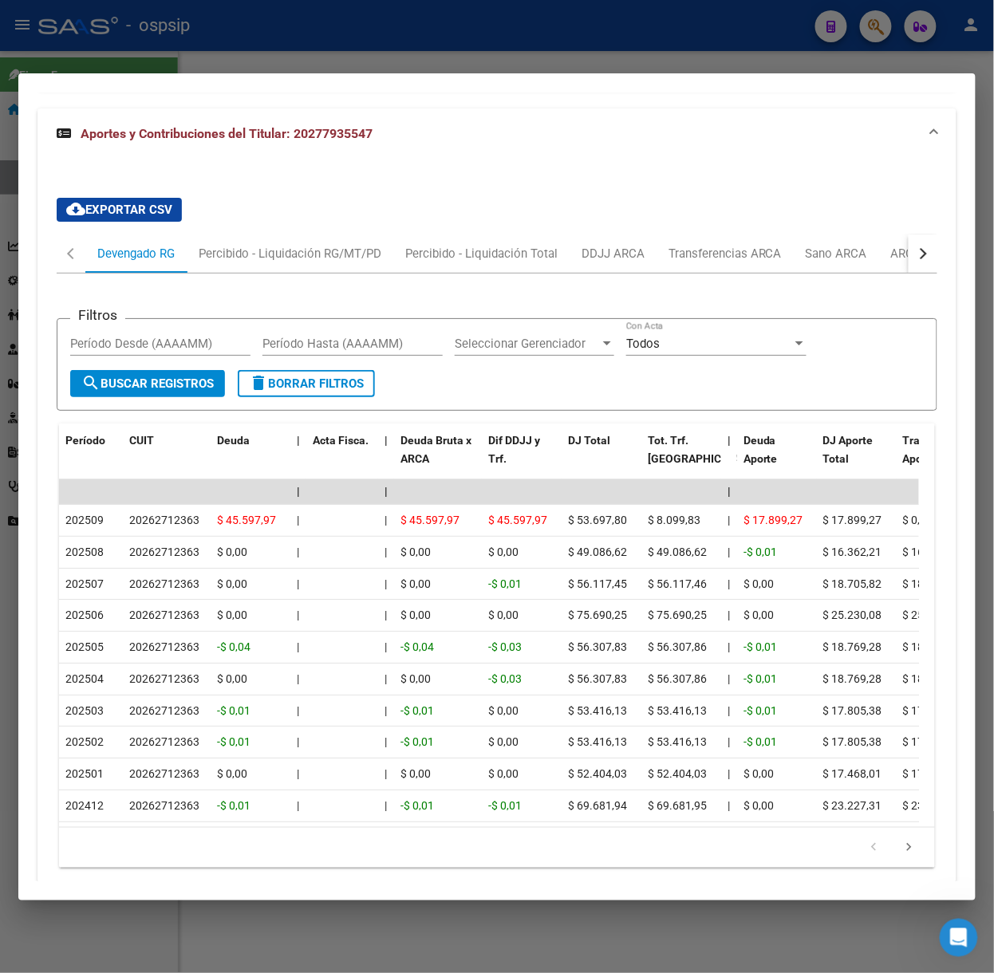
click at [302, 53] on div at bounding box center [497, 486] width 994 height 973
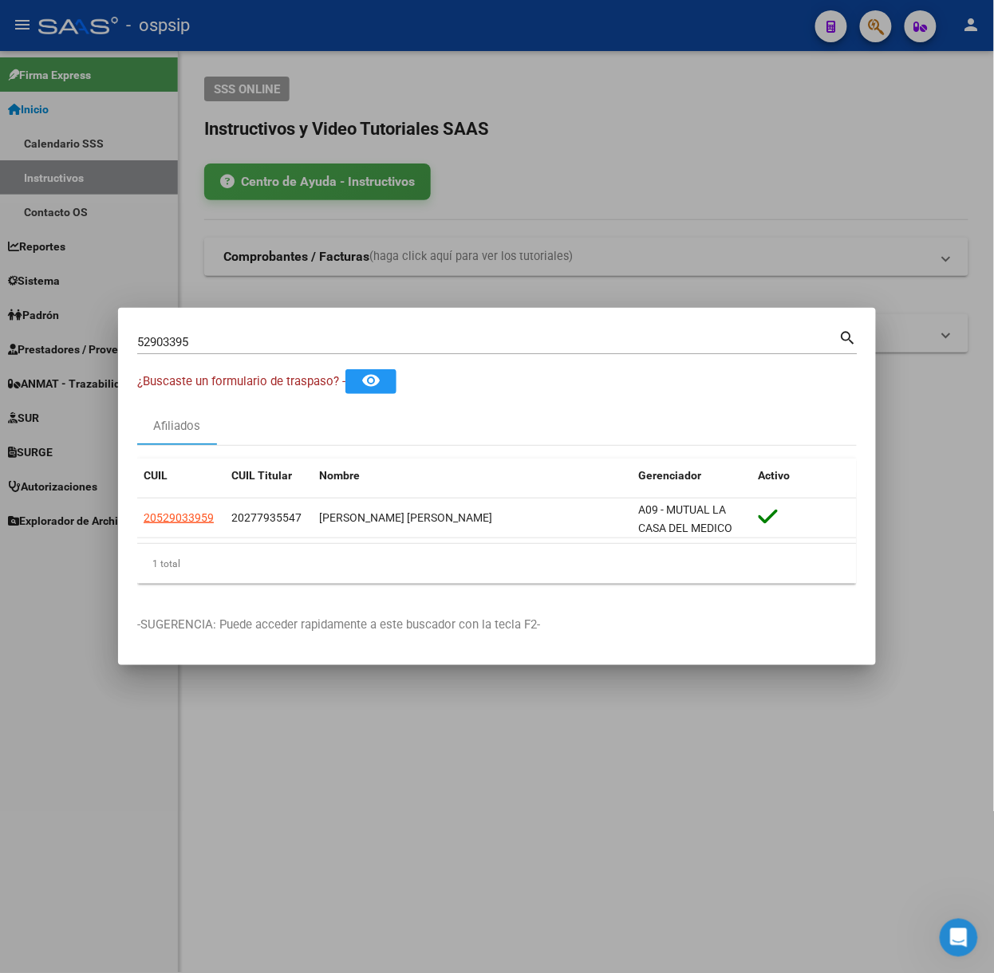
click at [228, 356] on div "52903395 Buscar (apellido, dni, [PERSON_NAME], [PERSON_NAME], cuit, obra social…" at bounding box center [497, 348] width 720 height 42
click at [225, 341] on input "52903395" at bounding box center [488, 342] width 702 height 14
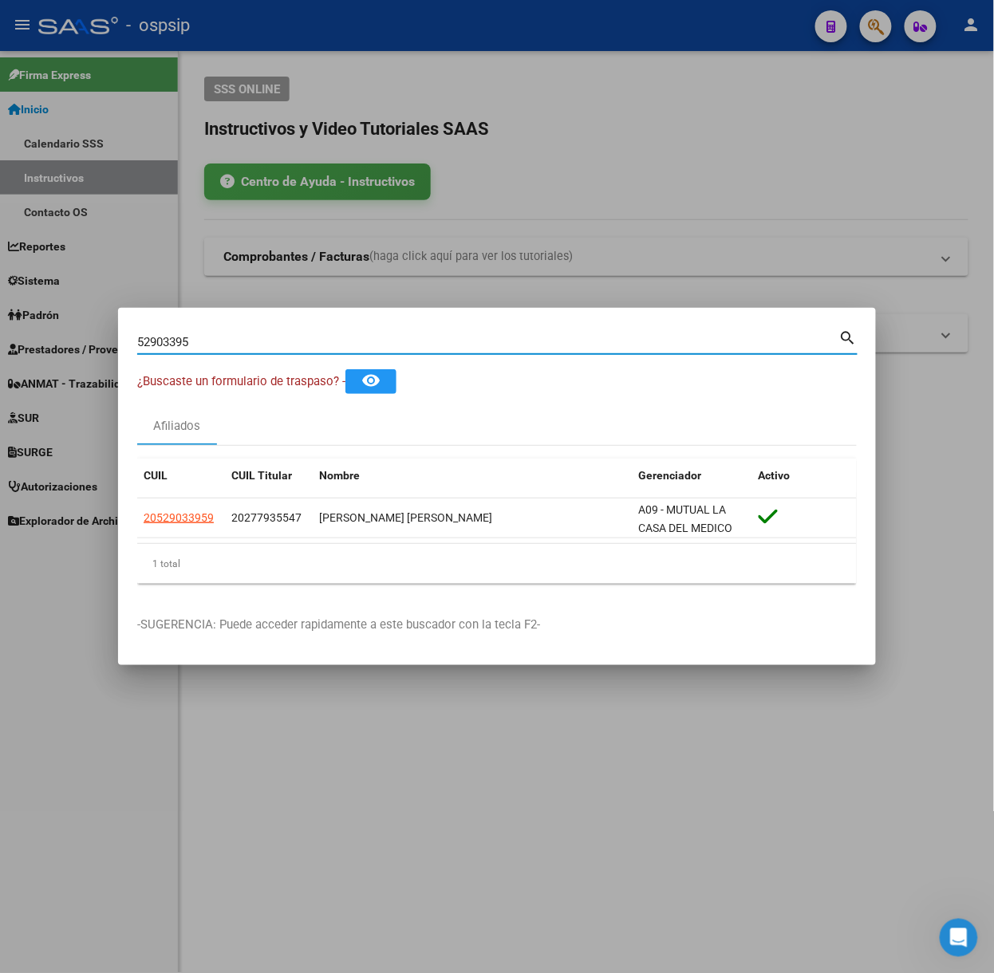
click at [225, 341] on input "52903395" at bounding box center [488, 342] width 702 height 14
type input "59566079"
click at [198, 524] on span "20595660794" at bounding box center [179, 517] width 70 height 13
type textarea "20595660794"
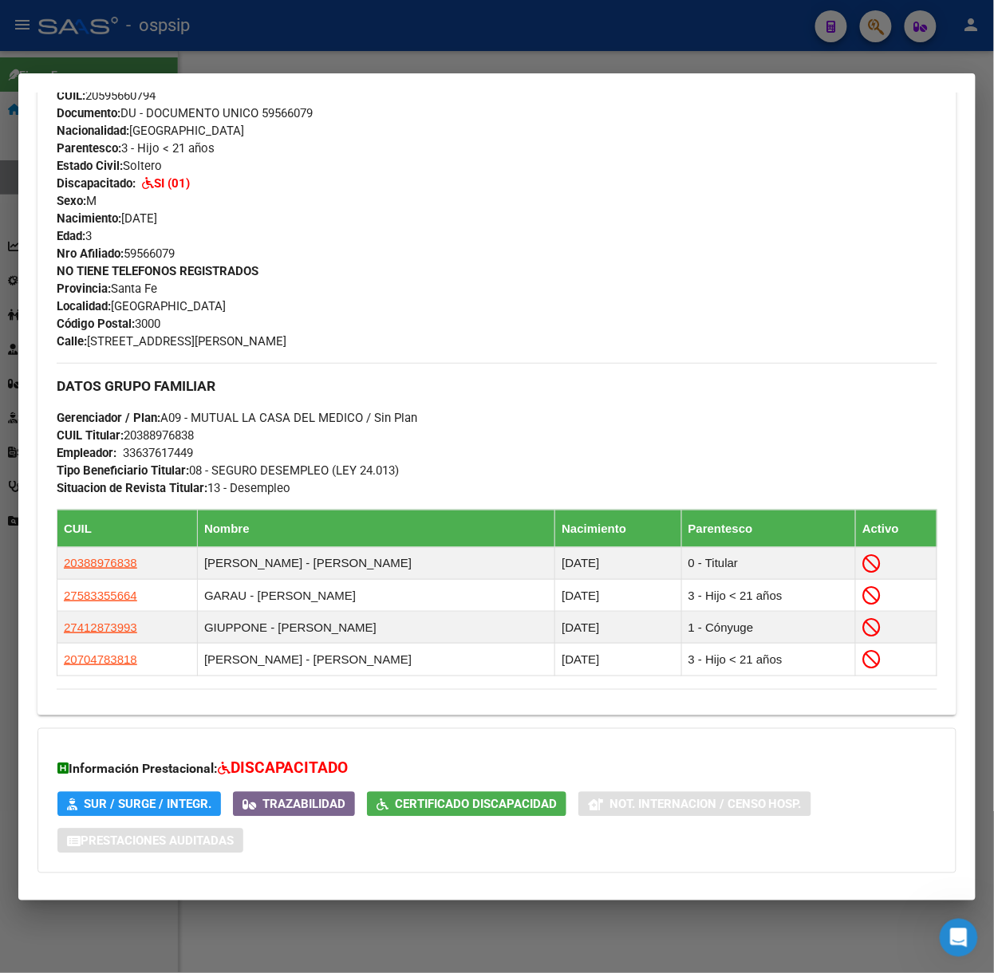
scroll to position [697, 0]
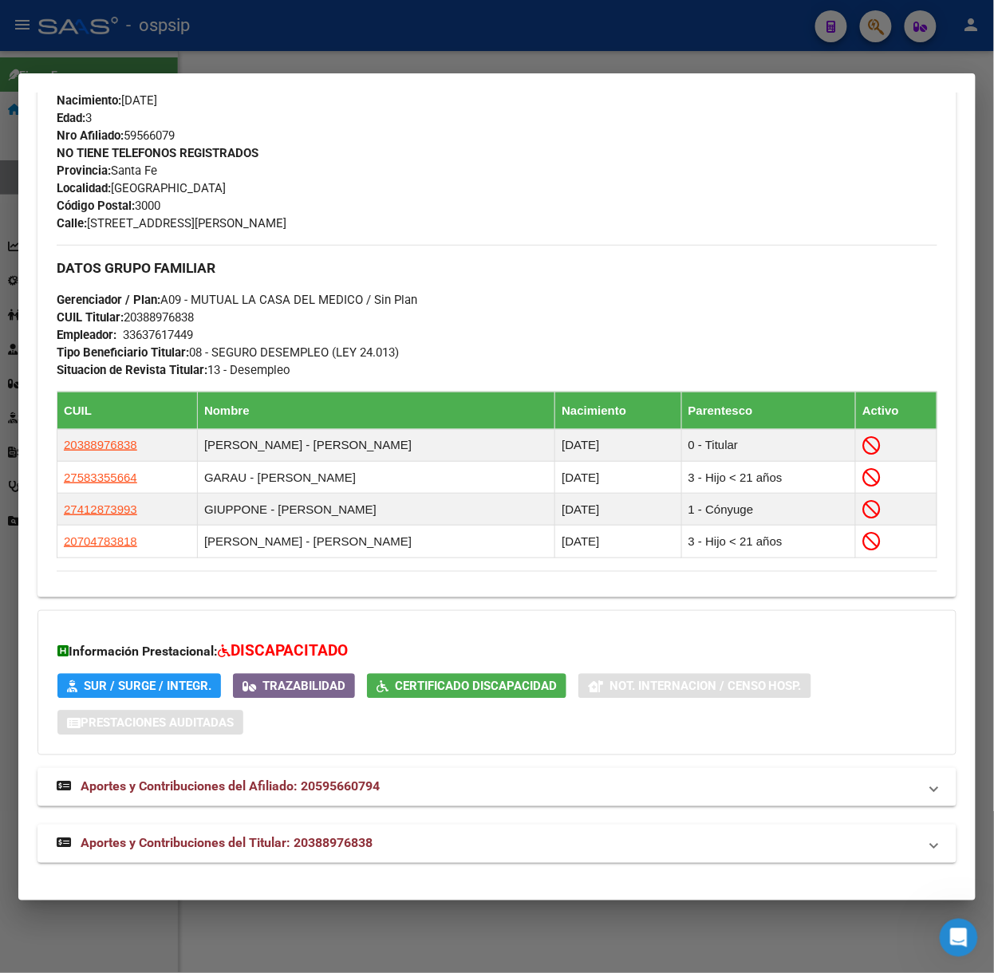
click at [263, 859] on mat-expansion-panel-header "Aportes y Contribuciones del Titular: 20388976838" at bounding box center [496, 844] width 919 height 38
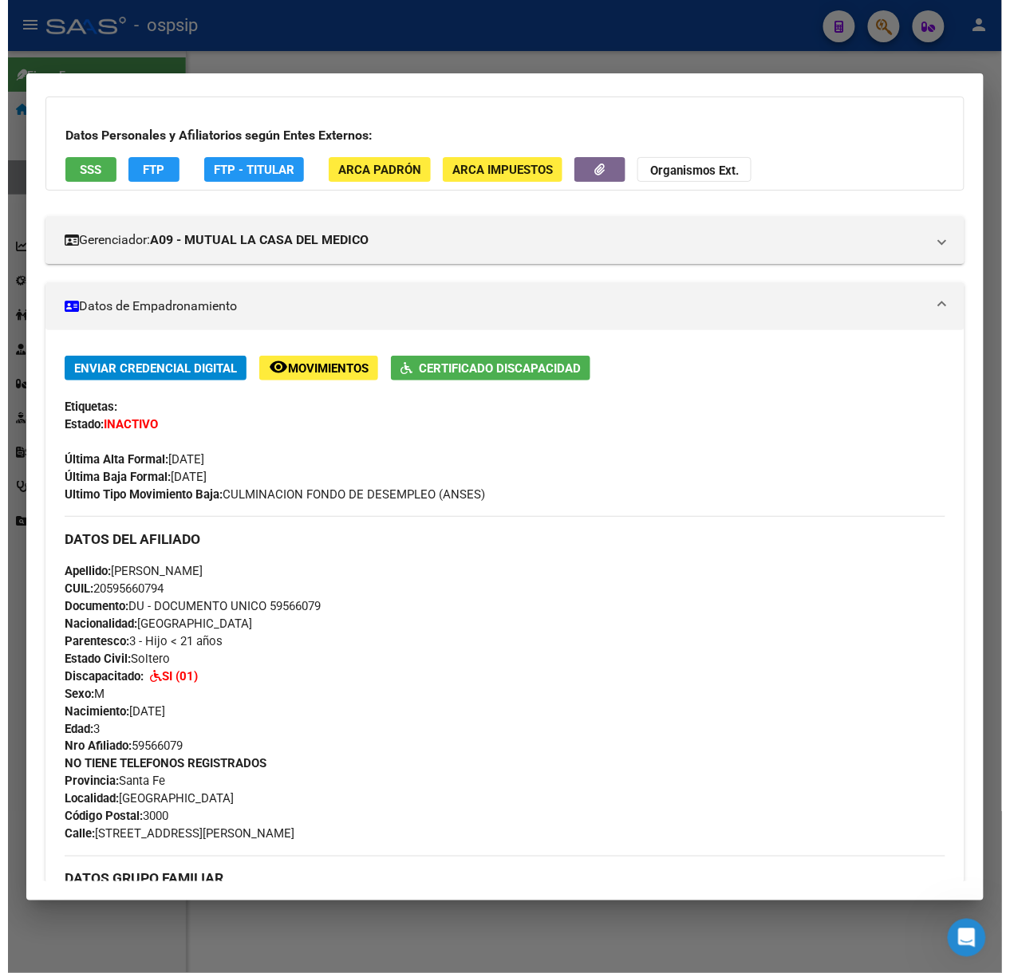
scroll to position [0, 0]
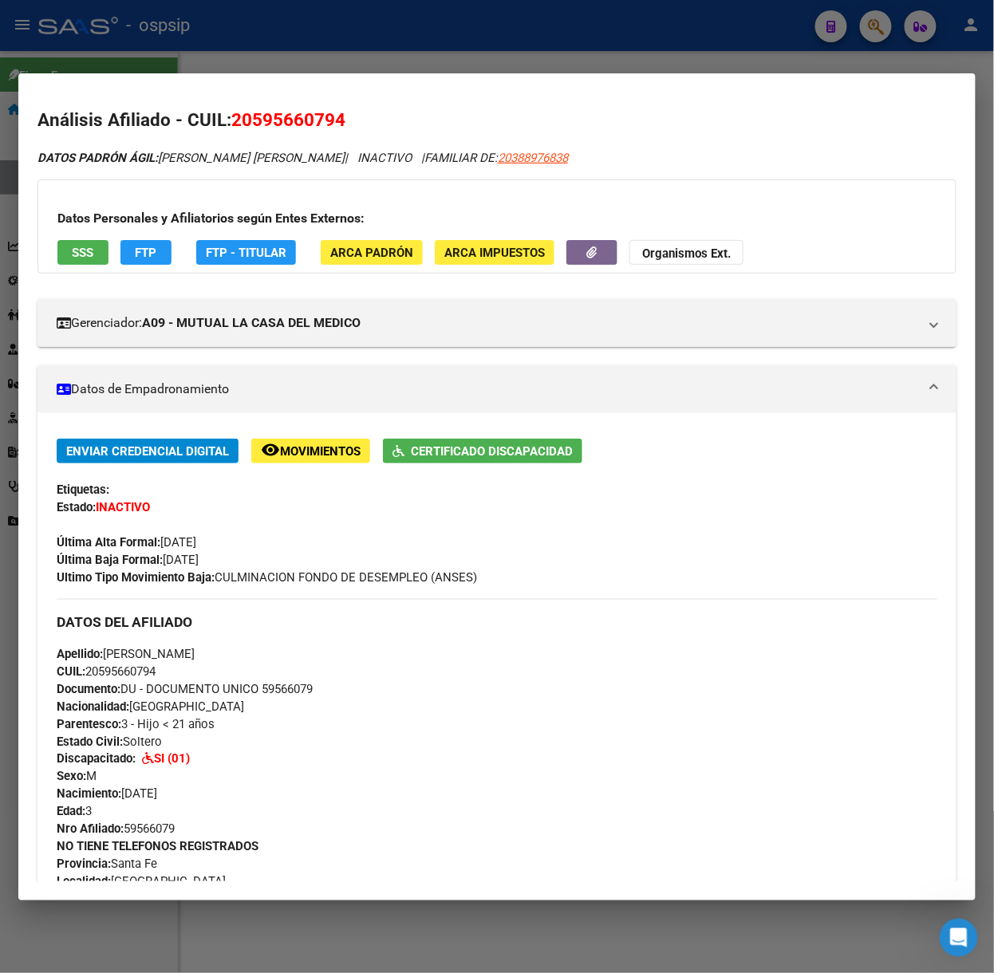
click at [77, 238] on div "Datos Personales y Afiliatorios según Entes Externos: SSS FTP FTP - Titular ARC…" at bounding box center [496, 227] width 919 height 94
click at [85, 250] on span "SSS" at bounding box center [84, 253] width 22 height 14
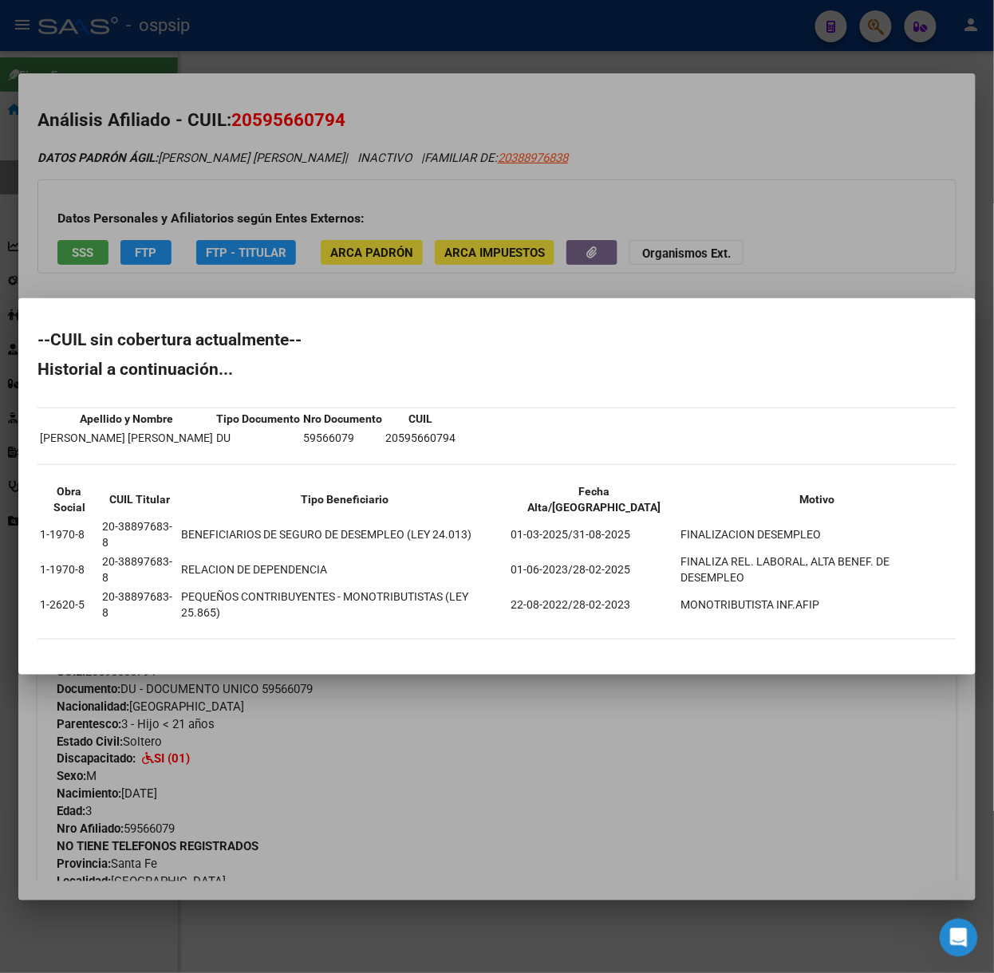
click at [163, 259] on div at bounding box center [497, 486] width 994 height 973
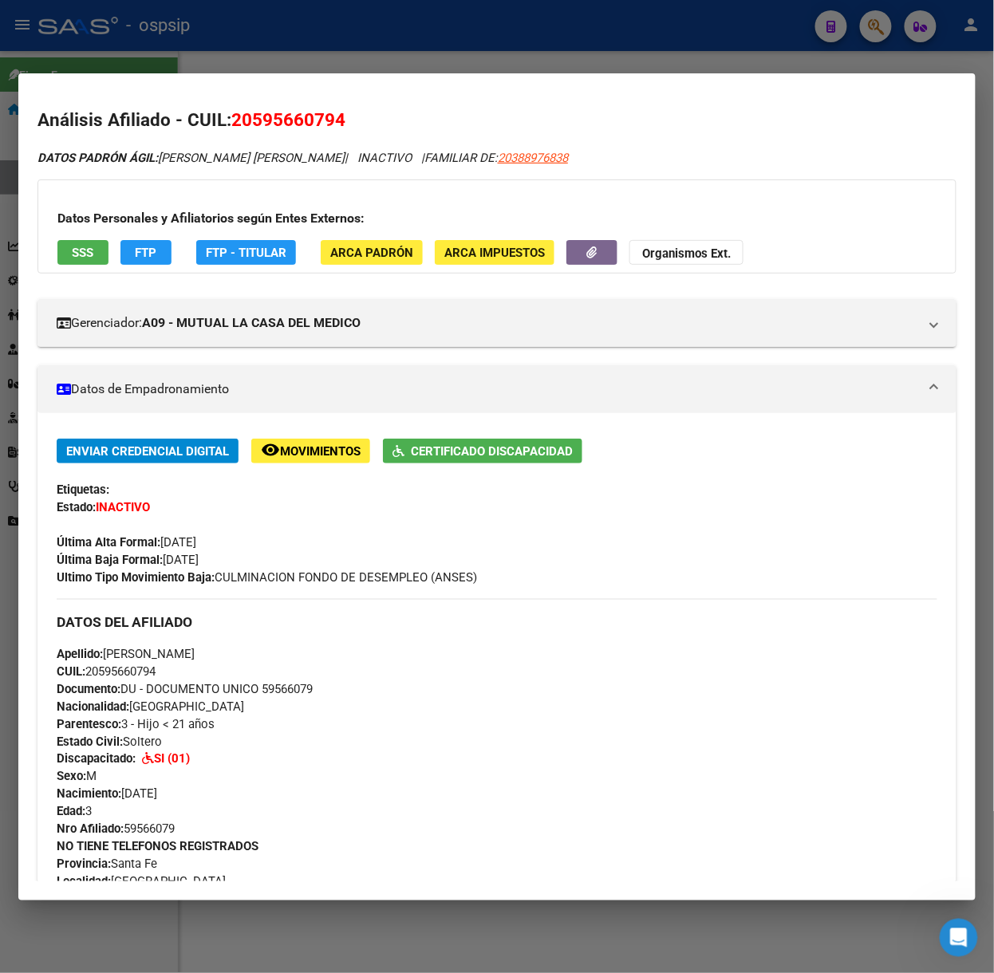
click at [288, 6] on div at bounding box center [497, 486] width 994 height 973
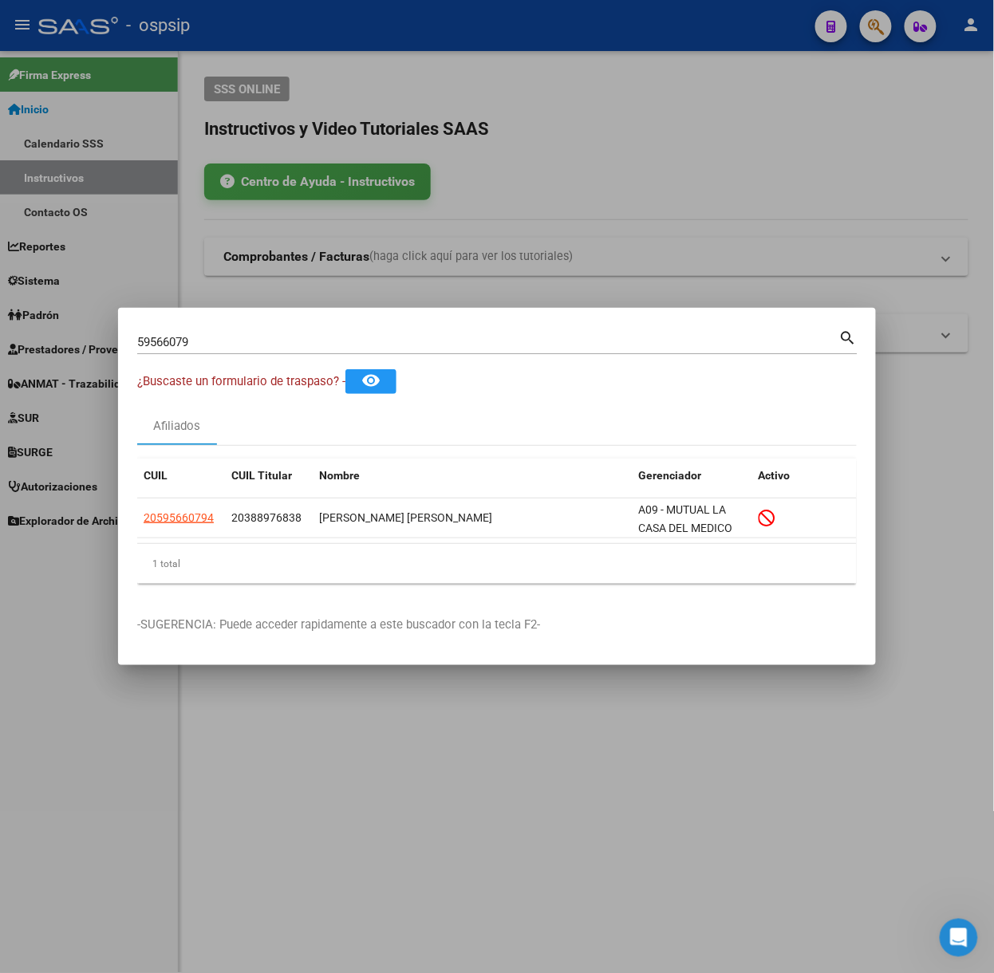
click at [681, 144] on div at bounding box center [497, 486] width 994 height 973
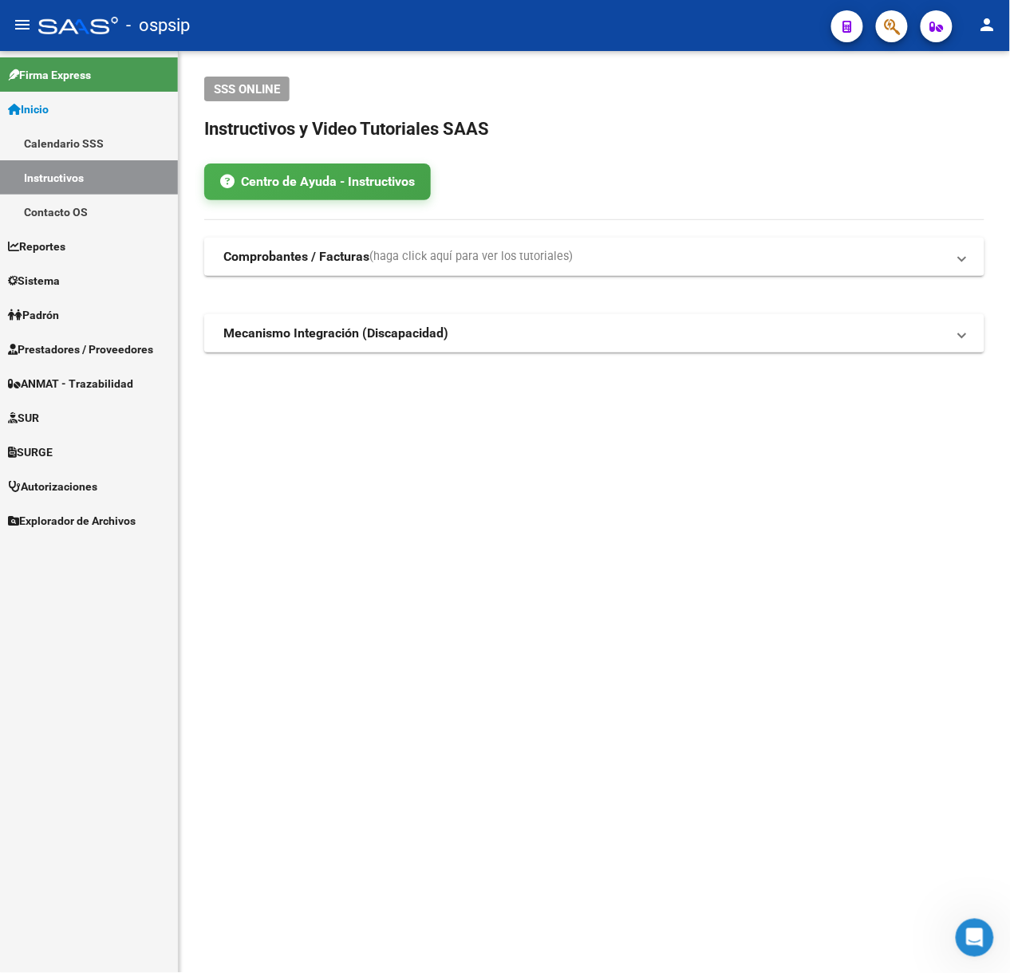
click at [119, 333] on link "Prestadores / Proveedores" at bounding box center [89, 349] width 178 height 34
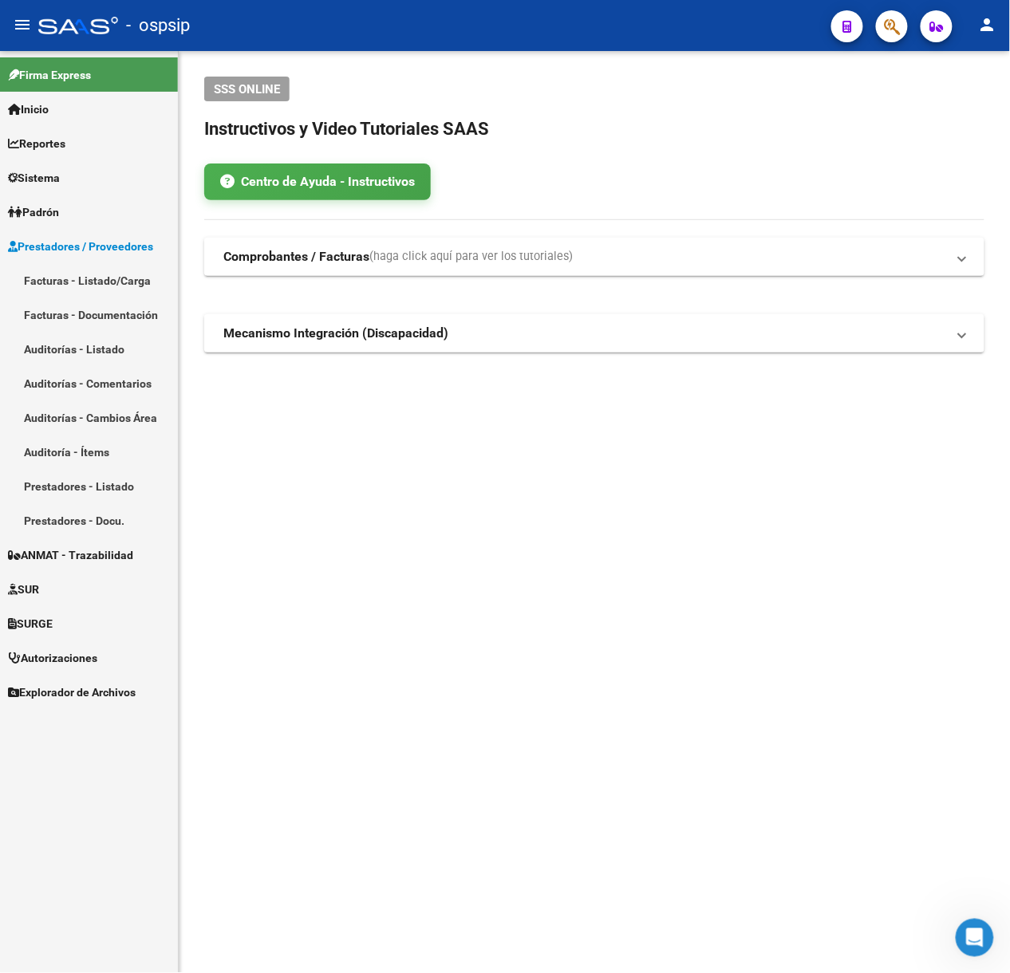
click at [116, 287] on link "Facturas - Listado/Carga" at bounding box center [89, 280] width 178 height 34
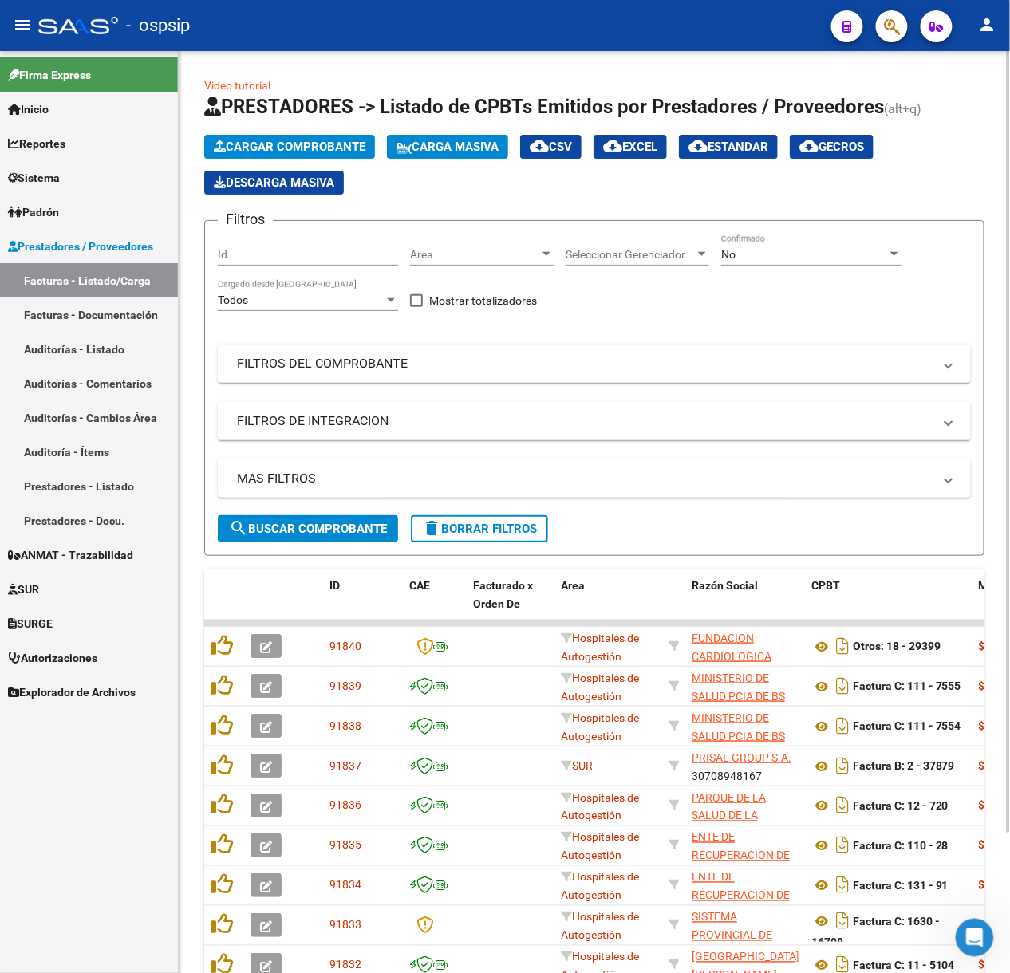
click at [760, 263] on div "No Confirmado" at bounding box center [811, 250] width 180 height 32
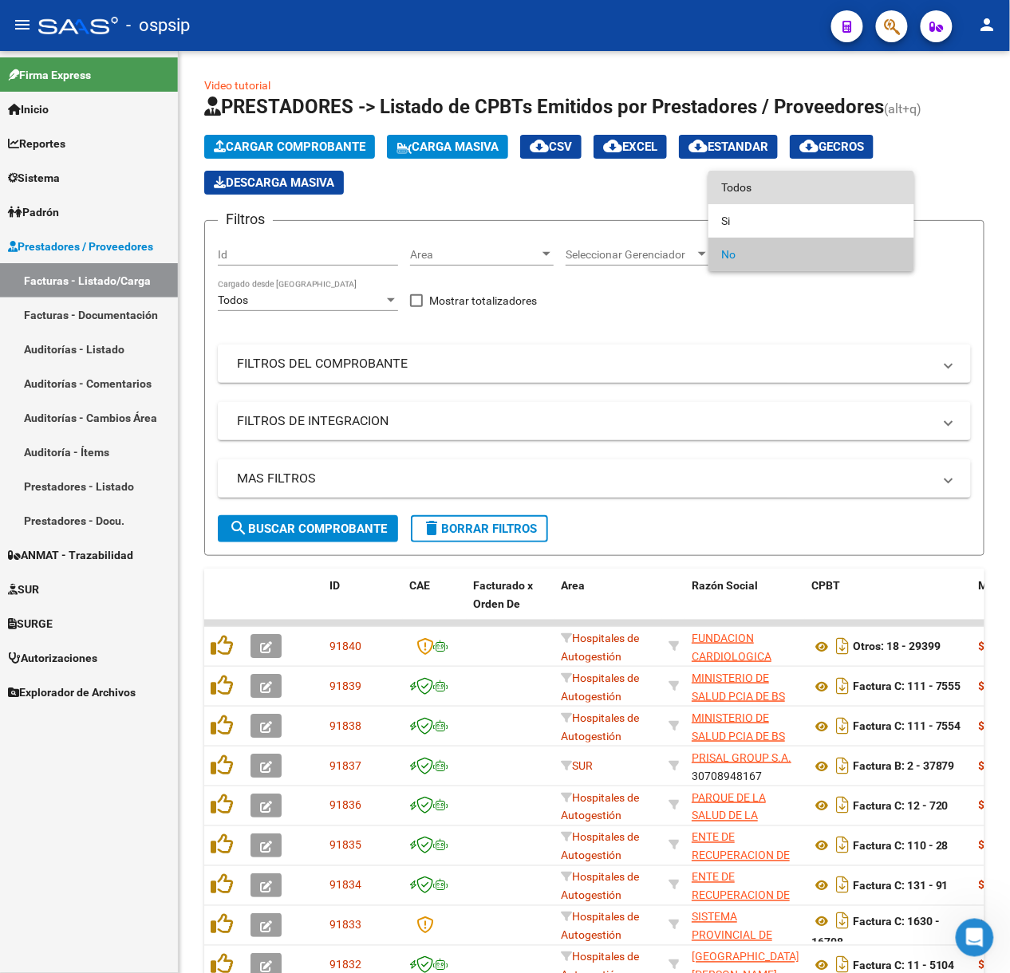
click at [771, 191] on span "Todos" at bounding box center [811, 188] width 180 height 34
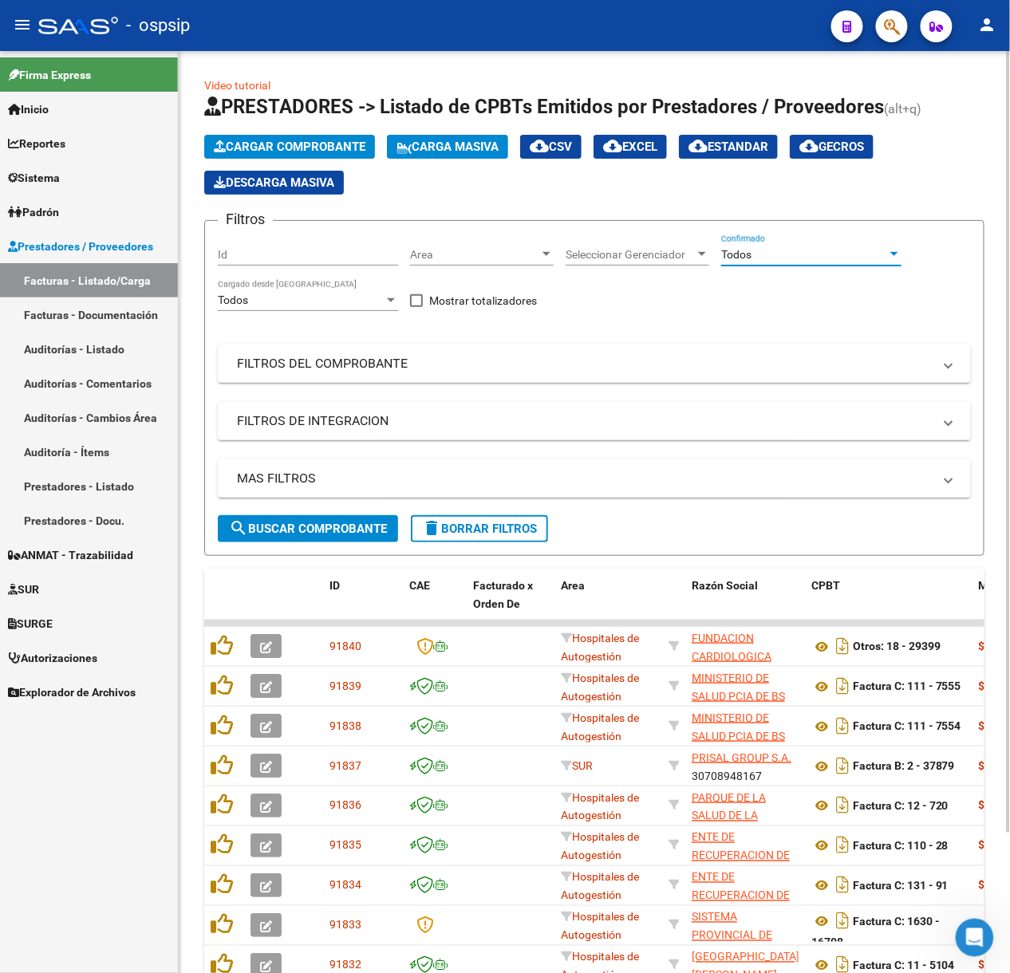
click at [342, 383] on div "Filtros Id Area Area Seleccionar Gerenciador Seleccionar Gerenciador Todos Conf…" at bounding box center [594, 375] width 753 height 282
click at [340, 369] on mat-panel-title "FILTROS DEL COMPROBANTE" at bounding box center [585, 364] width 696 height 18
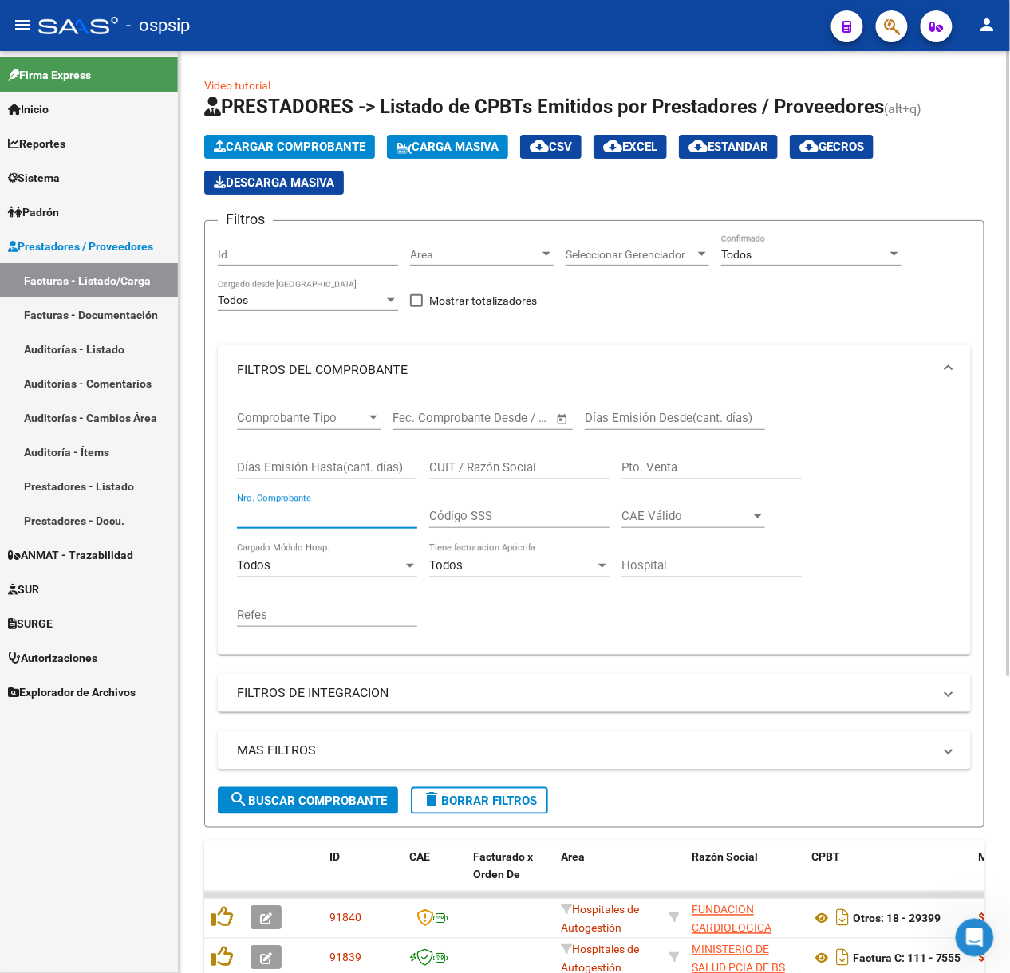
click at [367, 509] on input "Nro. Comprobante" at bounding box center [327, 516] width 180 height 14
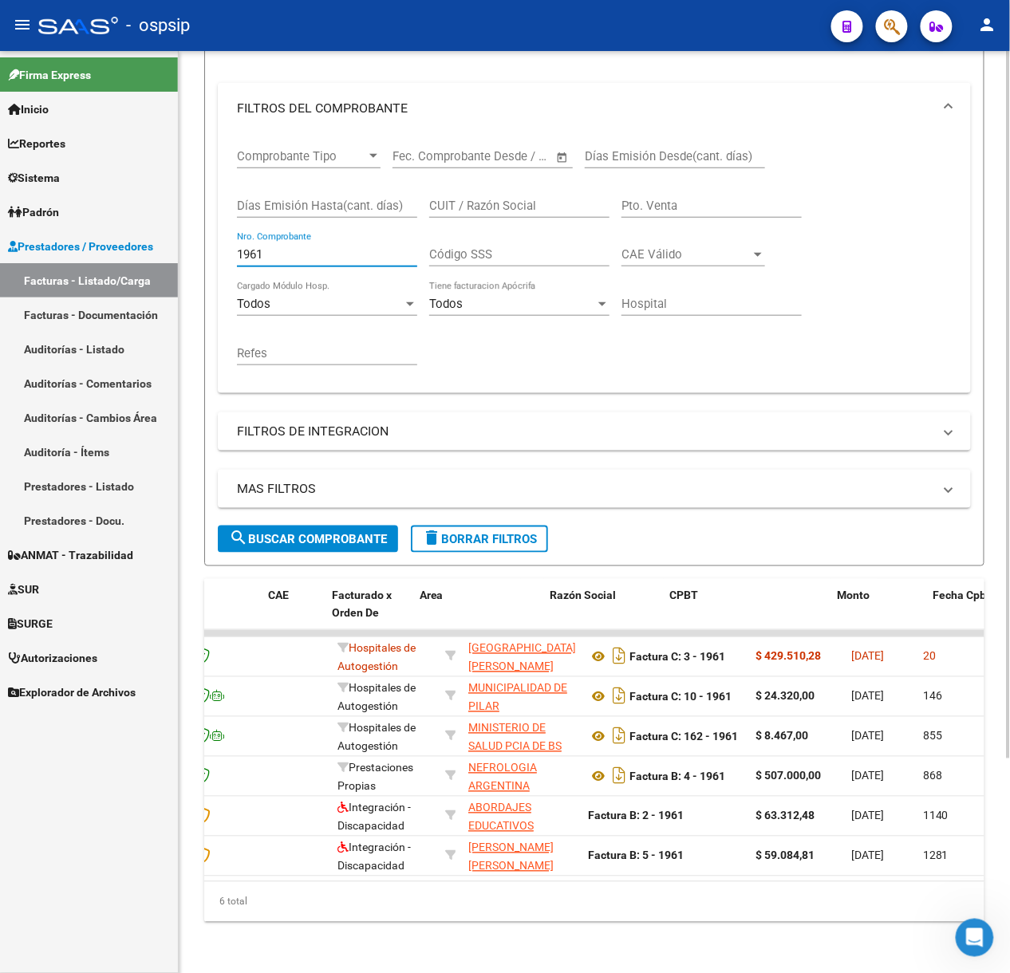
scroll to position [0, 400]
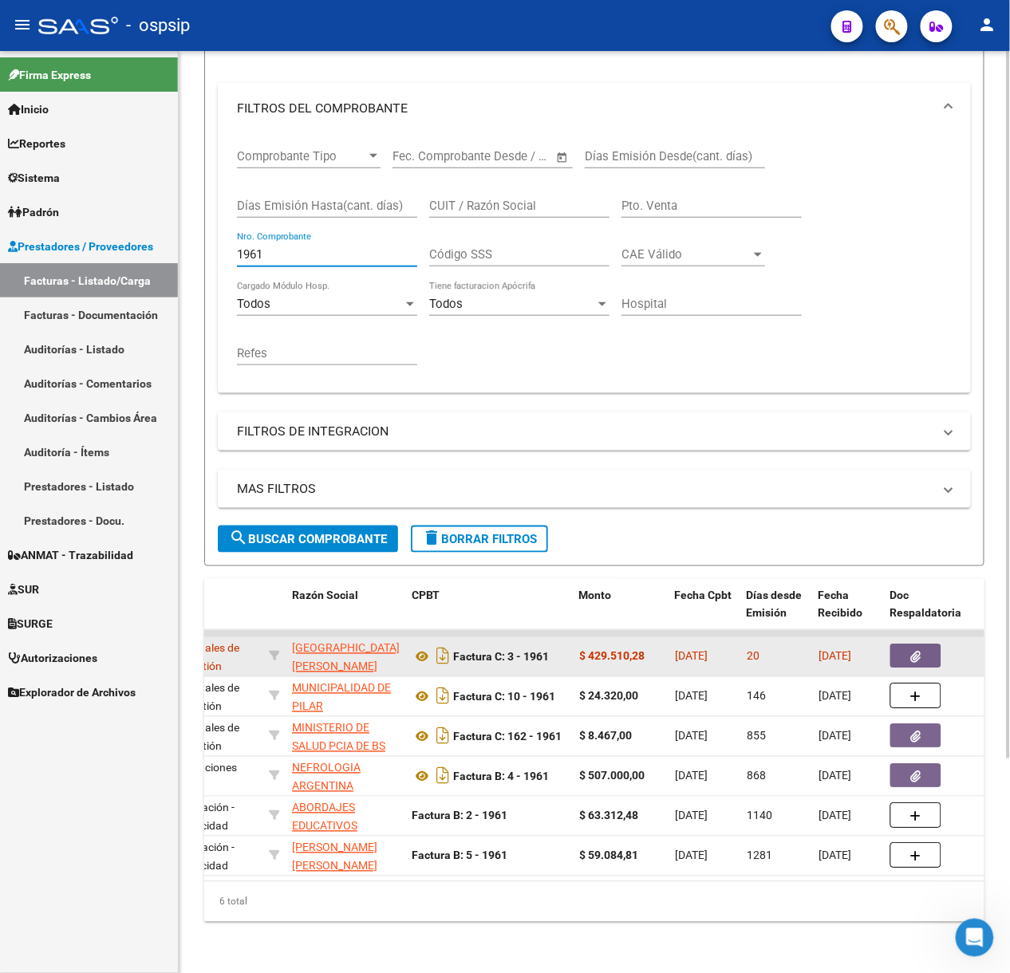
type input "1961"
click at [900, 645] on button "button" at bounding box center [915, 657] width 51 height 24
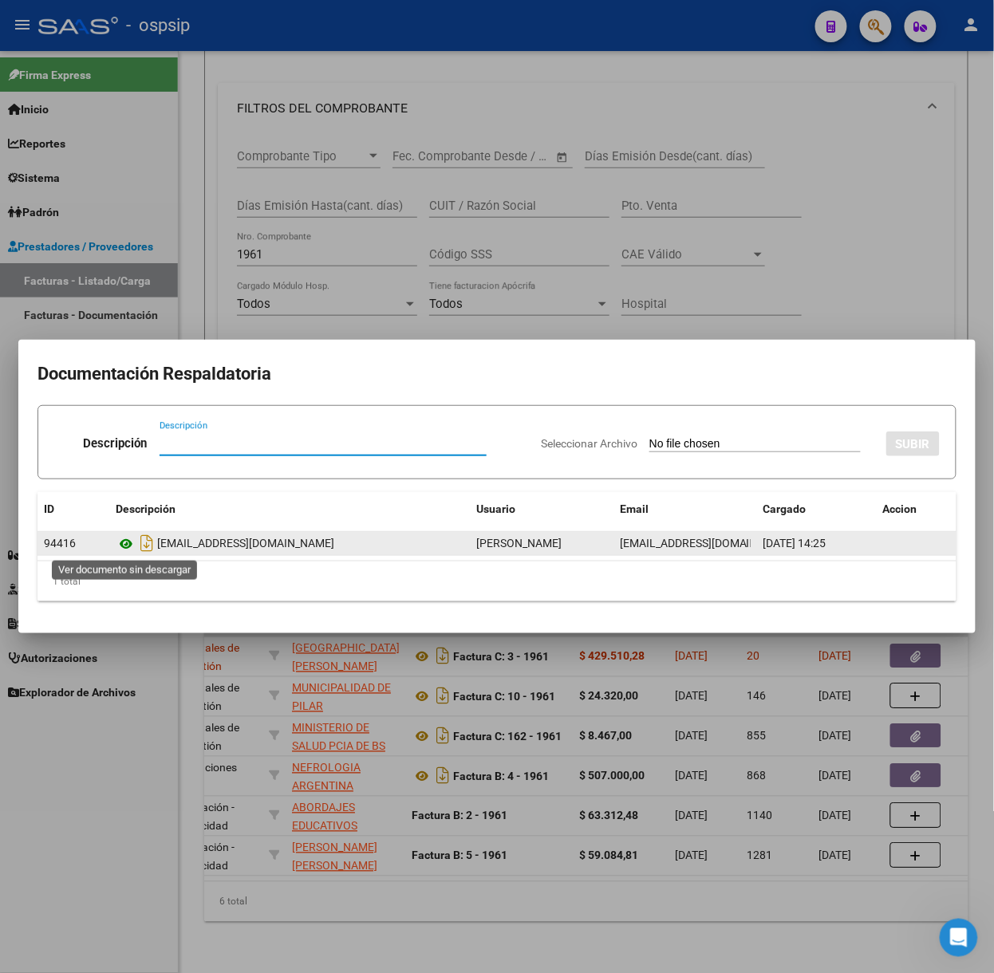
click at [132, 539] on icon at bounding box center [126, 544] width 21 height 19
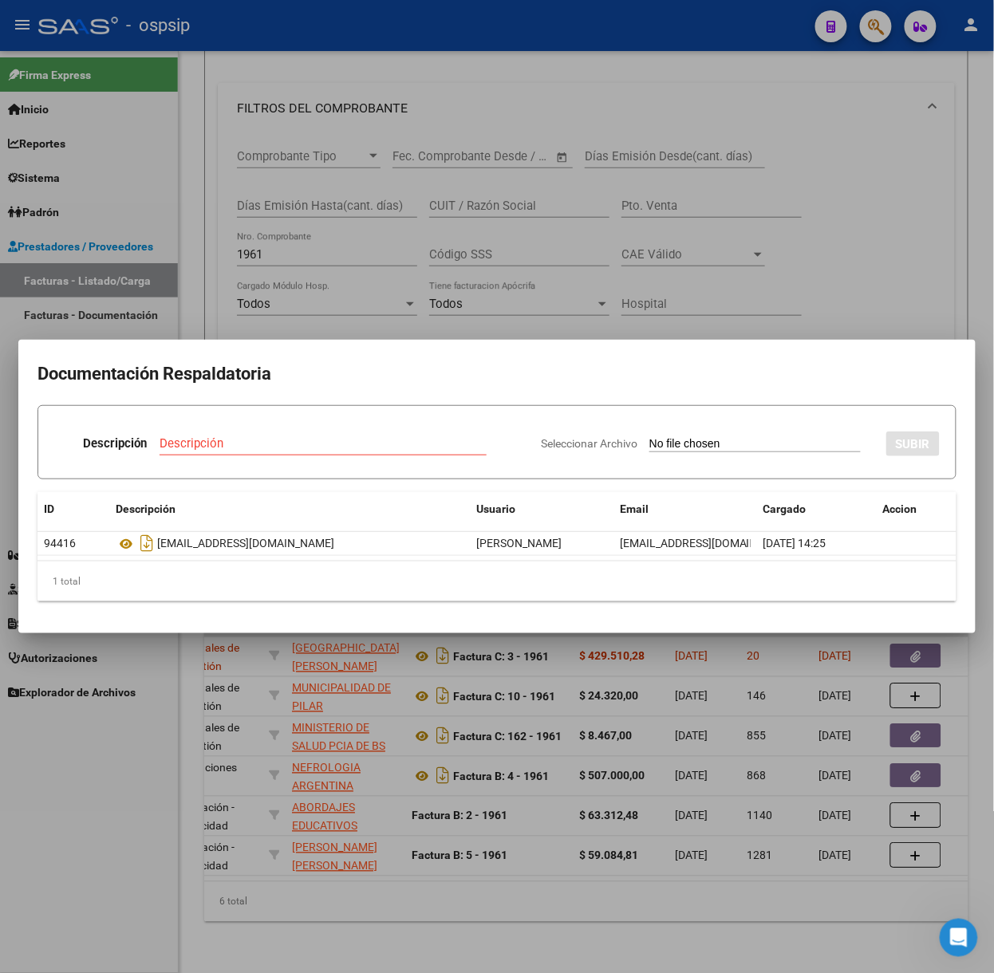
drag, startPoint x: 391, startPoint y: 196, endPoint x: 147, endPoint y: 136, distance: 251.6
click at [388, 195] on div at bounding box center [497, 486] width 994 height 973
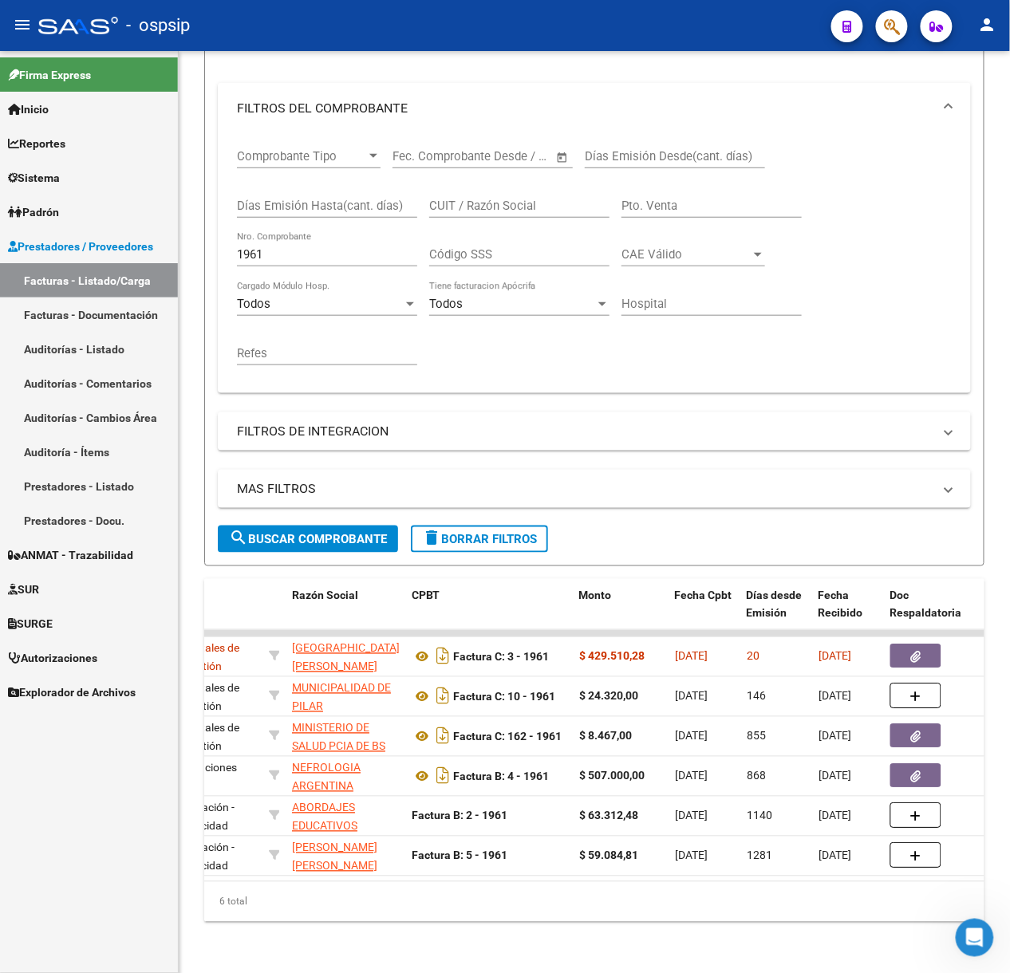
click at [103, 27] on div at bounding box center [78, 26] width 80 height 18
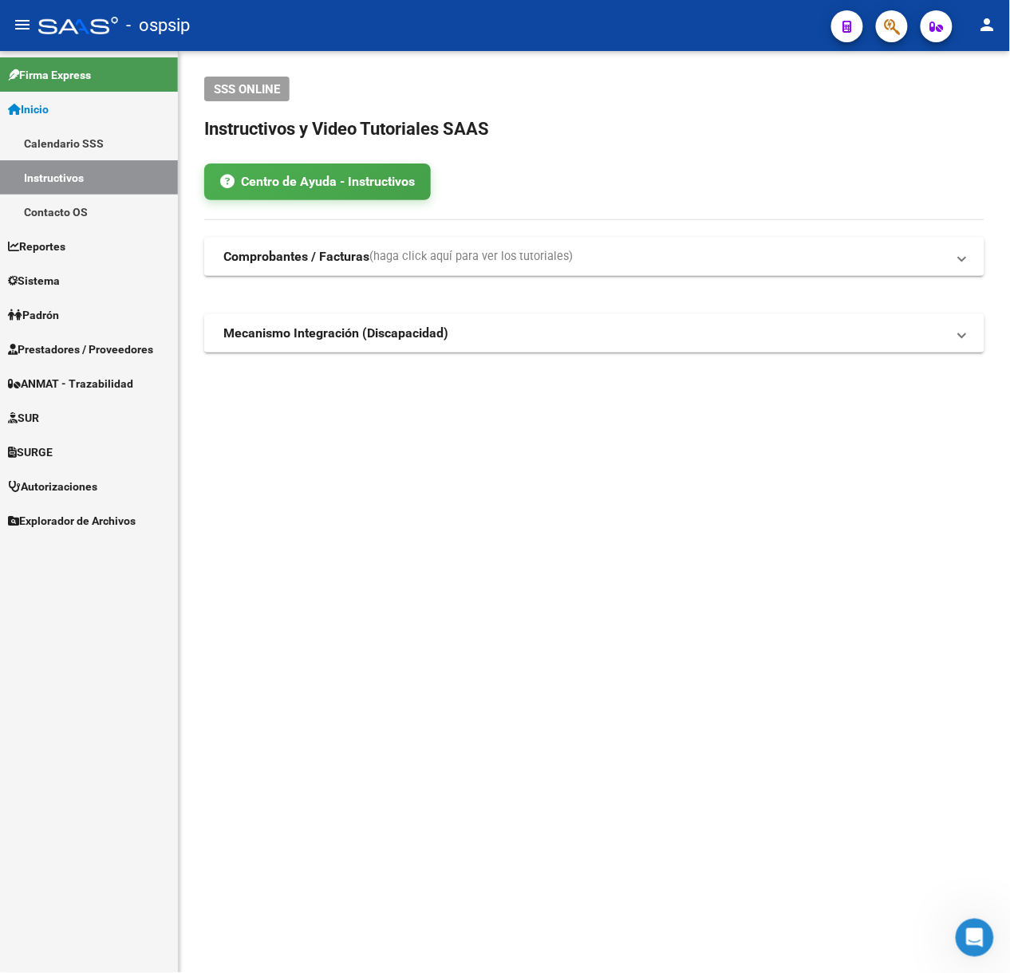
click at [907, 32] on button "button" at bounding box center [892, 26] width 32 height 32
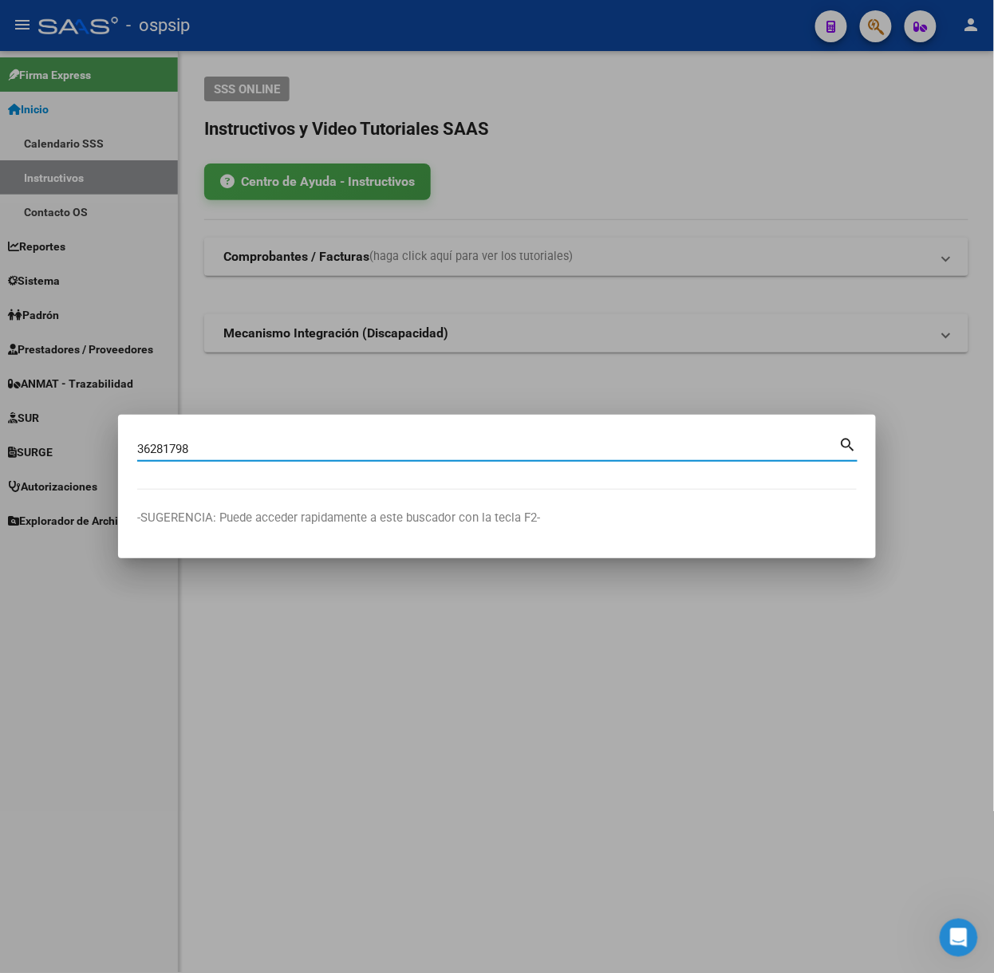
type input "36281798"
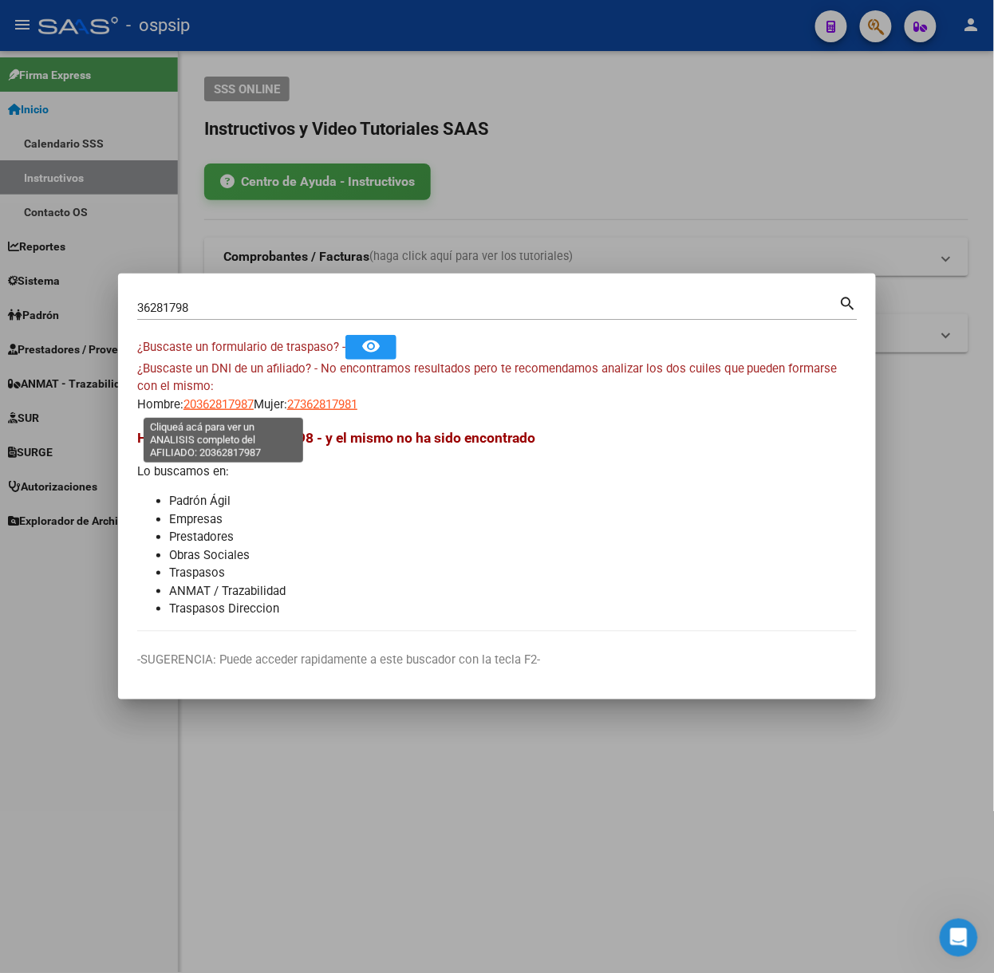
click at [237, 406] on span "20362817987" at bounding box center [218, 404] width 70 height 14
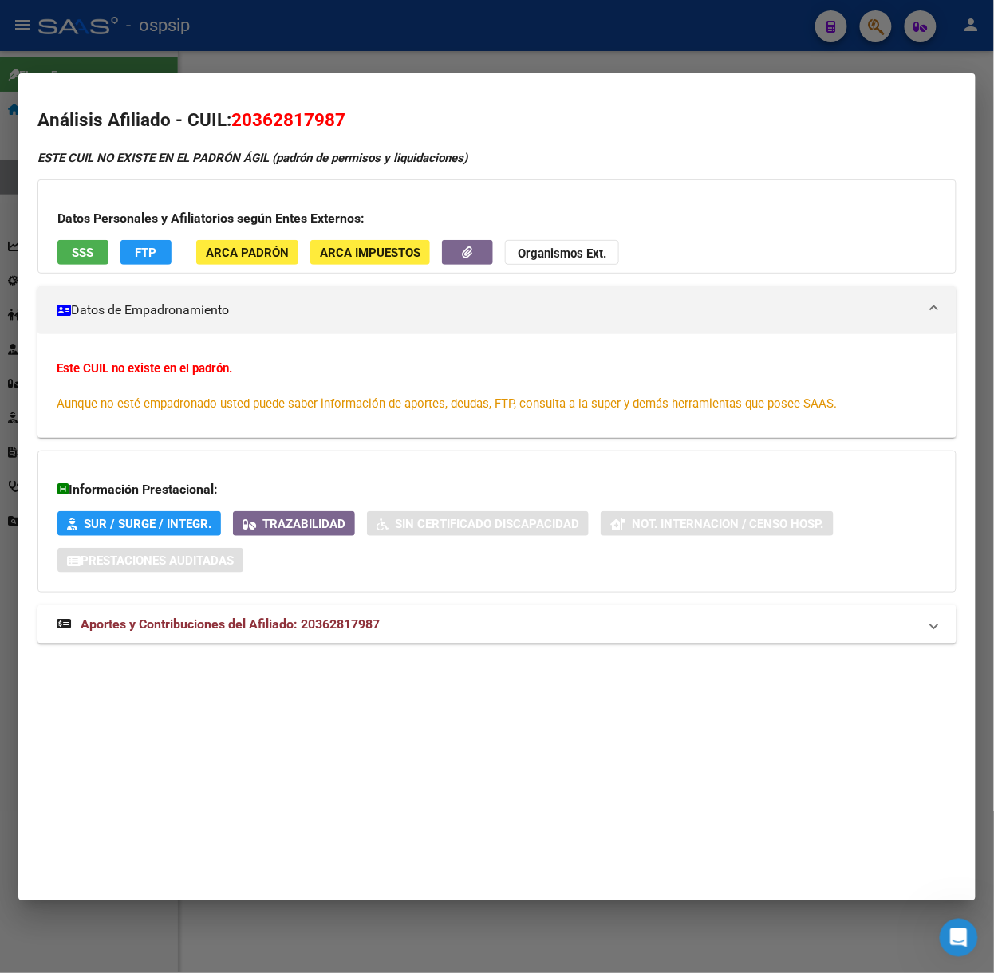
click at [301, 58] on div at bounding box center [497, 486] width 994 height 973
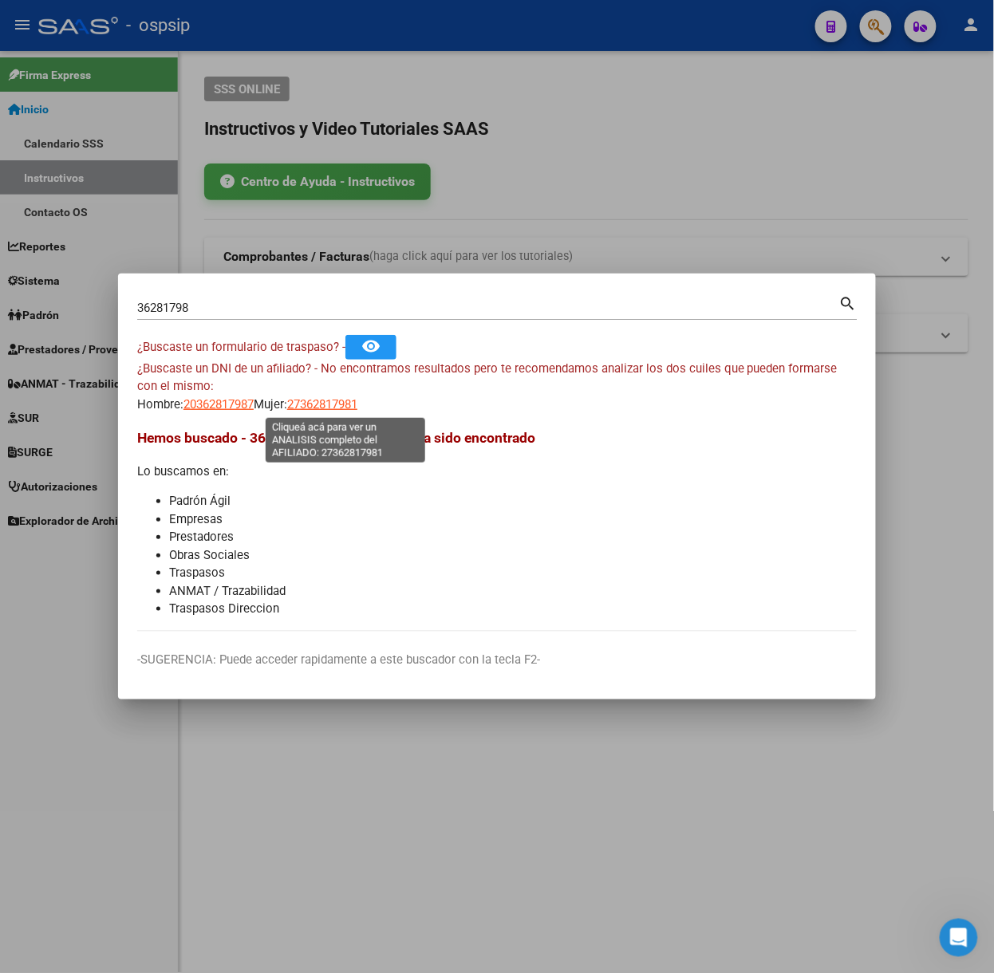
click at [329, 403] on span "27362817981" at bounding box center [322, 404] width 70 height 14
type textarea "27362817981"
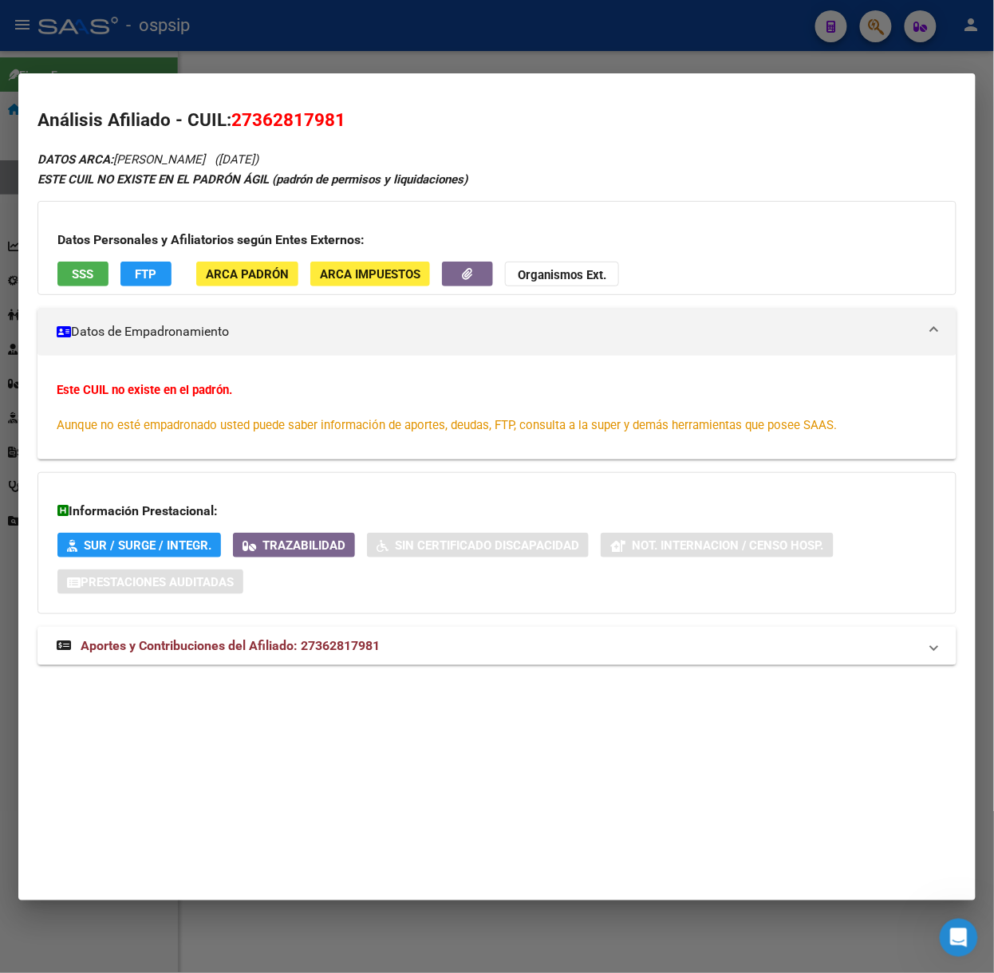
click at [341, 624] on div "DATOS ARCA: [PERSON_NAME] ([DATE]) ESTE CUIL NO EXISTE EN EL PADRÓN ÁGIL (padró…" at bounding box center [496, 416] width 919 height 535
click at [345, 639] on span "Aportes y Contribuciones del Afiliado: 27362817981" at bounding box center [230, 645] width 299 height 15
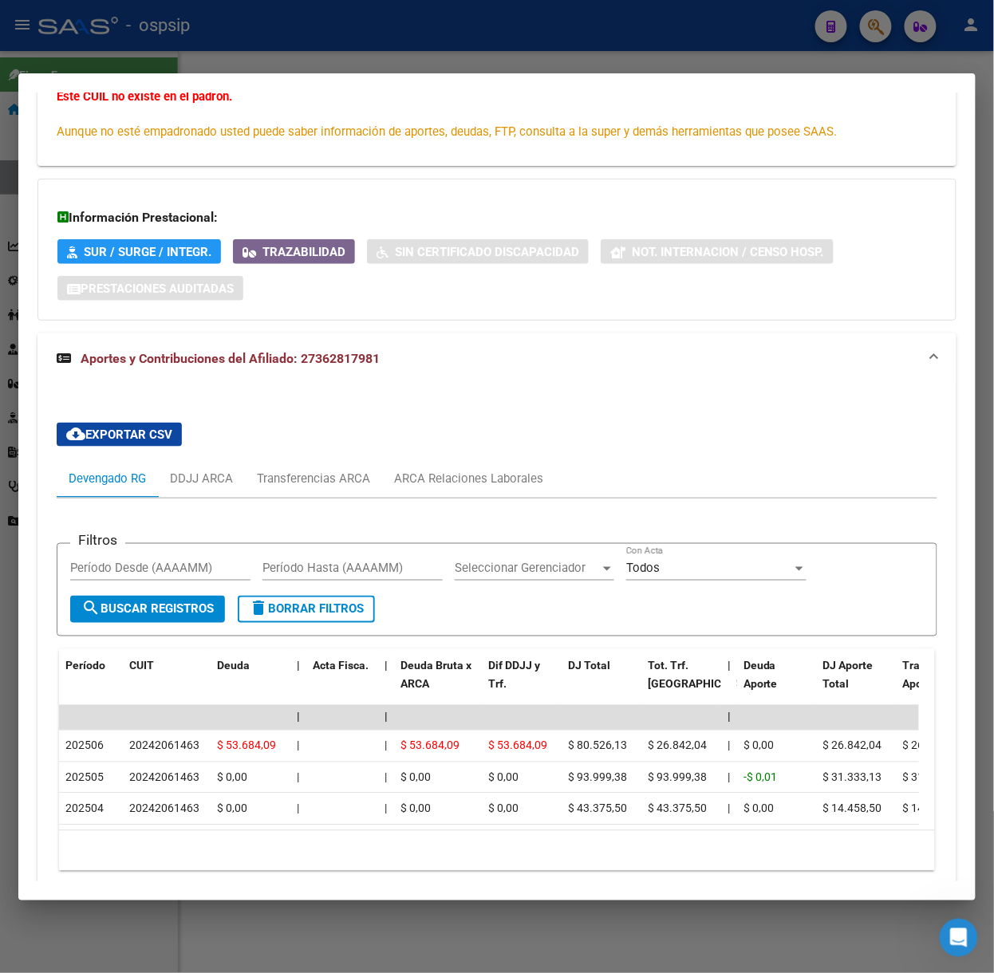
scroll to position [375, 0]
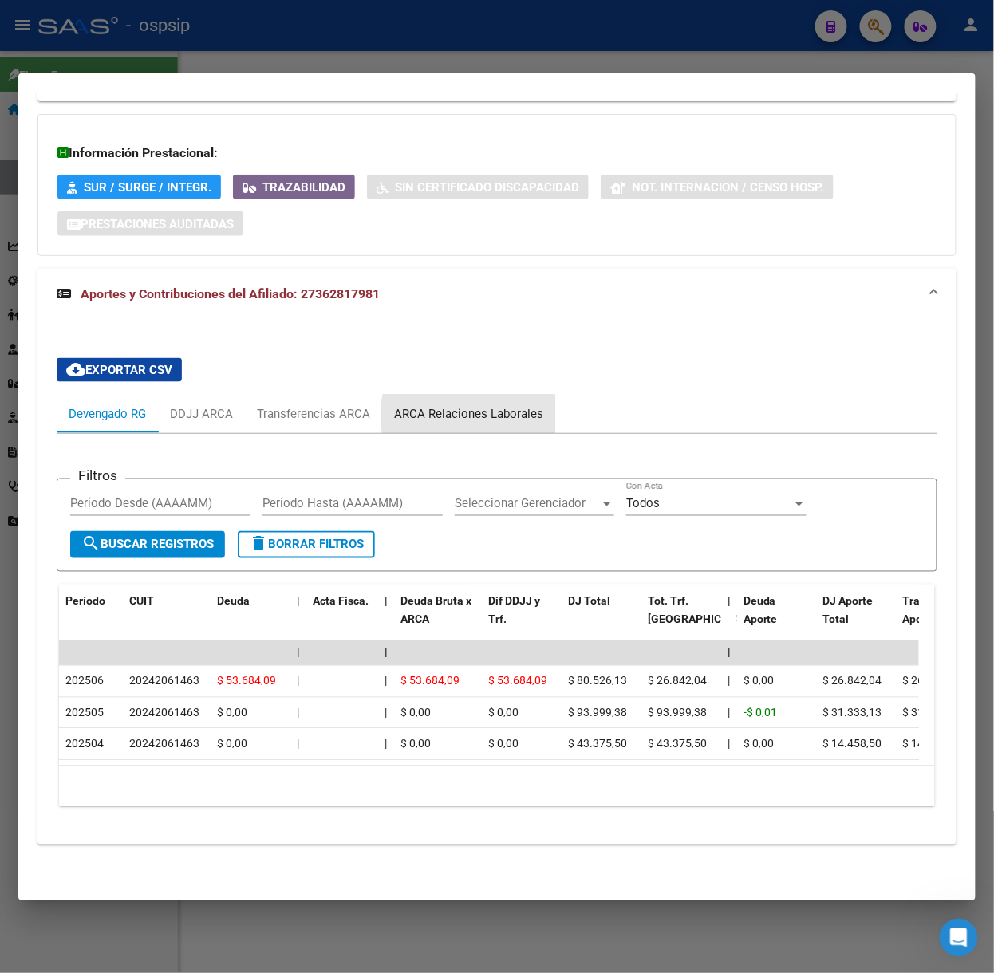
click at [498, 405] on div "ARCA Relaciones Laborales" at bounding box center [468, 414] width 149 height 18
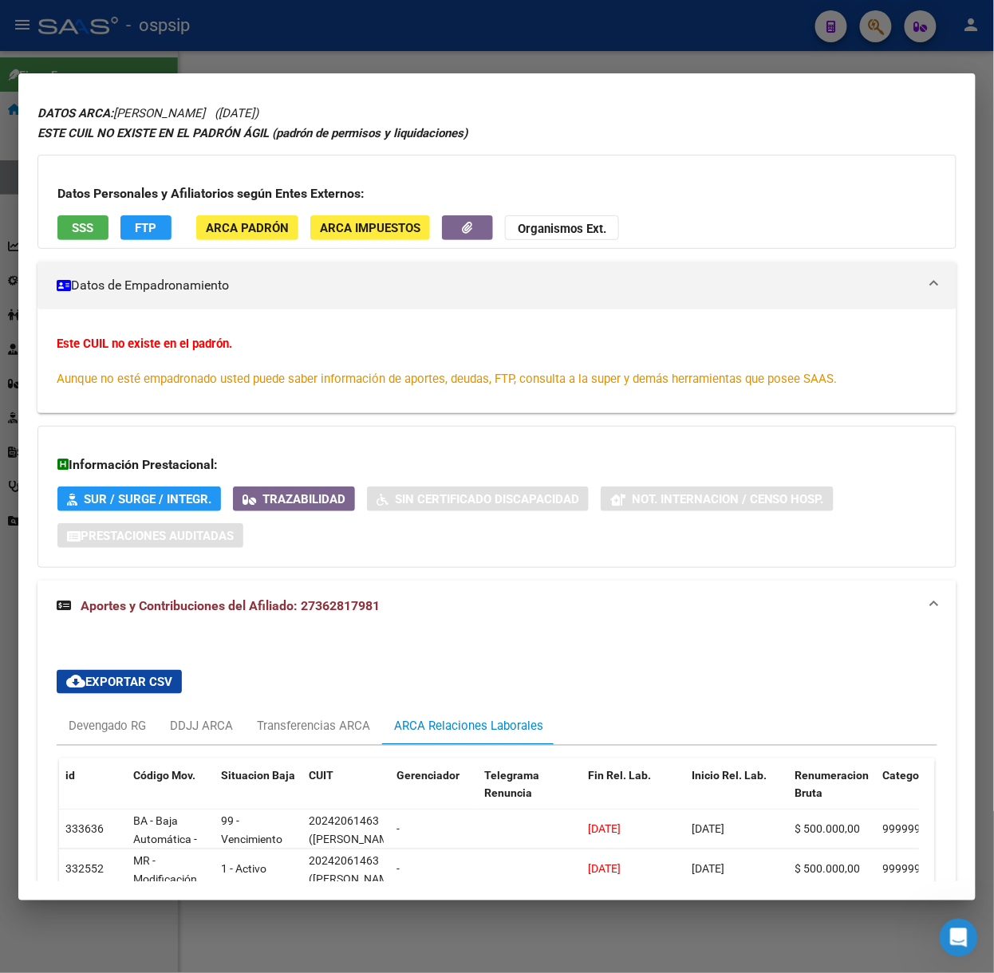
scroll to position [0, 0]
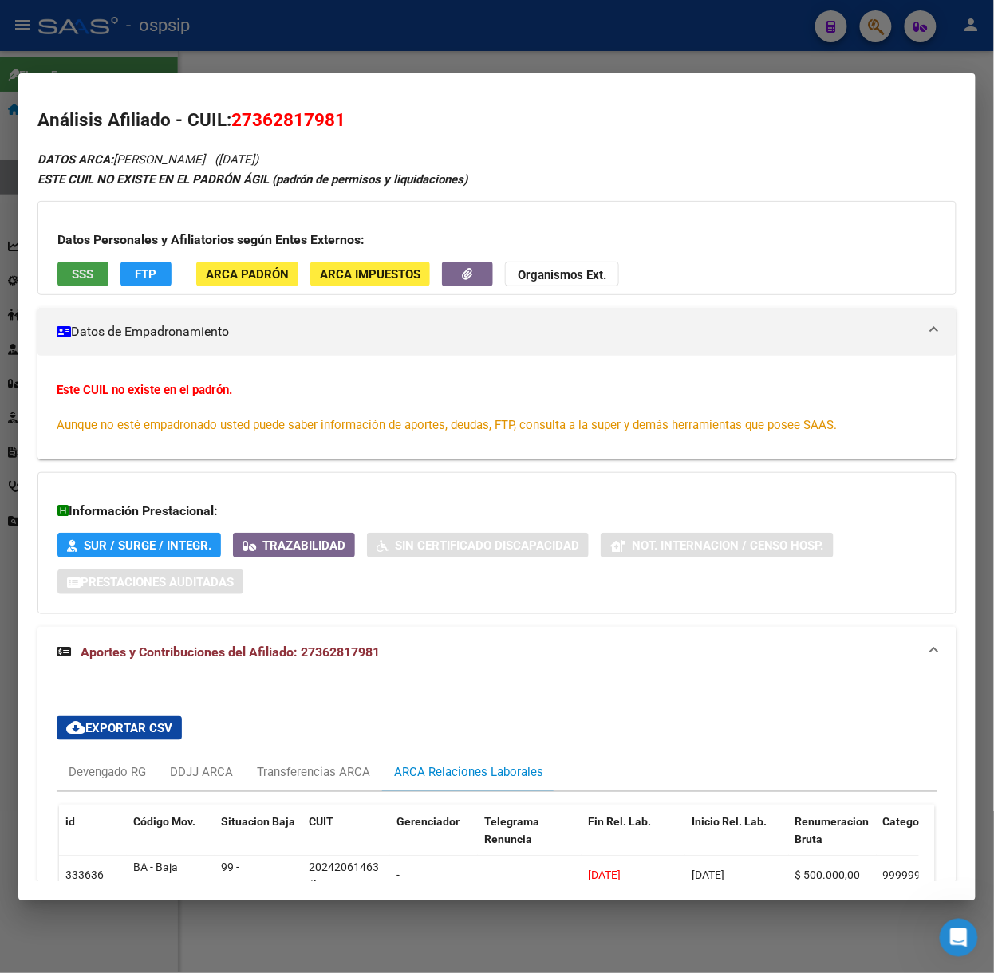
click at [86, 271] on span "SSS" at bounding box center [84, 274] width 22 height 14
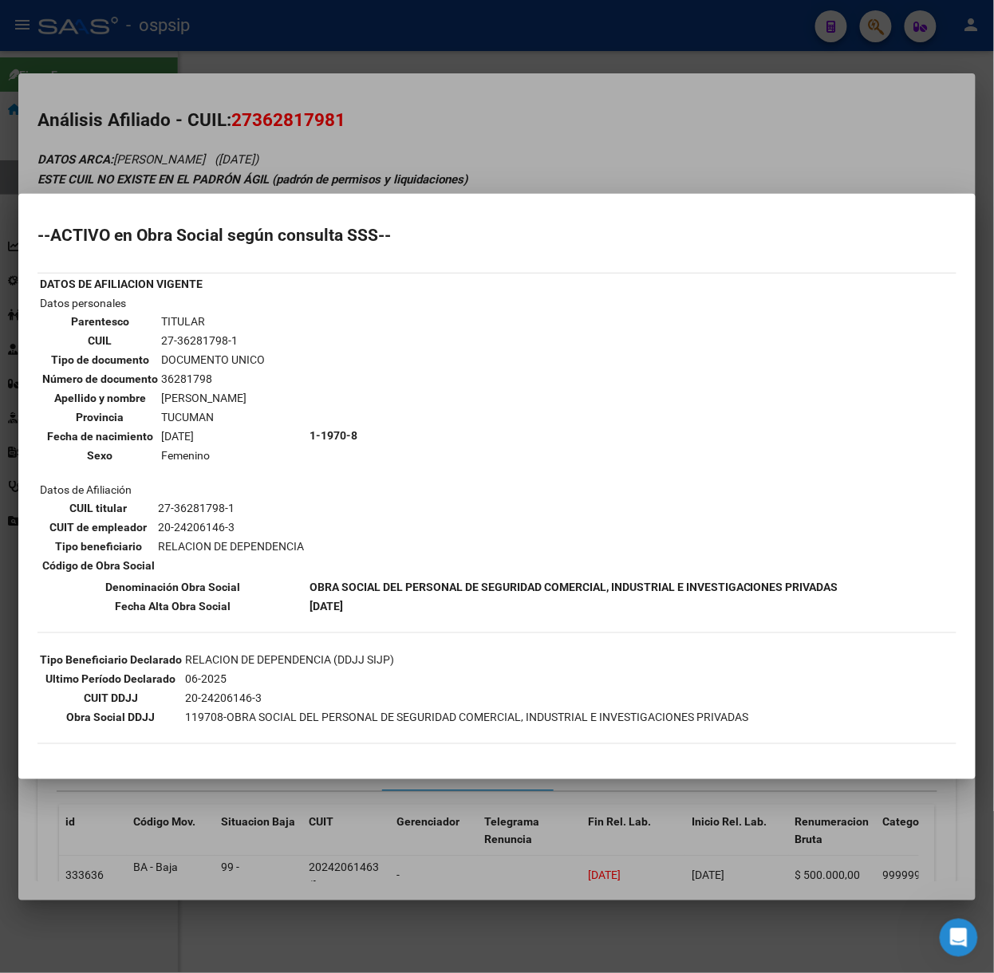
click at [253, 207] on mat-dialog-container "--ACTIVO en Obra Social según consulta SSS-- DATOS DE AFILIACION VIGENTE Datos …" at bounding box center [496, 487] width 957 height 586
drag, startPoint x: 375, startPoint y: 122, endPoint x: 287, endPoint y: 629, distance: 514.2
click at [374, 121] on div at bounding box center [497, 486] width 994 height 973
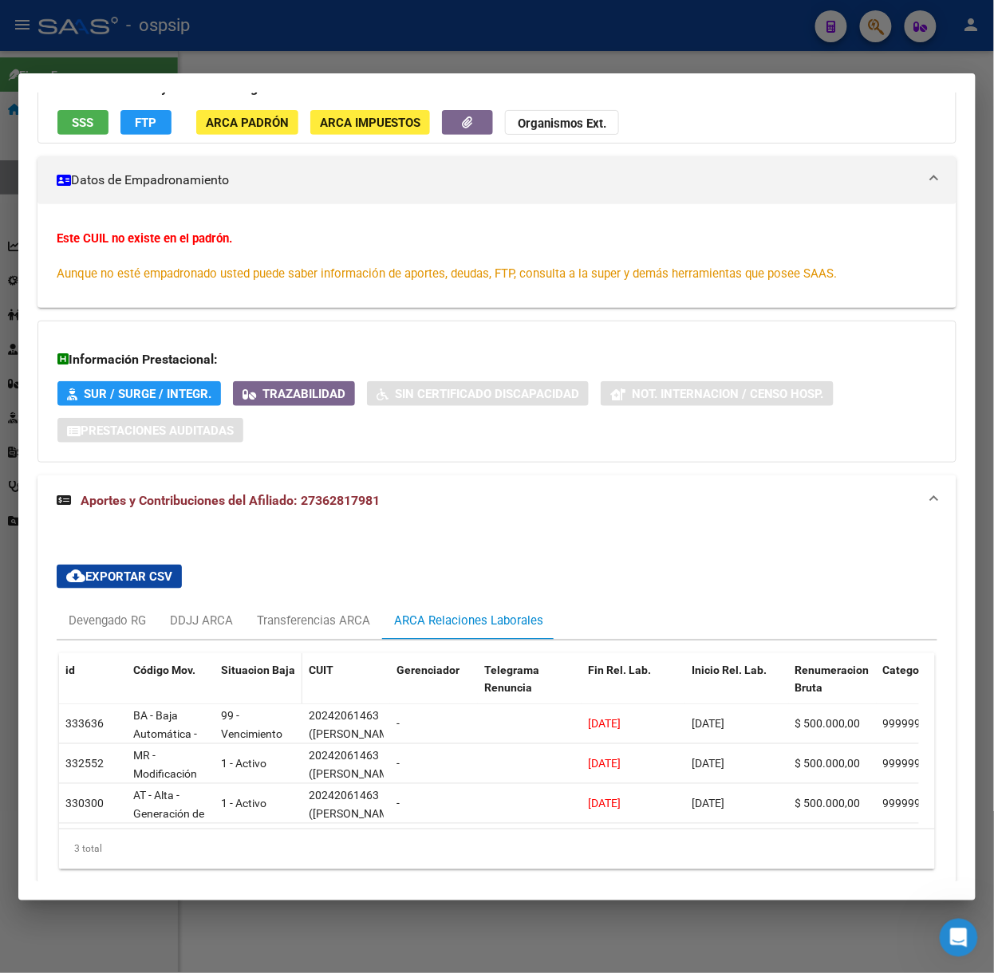
scroll to position [231, 0]
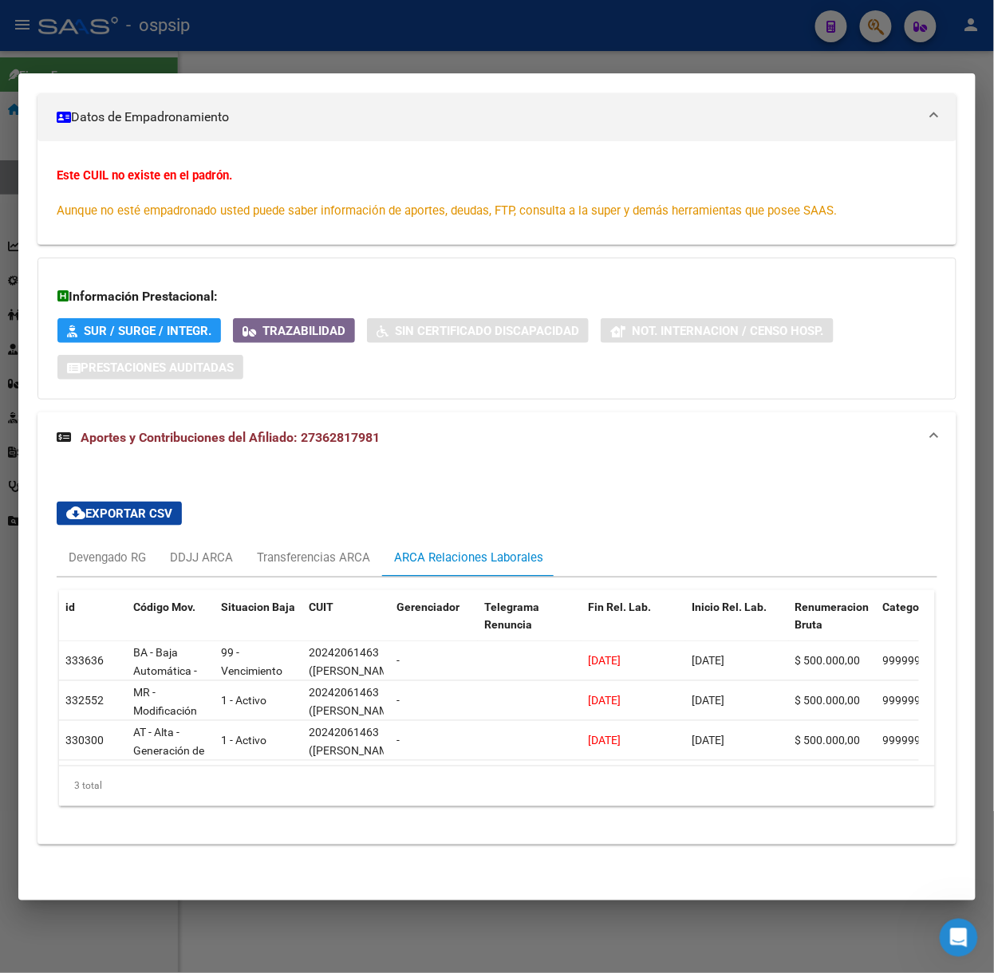
click at [314, 29] on div at bounding box center [497, 486] width 994 height 973
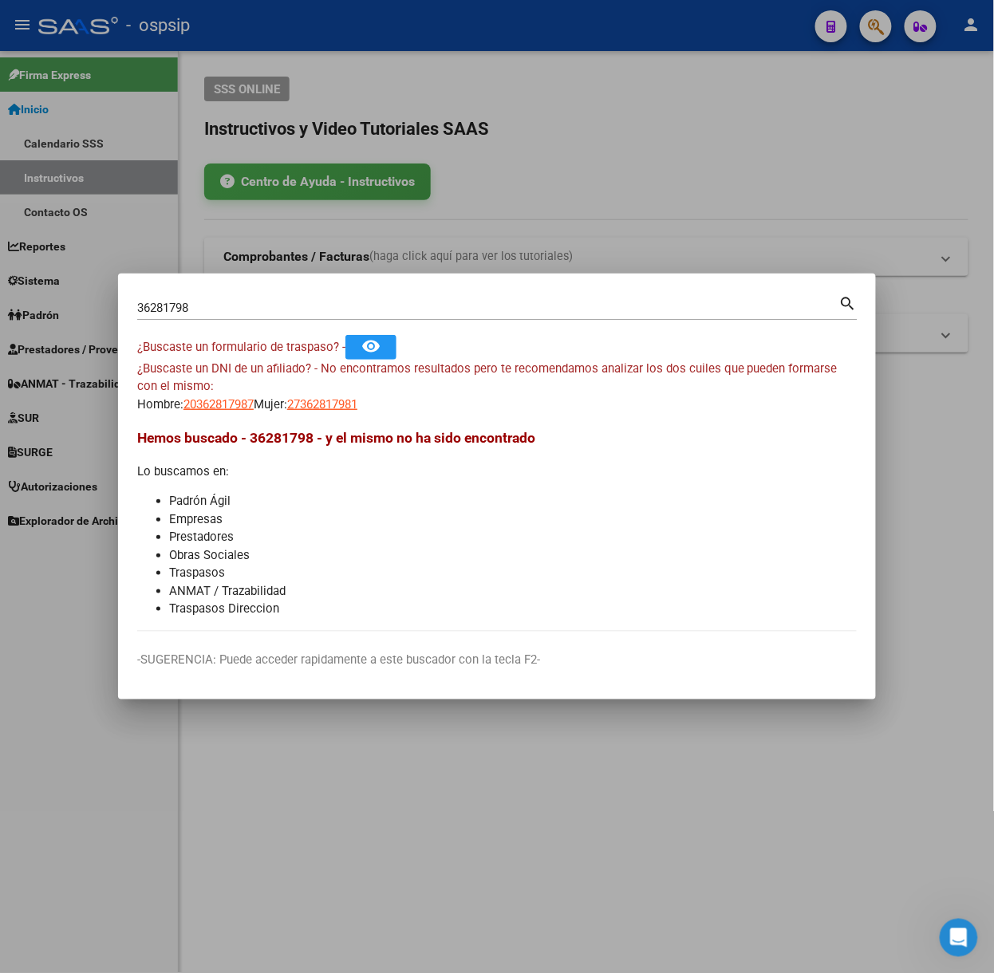
click at [285, 308] on input "36281798" at bounding box center [488, 308] width 702 height 14
type input "37657193"
click at [326, 400] on span "27376571934" at bounding box center [322, 404] width 70 height 14
type textarea "27376571934"
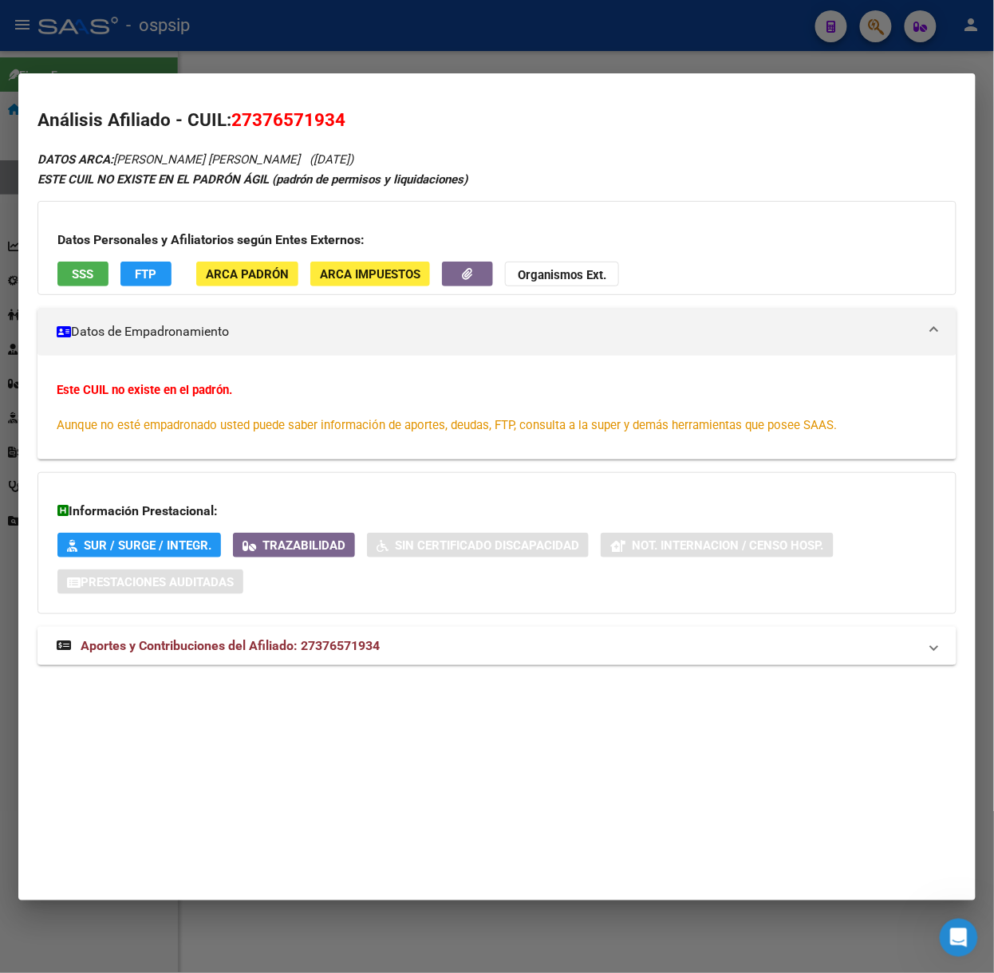
click at [358, 632] on mat-expansion-panel-header "Aportes y Contribuciones del Afiliado: 27376571934" at bounding box center [496, 646] width 919 height 38
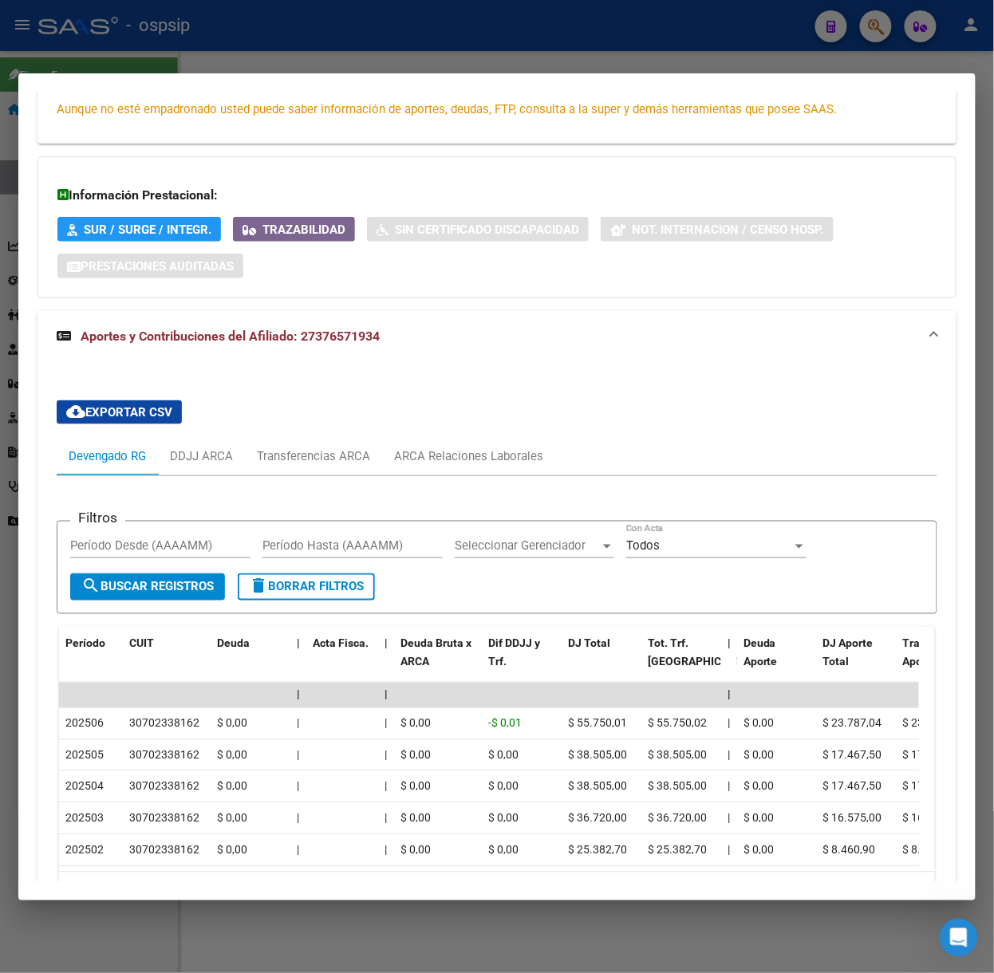
scroll to position [439, 0]
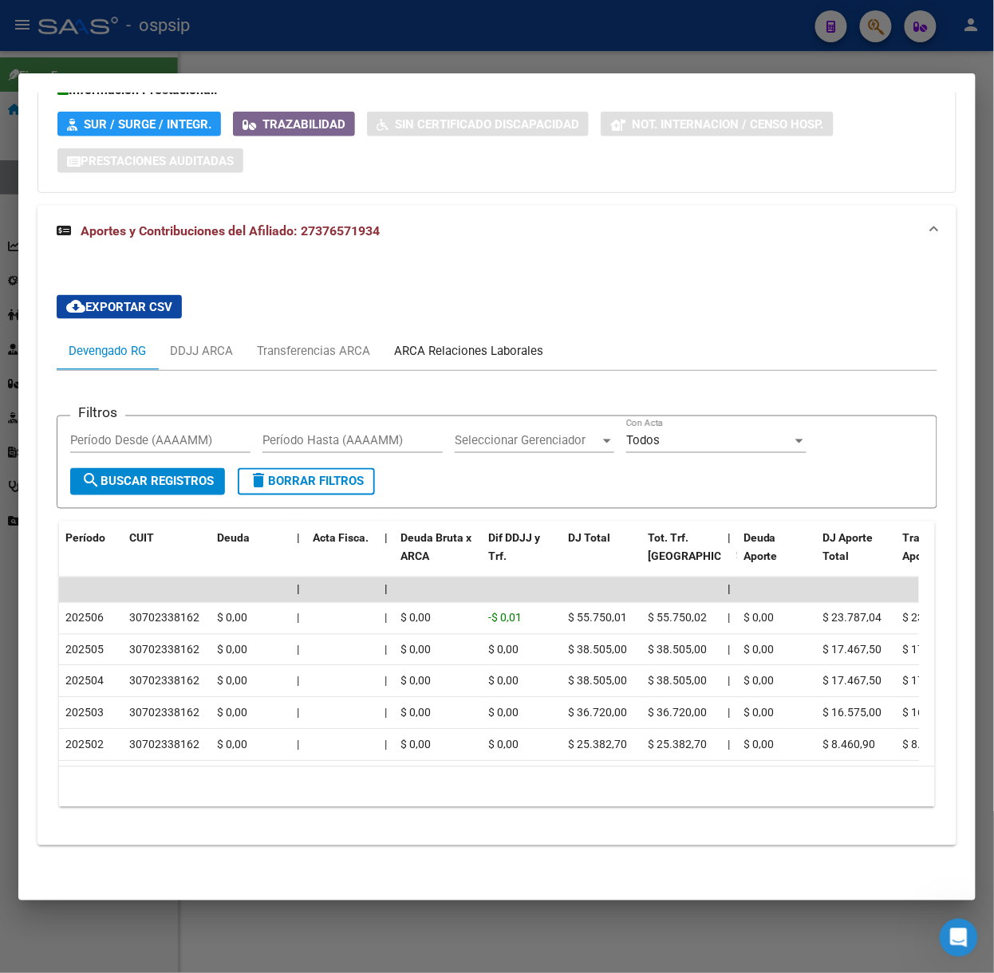
click at [550, 343] on div "ARCA Relaciones Laborales" at bounding box center [468, 351] width 173 height 38
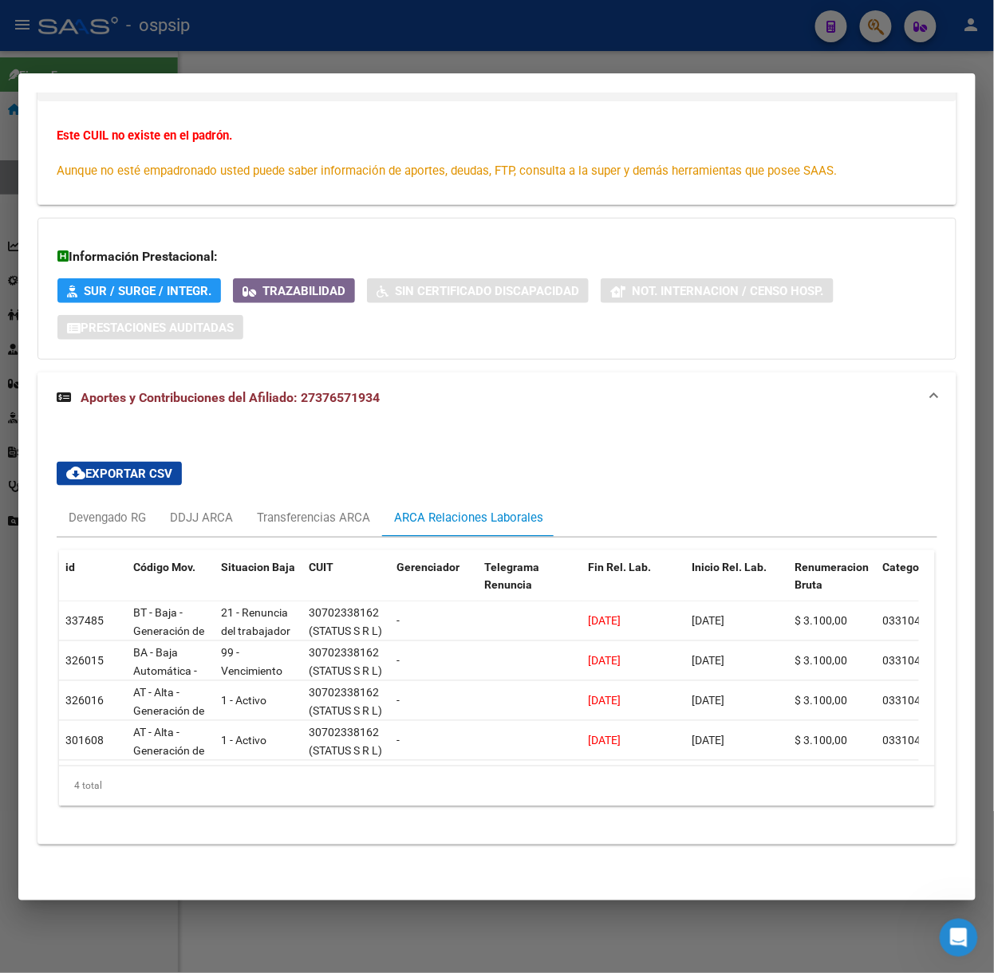
scroll to position [0, 0]
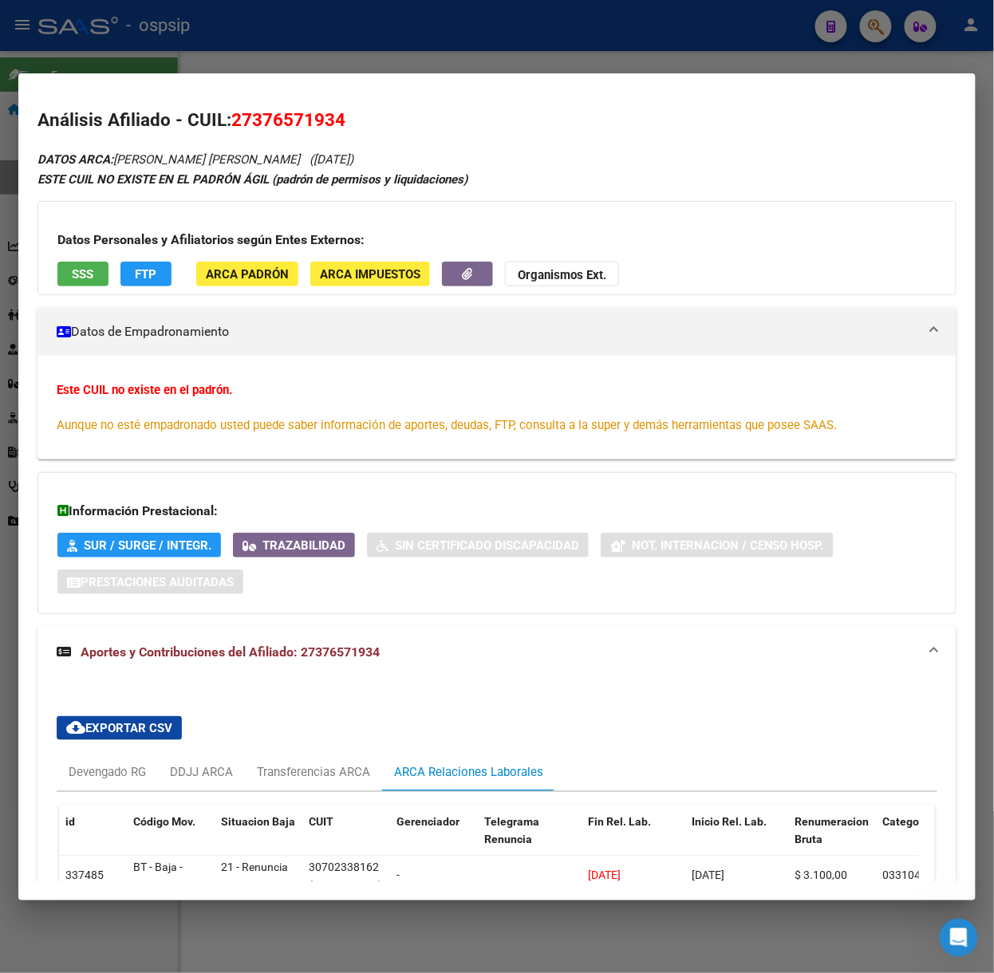
click at [97, 269] on button "SSS" at bounding box center [82, 274] width 51 height 25
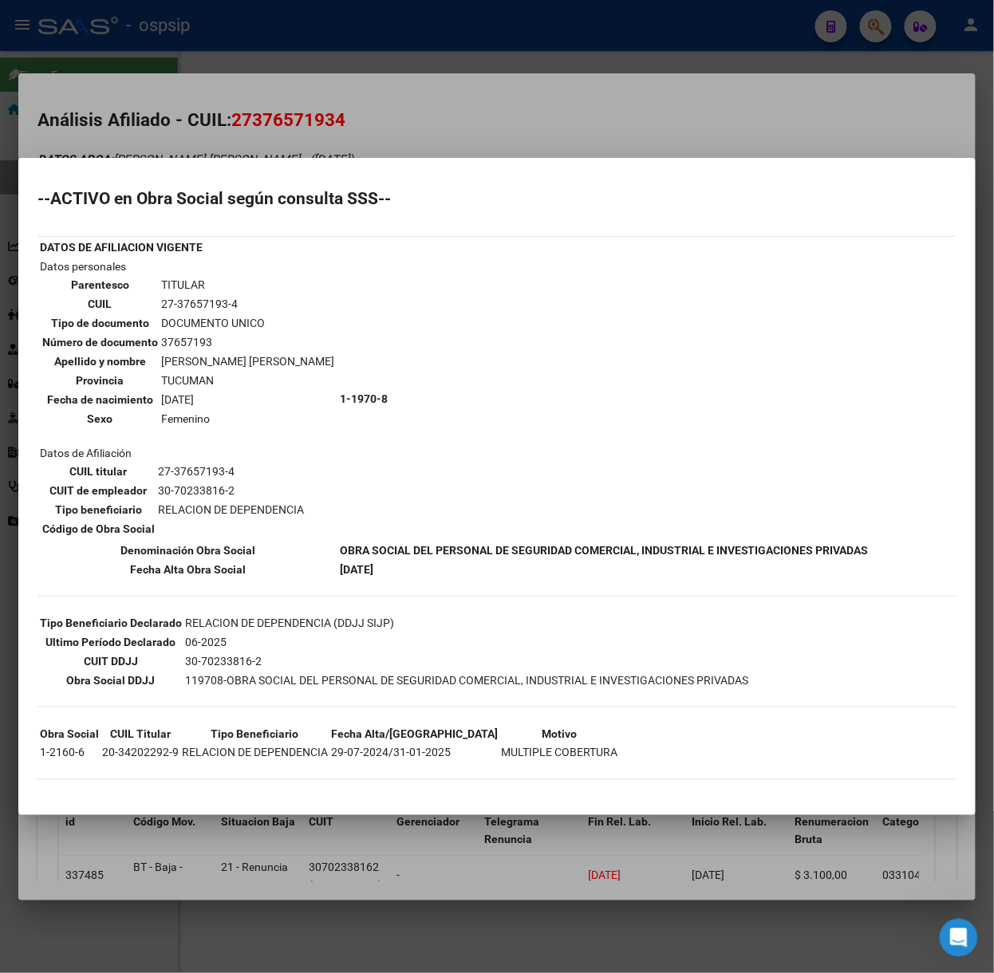
click at [257, 124] on div at bounding box center [497, 486] width 994 height 973
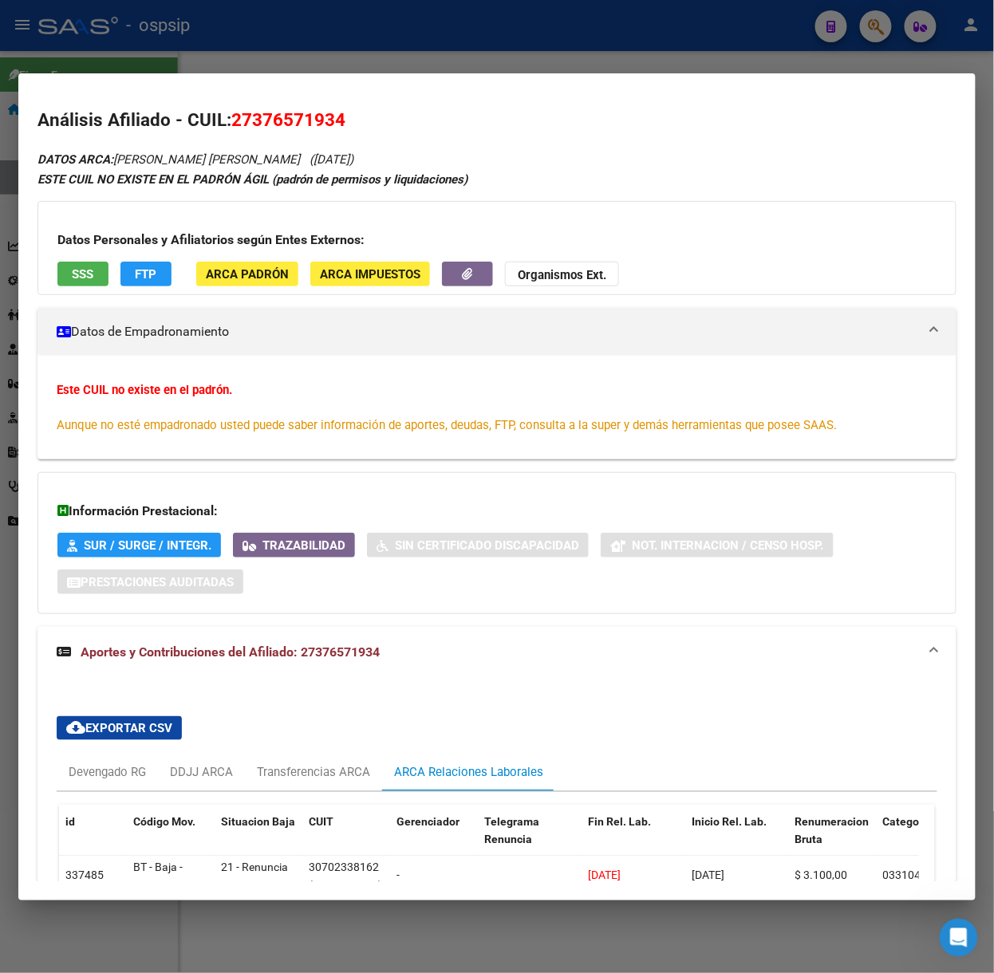
drag, startPoint x: 354, startPoint y: 19, endPoint x: 354, endPoint y: 195, distance: 176.3
click at [354, 19] on div at bounding box center [497, 486] width 994 height 973
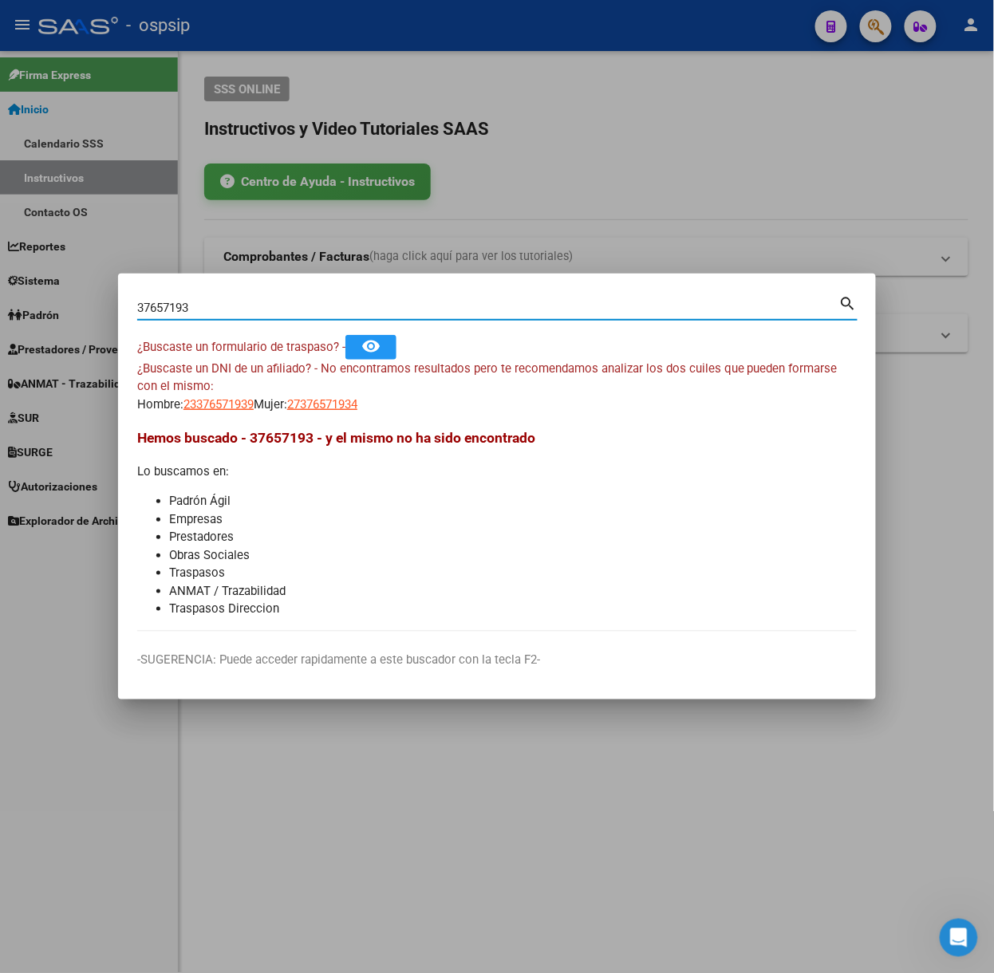
click at [275, 304] on input "37657193" at bounding box center [488, 308] width 702 height 14
type input "252147913"
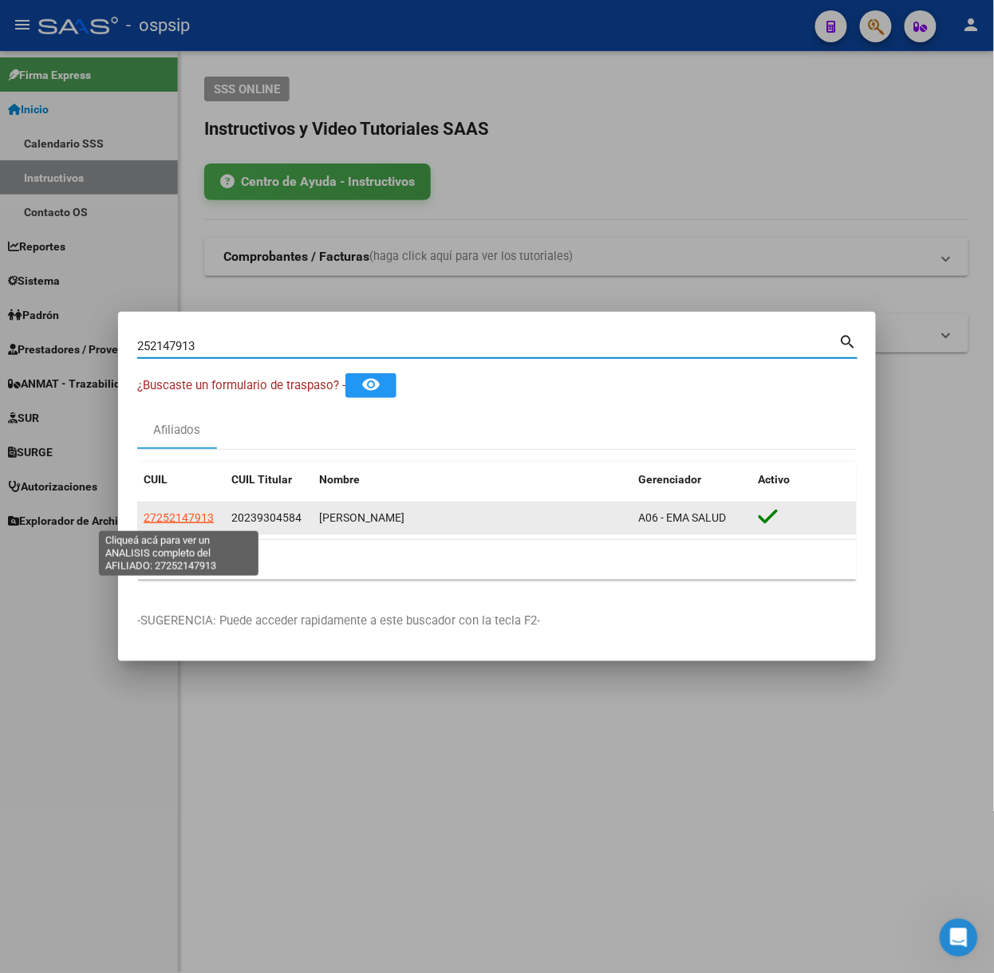
click at [160, 515] on span "27252147913" at bounding box center [179, 517] width 70 height 13
type textarea "27252147913"
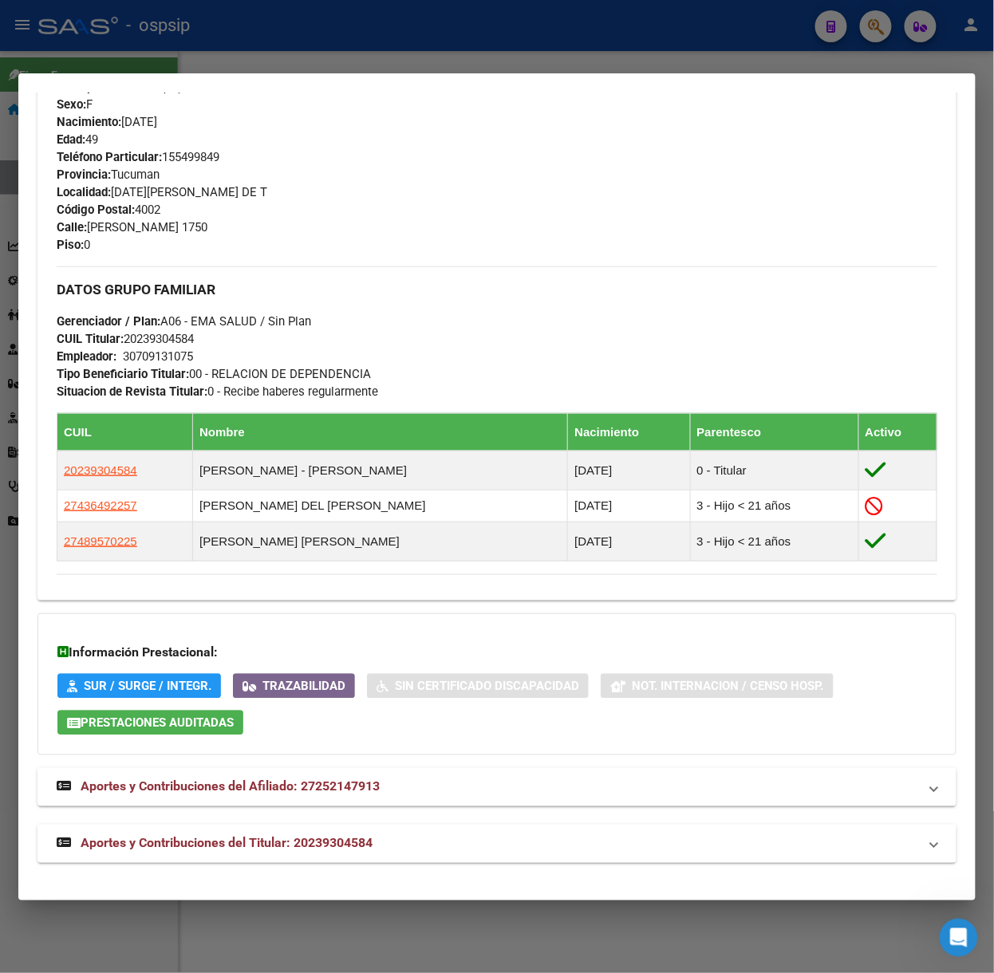
click at [364, 836] on strong "Aportes y Contribuciones del Titular: 20239304584" at bounding box center [215, 844] width 316 height 19
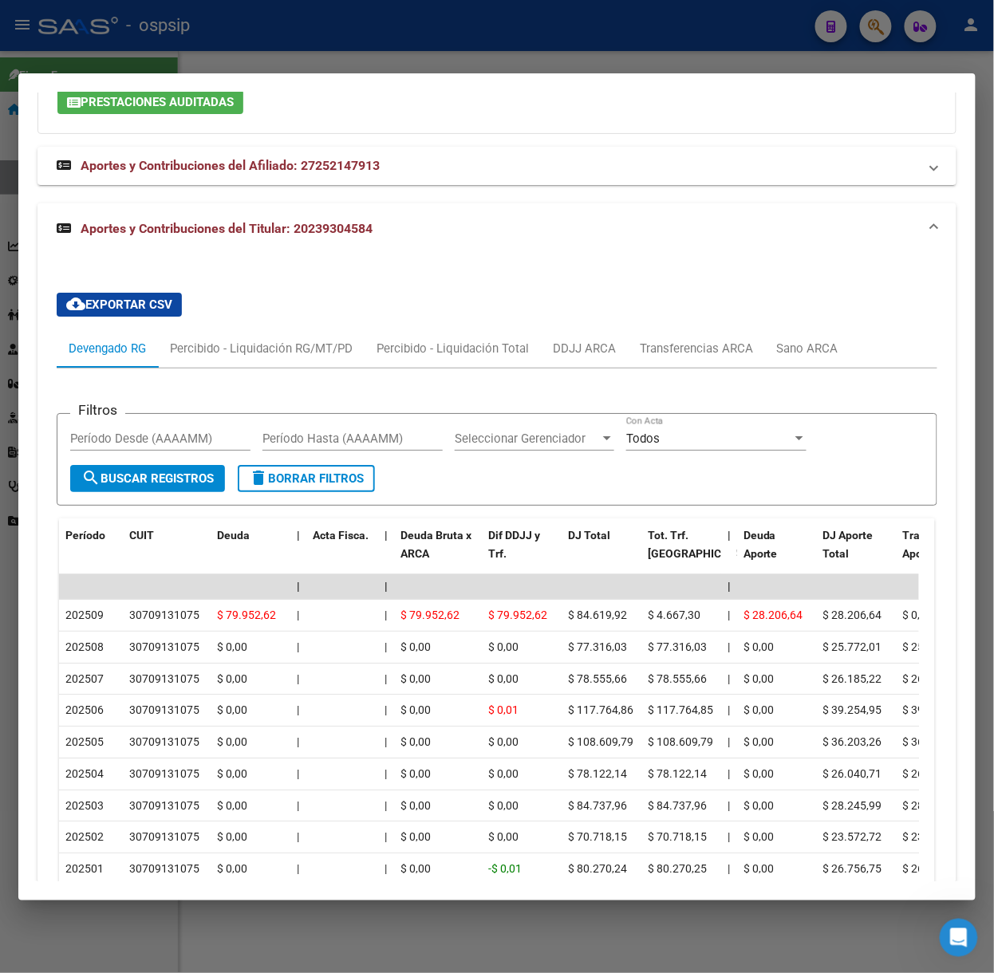
scroll to position [1447, 0]
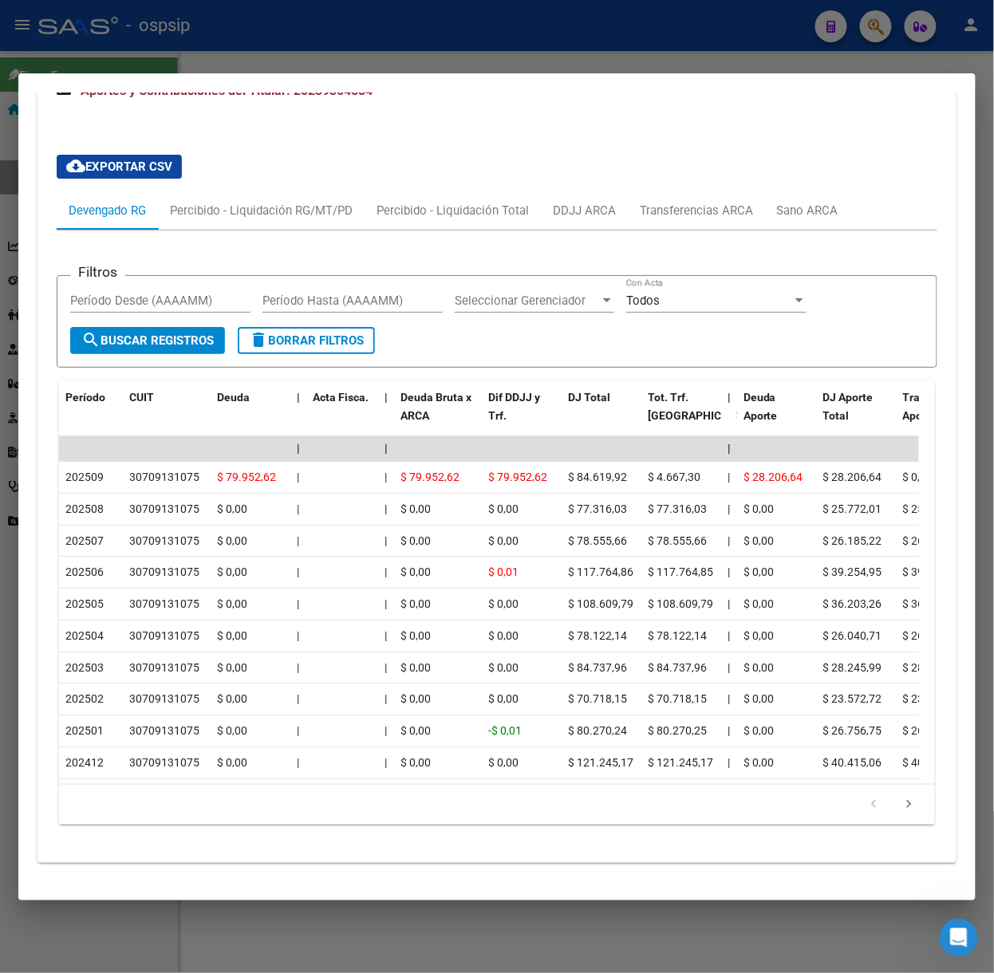
click at [294, 61] on div at bounding box center [497, 486] width 994 height 973
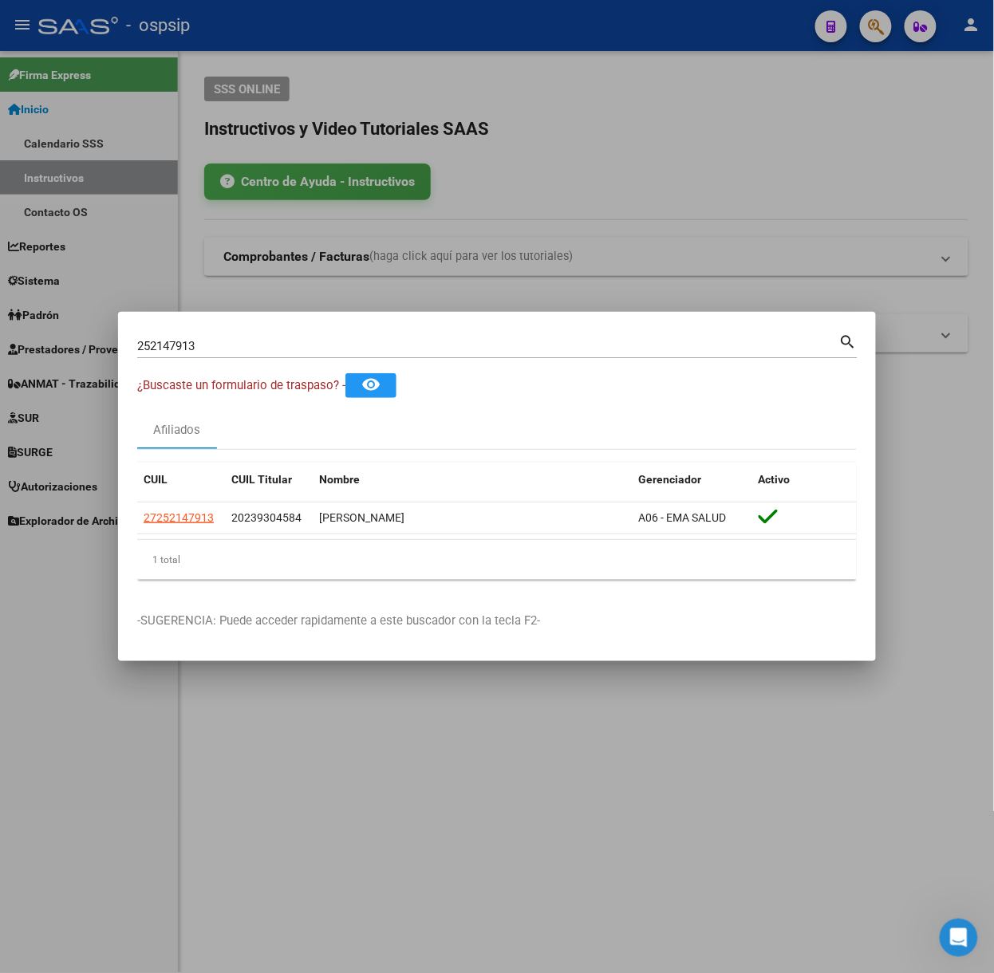
click at [297, 358] on div "252147913 Buscar (apellido, dni, [PERSON_NAME], [PERSON_NAME], cuit, obra socia…" at bounding box center [497, 352] width 720 height 42
click at [290, 355] on div "252147913 Buscar (apellido, dni, [PERSON_NAME], [PERSON_NAME], cuit, obra socia…" at bounding box center [488, 346] width 702 height 24
click at [291, 349] on input "252147913" at bounding box center [488, 346] width 702 height 14
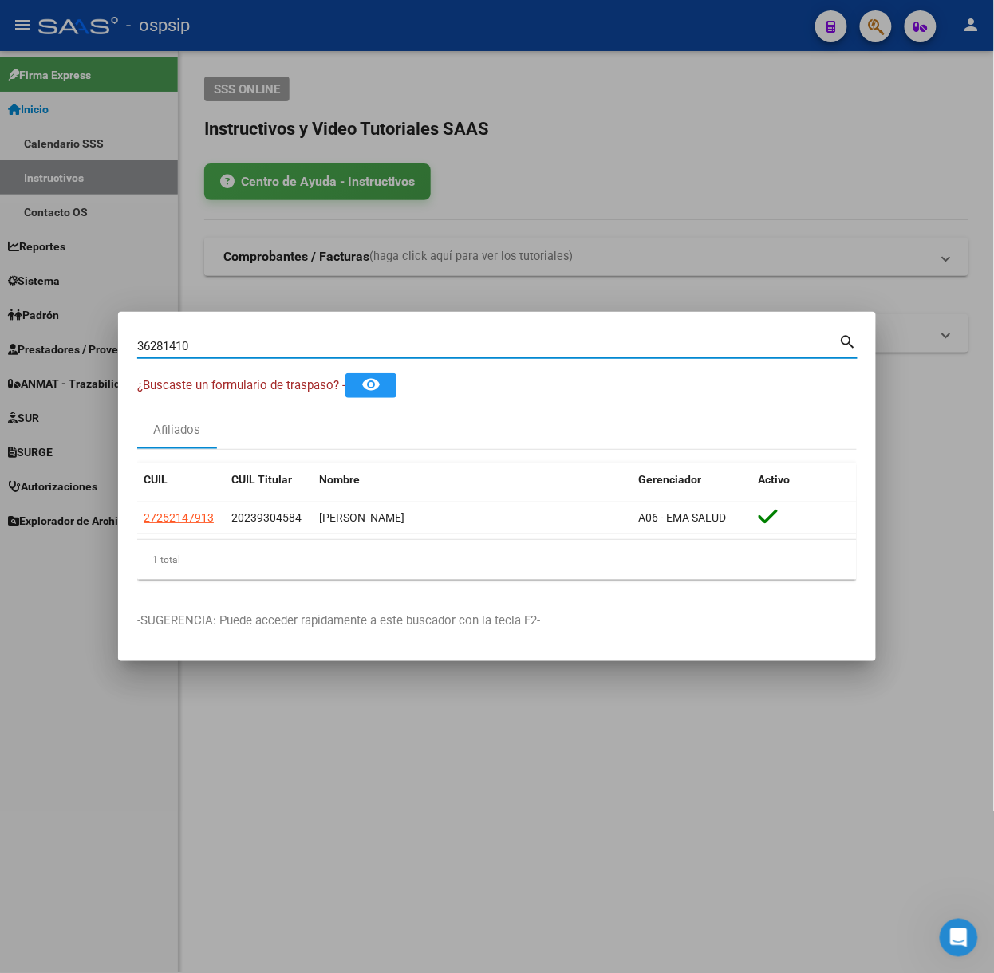
type input "36281410"
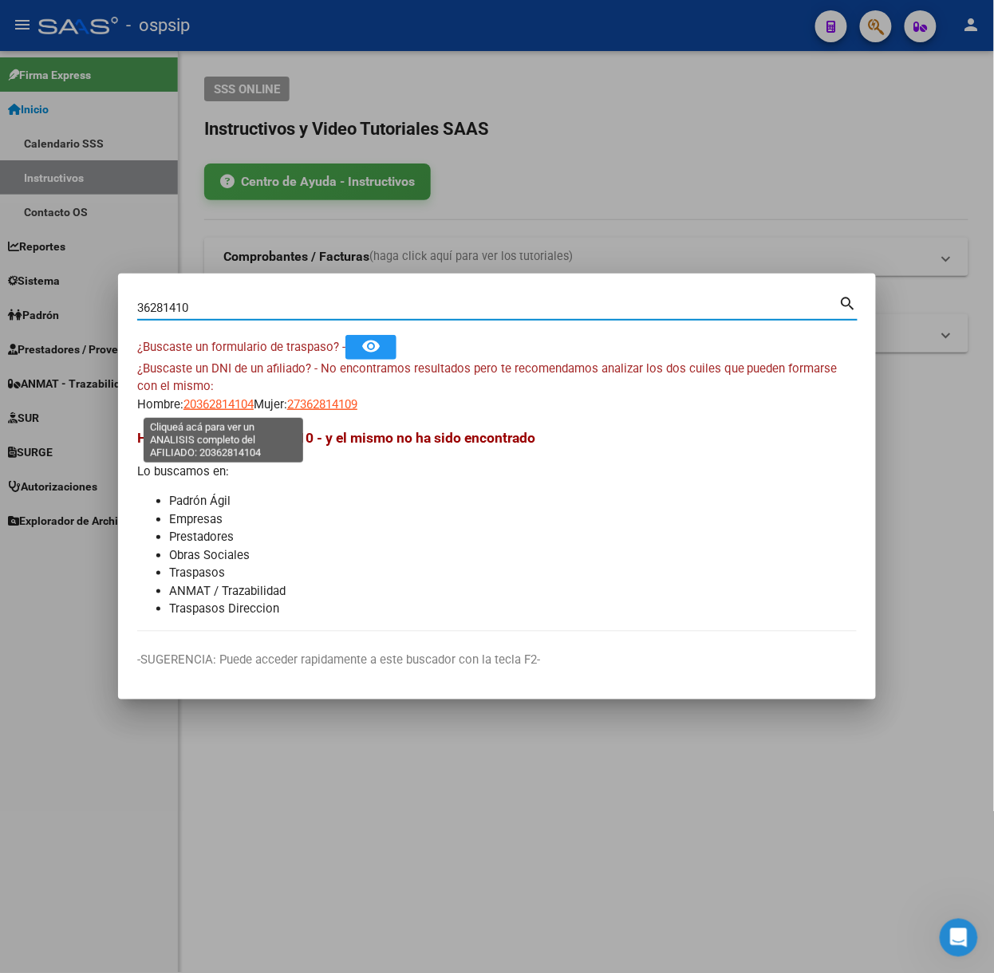
click at [254, 410] on span "20362814104" at bounding box center [218, 404] width 70 height 14
type textarea "20362814104"
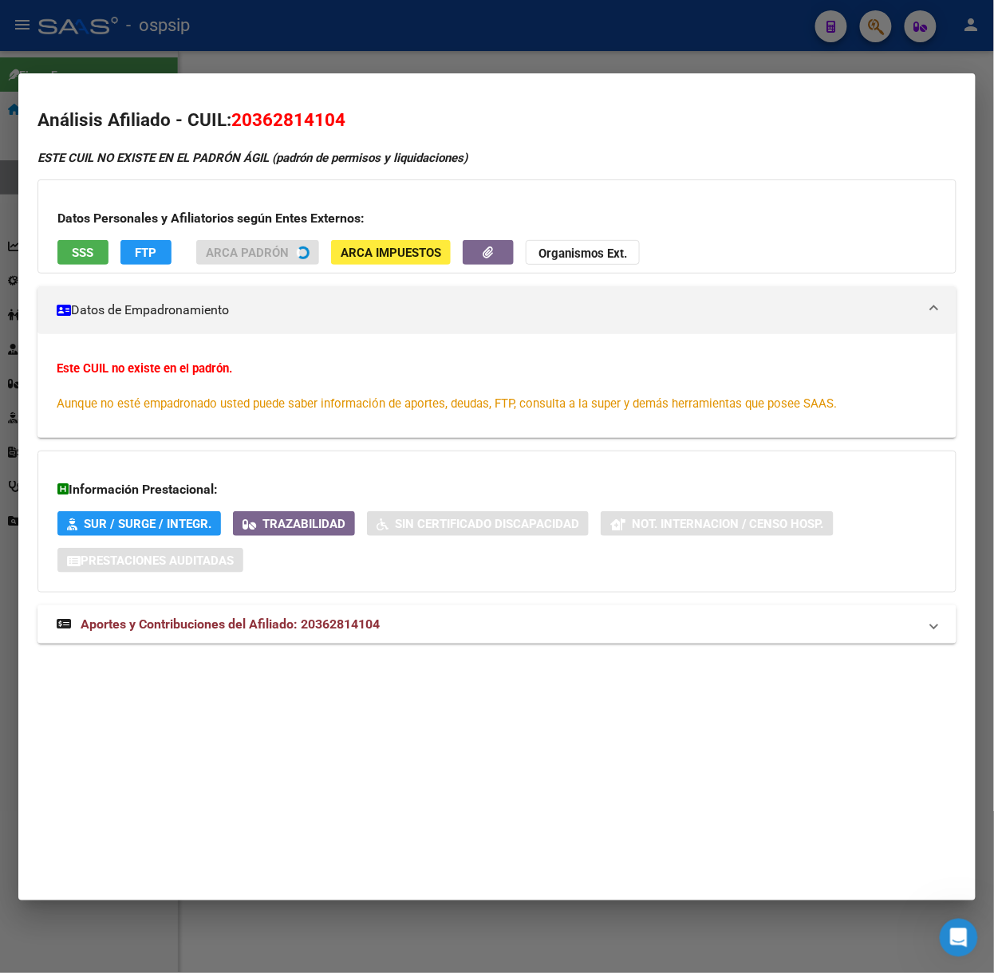
click at [339, 619] on div "ESTE CUIL NO EXISTE EN EL PADRÓN ÁGIL (padrón de permisos y liquidaciones) Dato…" at bounding box center [496, 405] width 919 height 513
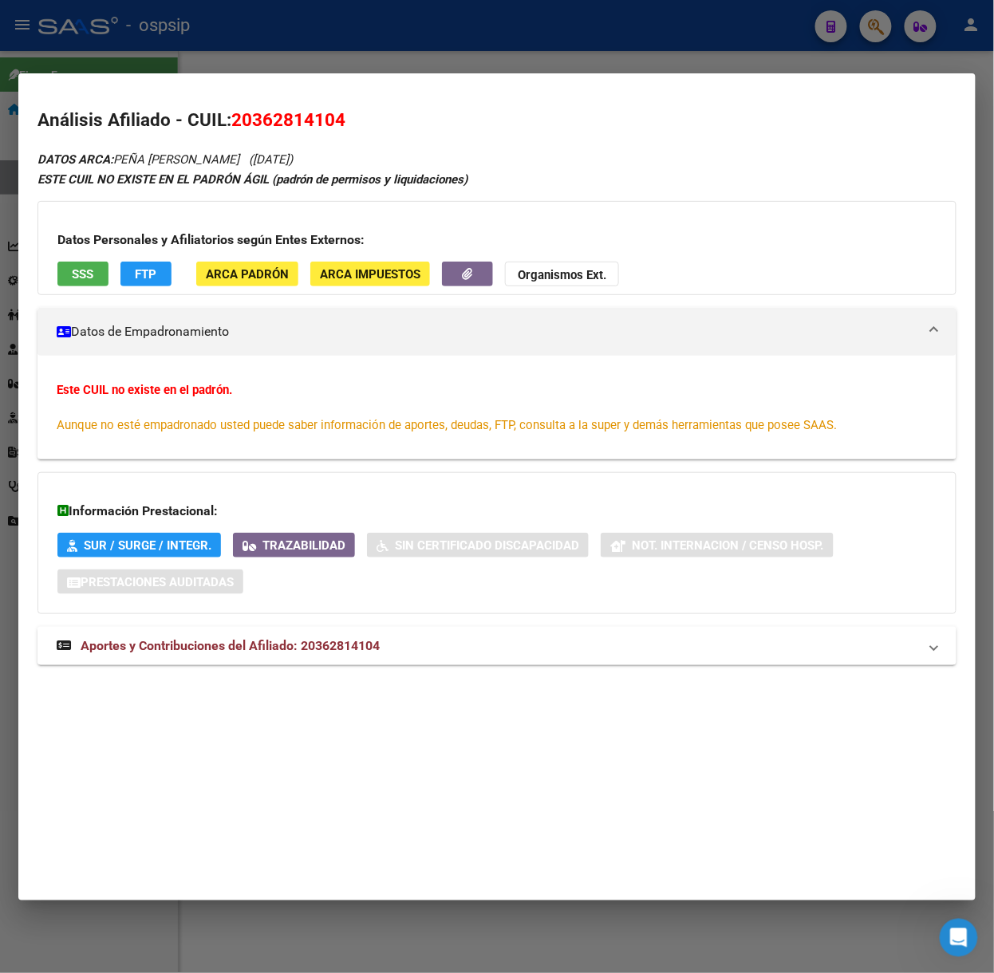
click at [354, 641] on span "Aportes y Contribuciones del Afiliado: 20362814104" at bounding box center [230, 645] width 299 height 15
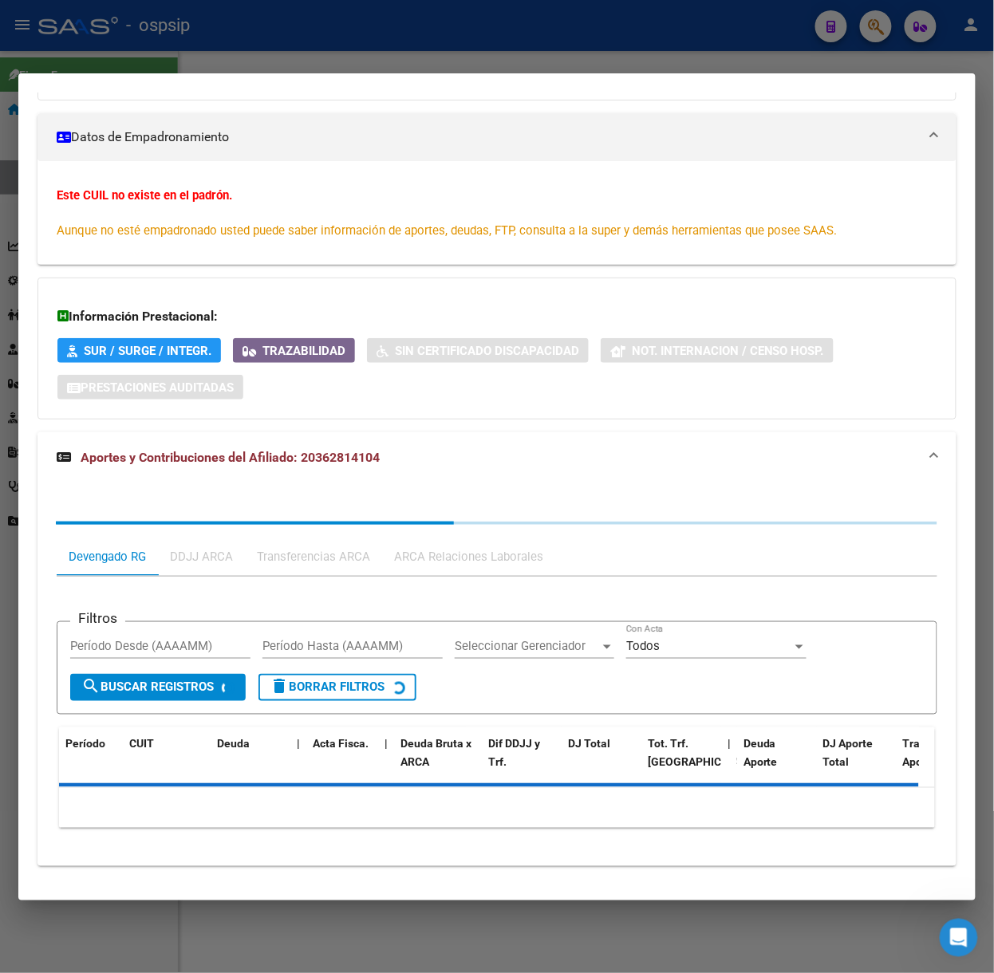
scroll to position [217, 0]
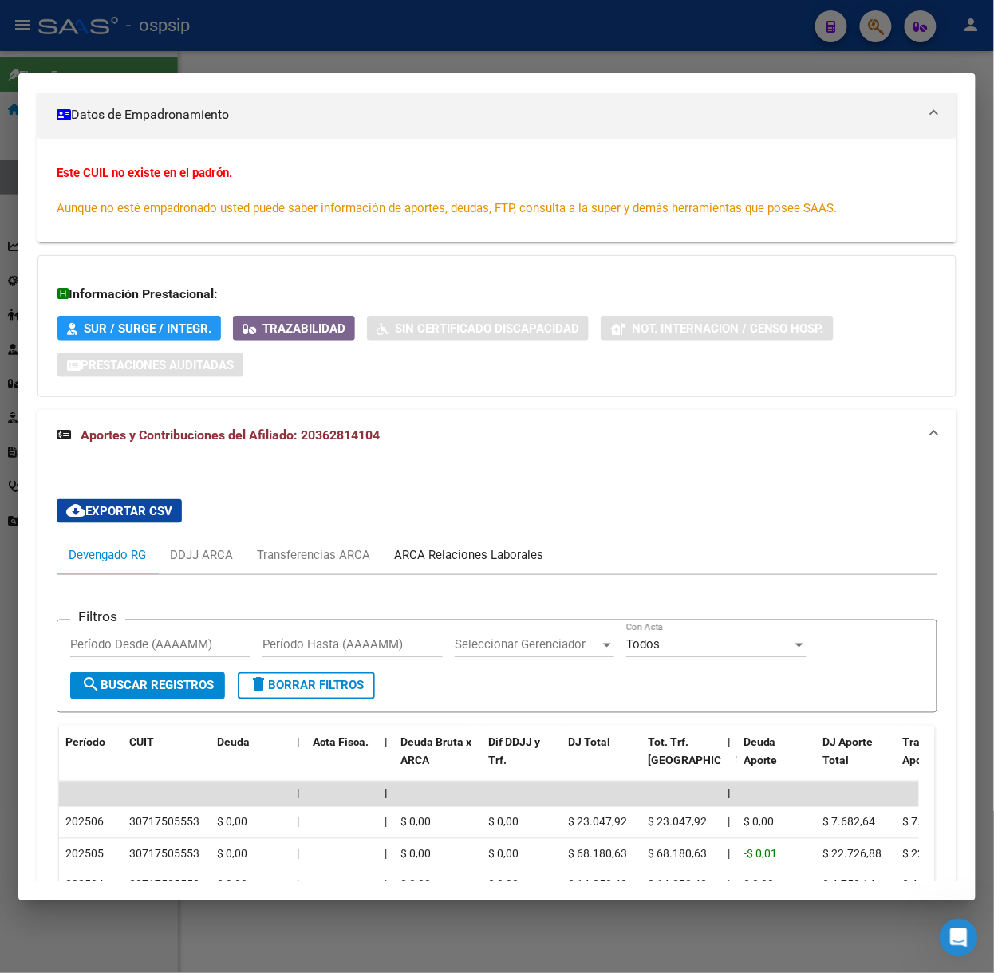
click at [543, 557] on div "ARCA Relaciones Laborales" at bounding box center [468, 555] width 173 height 38
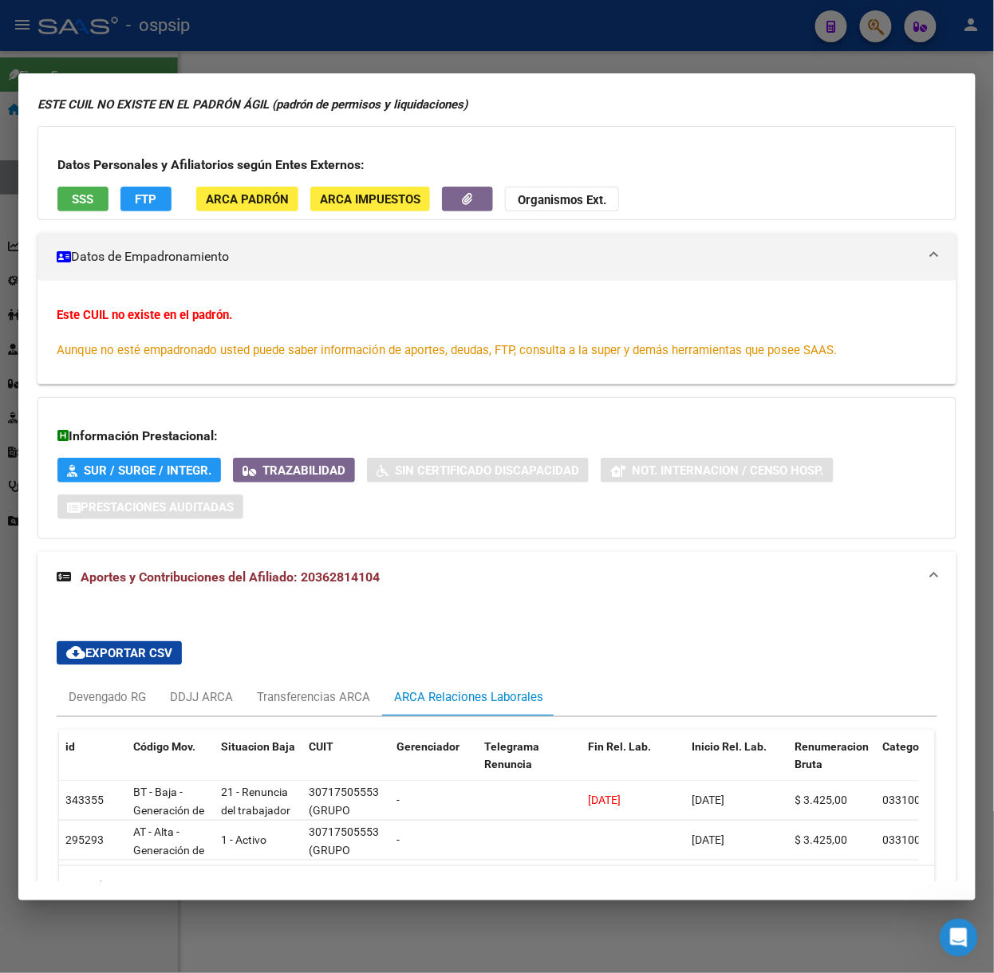
scroll to position [0, 0]
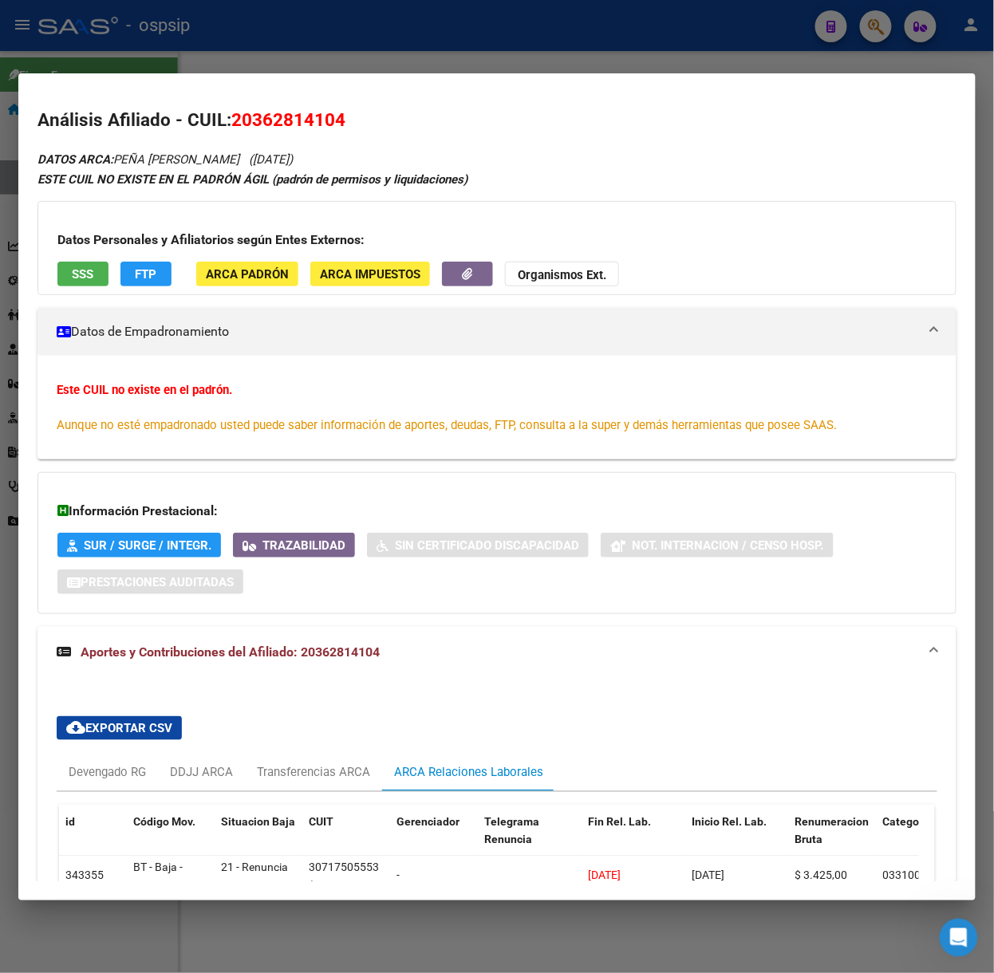
click at [88, 273] on span "SSS" at bounding box center [84, 274] width 22 height 14
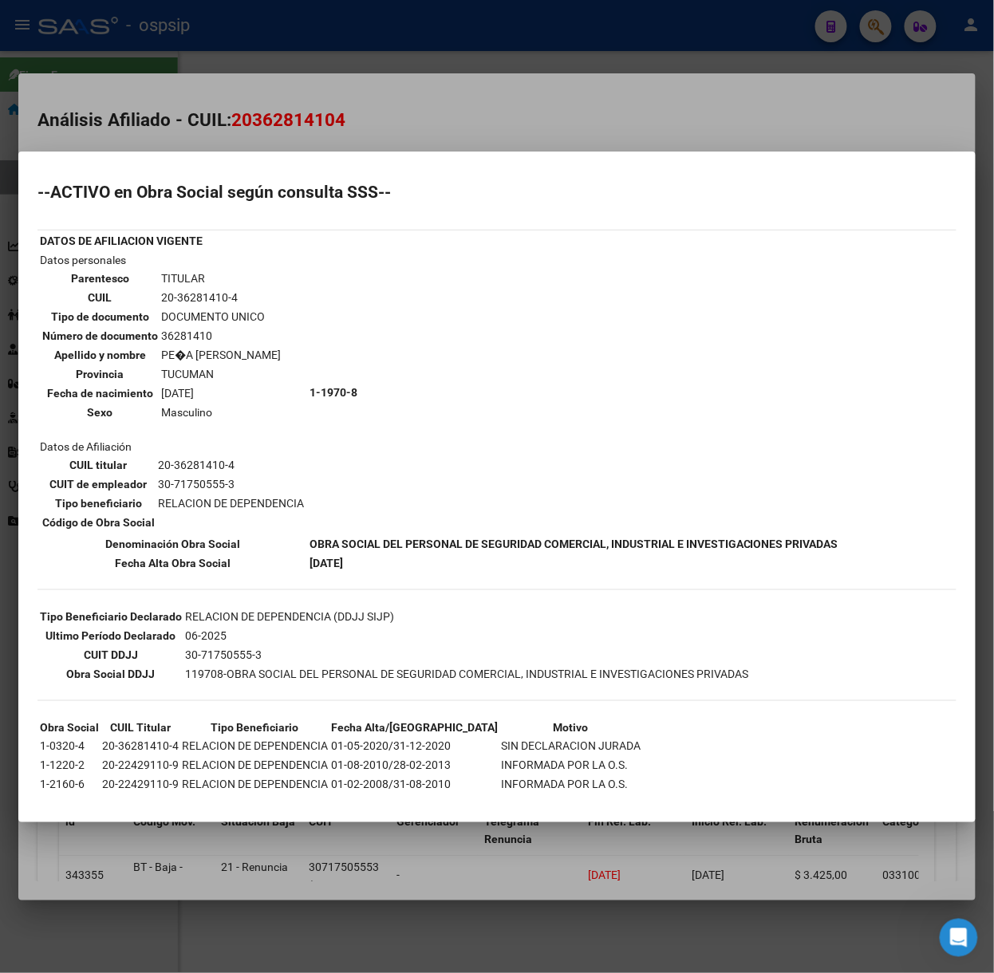
click at [282, 131] on div at bounding box center [497, 486] width 994 height 973
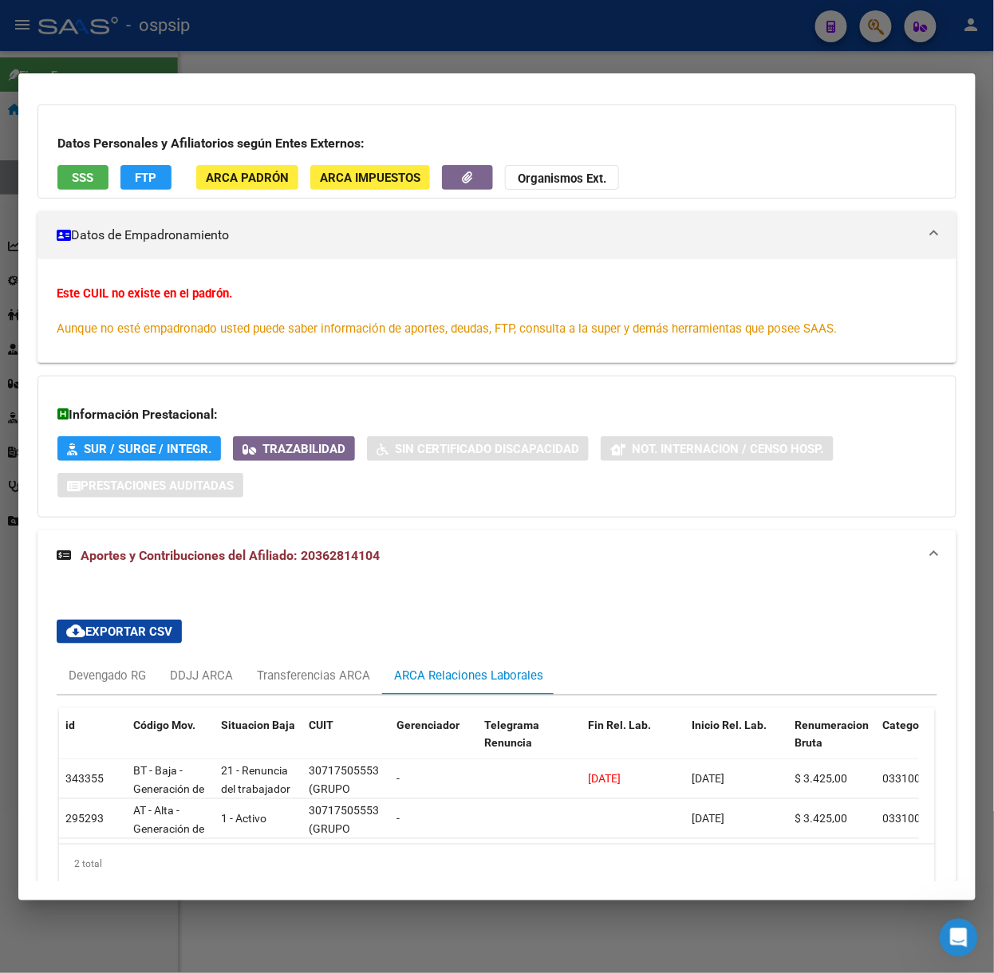
scroll to position [191, 0]
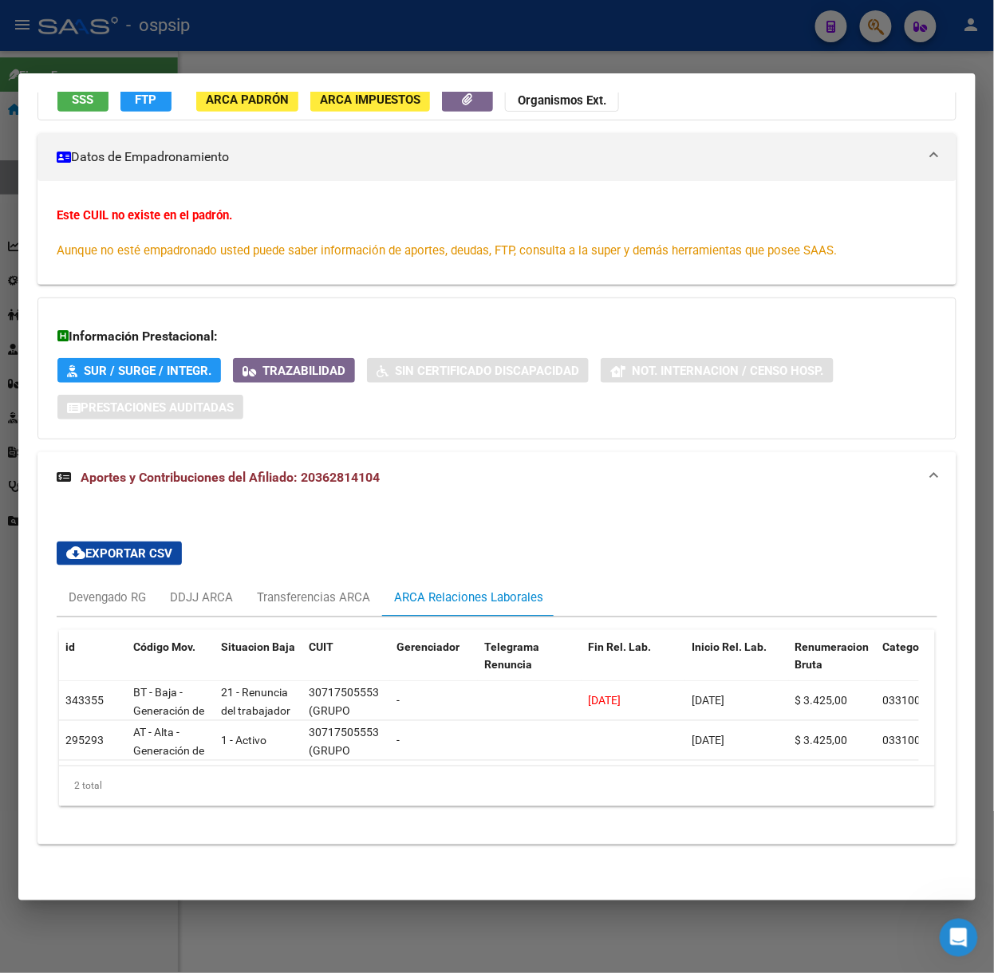
click at [228, 49] on div at bounding box center [497, 486] width 994 height 973
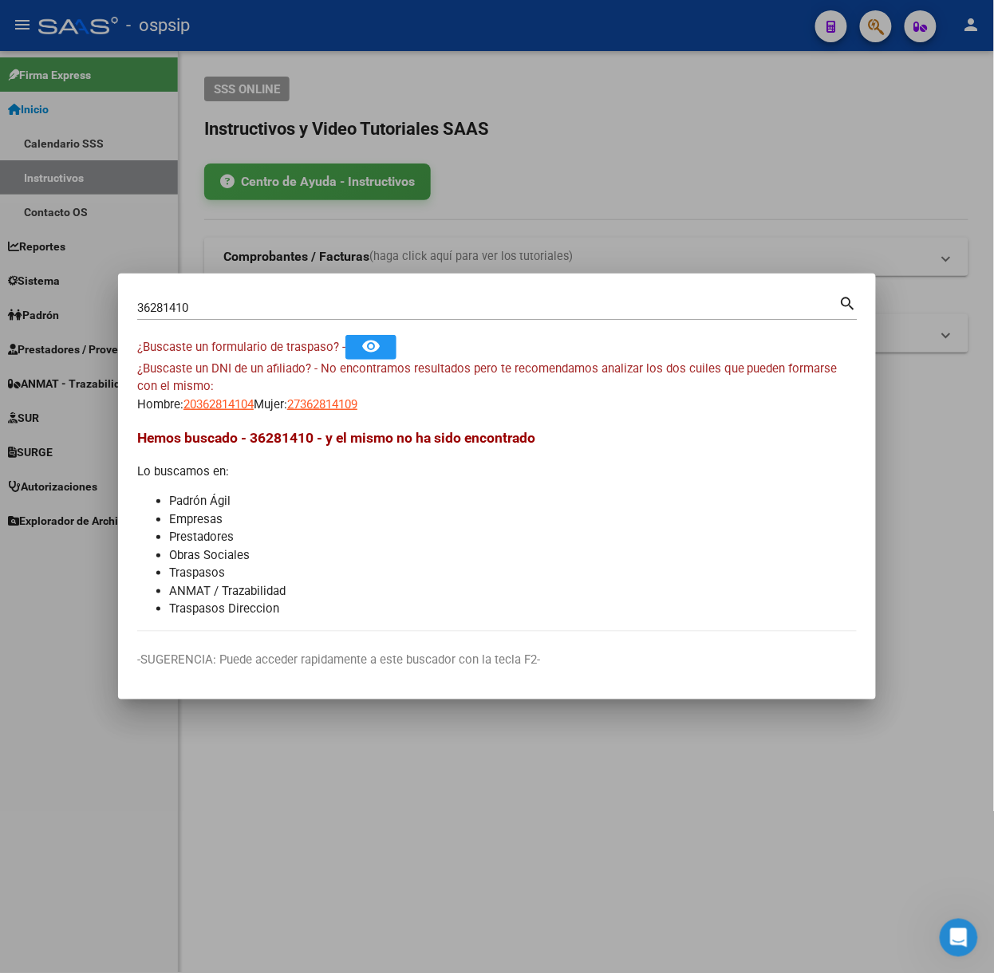
click at [231, 303] on input "36281410" at bounding box center [488, 308] width 702 height 14
type input "59231204"
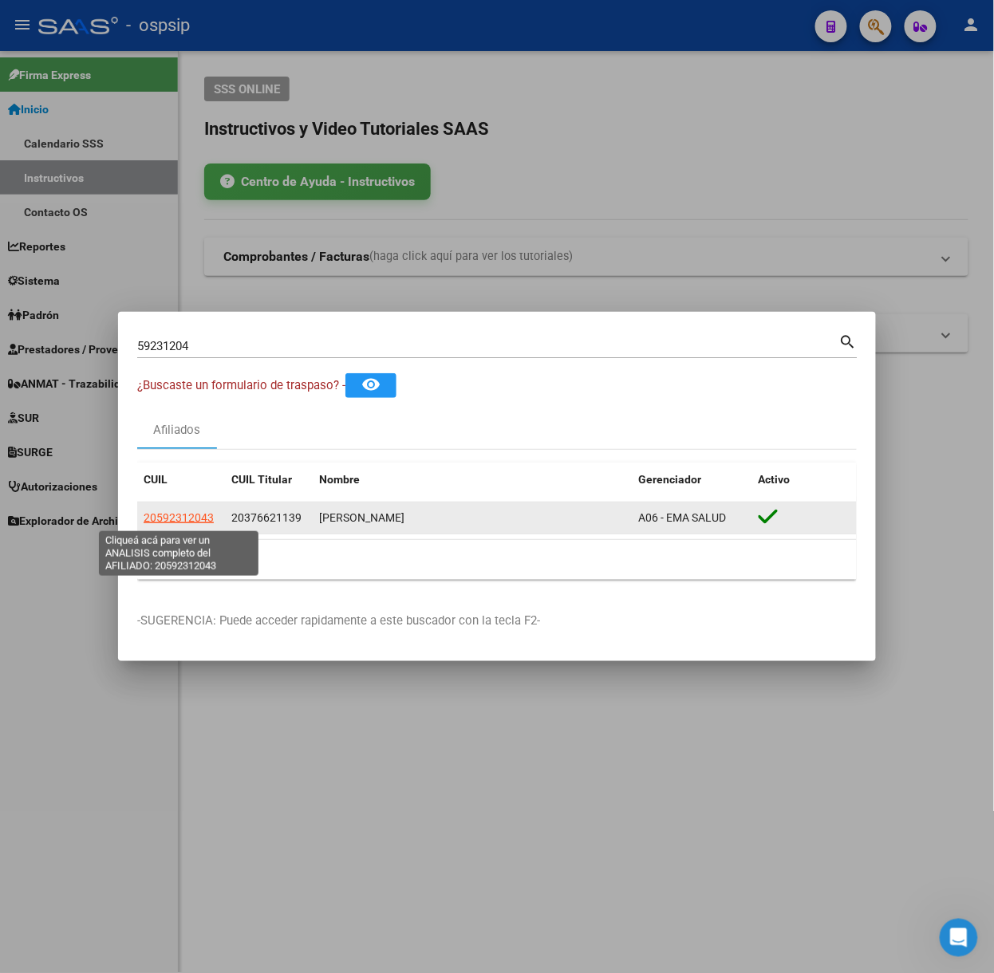
click at [164, 518] on span "20592312043" at bounding box center [179, 517] width 70 height 13
type textarea "20592312043"
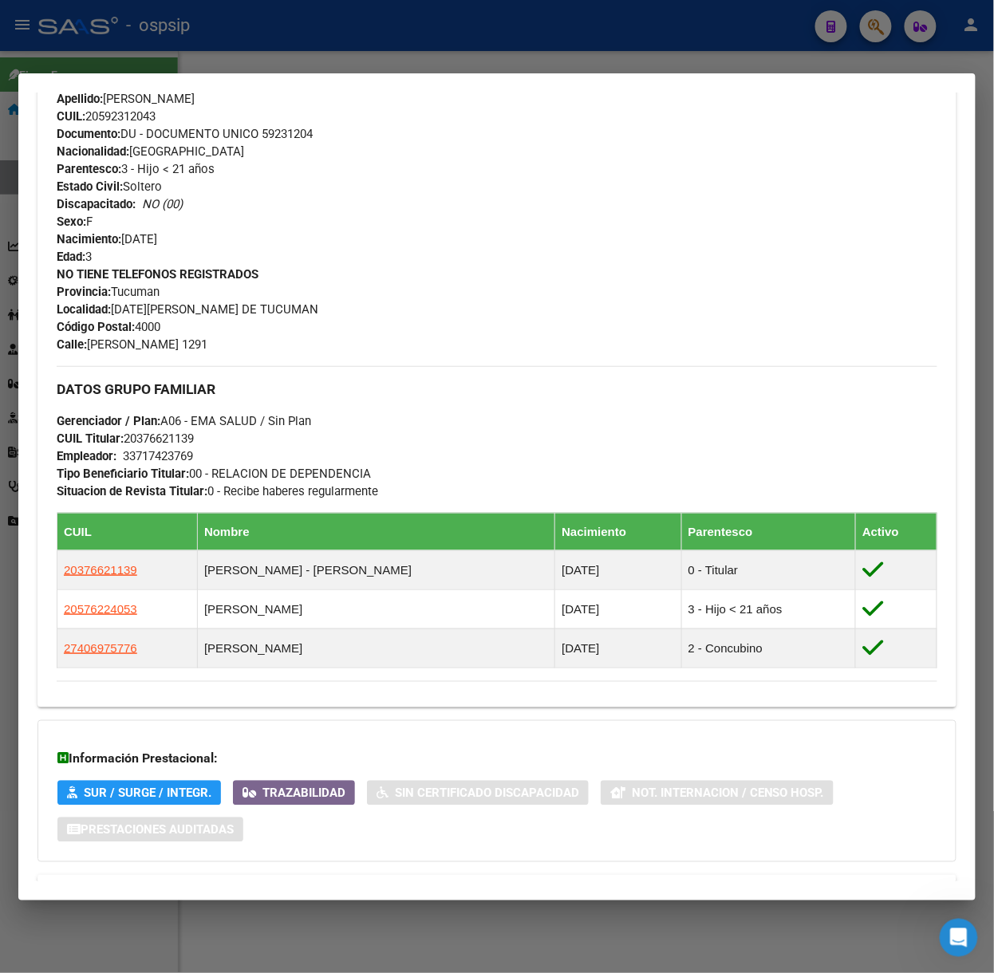
scroll to position [627, 0]
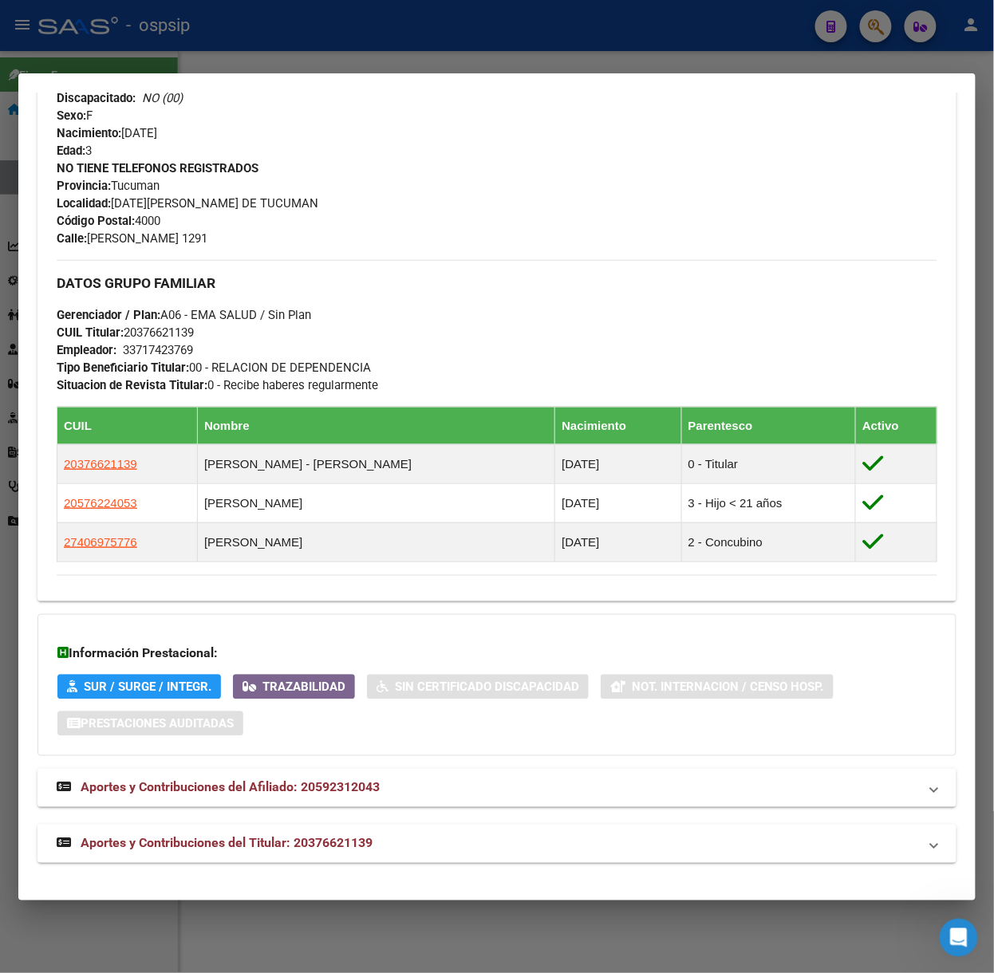
click at [278, 833] on mat-expansion-panel-header "Aportes y Contribuciones del Titular: 20376621139" at bounding box center [496, 844] width 919 height 38
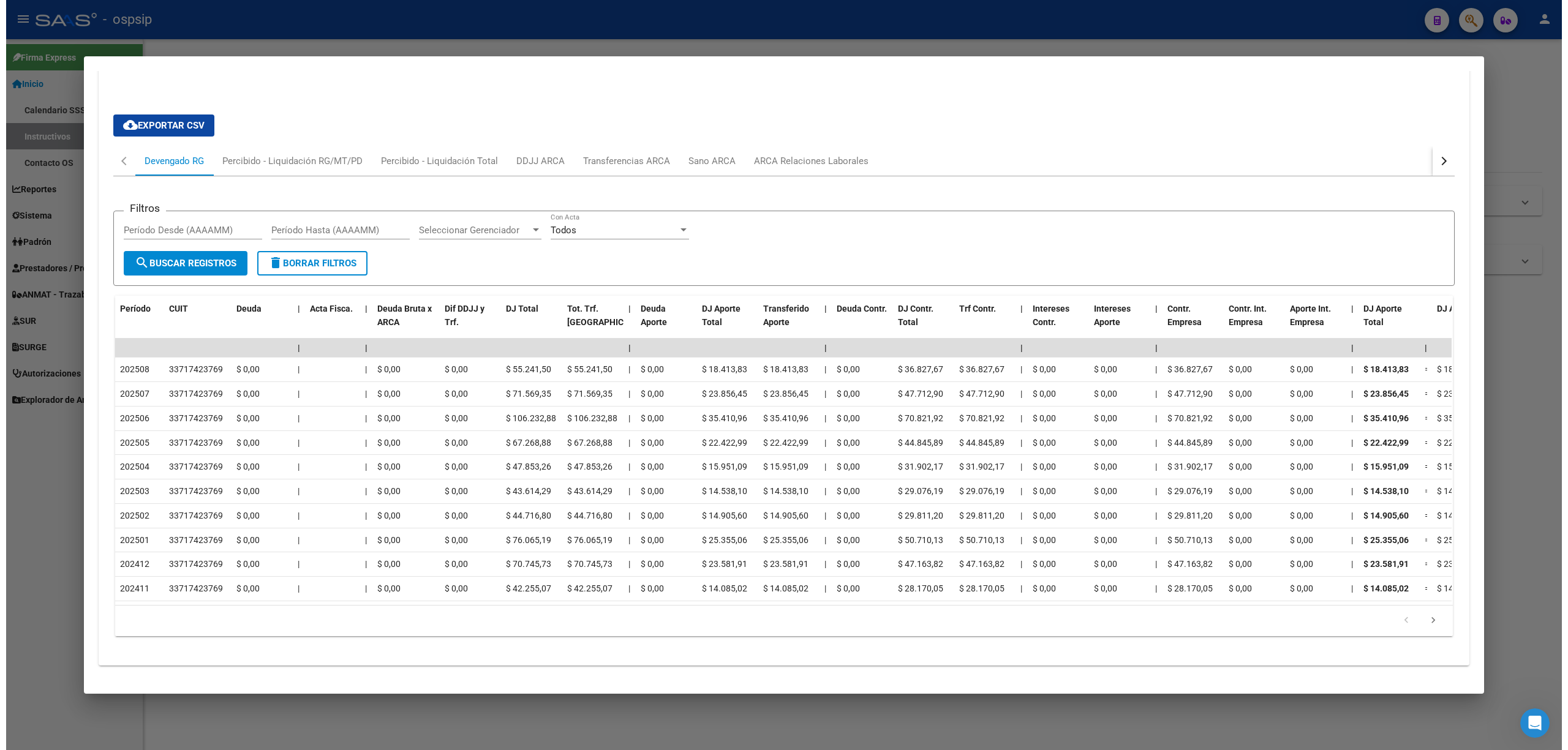
scroll to position [995, 0]
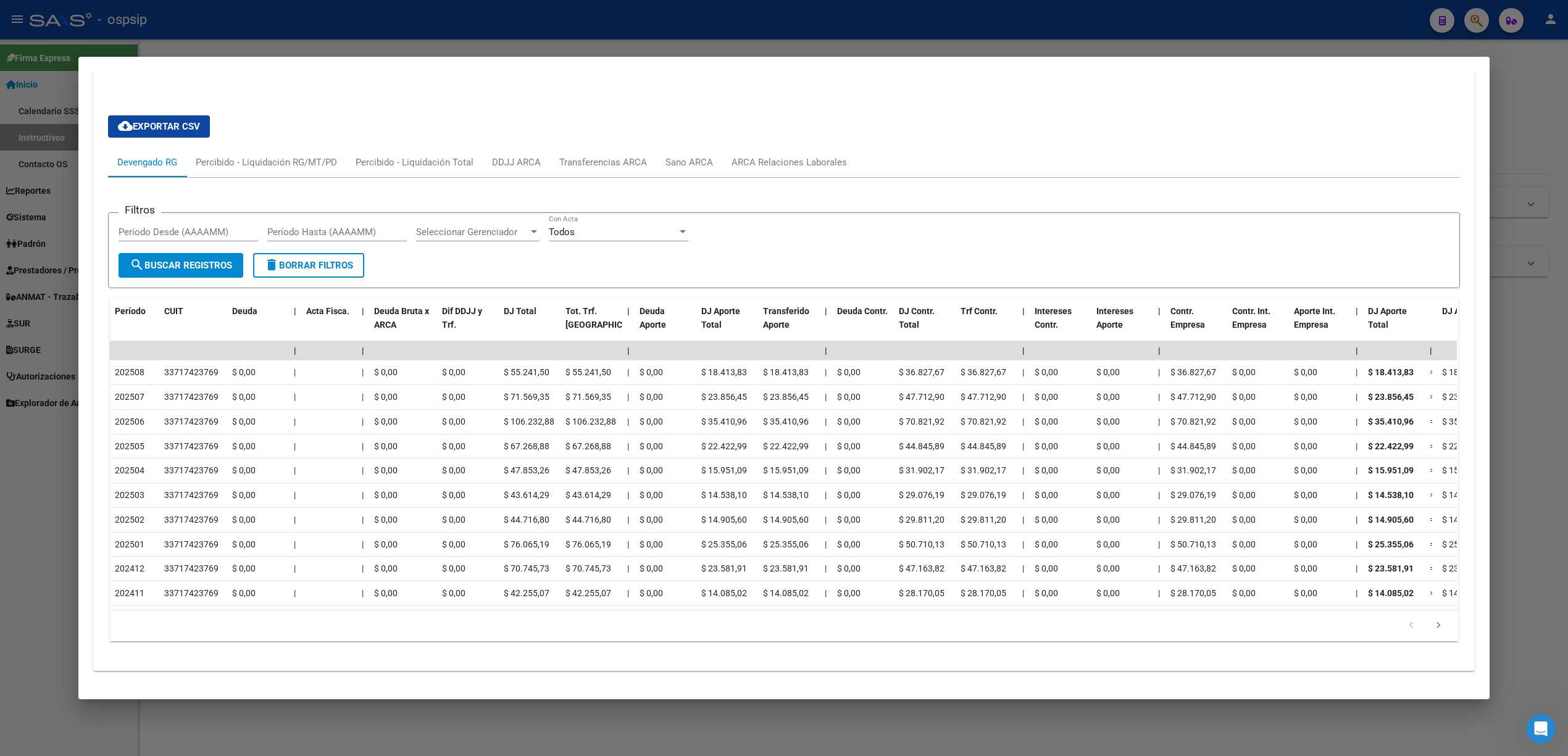
click at [478, 42] on div at bounding box center [784, 378] width 1568 height 756
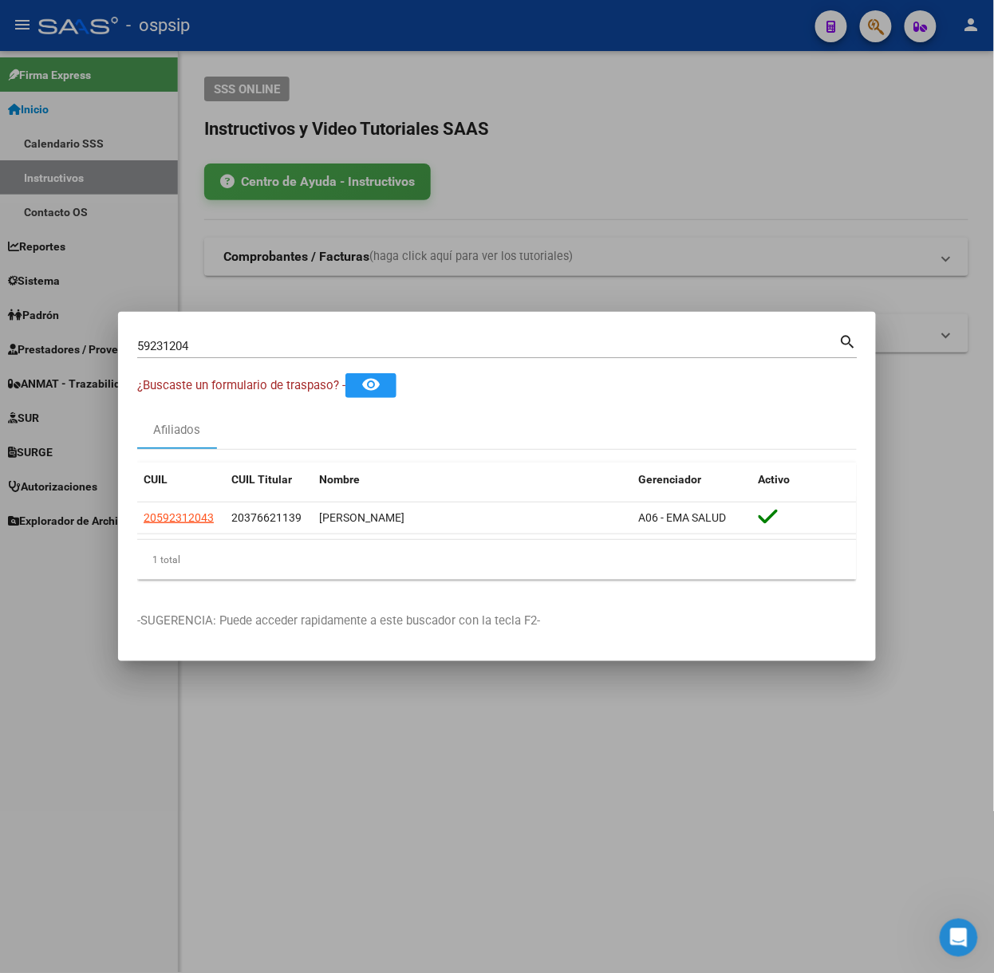
click at [391, 235] on div at bounding box center [497, 486] width 994 height 973
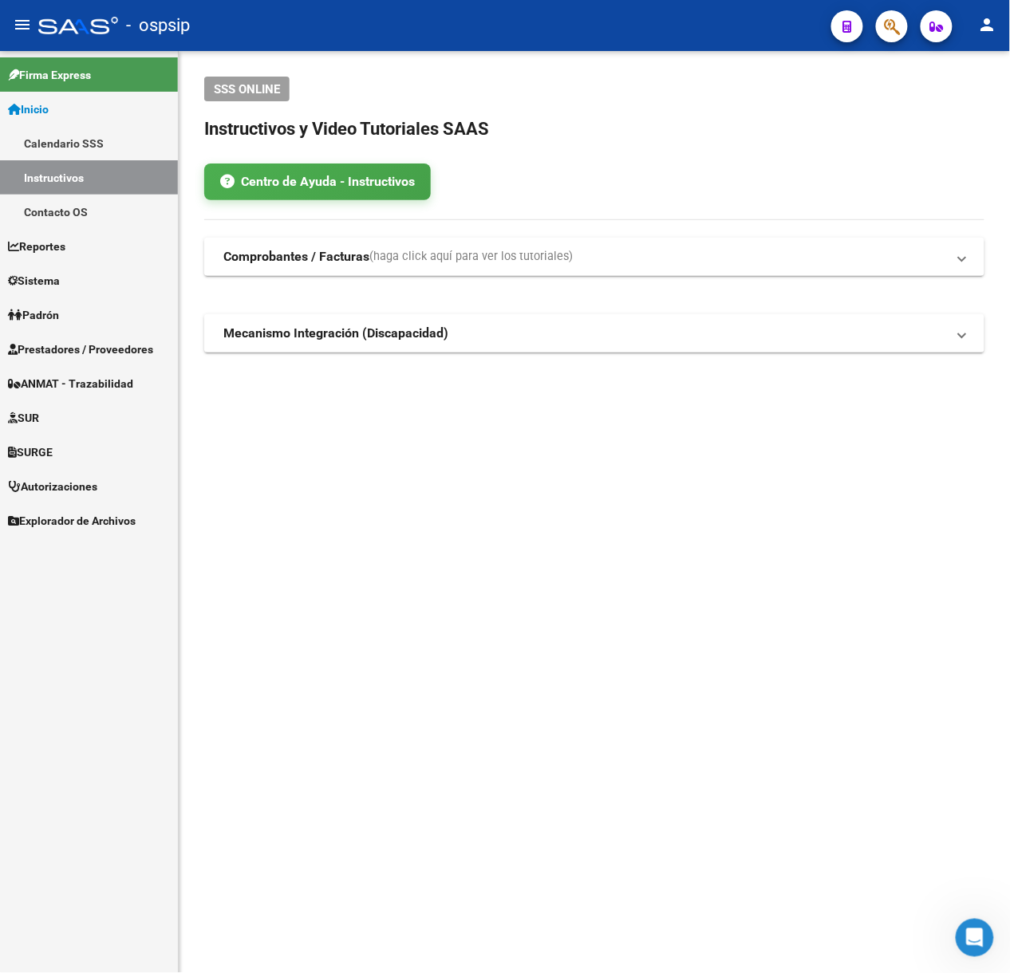
click at [110, 346] on span "Prestadores / Proveedores" at bounding box center [80, 350] width 145 height 18
click at [122, 345] on span "Prestadores / Proveedores" at bounding box center [80, 350] width 145 height 18
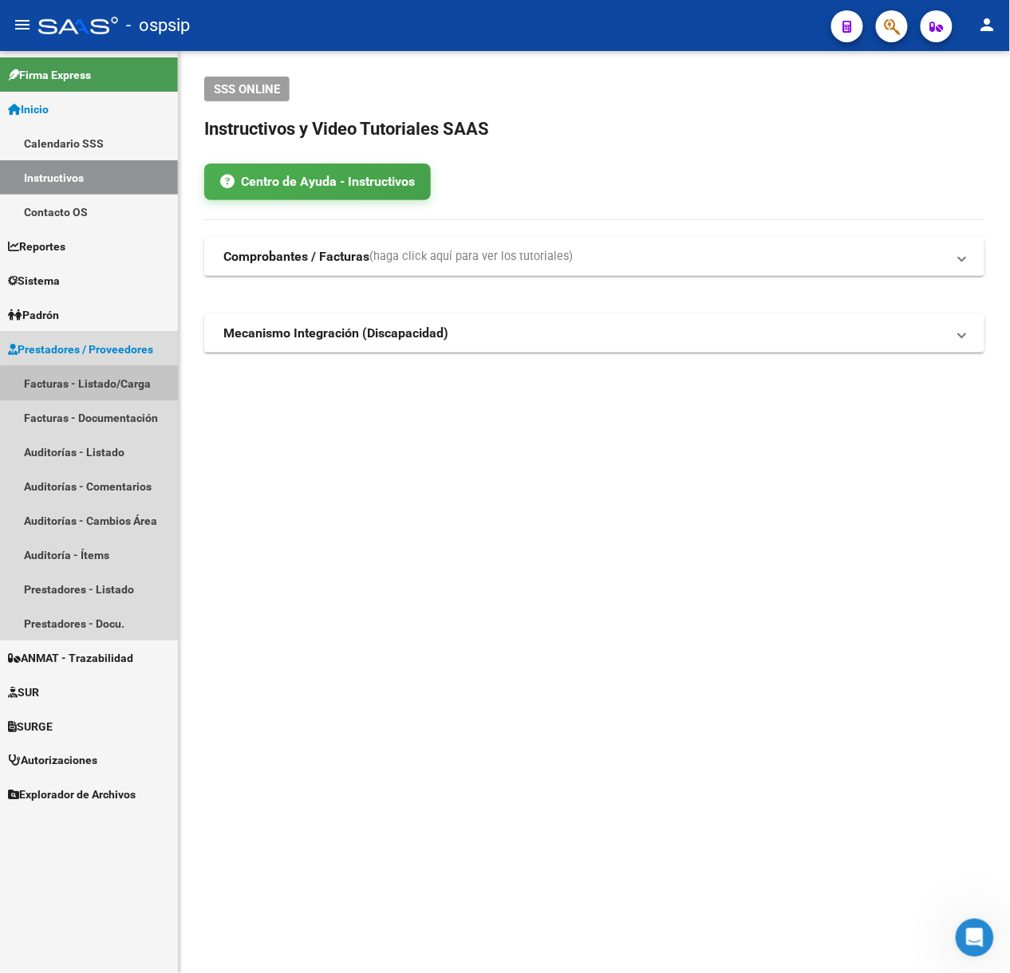
click at [126, 396] on link "Facturas - Listado/Carga" at bounding box center [89, 383] width 178 height 34
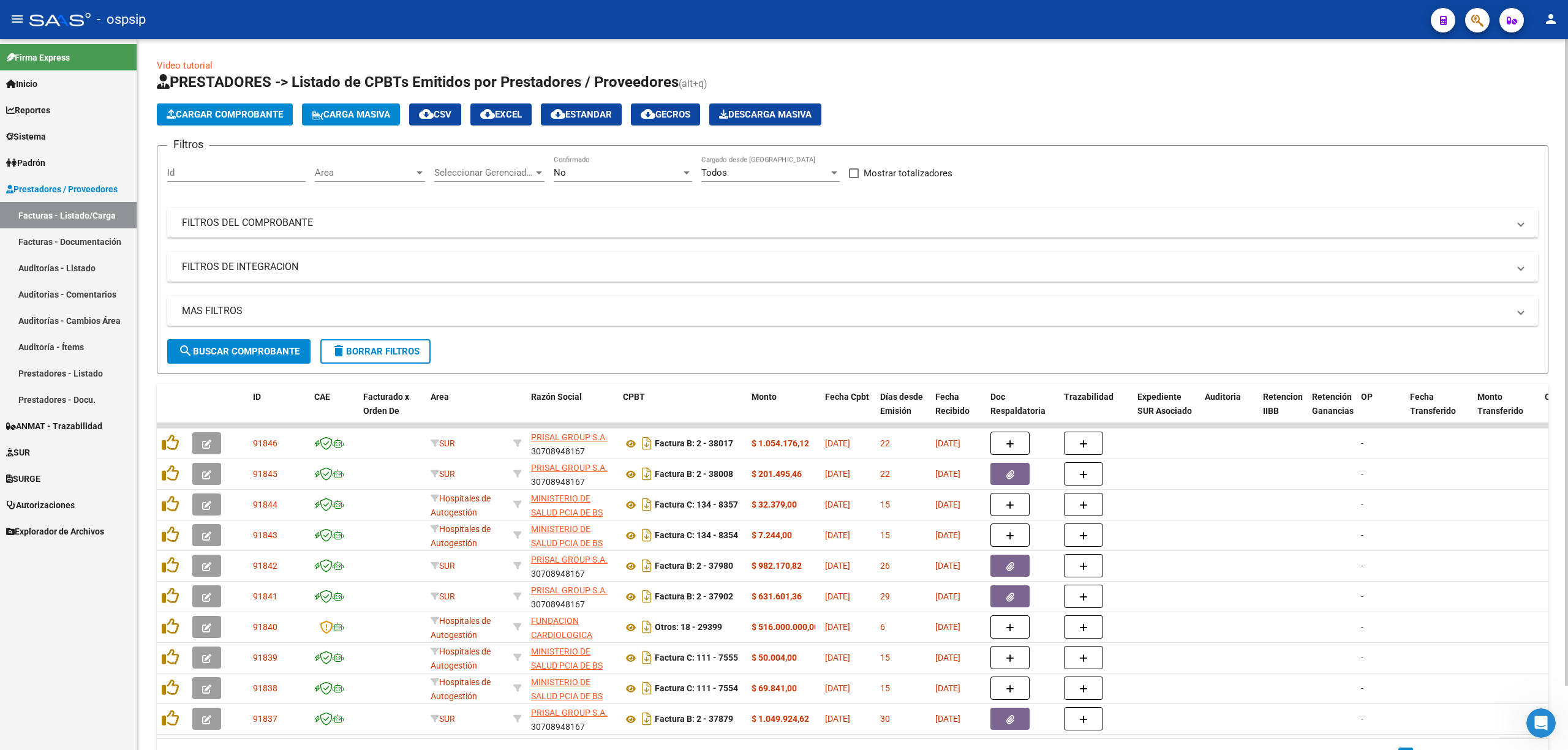
click at [667, 164] on div "No Confirmado" at bounding box center [623, 169] width 138 height 26
click at [657, 119] on span "Todos" at bounding box center [623, 118] width 138 height 28
click at [674, 223] on mat-panel-title "FILTROS DEL COMPROBANTE" at bounding box center [845, 223] width 1327 height 14
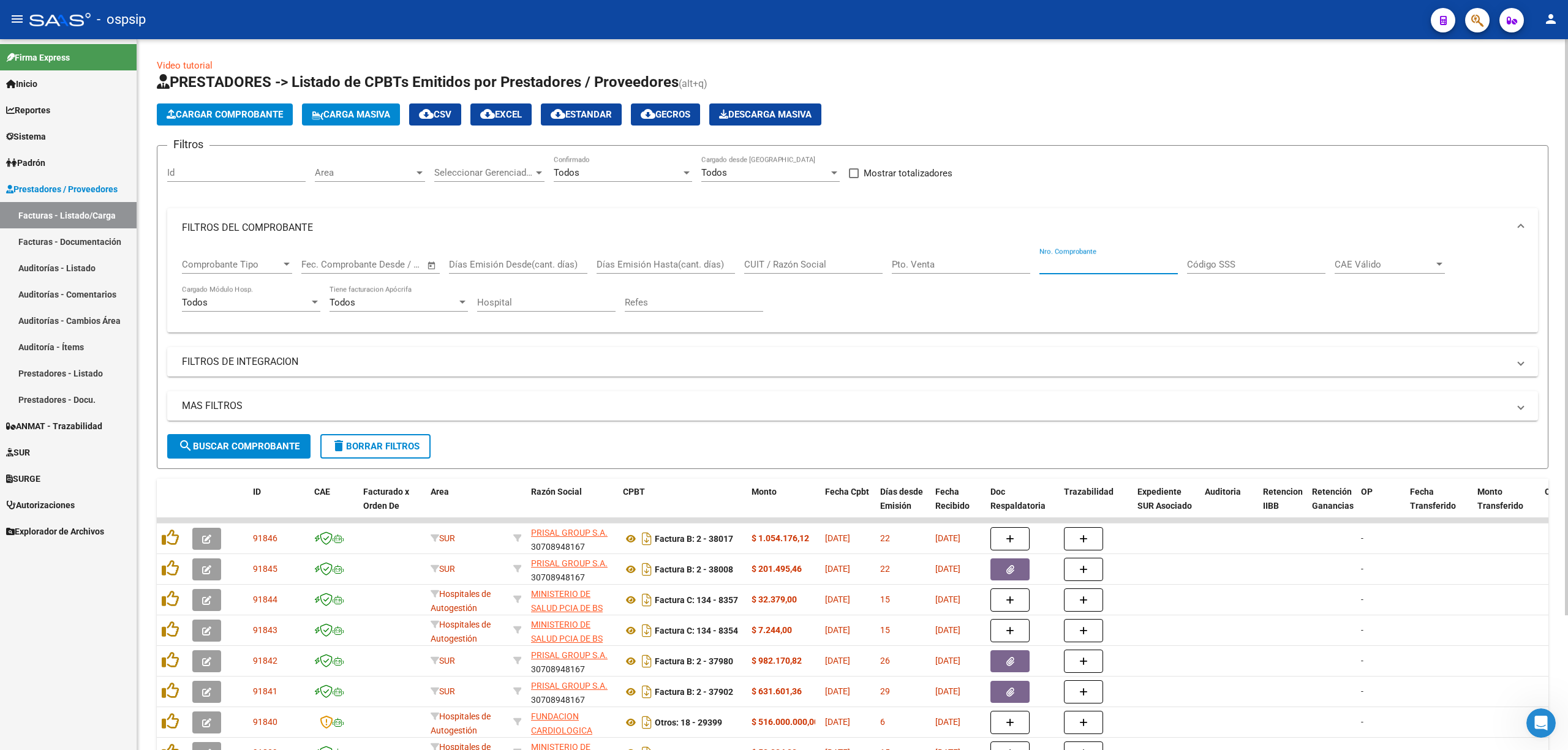
click at [762, 259] on input "Nro. Comprobante" at bounding box center [1109, 264] width 138 height 11
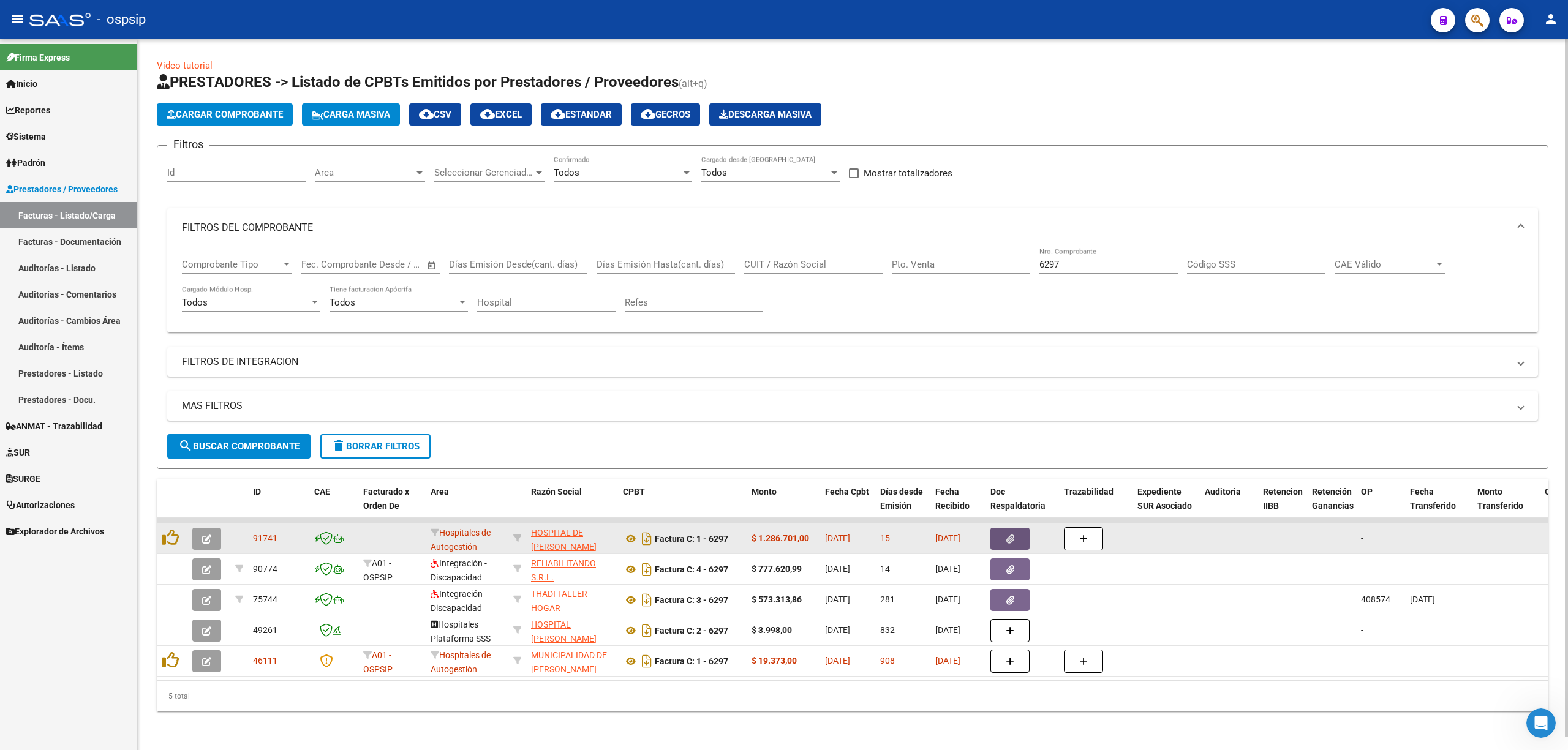
click at [762, 543] on button "button" at bounding box center [1010, 539] width 39 height 22
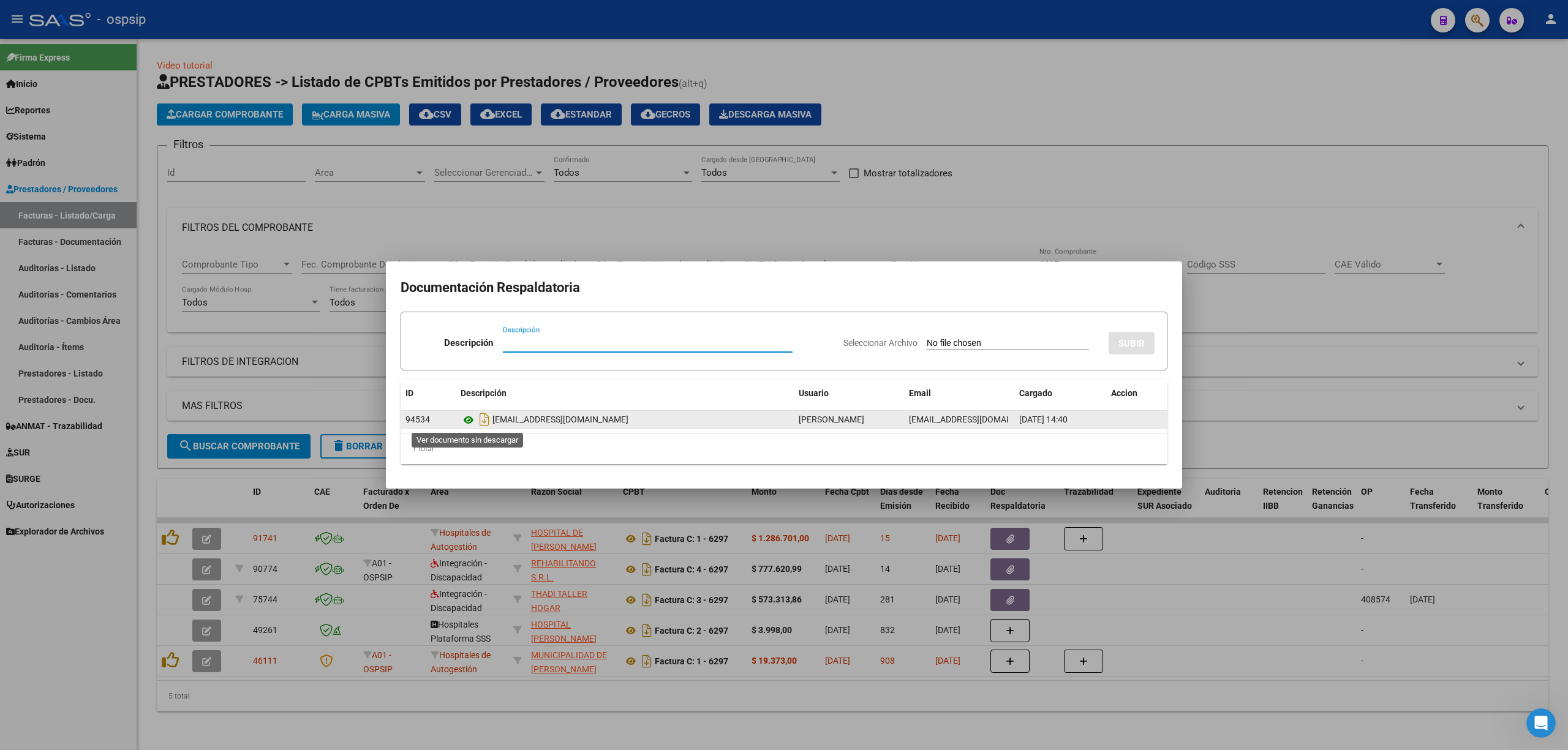
click at [465, 417] on icon at bounding box center [468, 420] width 16 height 15
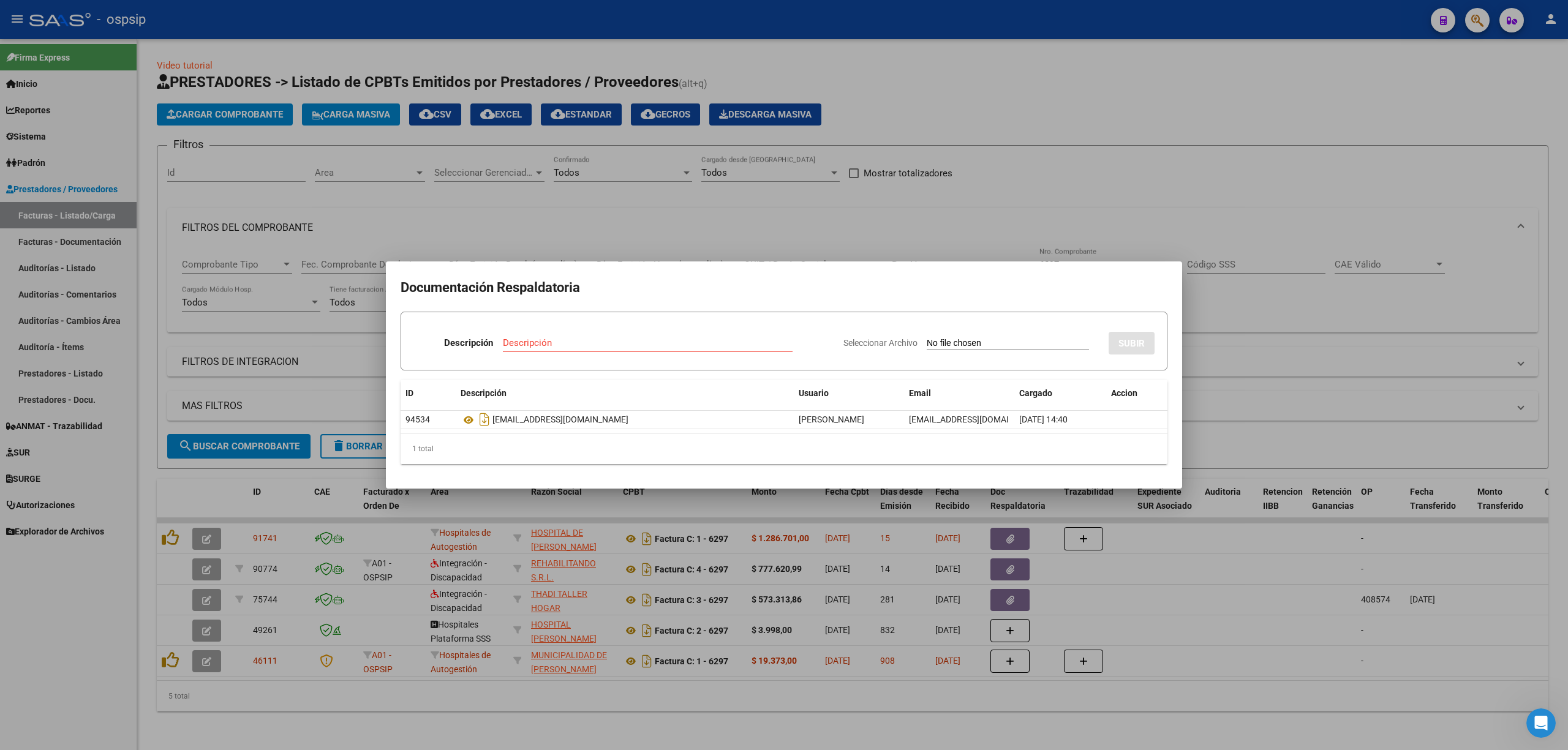
click at [601, 111] on div at bounding box center [784, 375] width 1568 height 750
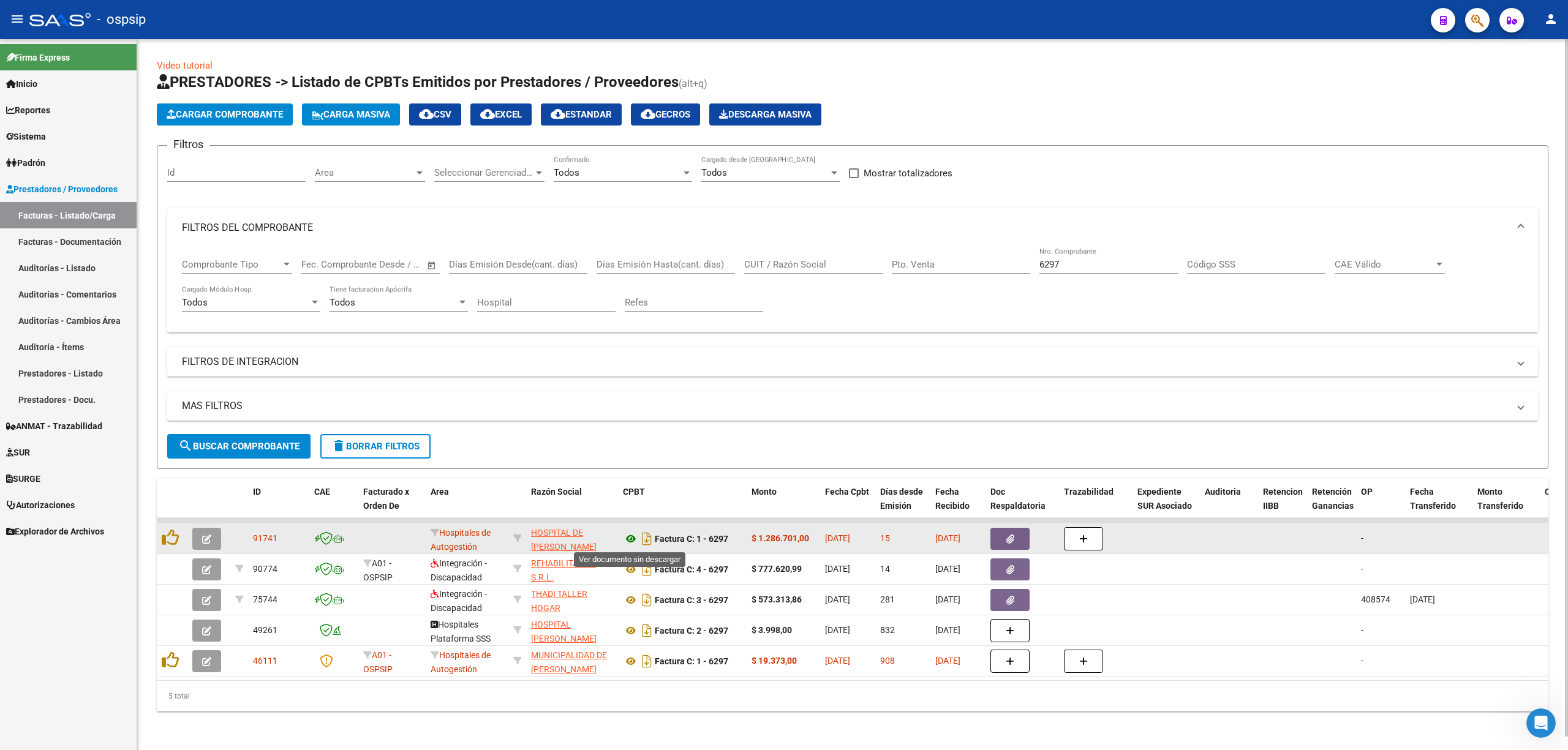
click at [629, 537] on icon at bounding box center [630, 539] width 16 height 15
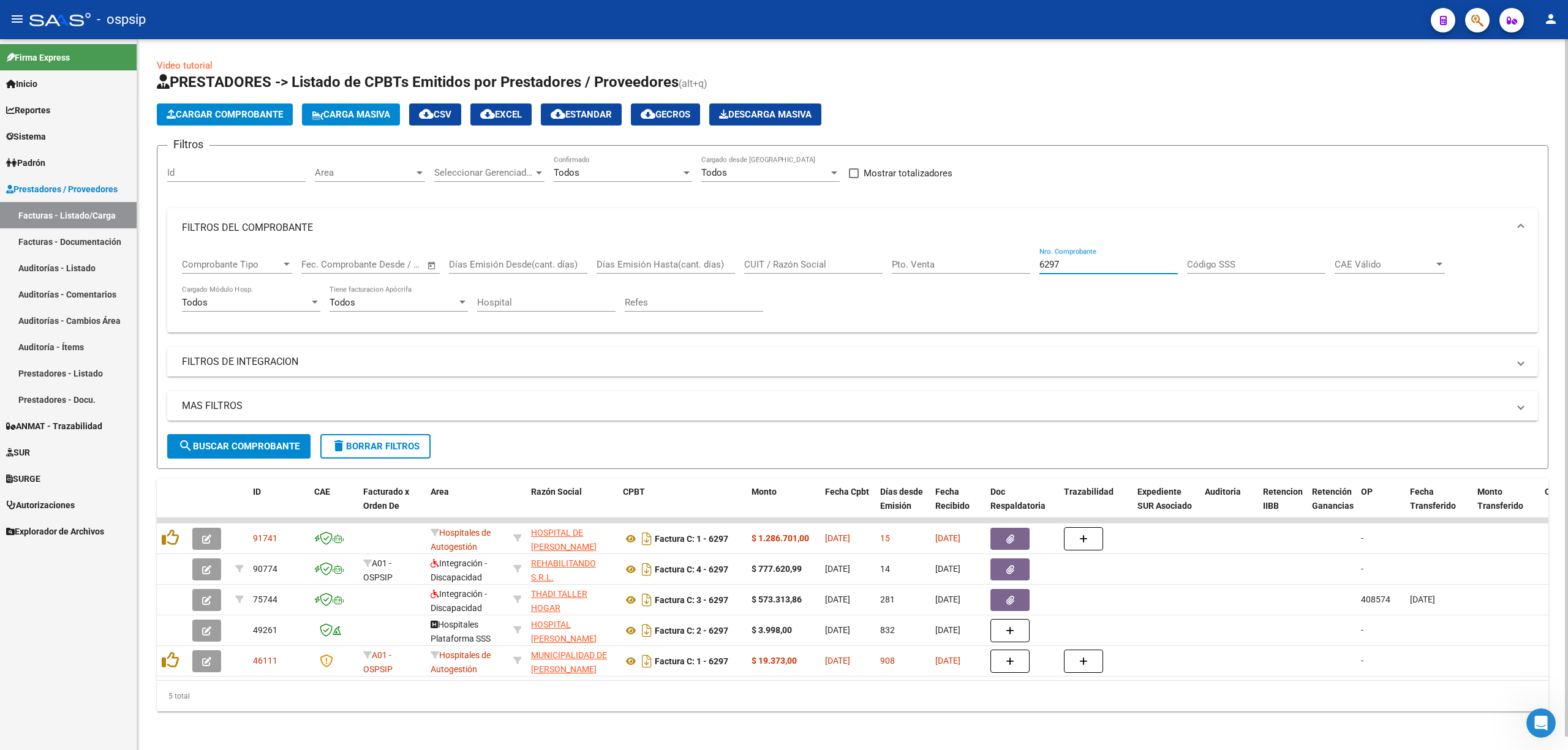
click at [762, 261] on input "6297" at bounding box center [1109, 264] width 138 height 11
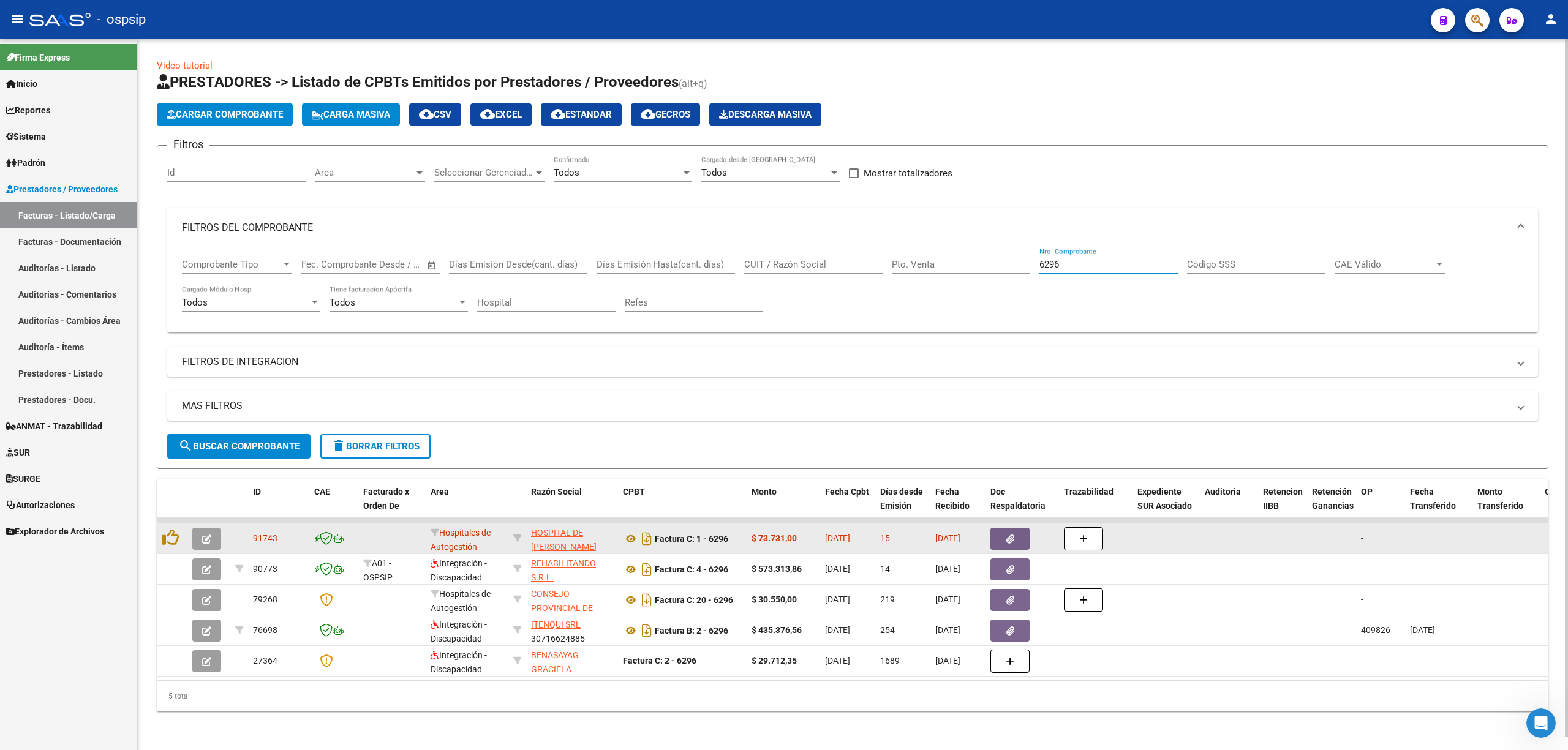
type input "6296"
click at [762, 537] on icon "button" at bounding box center [1011, 540] width 8 height 9
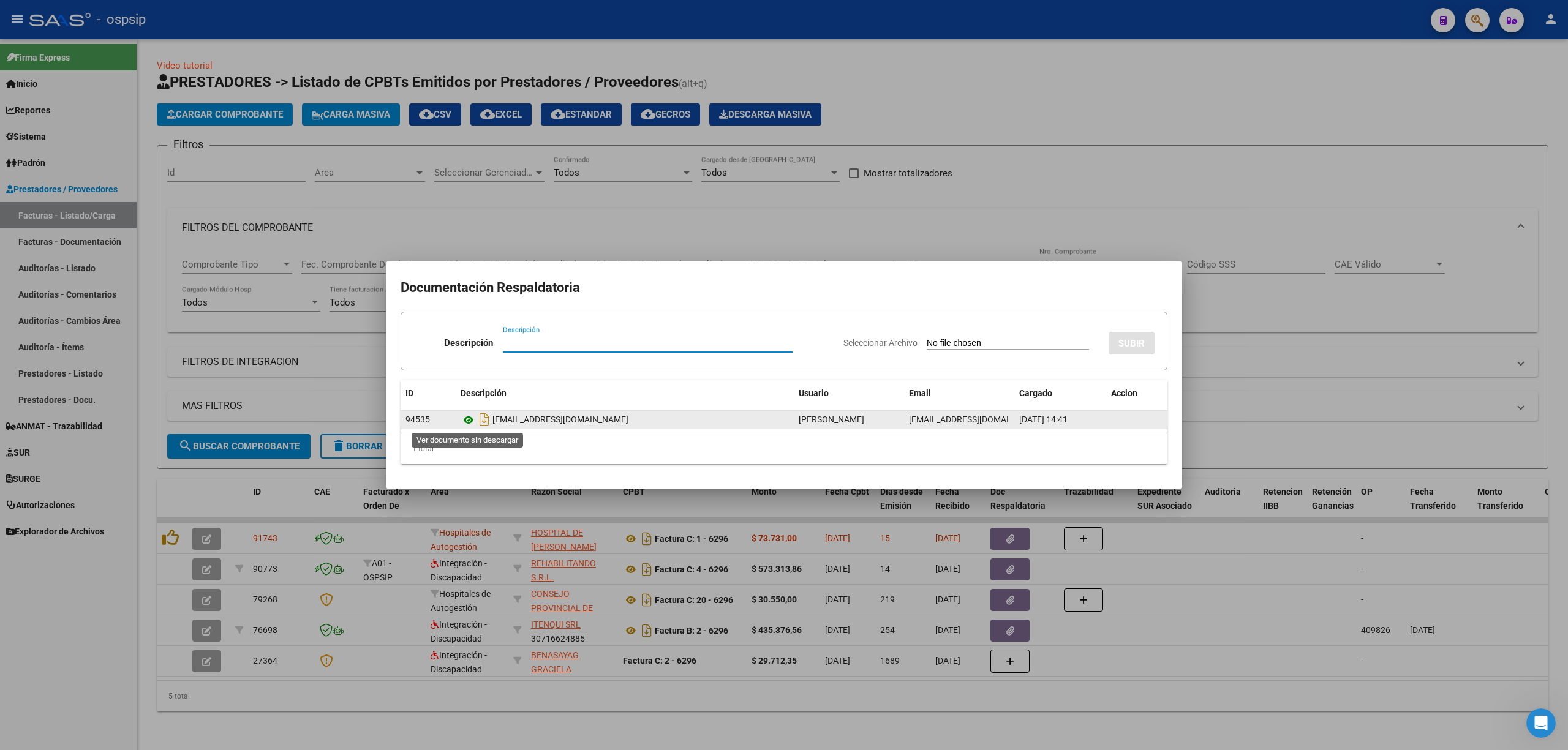
click at [468, 422] on icon at bounding box center [468, 420] width 16 height 15
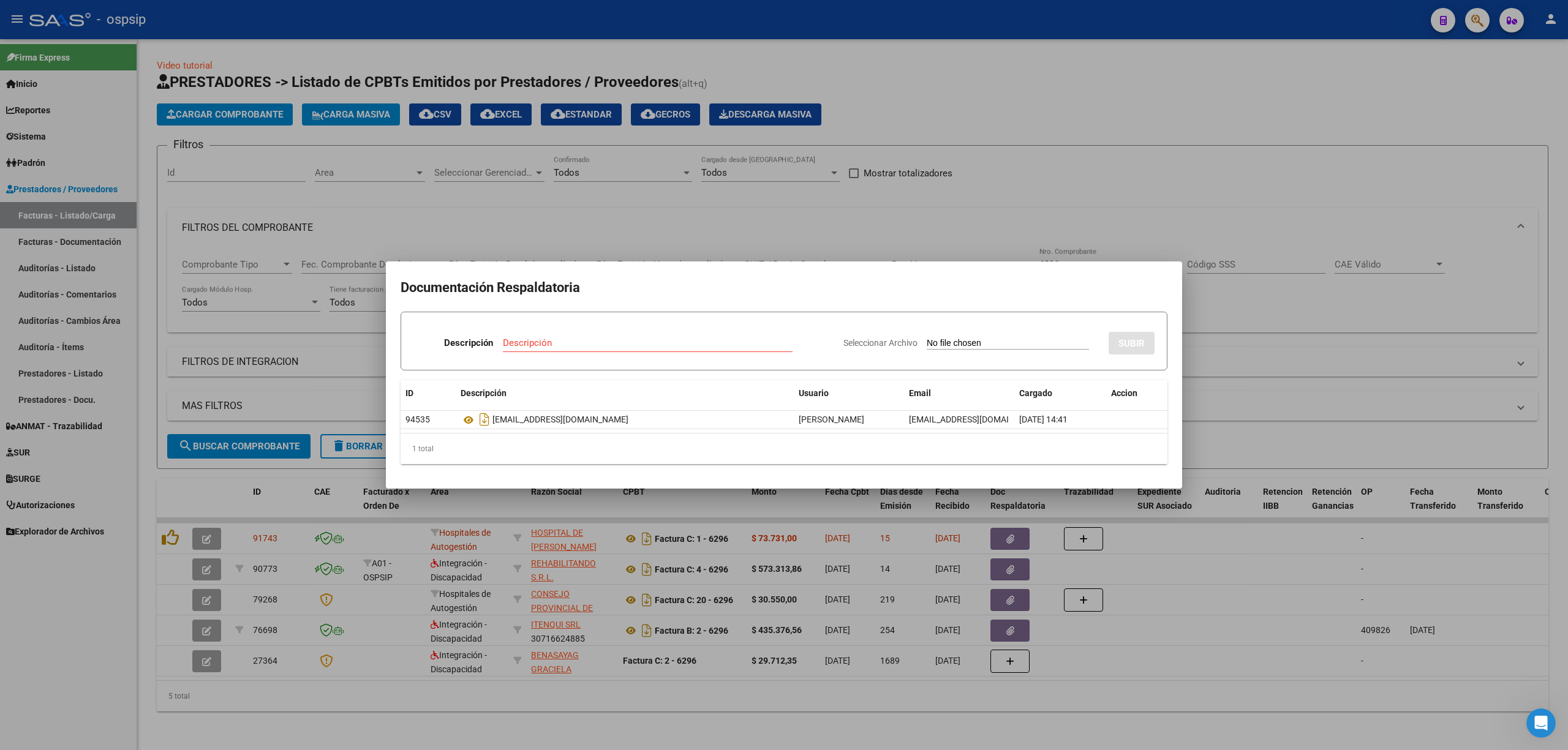
click at [508, 234] on div at bounding box center [784, 375] width 1568 height 750
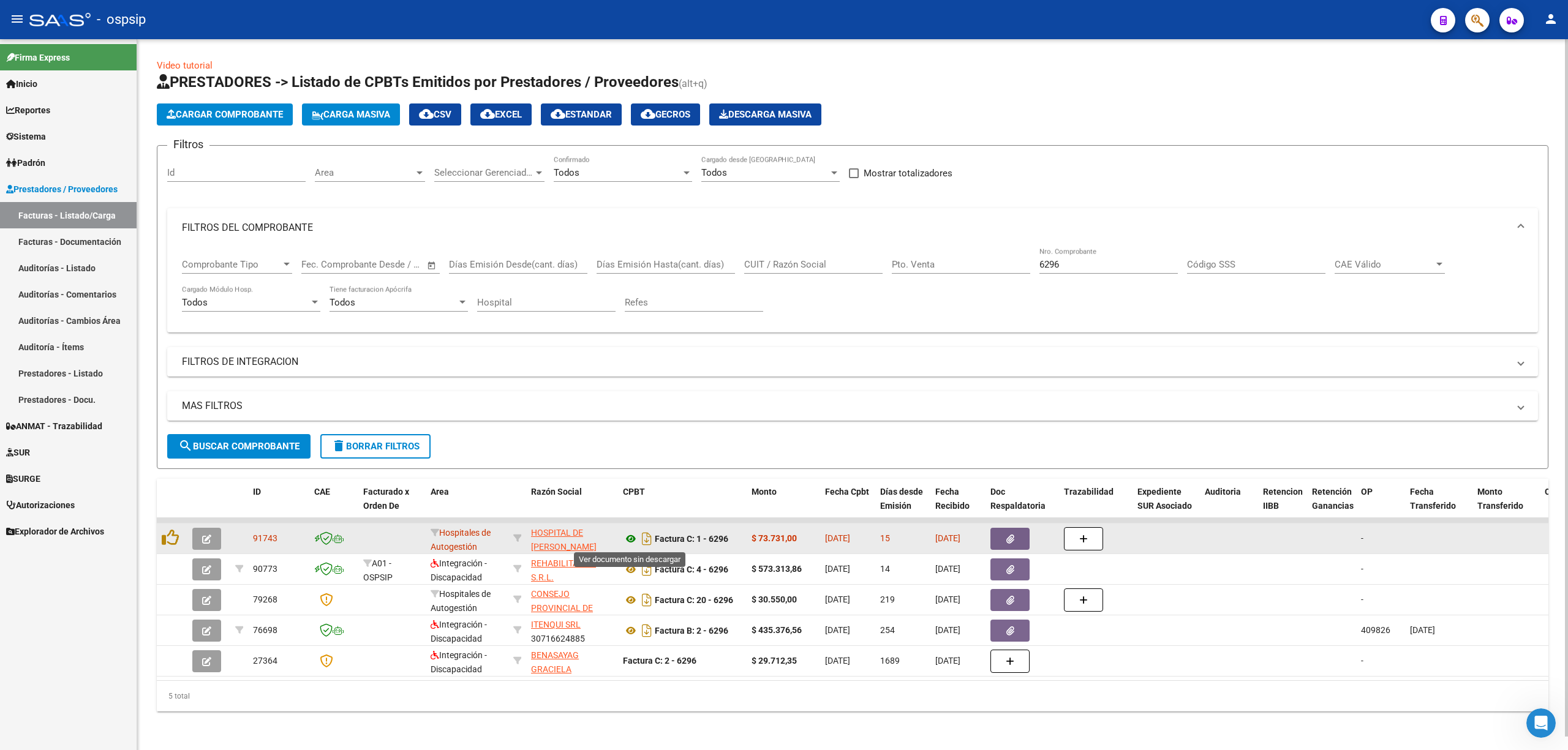
click at [631, 537] on icon at bounding box center [630, 539] width 16 height 15
click at [623, 534] on link at bounding box center [630, 539] width 16 height 10
